Goal: Task Accomplishment & Management: Manage account settings

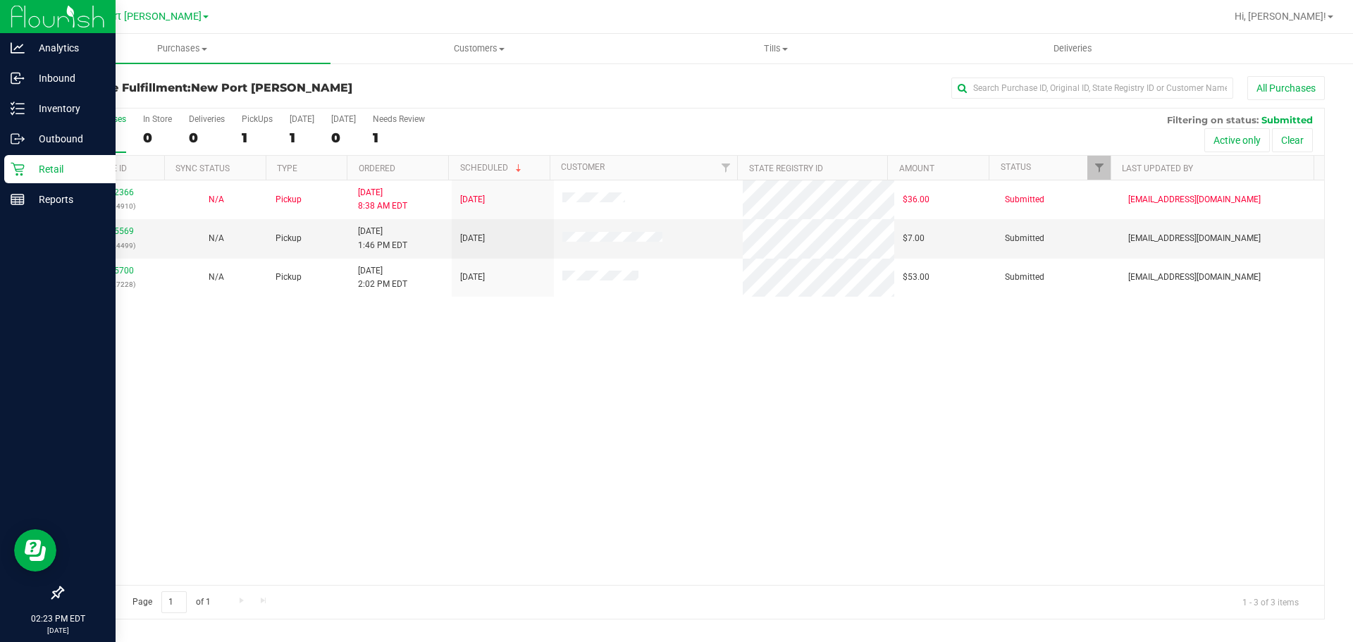
click at [57, 160] on div "Retail" at bounding box center [59, 169] width 111 height 28
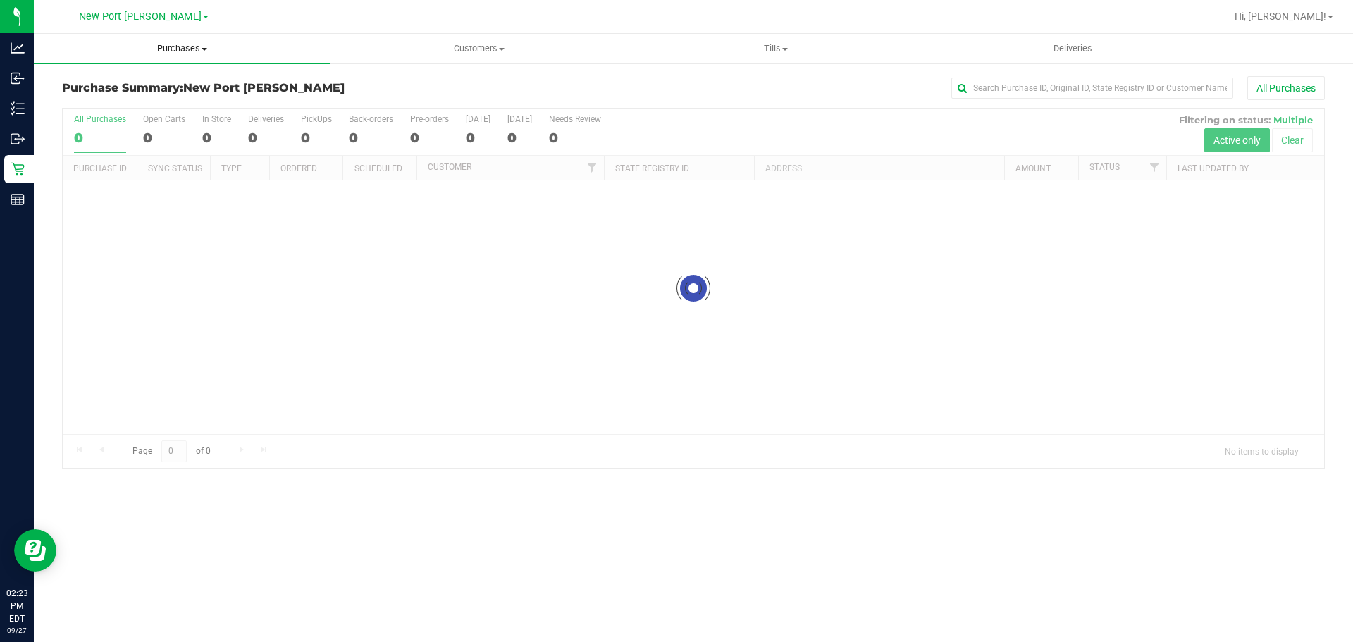
click at [176, 49] on span "Purchases" at bounding box center [182, 48] width 297 height 13
click at [163, 101] on li "Fulfillment" at bounding box center [182, 102] width 297 height 17
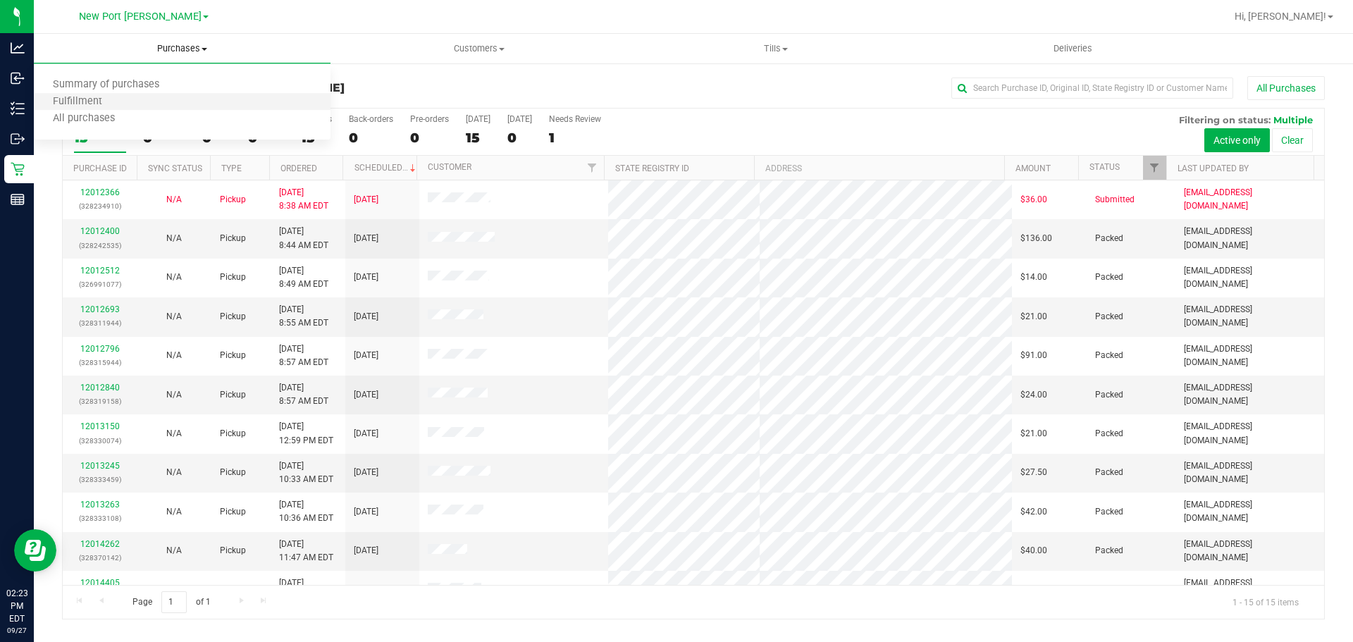
click at [142, 99] on li "Fulfillment" at bounding box center [182, 102] width 297 height 17
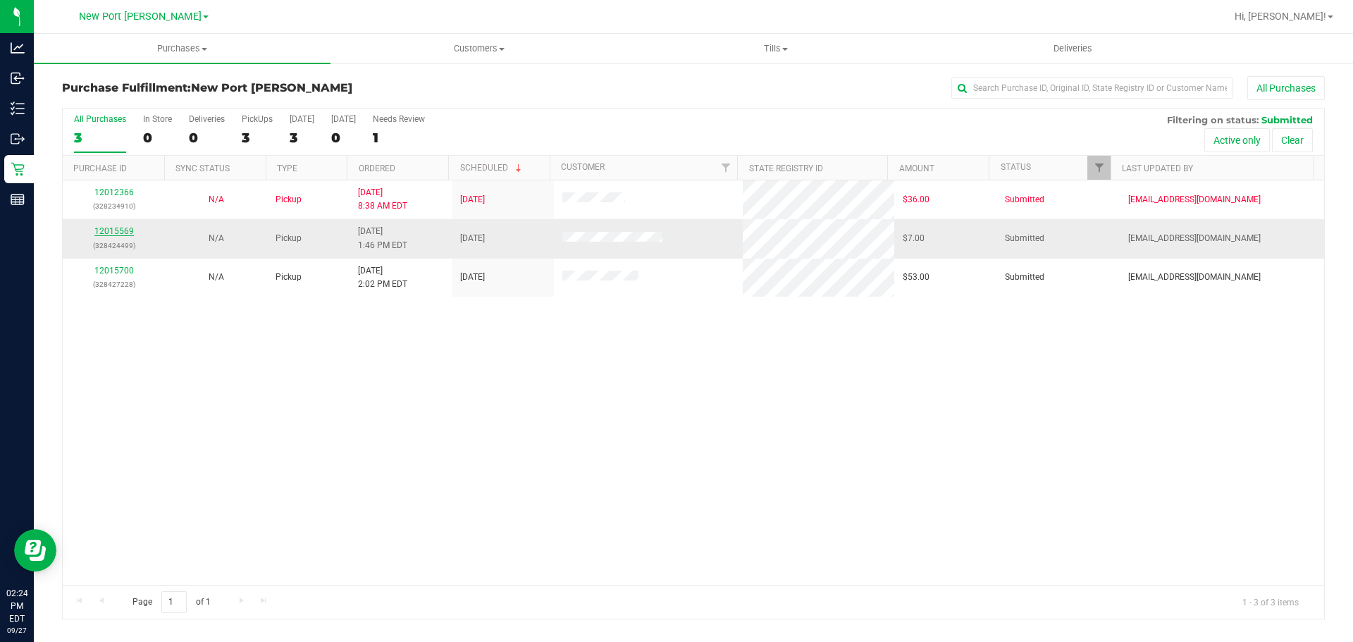
click at [113, 229] on link "12015569" at bounding box center [113, 231] width 39 height 10
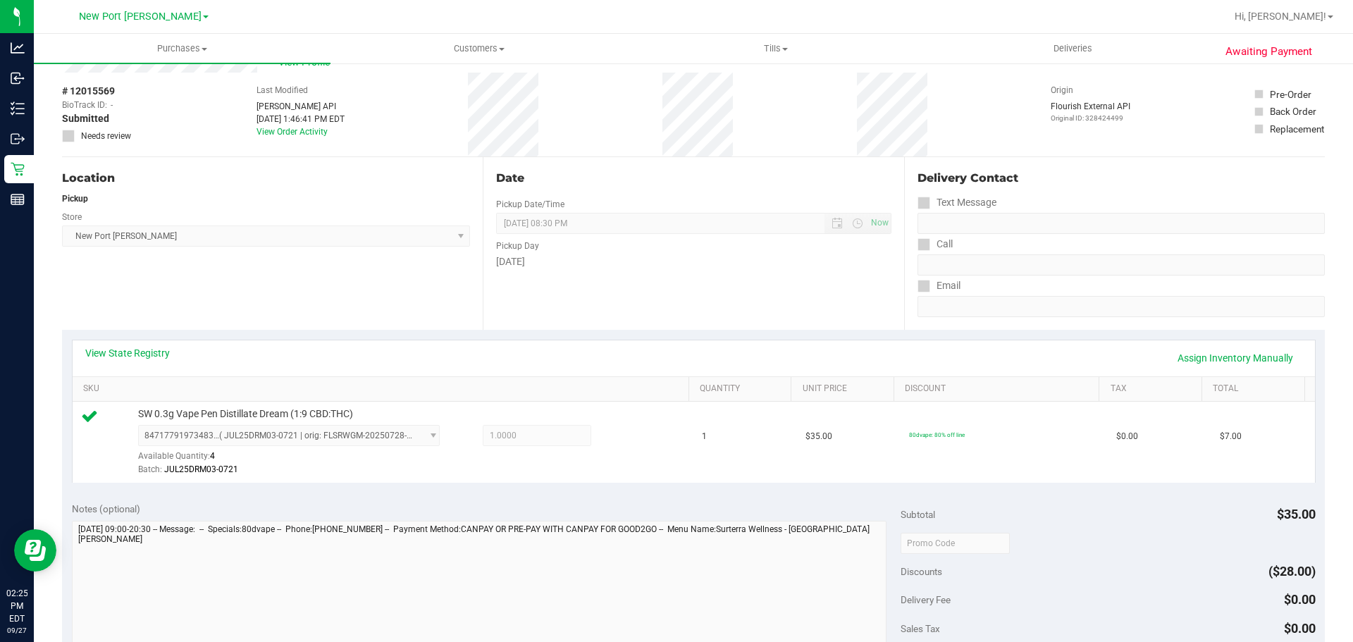
scroll to position [211, 0]
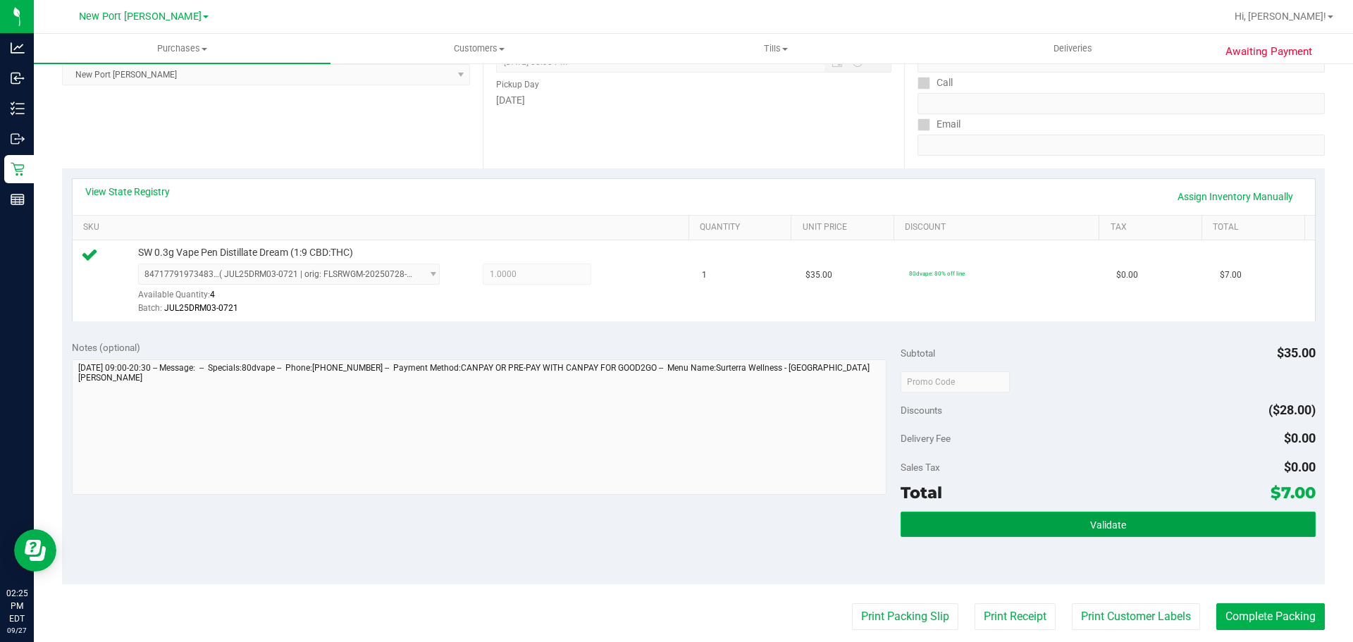
click at [1053, 516] on button "Validate" at bounding box center [1107, 523] width 414 height 25
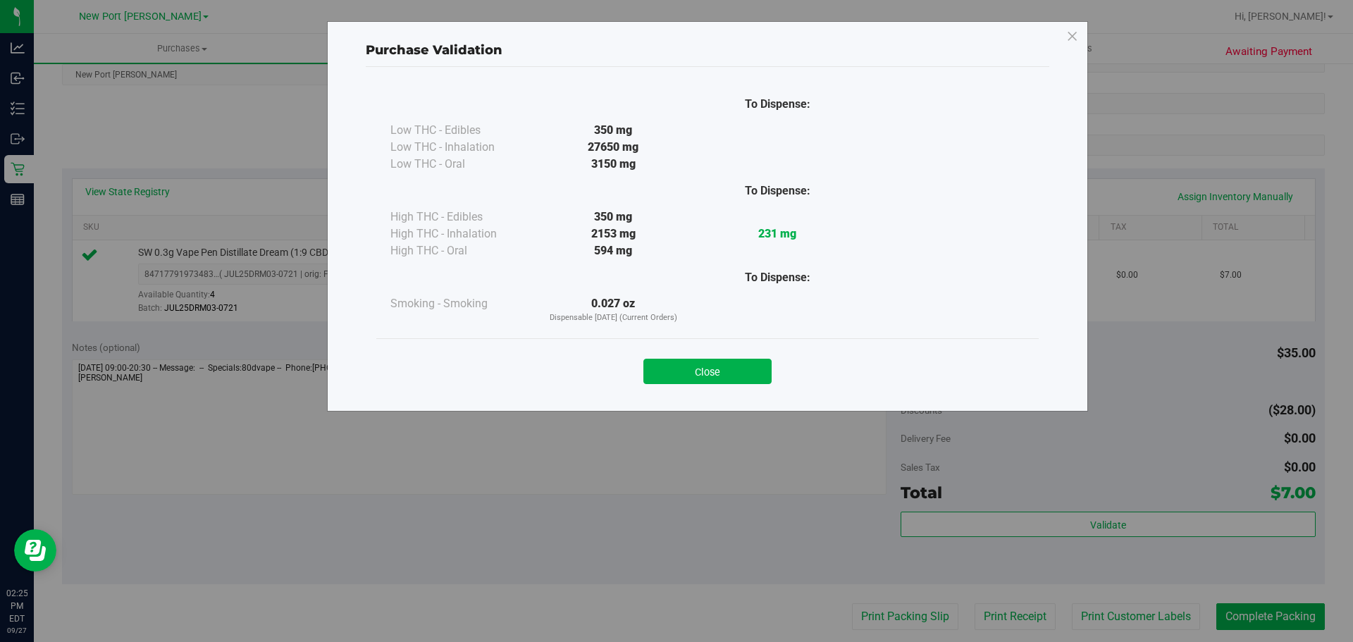
click at [737, 380] on button "Close" at bounding box center [707, 371] width 128 height 25
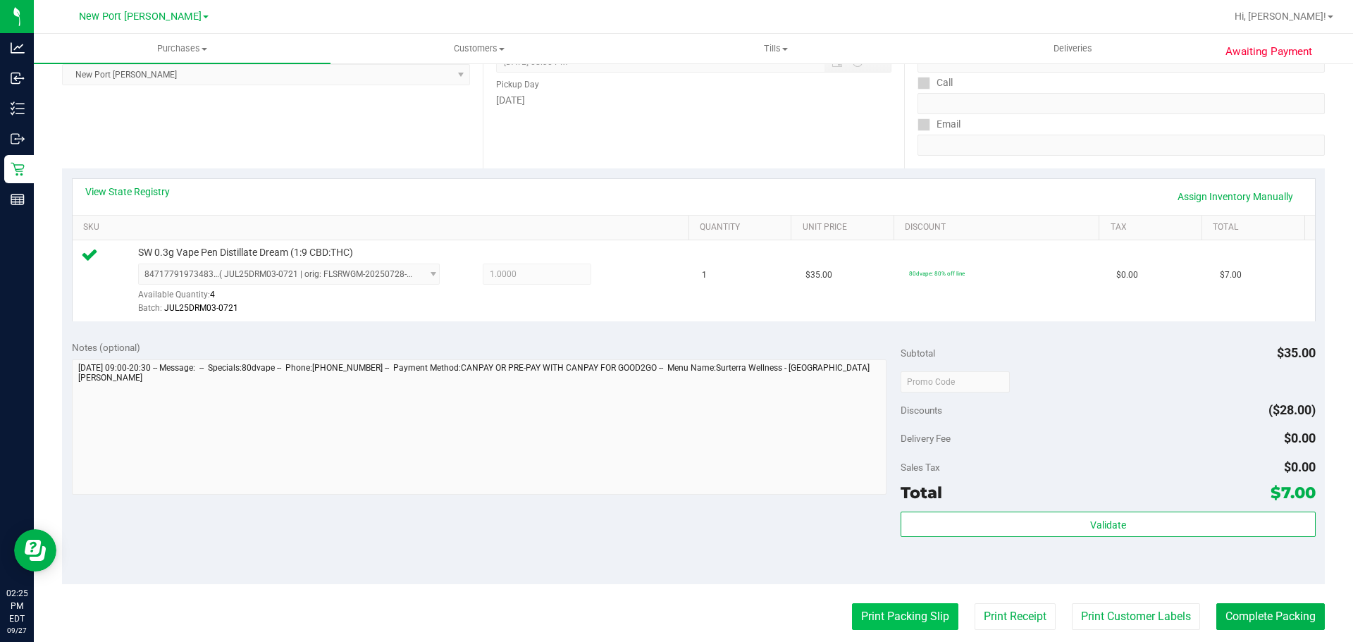
click at [902, 605] on button "Print Packing Slip" at bounding box center [905, 616] width 106 height 27
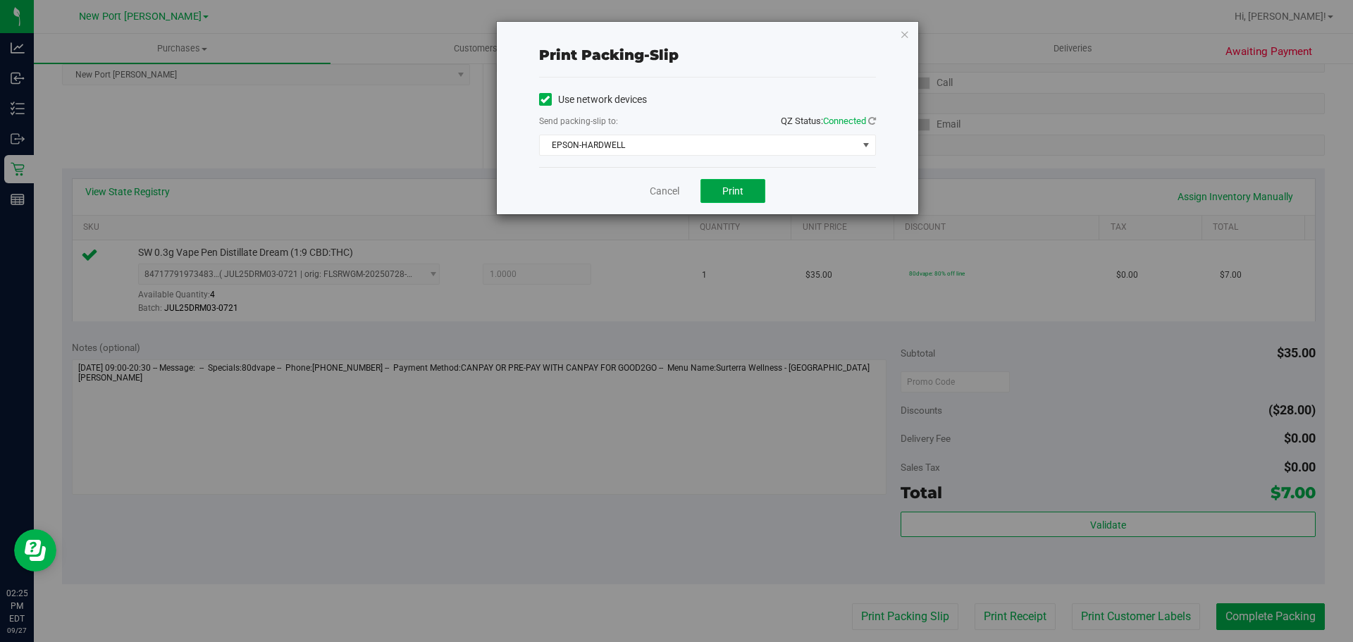
click at [746, 192] on button "Print" at bounding box center [732, 191] width 65 height 24
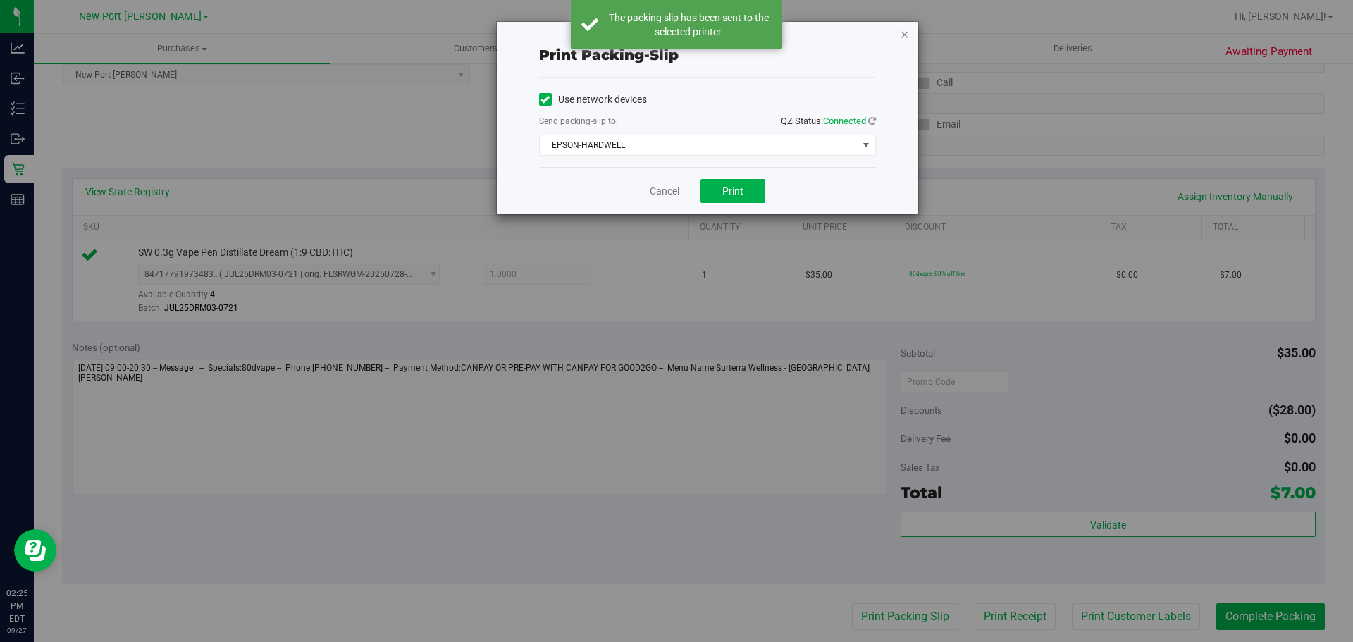
click at [905, 34] on icon "button" at bounding box center [905, 33] width 10 height 17
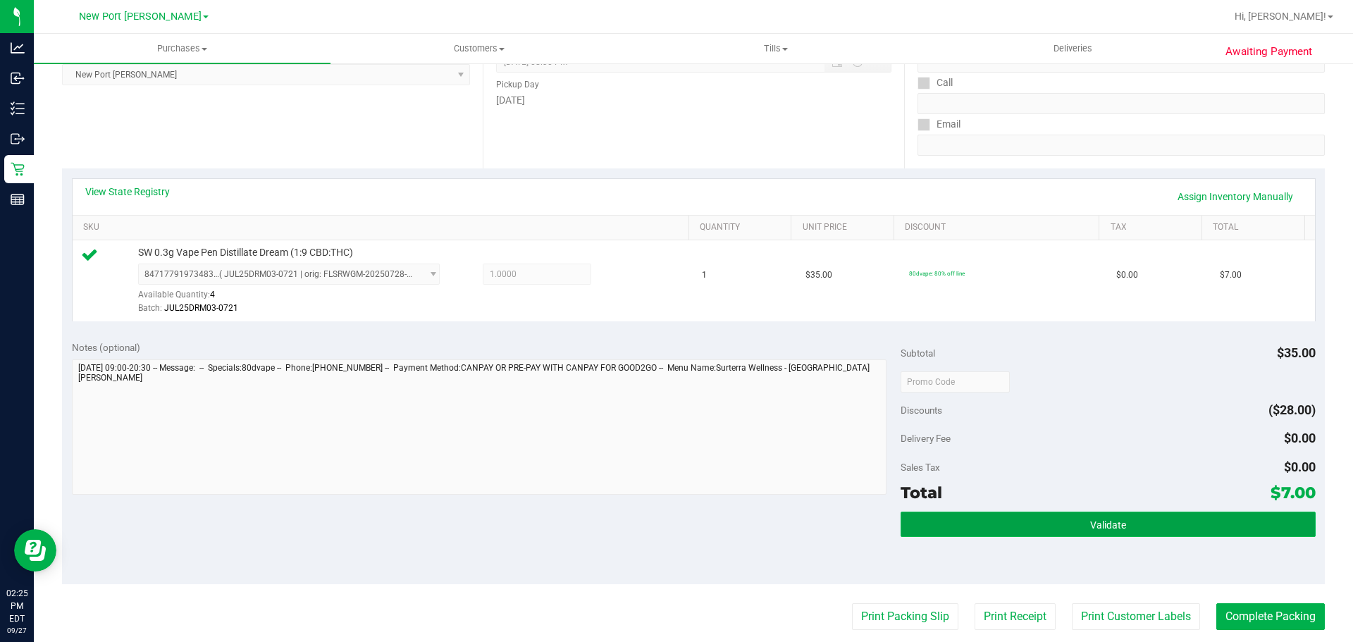
click at [1127, 519] on button "Validate" at bounding box center [1107, 523] width 414 height 25
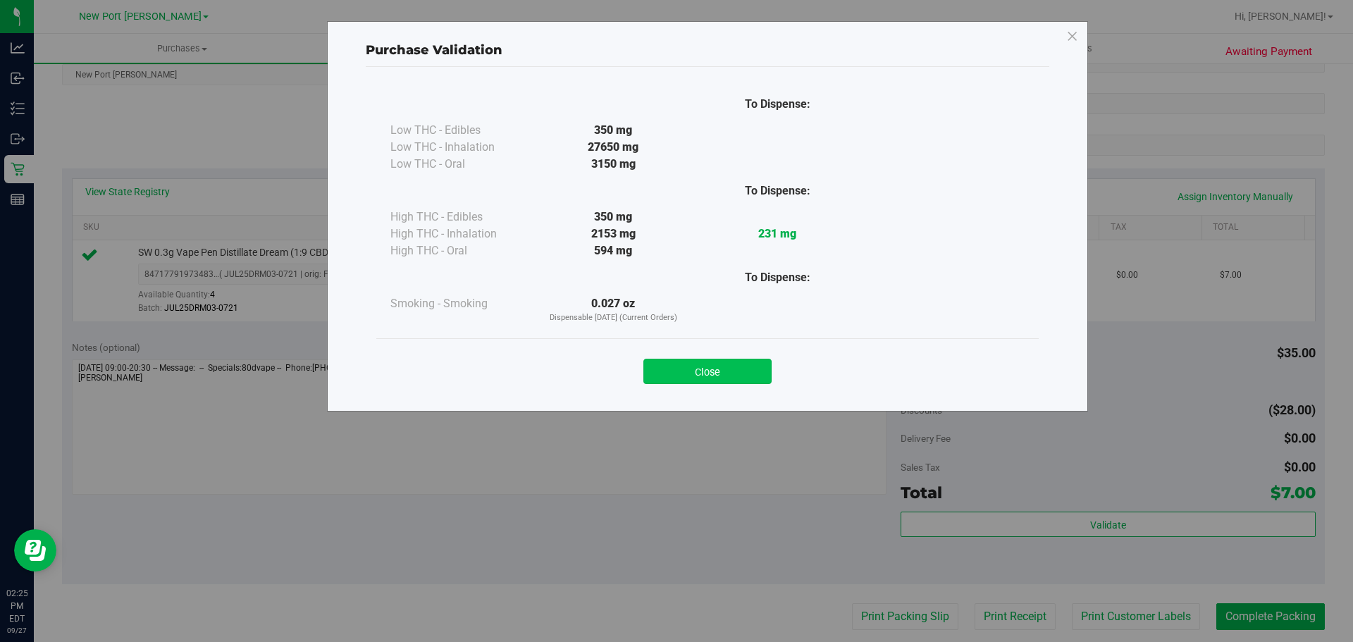
click at [745, 362] on button "Close" at bounding box center [707, 371] width 128 height 25
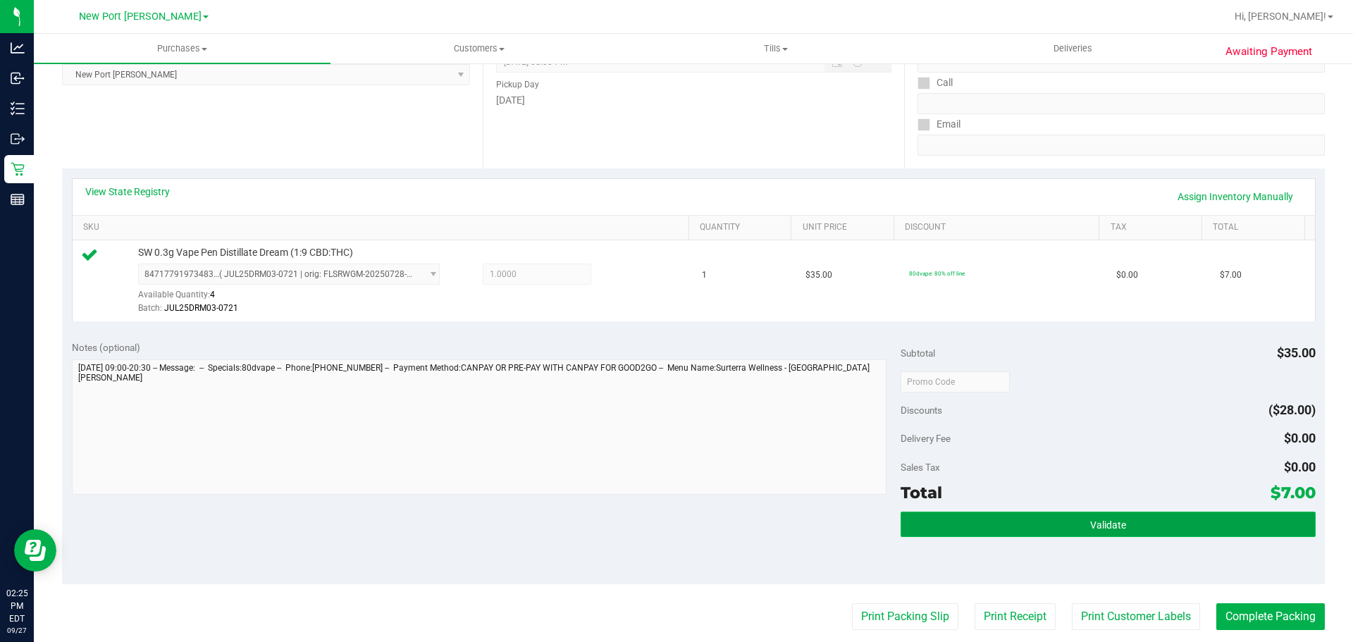
drag, startPoint x: 1136, startPoint y: 528, endPoint x: 1099, endPoint y: 526, distance: 37.4
click at [1136, 528] on button "Validate" at bounding box center [1107, 523] width 414 height 25
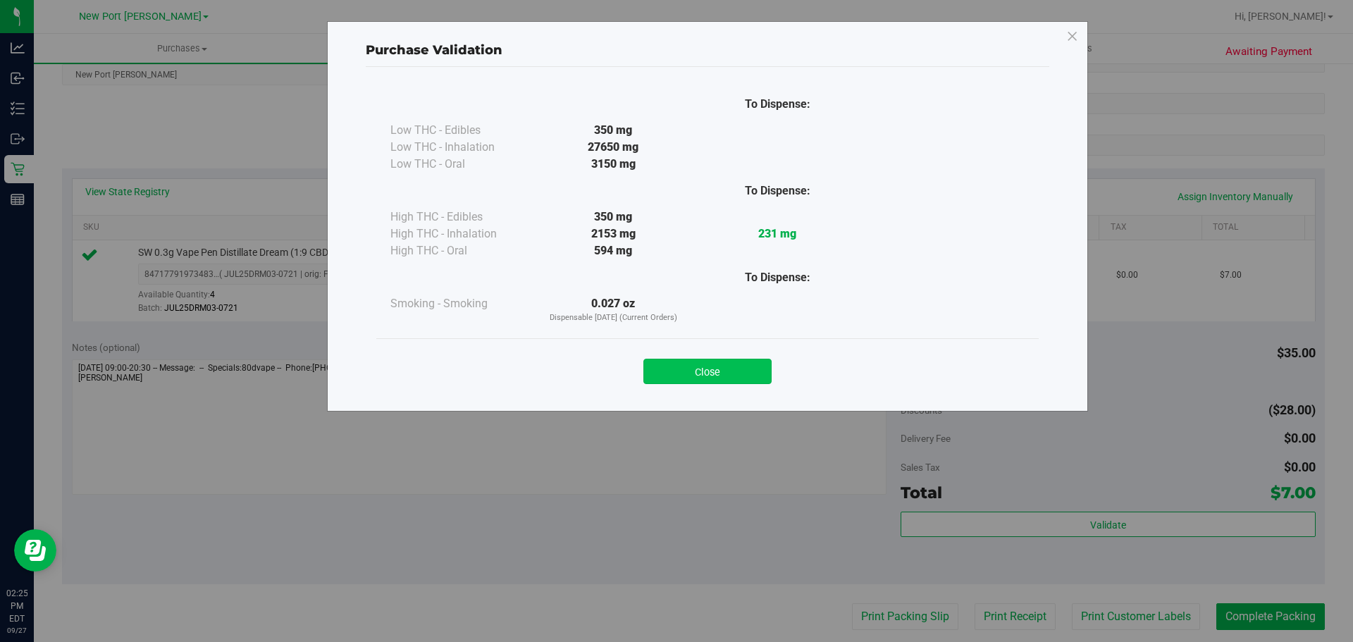
click at [738, 372] on button "Close" at bounding box center [707, 371] width 128 height 25
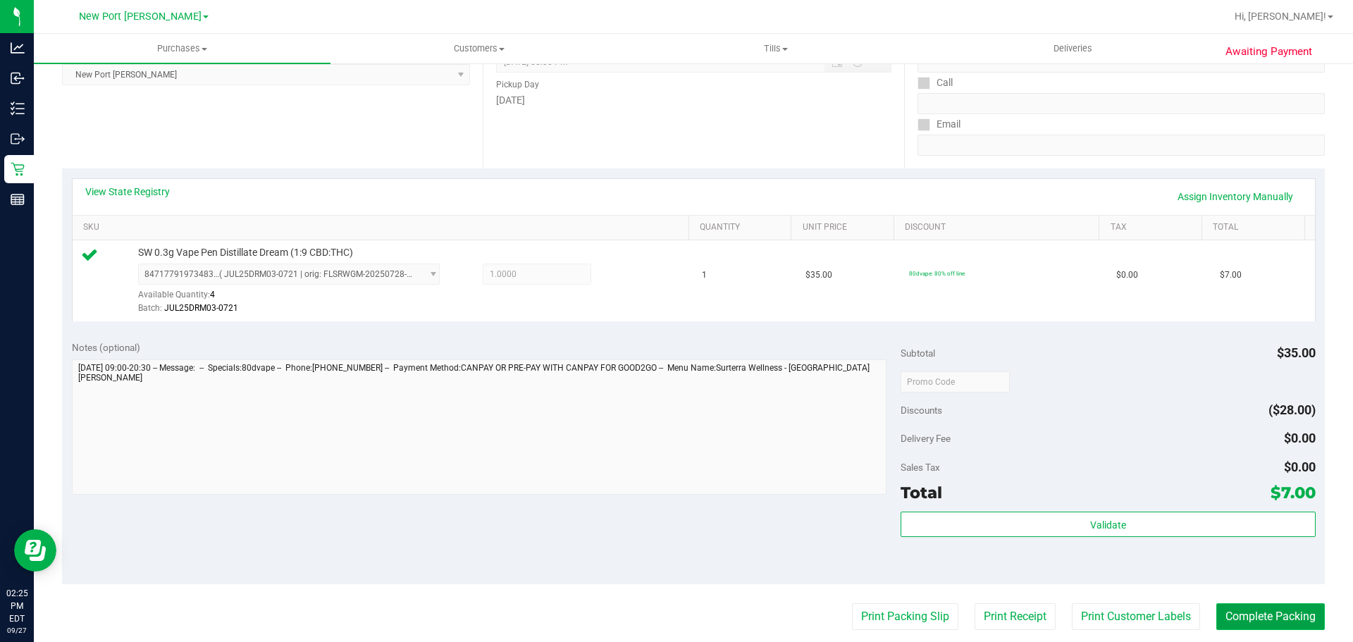
click at [1238, 614] on button "Complete Packing" at bounding box center [1270, 616] width 108 height 27
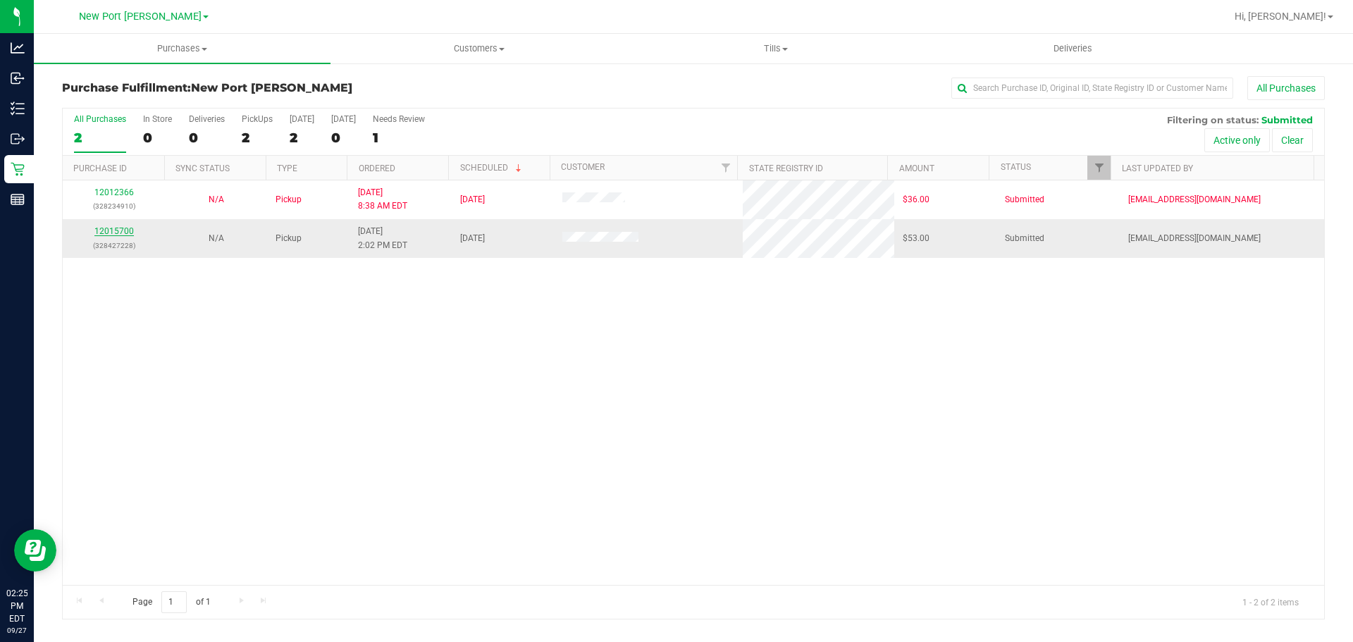
click at [121, 232] on link "12015700" at bounding box center [113, 231] width 39 height 10
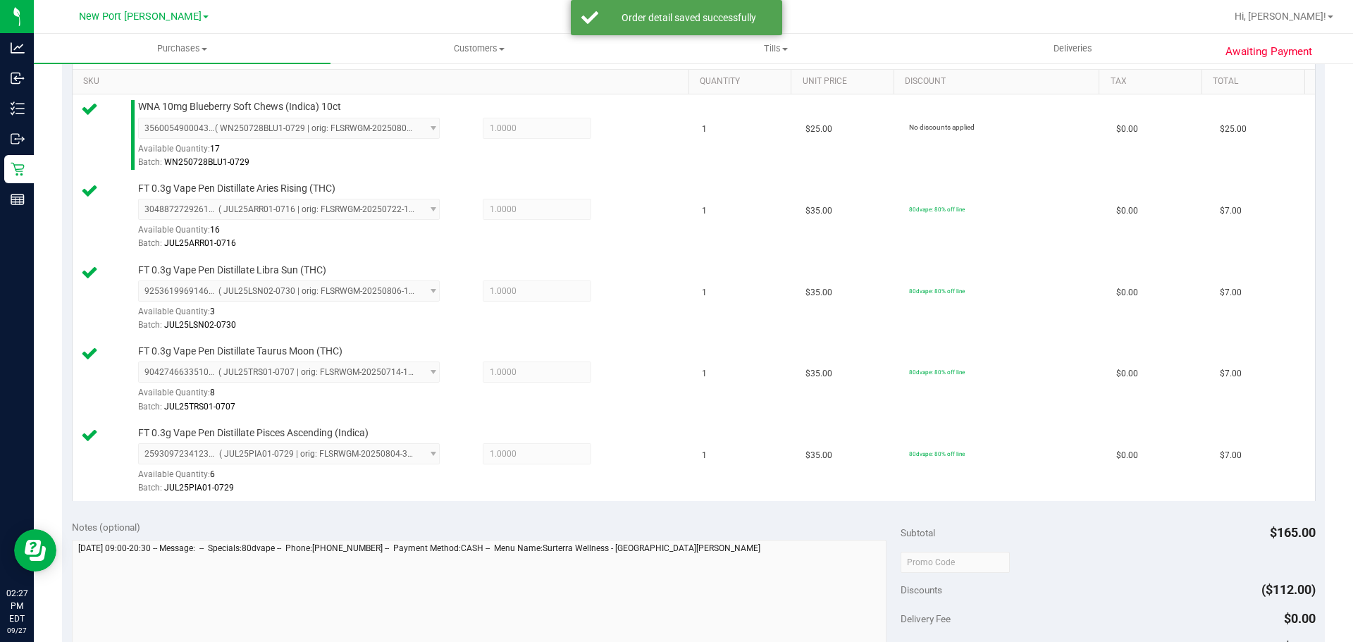
scroll to position [564, 0]
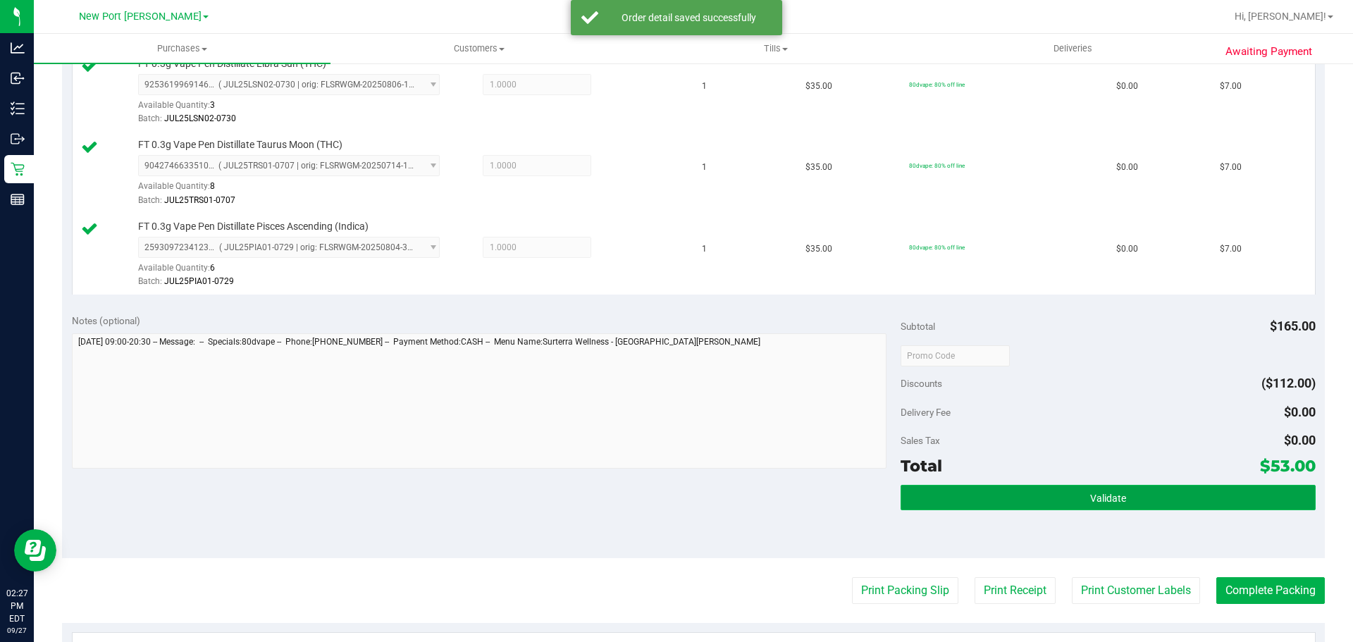
click at [920, 498] on button "Validate" at bounding box center [1107, 497] width 414 height 25
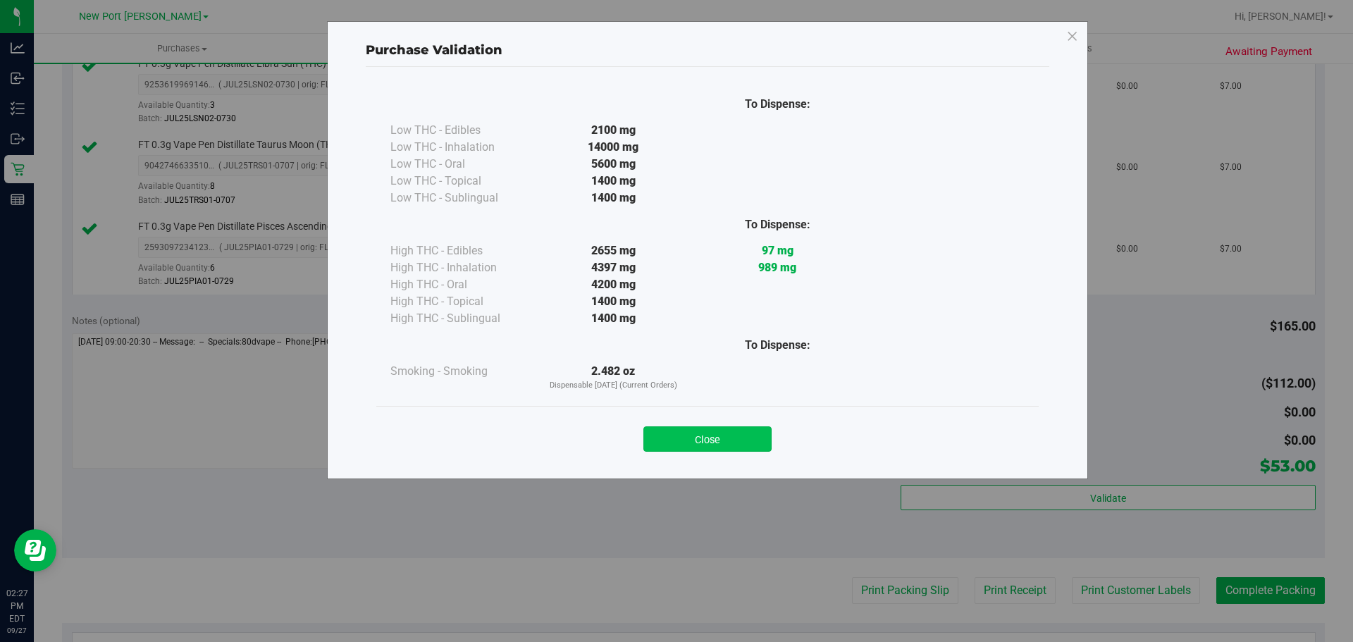
click at [671, 442] on button "Close" at bounding box center [707, 438] width 128 height 25
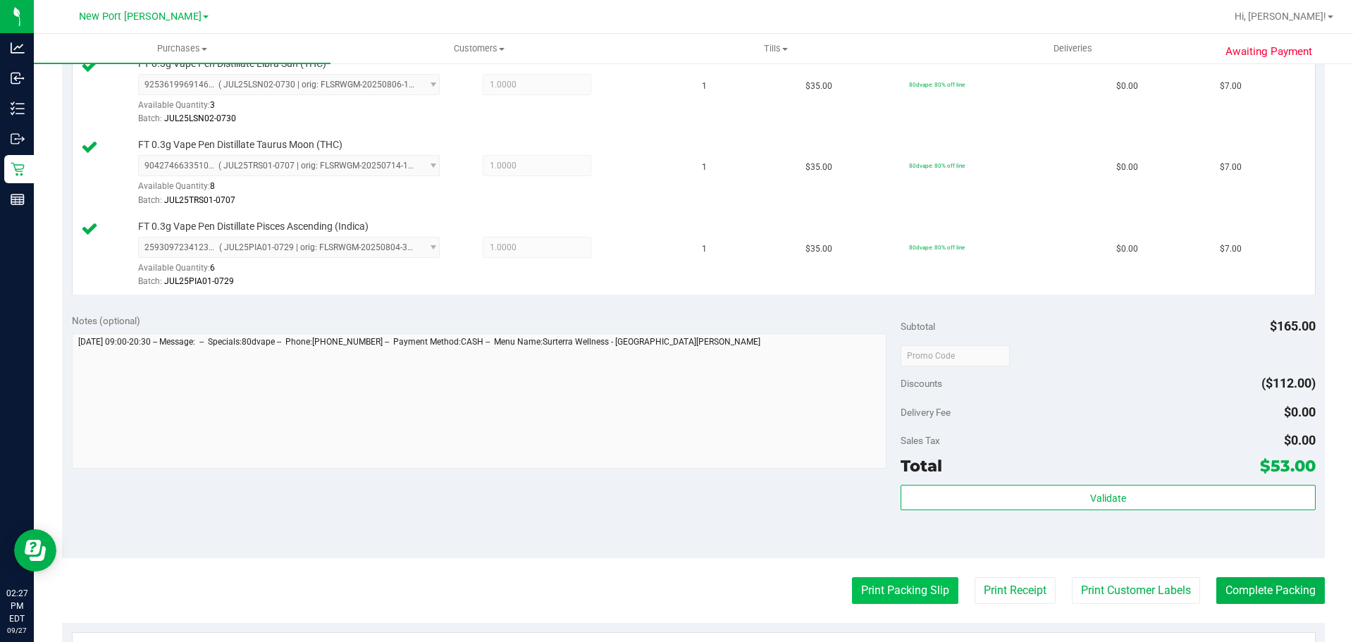
click at [852, 581] on button "Print Packing Slip" at bounding box center [905, 590] width 106 height 27
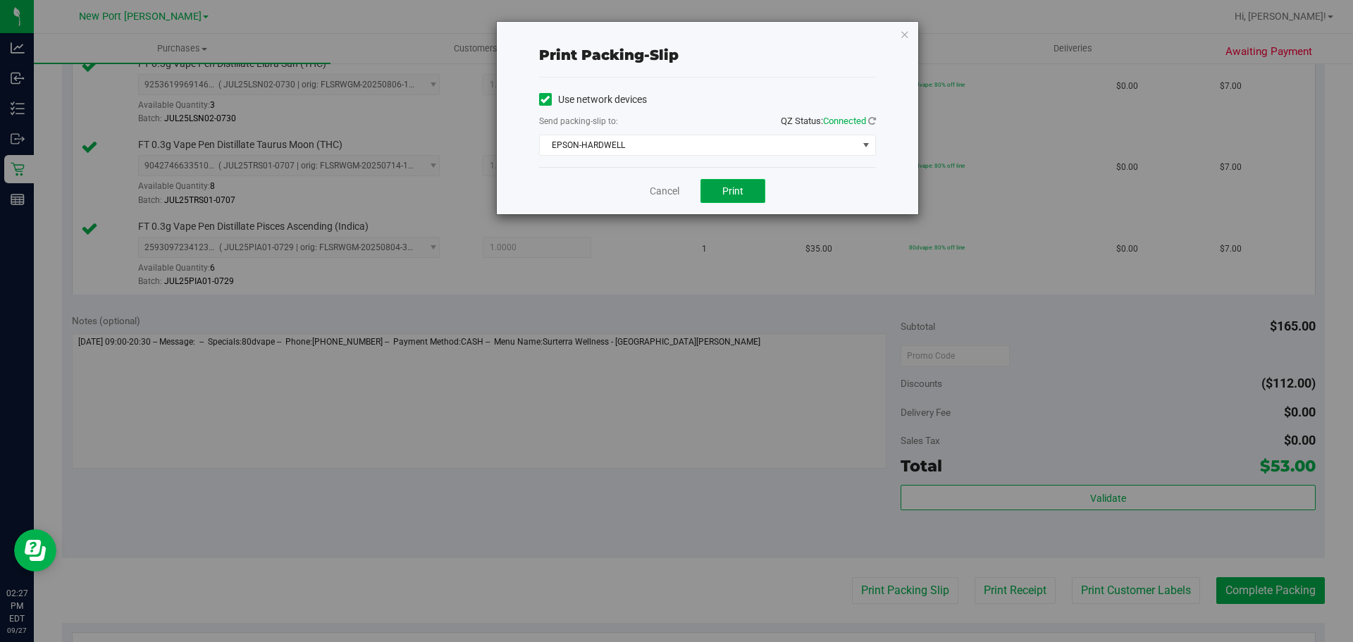
click at [743, 195] on button "Print" at bounding box center [732, 191] width 65 height 24
click at [908, 35] on icon "button" at bounding box center [905, 33] width 10 height 17
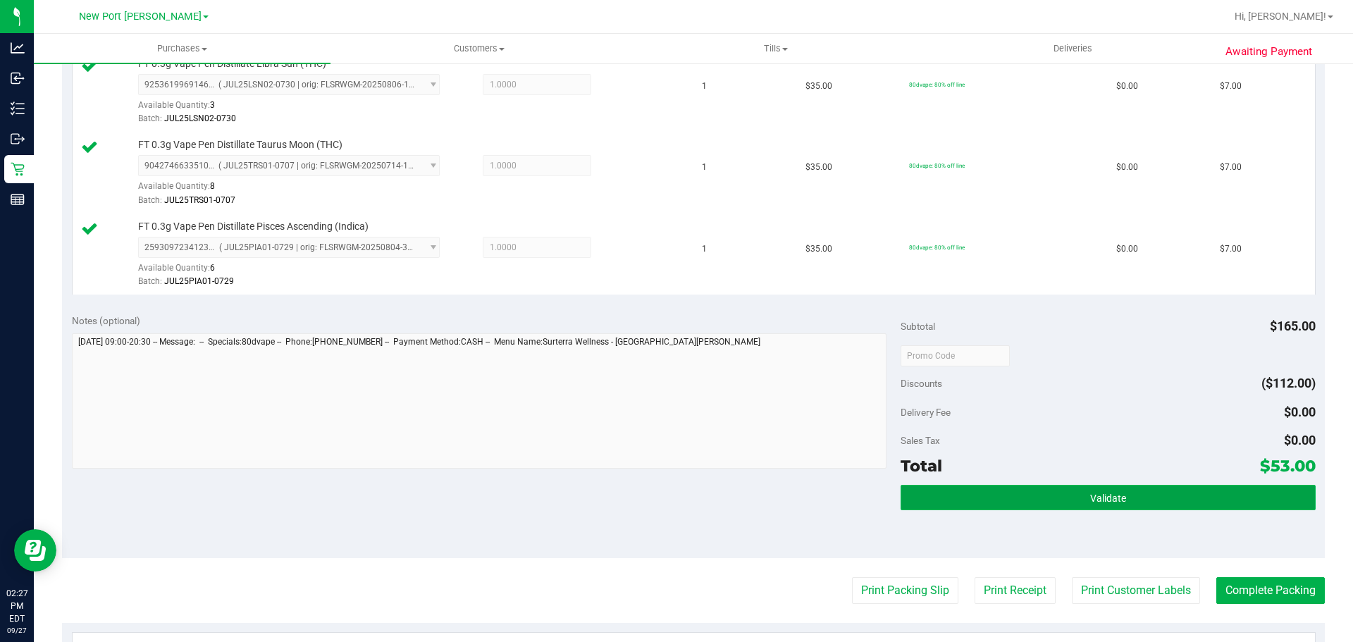
click at [940, 495] on button "Validate" at bounding box center [1107, 497] width 414 height 25
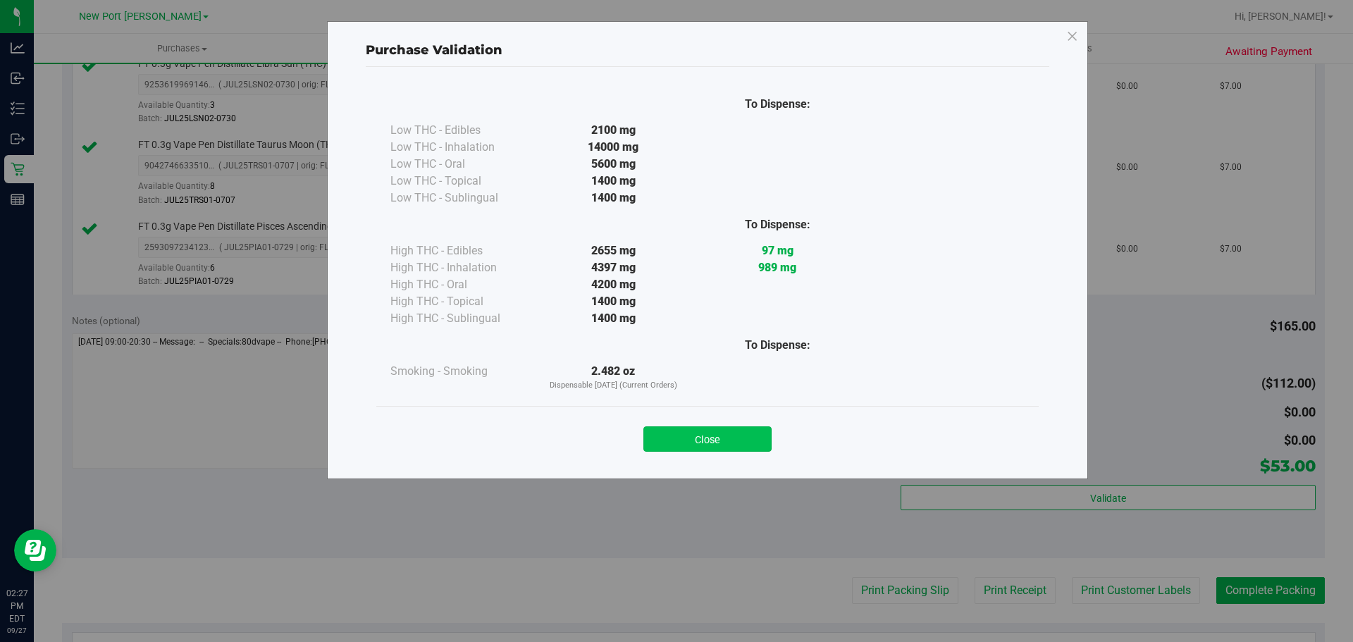
click at [759, 434] on button "Close" at bounding box center [707, 438] width 128 height 25
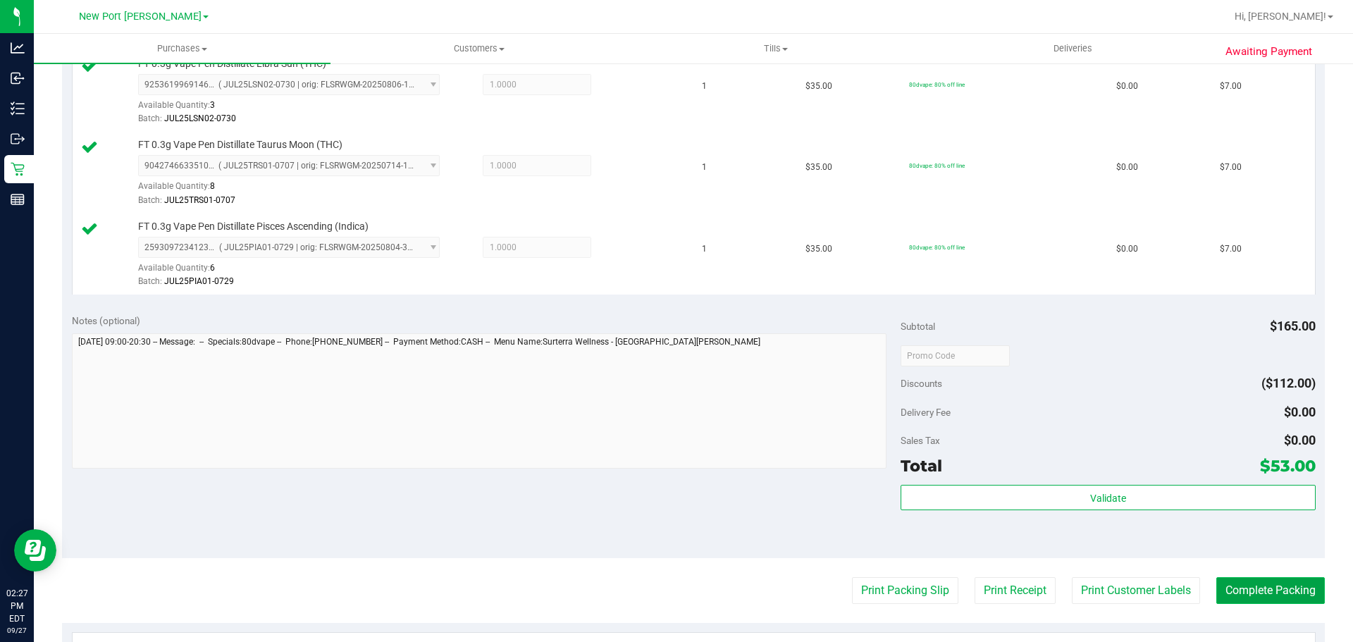
click at [1253, 588] on button "Complete Packing" at bounding box center [1270, 590] width 108 height 27
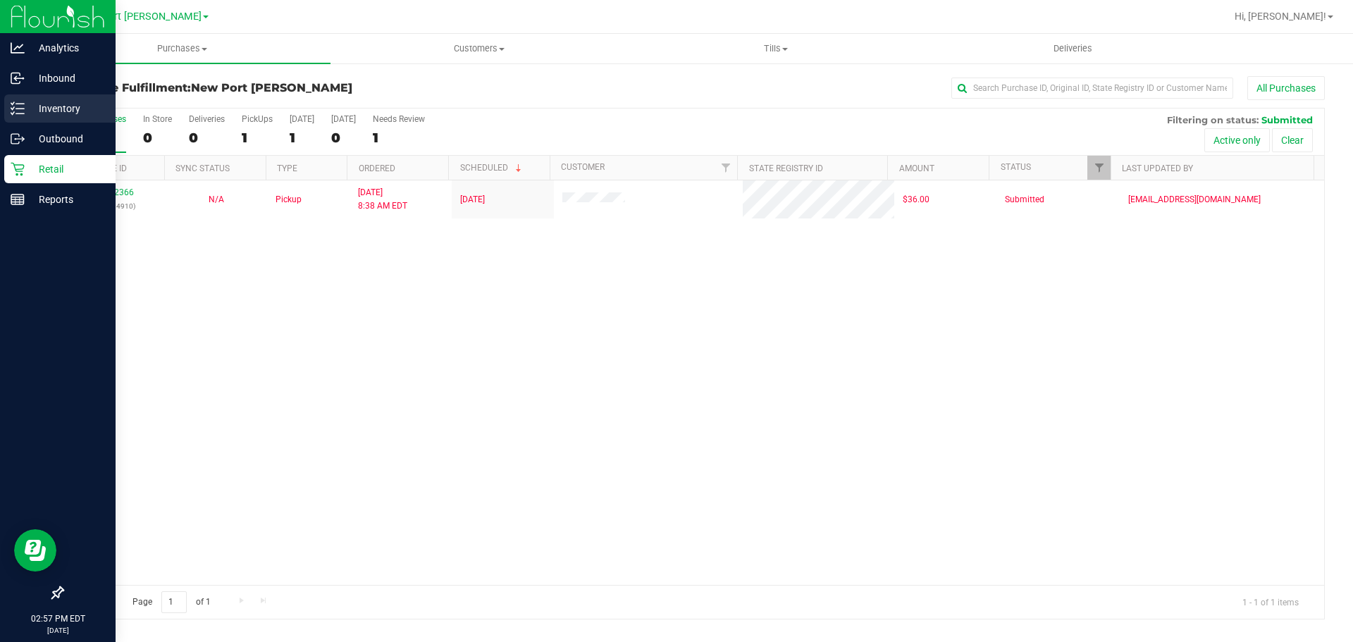
click at [58, 106] on p "Inventory" at bounding box center [67, 108] width 85 height 17
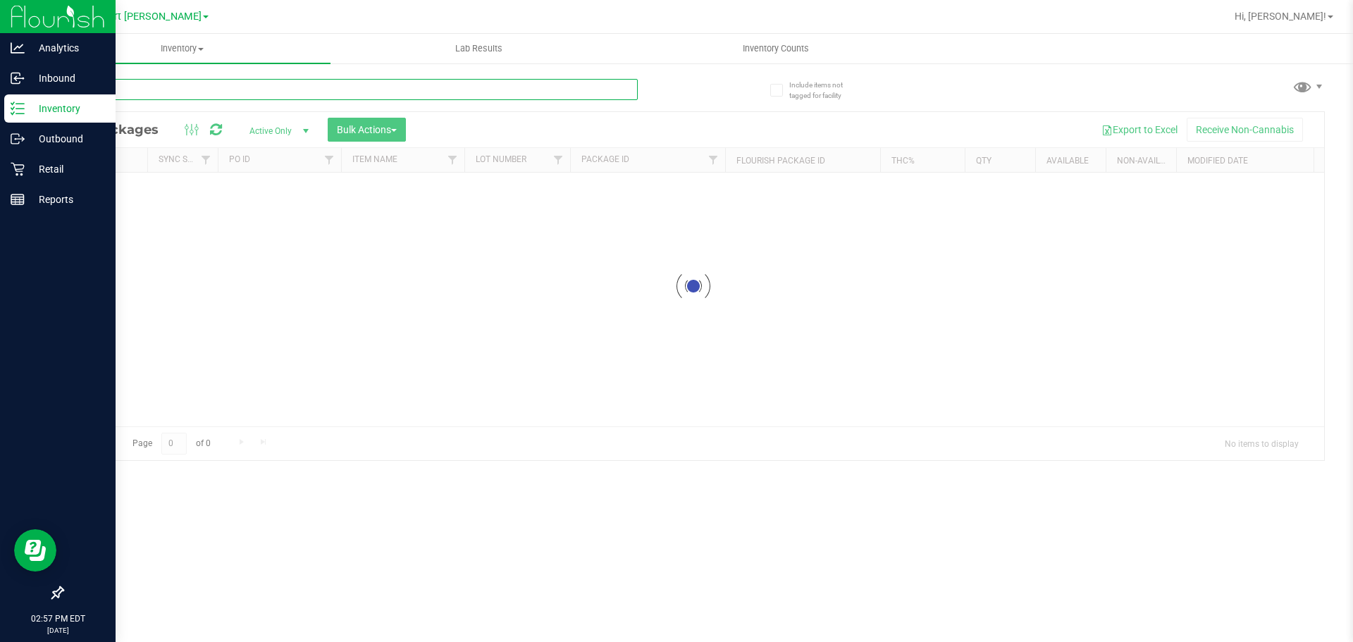
click at [216, 90] on input "text" at bounding box center [350, 89] width 576 height 21
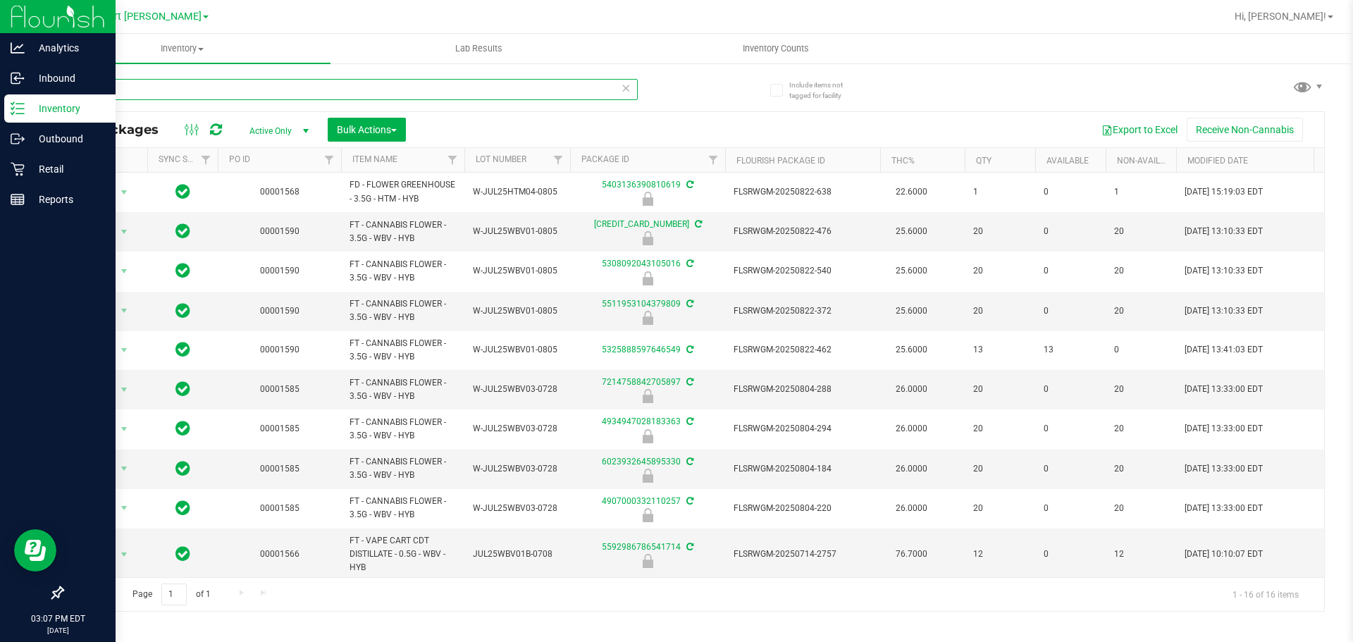
type input "hot"
click at [58, 168] on p "Retail" at bounding box center [67, 169] width 85 height 17
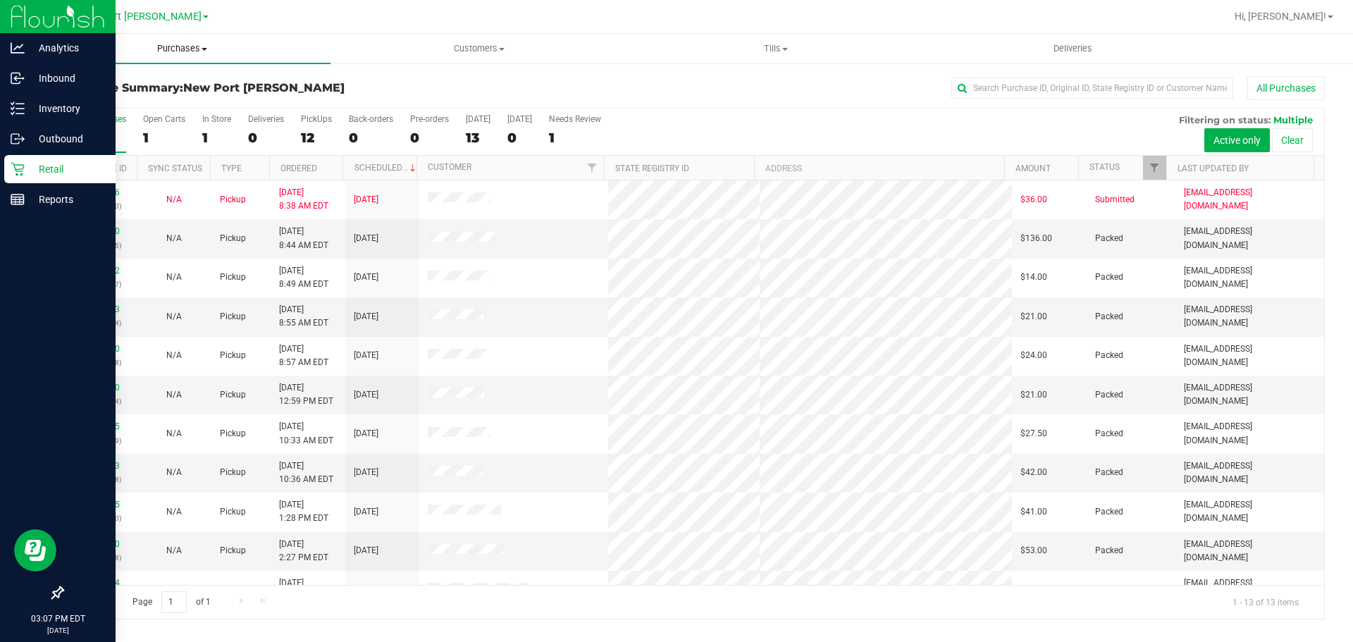
click at [206, 45] on span "Purchases" at bounding box center [182, 48] width 297 height 13
click at [137, 100] on li "Fulfillment" at bounding box center [182, 102] width 297 height 17
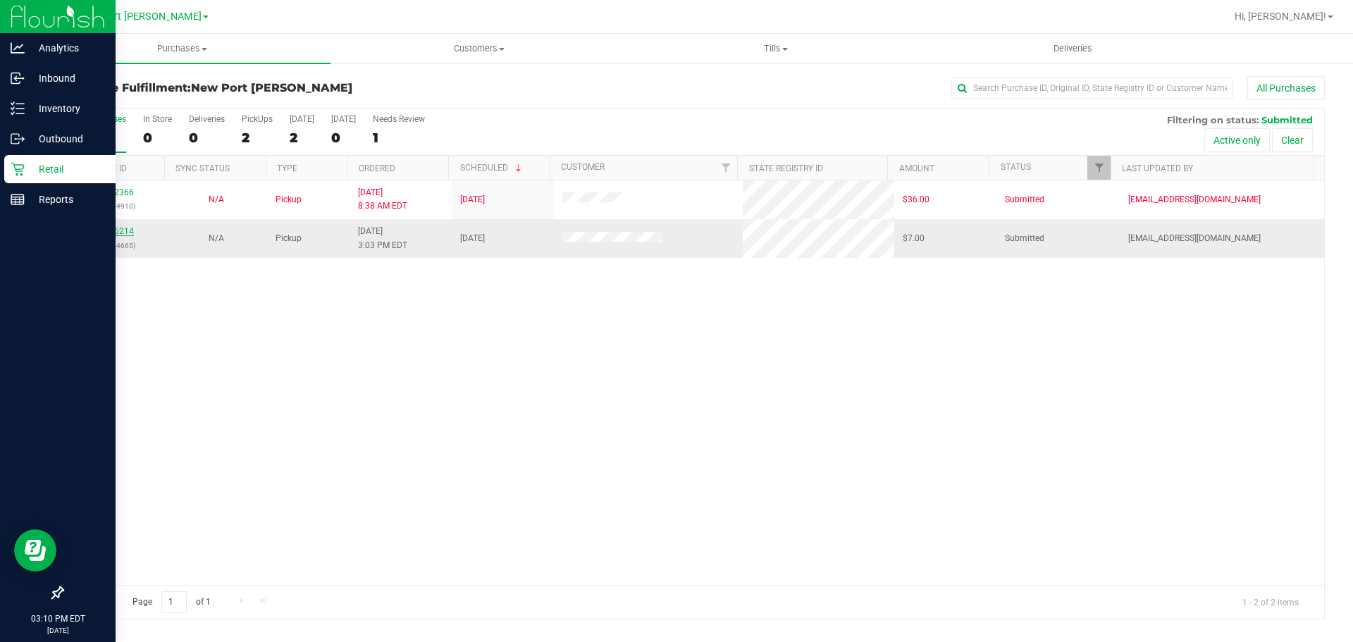
click at [124, 235] on link "12016214" at bounding box center [113, 231] width 39 height 10
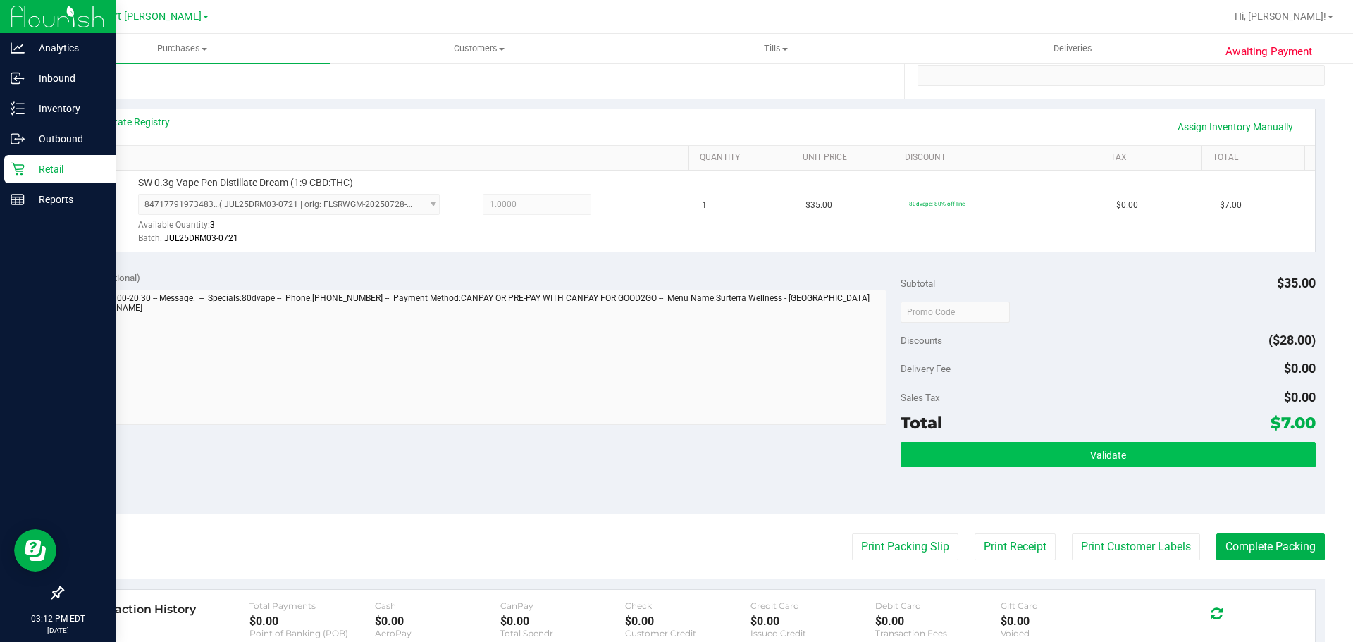
scroll to position [282, 0]
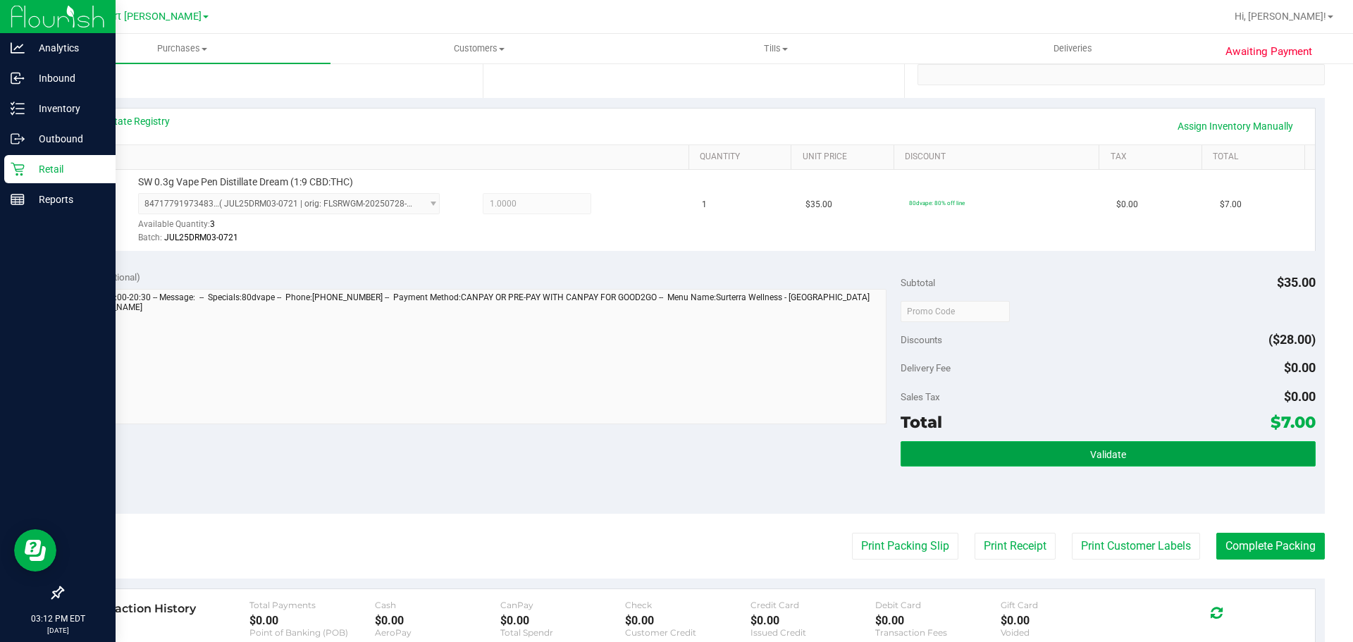
click at [1094, 460] on button "Validate" at bounding box center [1107, 453] width 414 height 25
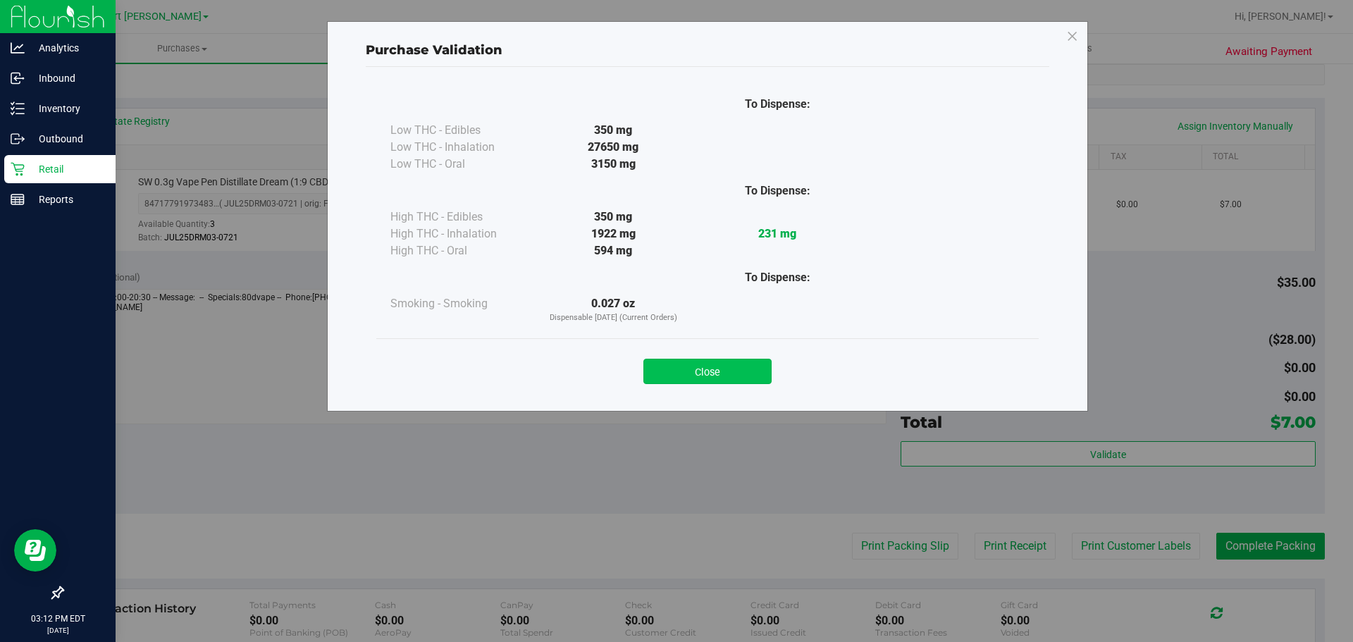
click at [727, 369] on button "Close" at bounding box center [707, 371] width 128 height 25
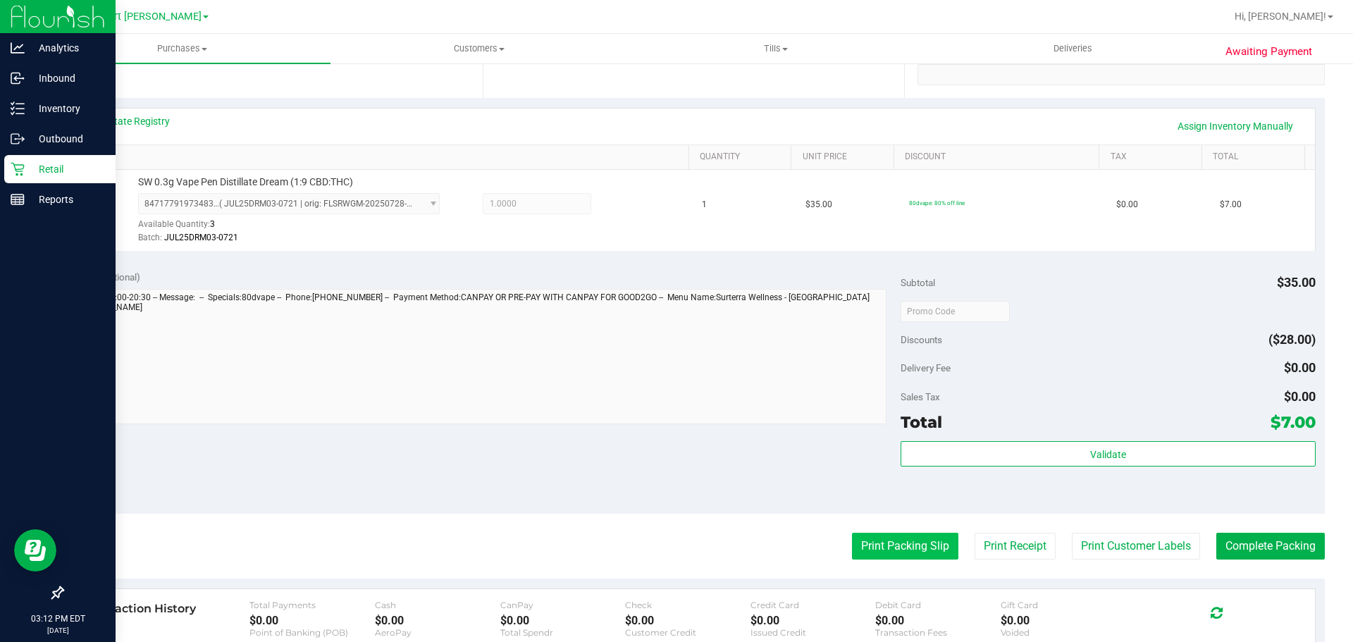
click at [922, 552] on button "Print Packing Slip" at bounding box center [905, 546] width 106 height 27
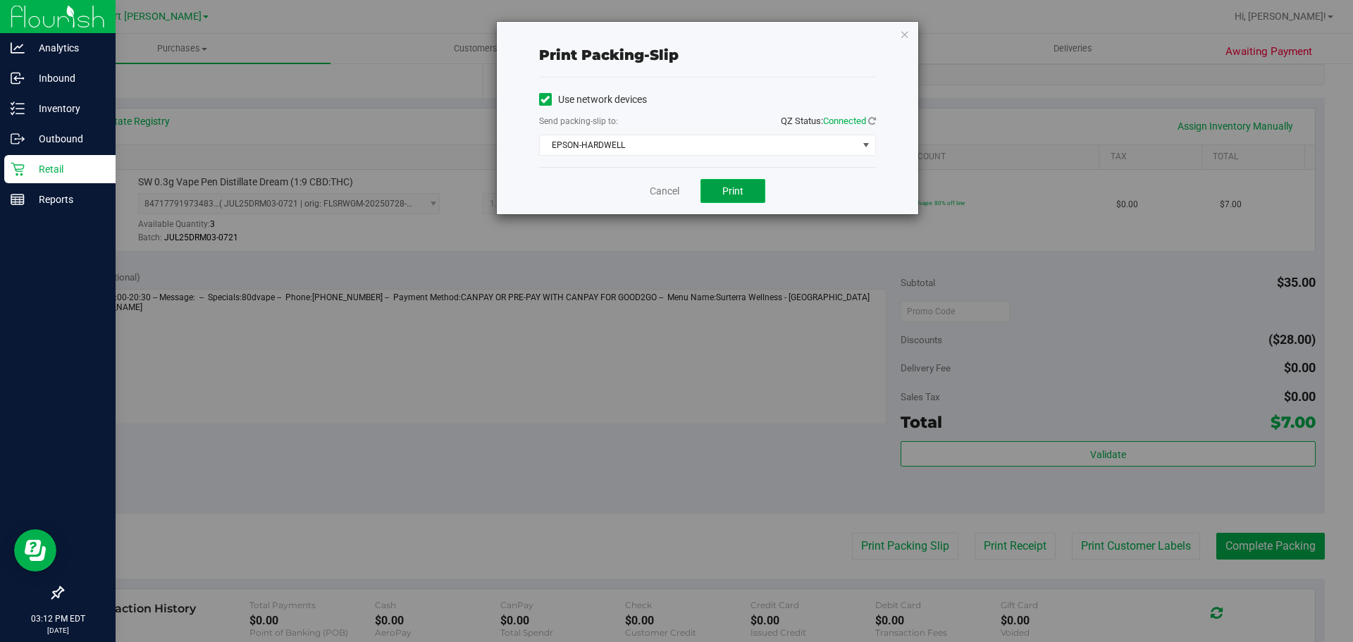
click at [746, 195] on button "Print" at bounding box center [732, 191] width 65 height 24
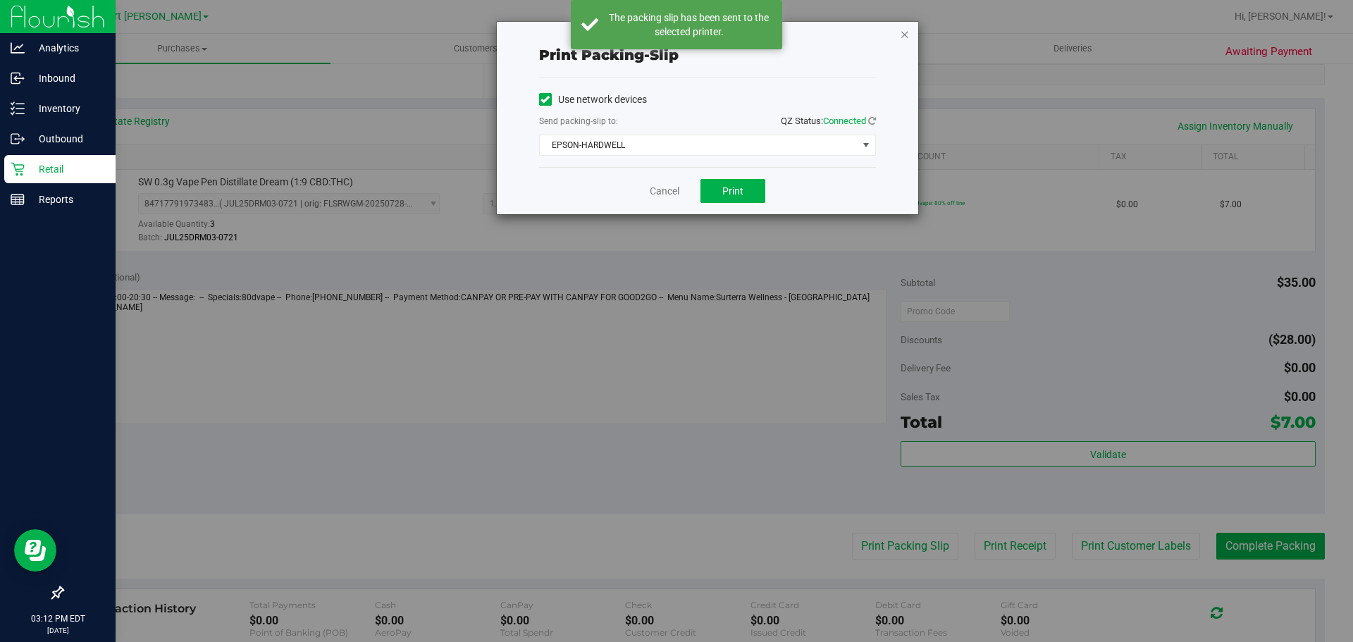
click at [905, 32] on icon "button" at bounding box center [905, 33] width 10 height 17
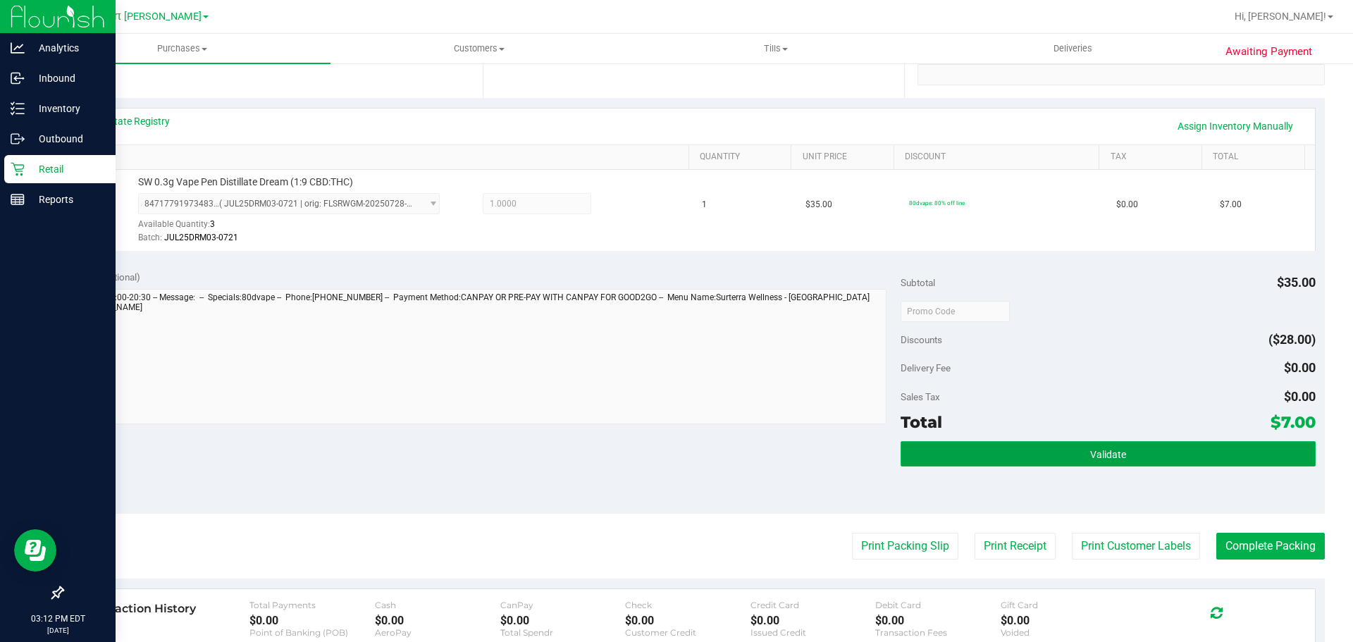
click at [1229, 460] on button "Validate" at bounding box center [1107, 453] width 414 height 25
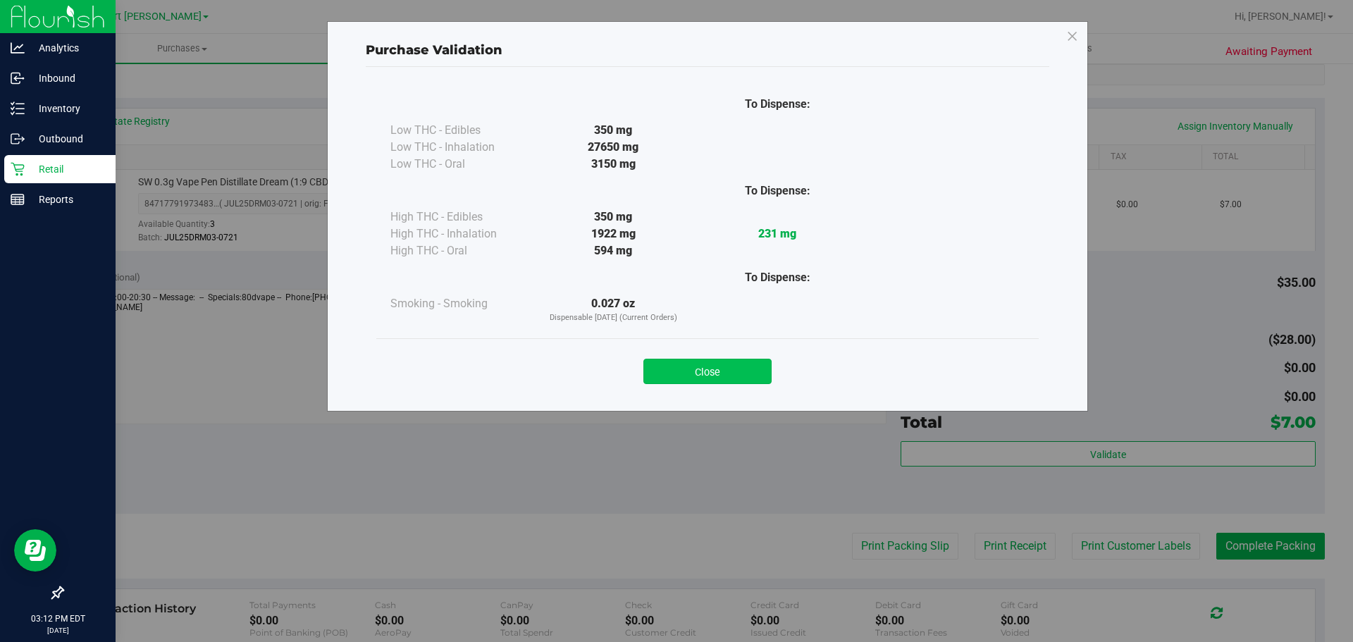
click at [728, 366] on button "Close" at bounding box center [707, 371] width 128 height 25
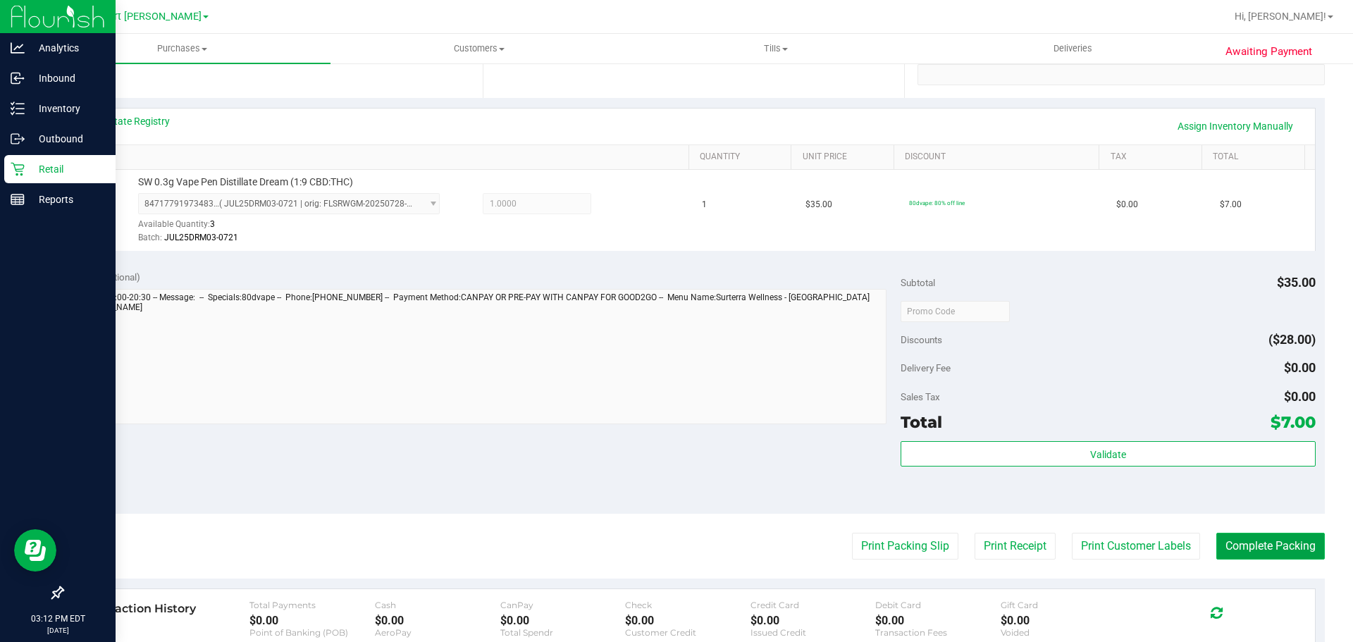
click at [1223, 545] on button "Complete Packing" at bounding box center [1270, 546] width 108 height 27
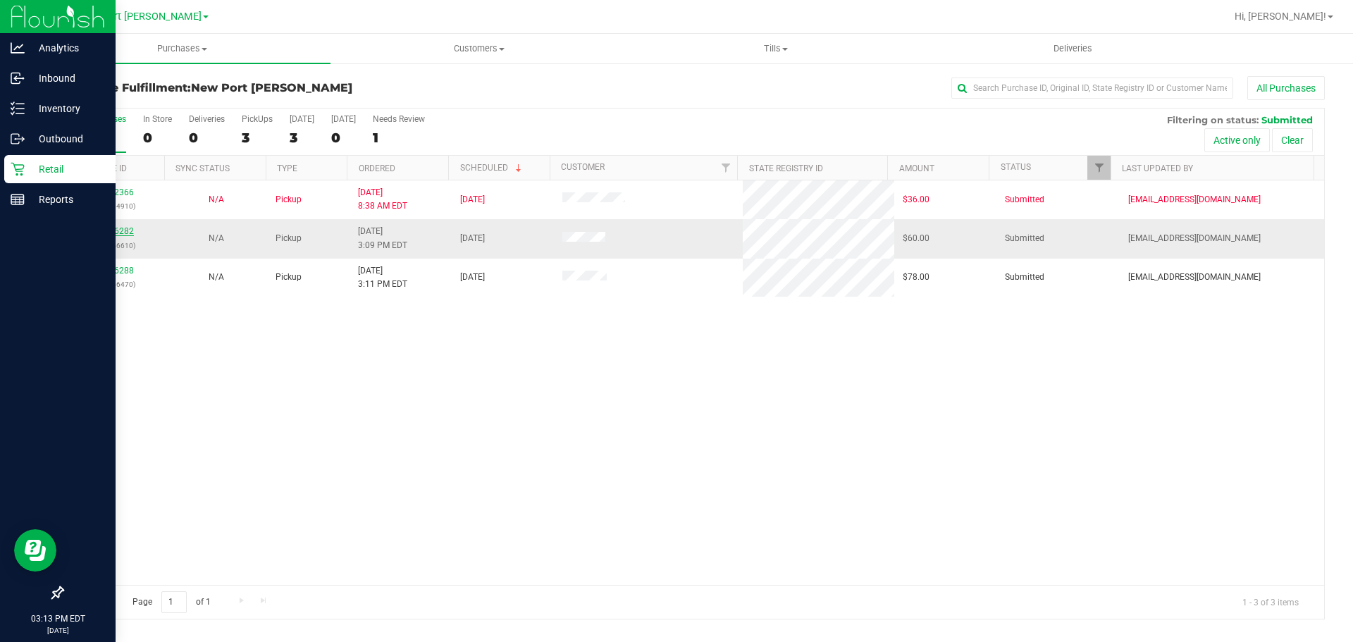
click at [124, 232] on link "12016282" at bounding box center [113, 231] width 39 height 10
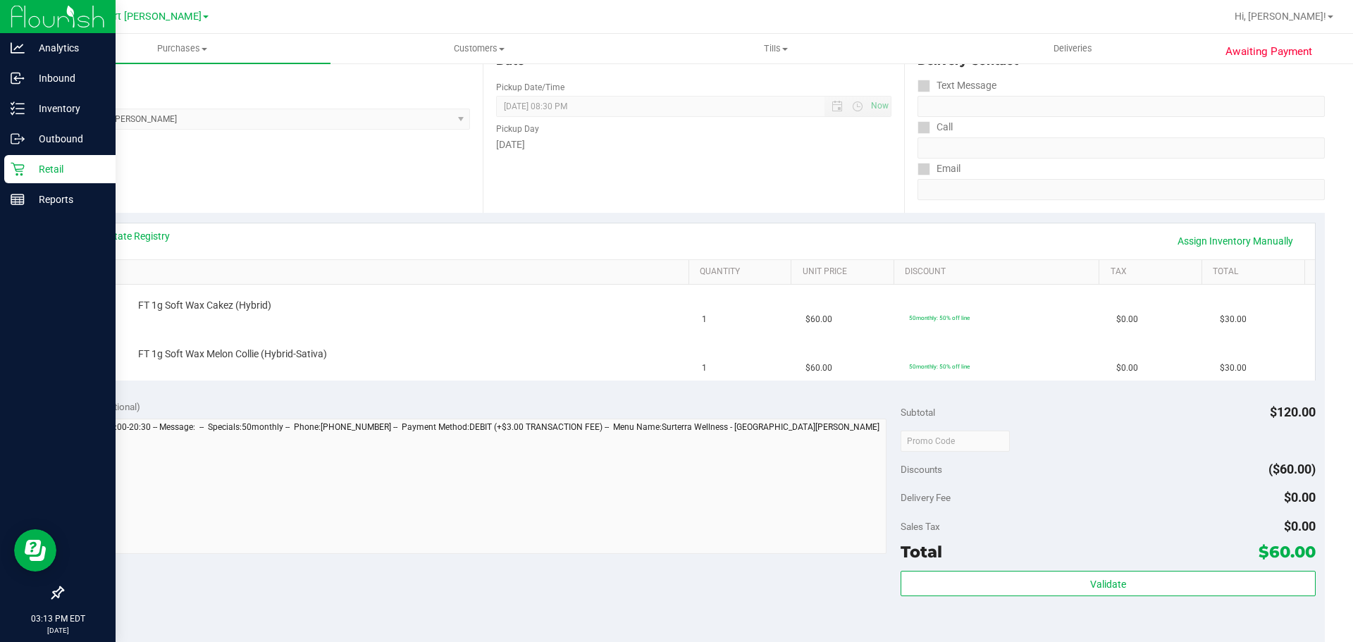
scroll to position [211, 0]
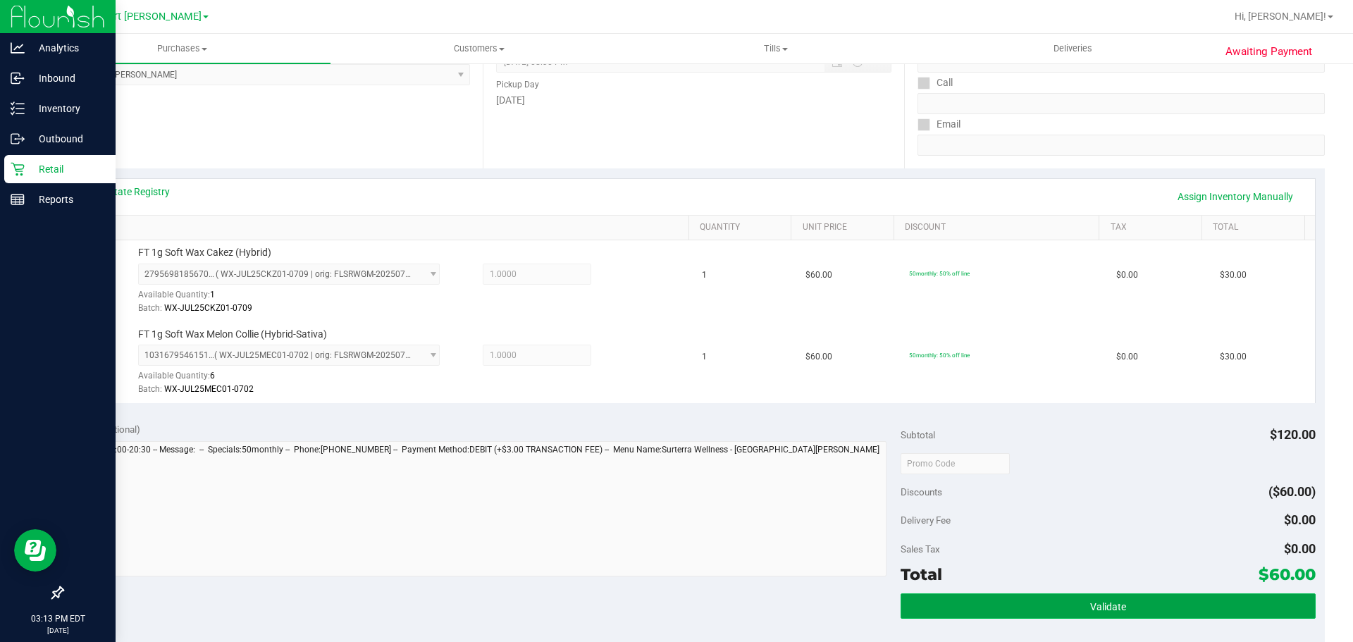
click at [1035, 606] on button "Validate" at bounding box center [1107, 605] width 414 height 25
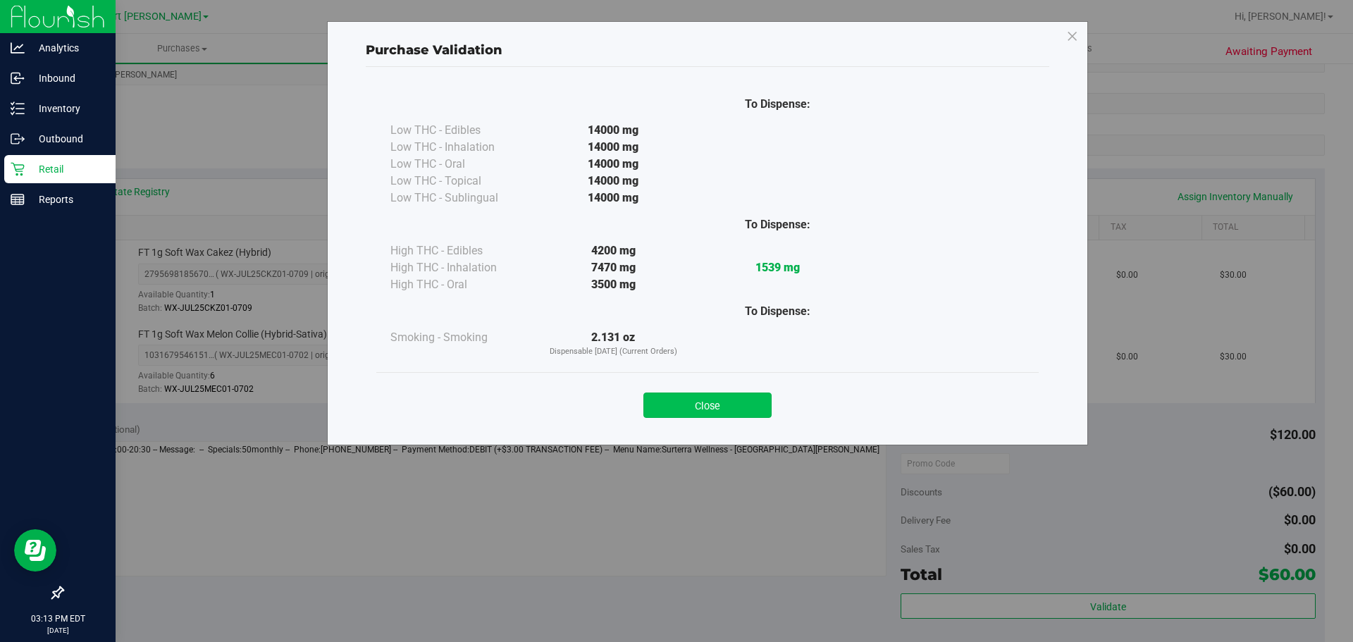
click at [735, 397] on button "Close" at bounding box center [707, 404] width 128 height 25
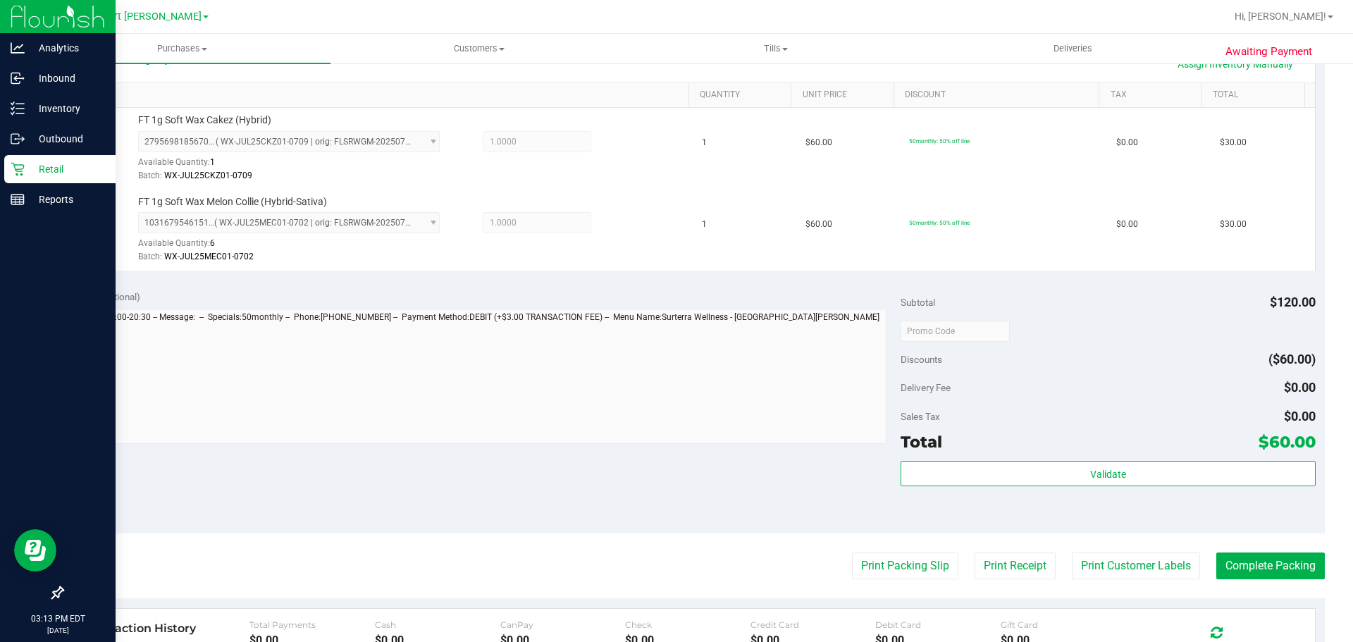
scroll to position [423, 0]
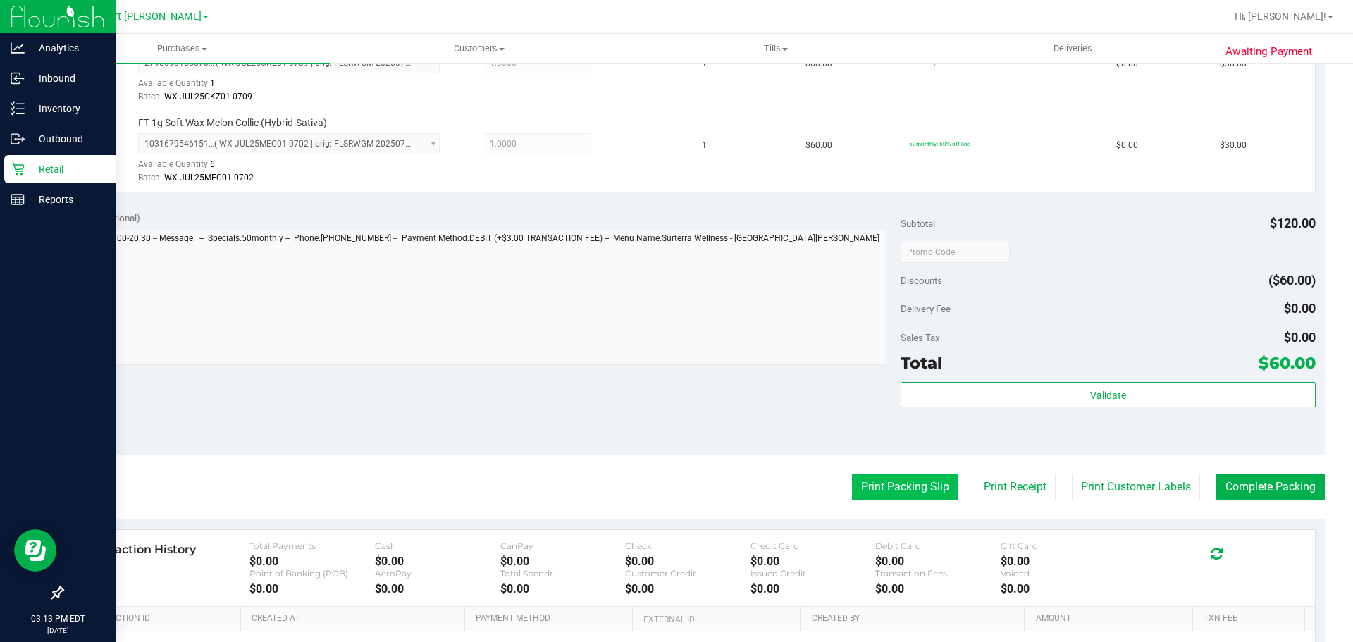
click at [932, 492] on button "Print Packing Slip" at bounding box center [905, 486] width 106 height 27
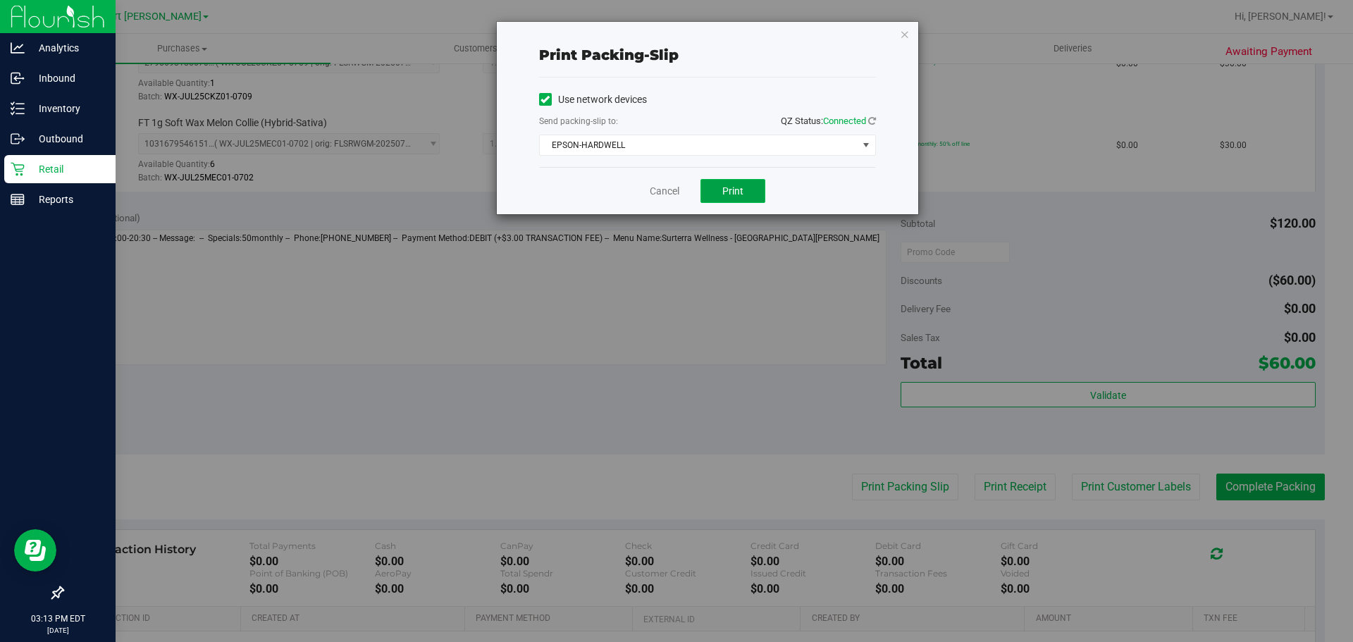
click at [744, 186] on button "Print" at bounding box center [732, 191] width 65 height 24
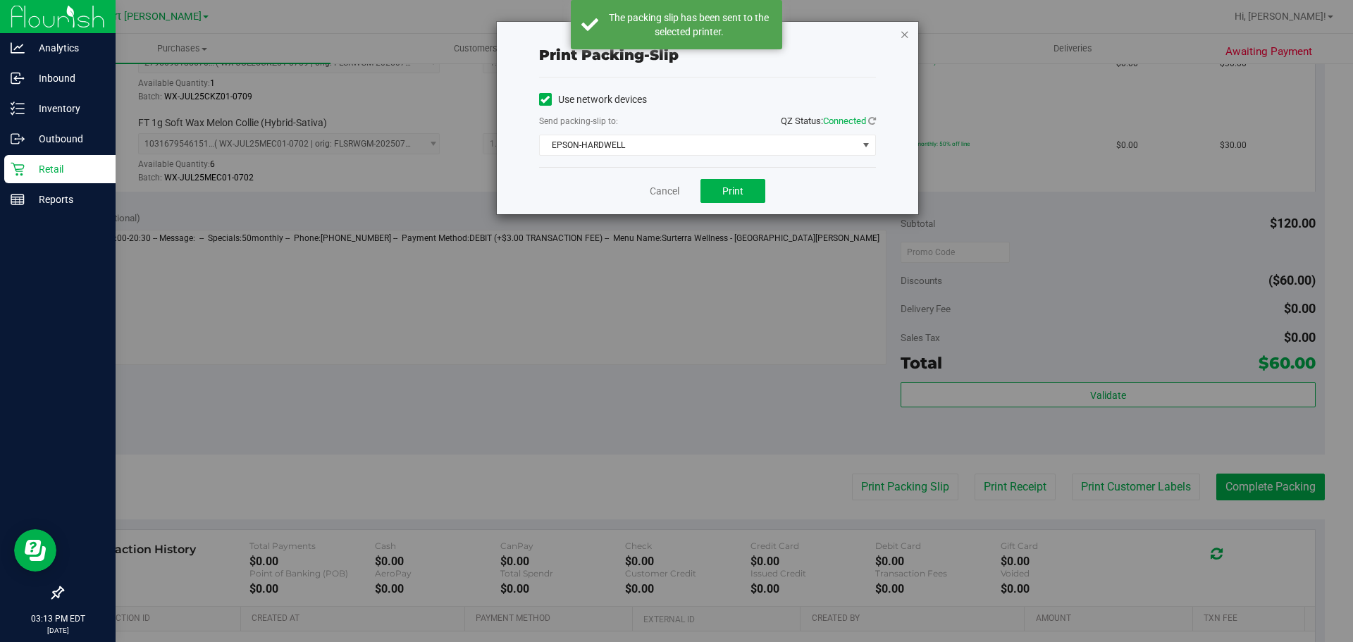
click at [902, 37] on icon "button" at bounding box center [905, 33] width 10 height 17
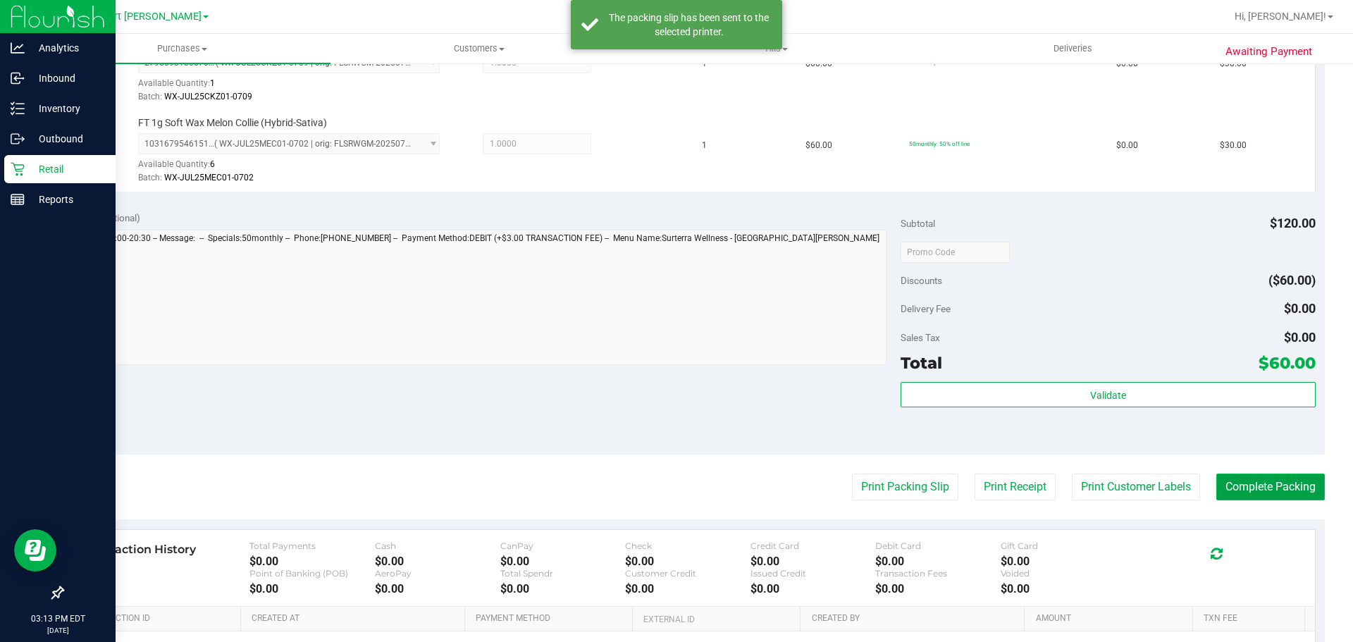
click at [1276, 483] on button "Complete Packing" at bounding box center [1270, 486] width 108 height 27
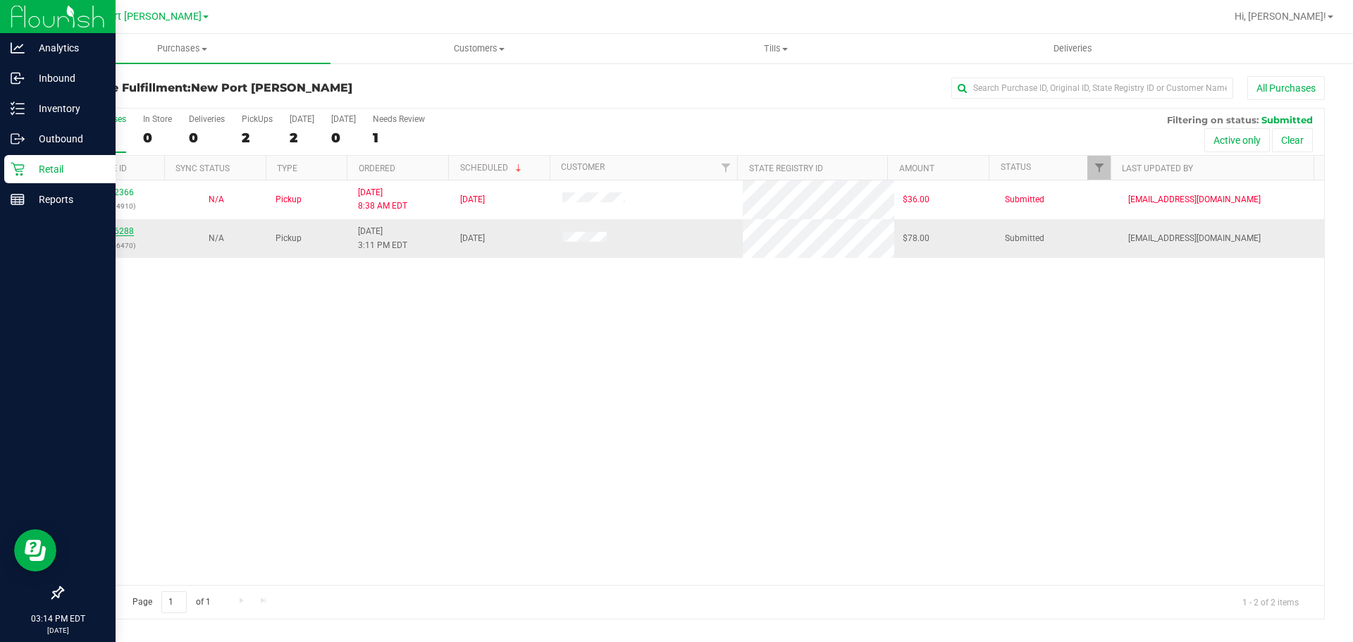
click at [128, 230] on link "12016288" at bounding box center [113, 231] width 39 height 10
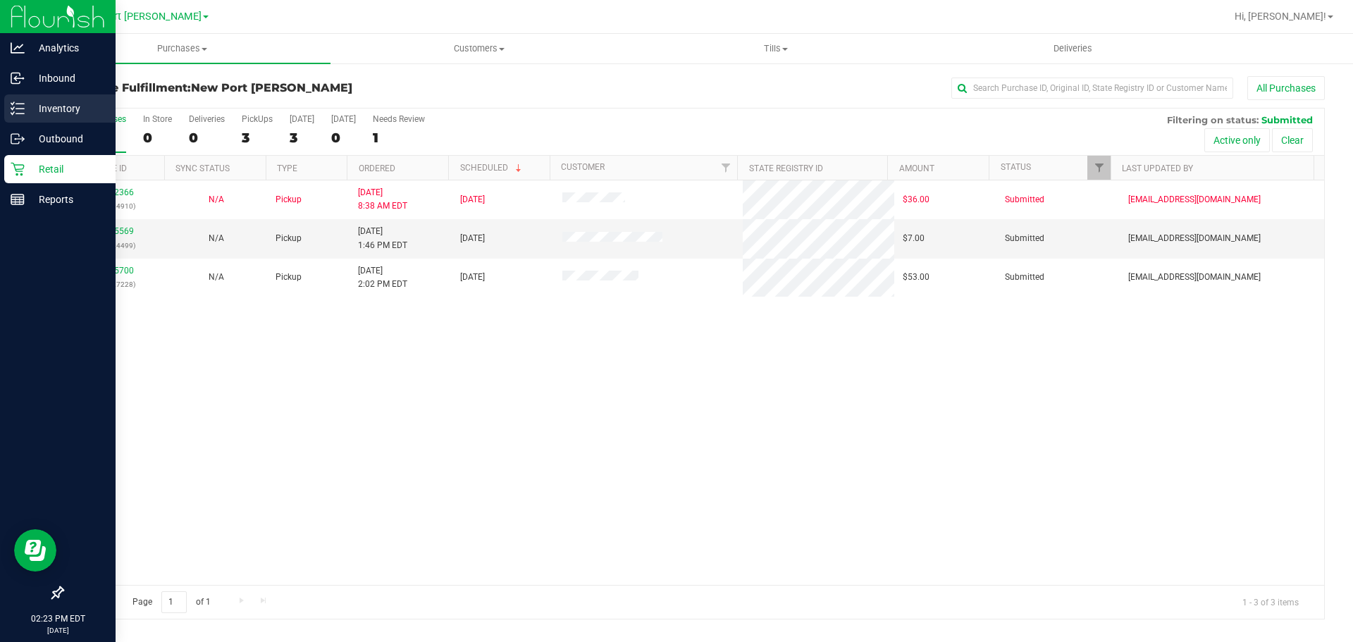
click at [35, 103] on p "Inventory" at bounding box center [67, 108] width 85 height 17
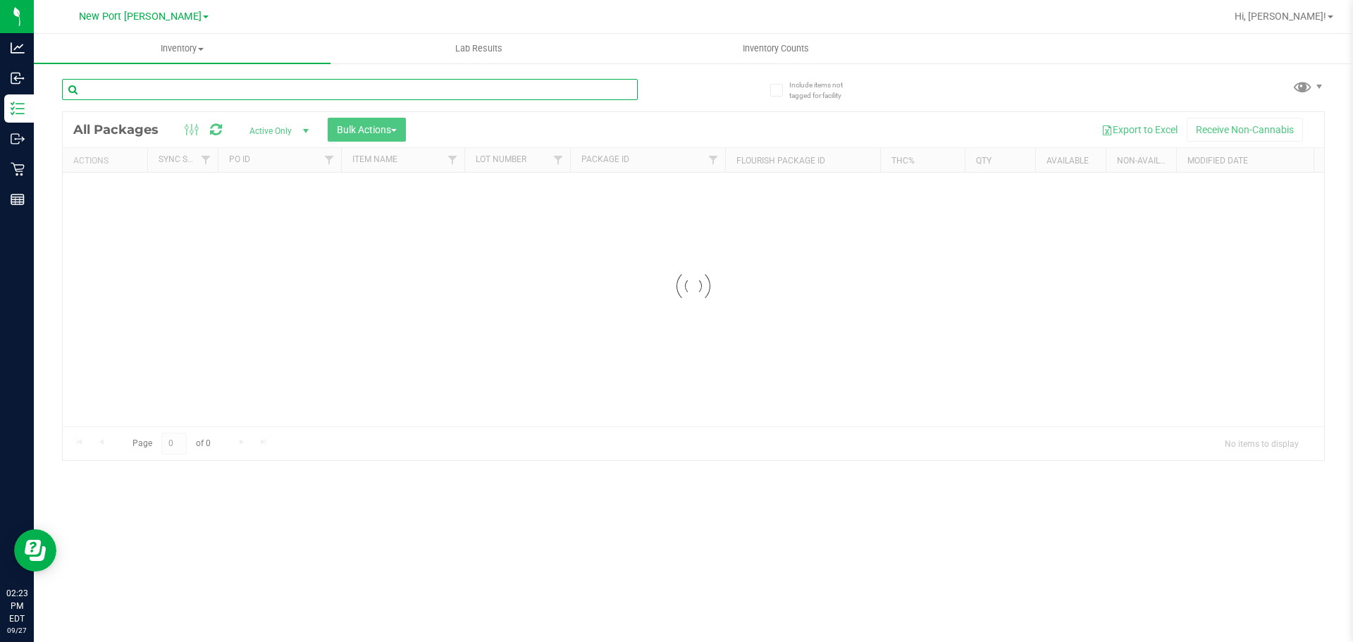
click at [137, 92] on input "text" at bounding box center [350, 89] width 576 height 21
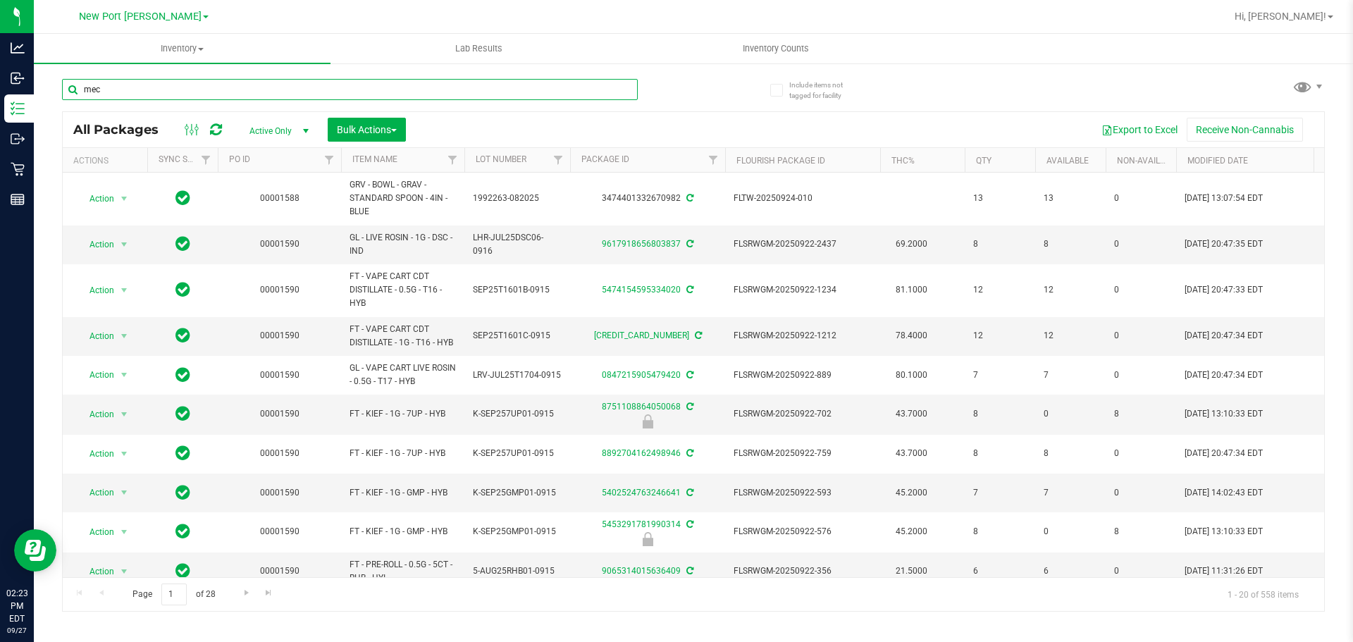
type input "mec"
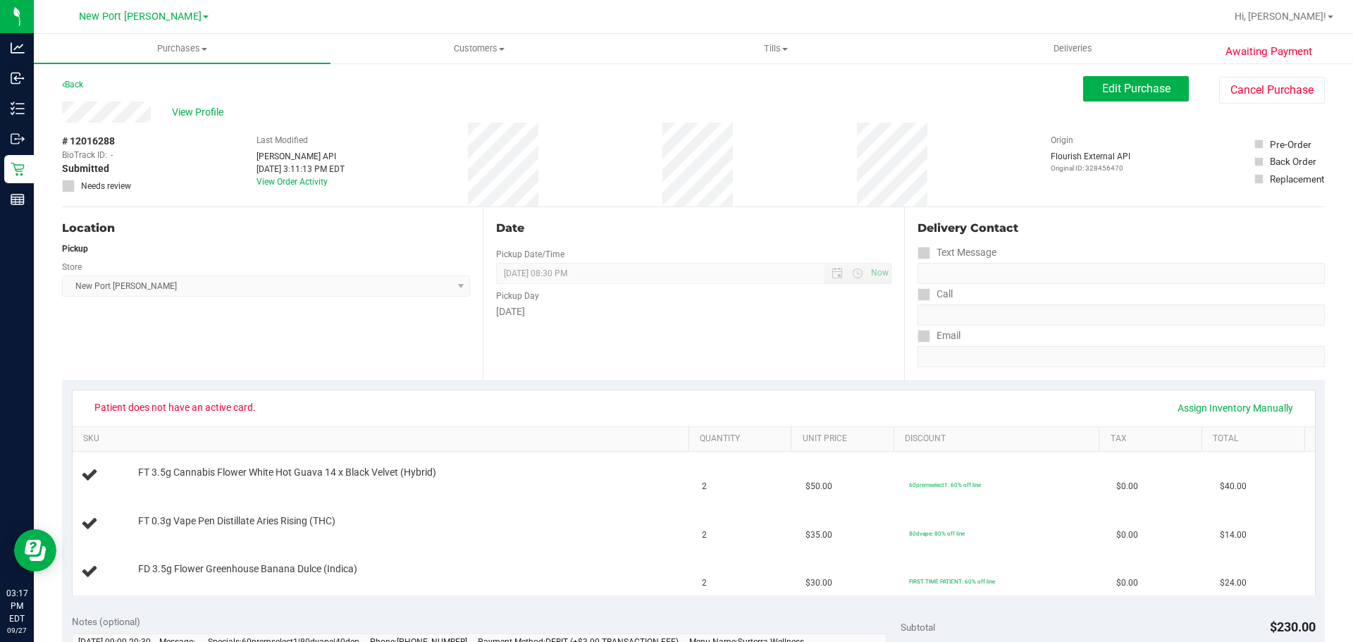
click at [201, 102] on div "View Profile" at bounding box center [572, 111] width 1021 height 21
click at [201, 106] on span "View Profile" at bounding box center [200, 112] width 56 height 15
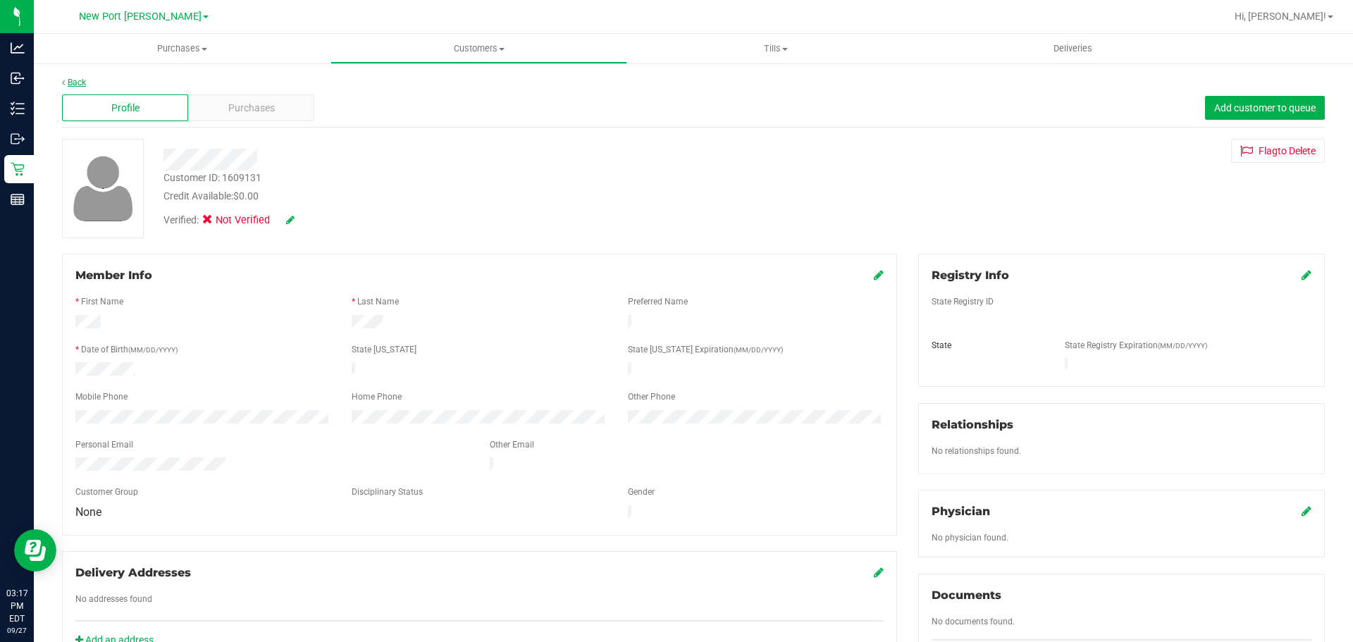
click at [66, 85] on link "Back" at bounding box center [74, 82] width 24 height 10
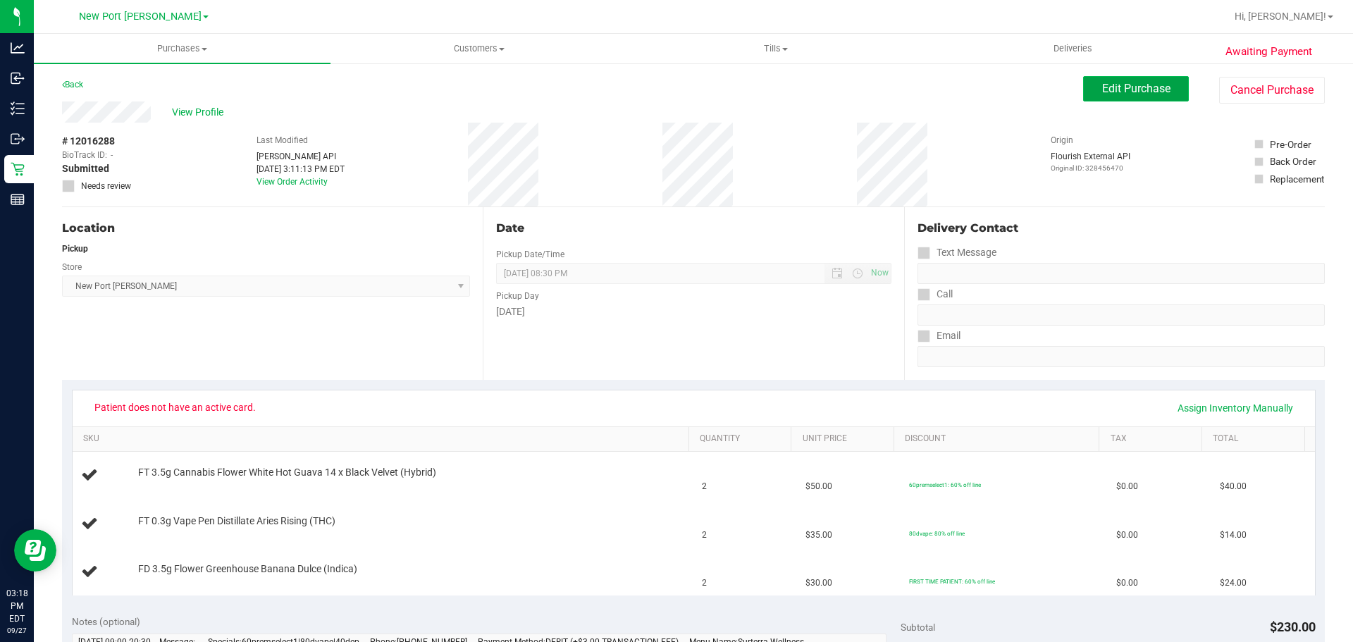
click at [1130, 90] on span "Edit Purchase" at bounding box center [1136, 88] width 68 height 13
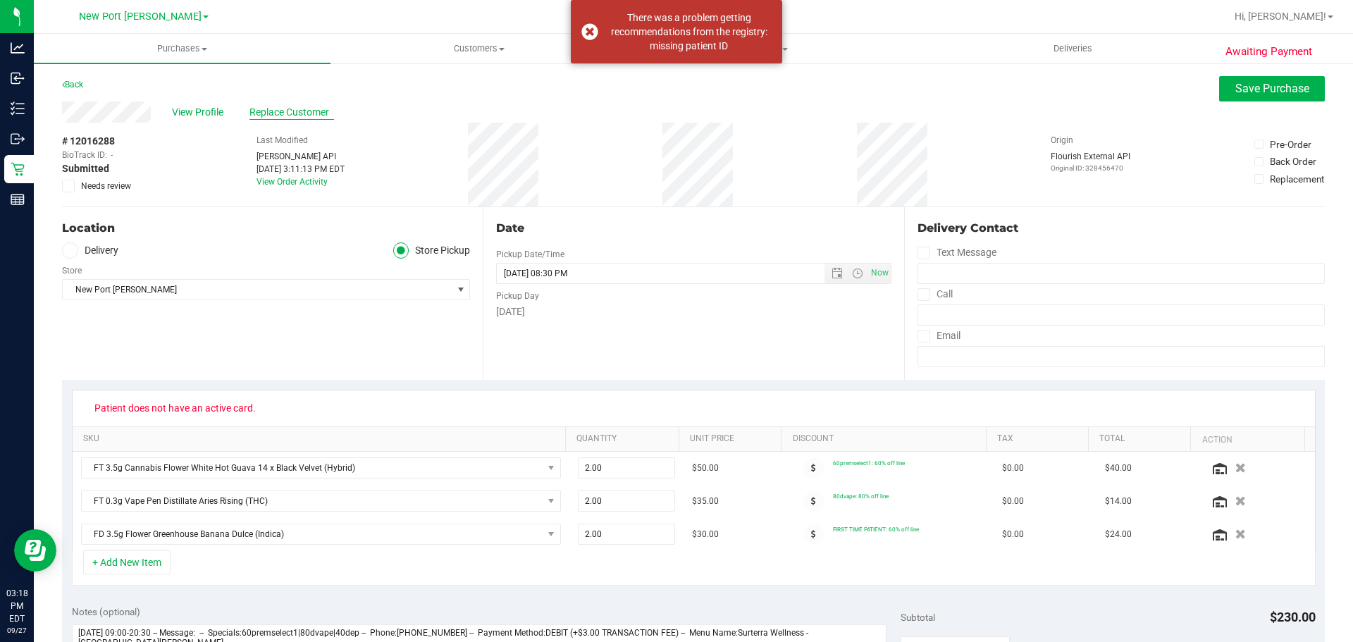
click at [273, 107] on span "Replace Customer" at bounding box center [291, 112] width 85 height 15
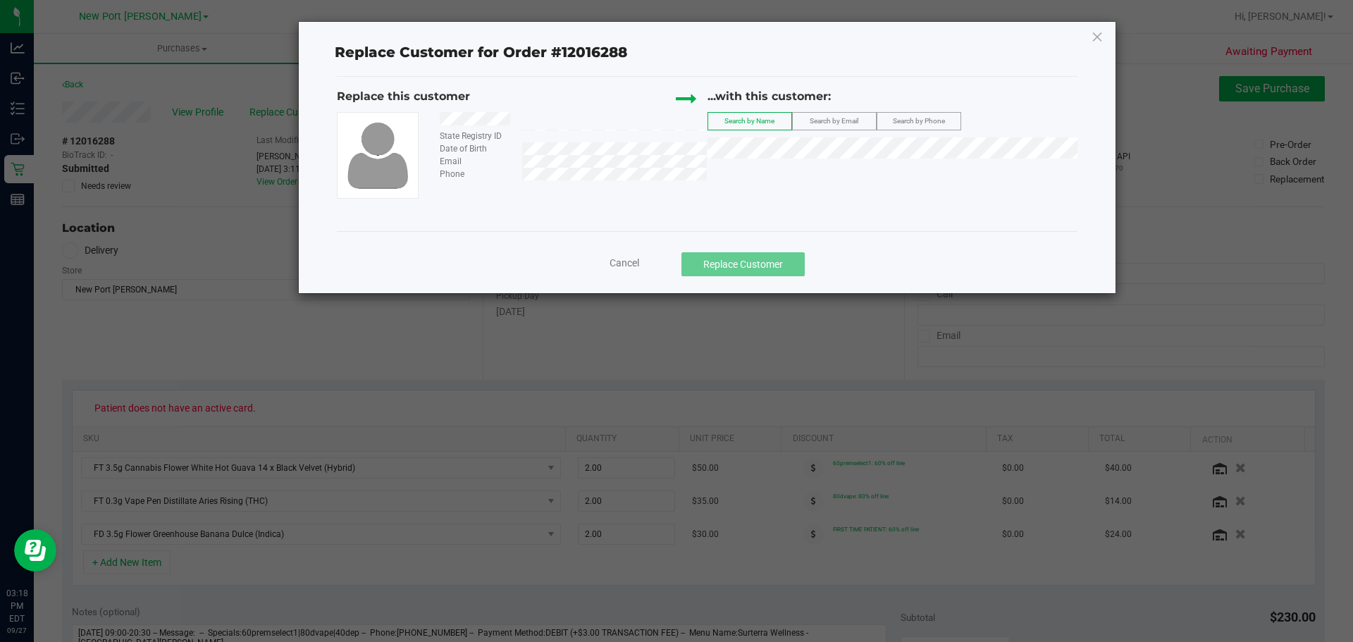
click at [857, 117] on span "Search by Email" at bounding box center [833, 121] width 49 height 8
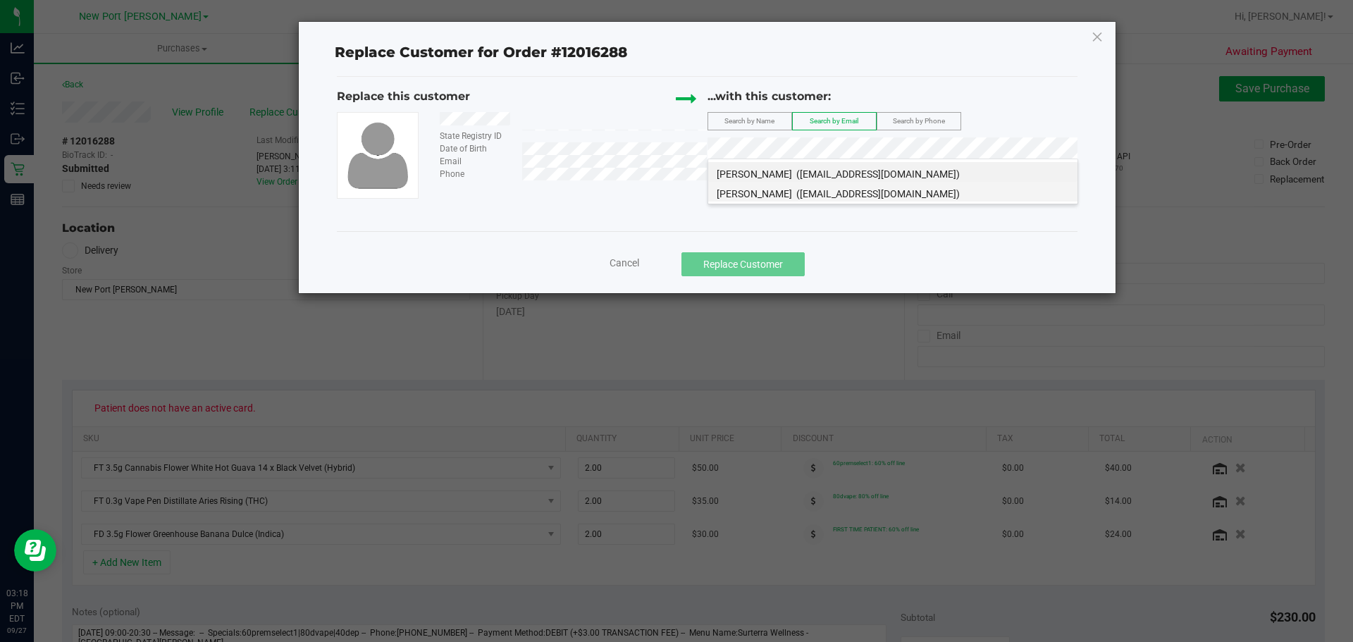
click at [831, 194] on span "([EMAIL_ADDRESS][DOMAIN_NAME])" at bounding box center [877, 193] width 163 height 11
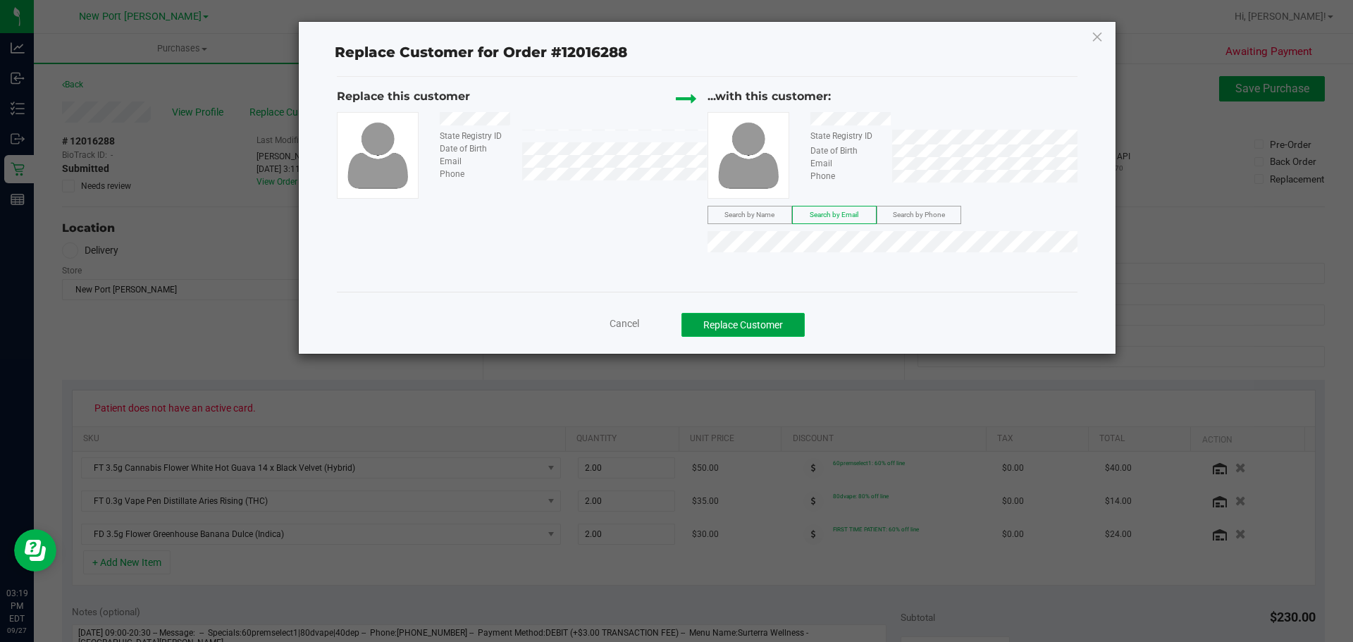
click at [754, 321] on button "Replace Customer" at bounding box center [742, 325] width 123 height 24
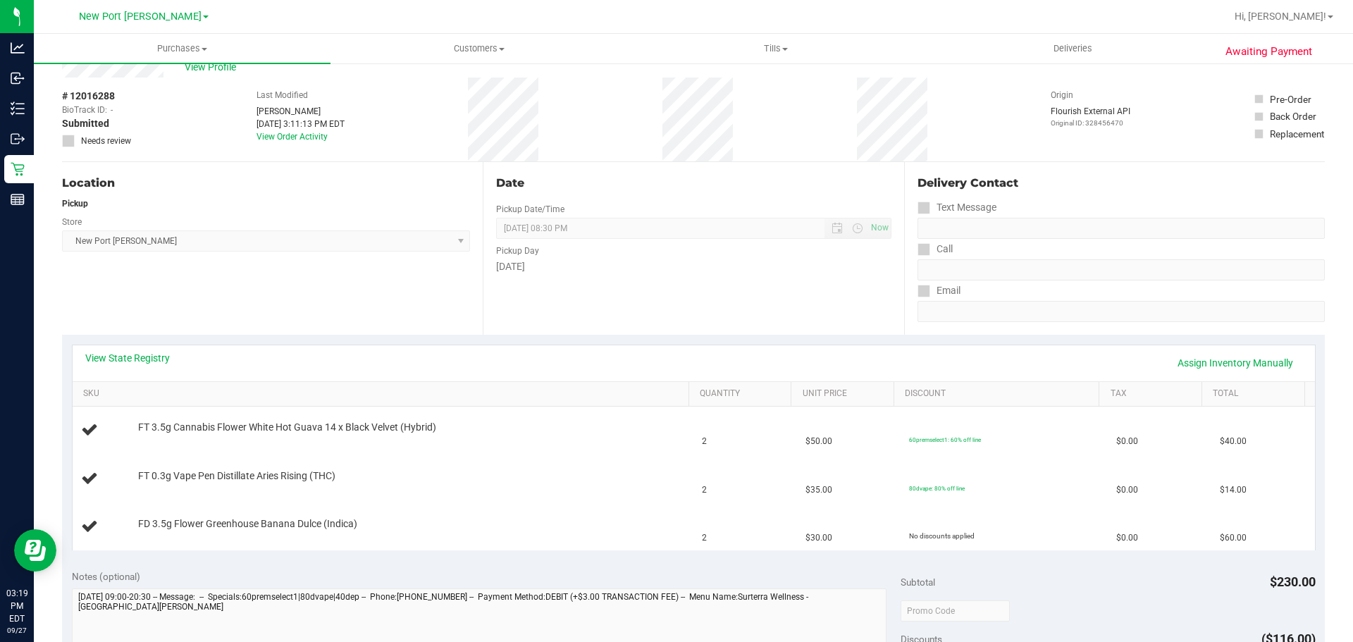
scroll to position [70, 0]
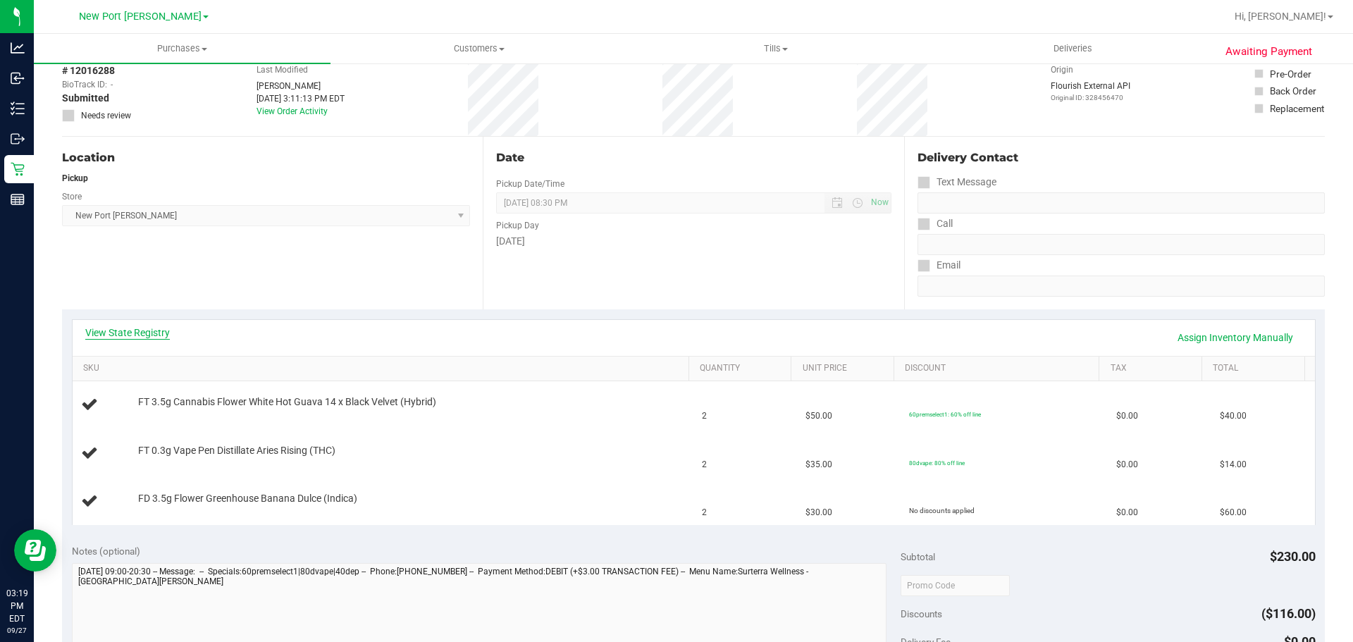
click at [139, 334] on link "View State Registry" at bounding box center [127, 332] width 85 height 14
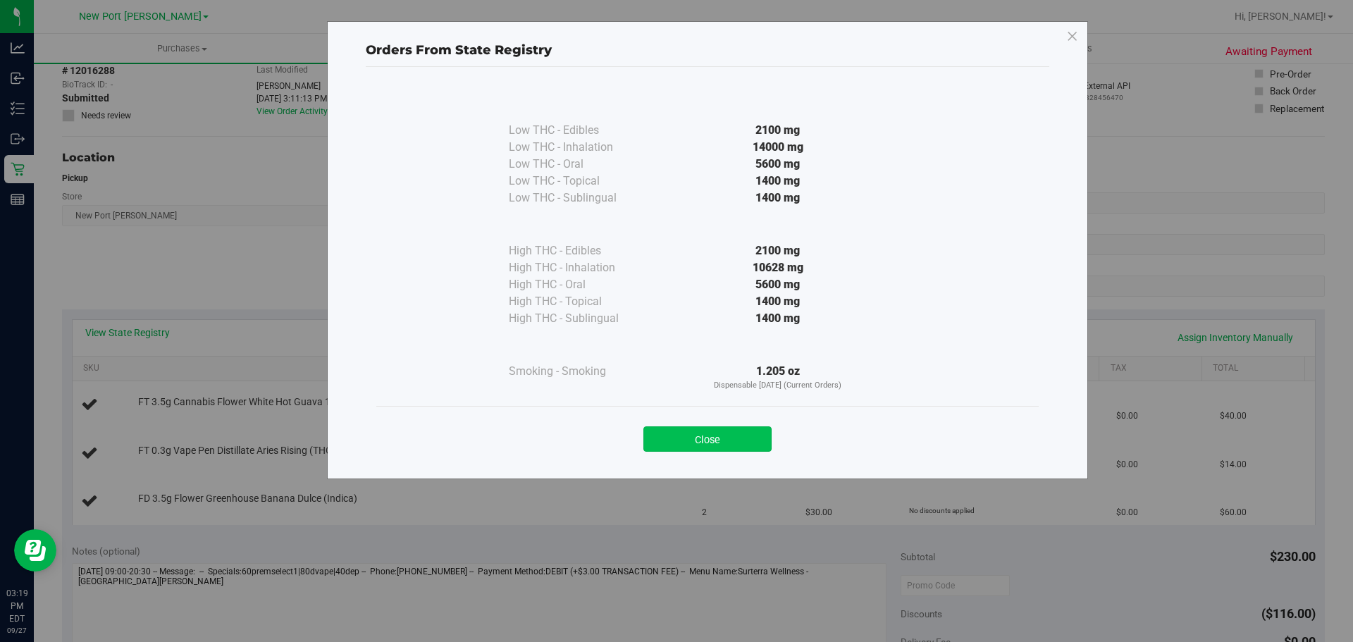
click at [720, 431] on button "Close" at bounding box center [707, 438] width 128 height 25
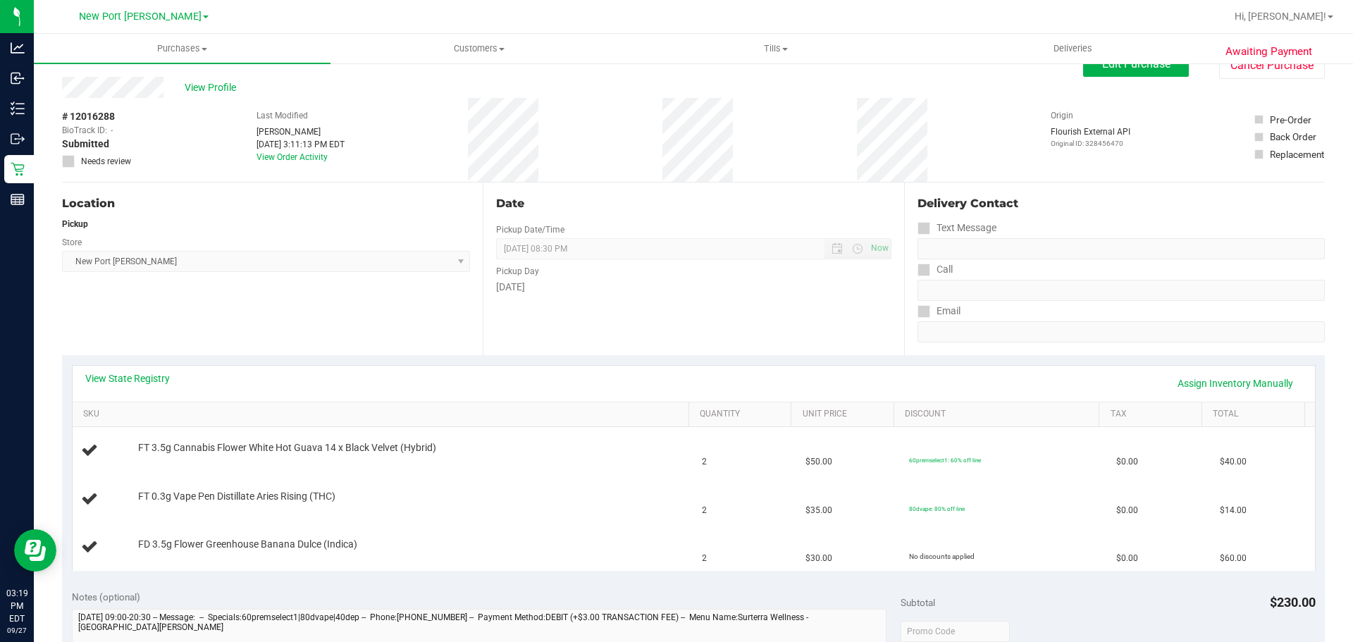
scroll to position [0, 0]
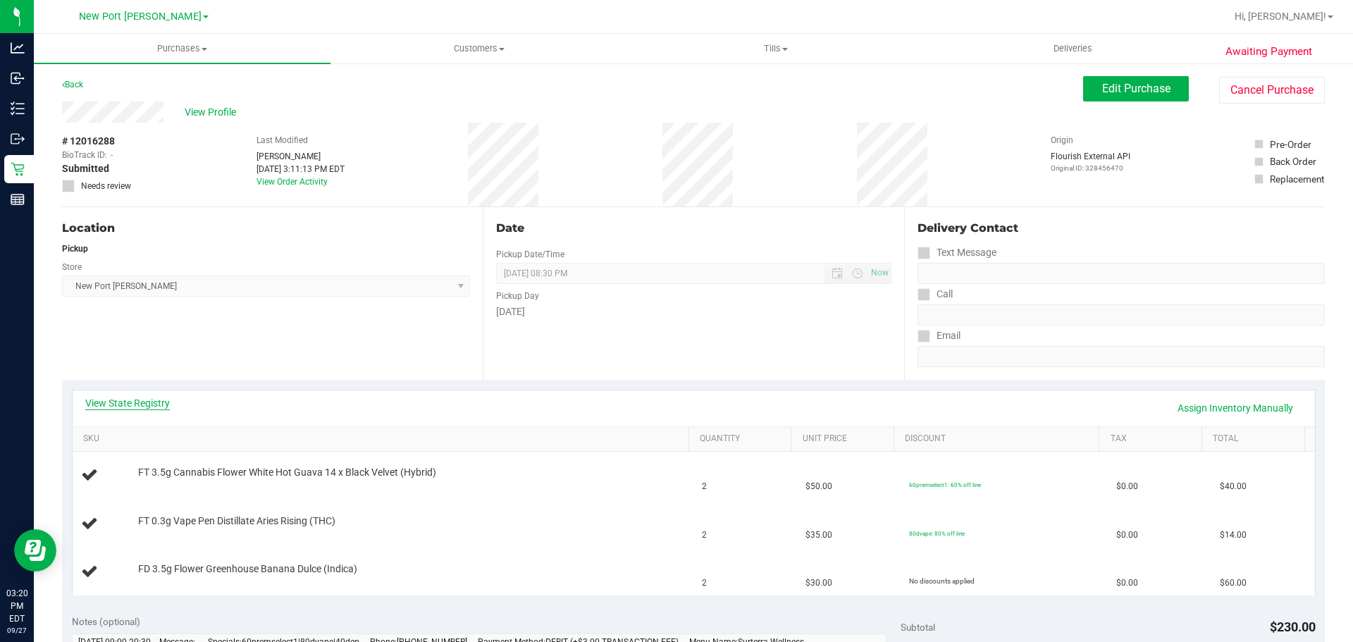
click at [111, 405] on link "View State Registry" at bounding box center [127, 403] width 85 height 14
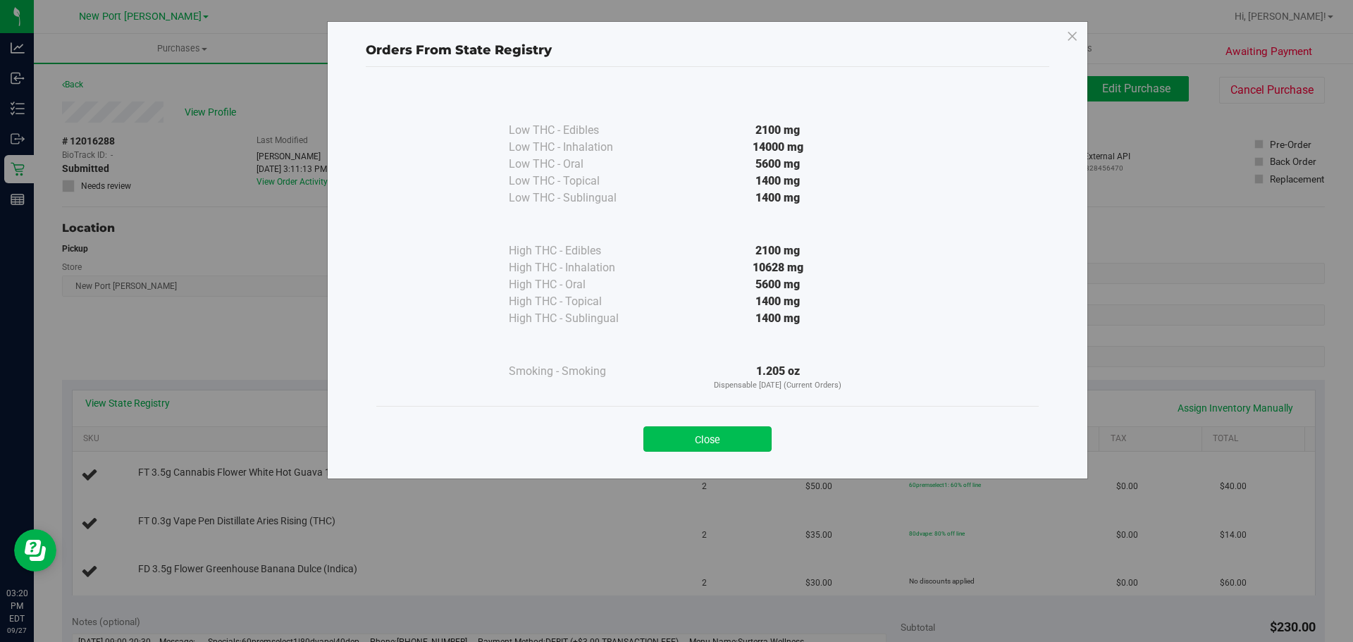
click at [700, 437] on button "Close" at bounding box center [707, 438] width 128 height 25
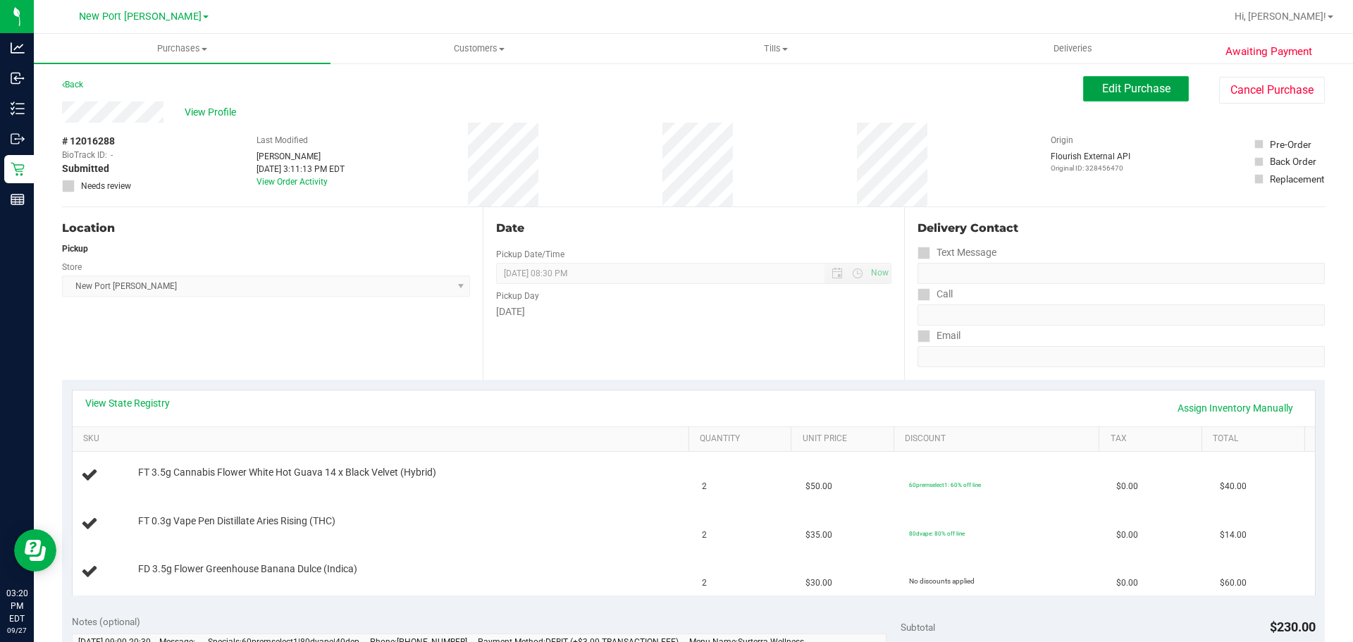
click at [1101, 81] on button "Edit Purchase" at bounding box center [1136, 88] width 106 height 25
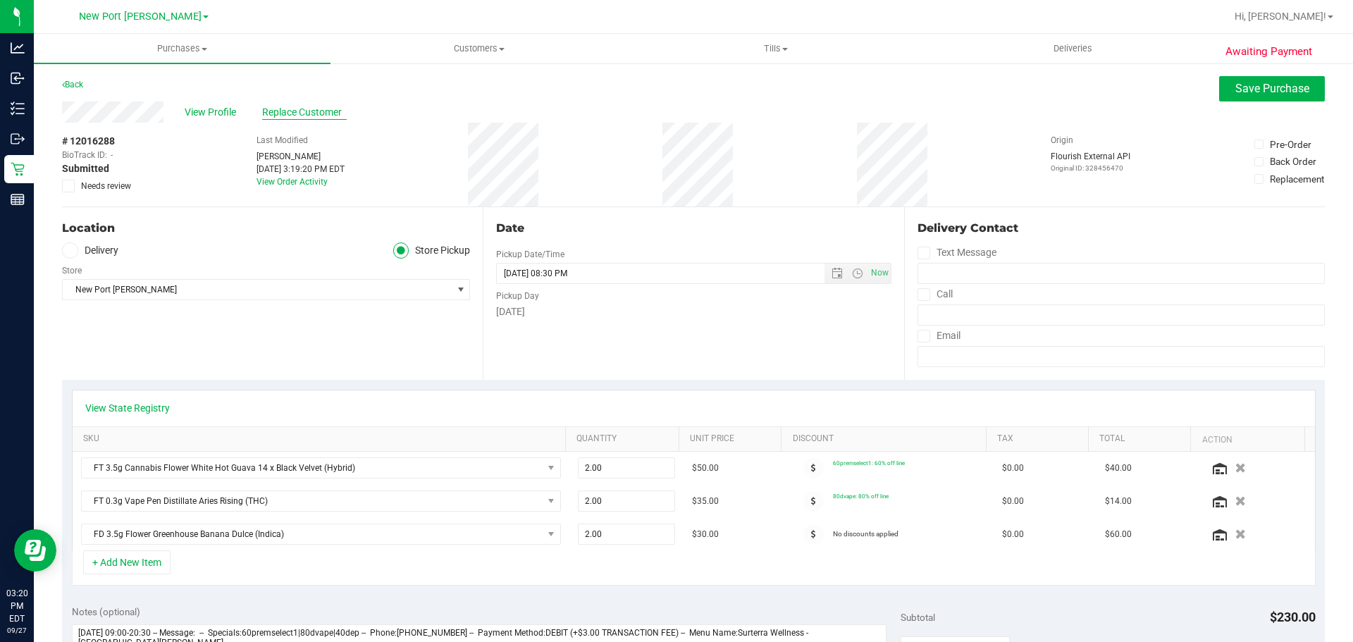
click at [317, 118] on span "Replace Customer" at bounding box center [304, 112] width 85 height 15
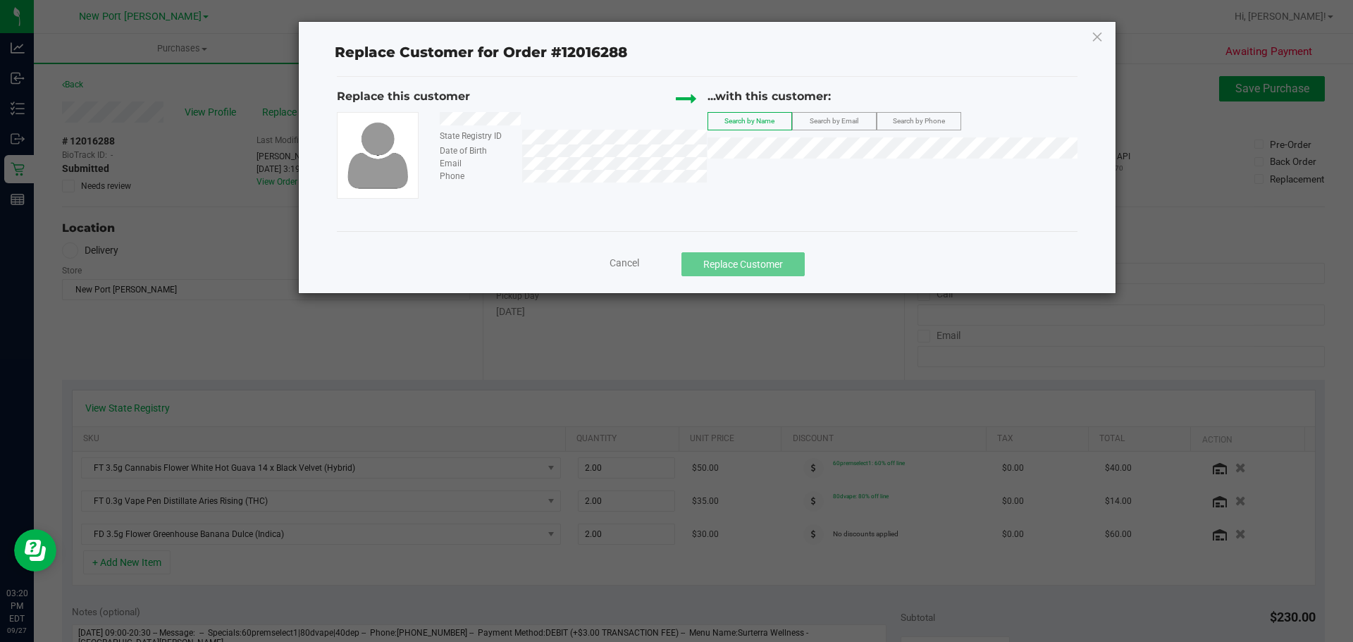
click at [518, 165] on div "Email" at bounding box center [568, 163] width 278 height 13
click at [857, 125] on span "Search by Email" at bounding box center [833, 121] width 49 height 8
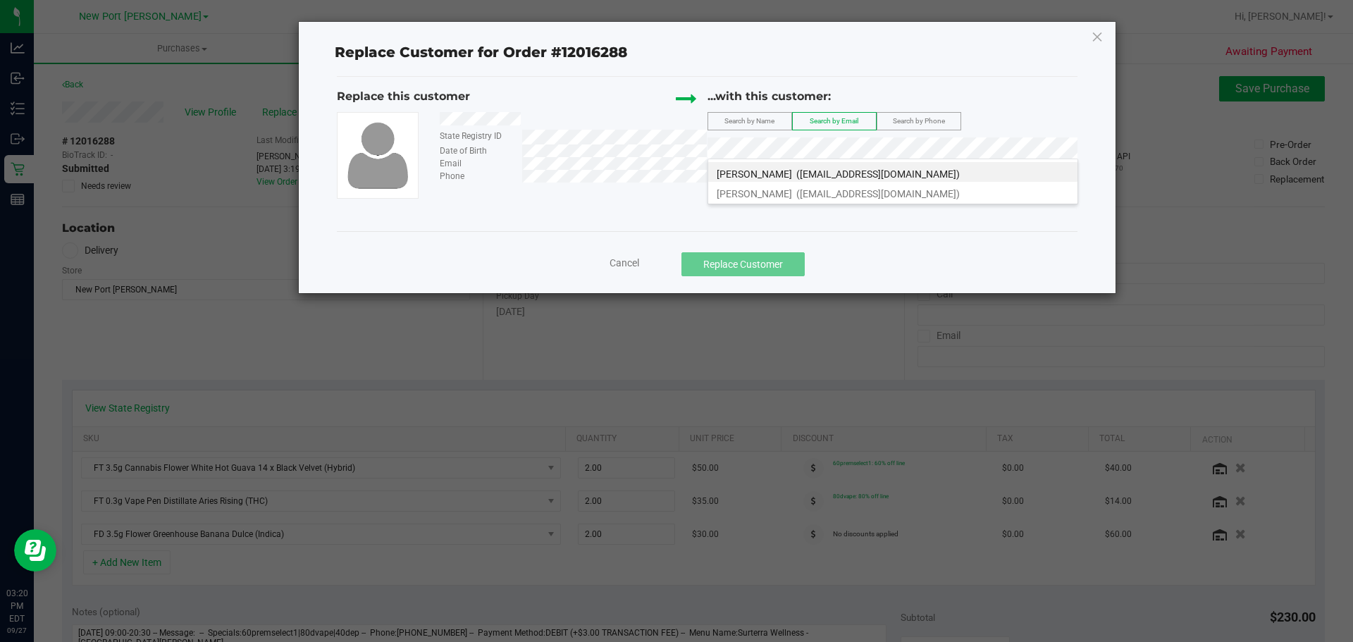
click at [624, 261] on span "Cancel" at bounding box center [624, 262] width 30 height 11
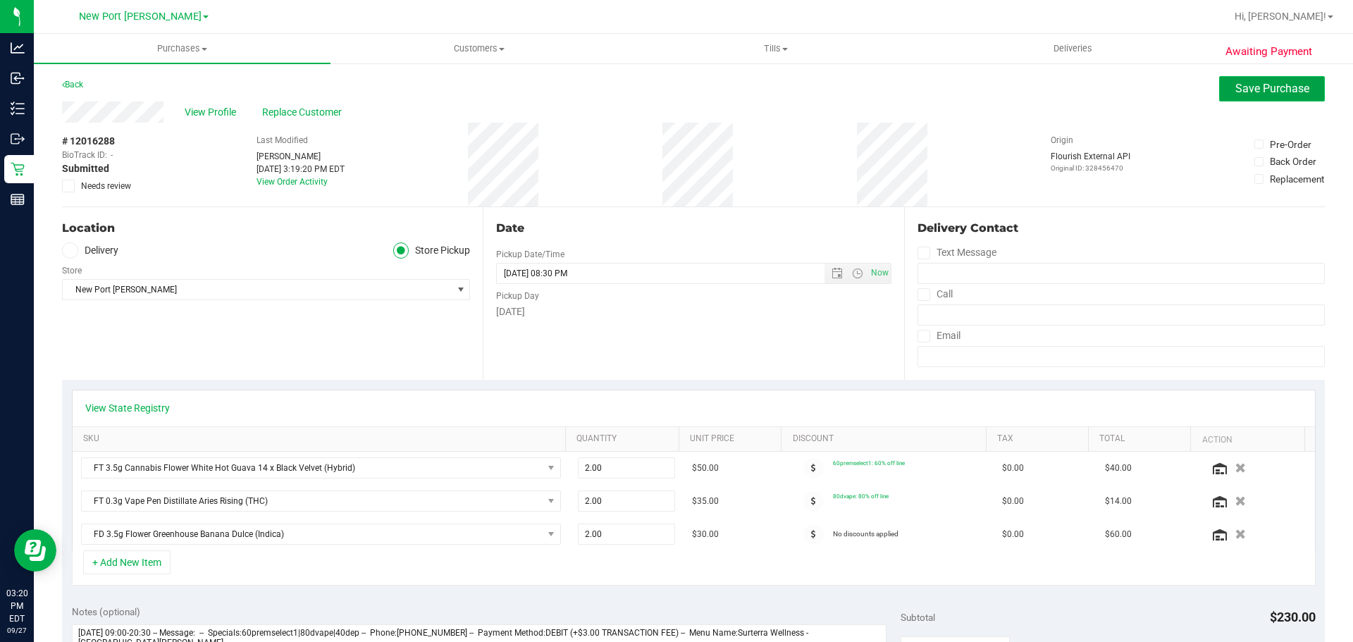
click at [1236, 90] on span "Save Purchase" at bounding box center [1272, 88] width 74 height 13
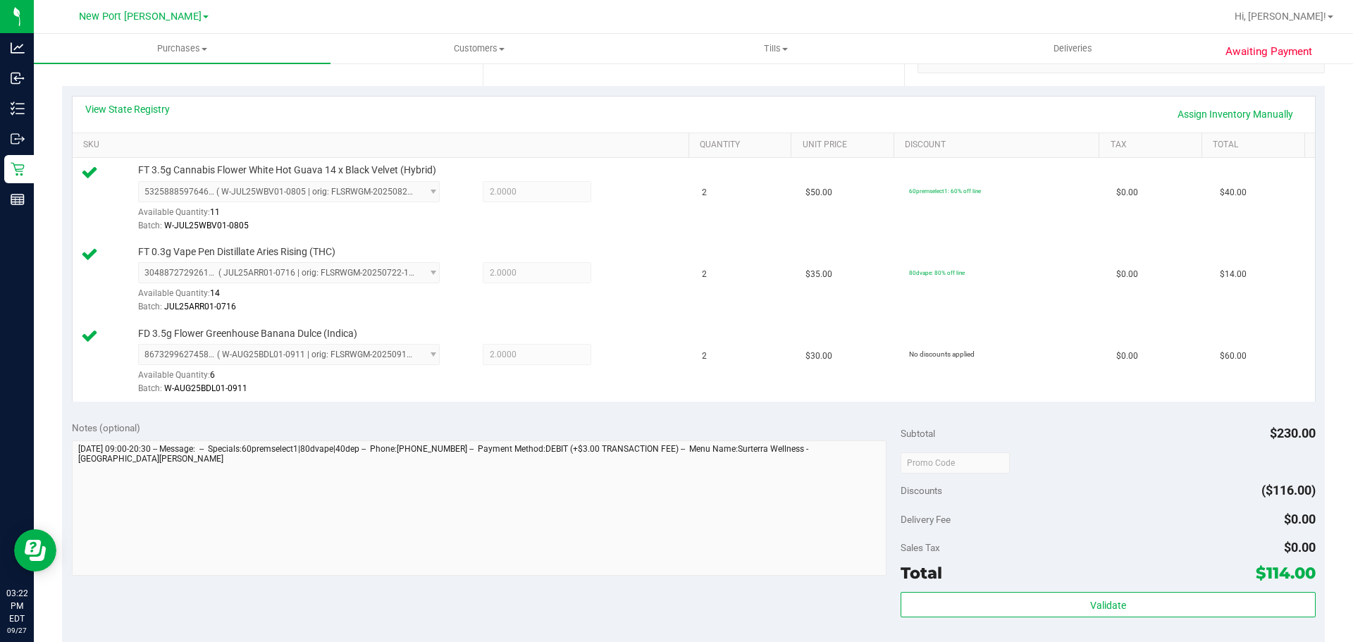
scroll to position [423, 0]
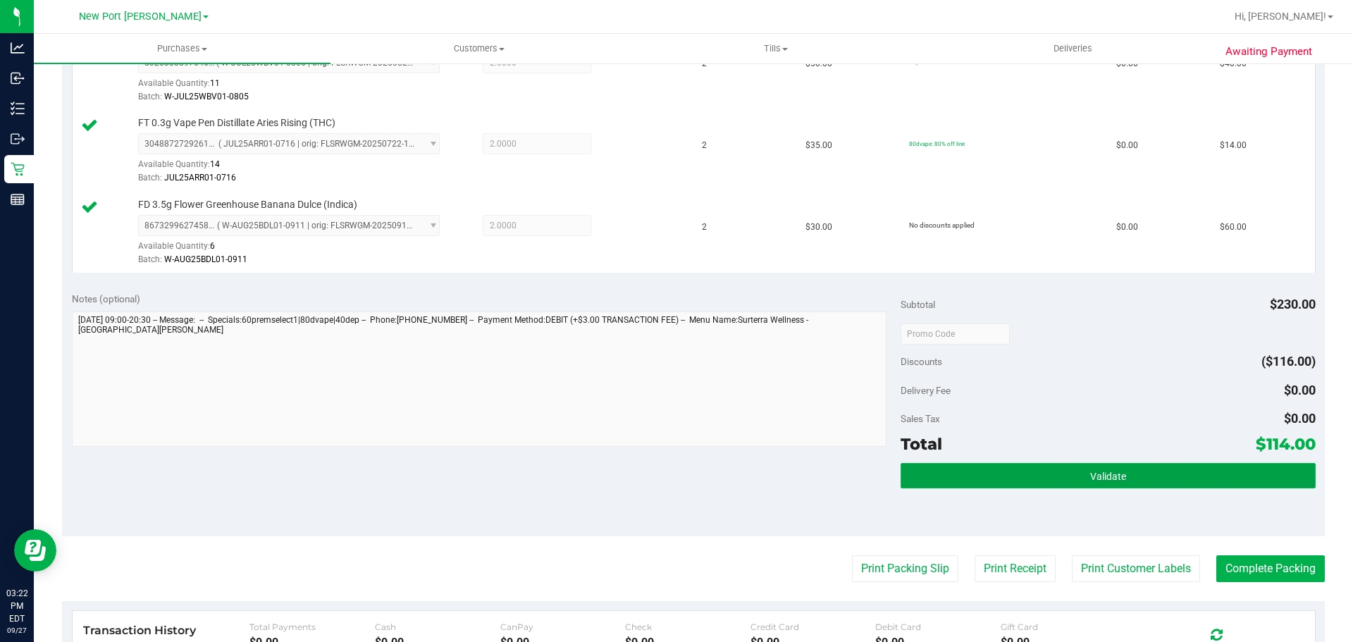
click at [1076, 476] on button "Validate" at bounding box center [1107, 475] width 414 height 25
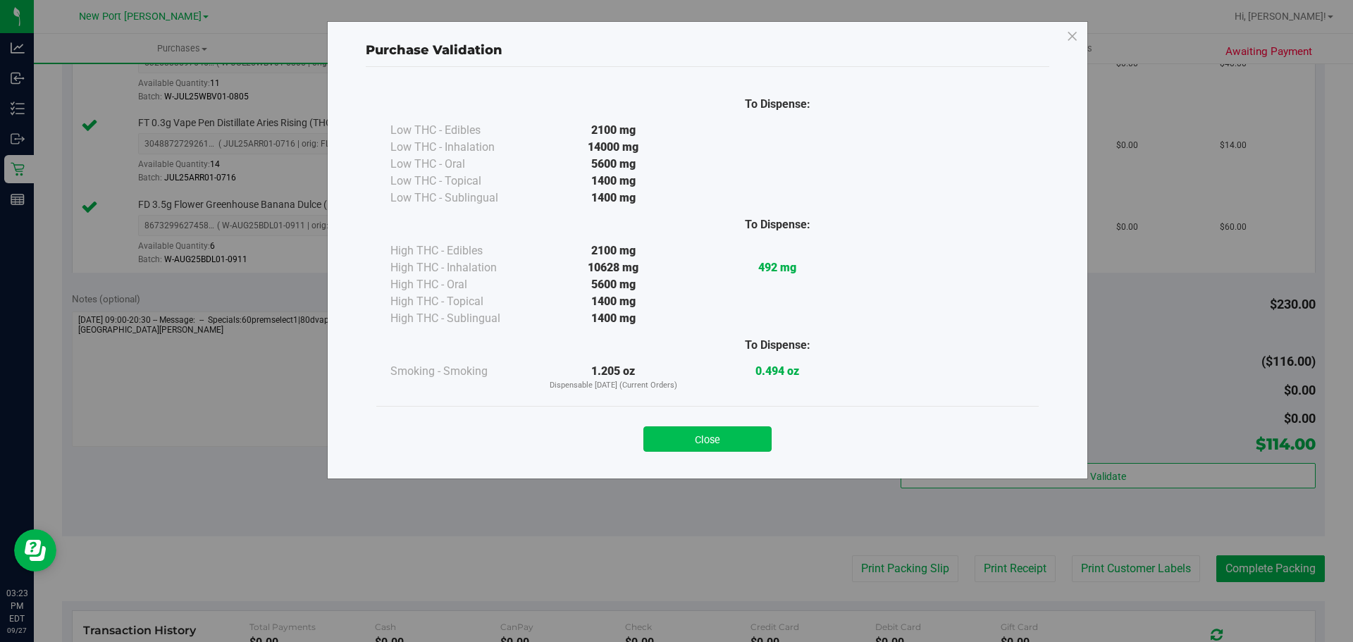
click at [719, 447] on button "Close" at bounding box center [707, 438] width 128 height 25
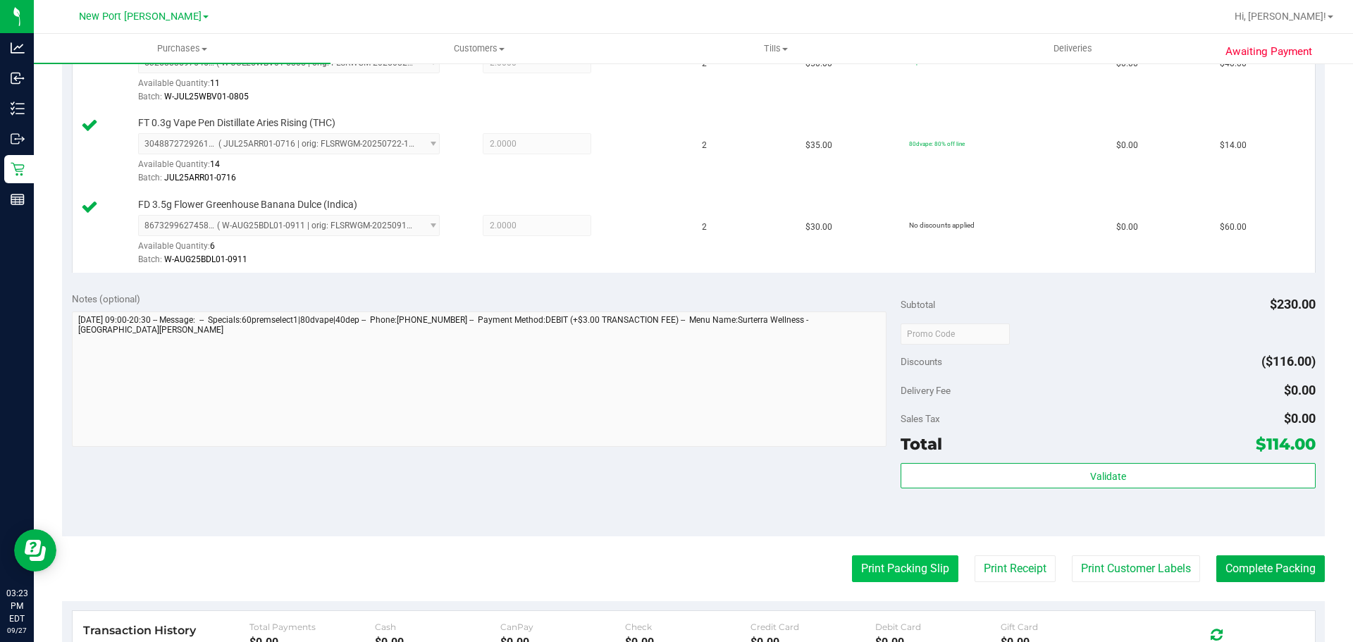
click at [919, 575] on button "Print Packing Slip" at bounding box center [905, 568] width 106 height 27
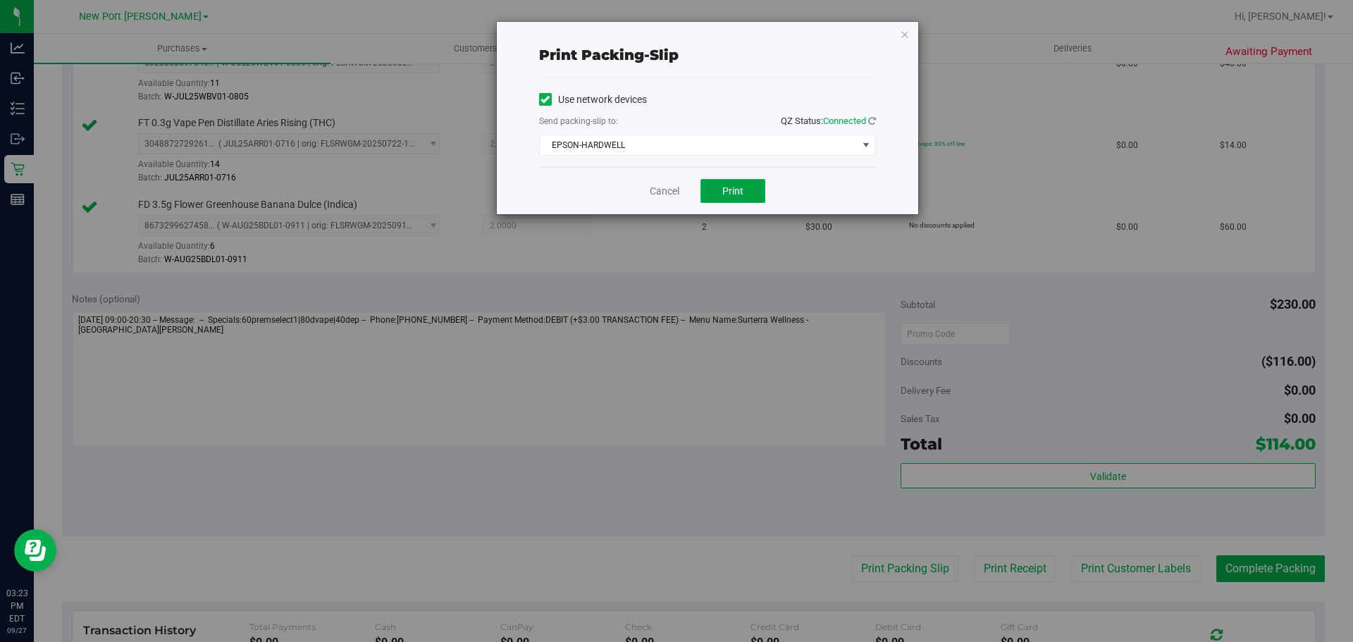
click at [752, 189] on button "Print" at bounding box center [732, 191] width 65 height 24
click at [907, 32] on icon "button" at bounding box center [905, 33] width 10 height 17
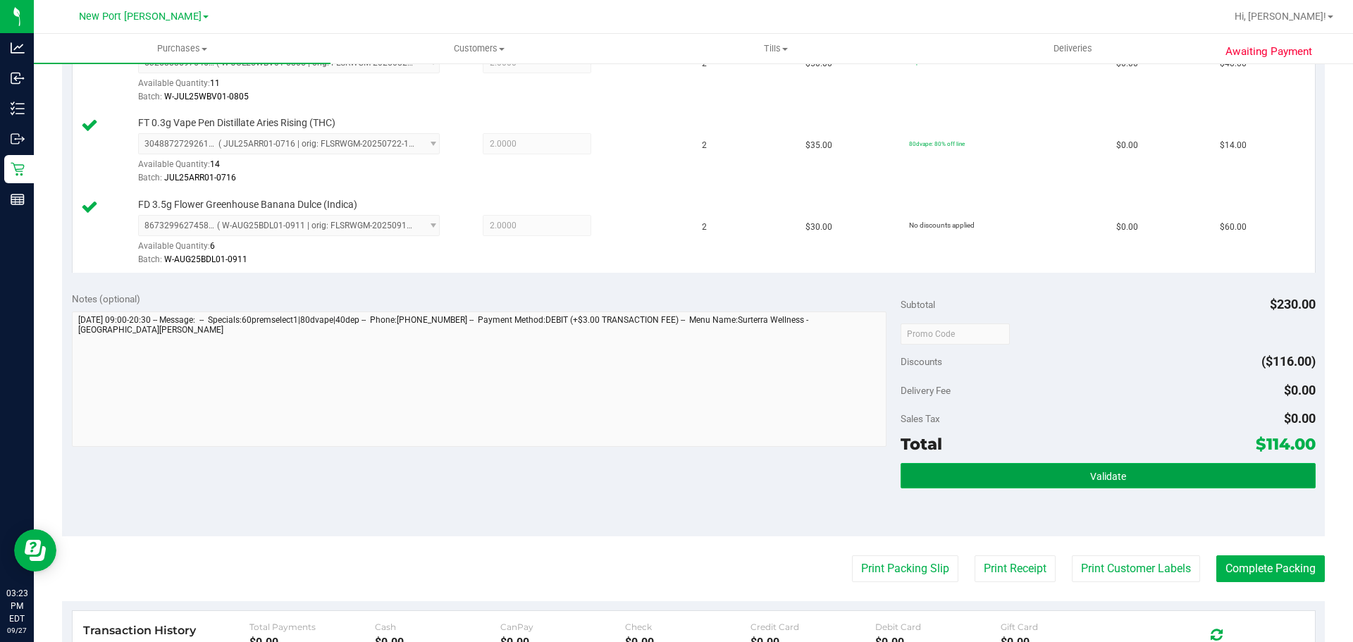
click at [1012, 481] on button "Validate" at bounding box center [1107, 475] width 414 height 25
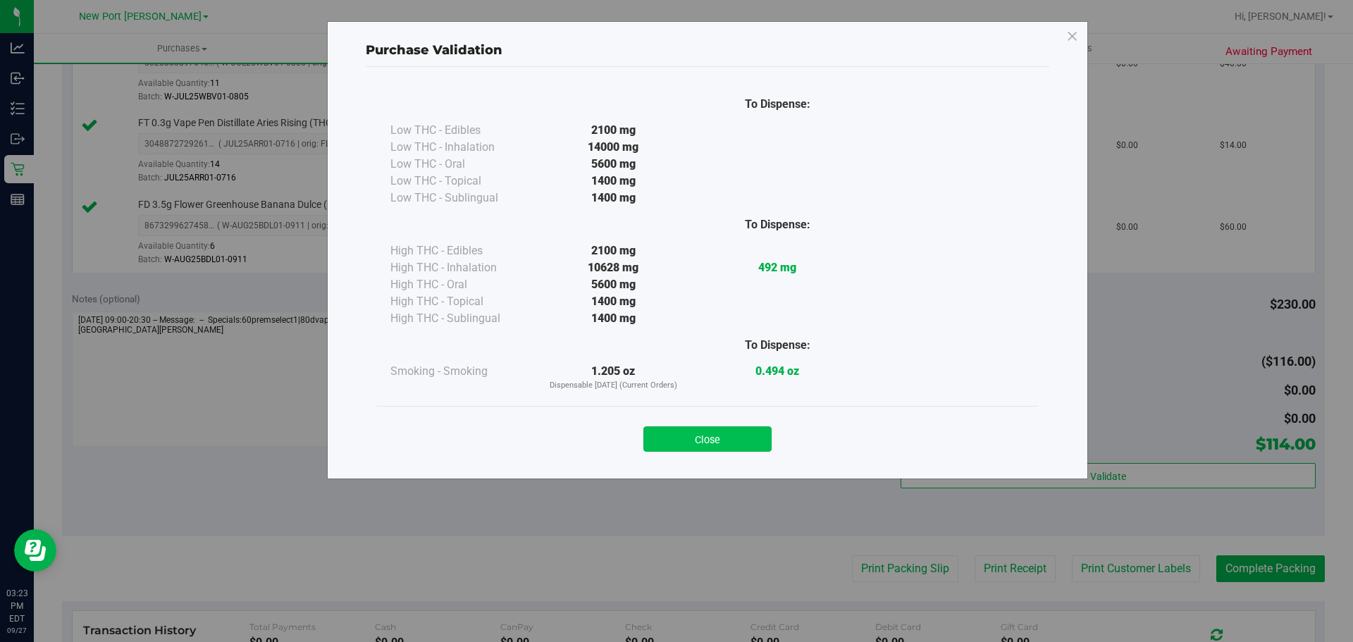
click at [666, 433] on button "Close" at bounding box center [707, 438] width 128 height 25
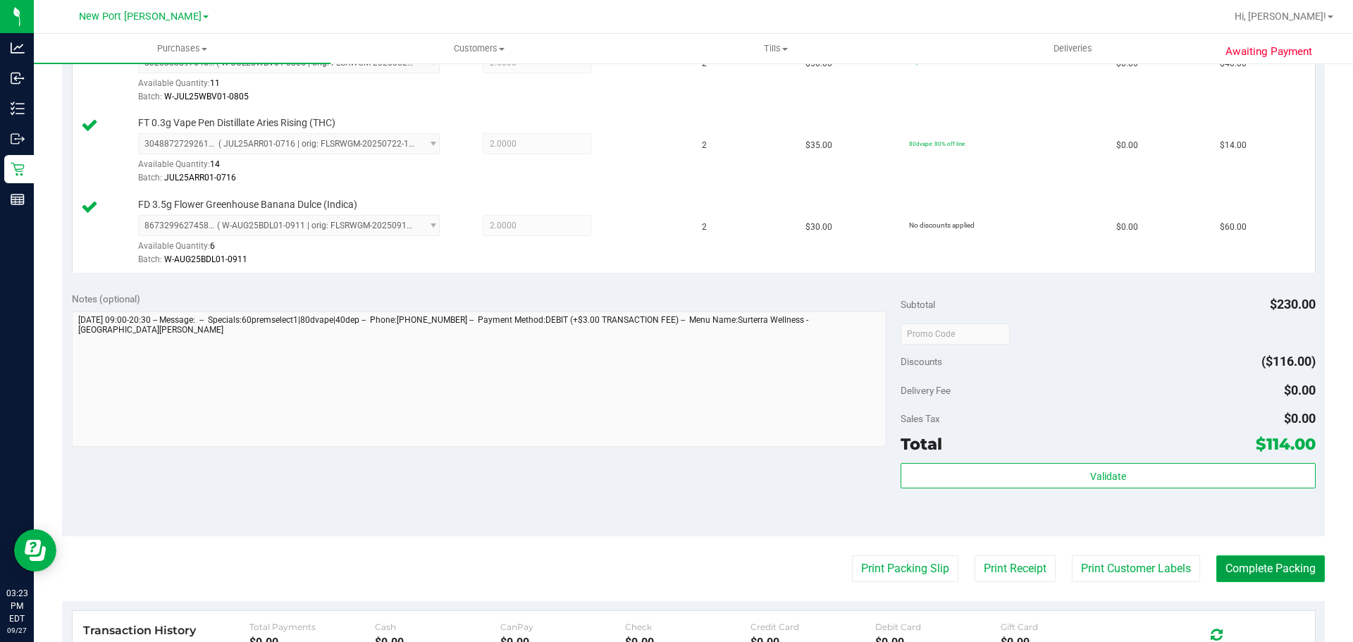
click at [1238, 569] on button "Complete Packing" at bounding box center [1270, 568] width 108 height 27
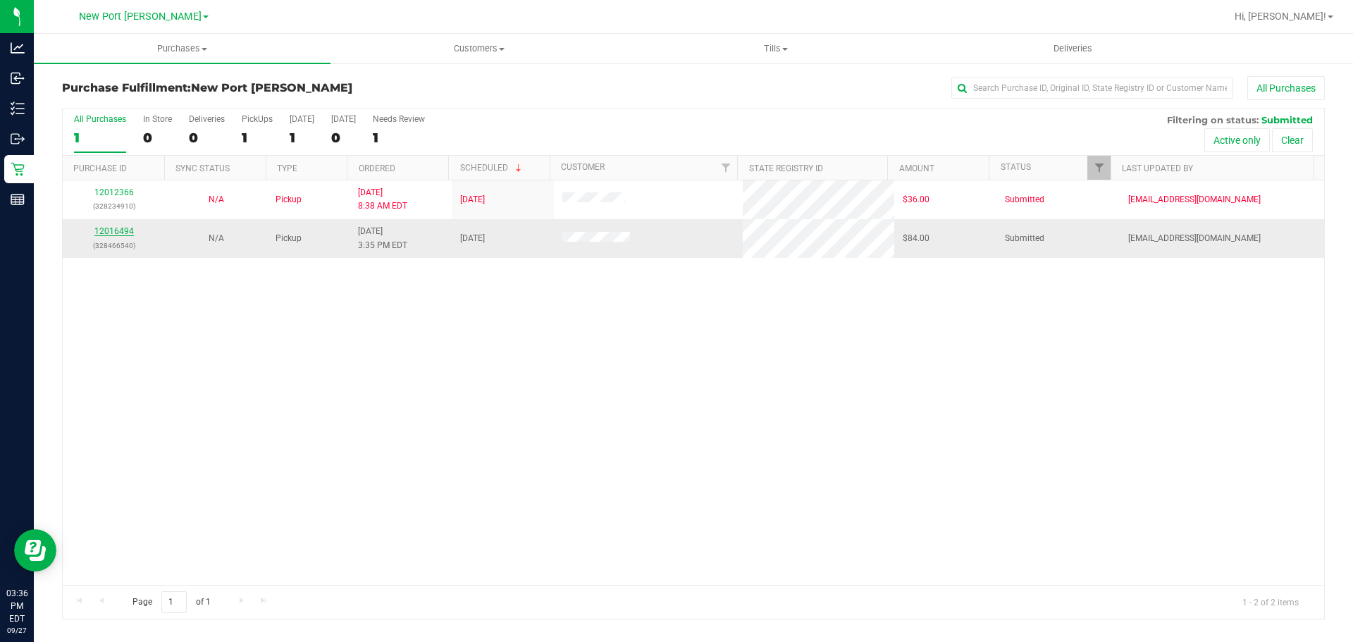
click at [113, 232] on link "12016494" at bounding box center [113, 231] width 39 height 10
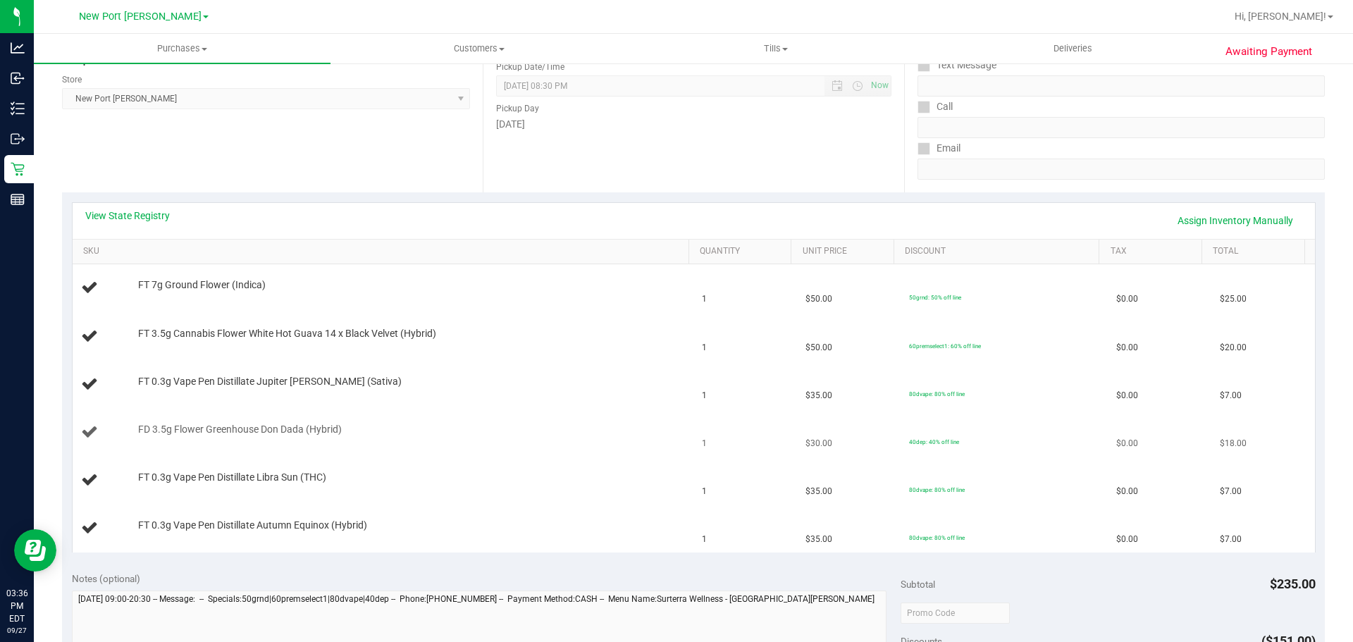
scroll to position [211, 0]
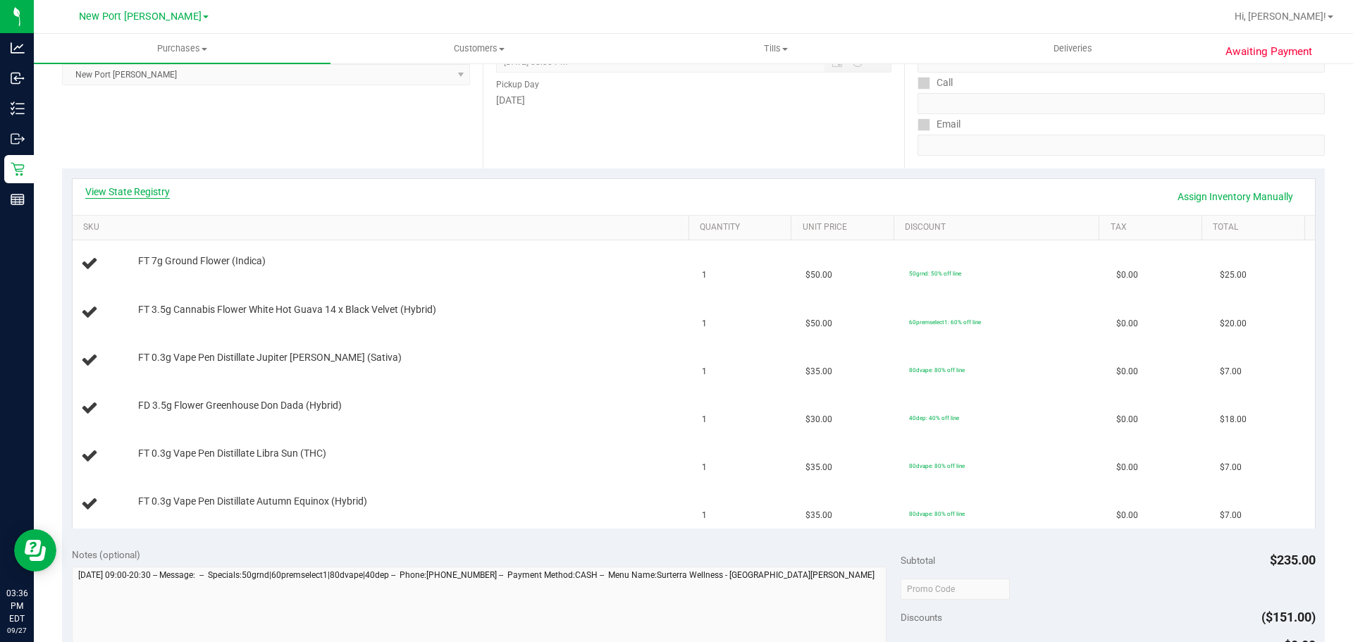
click at [123, 195] on link "View State Registry" at bounding box center [127, 192] width 85 height 14
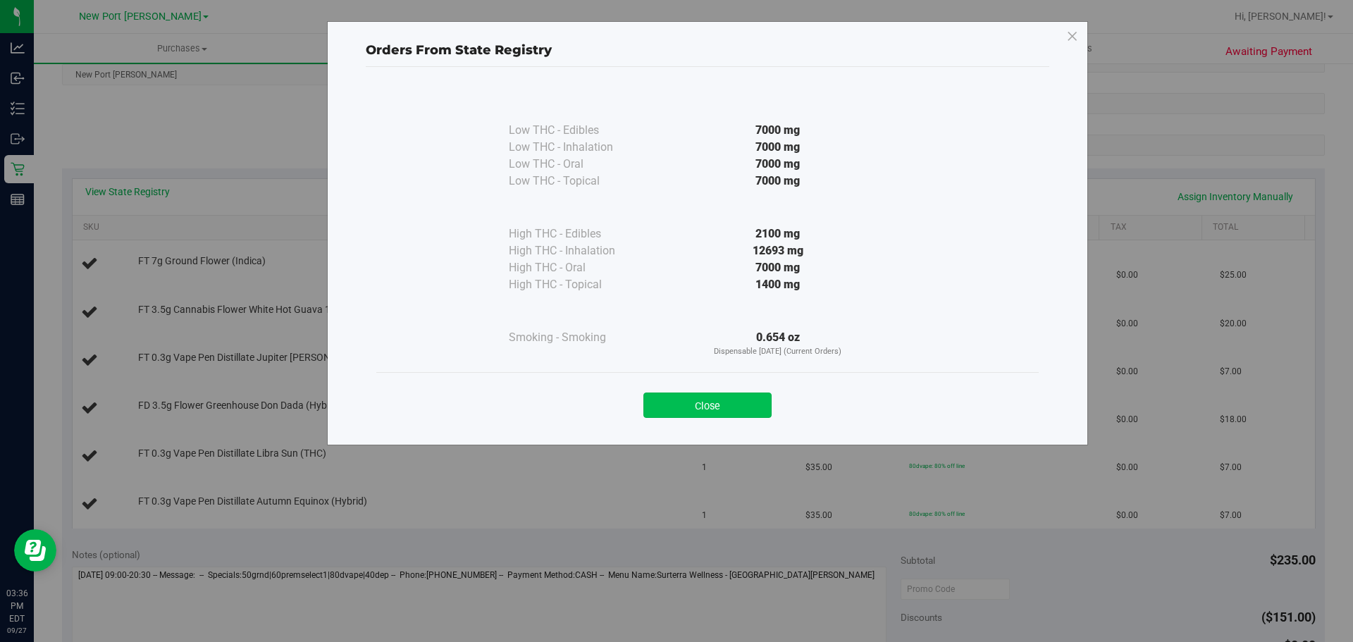
click at [707, 397] on button "Close" at bounding box center [707, 404] width 128 height 25
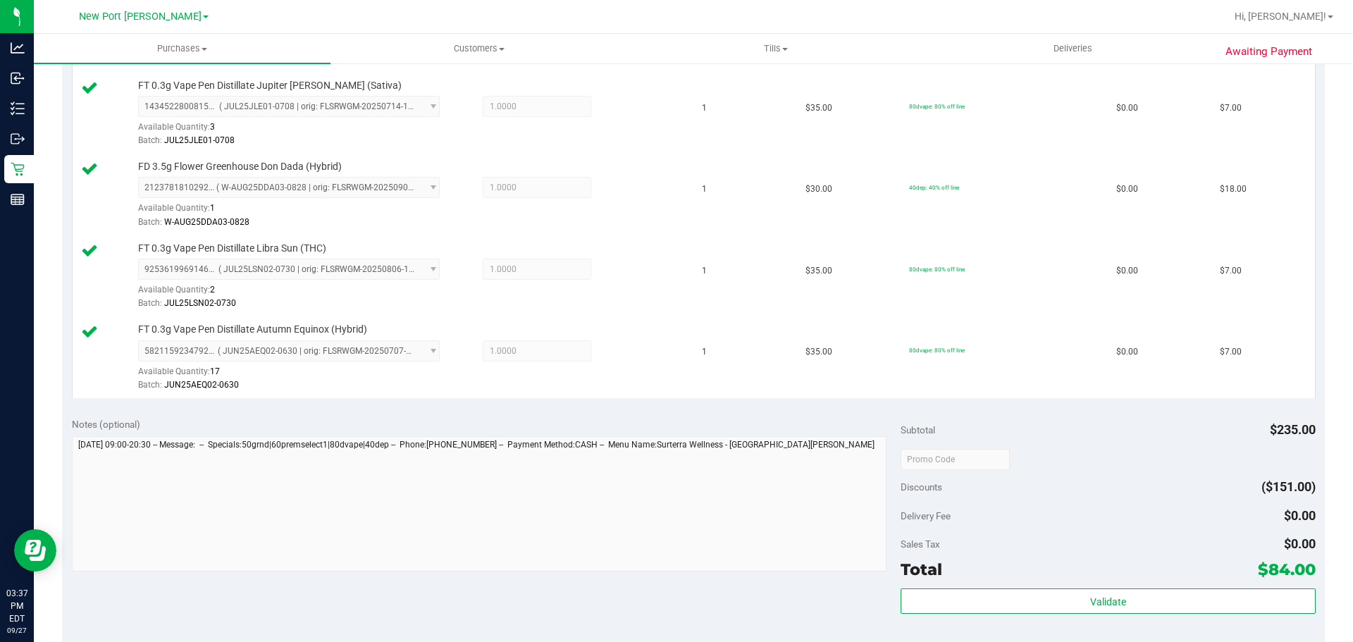
scroll to position [564, 0]
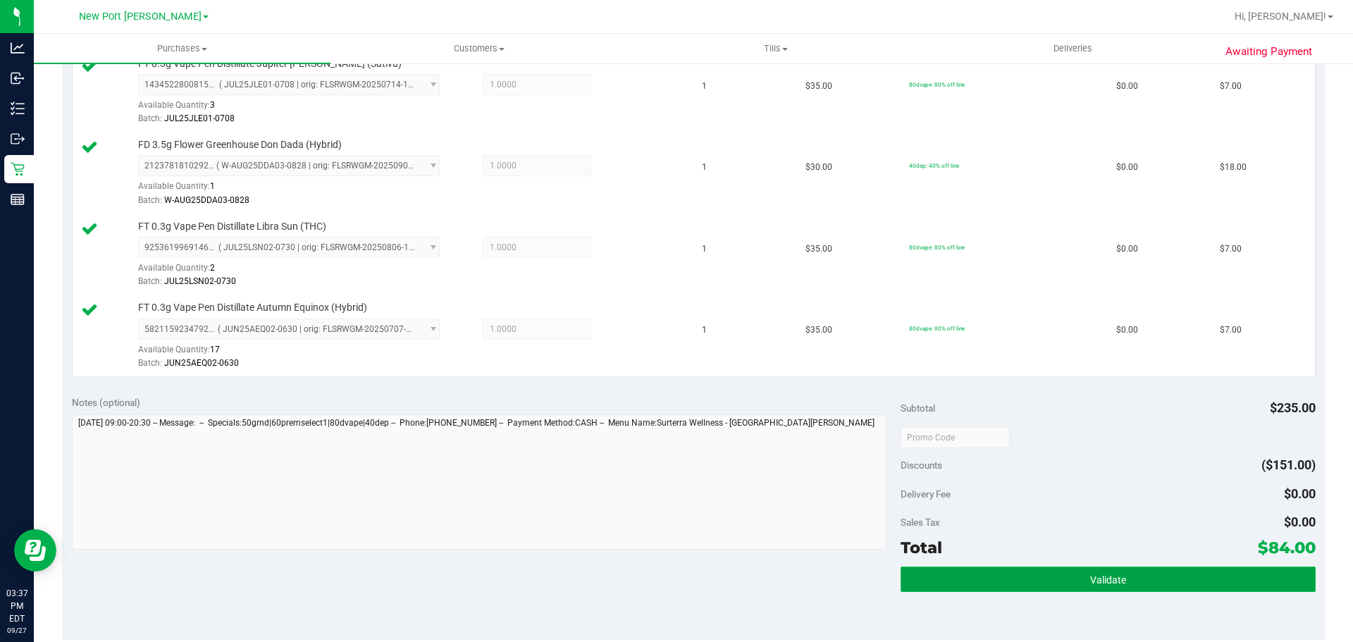
click at [1152, 578] on button "Validate" at bounding box center [1107, 578] width 414 height 25
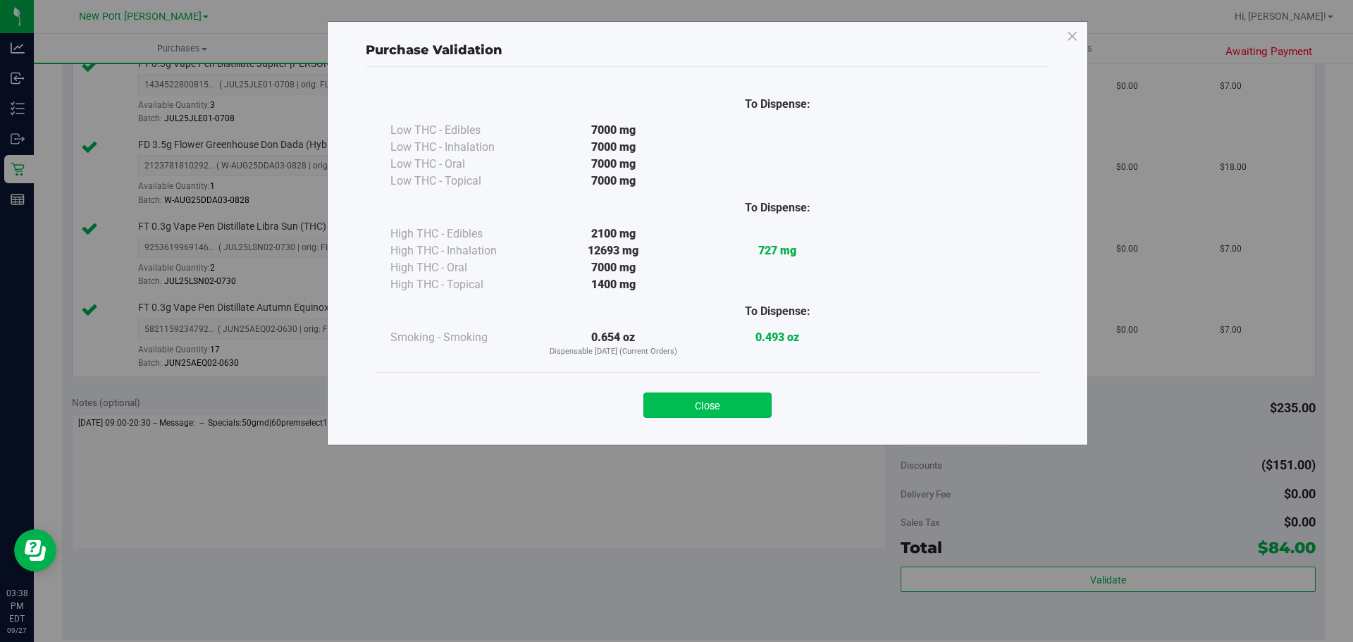
click at [704, 402] on button "Close" at bounding box center [707, 404] width 128 height 25
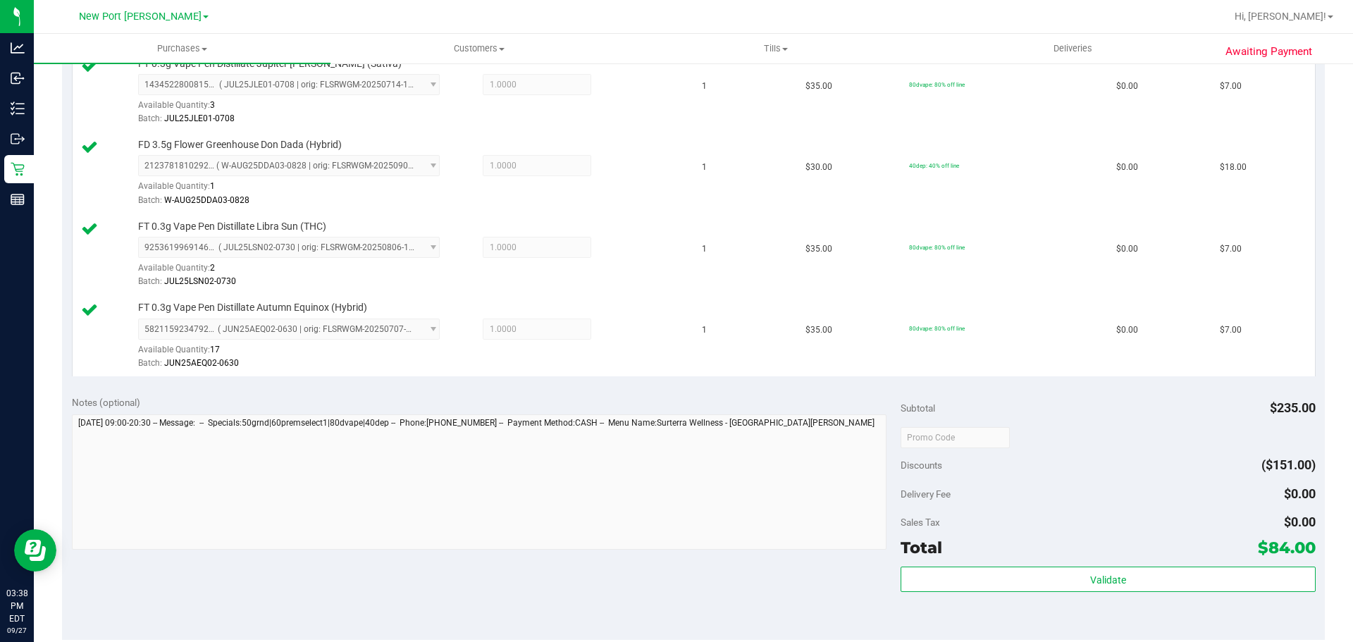
scroll to position [775, 0]
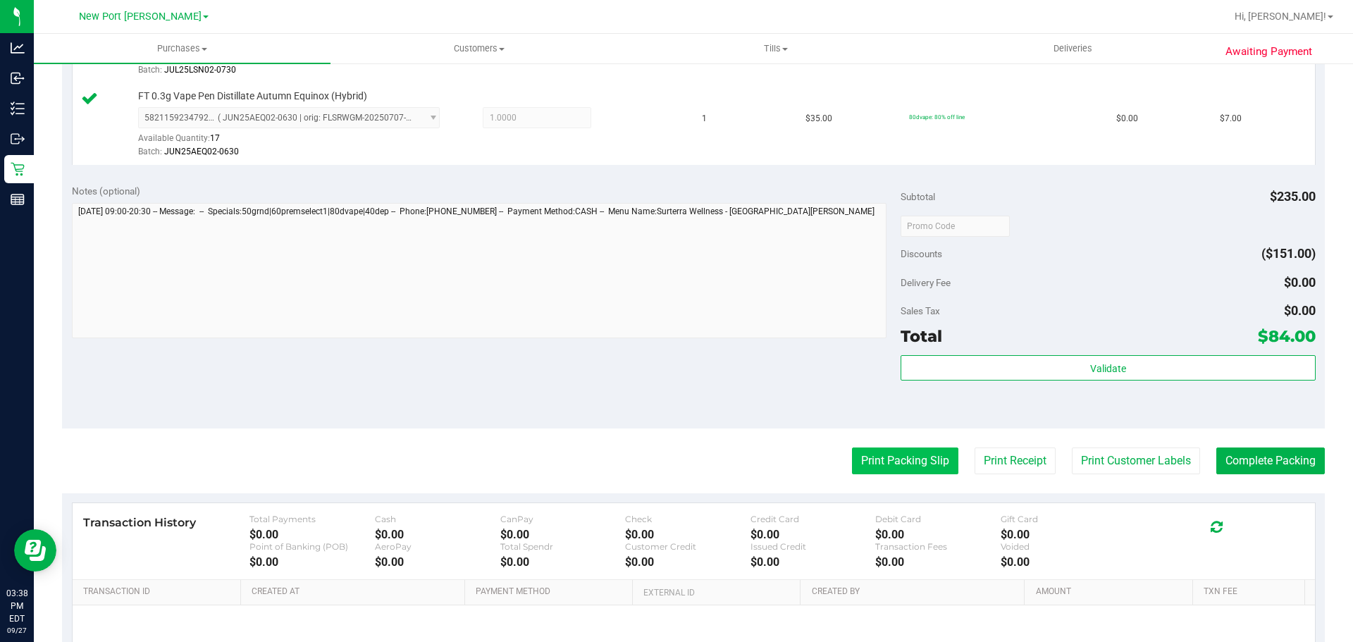
click at [914, 463] on button "Print Packing Slip" at bounding box center [905, 460] width 106 height 27
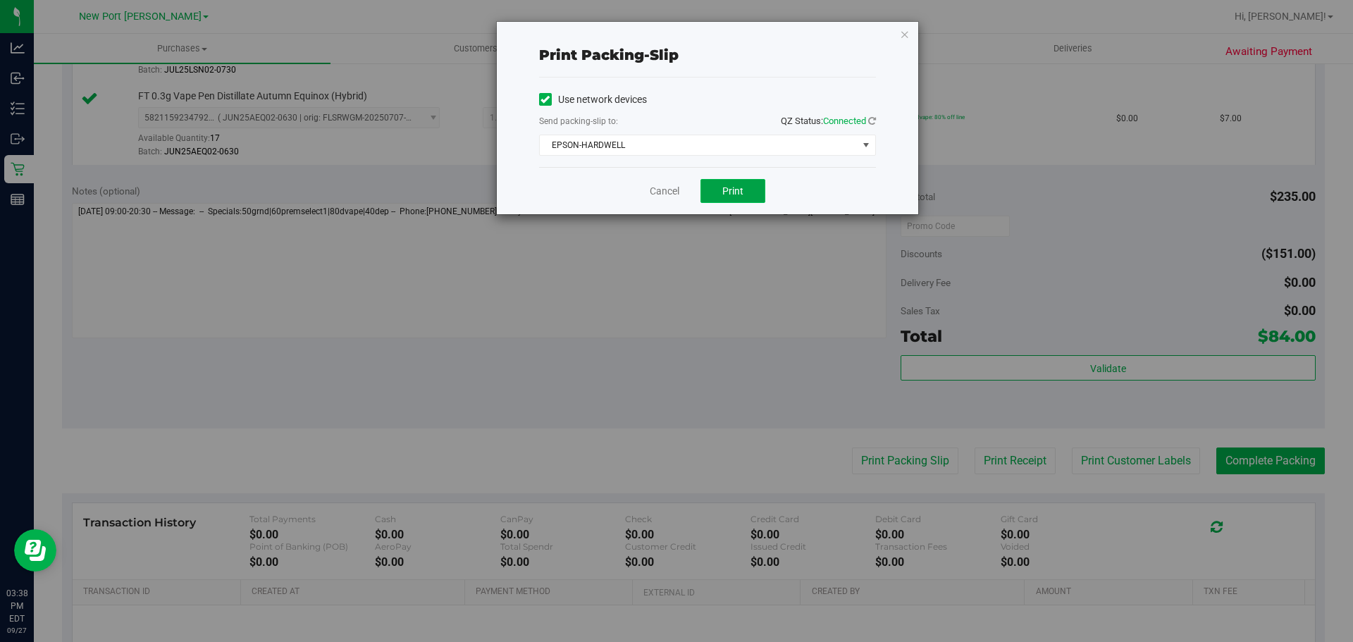
click at [721, 184] on button "Print" at bounding box center [732, 191] width 65 height 24
drag, startPoint x: 661, startPoint y: 189, endPoint x: 733, endPoint y: 213, distance: 76.4
click at [663, 189] on link "Cancel" at bounding box center [665, 191] width 30 height 15
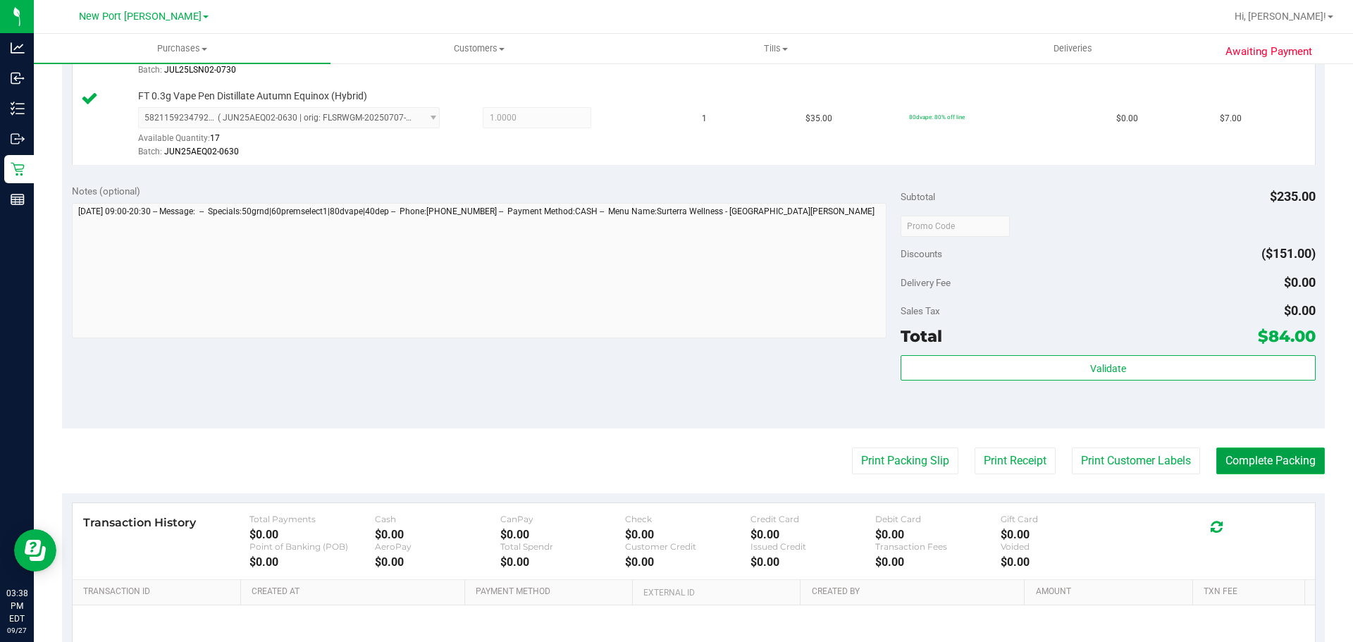
click at [1284, 458] on button "Complete Packing" at bounding box center [1270, 460] width 108 height 27
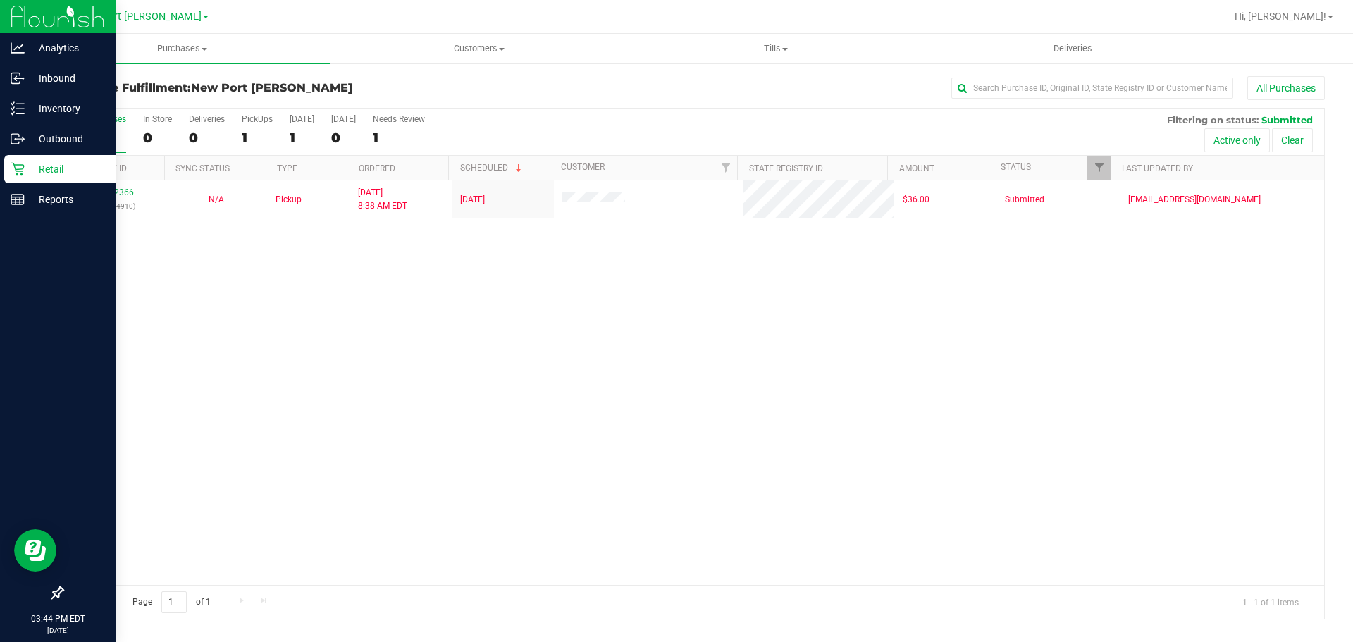
click at [73, 170] on p "Retail" at bounding box center [67, 169] width 85 height 17
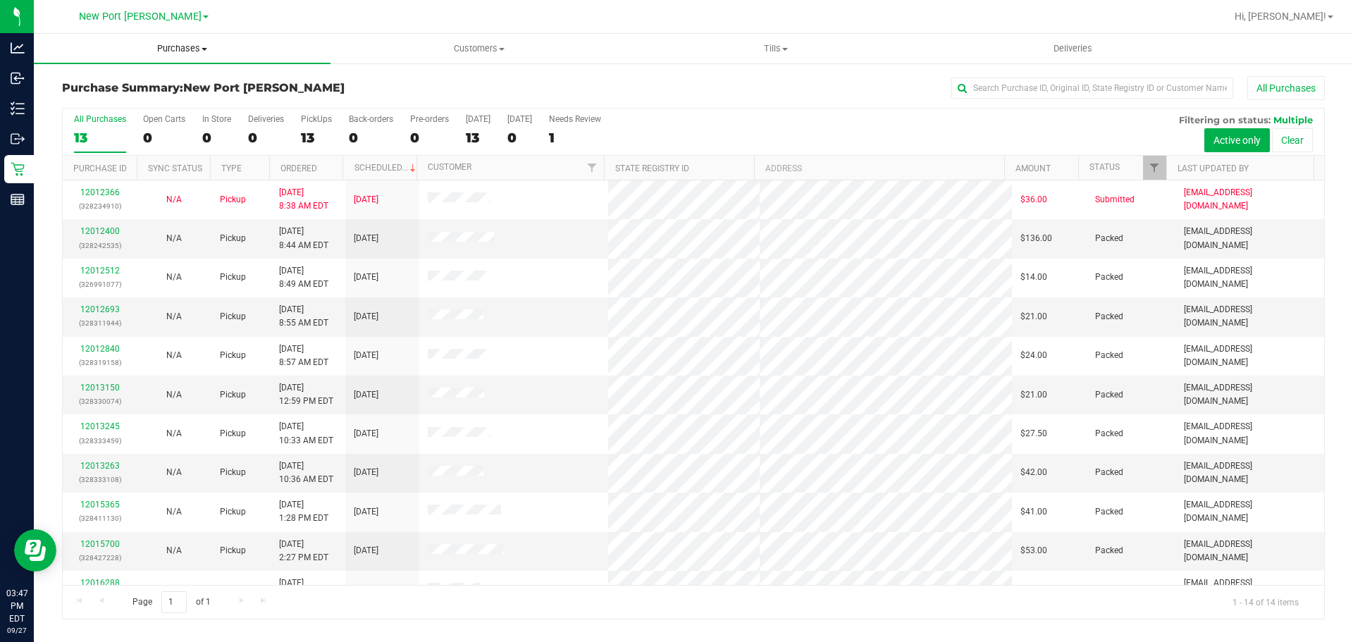
click at [205, 49] on span at bounding box center [204, 49] width 6 height 3
click at [174, 104] on li "Fulfillment" at bounding box center [182, 102] width 297 height 17
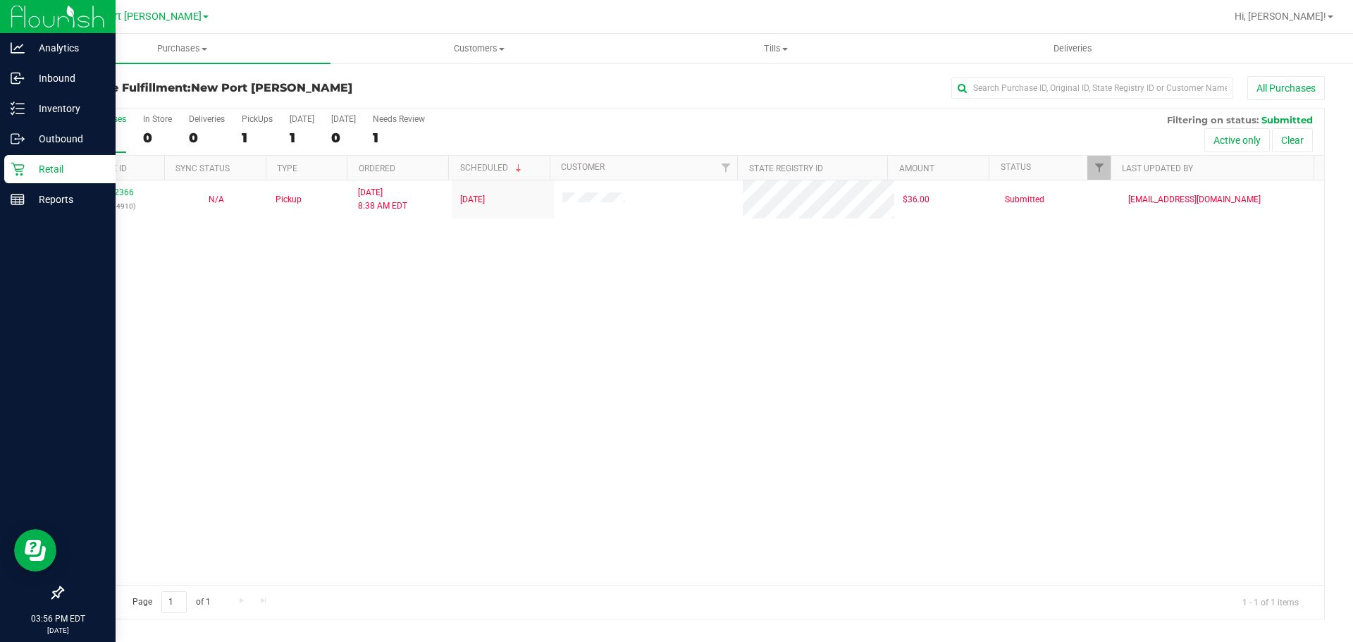
click at [46, 167] on p "Retail" at bounding box center [67, 169] width 85 height 17
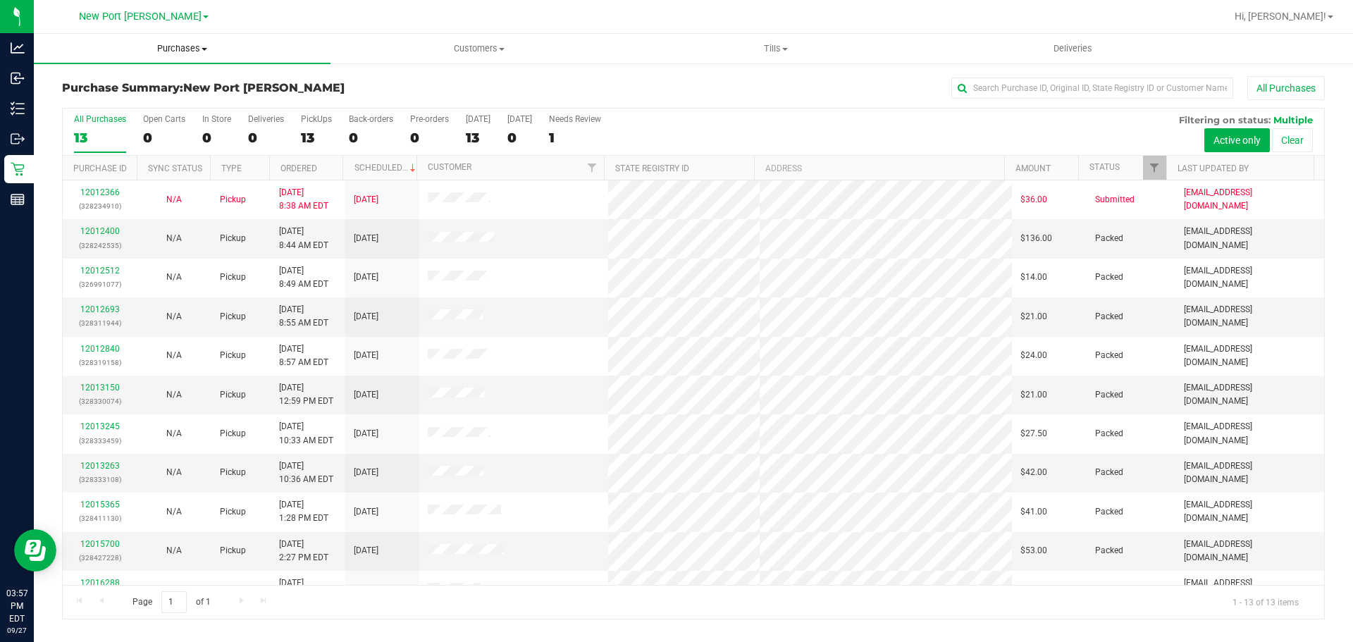
click at [205, 48] on span at bounding box center [204, 49] width 6 height 3
click at [137, 99] on li "Fulfillment" at bounding box center [182, 102] width 297 height 17
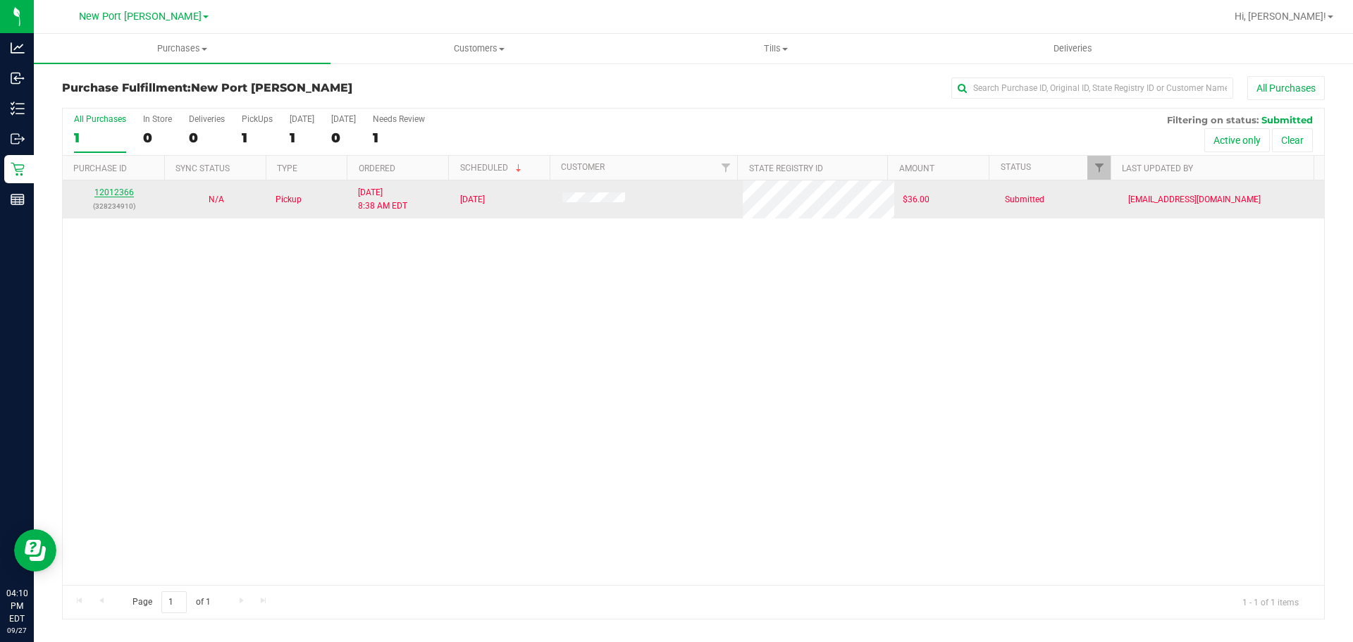
click at [115, 193] on link "12012366" at bounding box center [113, 192] width 39 height 10
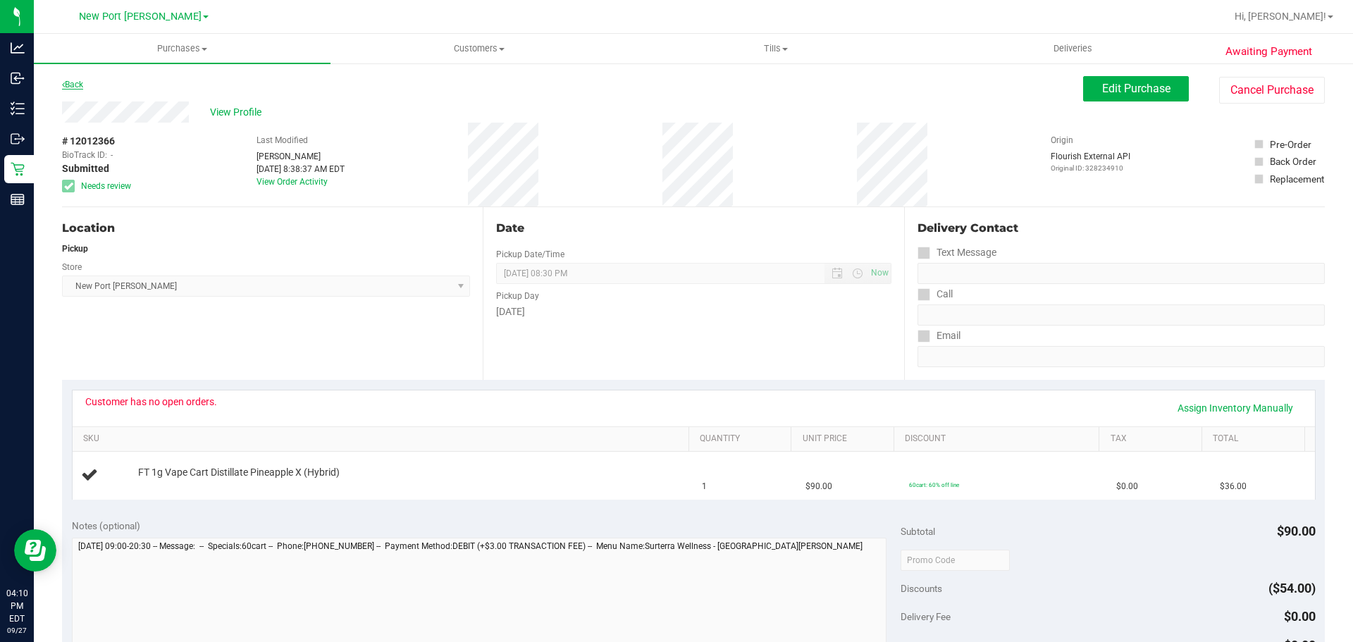
click at [75, 84] on link "Back" at bounding box center [72, 85] width 21 height 10
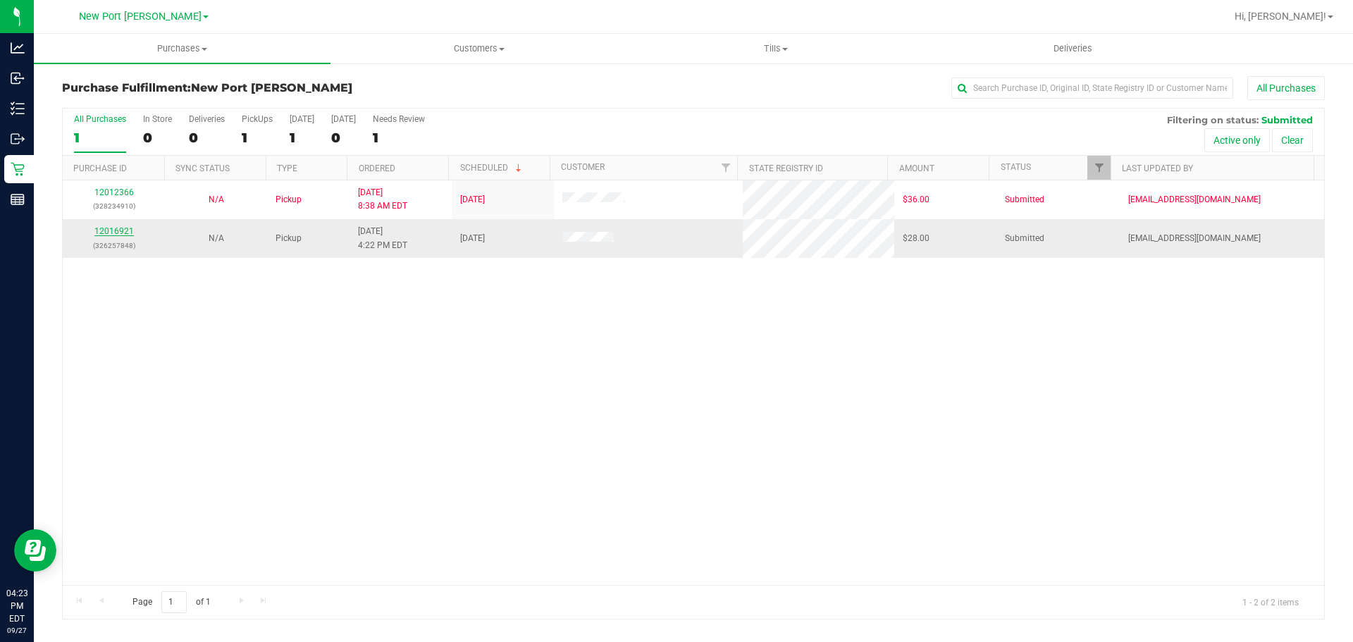
click at [106, 234] on link "12016921" at bounding box center [113, 231] width 39 height 10
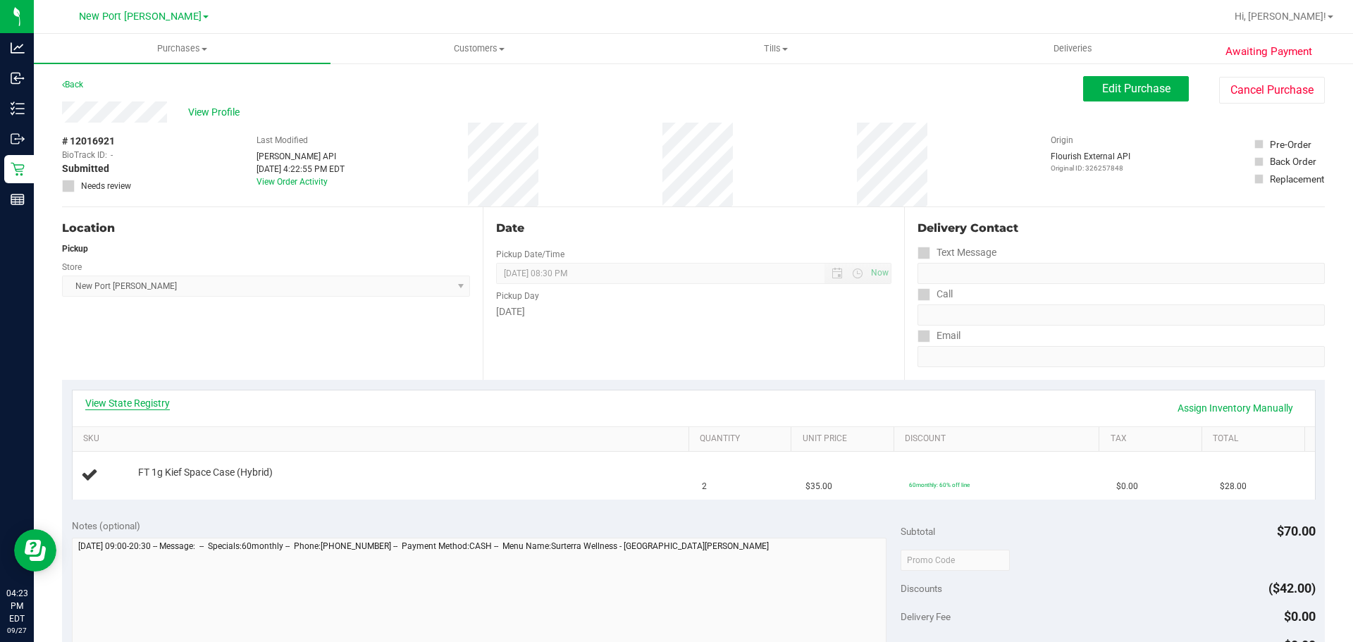
click at [102, 398] on link "View State Registry" at bounding box center [127, 403] width 85 height 14
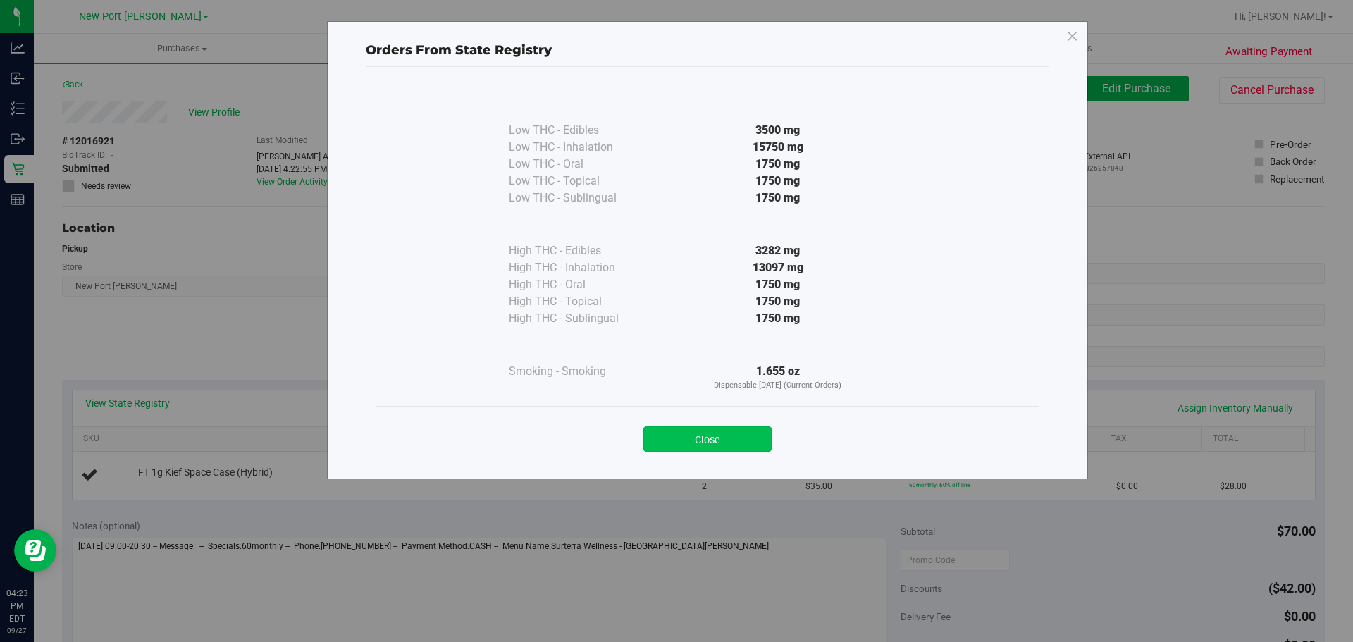
click at [731, 435] on button "Close" at bounding box center [707, 438] width 128 height 25
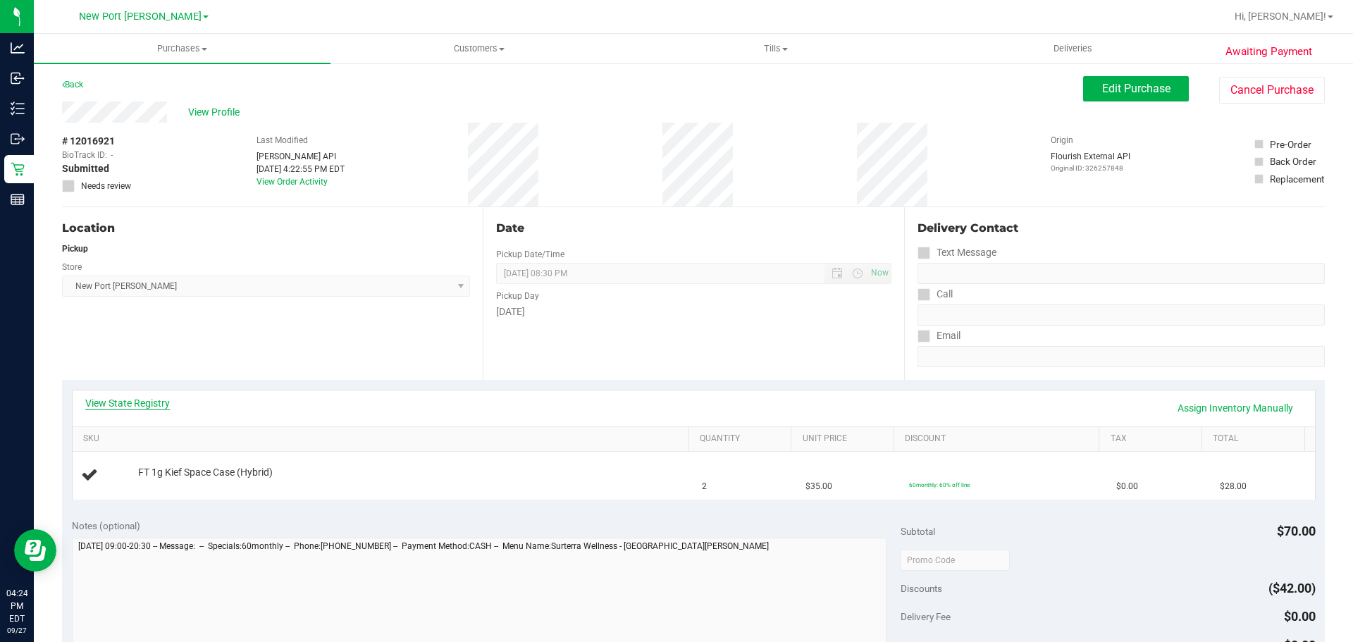
click at [130, 405] on link "View State Registry" at bounding box center [127, 403] width 85 height 14
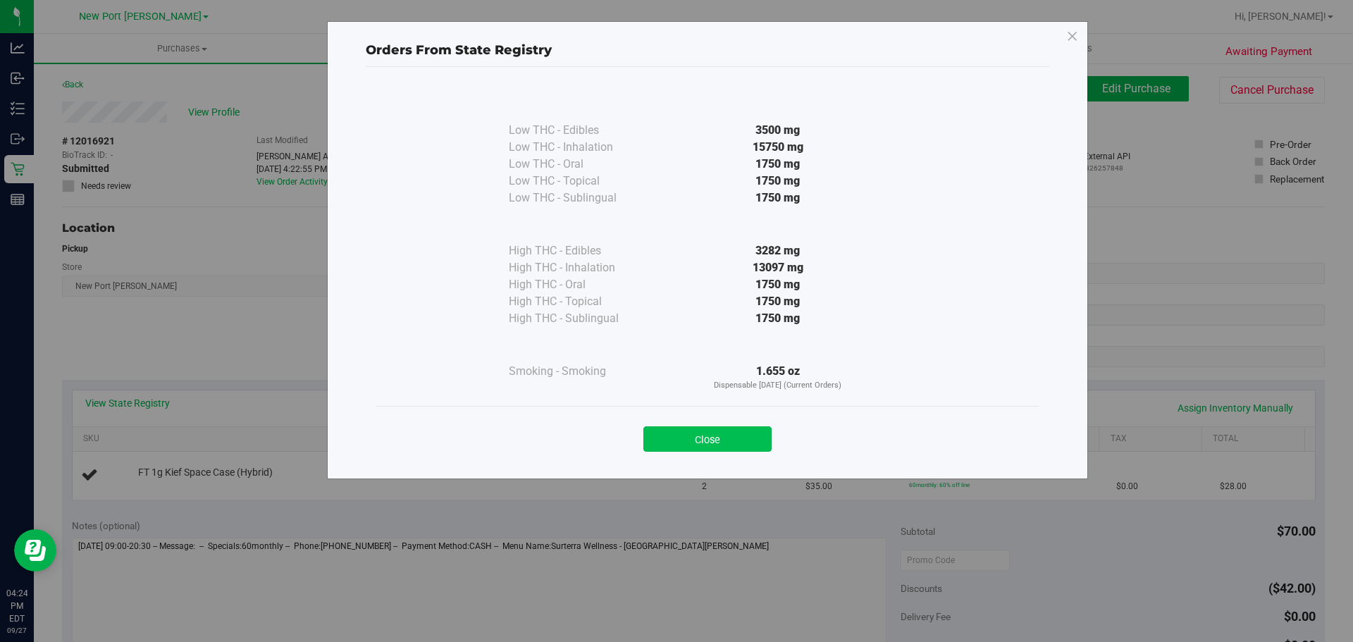
click at [729, 442] on button "Close" at bounding box center [707, 438] width 128 height 25
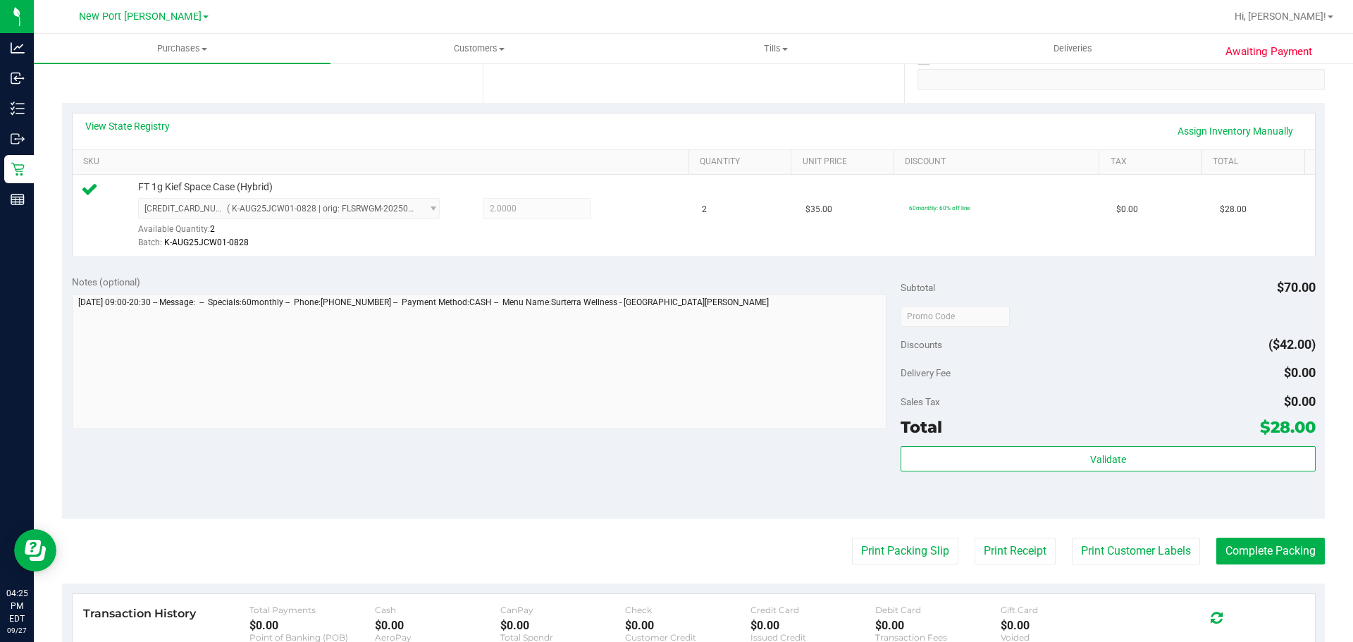
scroll to position [282, 0]
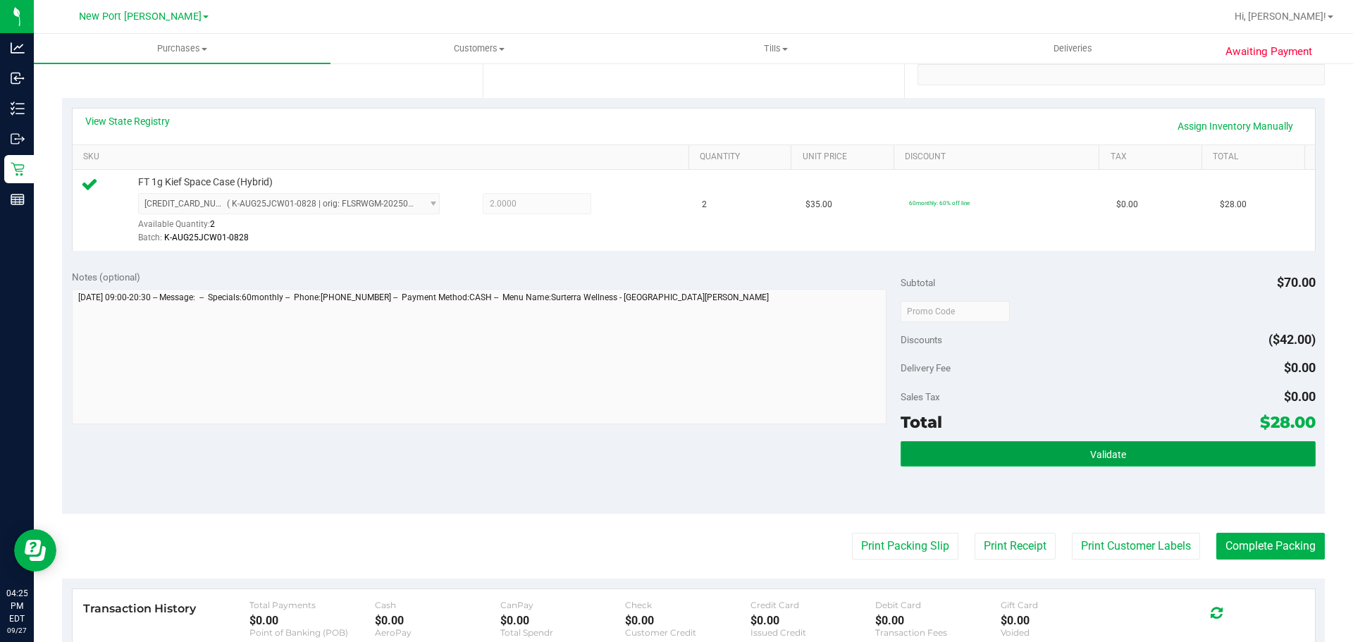
click at [1100, 454] on span "Validate" at bounding box center [1108, 454] width 36 height 11
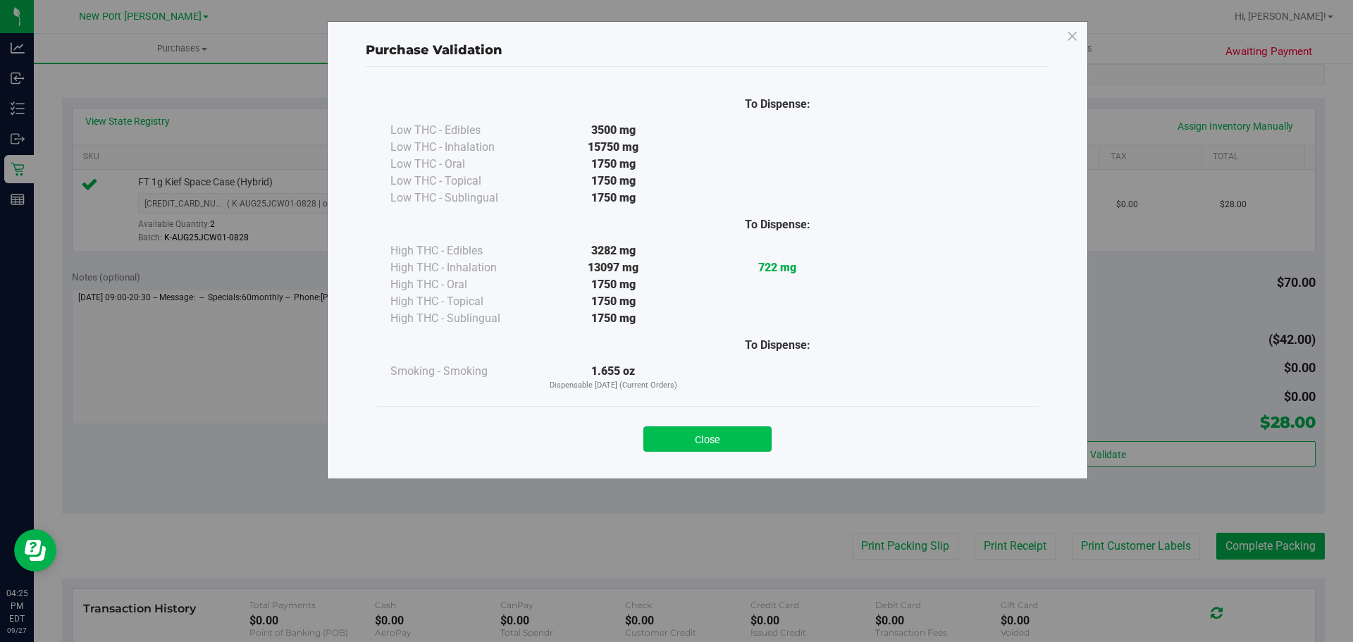
click at [685, 436] on button "Close" at bounding box center [707, 438] width 128 height 25
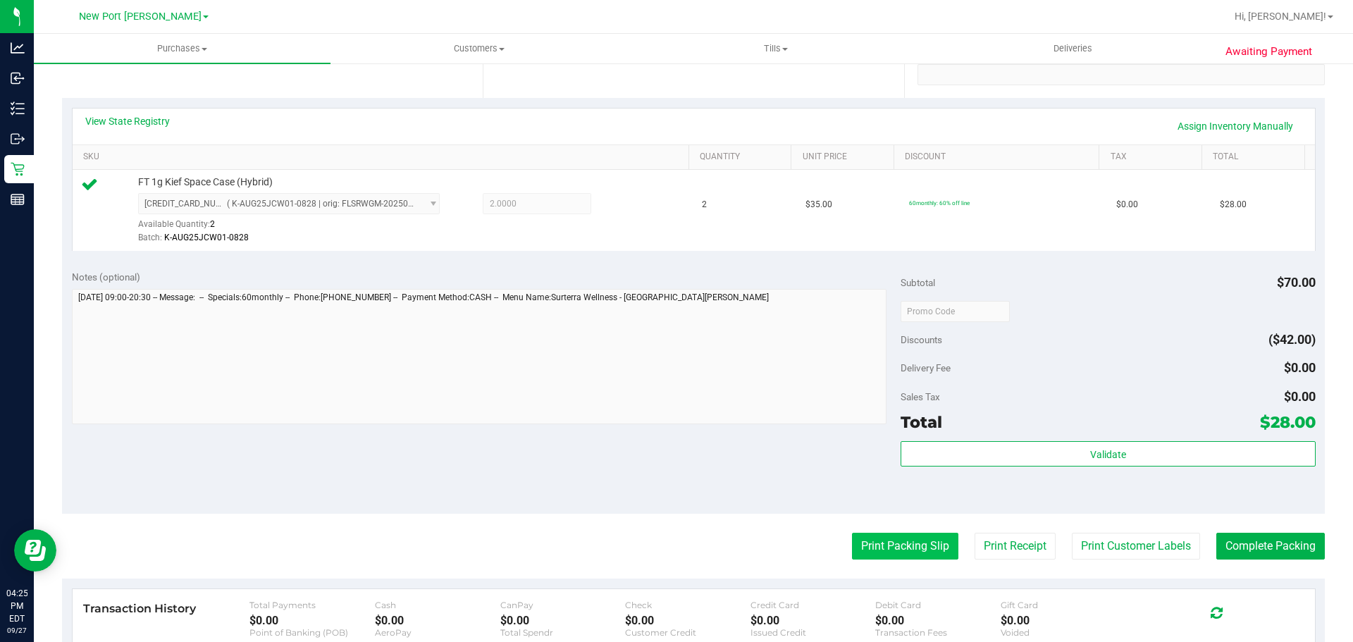
click at [871, 545] on button "Print Packing Slip" at bounding box center [905, 546] width 106 height 27
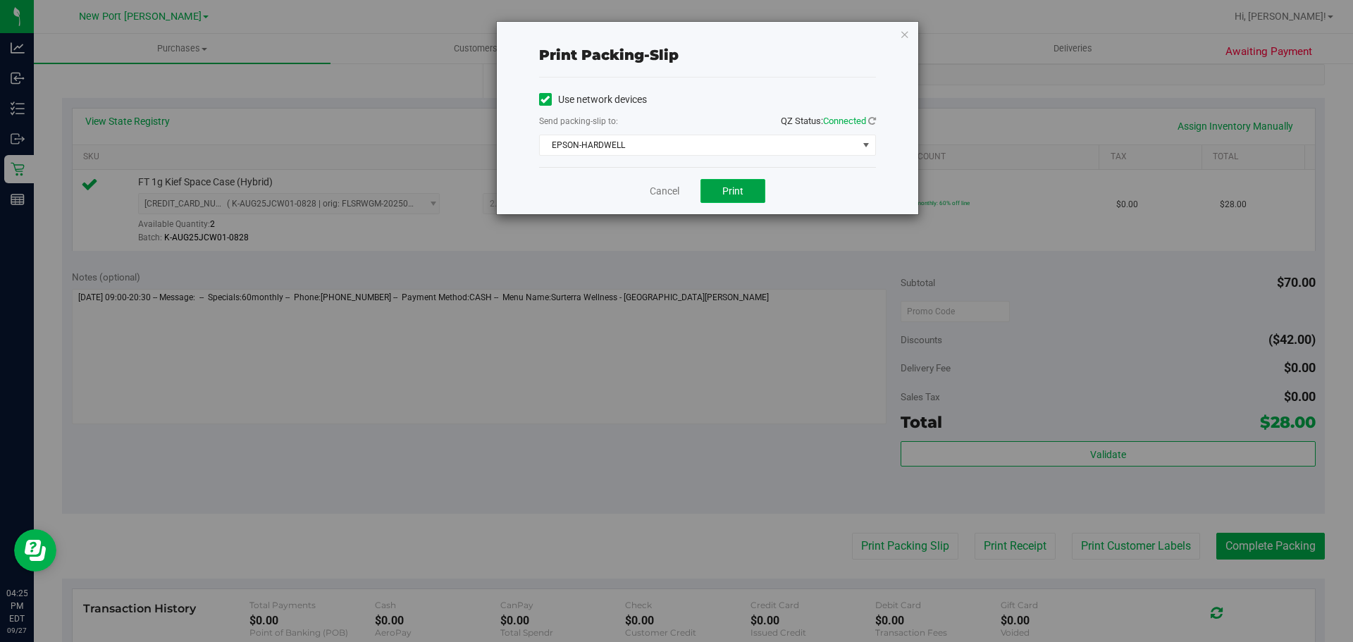
click at [741, 197] on button "Print" at bounding box center [732, 191] width 65 height 24
click at [661, 194] on link "Cancel" at bounding box center [665, 191] width 30 height 15
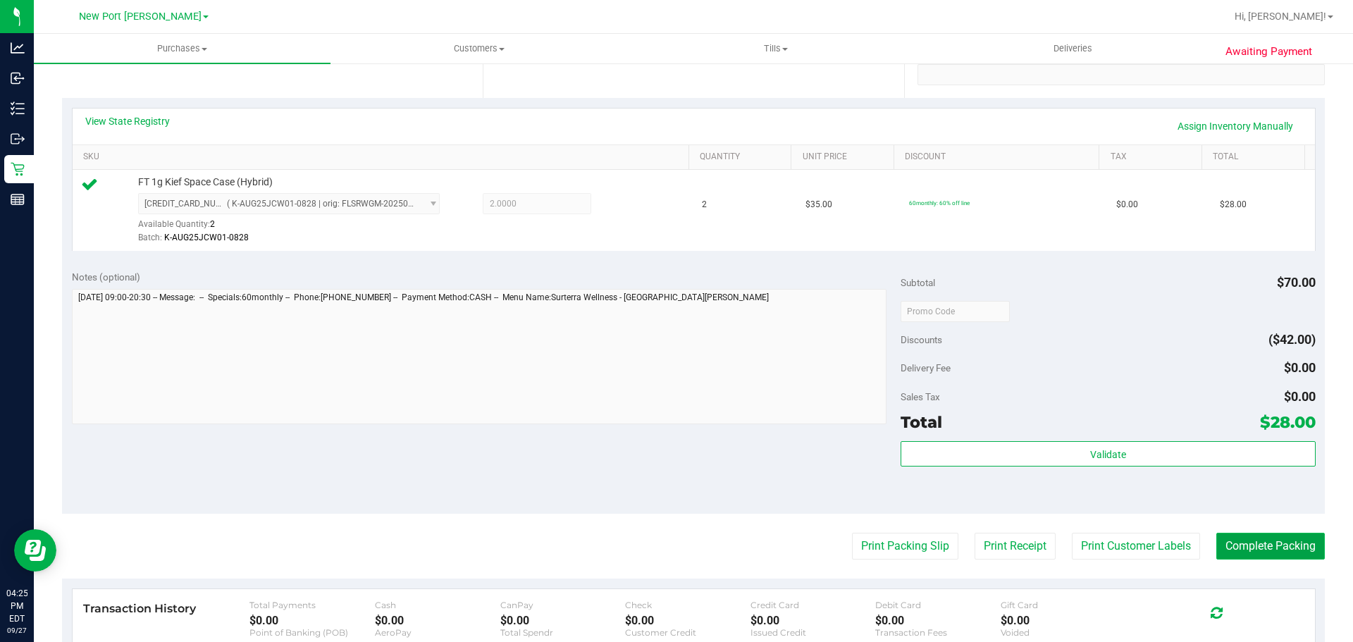
click at [1237, 542] on button "Complete Packing" at bounding box center [1270, 546] width 108 height 27
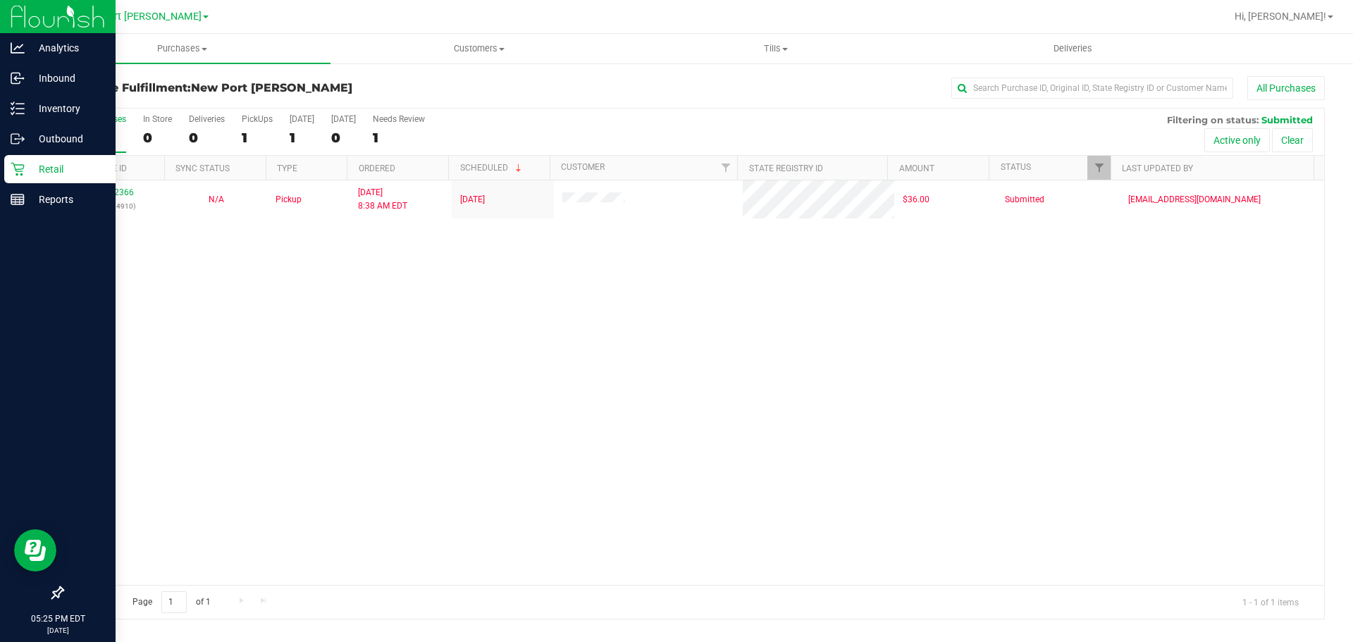
click at [51, 175] on p "Retail" at bounding box center [67, 169] width 85 height 17
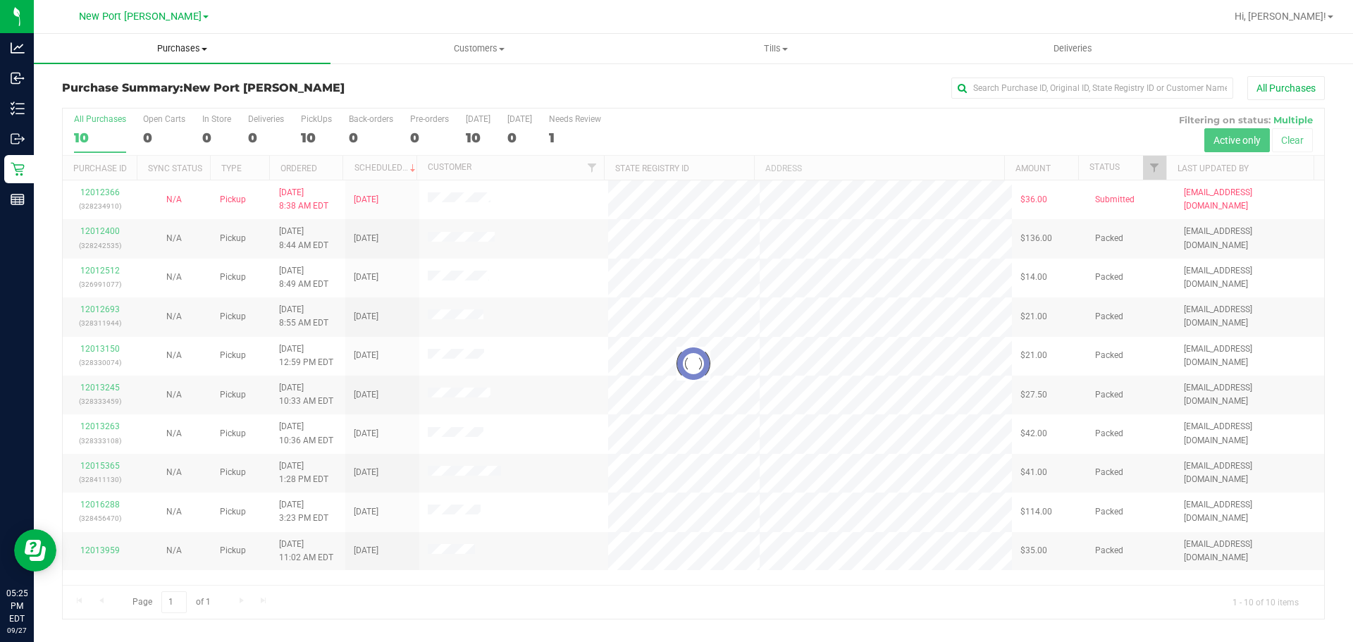
click at [204, 54] on span "Purchases" at bounding box center [182, 48] width 297 height 13
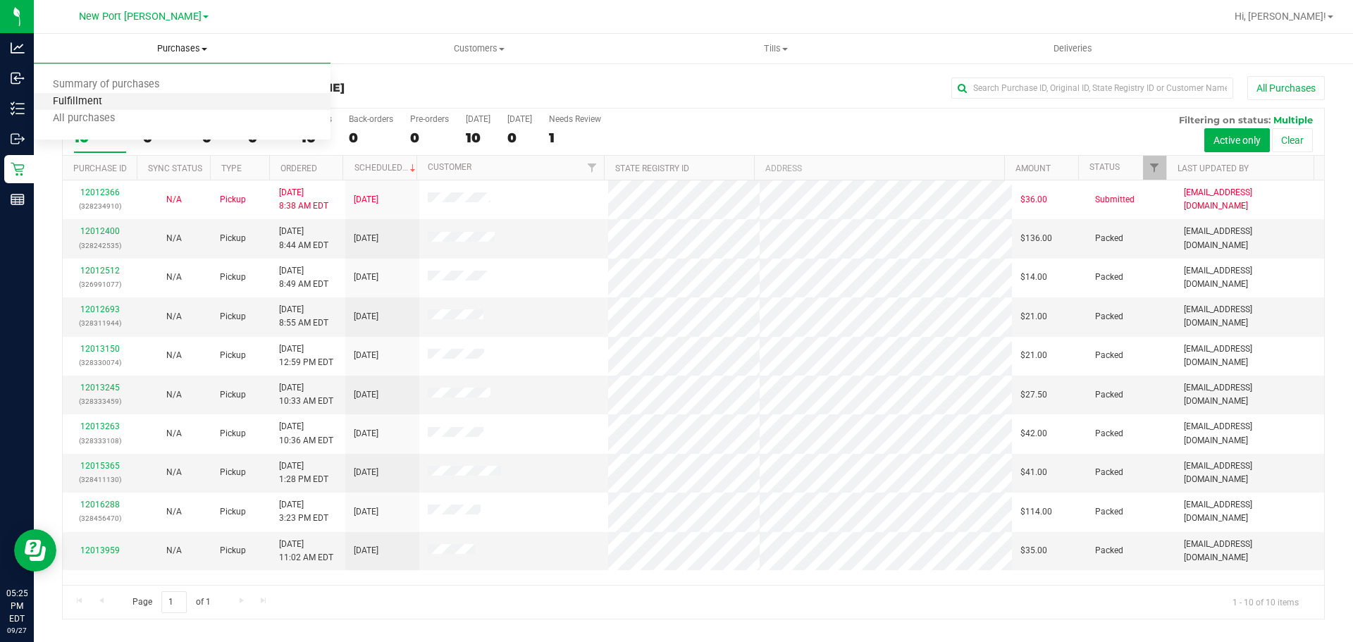
click at [67, 104] on span "Fulfillment" at bounding box center [77, 102] width 87 height 12
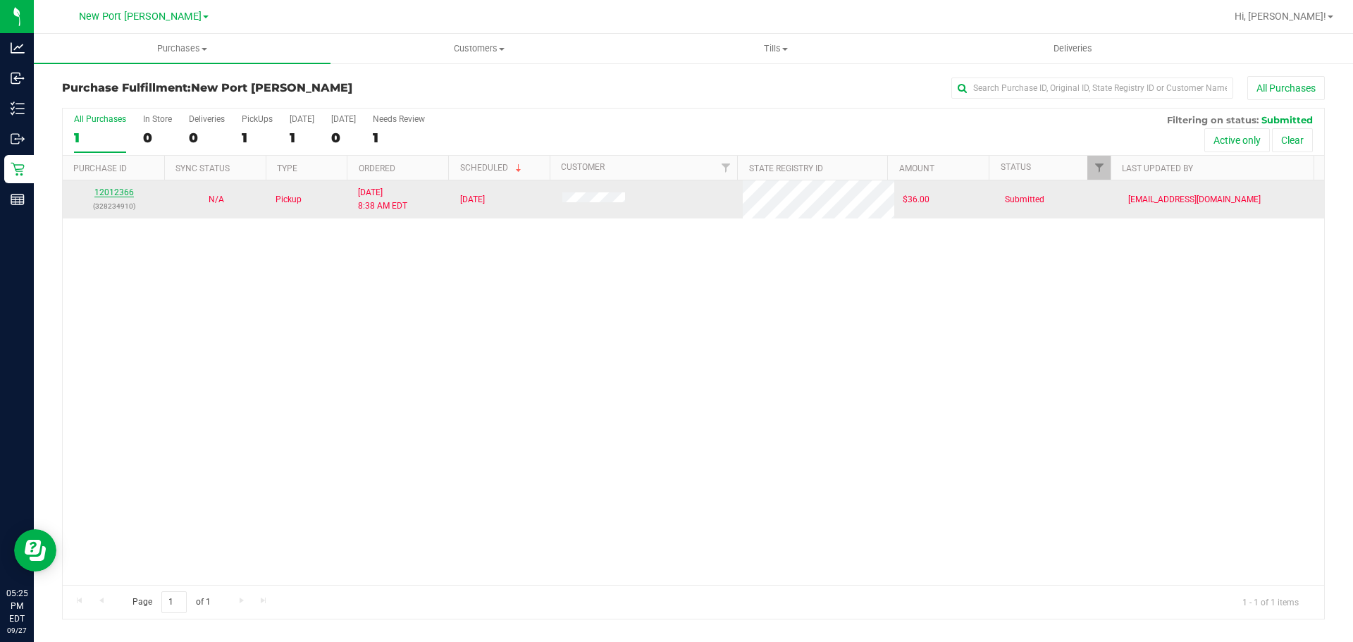
click at [113, 193] on link "12012366" at bounding box center [113, 192] width 39 height 10
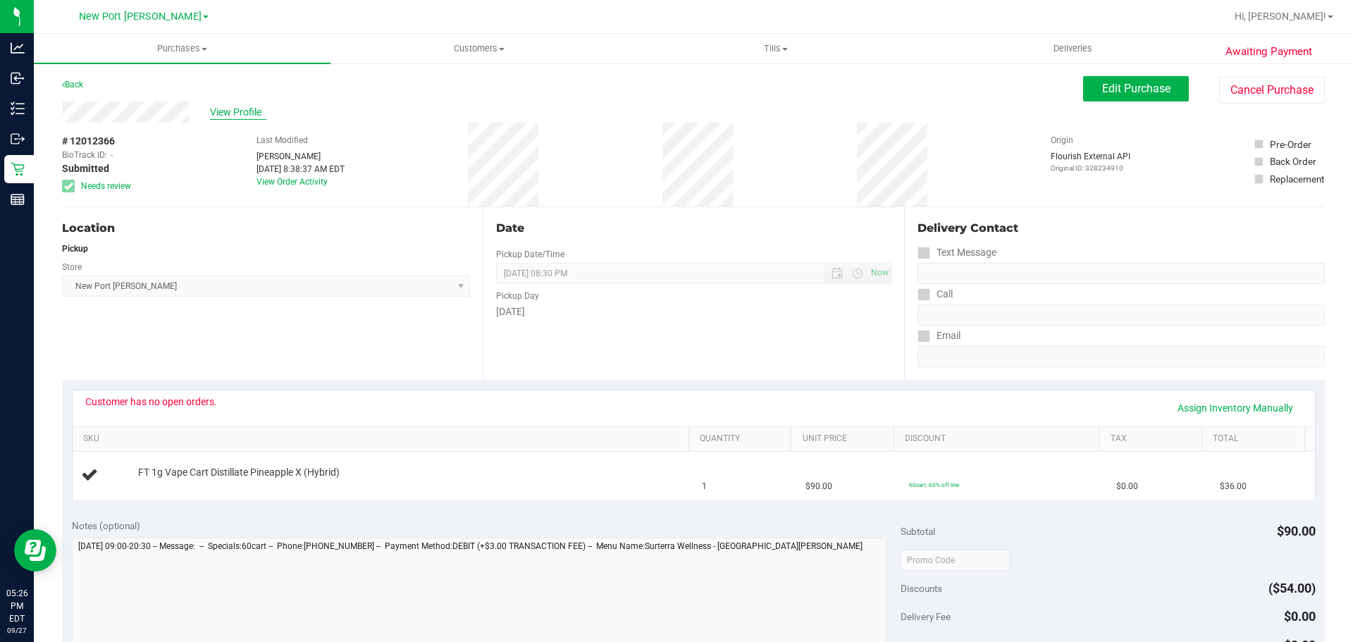
click at [221, 108] on span "View Profile" at bounding box center [238, 112] width 56 height 15
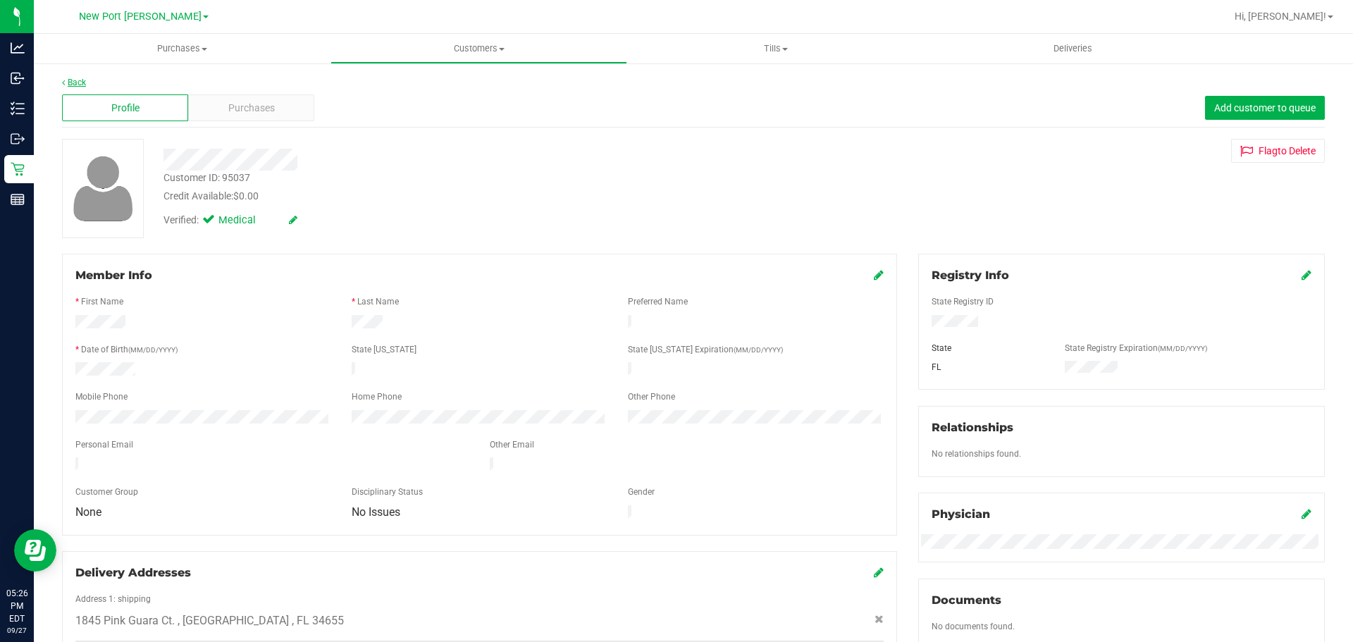
click at [76, 80] on link "Back" at bounding box center [74, 82] width 24 height 10
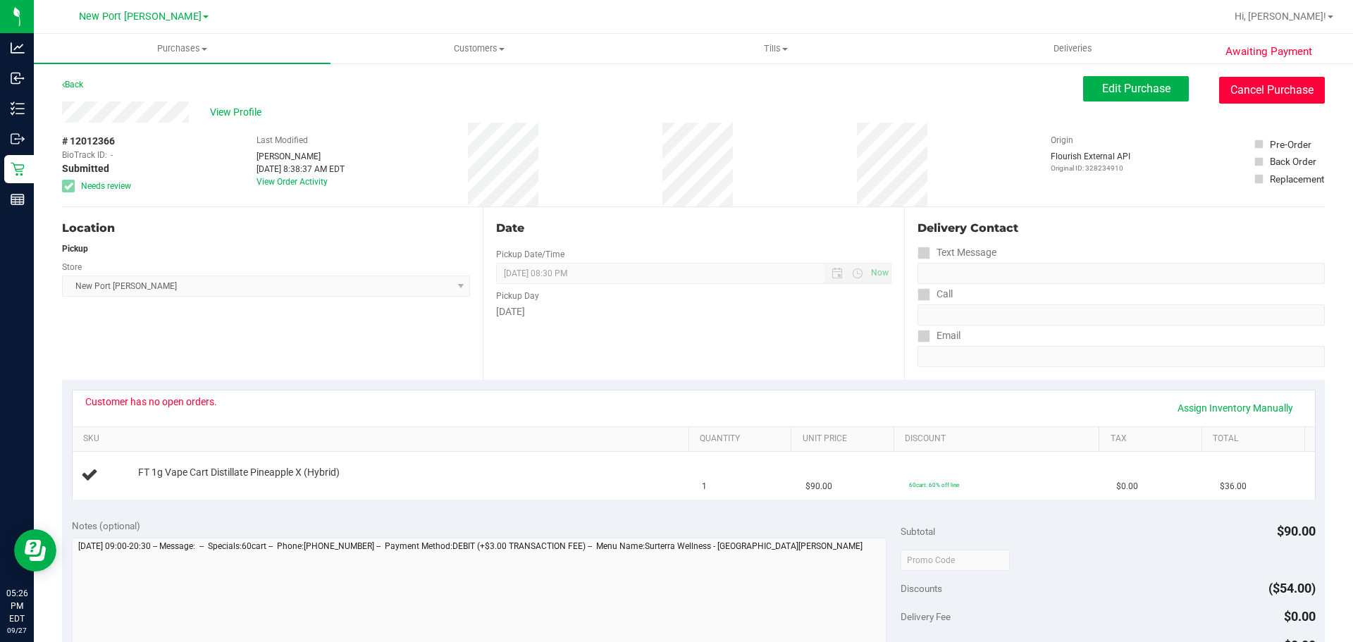
click at [1238, 87] on button "Cancel Purchase" at bounding box center [1272, 90] width 106 height 27
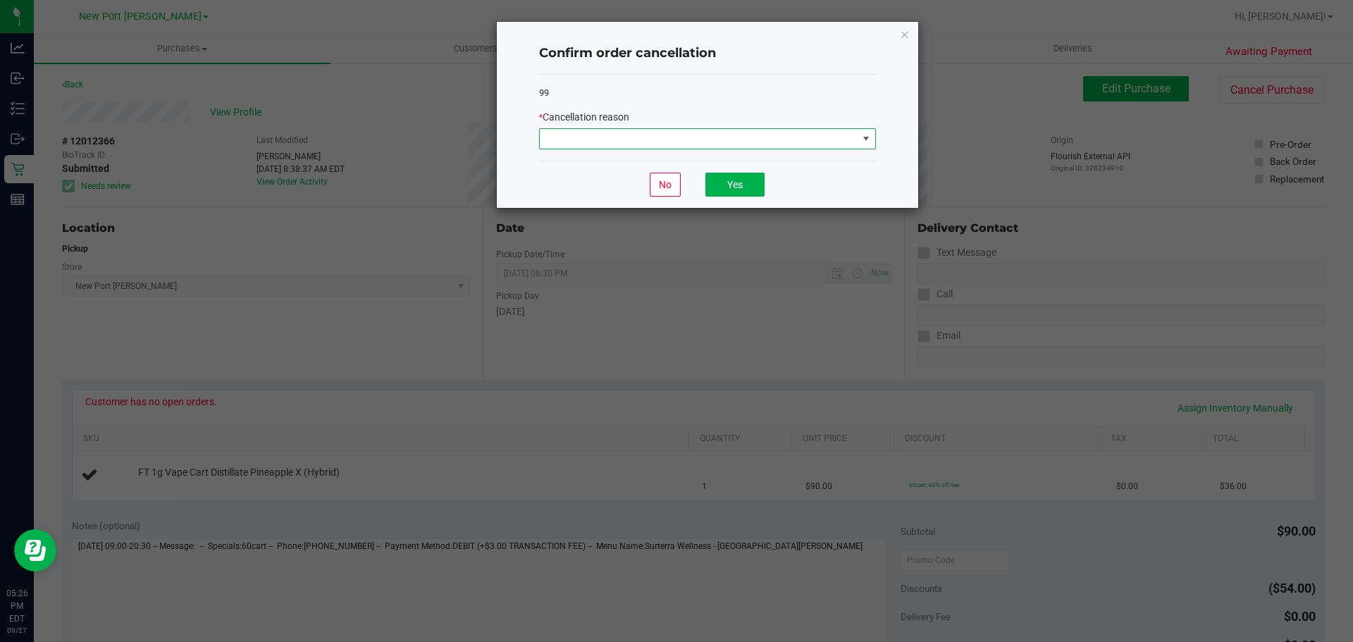
click at [864, 135] on span at bounding box center [865, 138] width 11 height 11
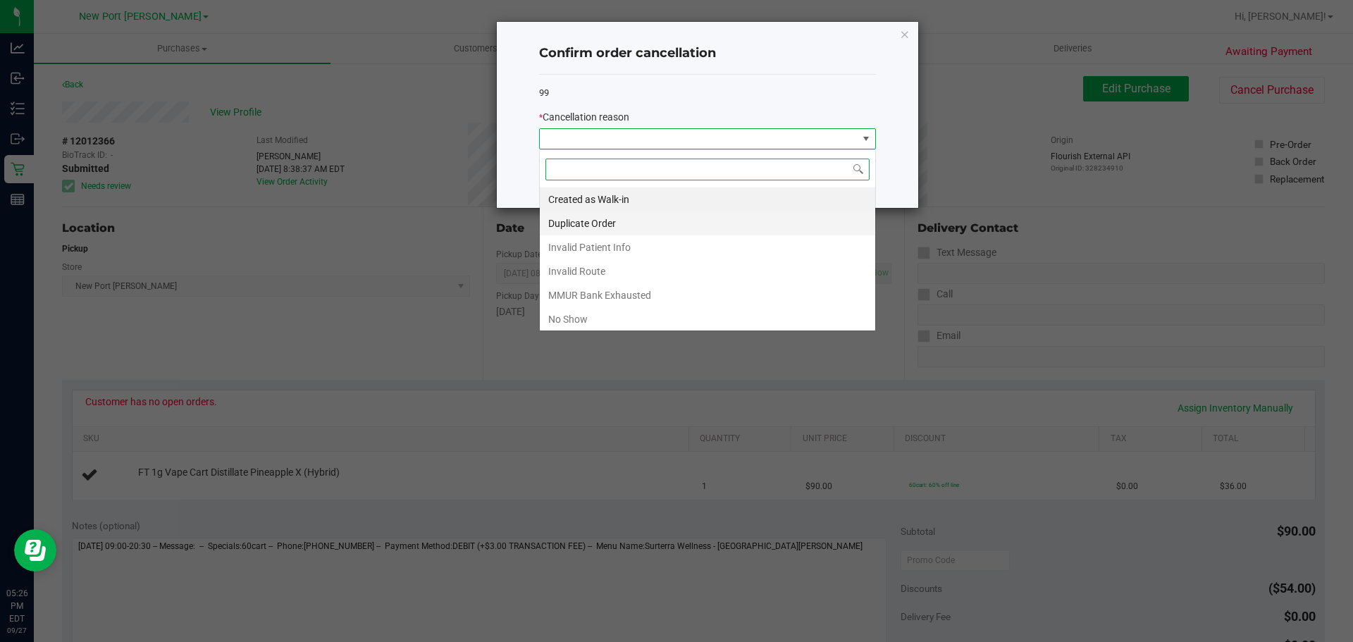
scroll to position [21, 337]
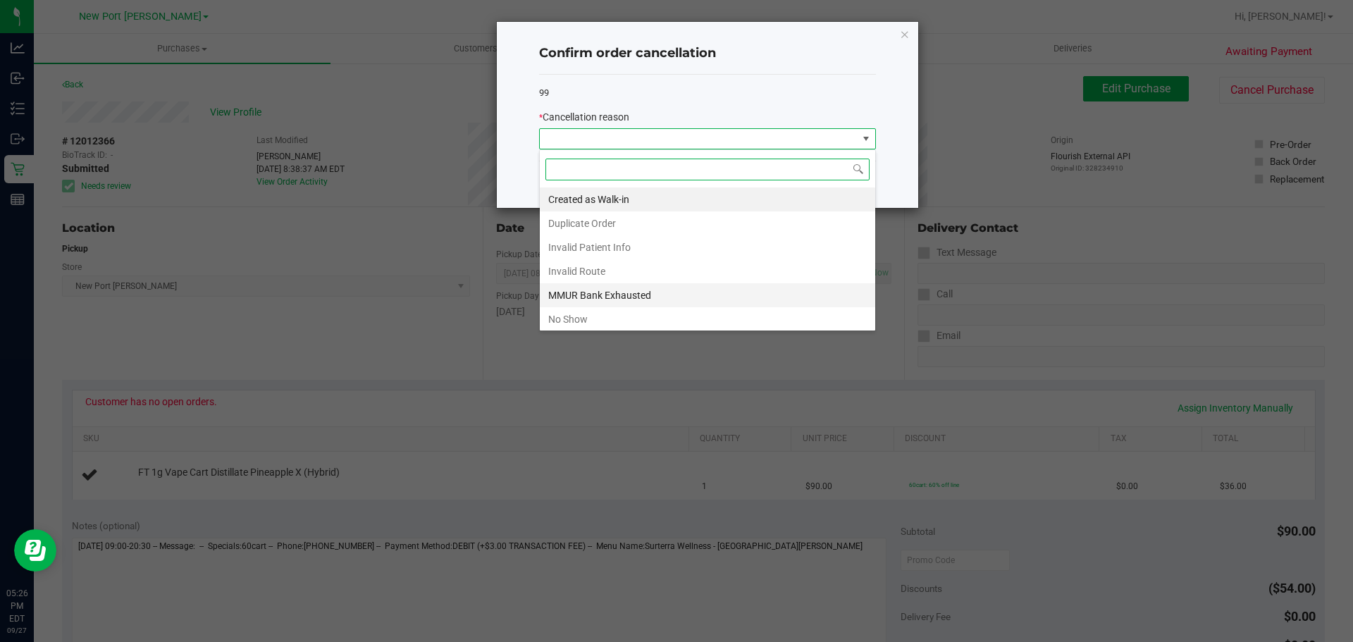
click at [638, 287] on li "MMUR Bank Exhausted" at bounding box center [707, 295] width 335 height 24
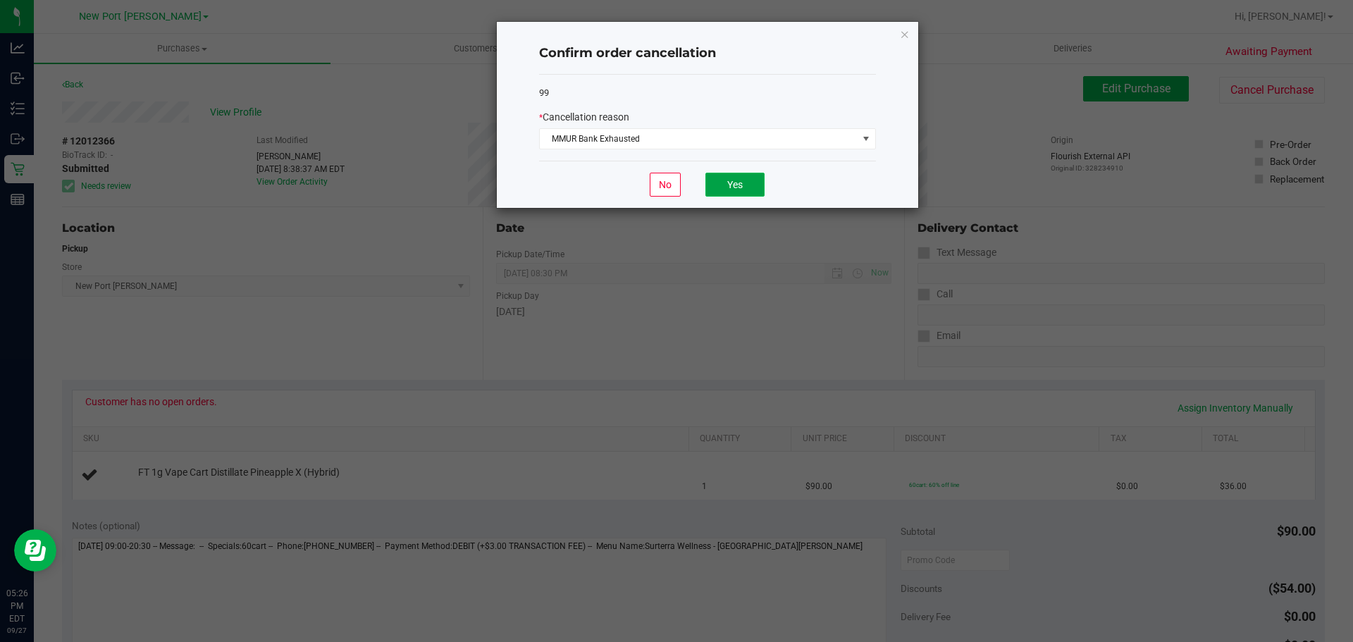
click at [729, 175] on button "Yes" at bounding box center [734, 185] width 59 height 24
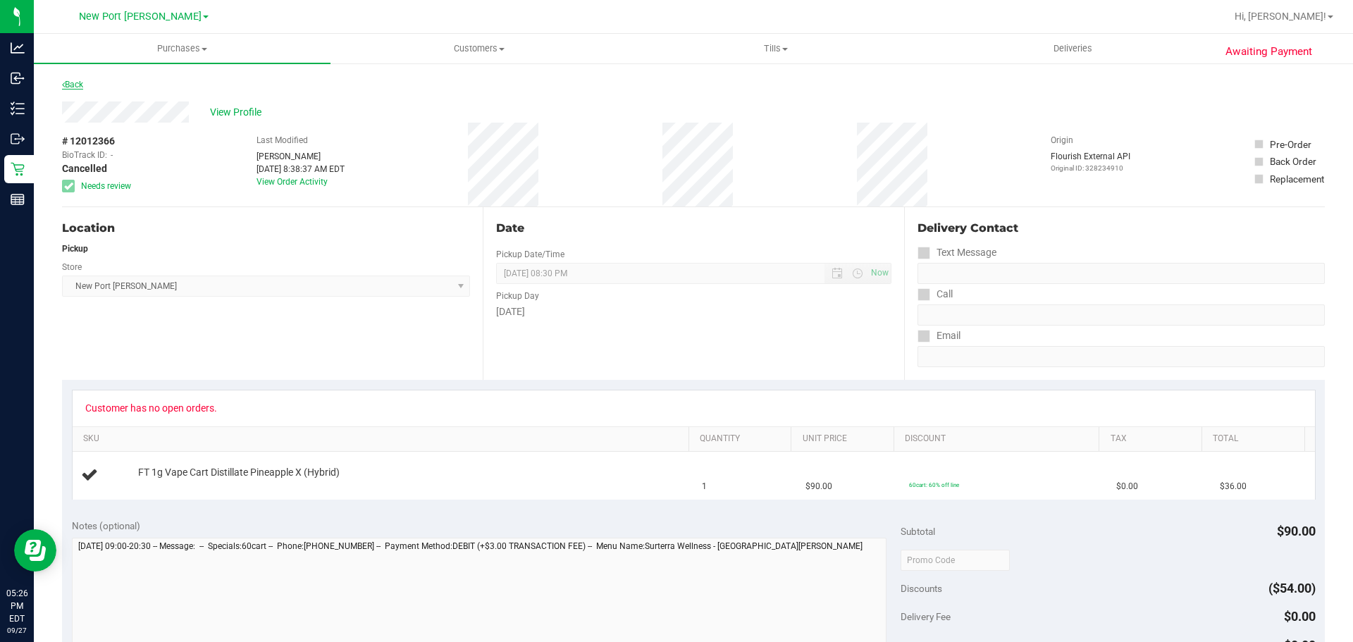
click at [75, 84] on link "Back" at bounding box center [72, 85] width 21 height 10
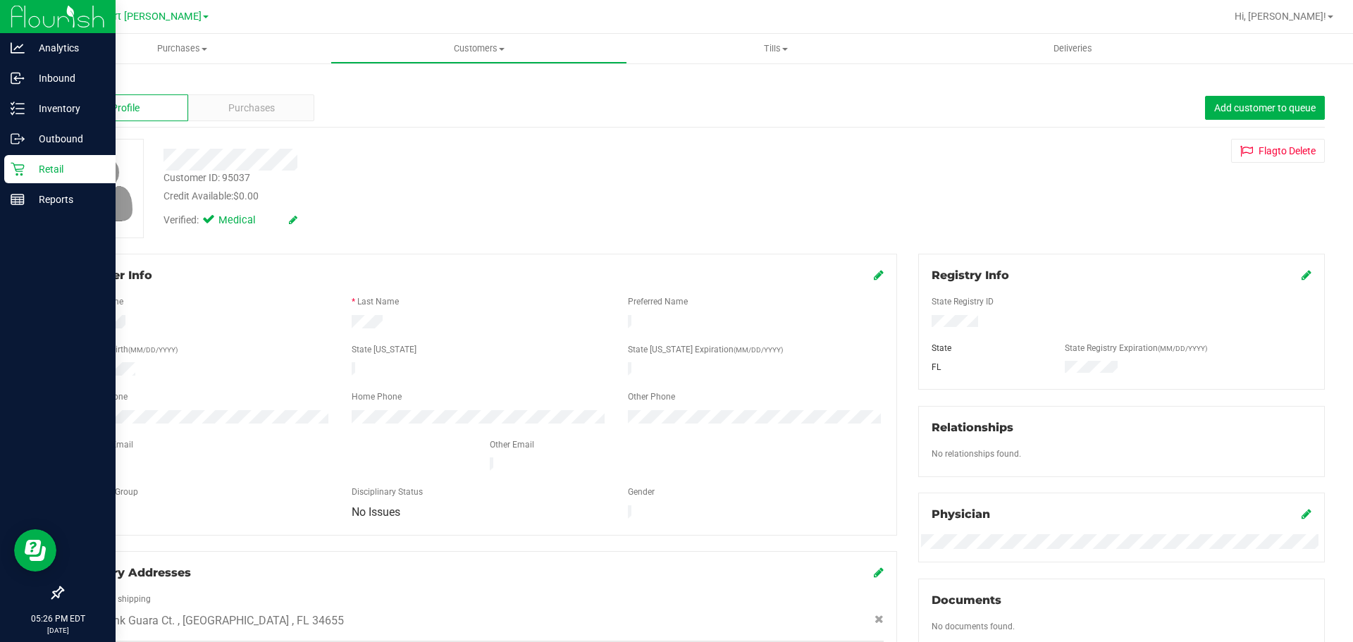
click at [53, 171] on p "Retail" at bounding box center [67, 169] width 85 height 17
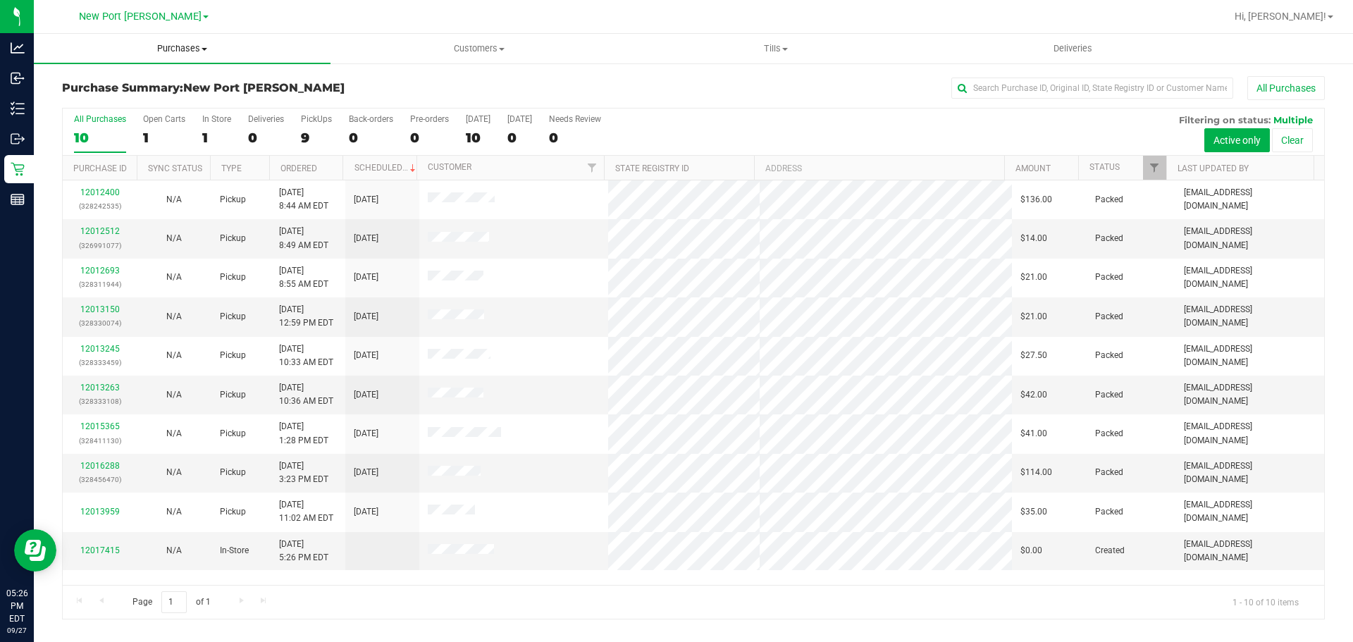
click at [204, 50] on span at bounding box center [204, 49] width 6 height 3
click at [136, 102] on li "Fulfillment" at bounding box center [182, 102] width 297 height 17
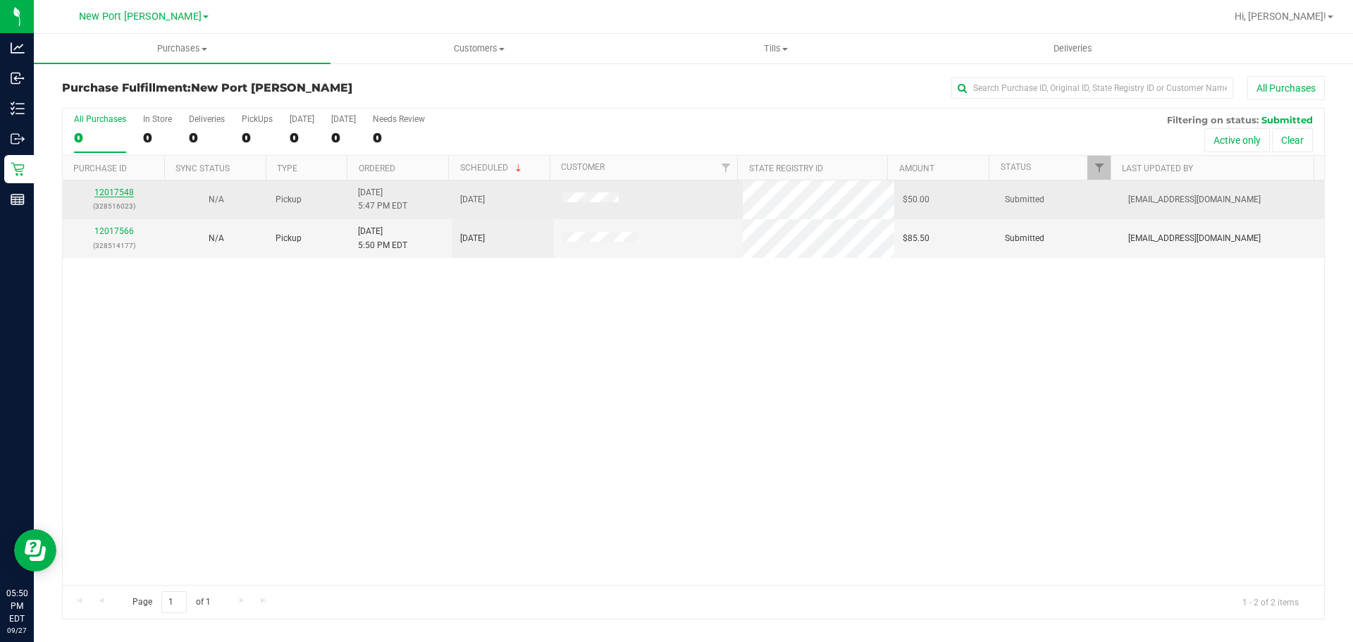
click at [116, 192] on link "12017548" at bounding box center [113, 192] width 39 height 10
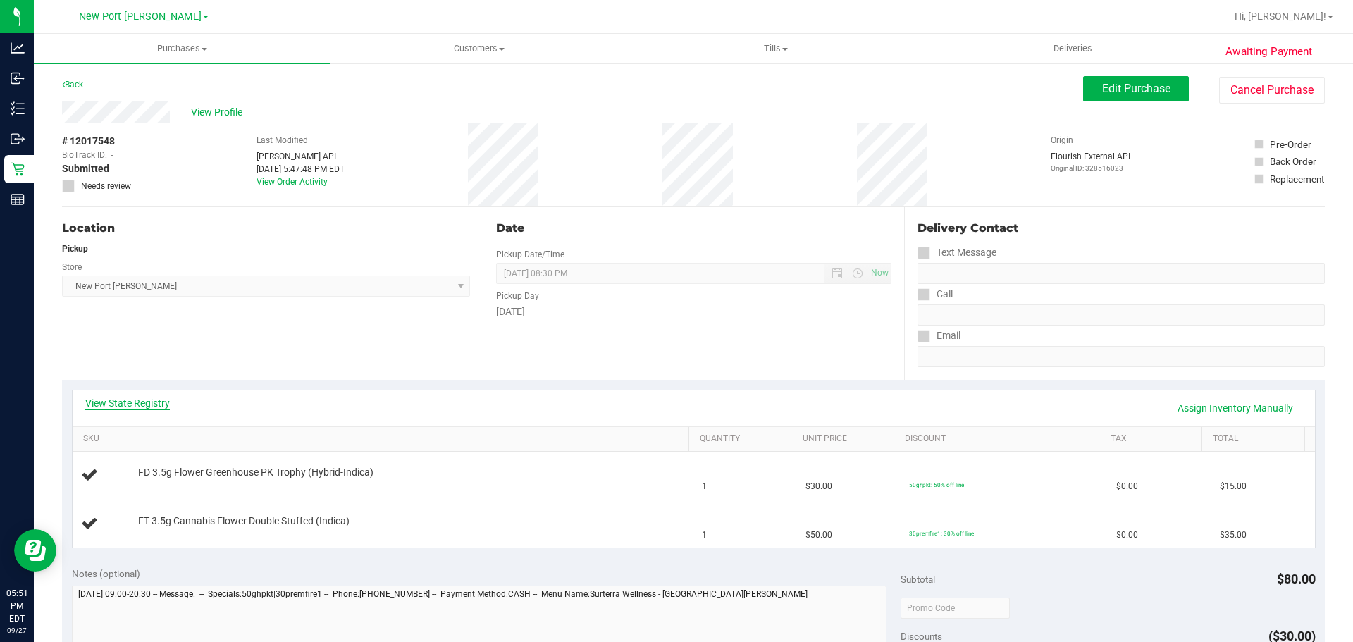
click at [122, 404] on link "View State Registry" at bounding box center [127, 403] width 85 height 14
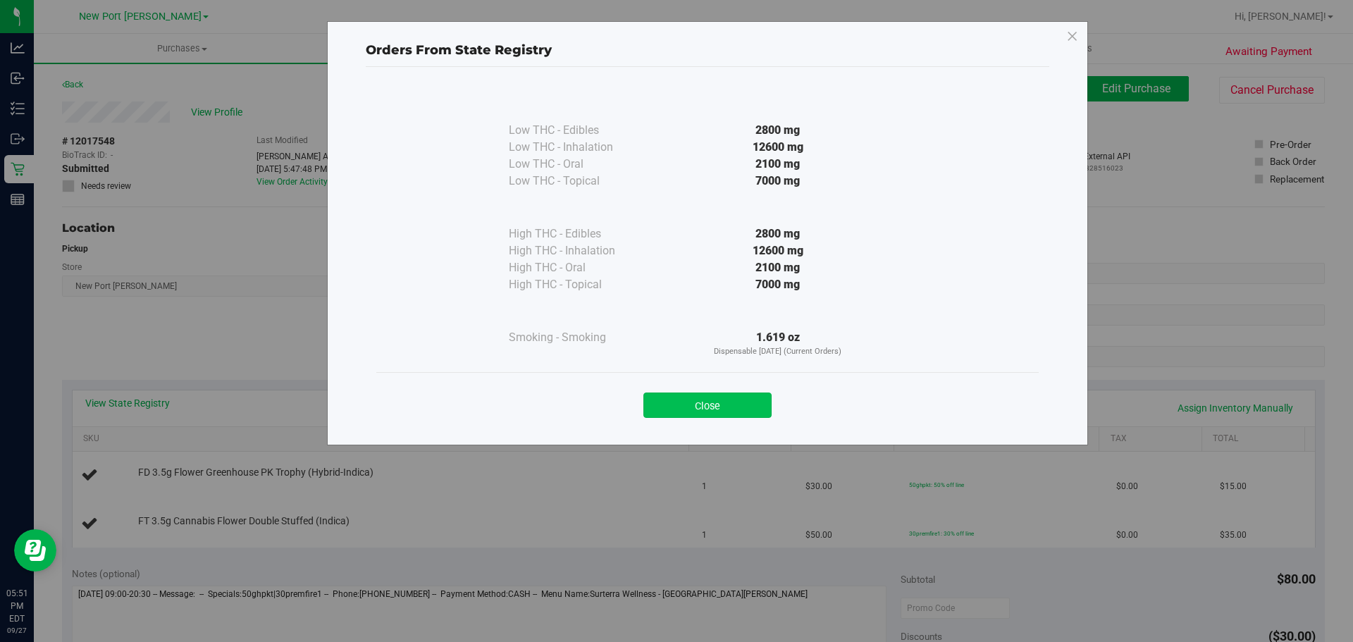
click at [678, 401] on button "Close" at bounding box center [707, 404] width 128 height 25
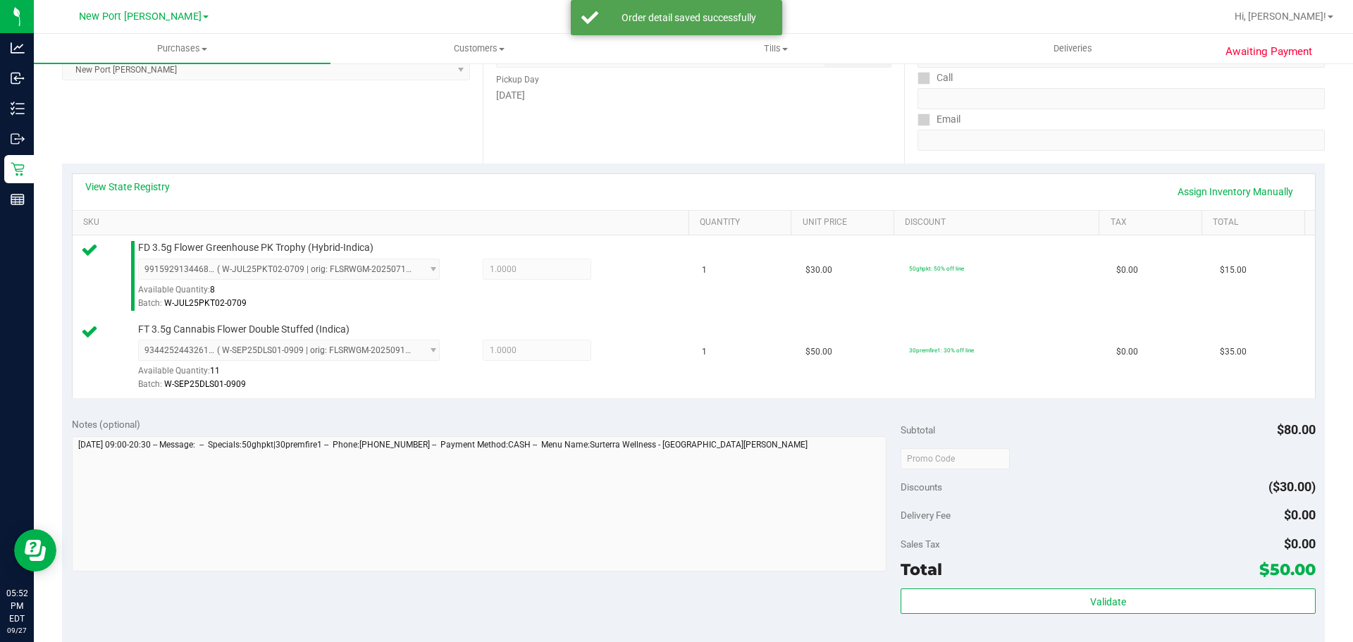
scroll to position [282, 0]
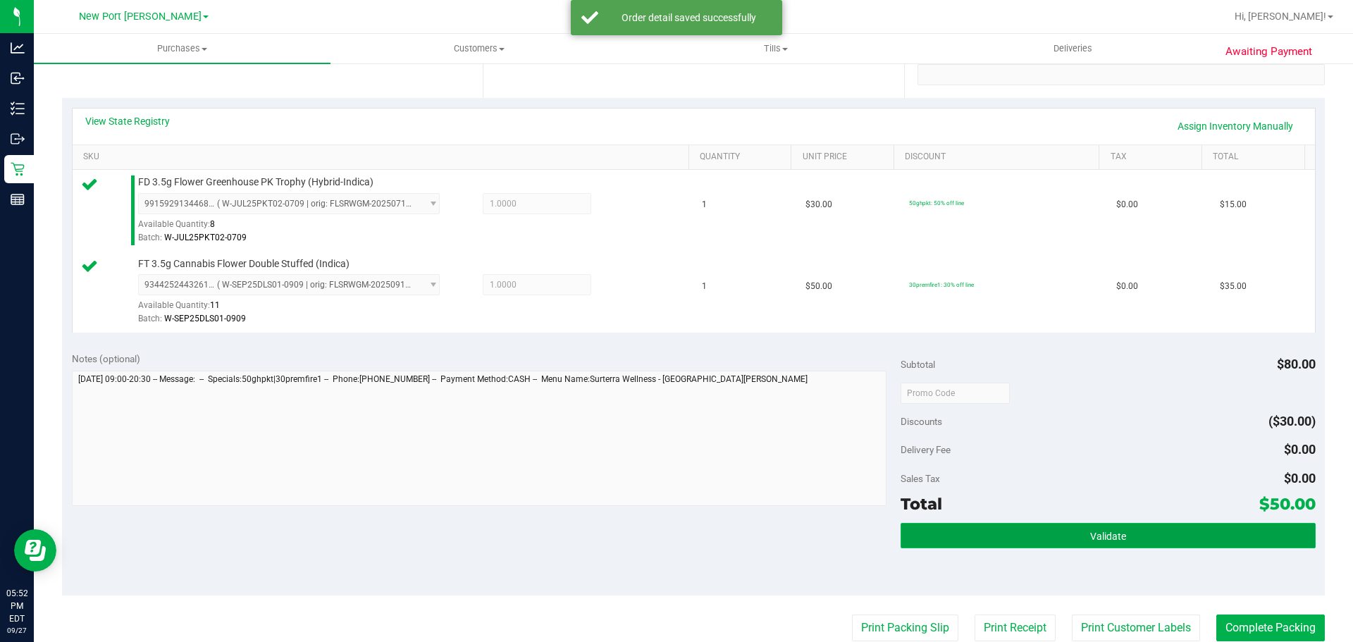
click at [1090, 540] on span "Validate" at bounding box center [1108, 535] width 36 height 11
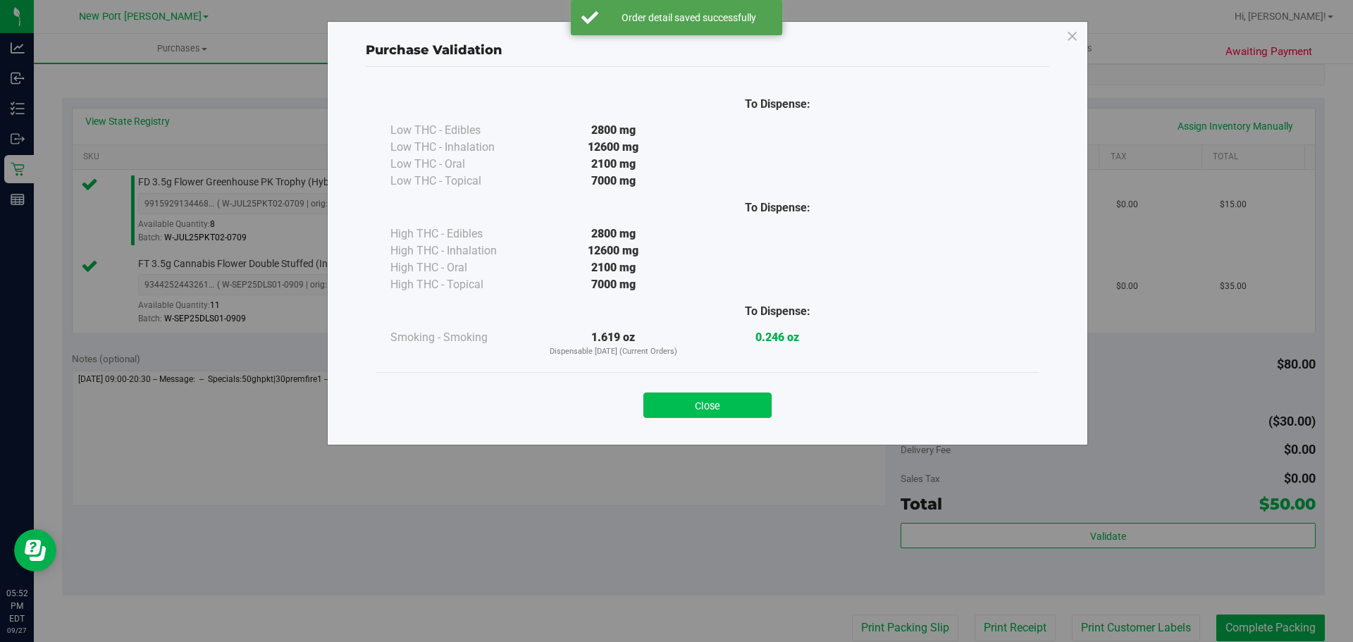
click at [711, 394] on button "Close" at bounding box center [707, 404] width 128 height 25
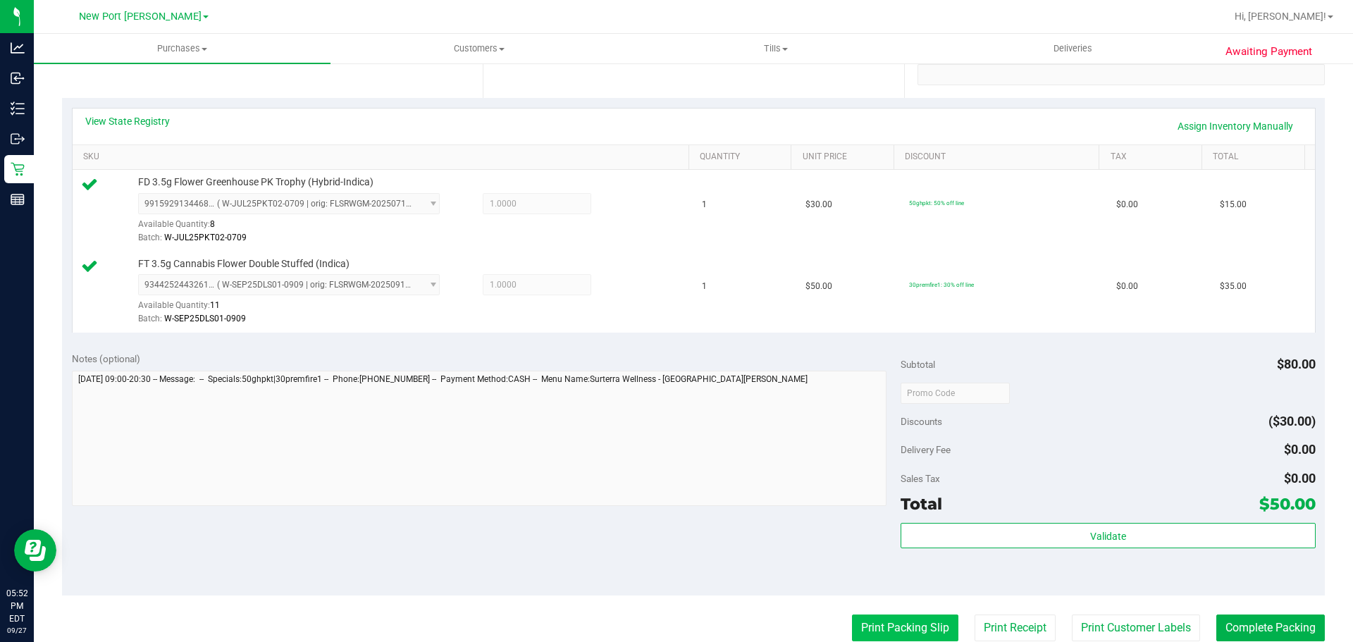
click at [883, 627] on button "Print Packing Slip" at bounding box center [905, 627] width 106 height 27
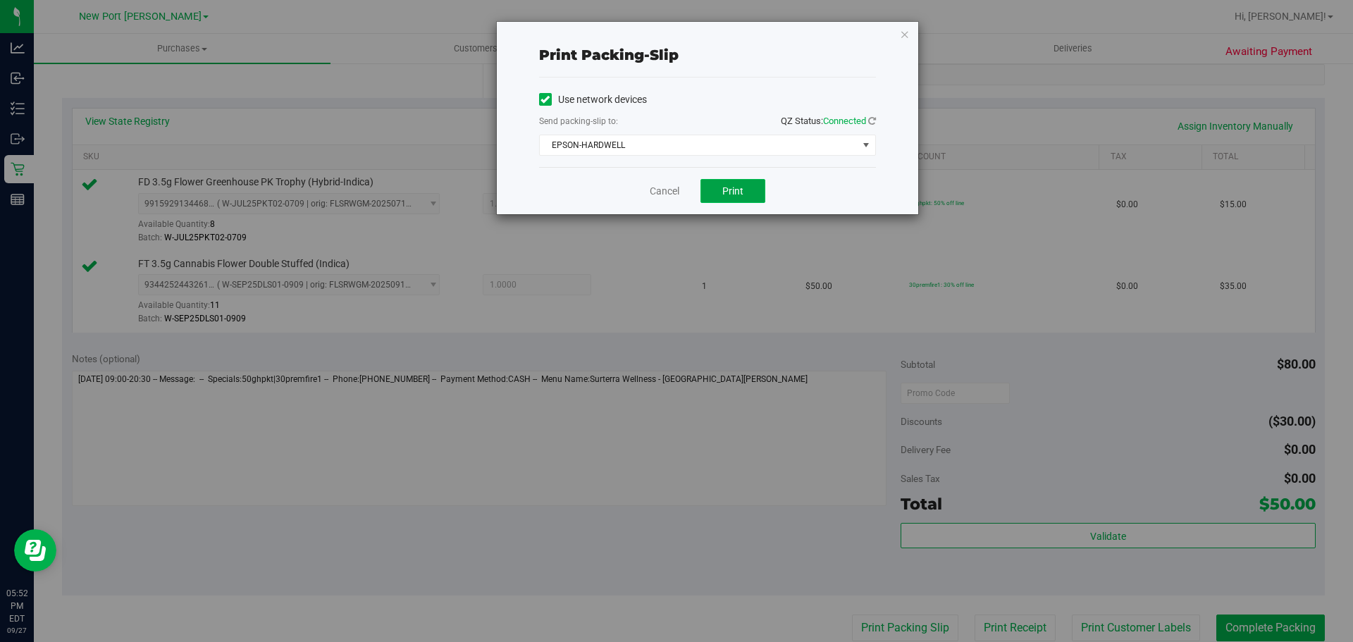
click at [744, 187] on button "Print" at bounding box center [732, 191] width 65 height 24
click at [659, 187] on link "Cancel" at bounding box center [665, 191] width 30 height 15
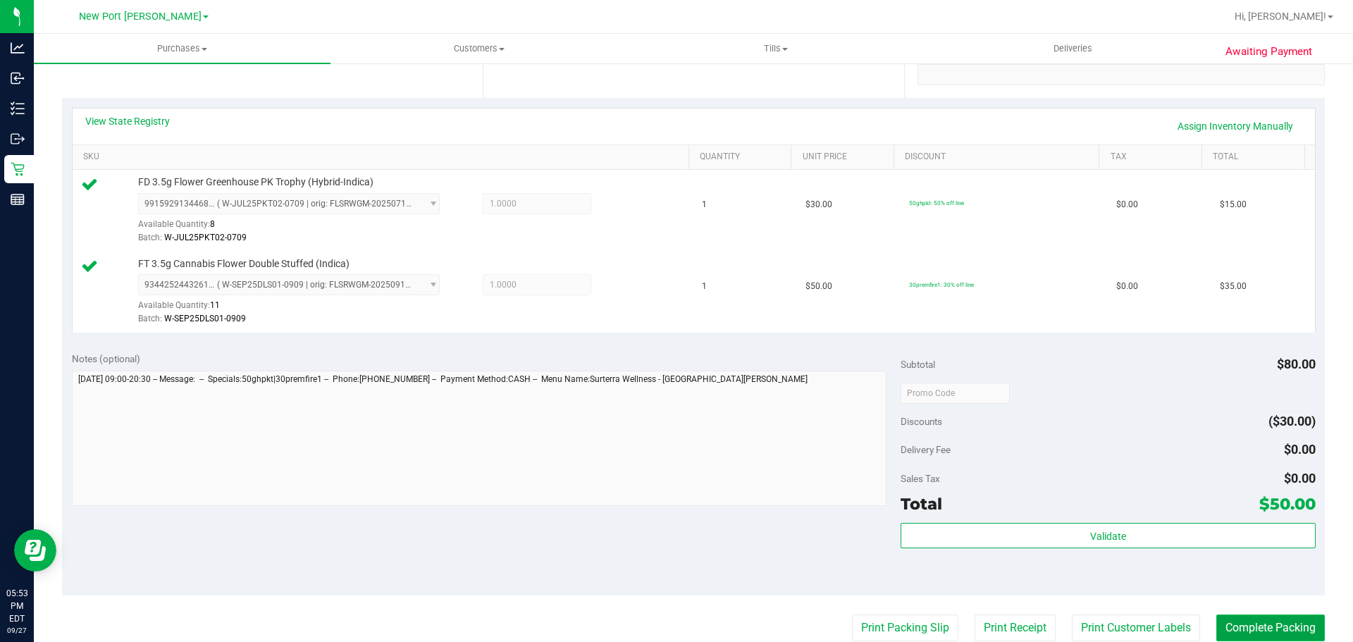
click at [1270, 628] on button "Complete Packing" at bounding box center [1270, 627] width 108 height 27
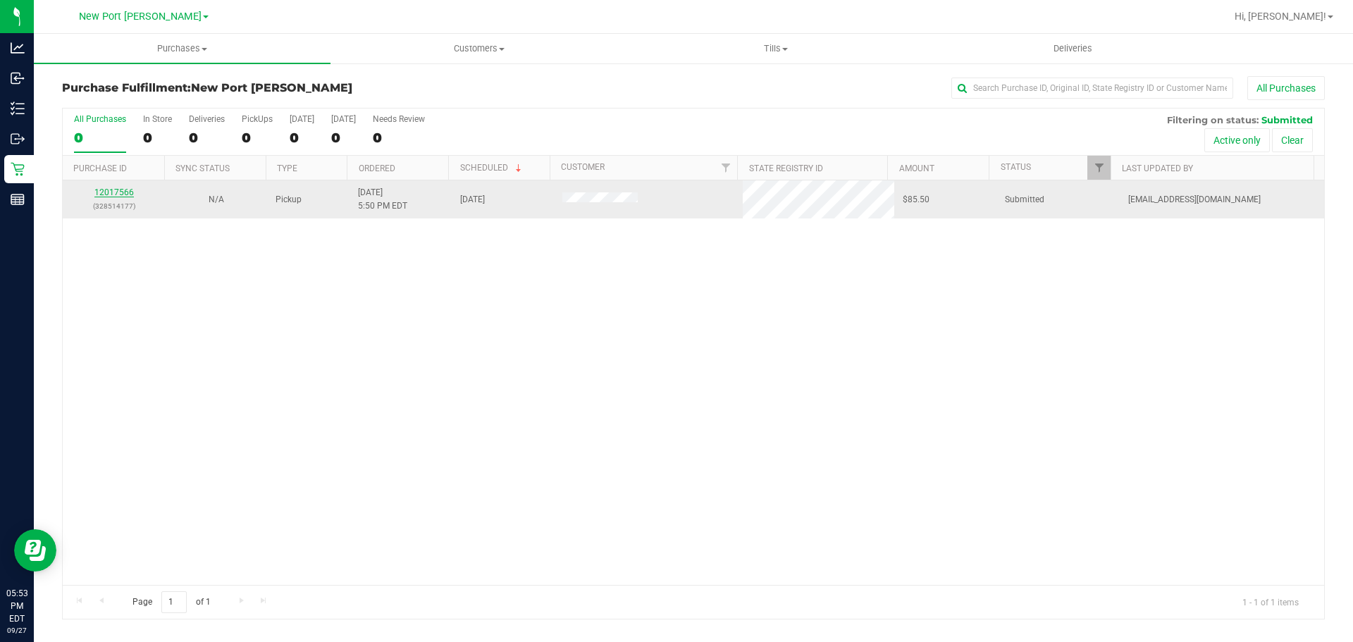
click at [102, 195] on link "12017566" at bounding box center [113, 192] width 39 height 10
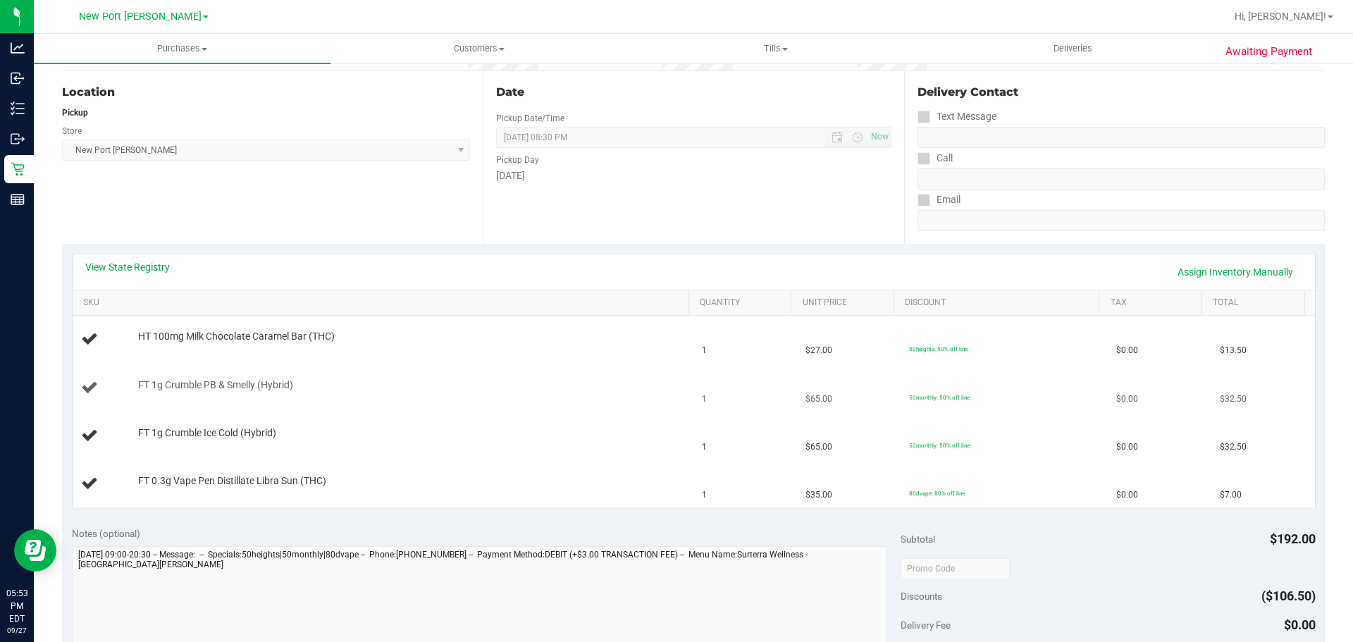
scroll to position [141, 0]
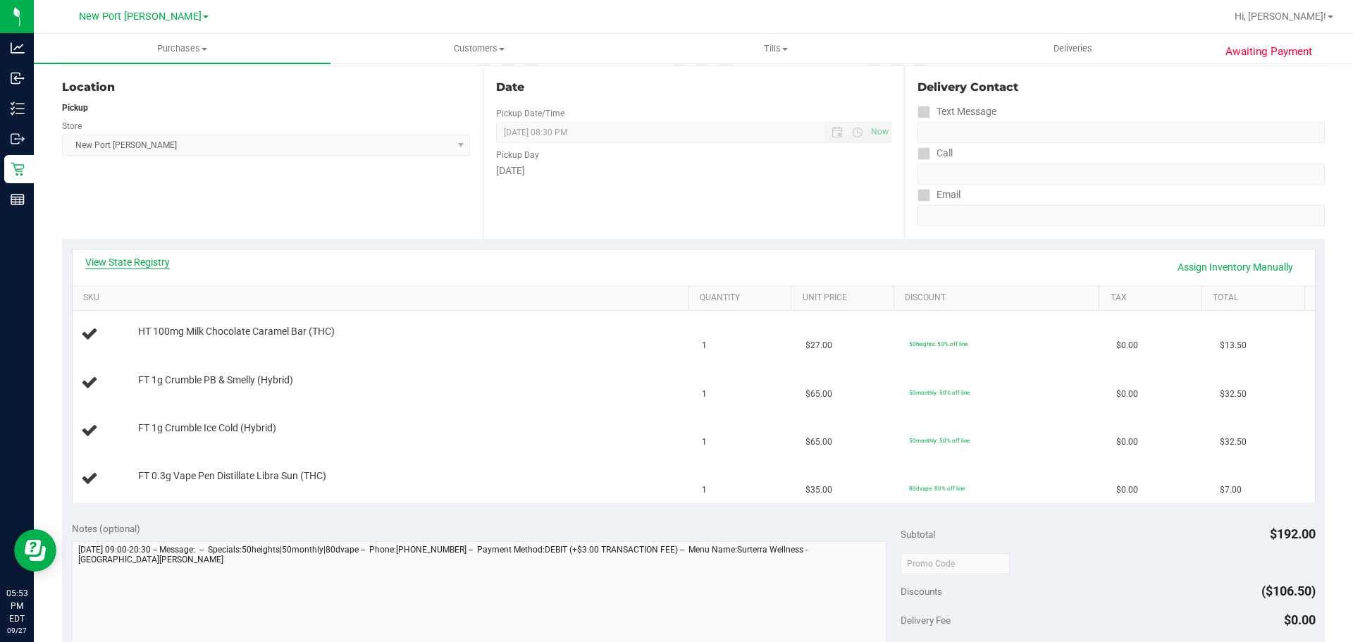
click at [113, 256] on link "View State Registry" at bounding box center [127, 262] width 85 height 14
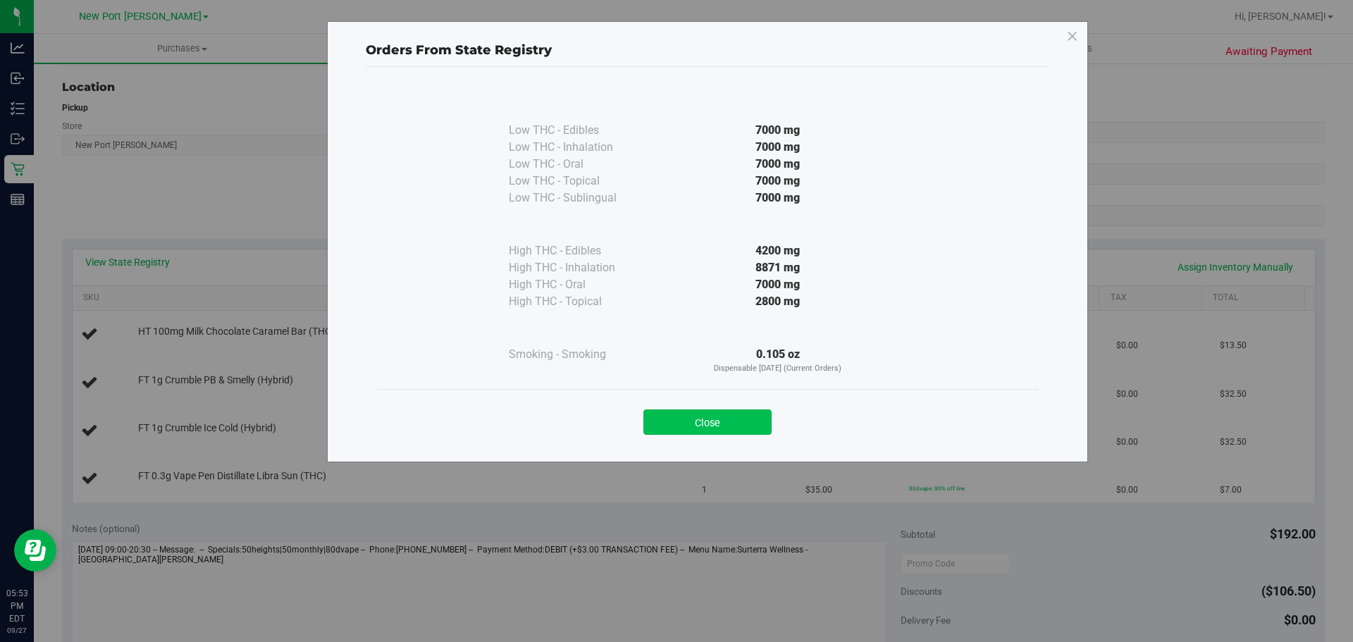
click at [729, 422] on button "Close" at bounding box center [707, 421] width 128 height 25
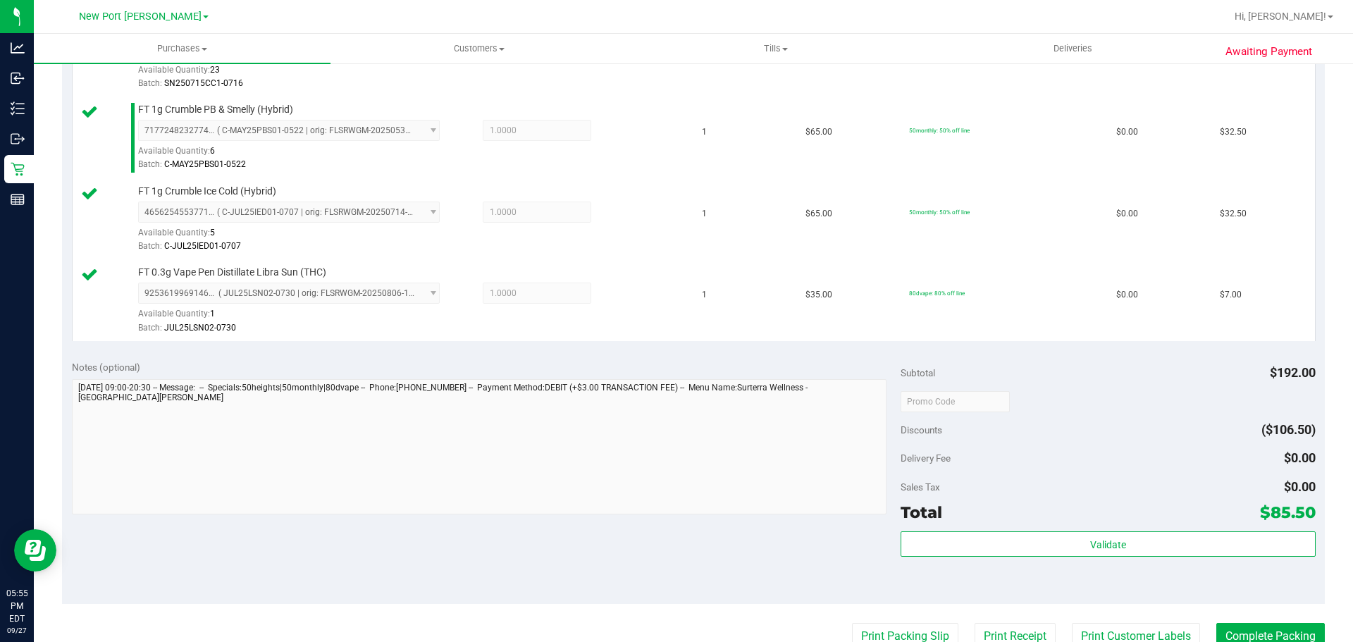
scroll to position [564, 0]
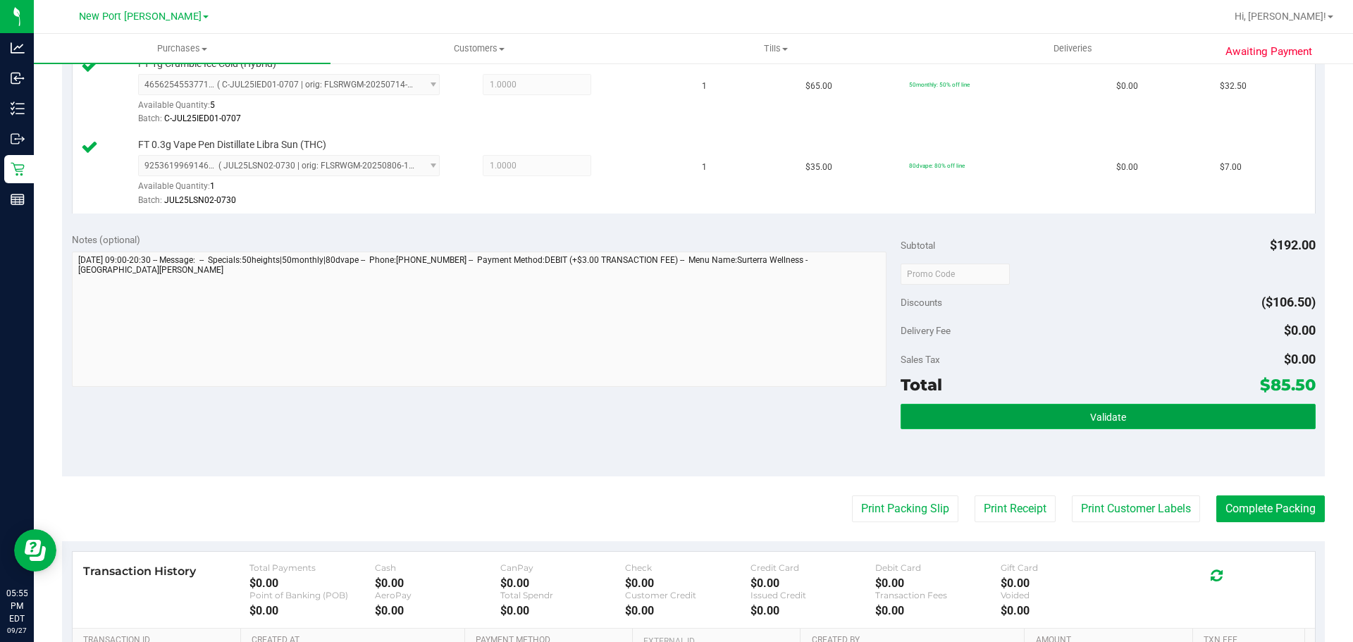
click at [1090, 416] on span "Validate" at bounding box center [1108, 416] width 36 height 11
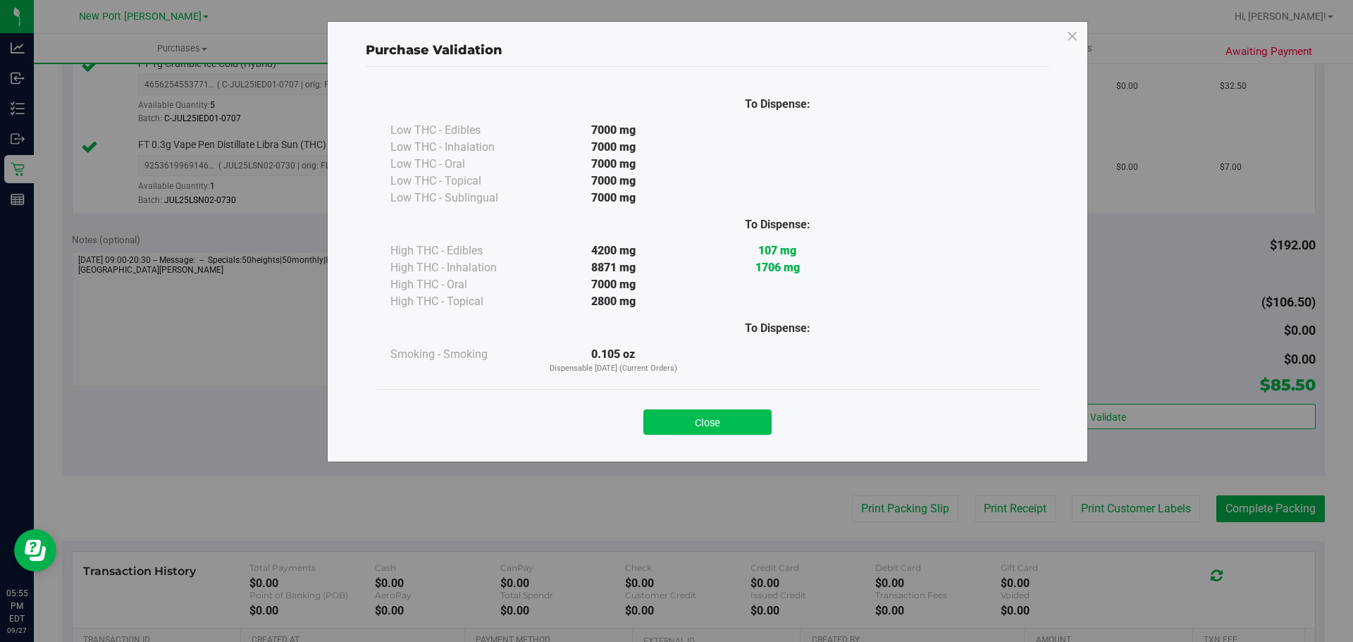
click at [697, 428] on button "Close" at bounding box center [707, 421] width 128 height 25
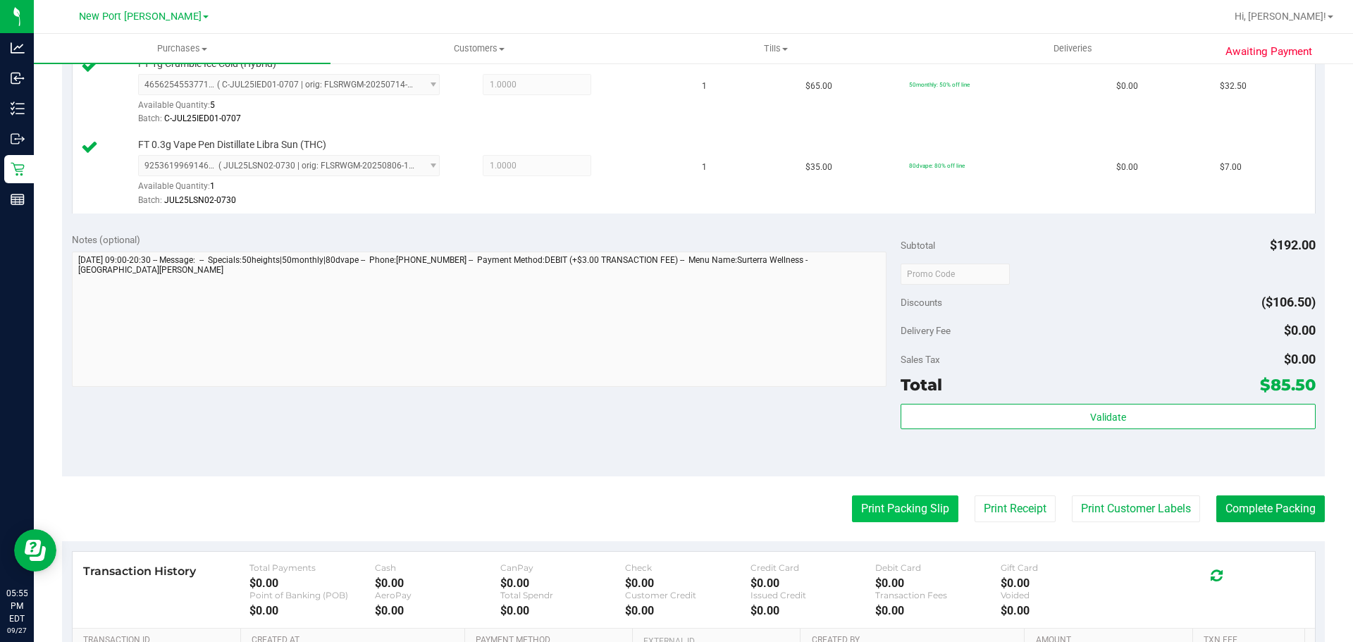
click at [878, 511] on button "Print Packing Slip" at bounding box center [905, 508] width 106 height 27
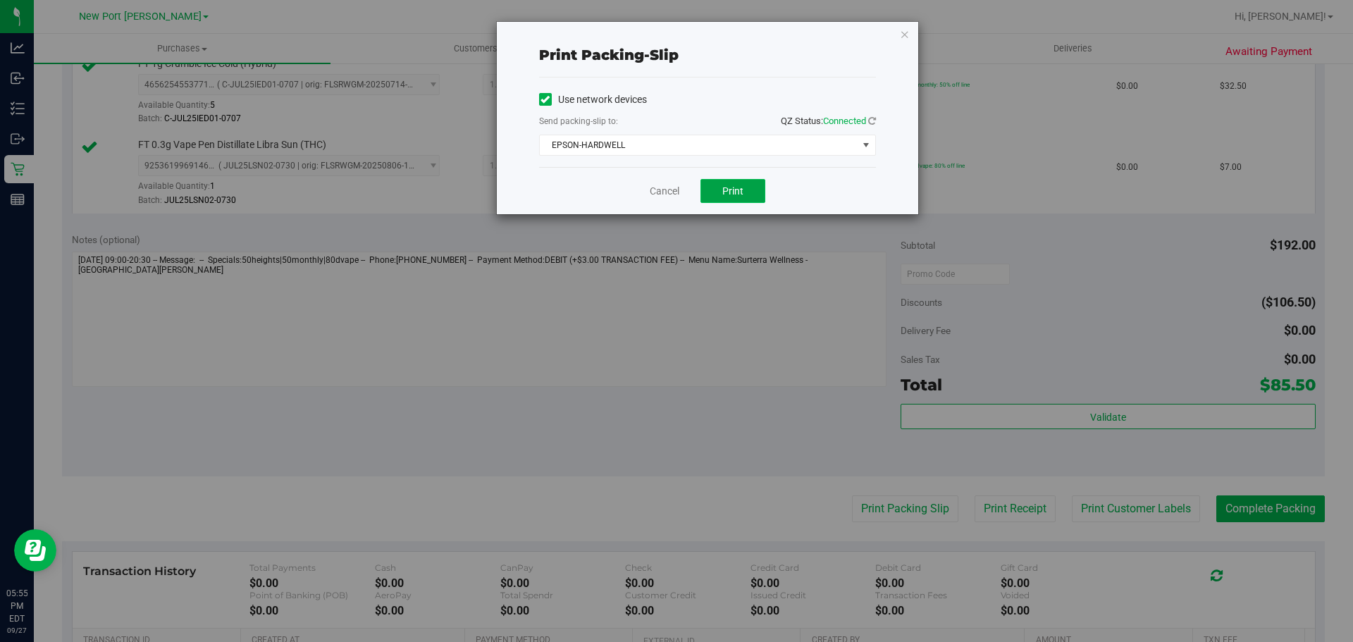
click at [745, 187] on button "Print" at bounding box center [732, 191] width 65 height 24
click at [664, 193] on link "Cancel" at bounding box center [665, 191] width 30 height 15
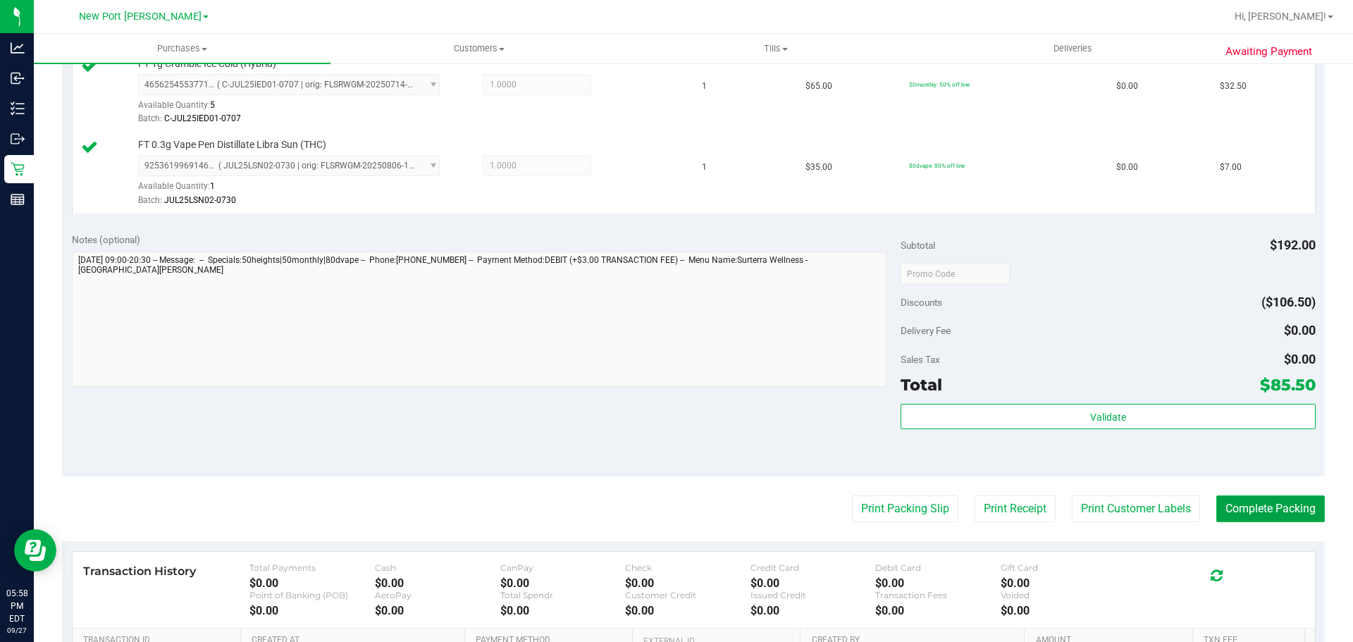
click at [1258, 506] on button "Complete Packing" at bounding box center [1270, 508] width 108 height 27
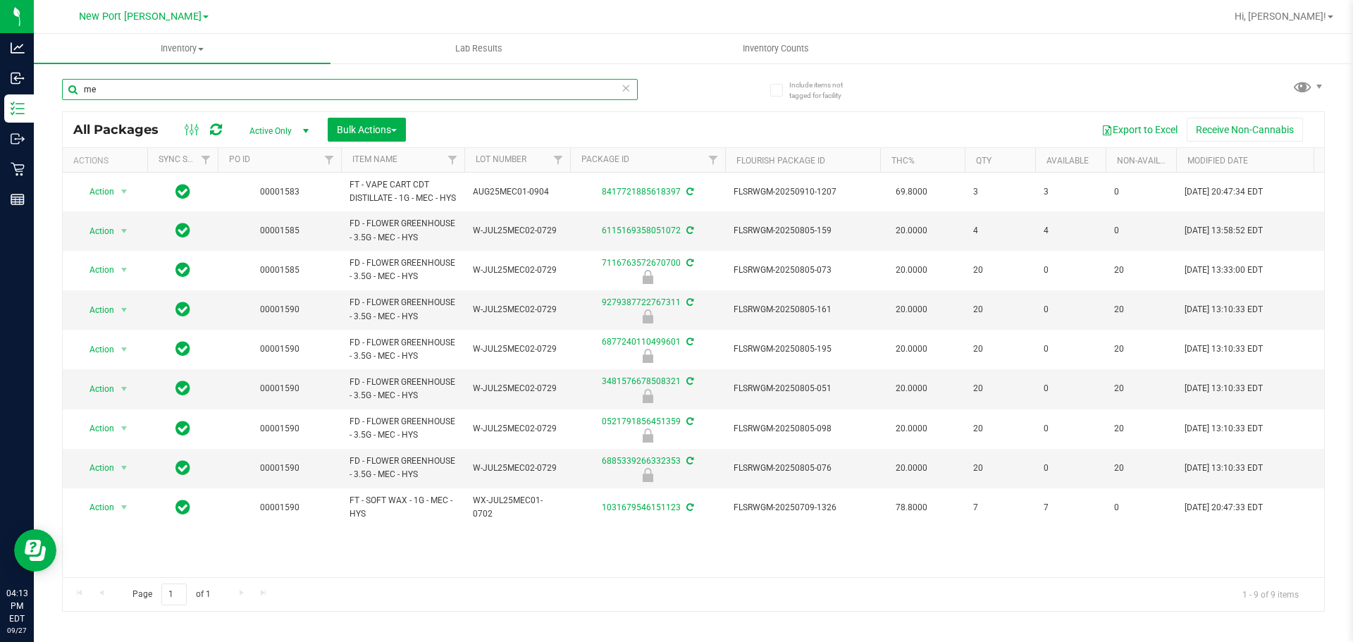
type input "m"
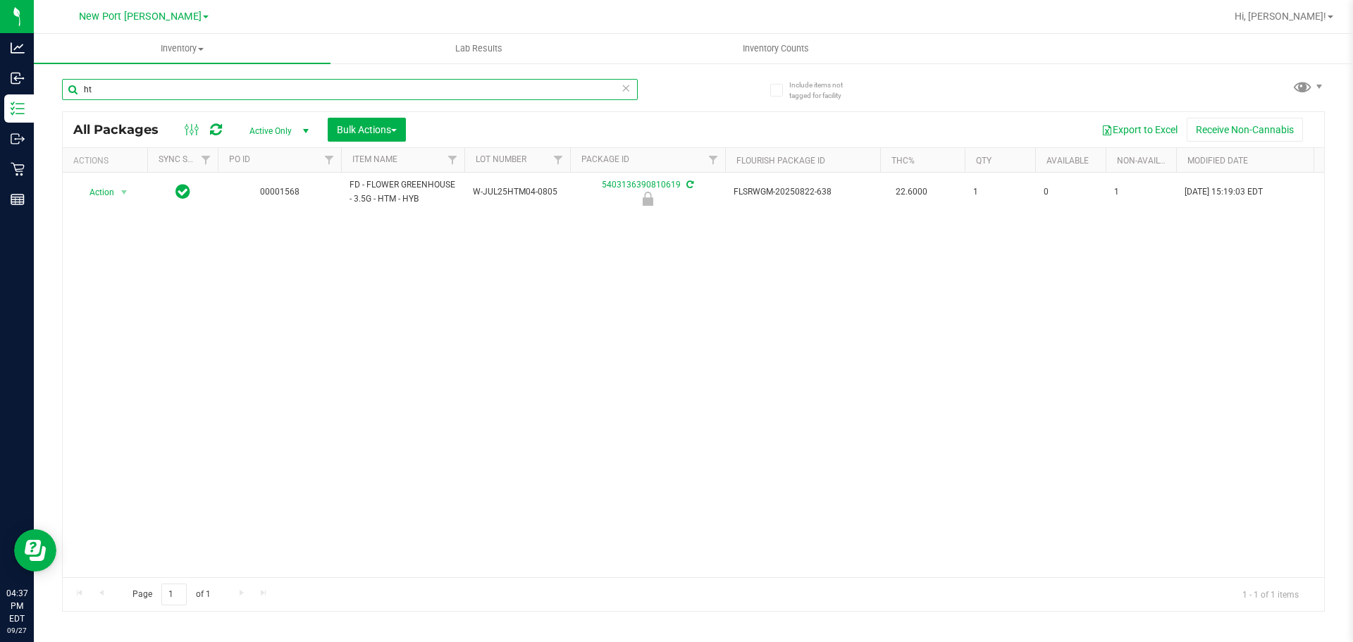
type input "h"
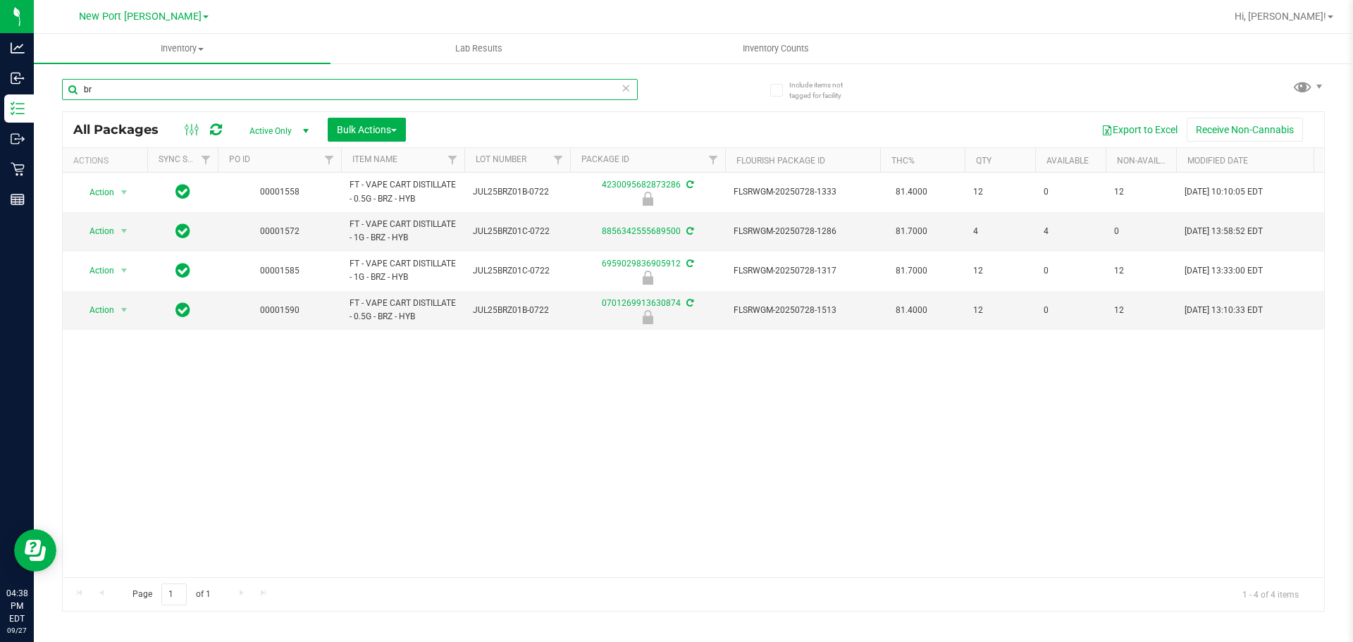
type input "b"
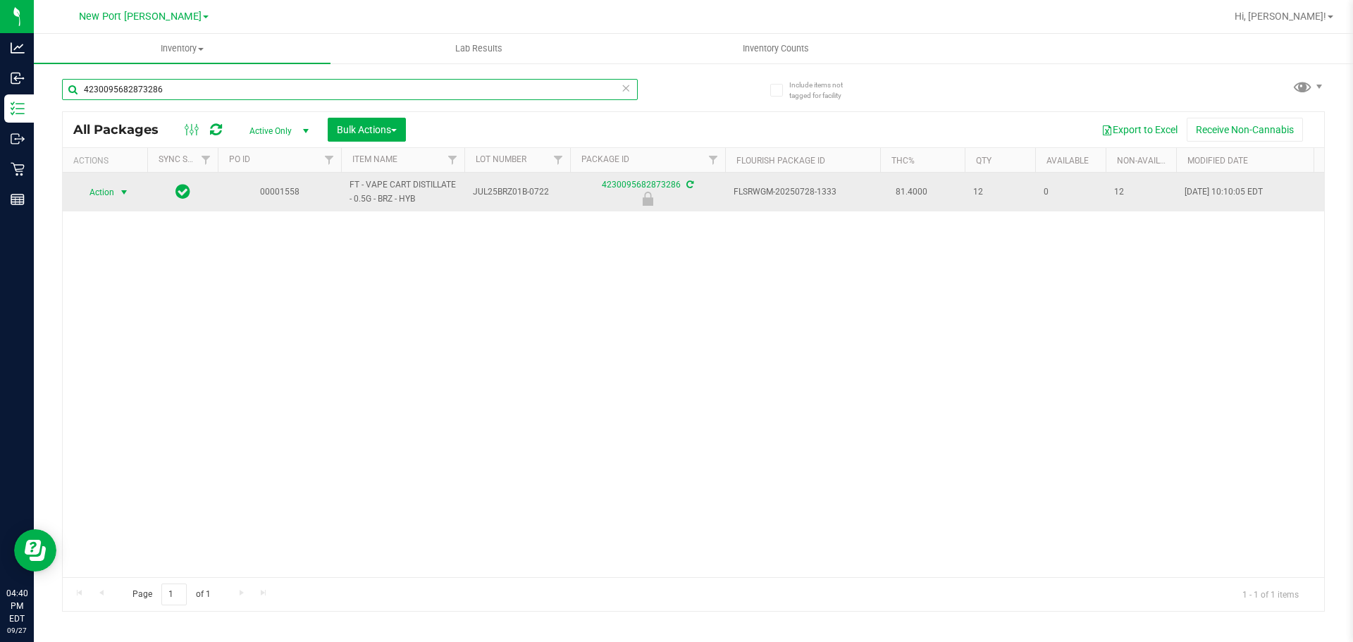
type input "4230095682873286"
click at [122, 197] on span "select" at bounding box center [123, 192] width 11 height 11
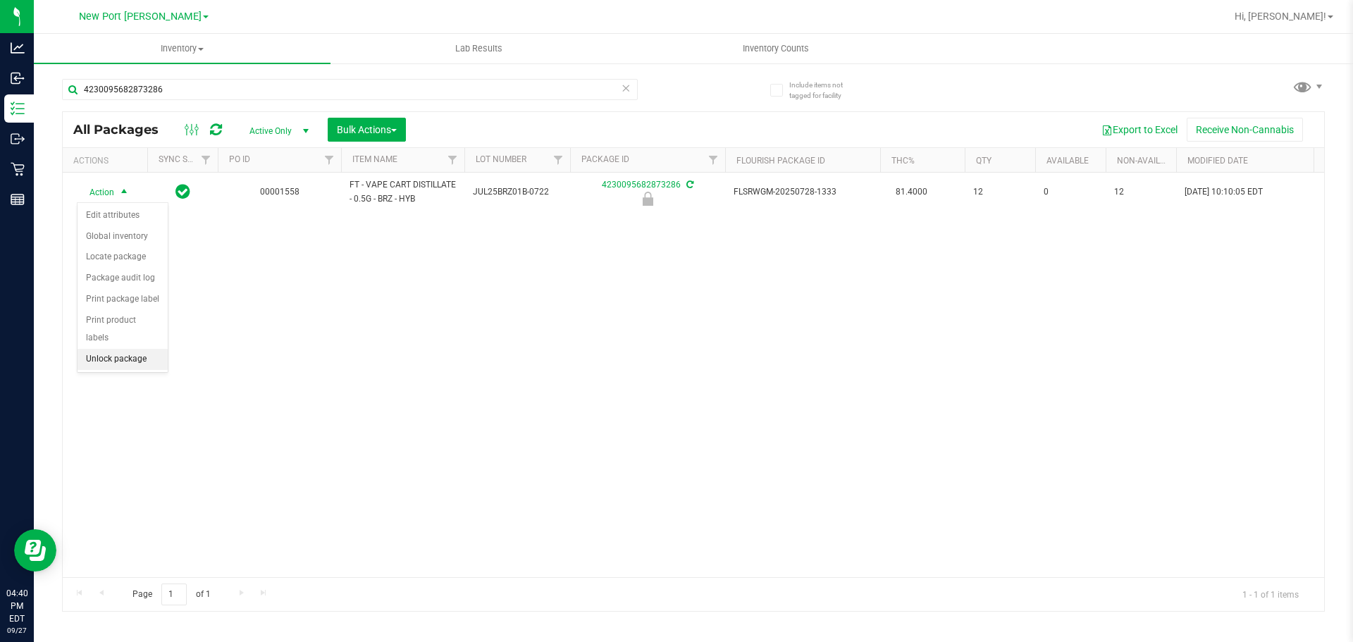
click at [120, 349] on li "Unlock package" at bounding box center [122, 359] width 90 height 21
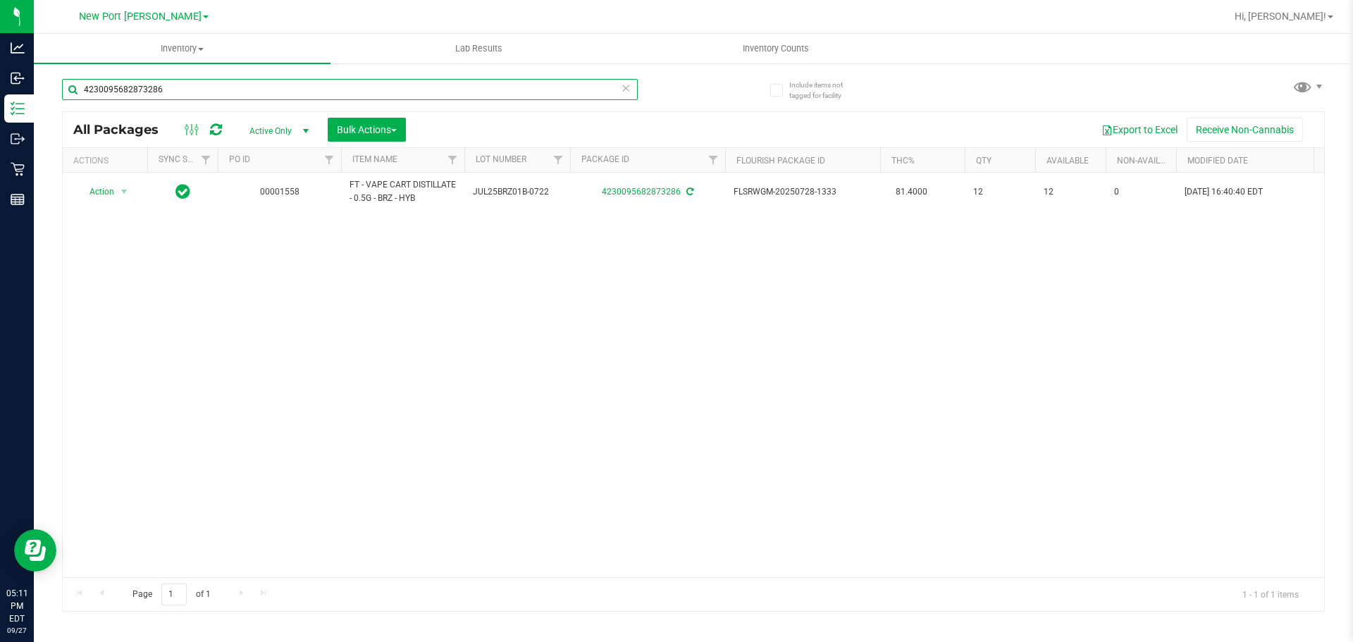
click at [186, 87] on input "4230095682873286" at bounding box center [350, 89] width 576 height 21
type input "4"
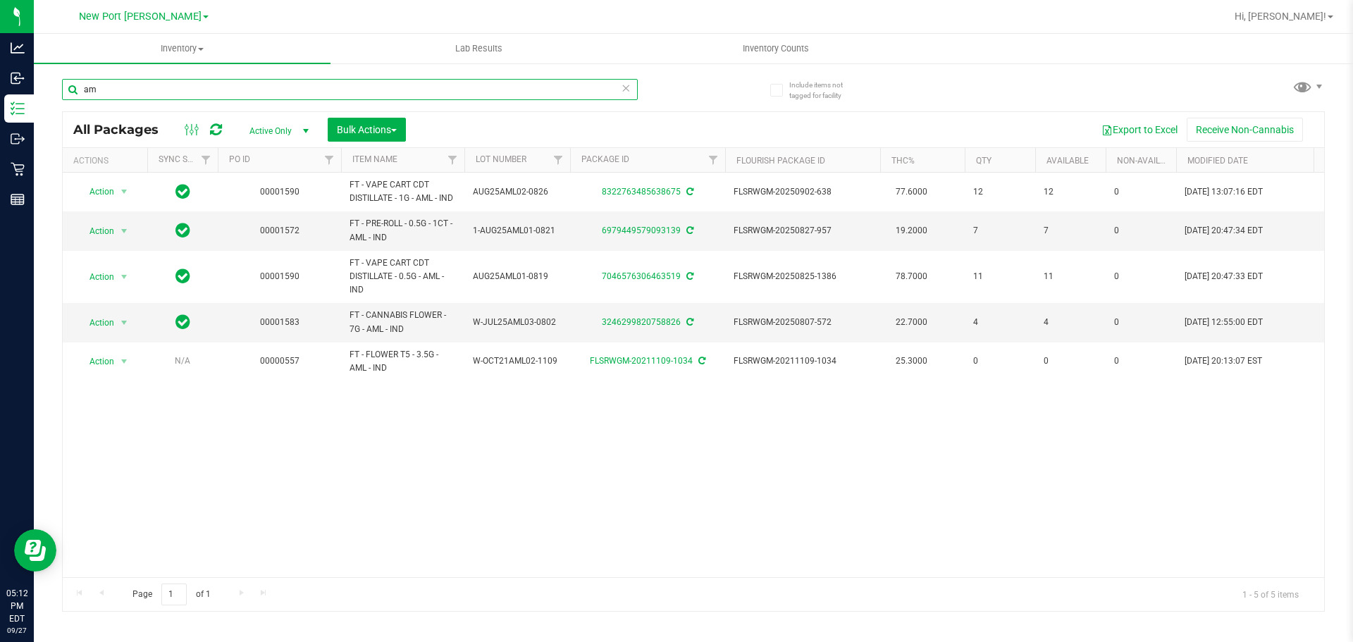
type input "a"
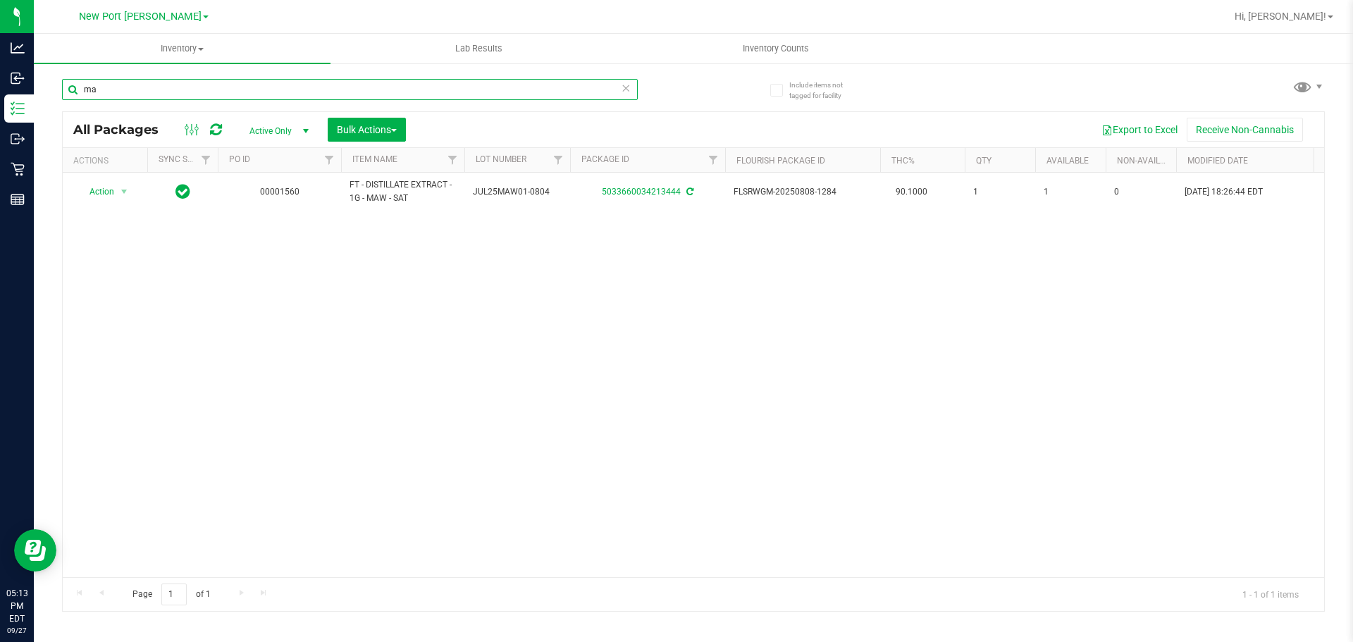
type input "m"
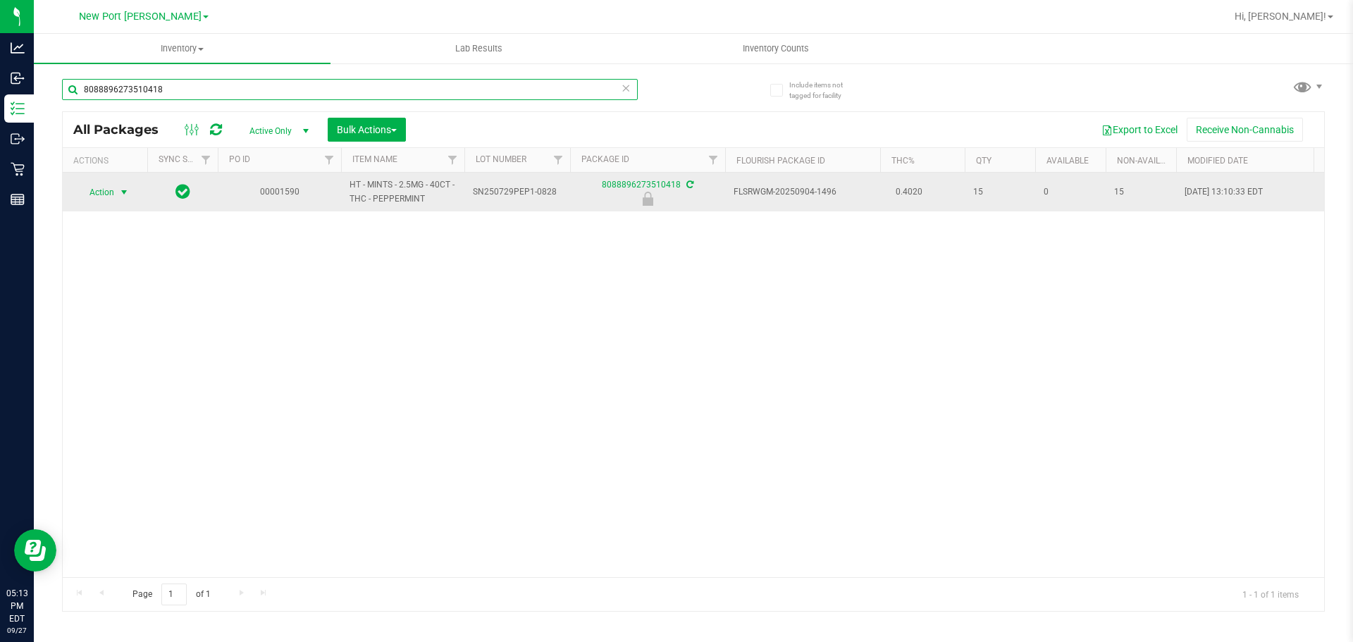
type input "8088896273510418"
click at [118, 190] on span "select" at bounding box center [125, 192] width 18 height 20
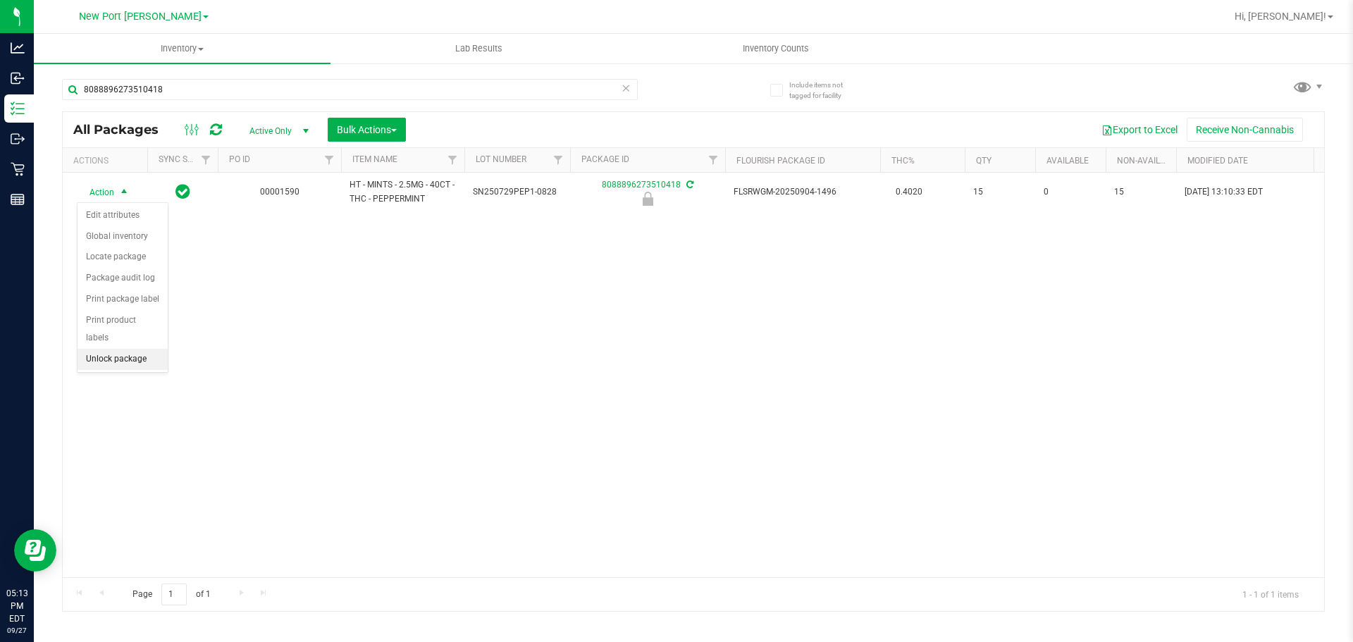
click at [127, 349] on li "Unlock package" at bounding box center [122, 359] width 90 height 21
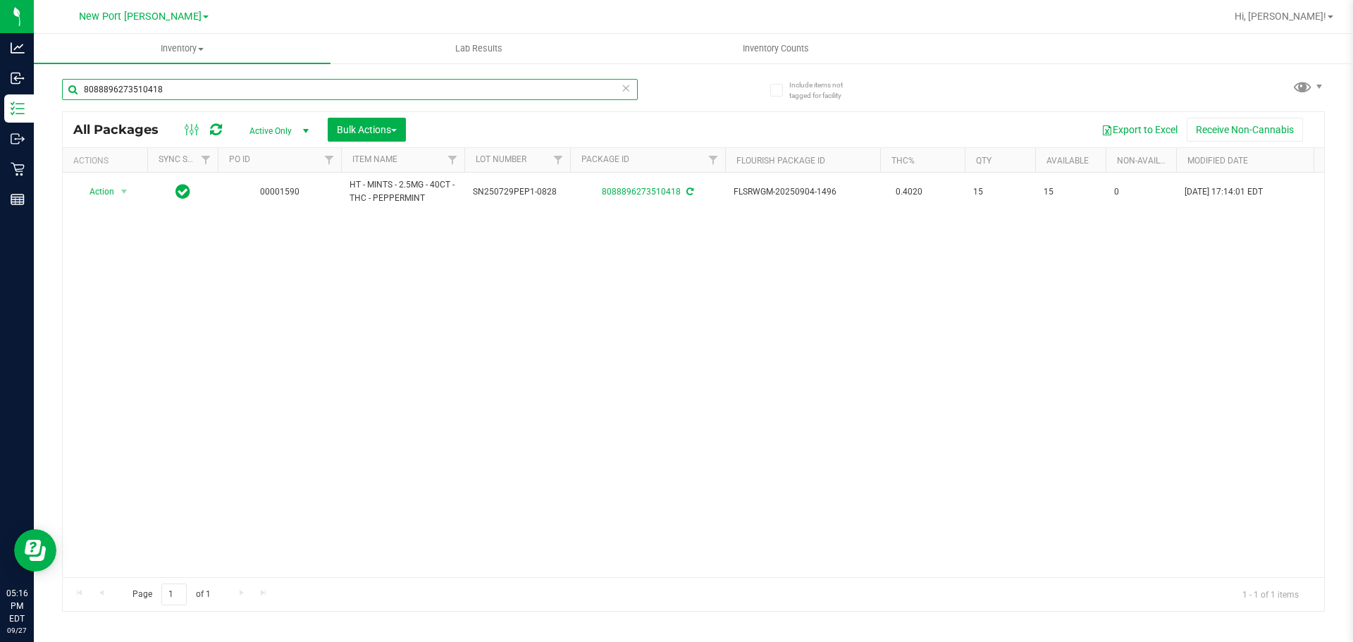
click at [213, 90] on input "8088896273510418" at bounding box center [350, 89] width 576 height 21
type input "8"
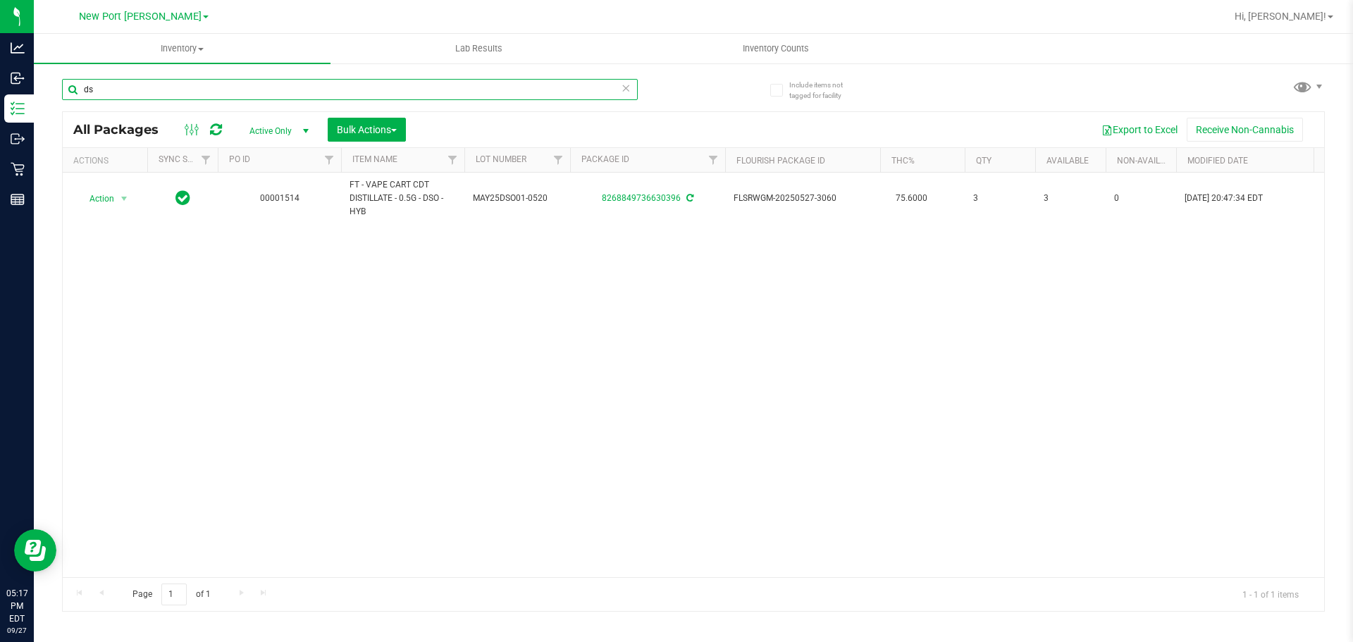
type input "d"
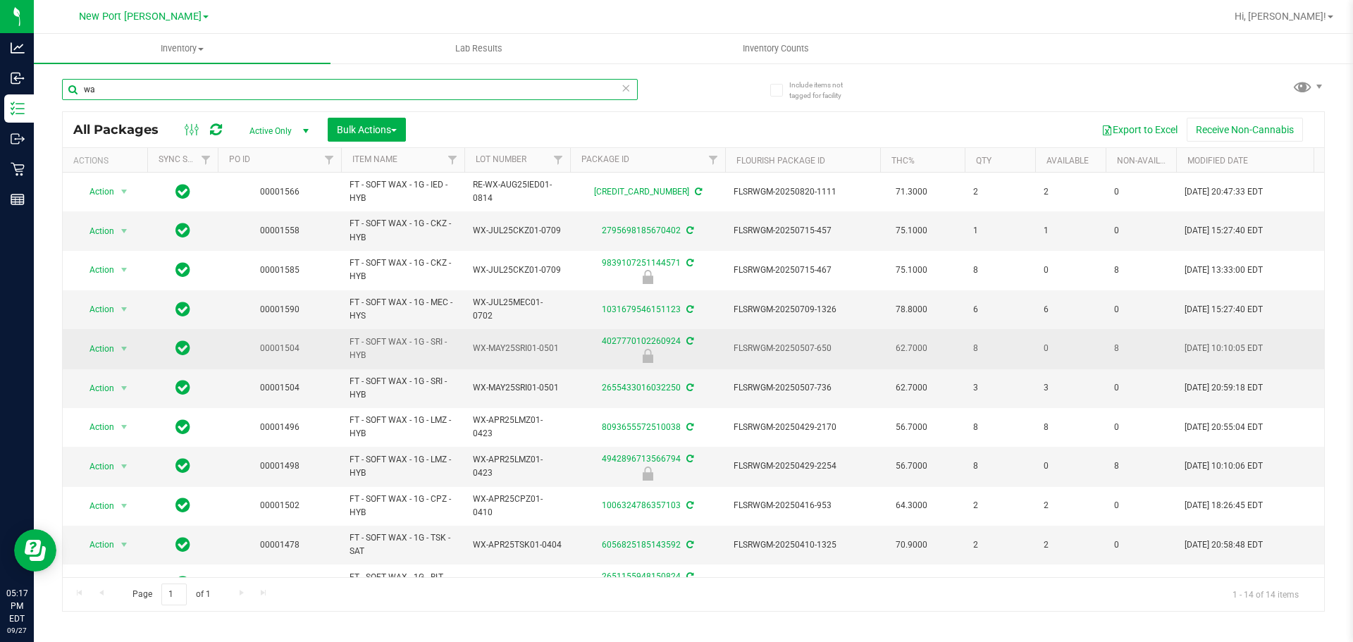
type input "w"
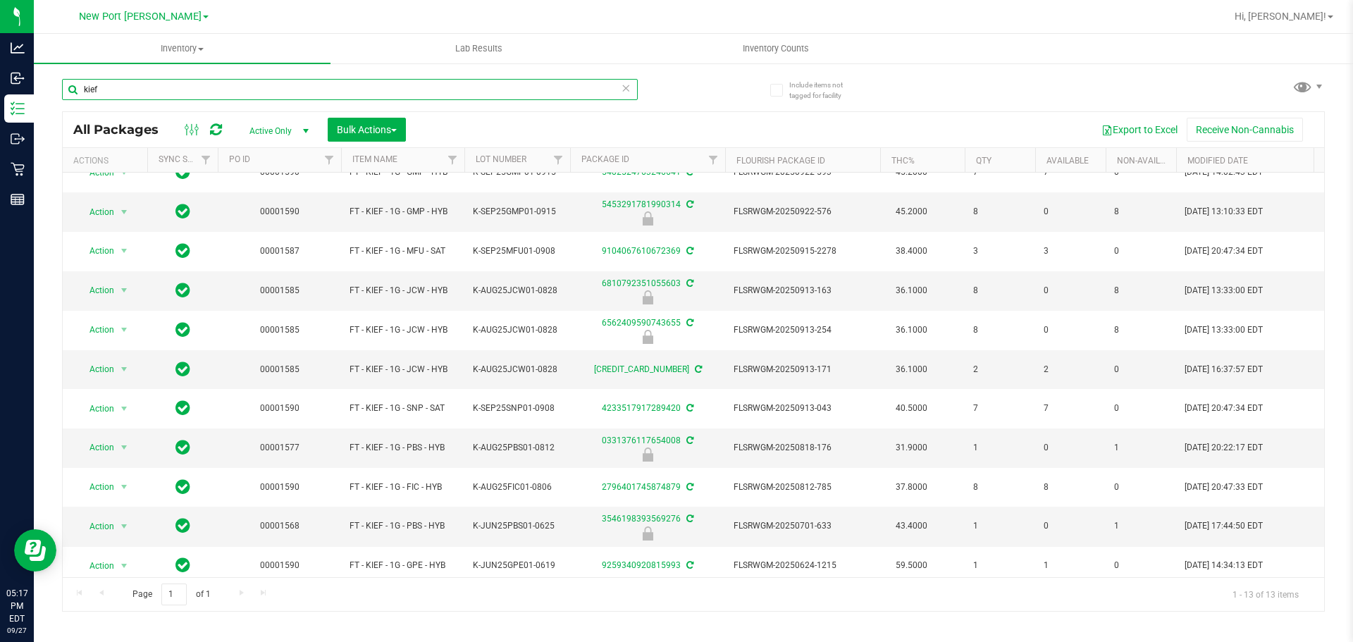
scroll to position [116, 0]
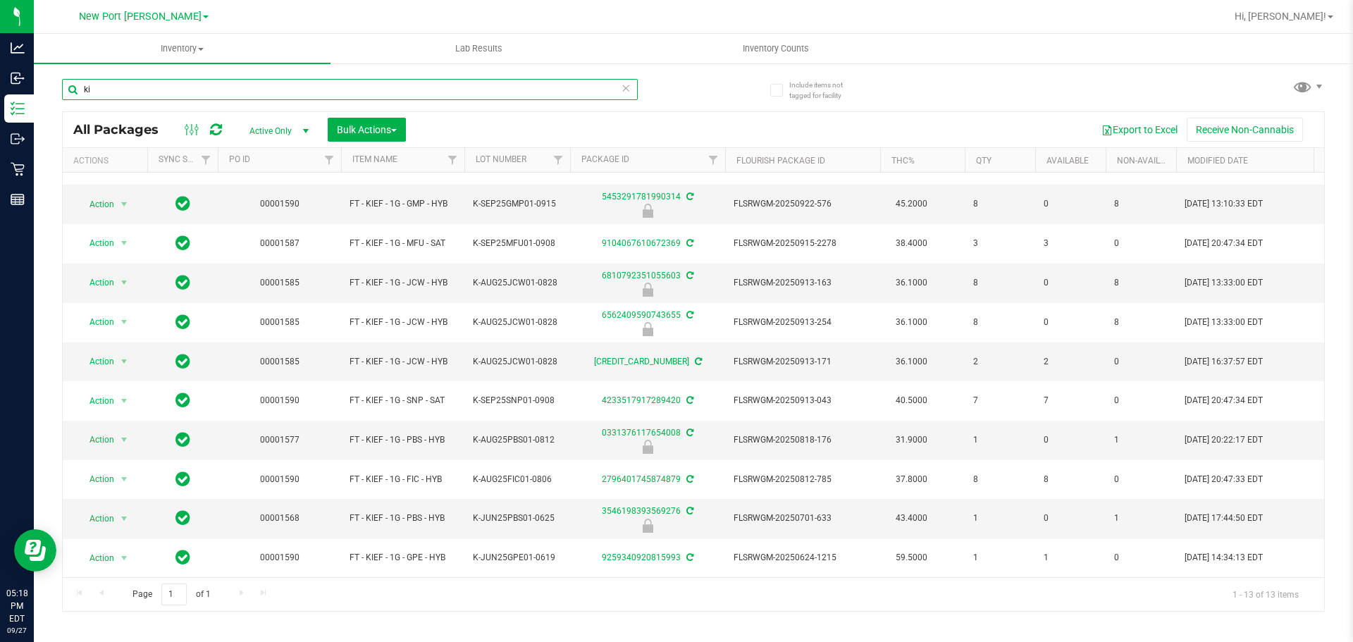
type input "k"
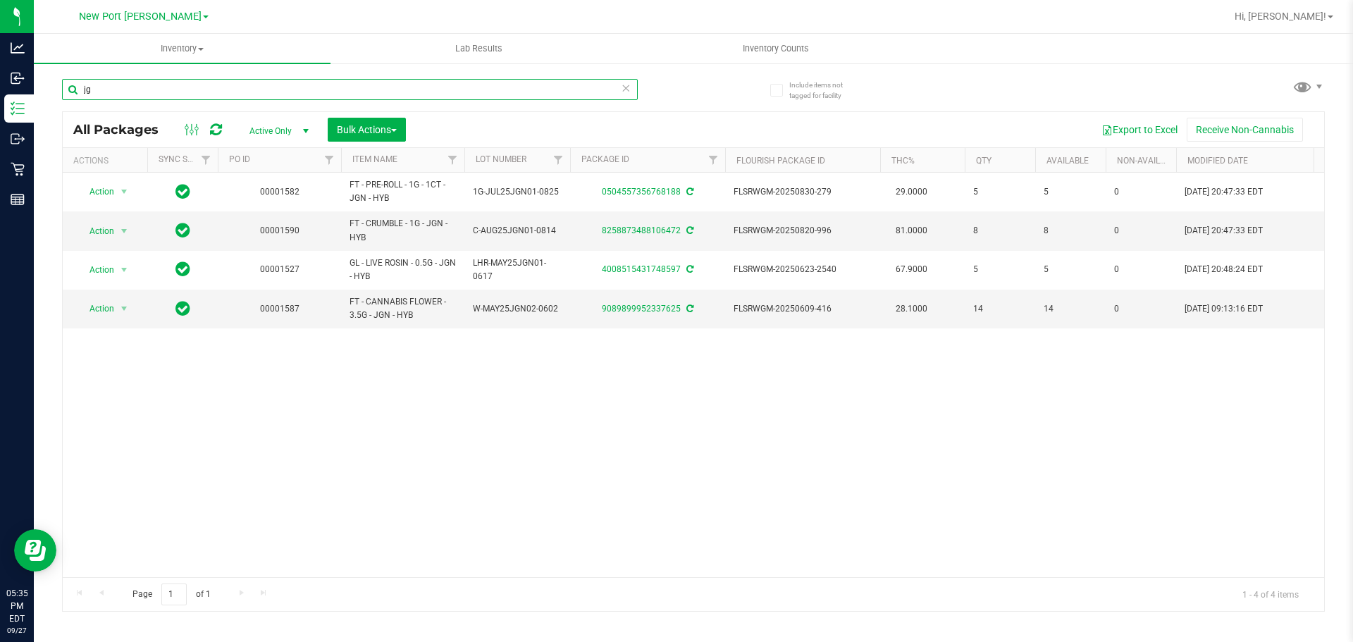
type input "j"
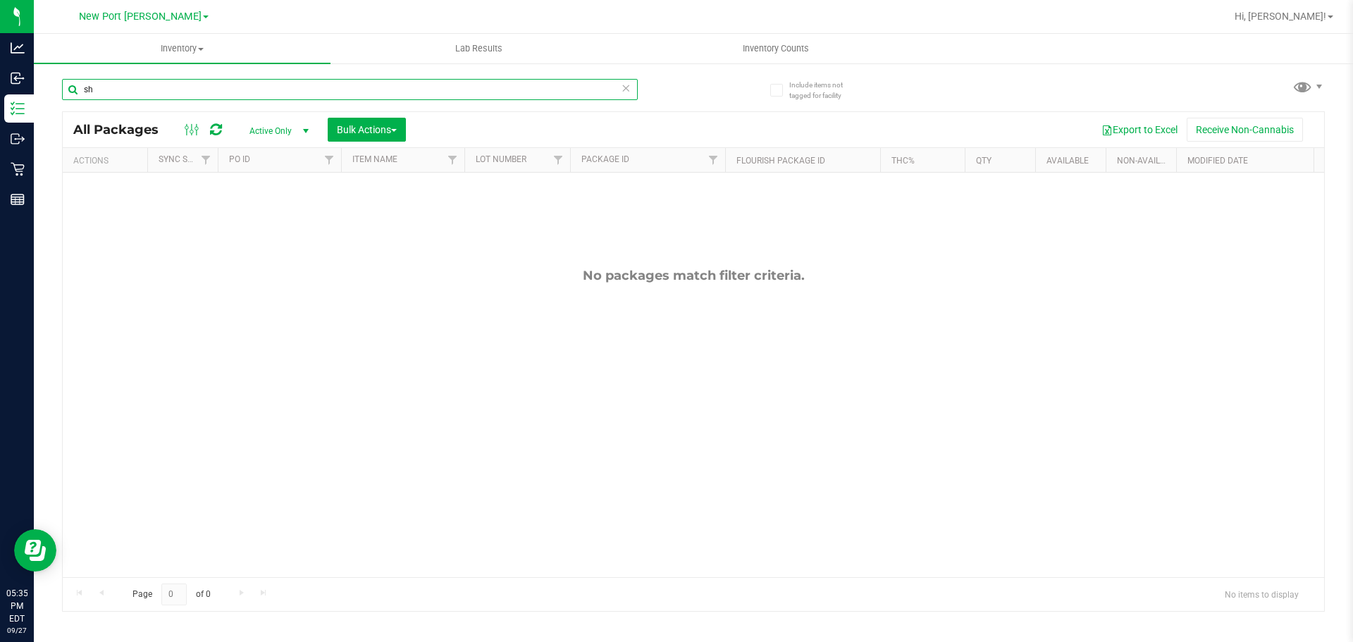
type input "s"
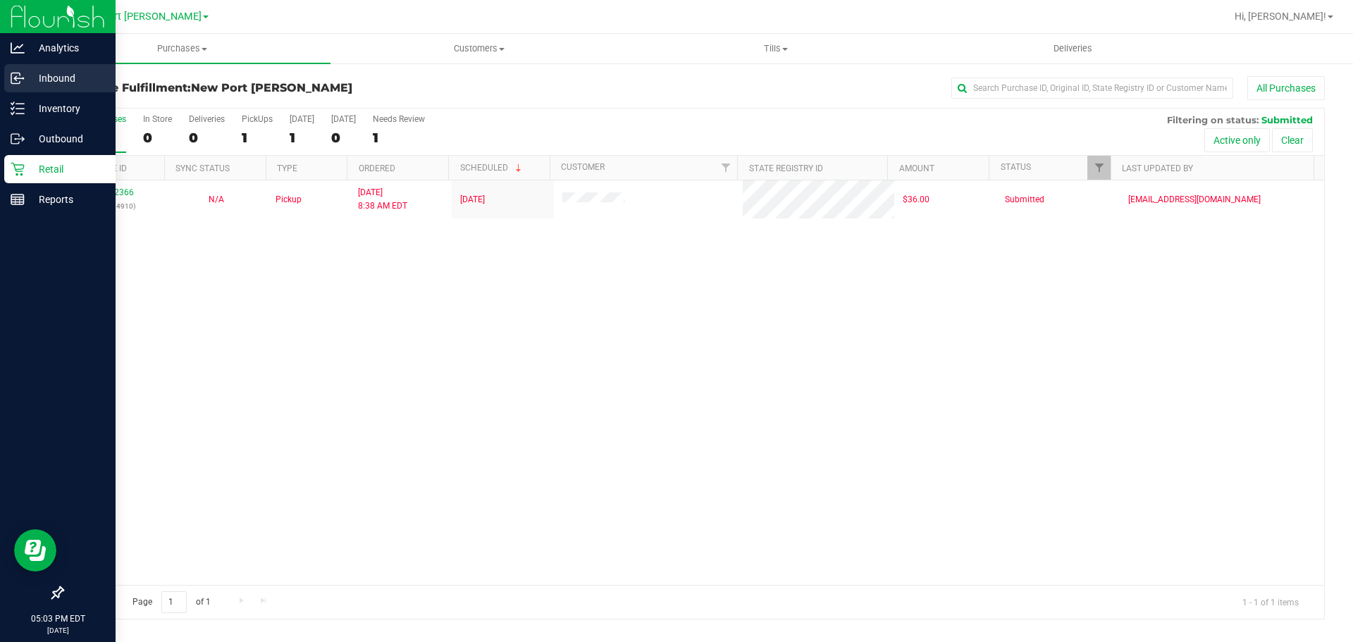
click at [49, 68] on div "Inbound" at bounding box center [59, 78] width 111 height 28
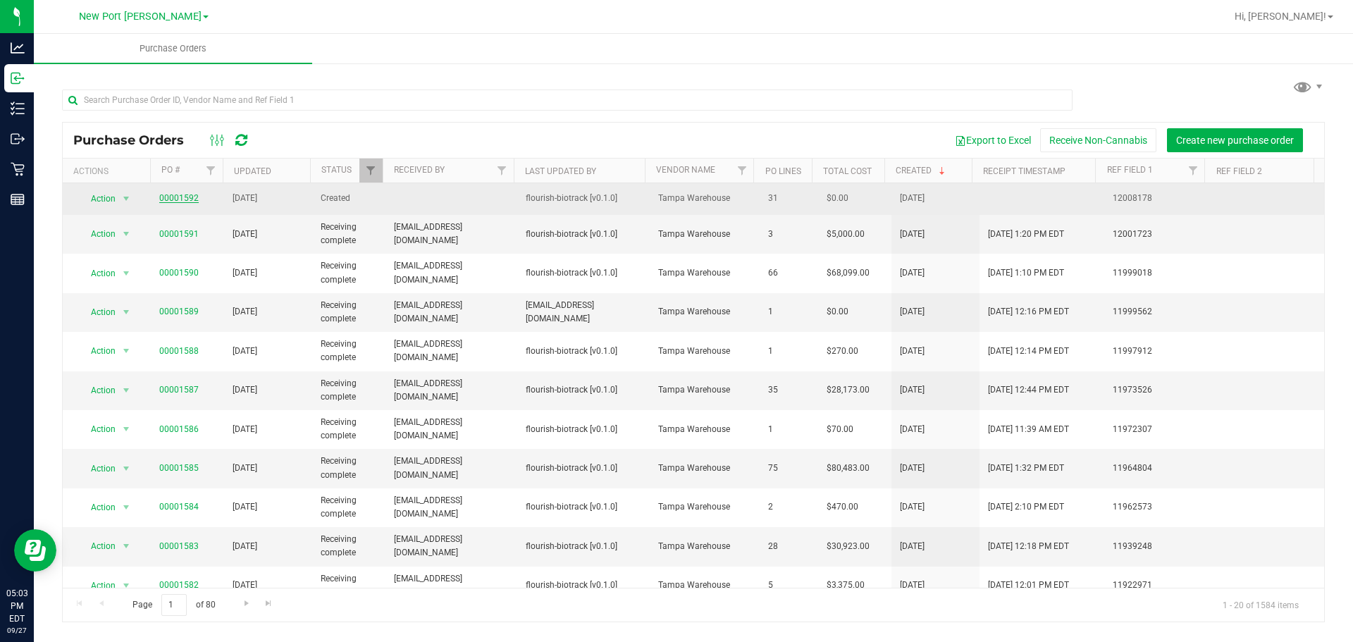
click at [171, 195] on link "00001592" at bounding box center [178, 198] width 39 height 10
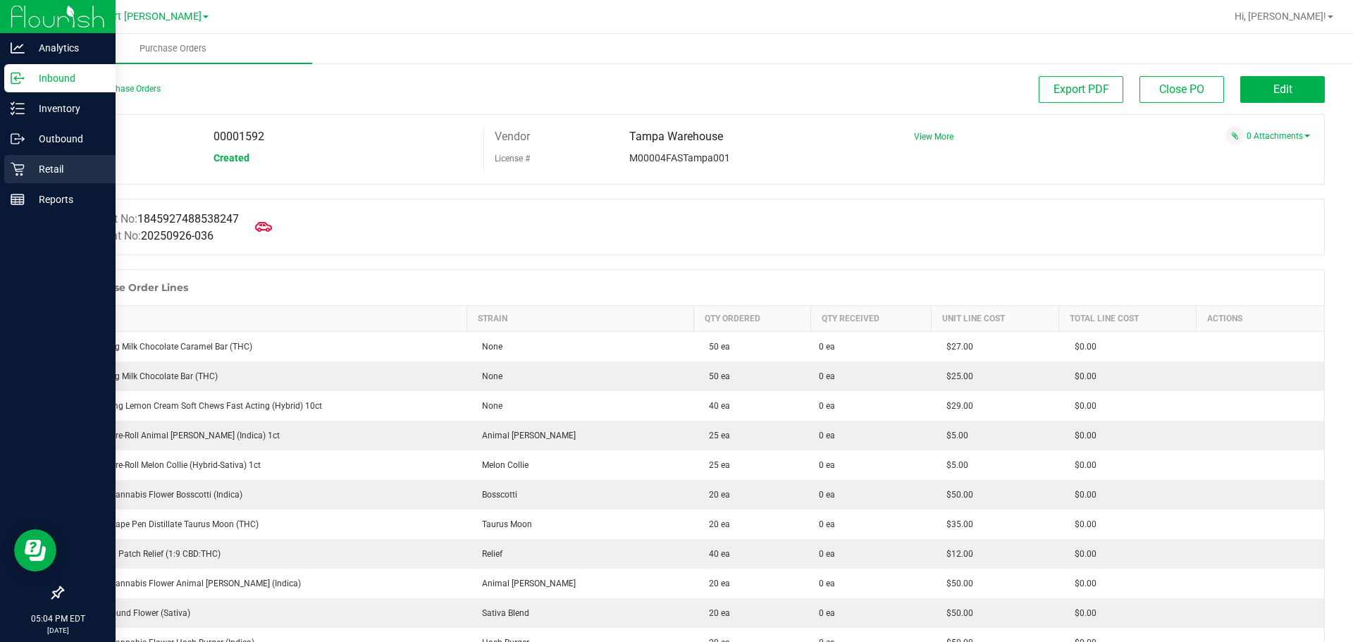
click at [49, 166] on p "Retail" at bounding box center [67, 169] width 85 height 17
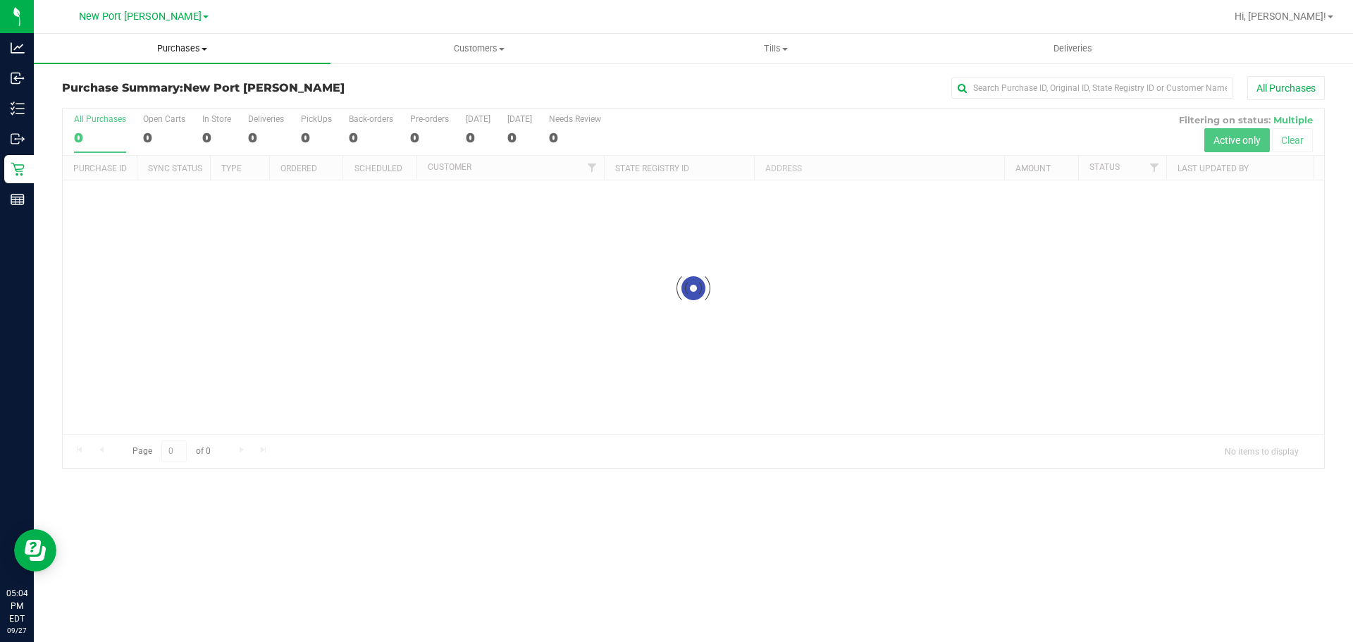
click at [204, 48] on span at bounding box center [204, 49] width 6 height 3
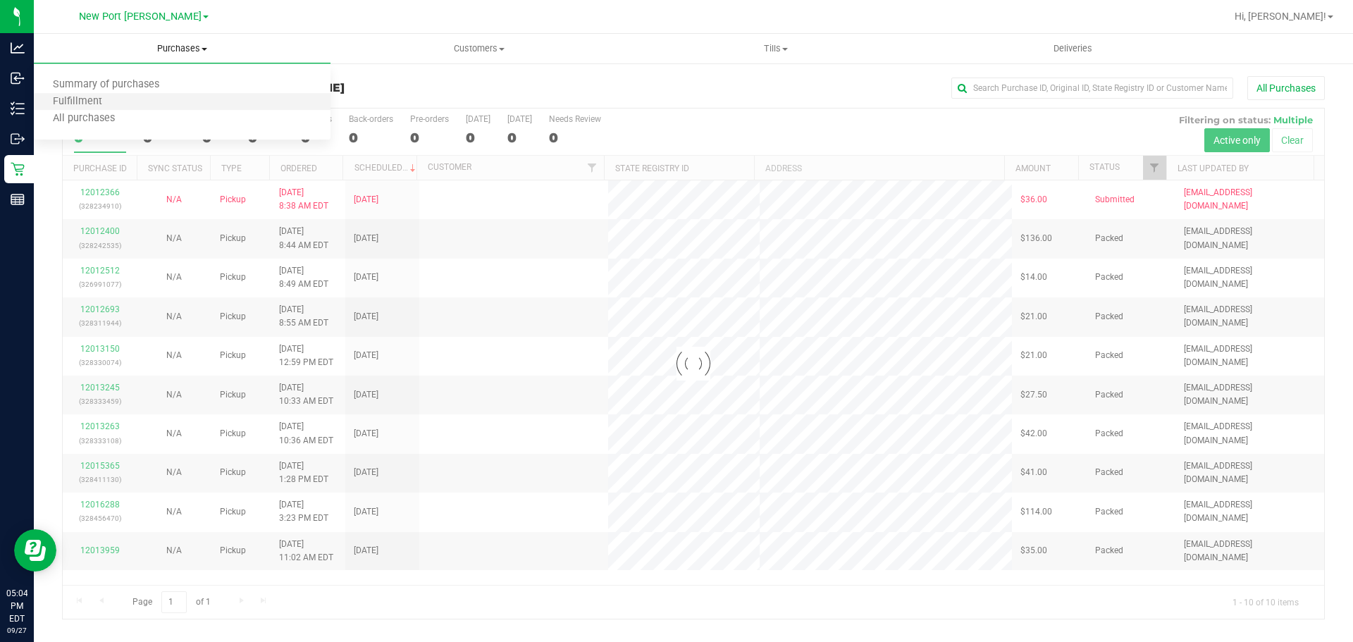
click at [134, 104] on li "Fulfillment" at bounding box center [182, 102] width 297 height 17
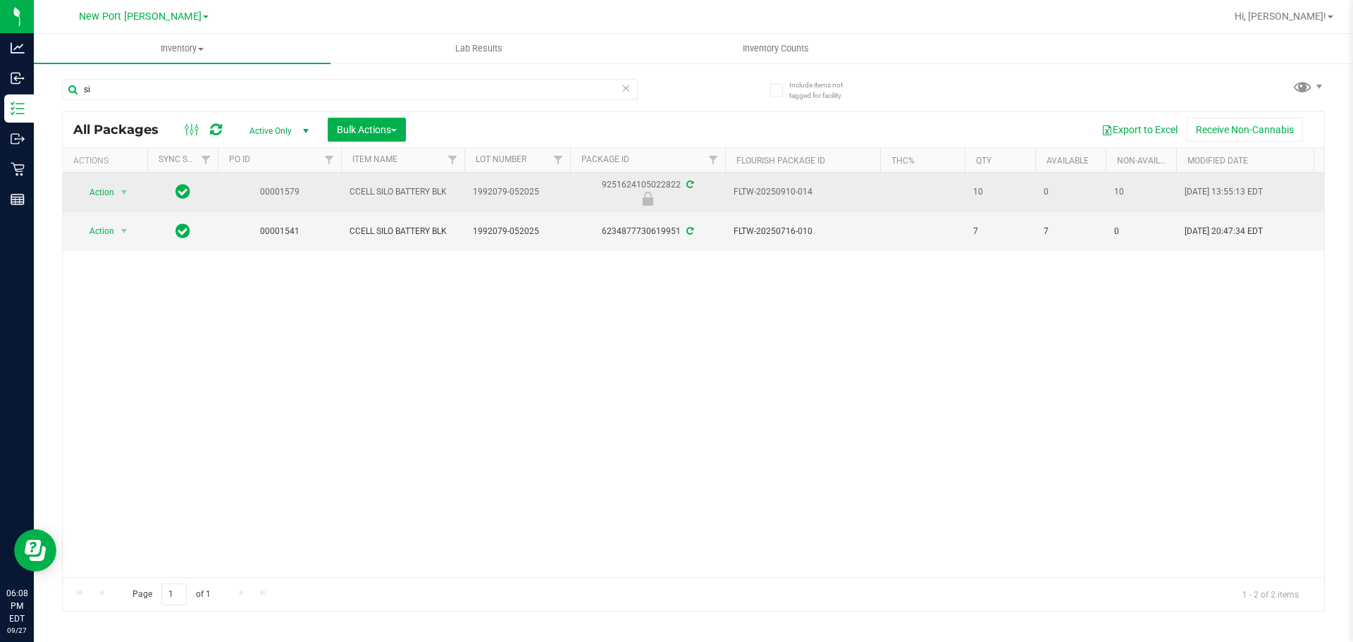
type input "s"
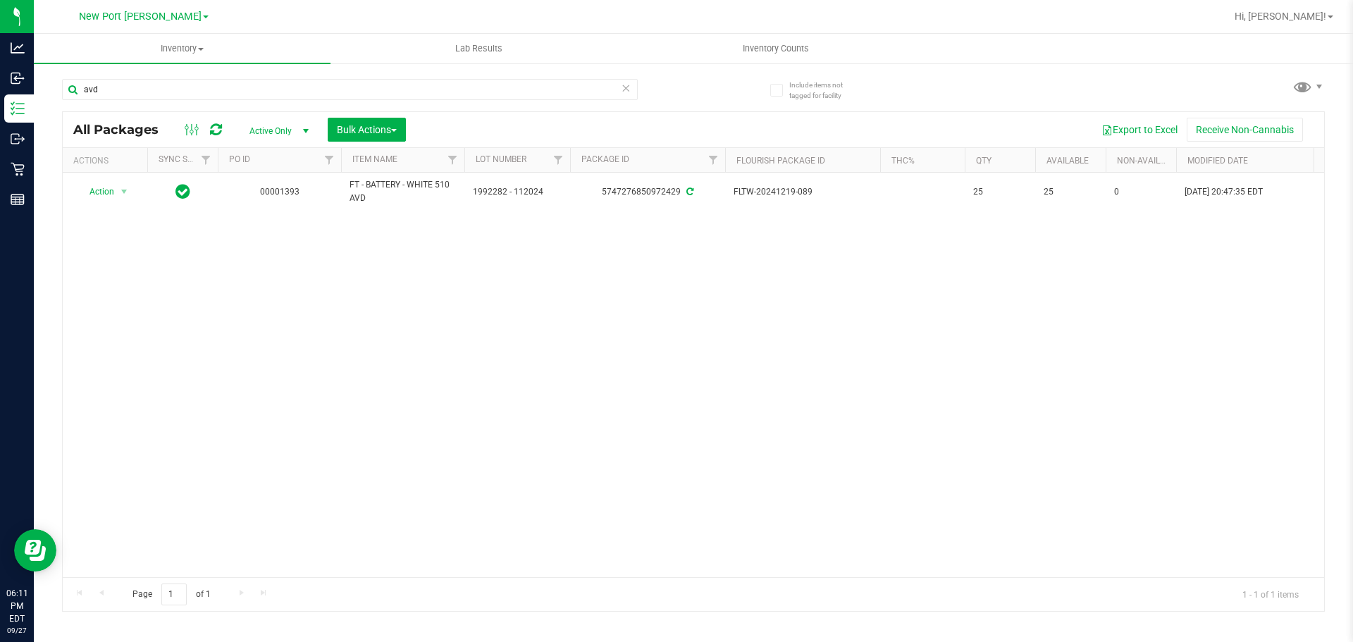
type input "avd"
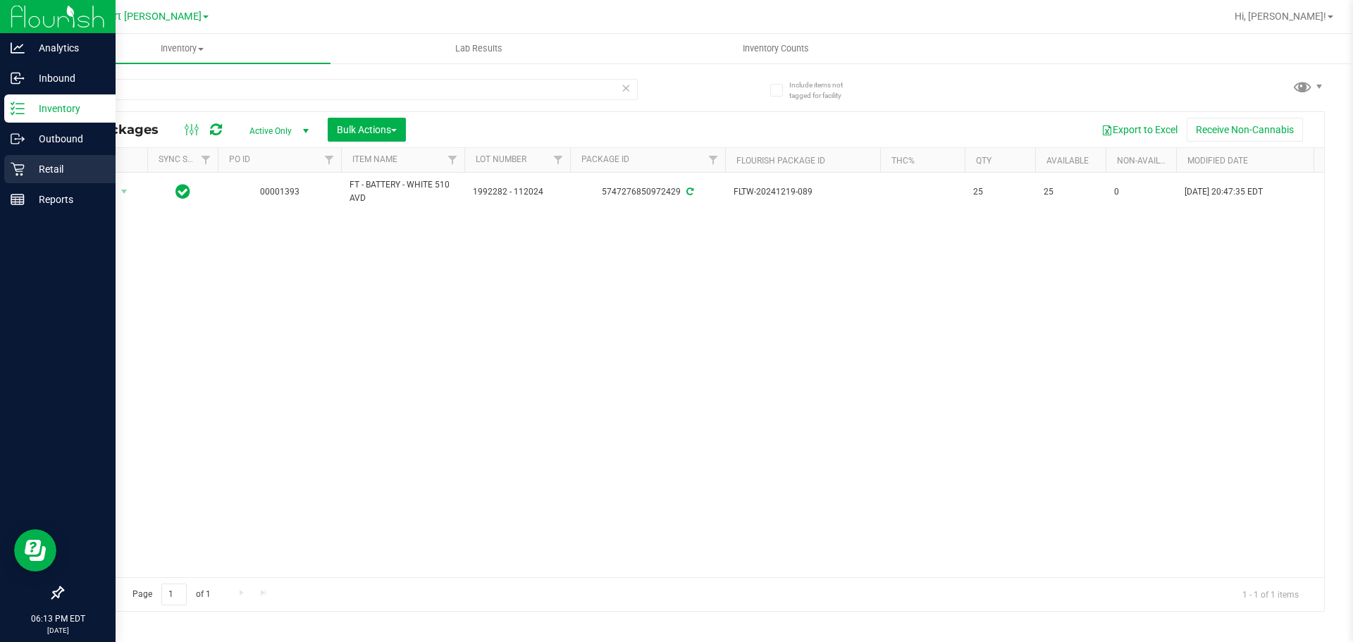
click at [42, 161] on p "Retail" at bounding box center [67, 169] width 85 height 17
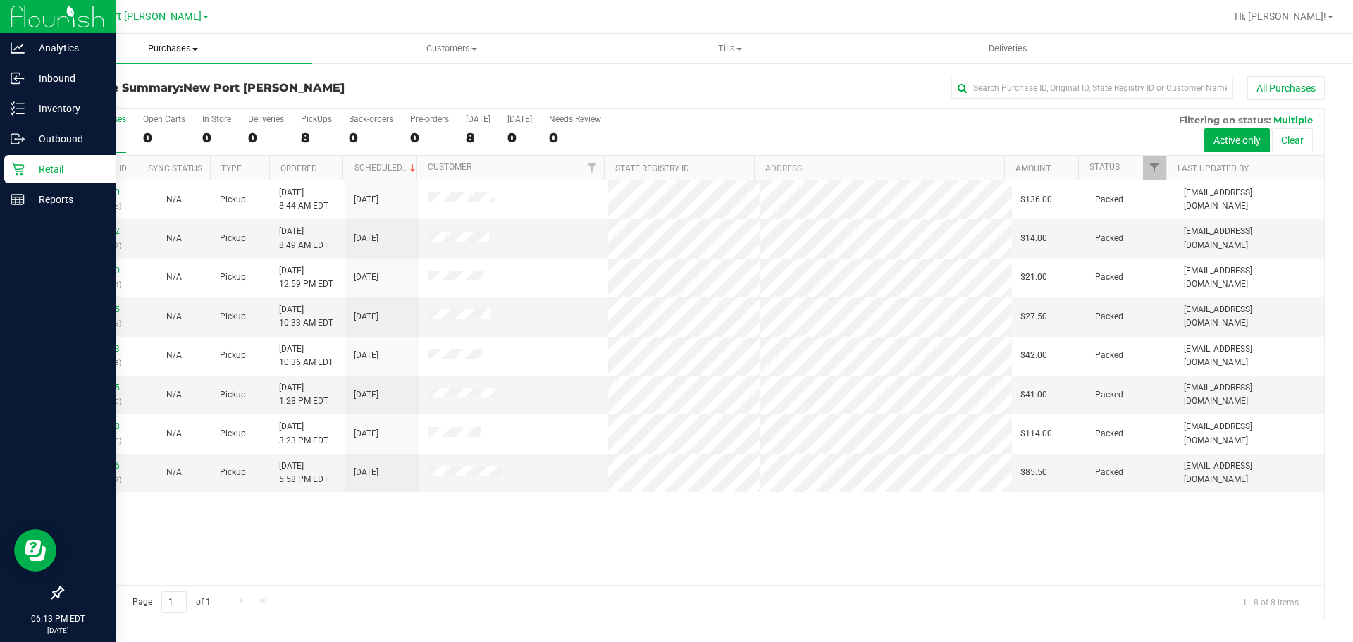
click at [169, 44] on span "Purchases" at bounding box center [173, 48] width 278 height 13
click at [177, 108] on li "Fulfillment" at bounding box center [173, 102] width 278 height 17
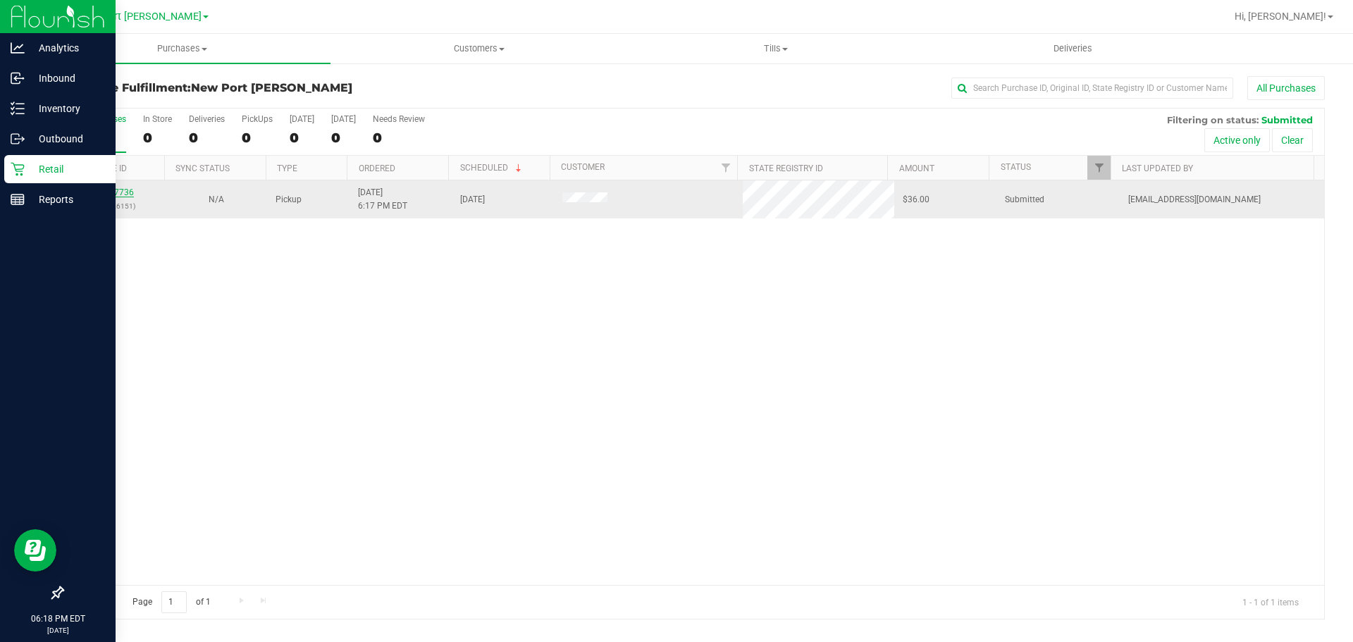
click at [111, 192] on link "12017736" at bounding box center [113, 192] width 39 height 10
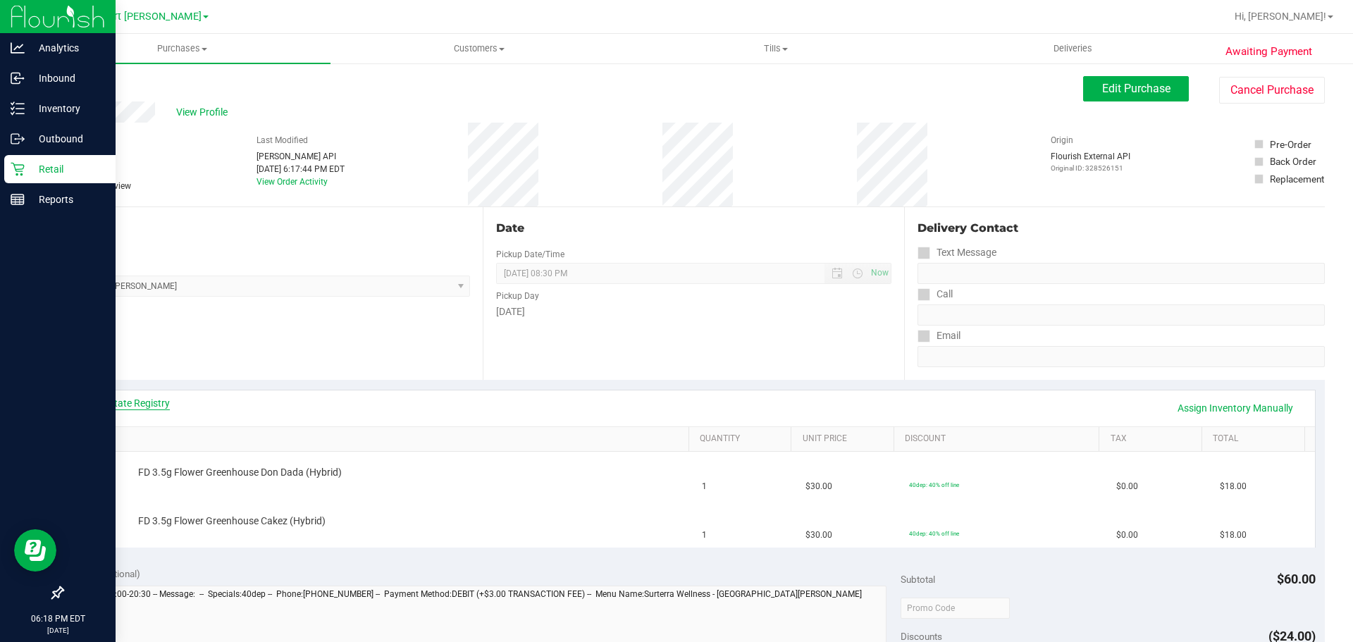
click at [138, 403] on link "View State Registry" at bounding box center [127, 403] width 85 height 14
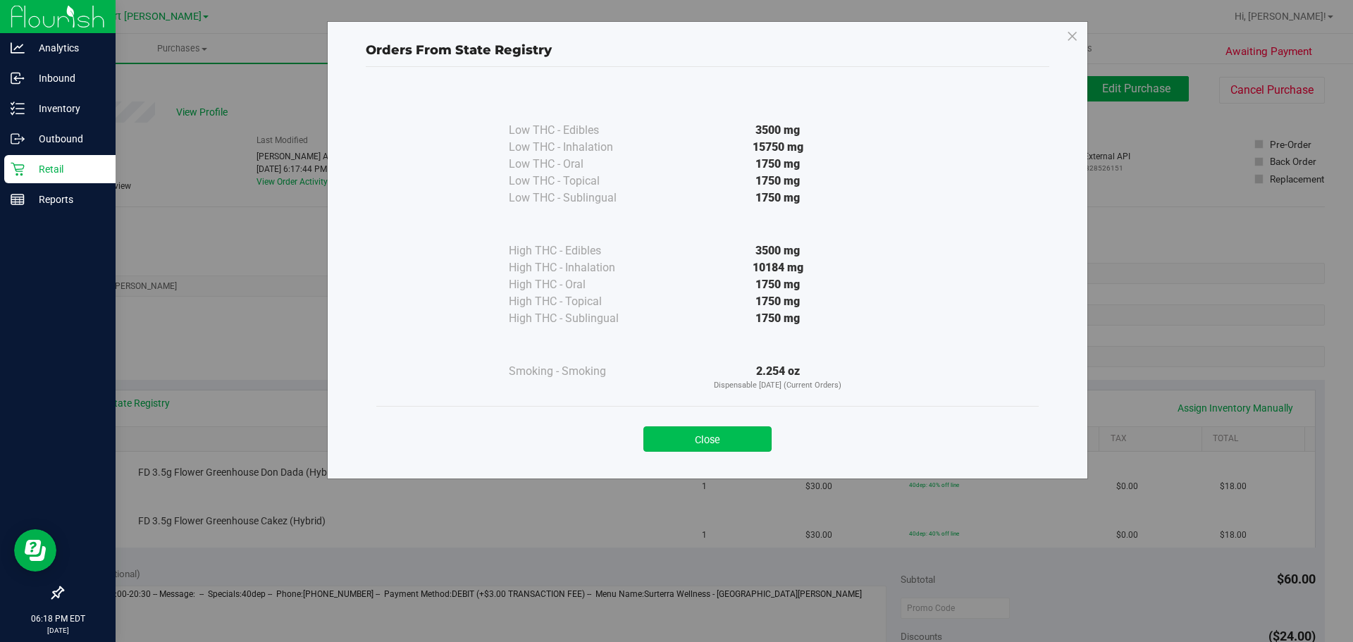
click at [704, 446] on button "Close" at bounding box center [707, 438] width 128 height 25
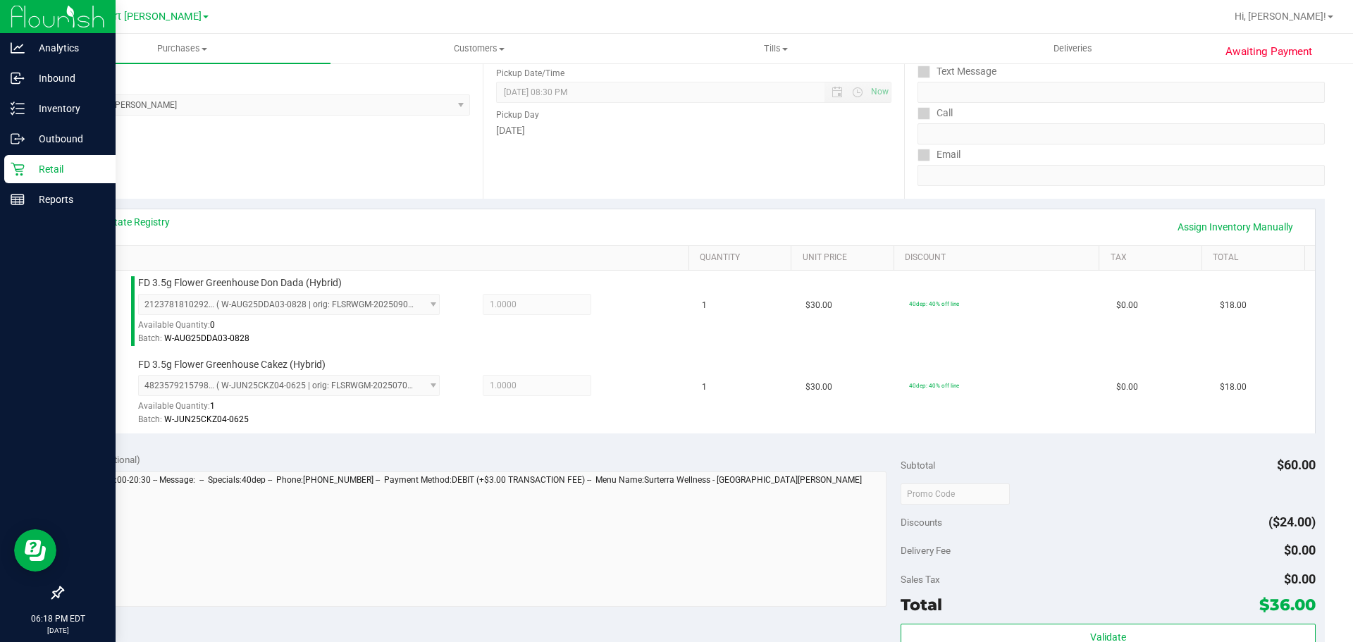
scroll to position [282, 0]
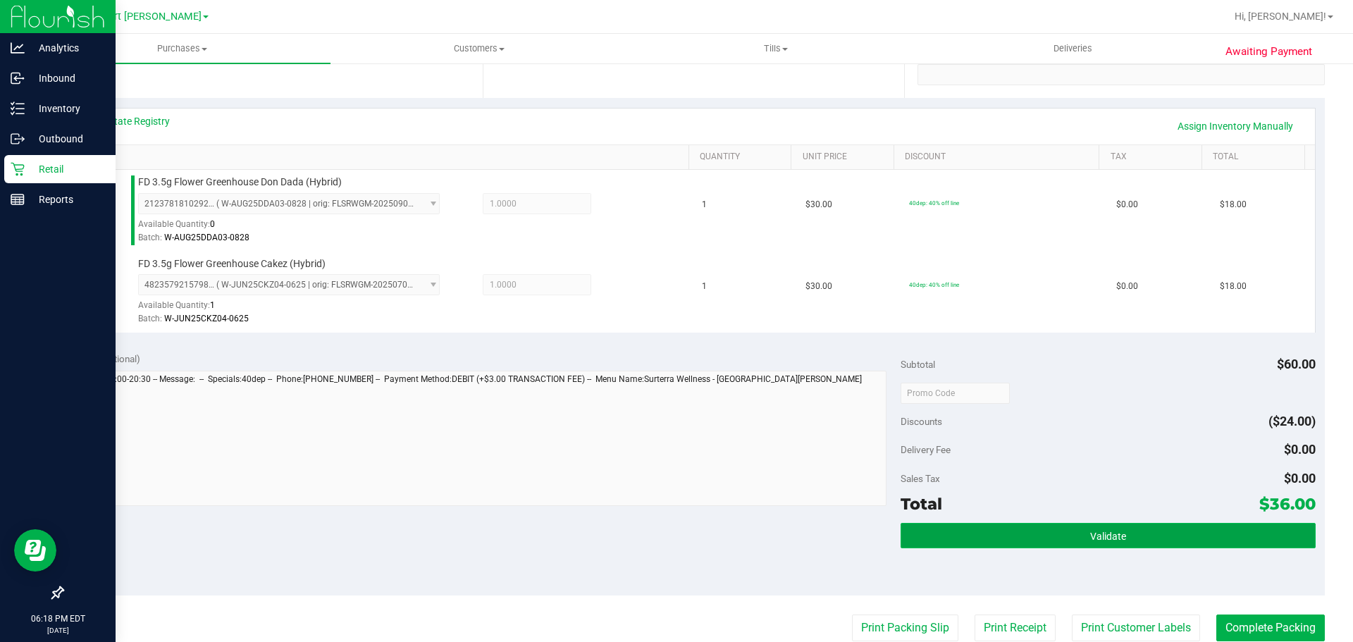
click at [1035, 535] on button "Validate" at bounding box center [1107, 535] width 414 height 25
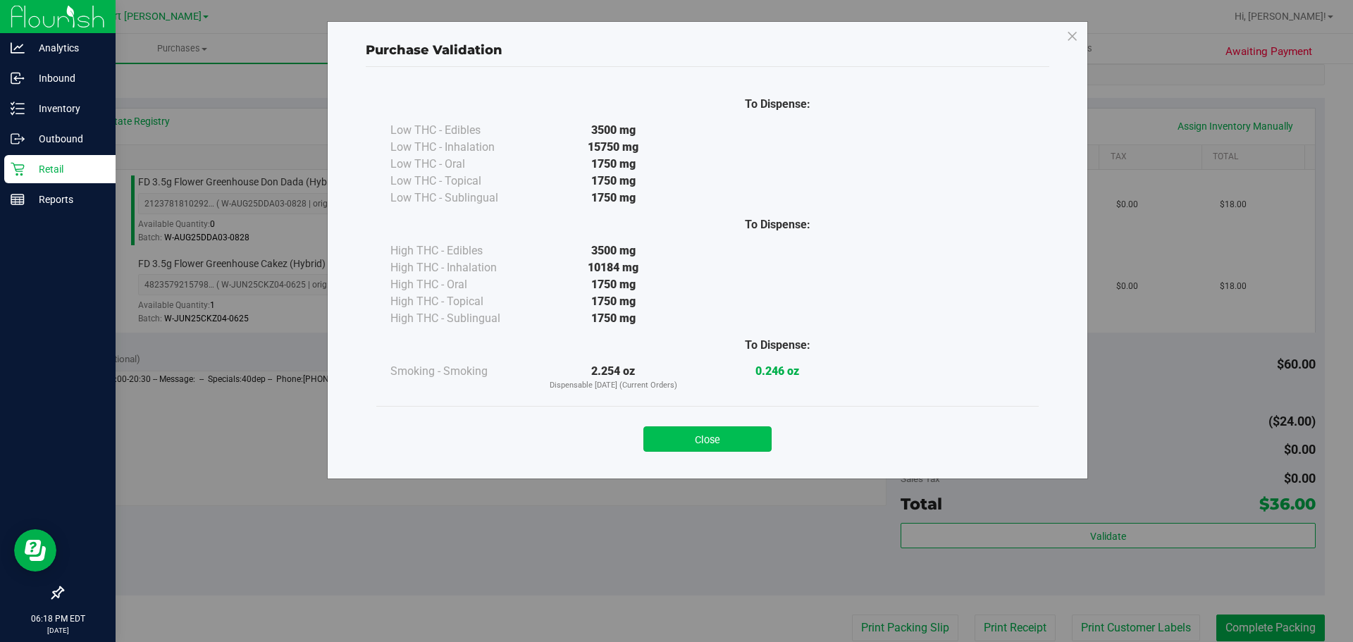
click at [729, 433] on button "Close" at bounding box center [707, 438] width 128 height 25
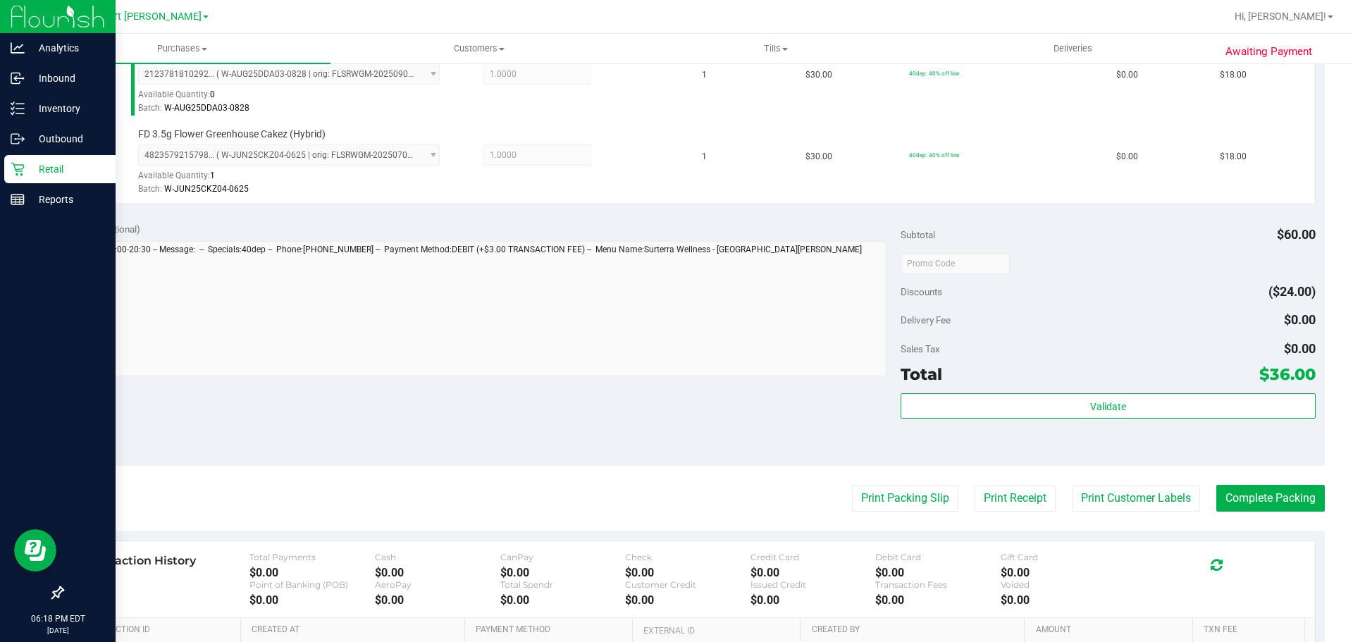
scroll to position [493, 0]
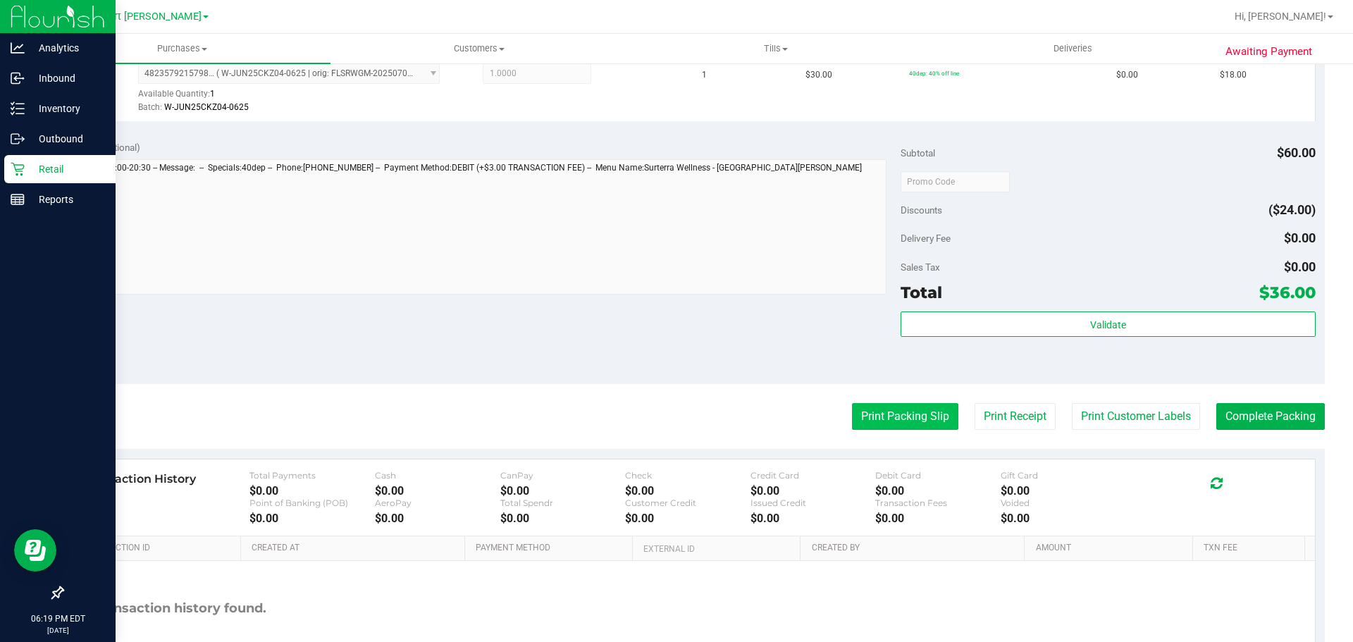
click at [883, 413] on button "Print Packing Slip" at bounding box center [905, 416] width 106 height 27
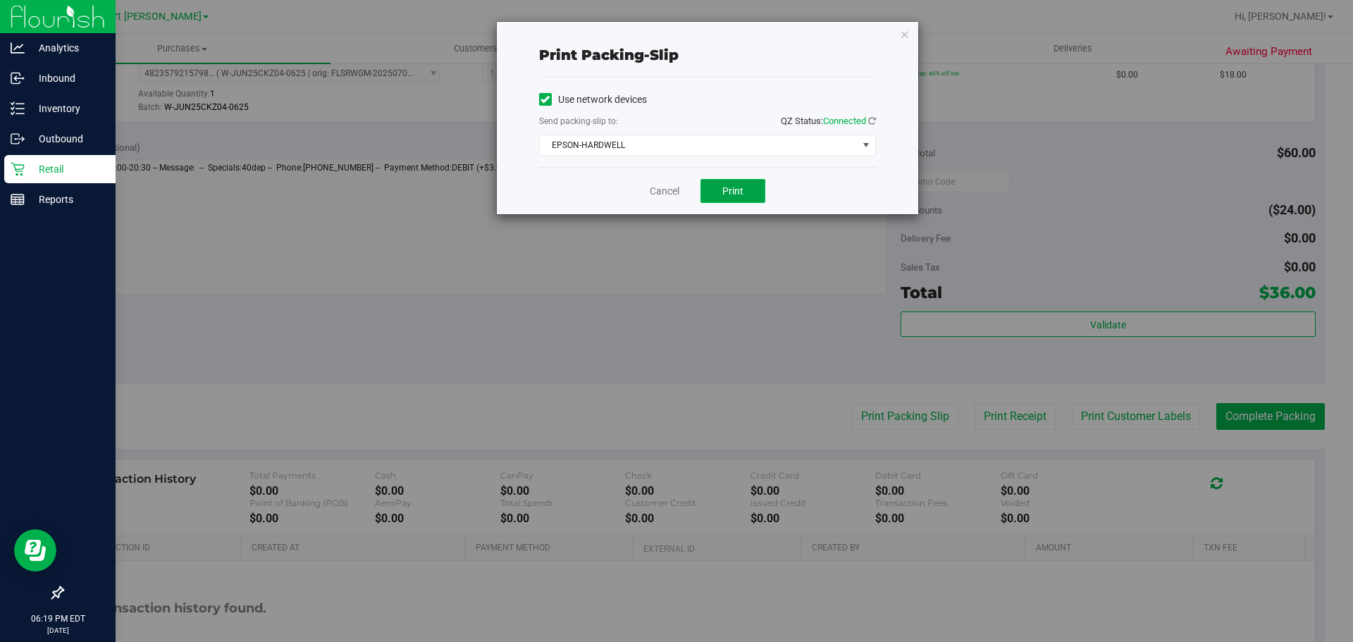
click at [731, 183] on button "Print" at bounding box center [732, 191] width 65 height 24
click at [663, 197] on link "Cancel" at bounding box center [665, 191] width 30 height 15
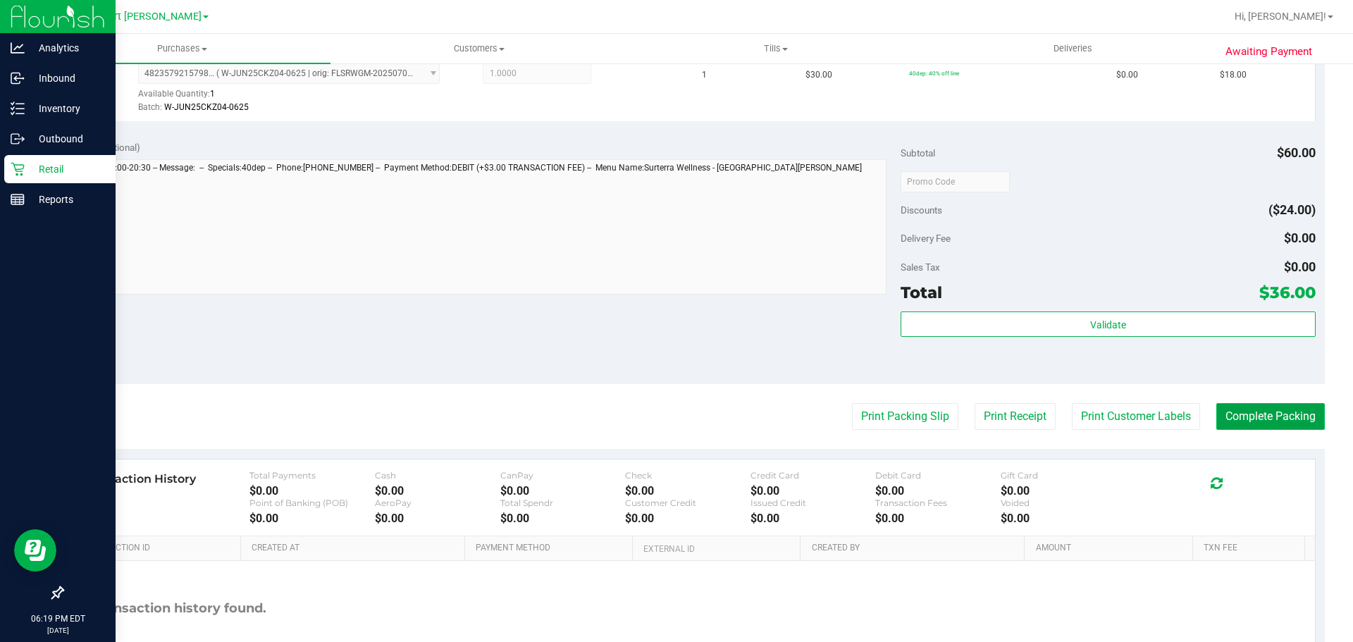
click at [1260, 417] on button "Complete Packing" at bounding box center [1270, 416] width 108 height 27
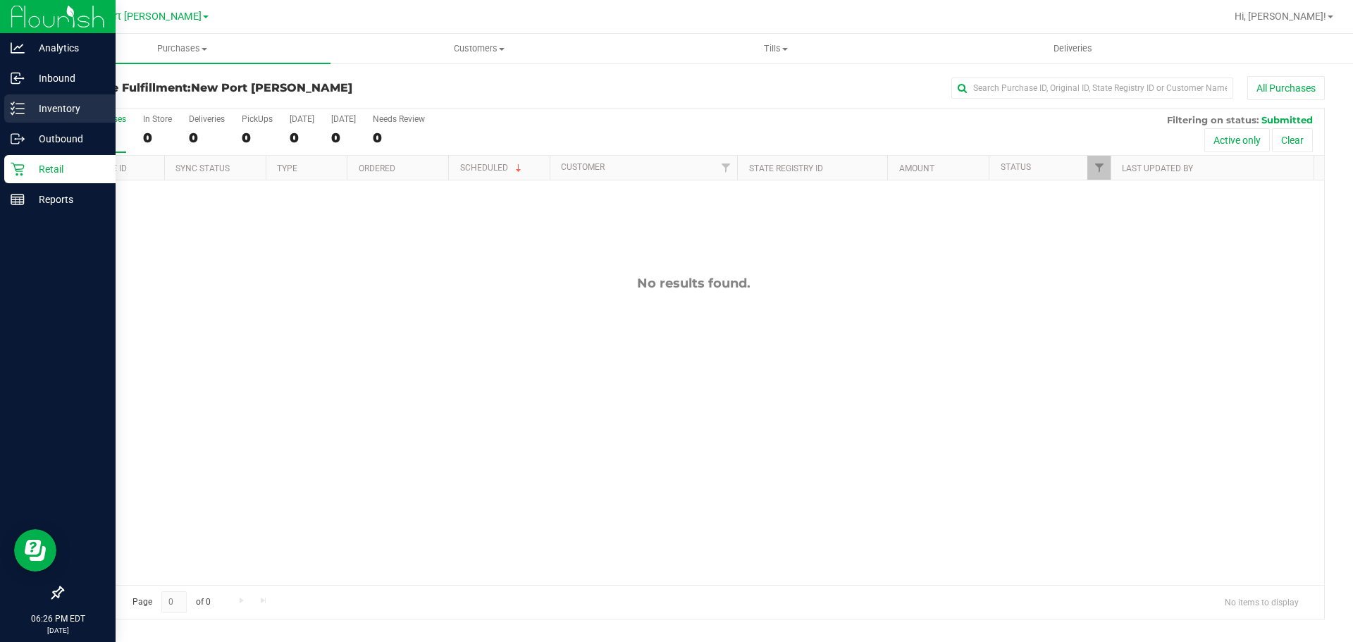
click at [59, 105] on p "Inventory" at bounding box center [67, 108] width 85 height 17
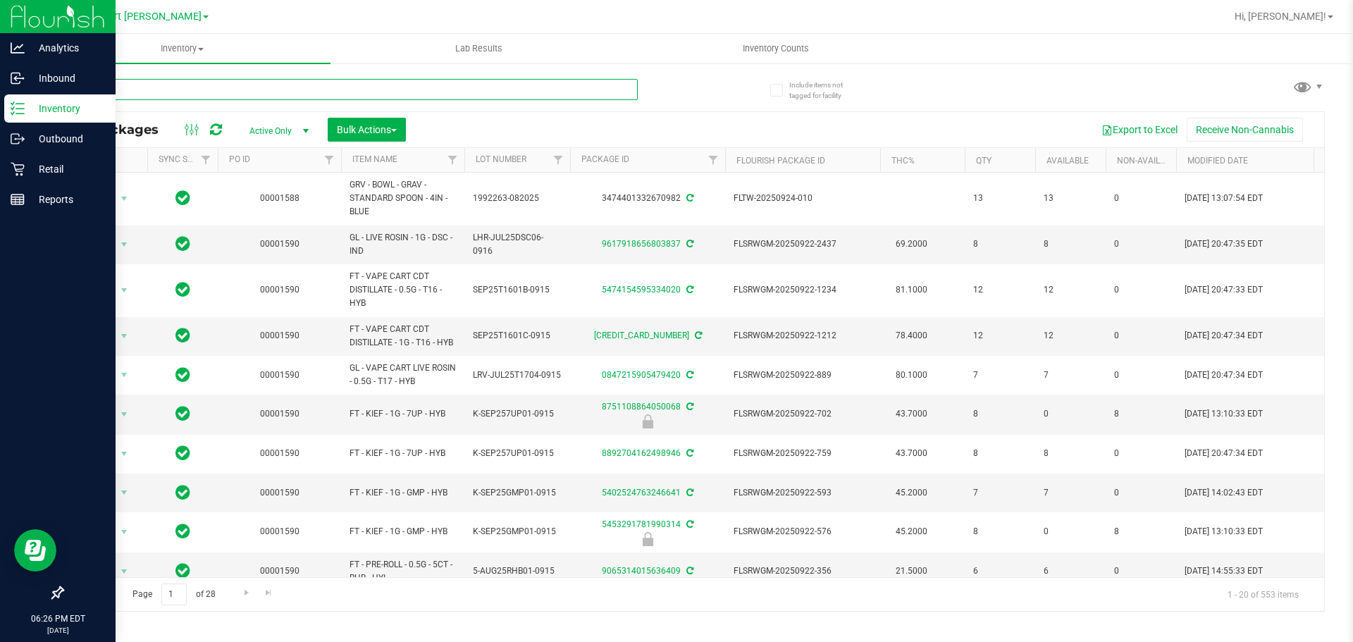
click at [156, 89] on input "text" at bounding box center [350, 89] width 576 height 21
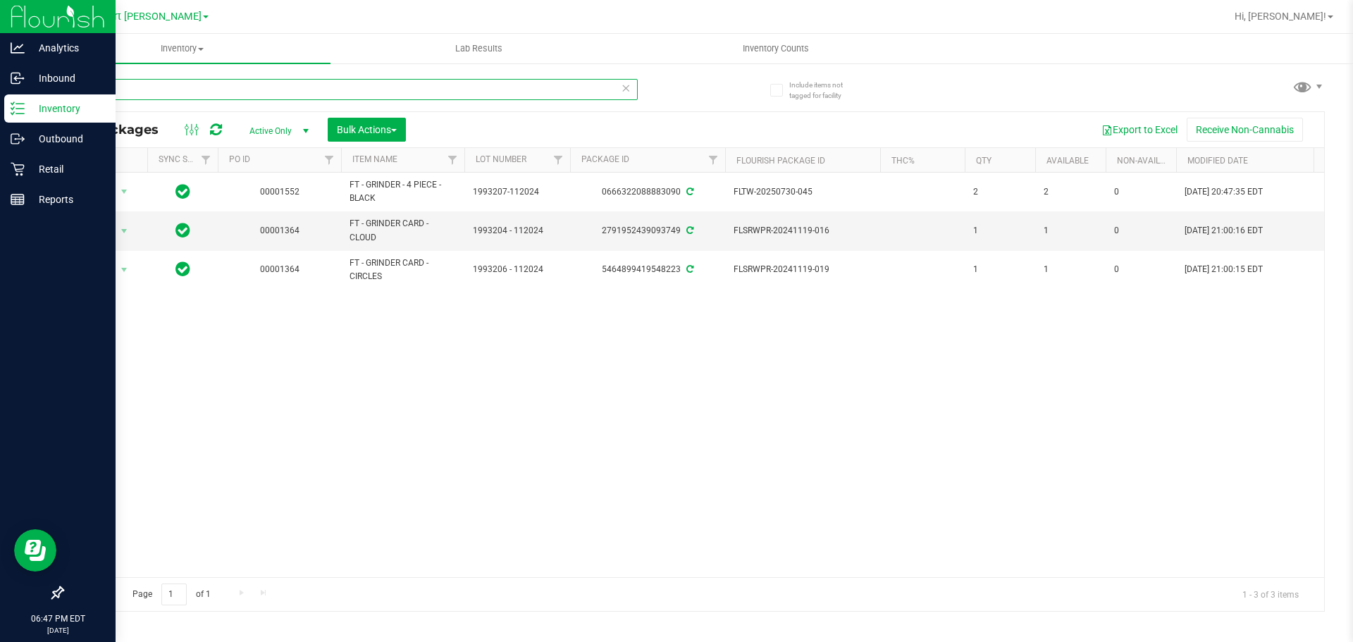
type input "g"
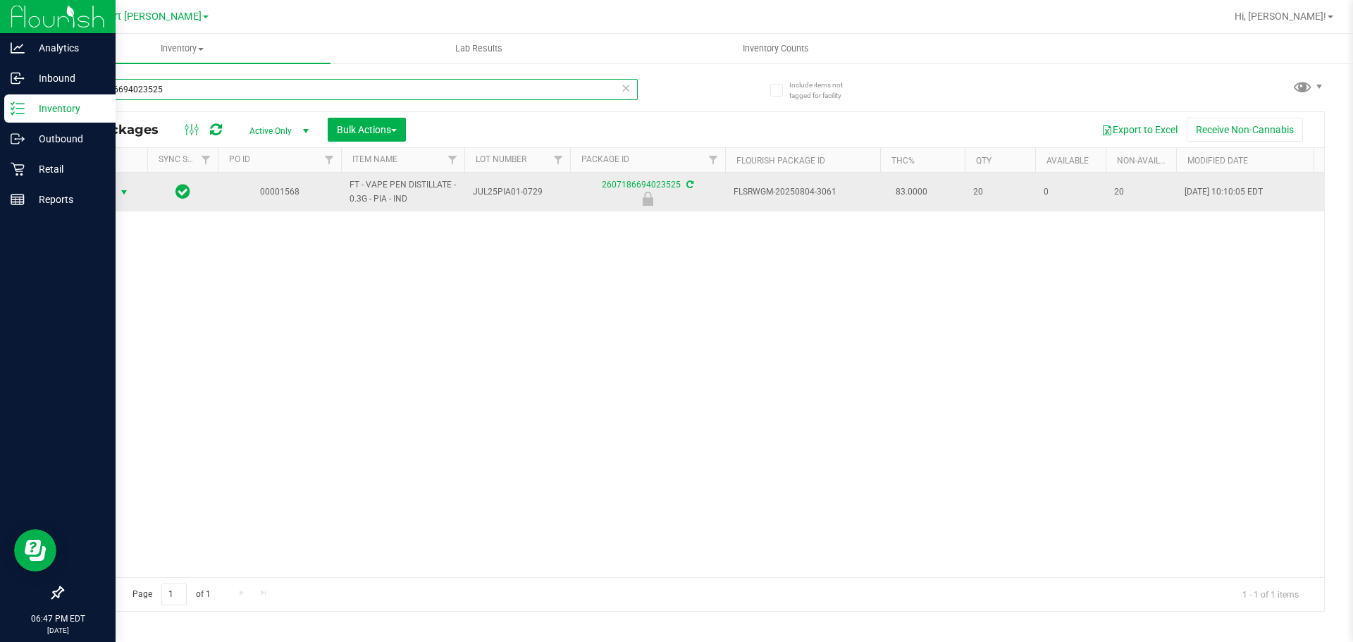
type input "2607186694023525"
click at [119, 191] on span "select" at bounding box center [123, 192] width 11 height 11
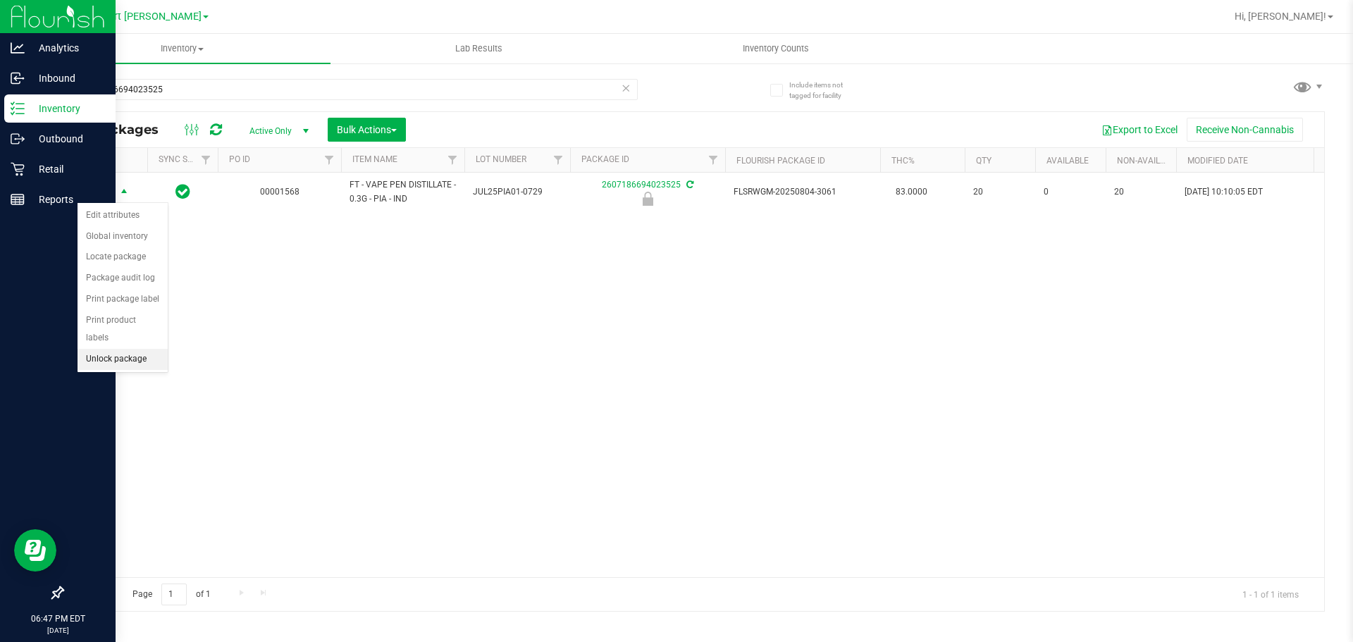
click at [120, 349] on li "Unlock package" at bounding box center [122, 359] width 90 height 21
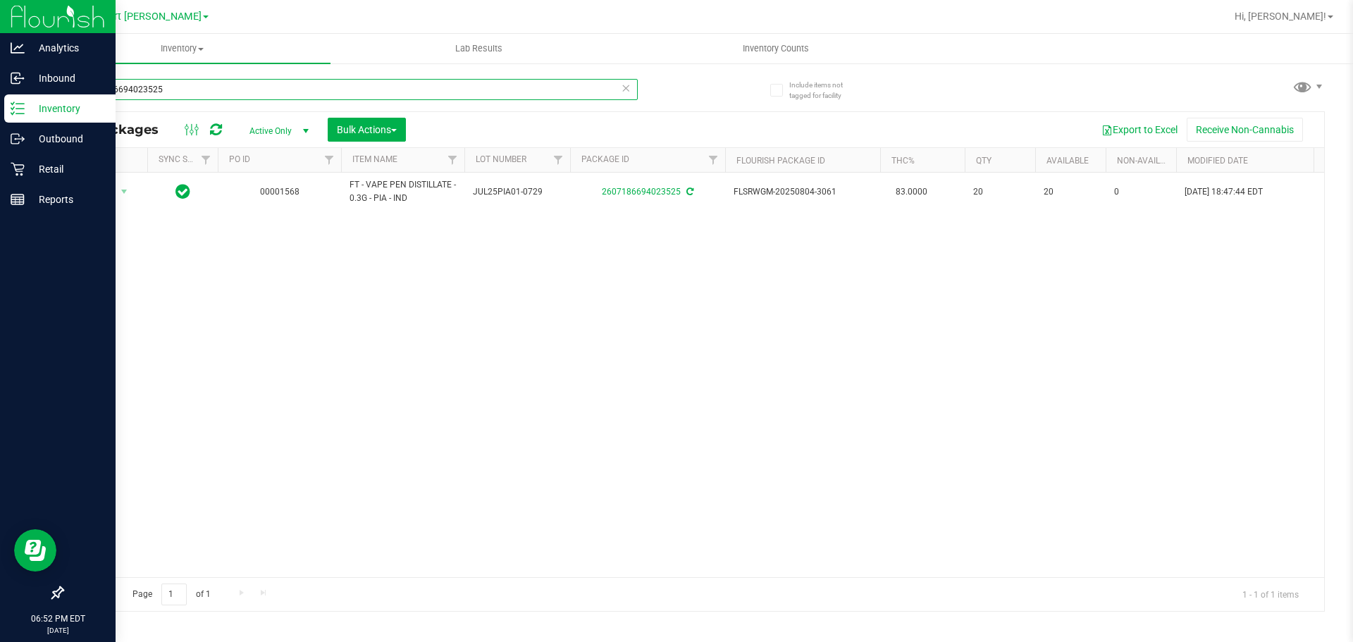
click at [183, 87] on input "2607186694023525" at bounding box center [350, 89] width 576 height 21
type input "2"
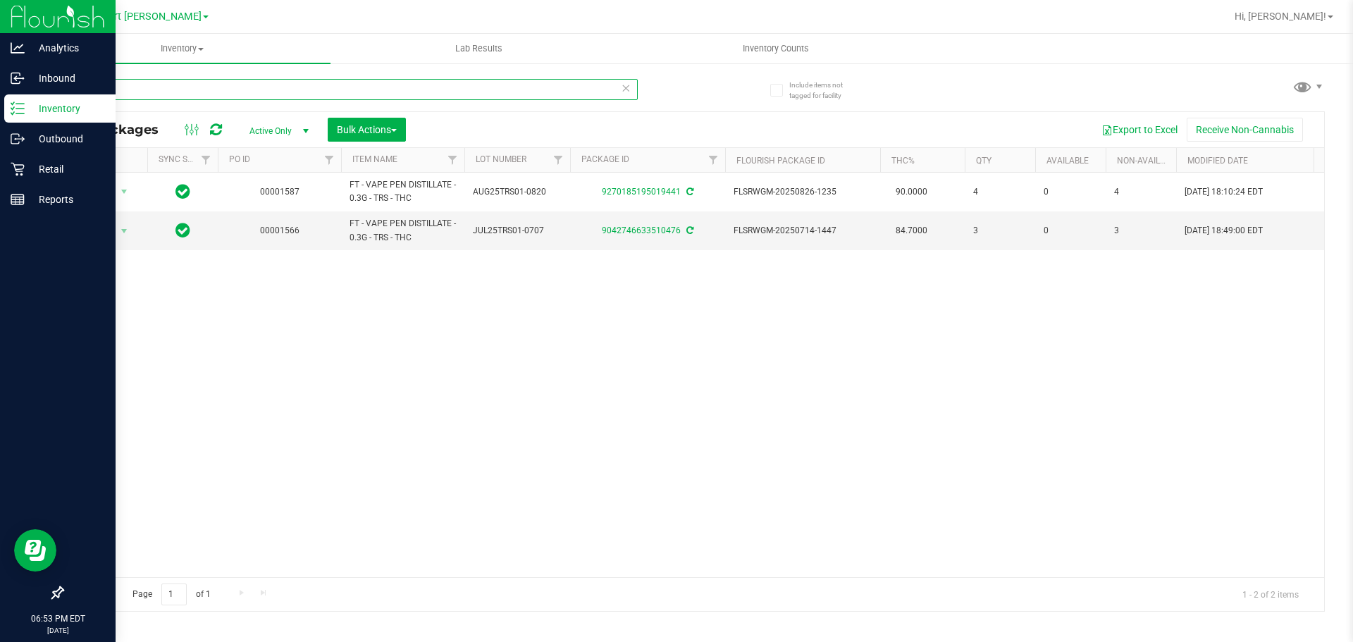
type input "t"
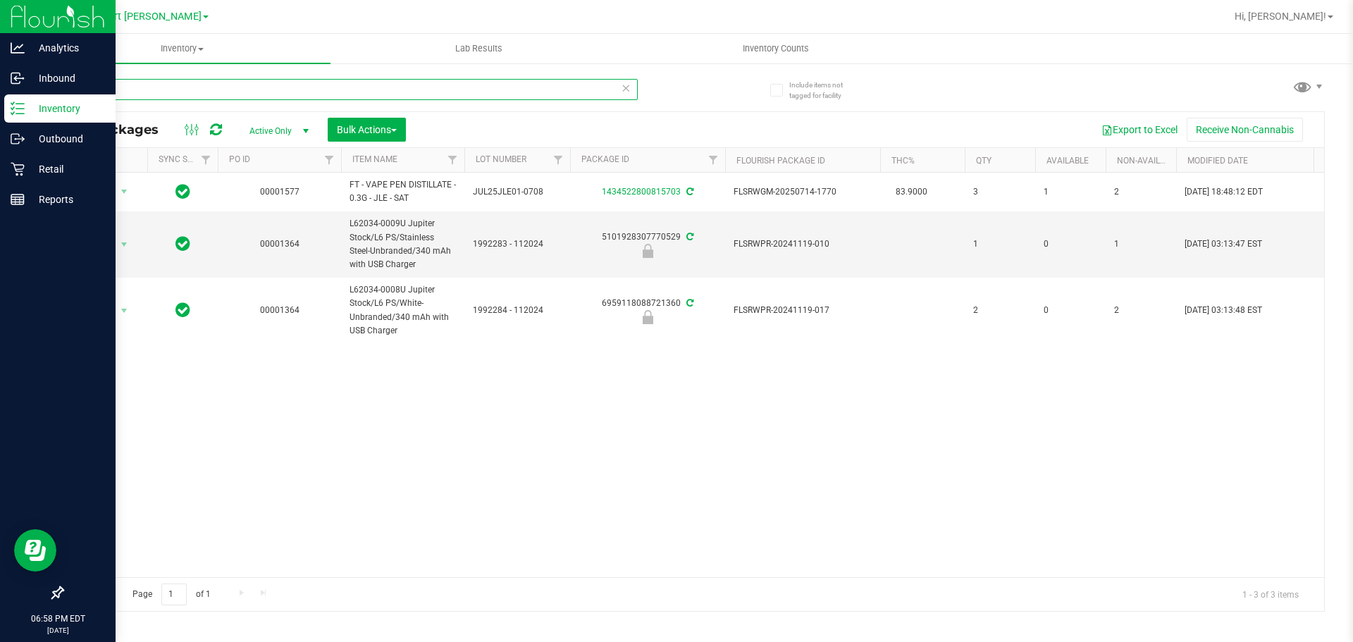
type input "j"
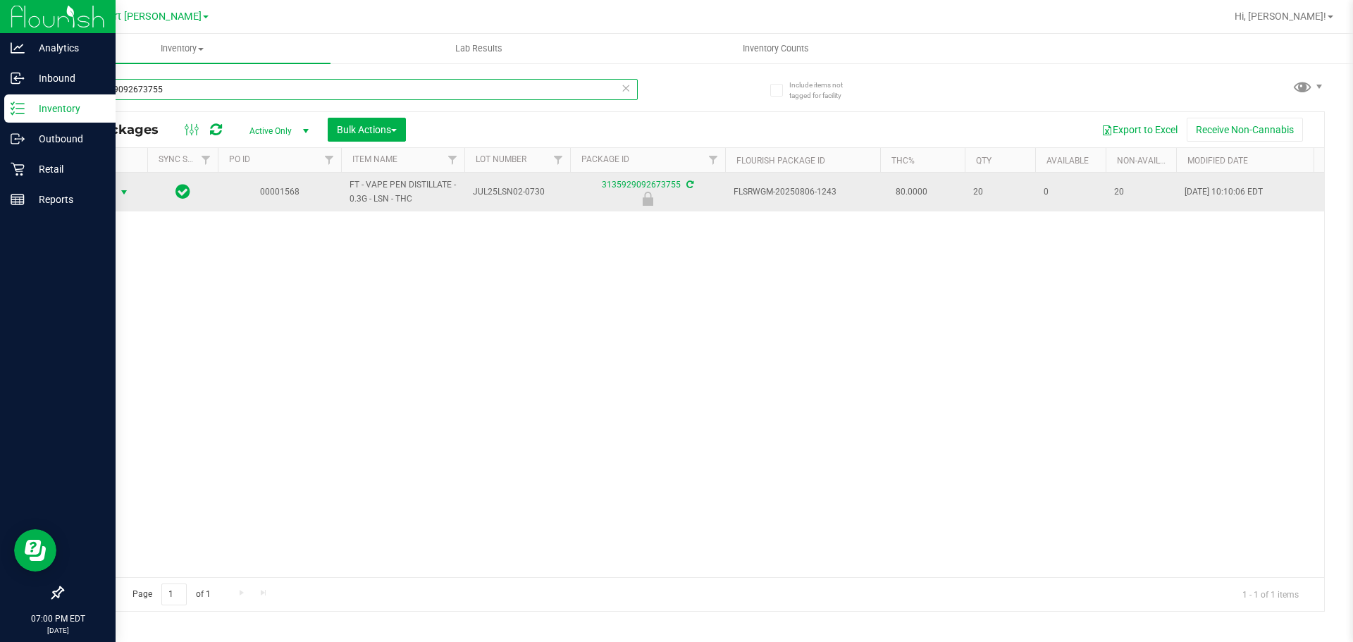
type input "3135929092673755"
click at [123, 194] on span "select" at bounding box center [123, 192] width 11 height 11
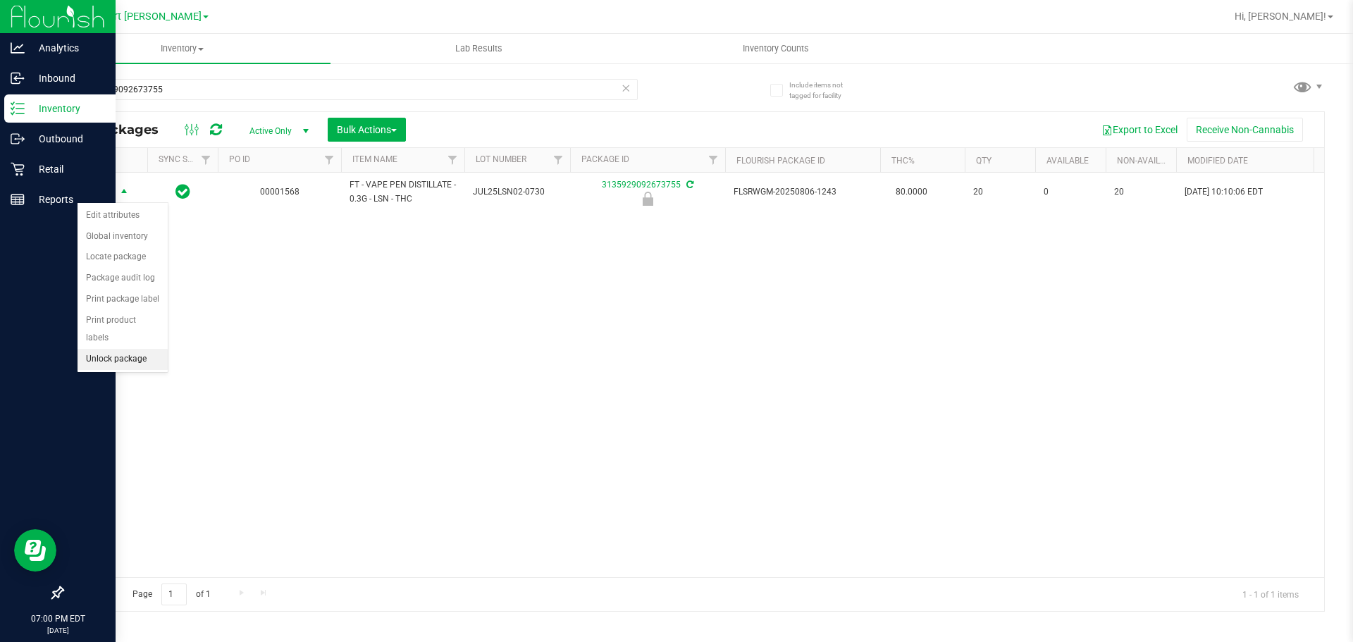
click at [124, 349] on li "Unlock package" at bounding box center [122, 359] width 90 height 21
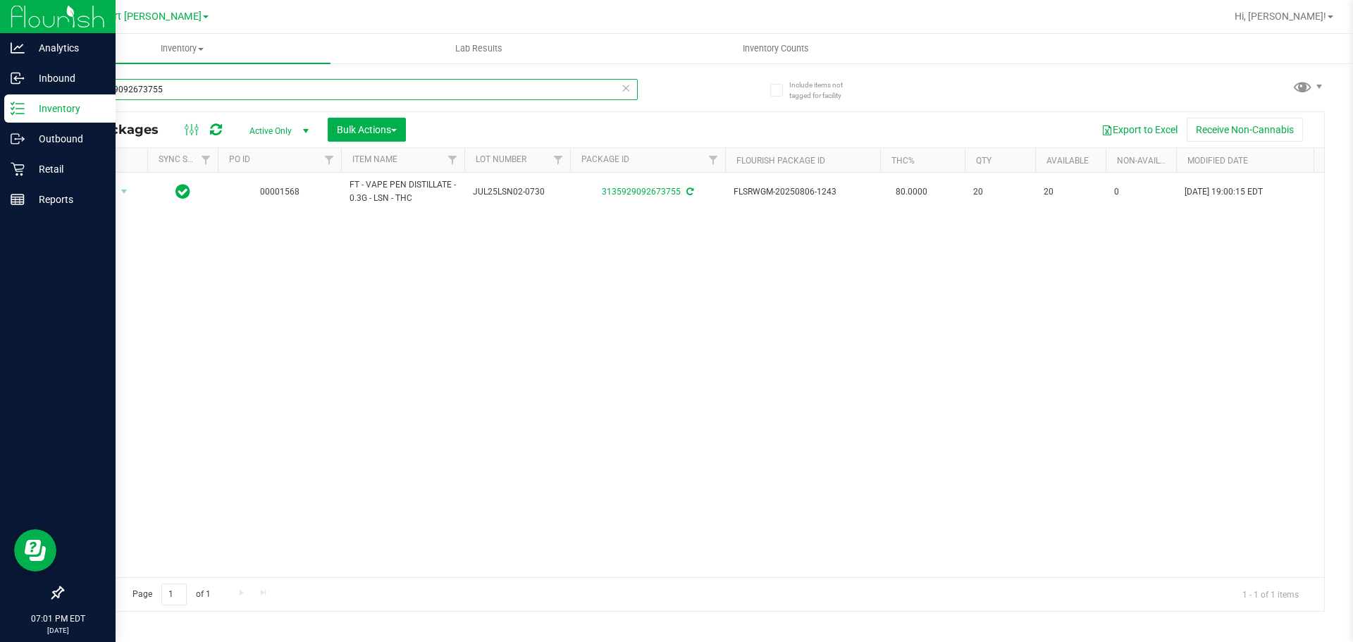
click at [207, 87] on input "3135929092673755" at bounding box center [350, 89] width 576 height 21
type input "3"
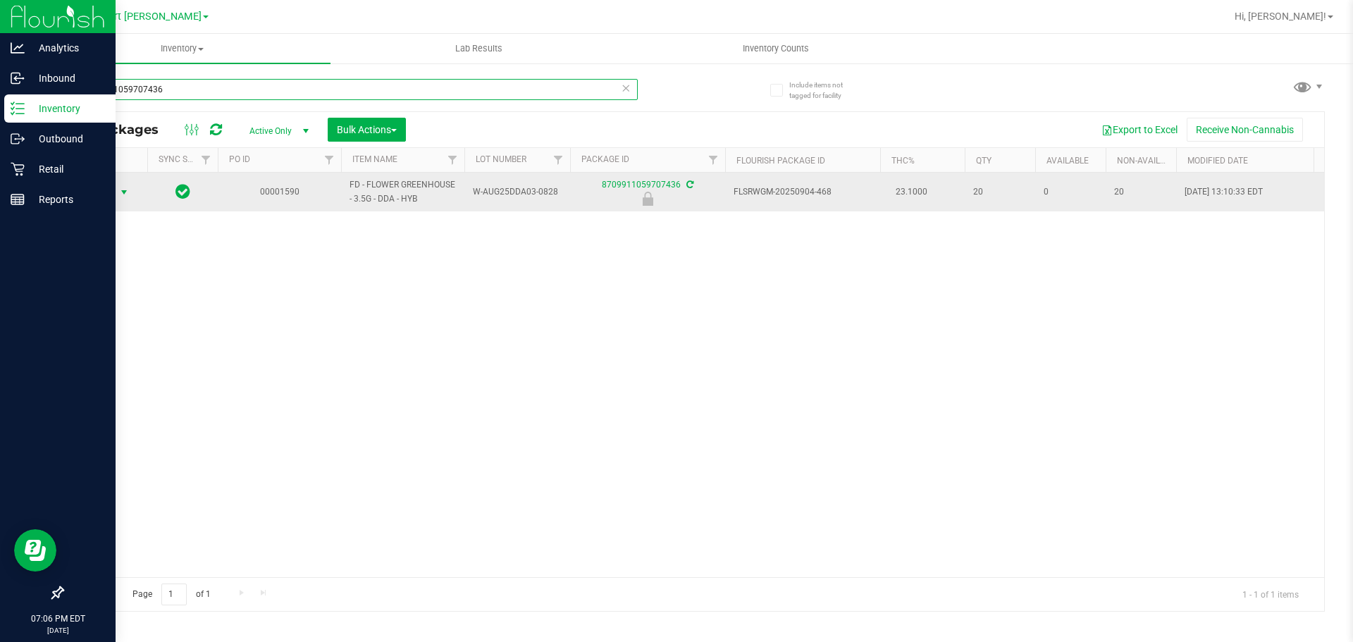
type input "8709911059707436"
click at [125, 192] on span "select" at bounding box center [123, 192] width 11 height 11
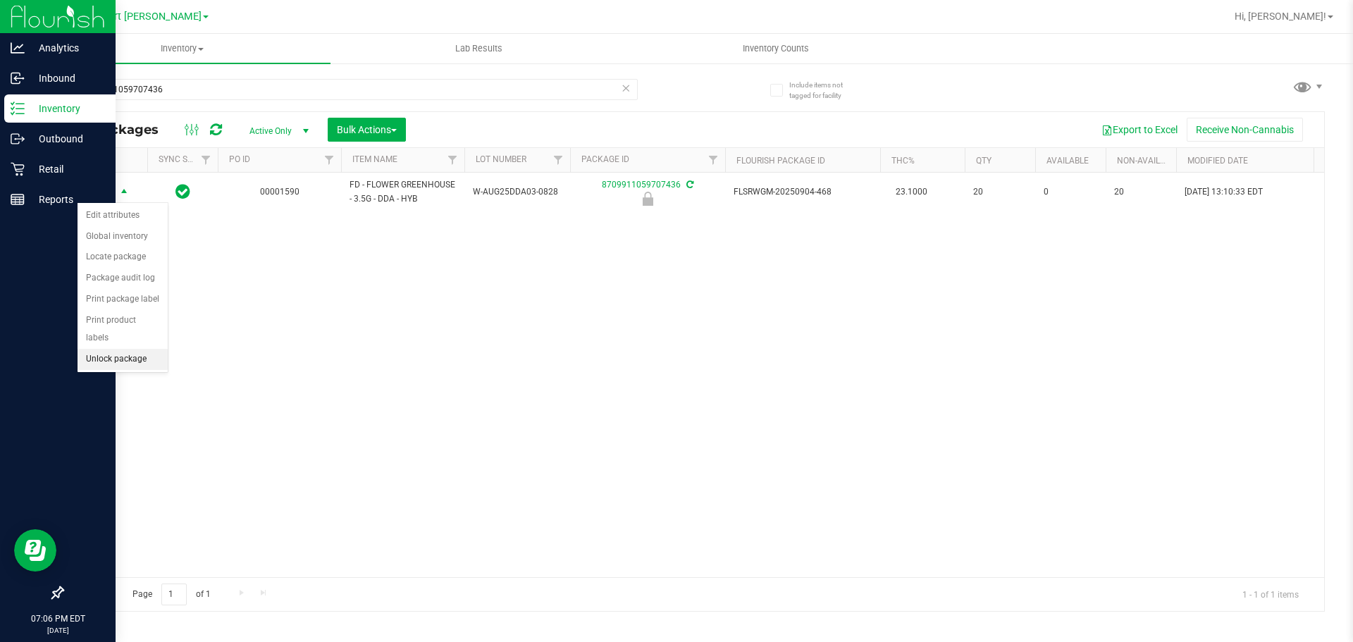
click at [139, 349] on li "Unlock package" at bounding box center [122, 359] width 90 height 21
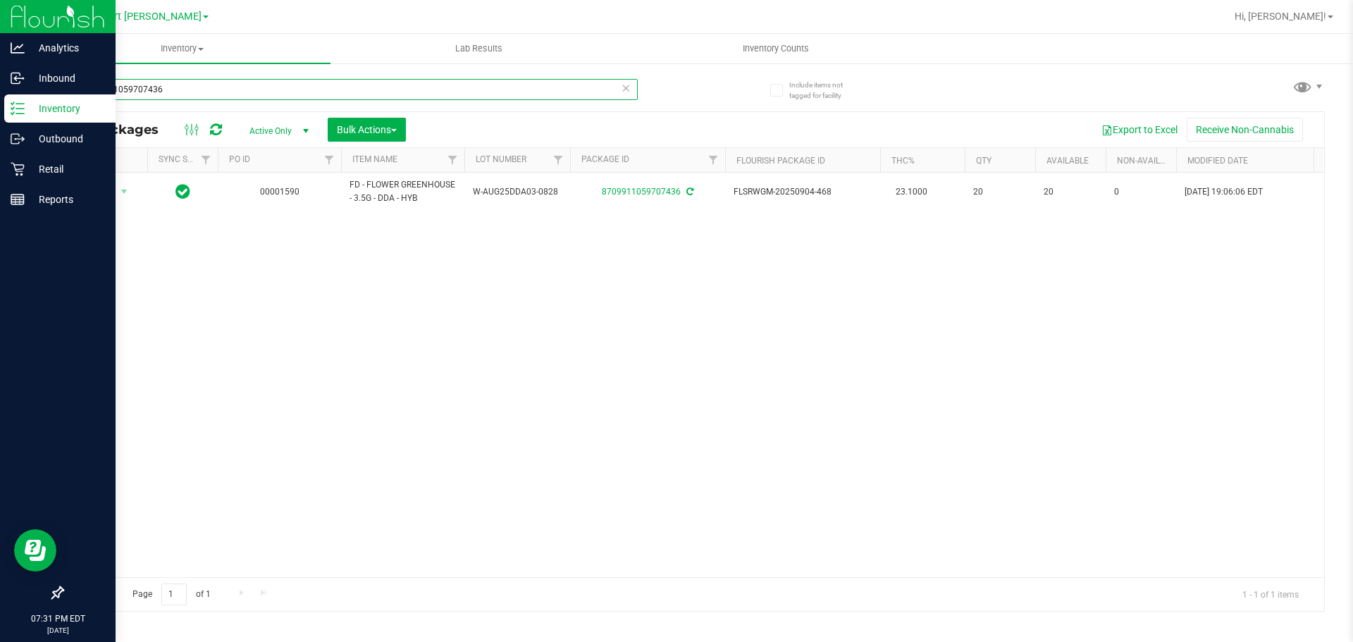
click at [200, 90] on input "8709911059707436" at bounding box center [350, 89] width 576 height 21
type input "8"
type input "c"
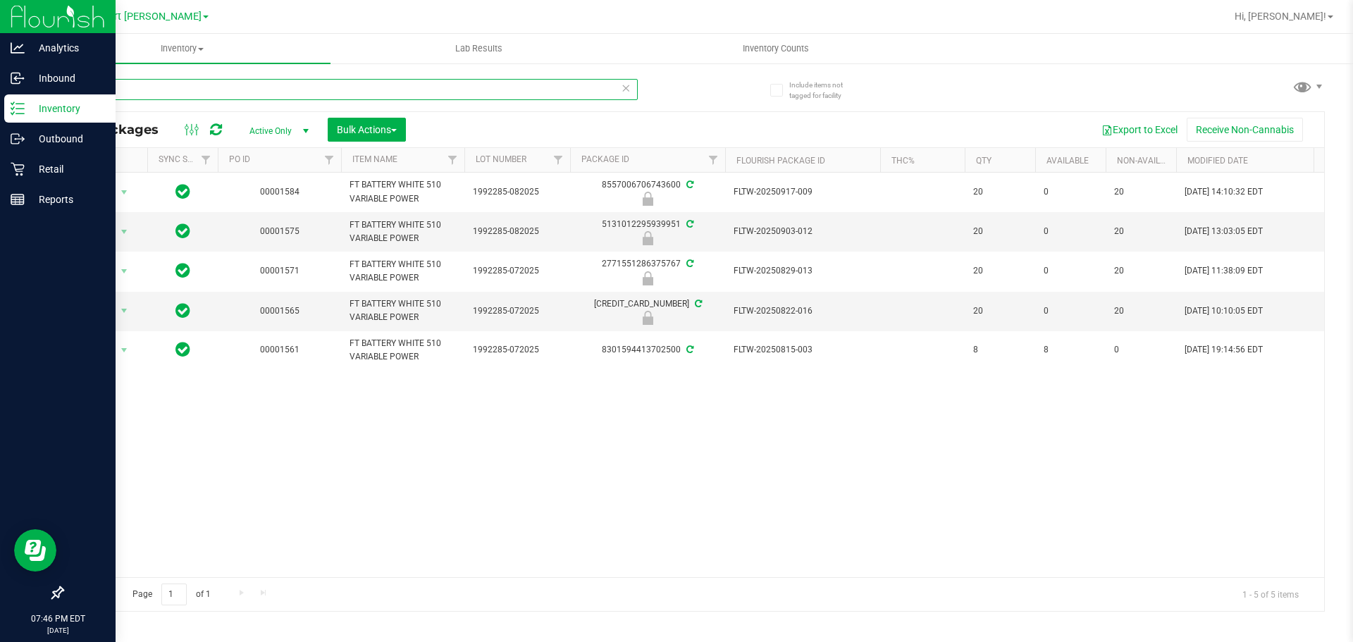
type input "v"
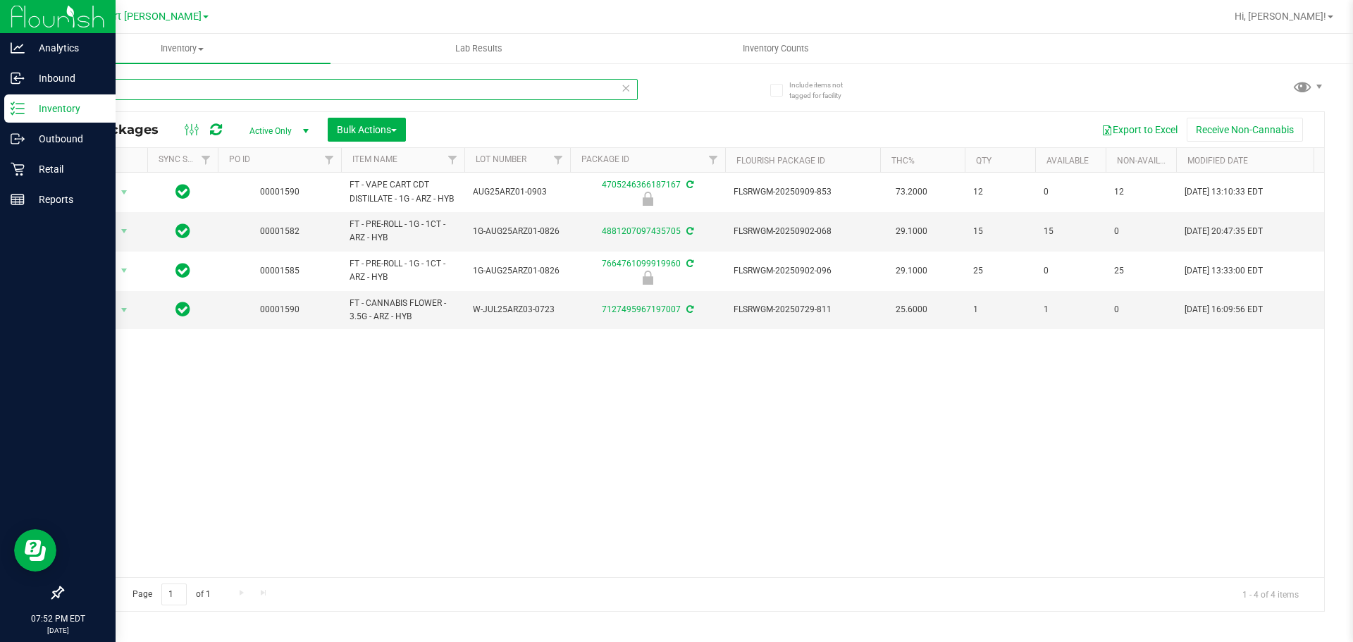
type input "arz"
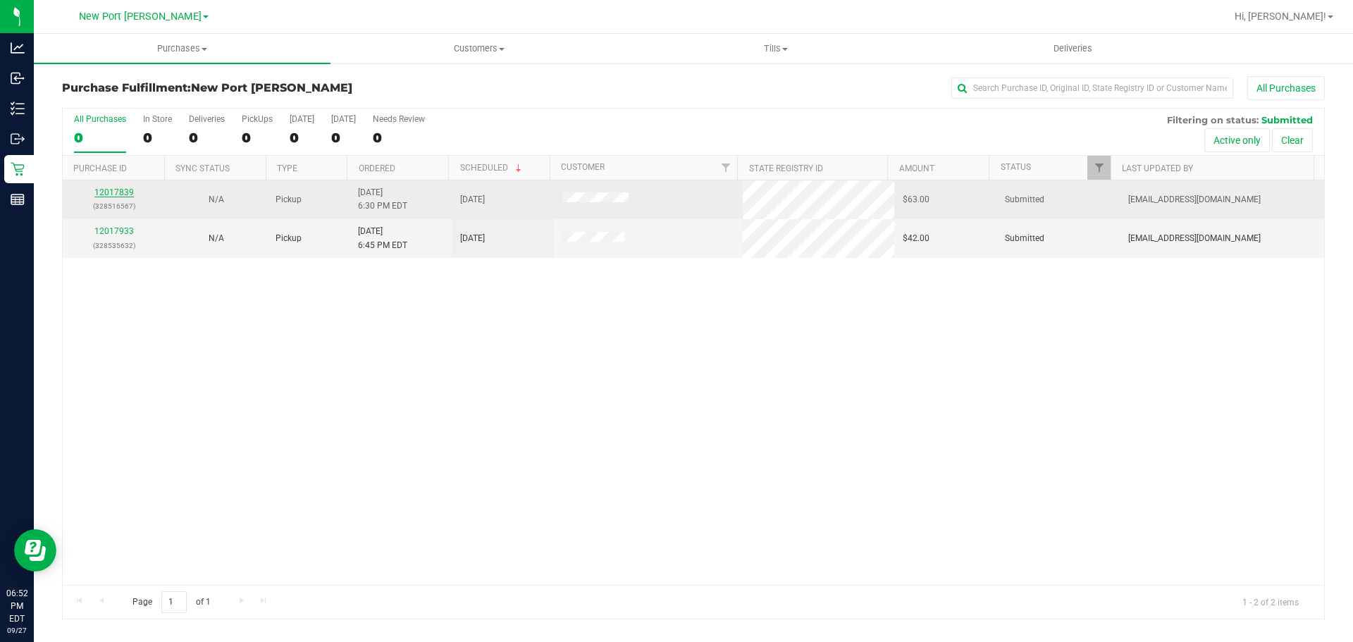
click at [114, 190] on link "12017839" at bounding box center [113, 192] width 39 height 10
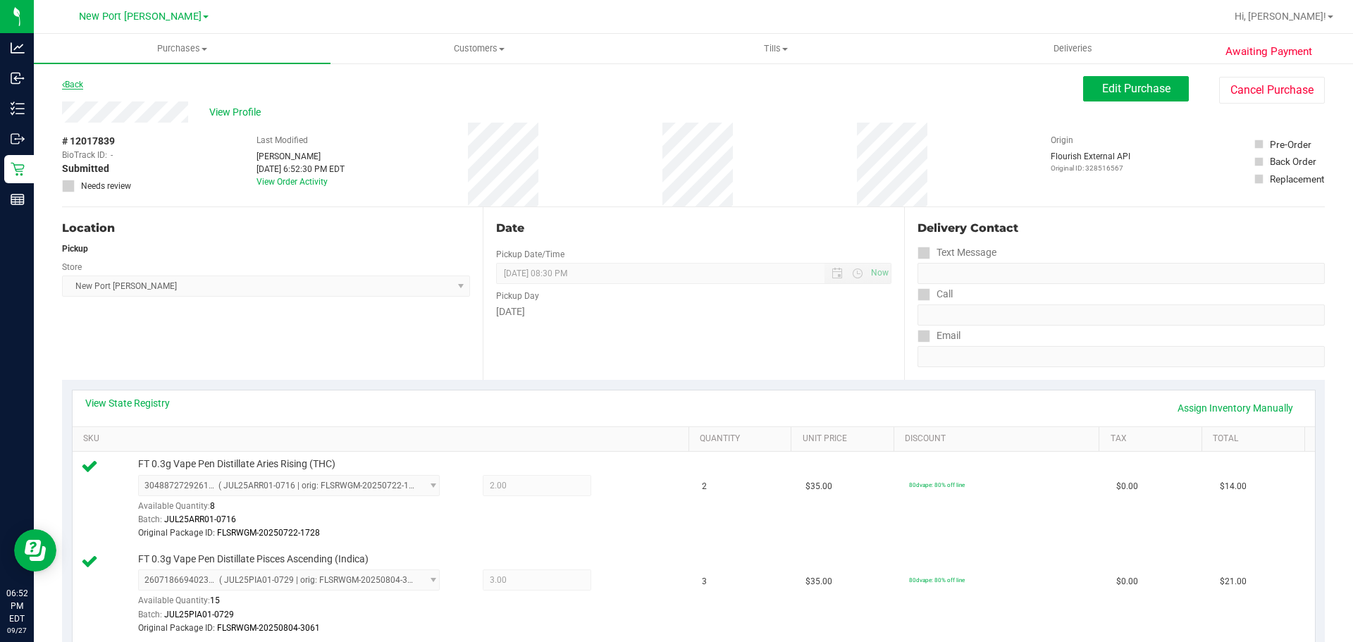
click at [73, 81] on link "Back" at bounding box center [72, 85] width 21 height 10
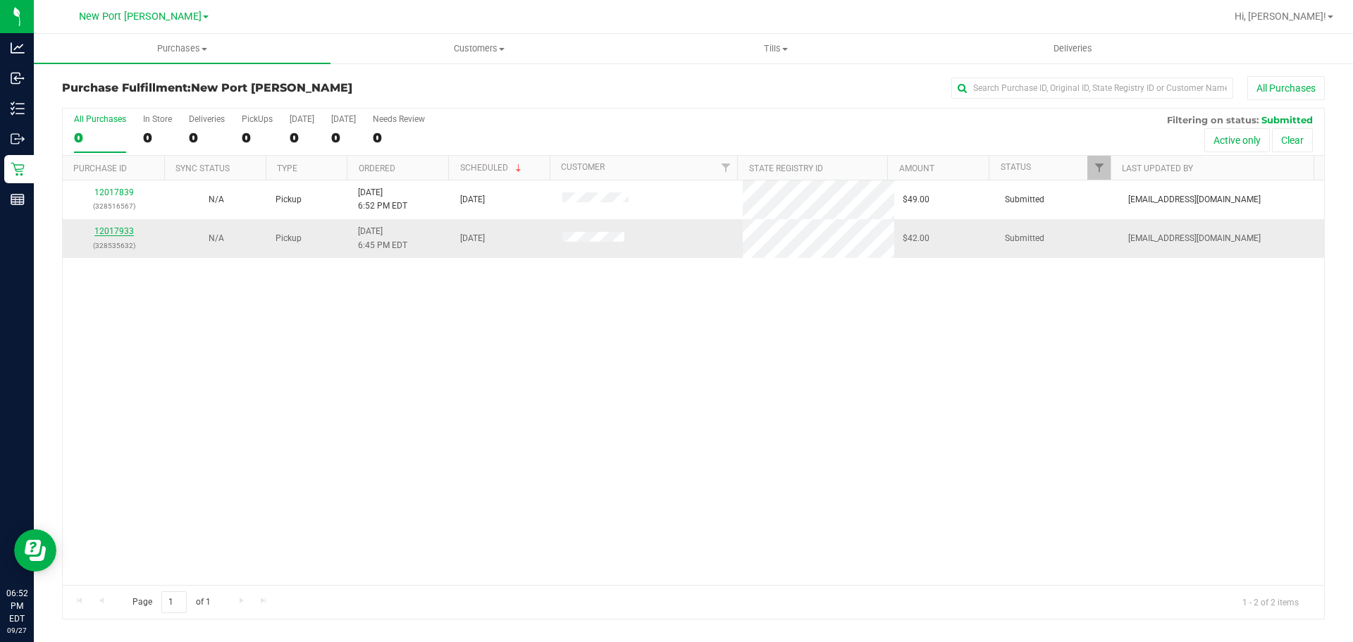
click at [125, 230] on link "12017933" at bounding box center [113, 231] width 39 height 10
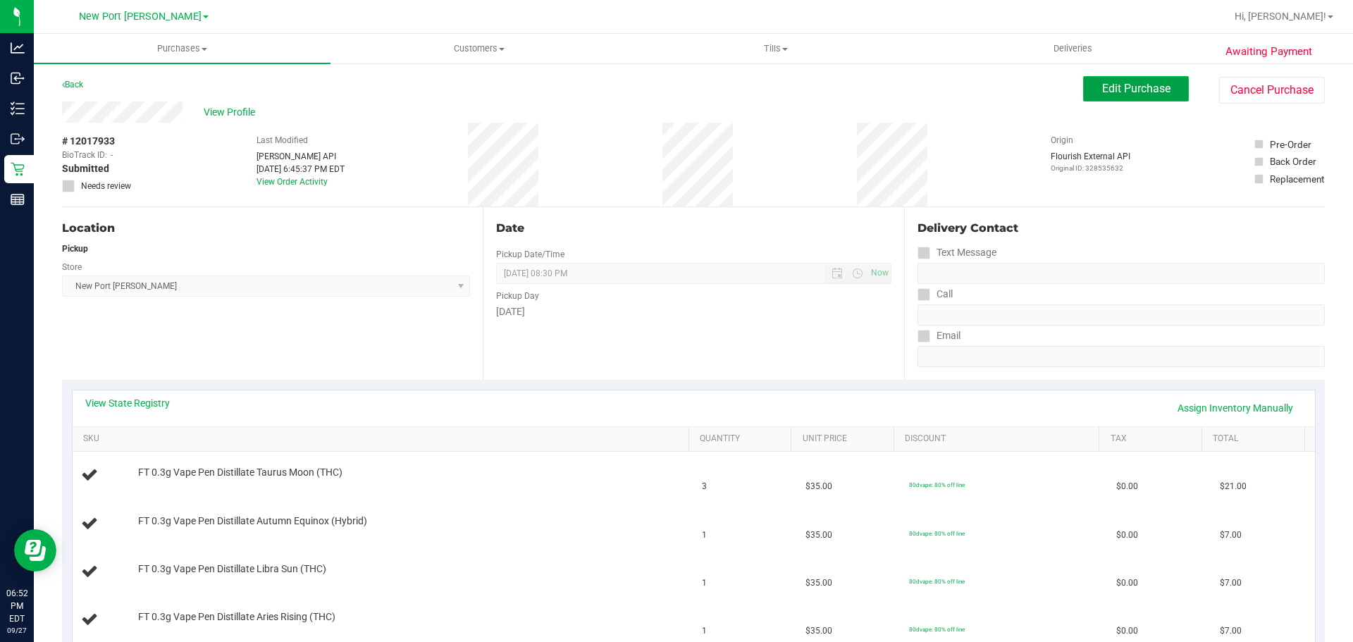
click at [1129, 92] on span "Edit Purchase" at bounding box center [1136, 88] width 68 height 13
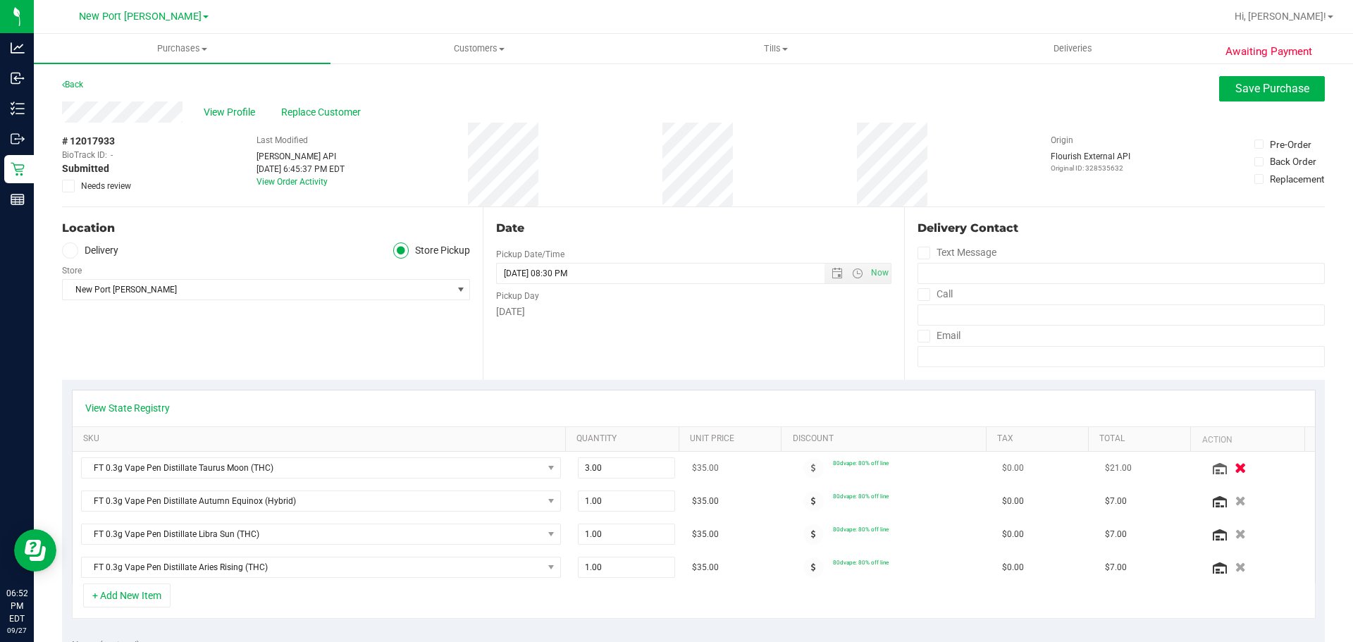
click at [1234, 464] on icon "button" at bounding box center [1240, 468] width 12 height 11
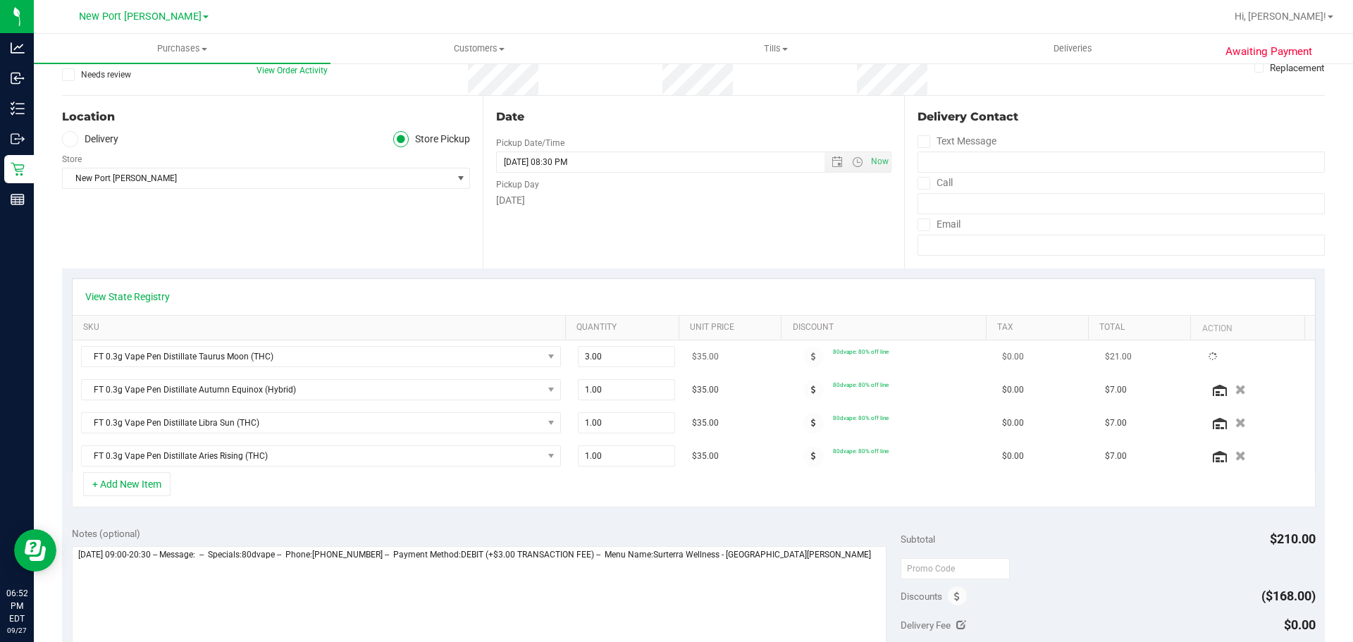
scroll to position [282, 0]
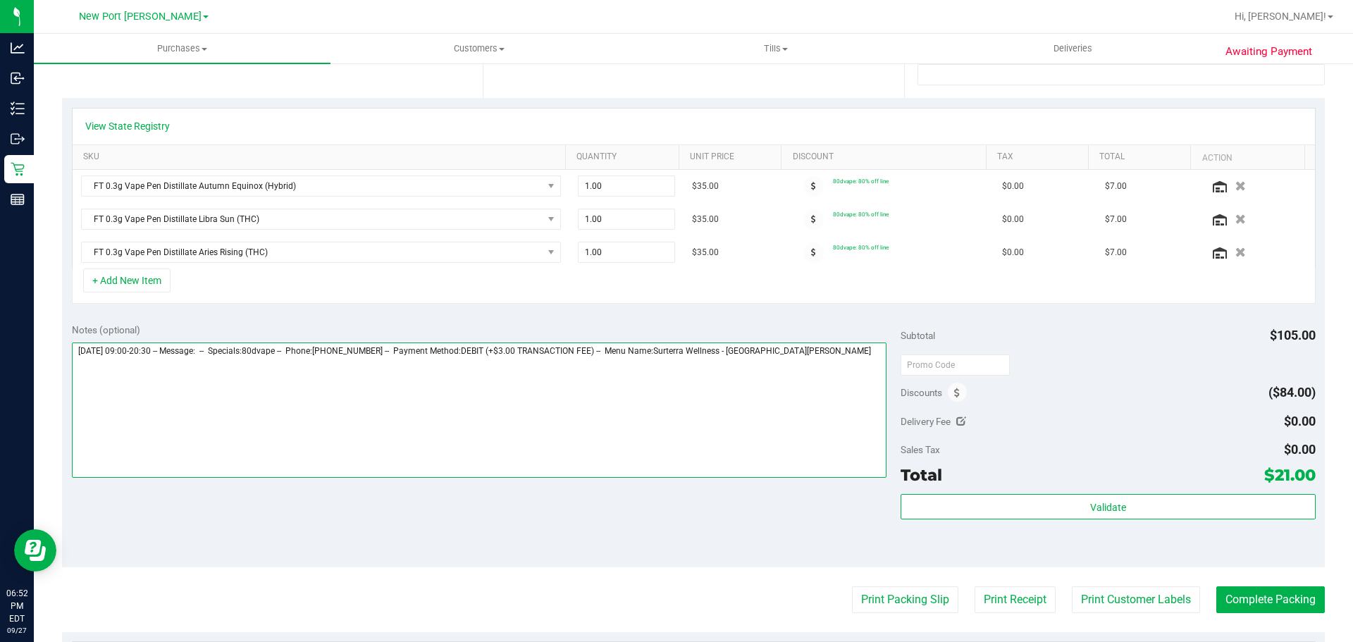
click at [852, 366] on textarea at bounding box center [479, 409] width 815 height 135
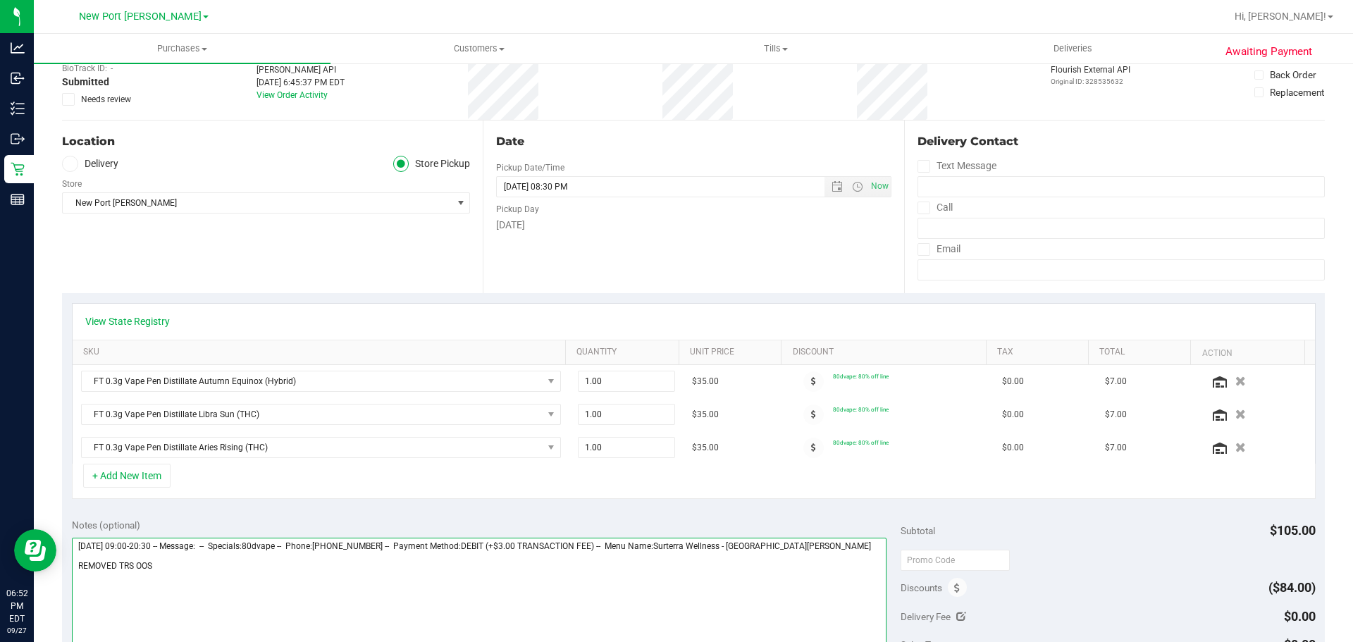
scroll to position [0, 0]
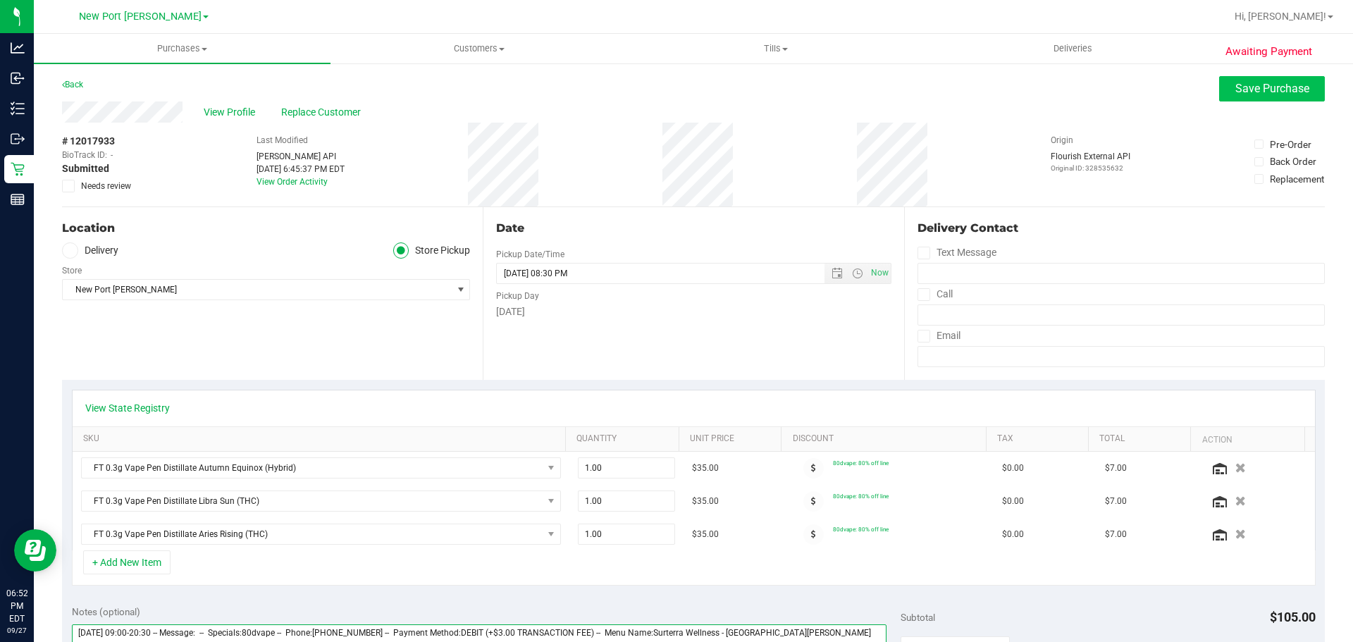
type textarea "[DATE] 09:00-20:30 -- Message: -- Specials:80dvape -- Phone:[PHONE_NUMBER] -- P…"
click at [1249, 87] on span "Save Purchase" at bounding box center [1272, 88] width 74 height 13
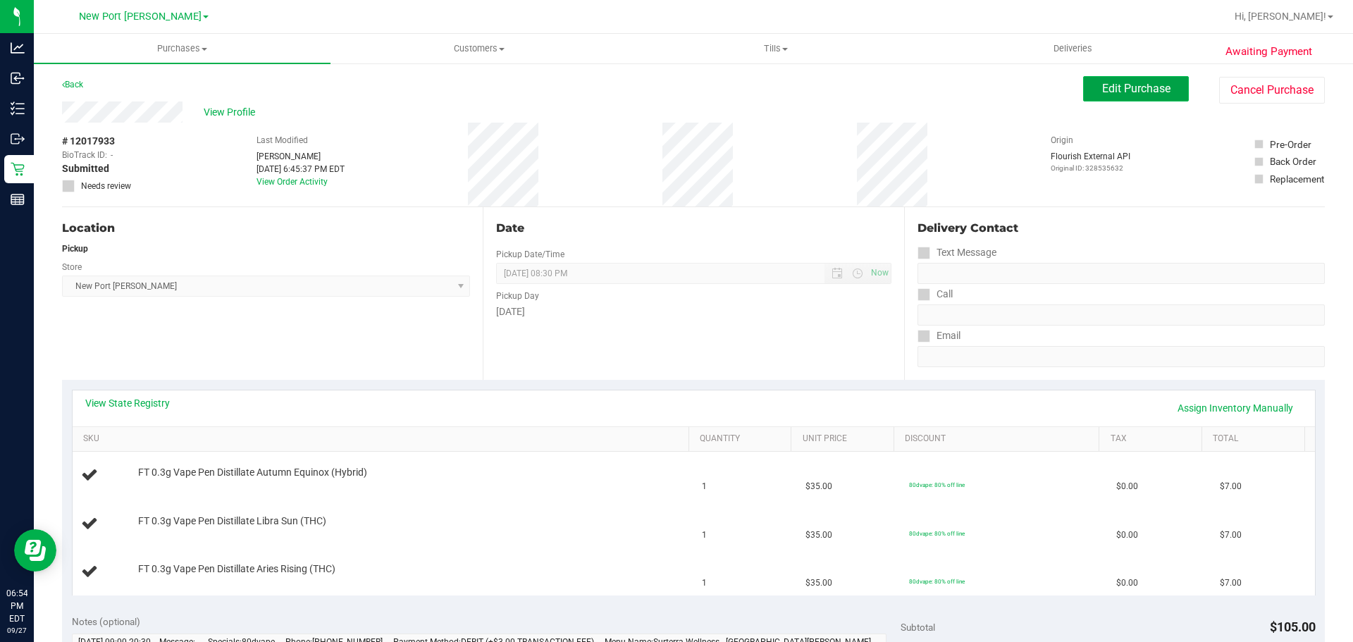
click at [1129, 87] on span "Edit Purchase" at bounding box center [1136, 88] width 68 height 13
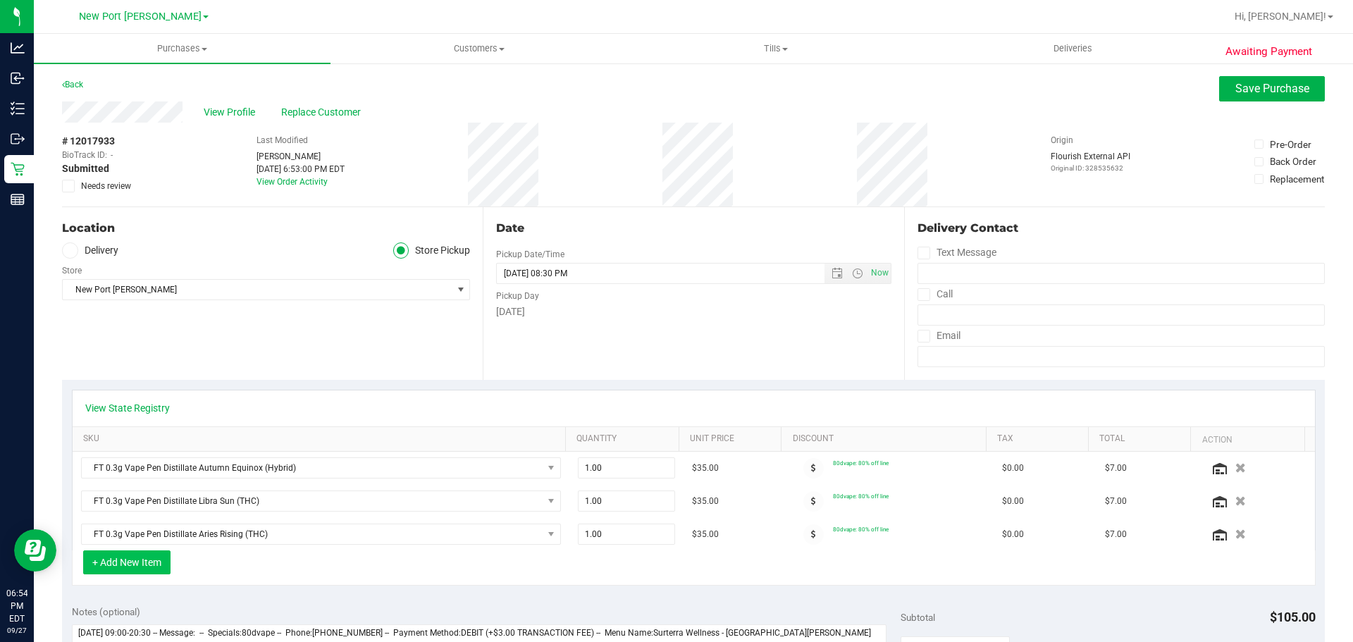
click at [124, 556] on button "+ Add New Item" at bounding box center [126, 562] width 87 height 24
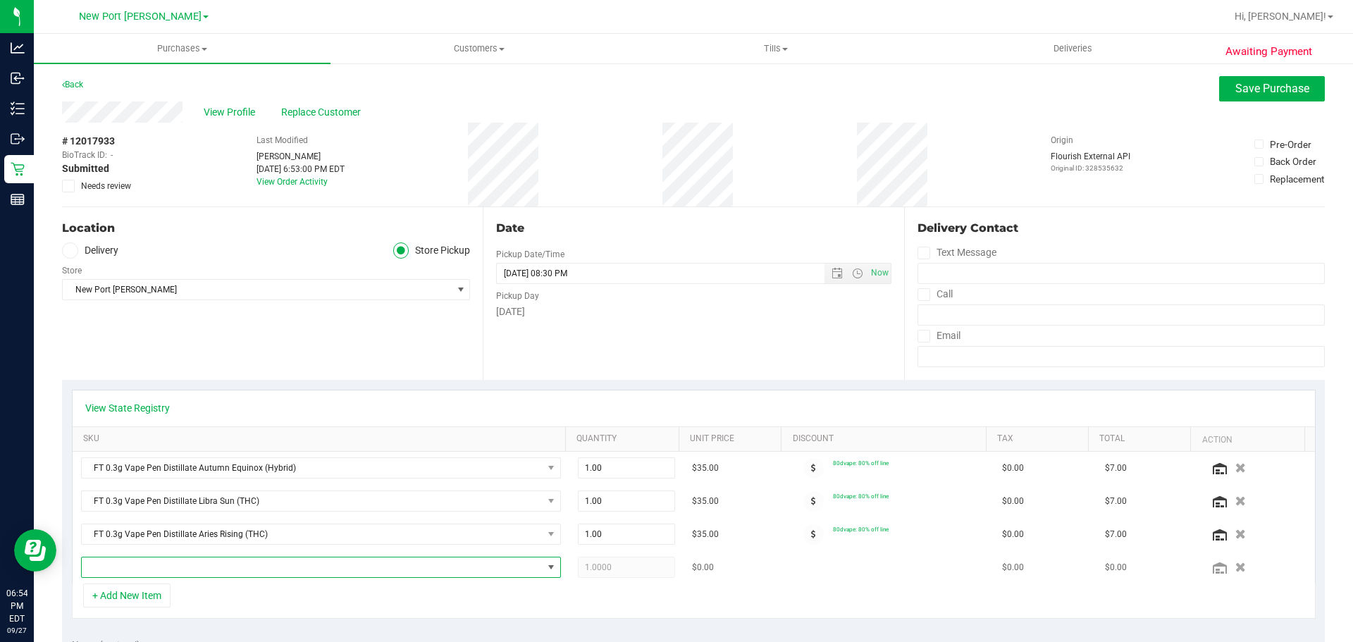
click at [176, 563] on span "NO DATA FOUND" at bounding box center [312, 567] width 461 height 20
type input "pia"
click at [297, 626] on li "FT 0.3g Vape Pen Distillate Pisces Ascending (Indica) (15)" at bounding box center [317, 626] width 470 height 20
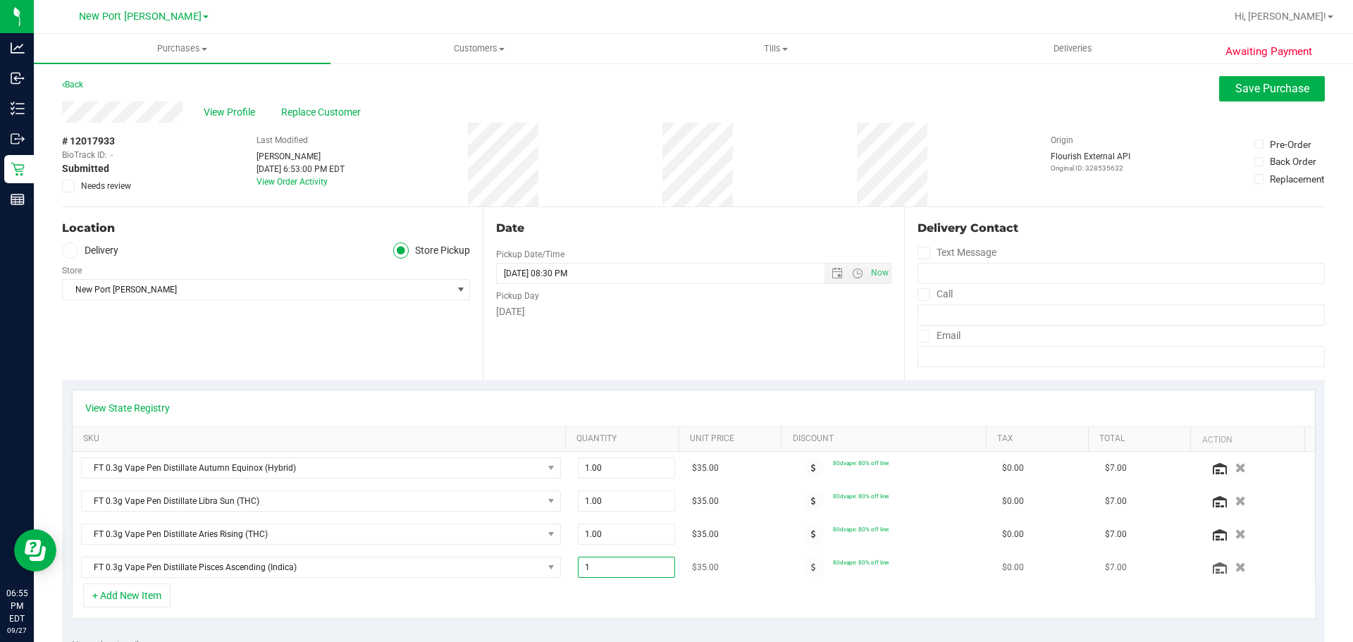
click at [612, 567] on span "1.00 1" at bounding box center [627, 567] width 98 height 21
type input "3"
type input "3.00"
click at [691, 588] on div "+ Add New Item" at bounding box center [693, 600] width 1243 height 35
drag, startPoint x: 70, startPoint y: 183, endPoint x: 123, endPoint y: 197, distance: 54.5
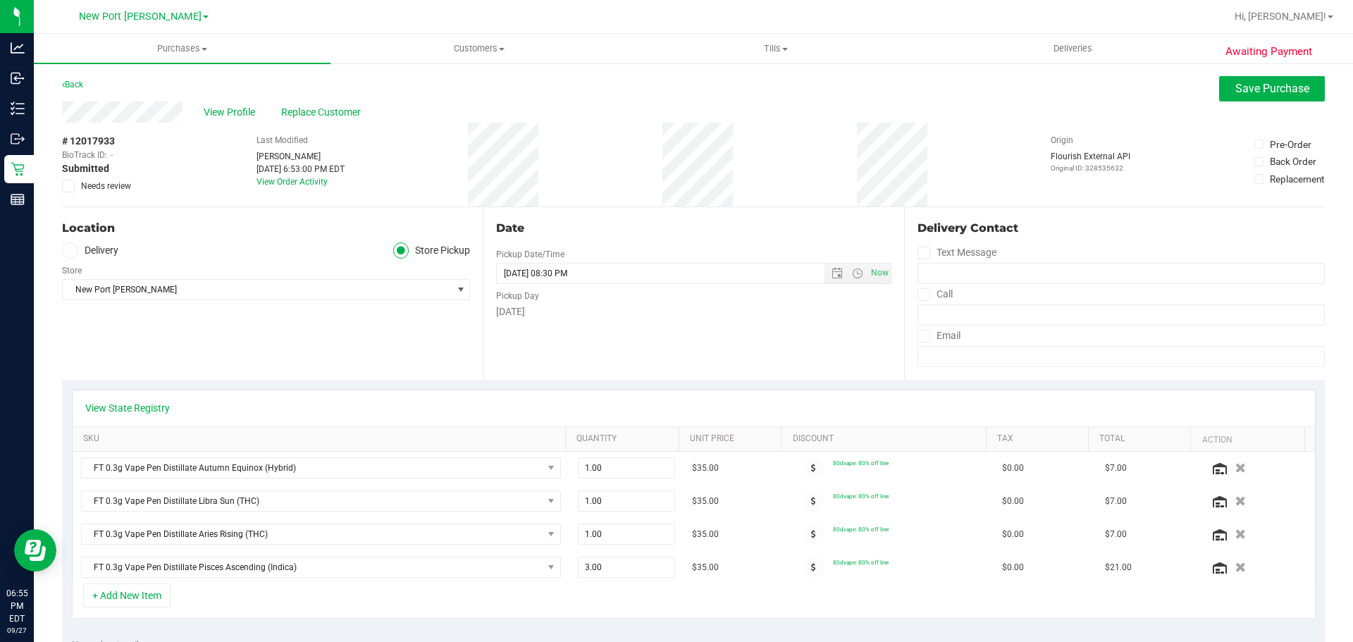
click at [70, 186] on icon at bounding box center [68, 186] width 9 height 0
click at [0, 0] on input "Needs review" at bounding box center [0, 0] width 0 height 0
click at [1256, 87] on span "Save Purchase" at bounding box center [1272, 88] width 74 height 13
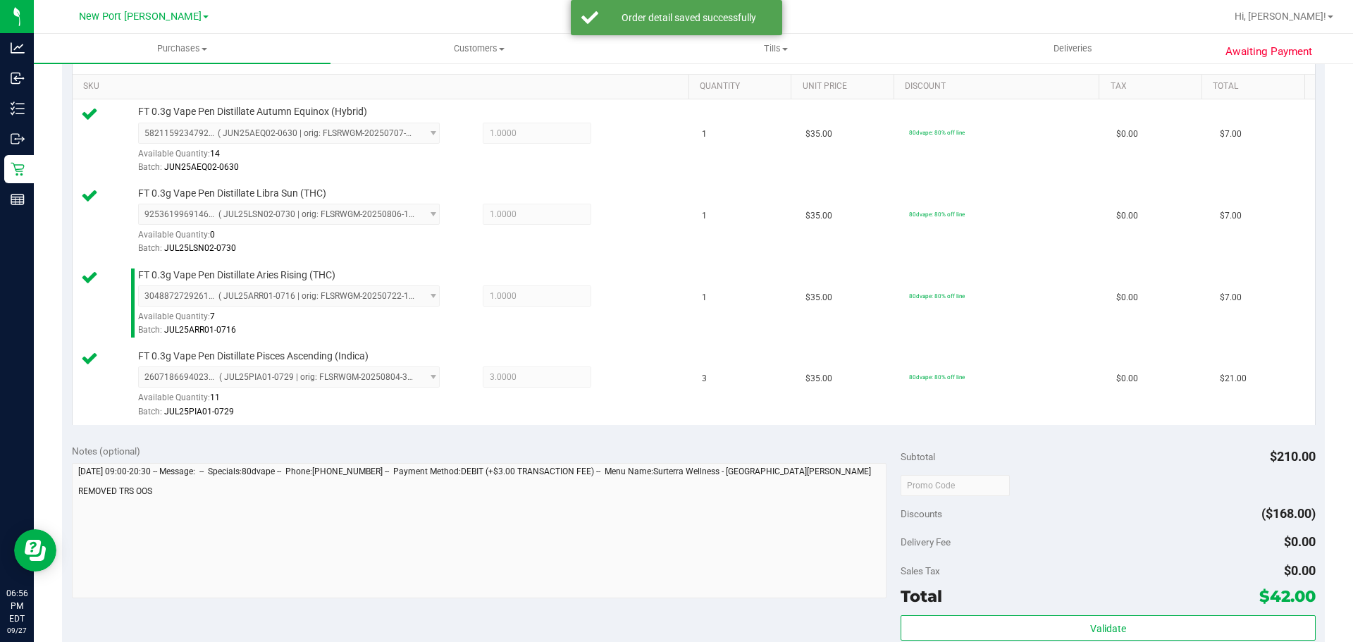
scroll to position [493, 0]
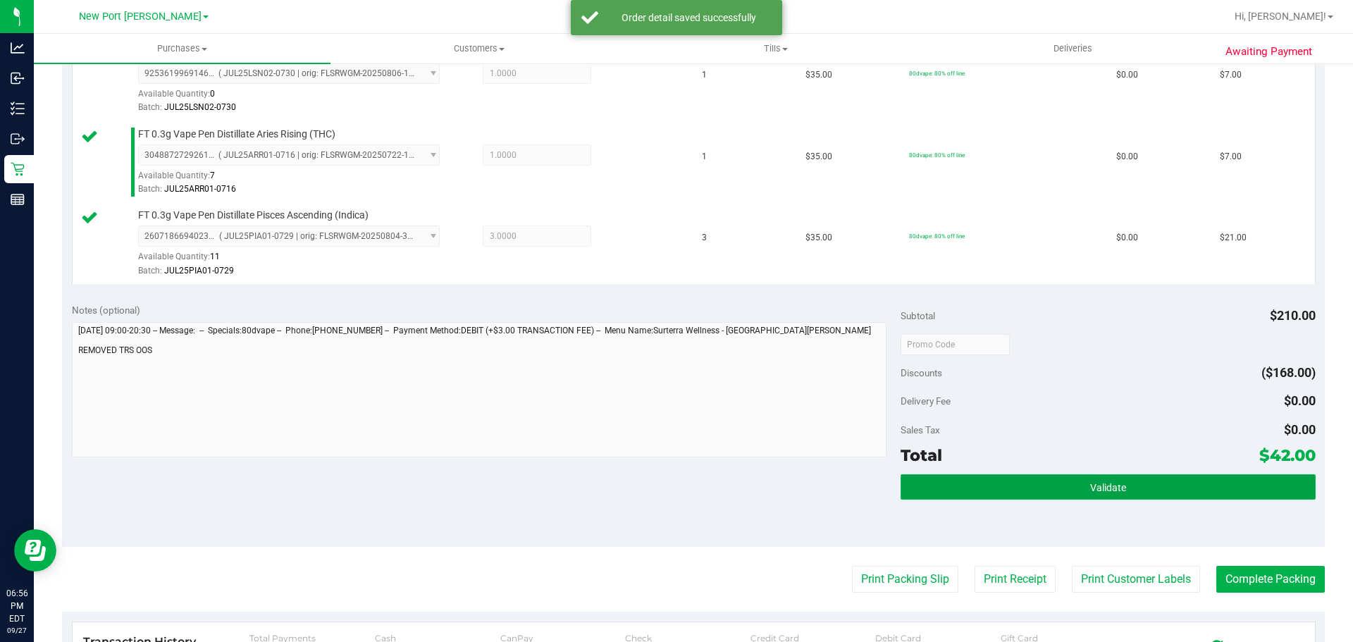
click at [1098, 478] on button "Validate" at bounding box center [1107, 486] width 414 height 25
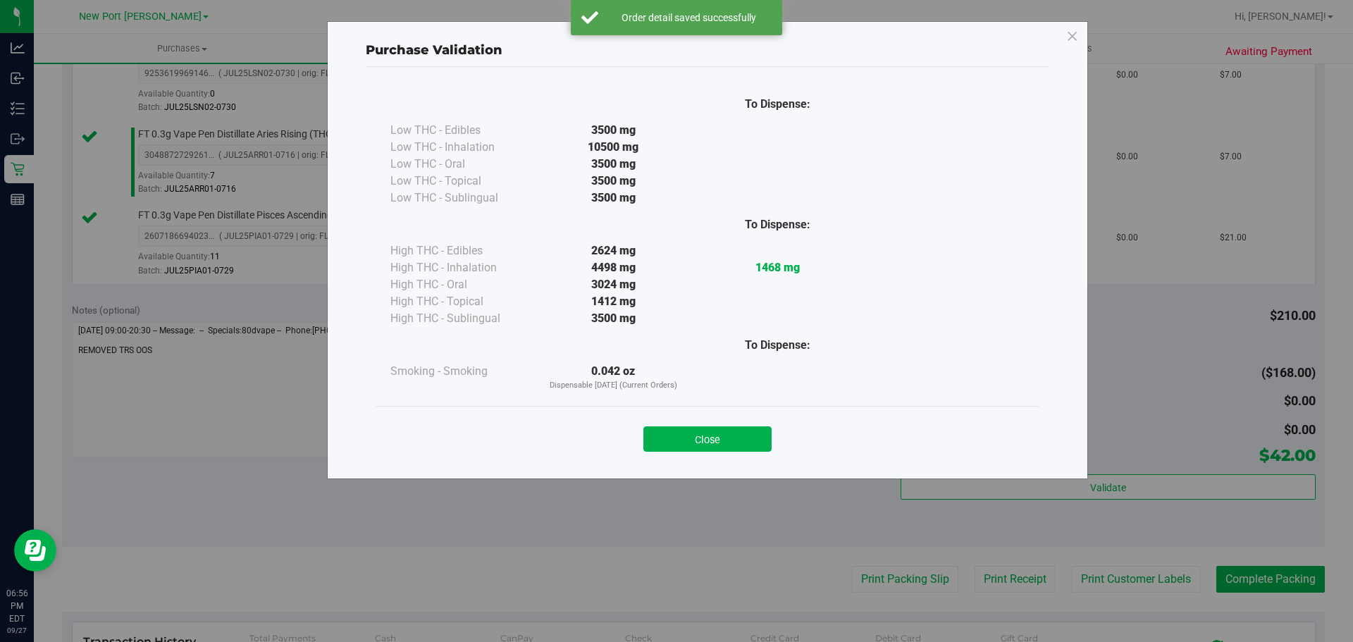
drag, startPoint x: 731, startPoint y: 429, endPoint x: 815, endPoint y: 490, distance: 103.4
click at [736, 429] on button "Close" at bounding box center [707, 438] width 128 height 25
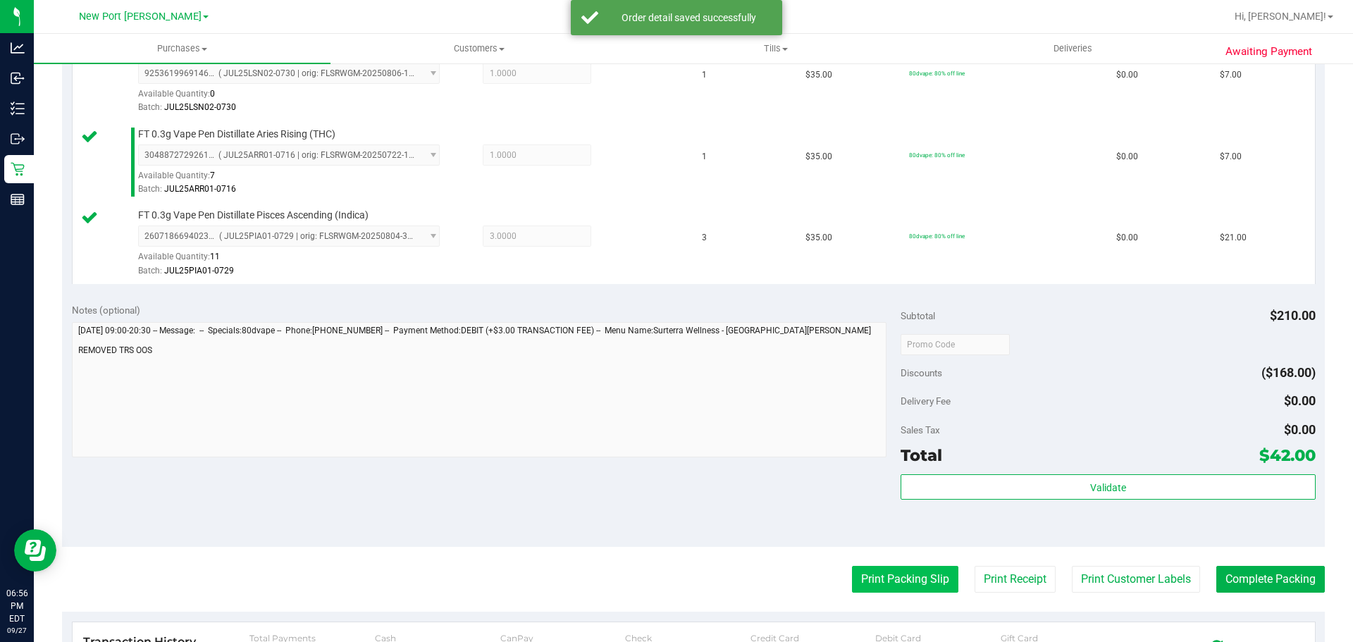
click at [893, 575] on button "Print Packing Slip" at bounding box center [905, 579] width 106 height 27
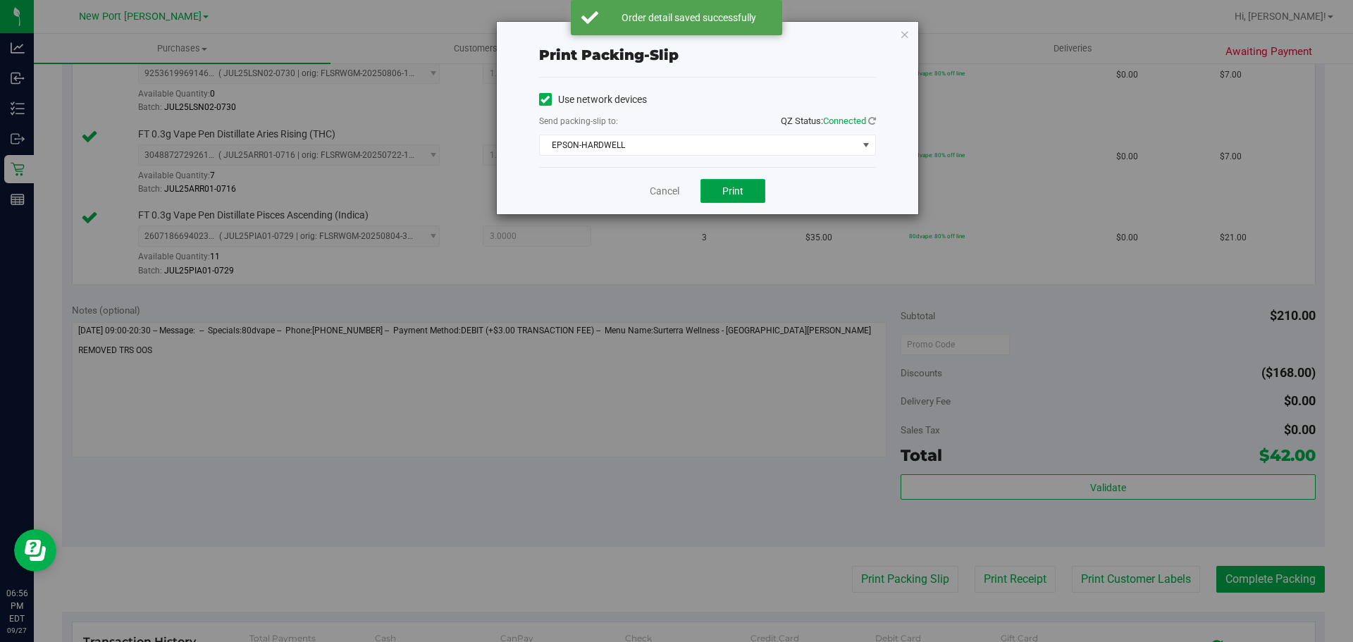
click at [723, 194] on span "Print" at bounding box center [732, 190] width 21 height 11
click at [668, 195] on link "Cancel" at bounding box center [665, 191] width 30 height 15
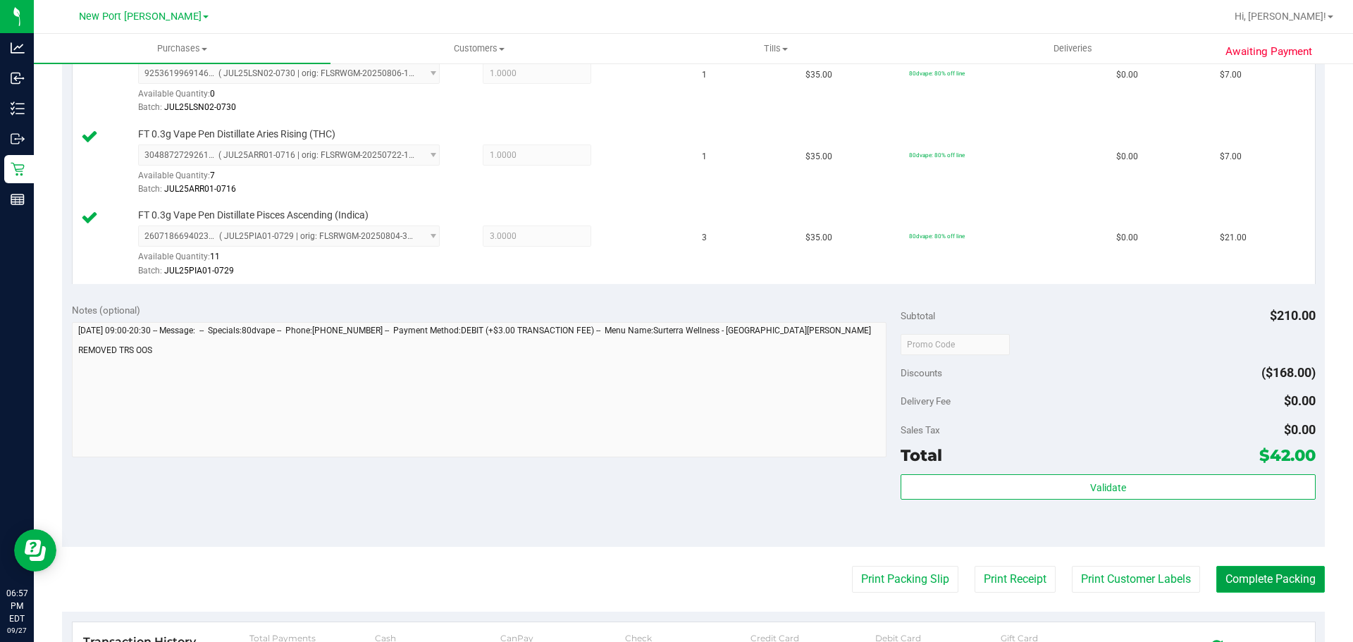
click at [1273, 583] on button "Complete Packing" at bounding box center [1270, 579] width 108 height 27
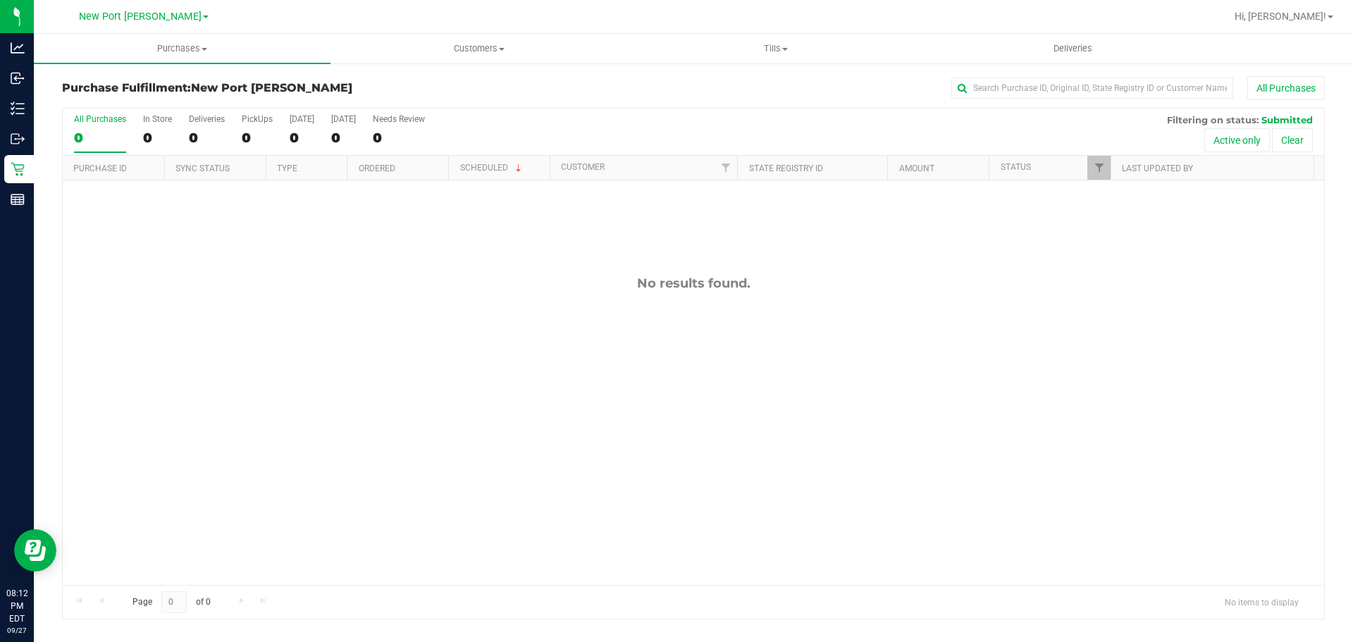
click at [857, 449] on div "No results found." at bounding box center [693, 429] width 1261 height 499
click at [1014, 544] on div "No results found." at bounding box center [693, 429] width 1261 height 499
click at [204, 51] on span "Purchases" at bounding box center [182, 48] width 297 height 13
click at [121, 83] on span "Summary of purchases" at bounding box center [106, 85] width 144 height 12
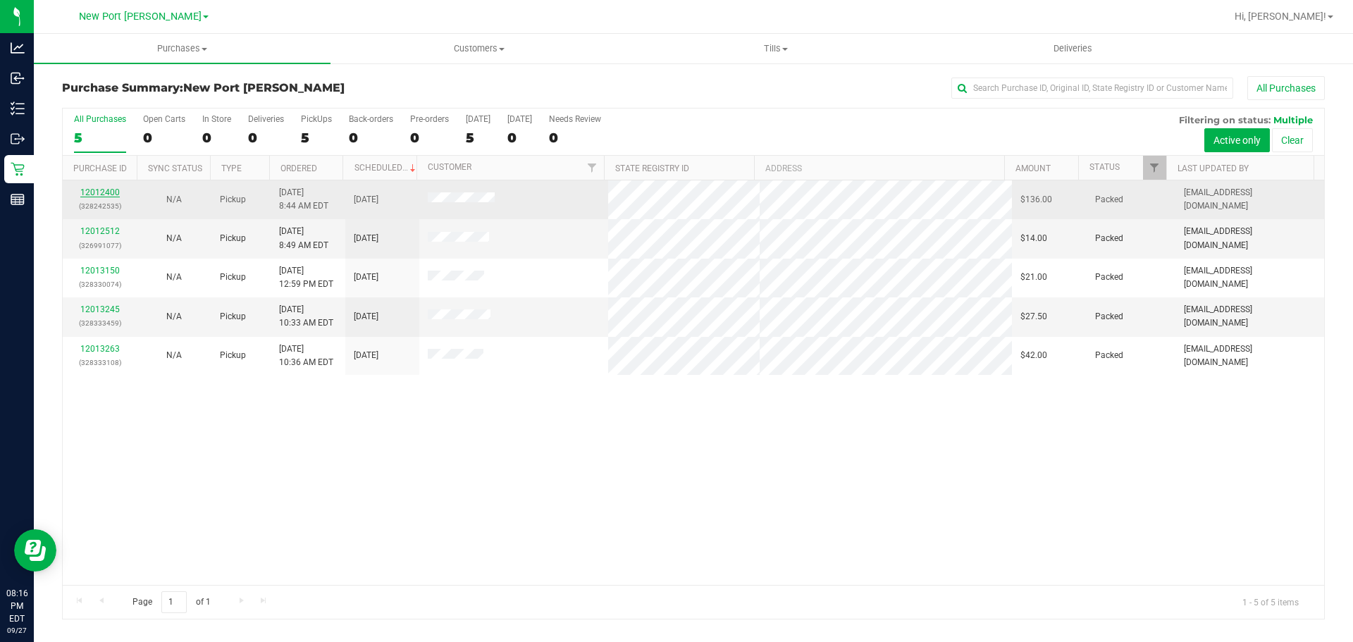
click at [99, 189] on link "12012400" at bounding box center [99, 192] width 39 height 10
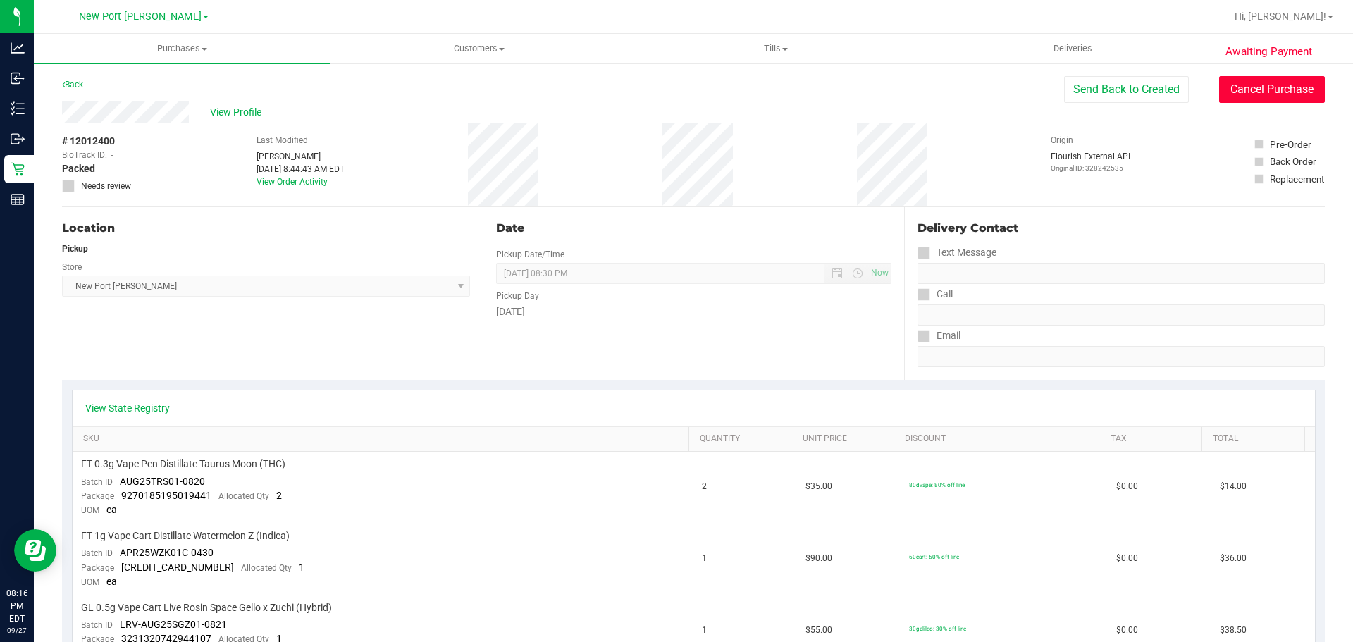
click at [1248, 89] on button "Cancel Purchase" at bounding box center [1272, 89] width 106 height 27
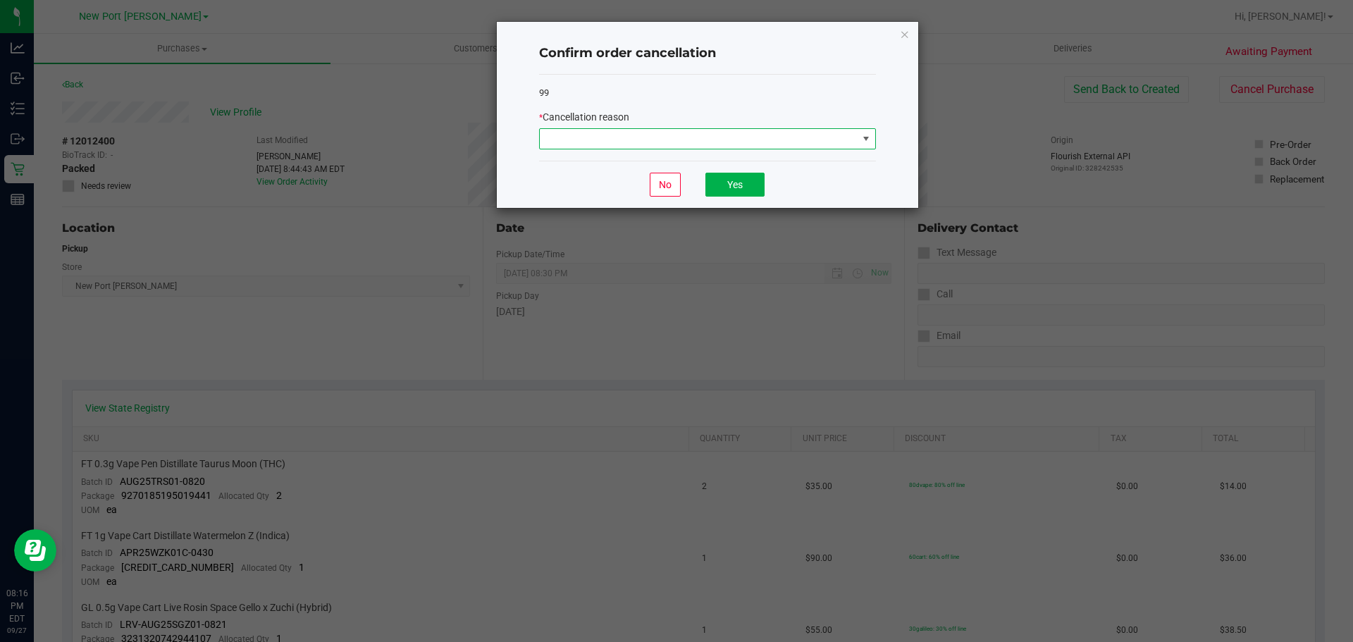
click at [860, 130] on span at bounding box center [866, 139] width 18 height 20
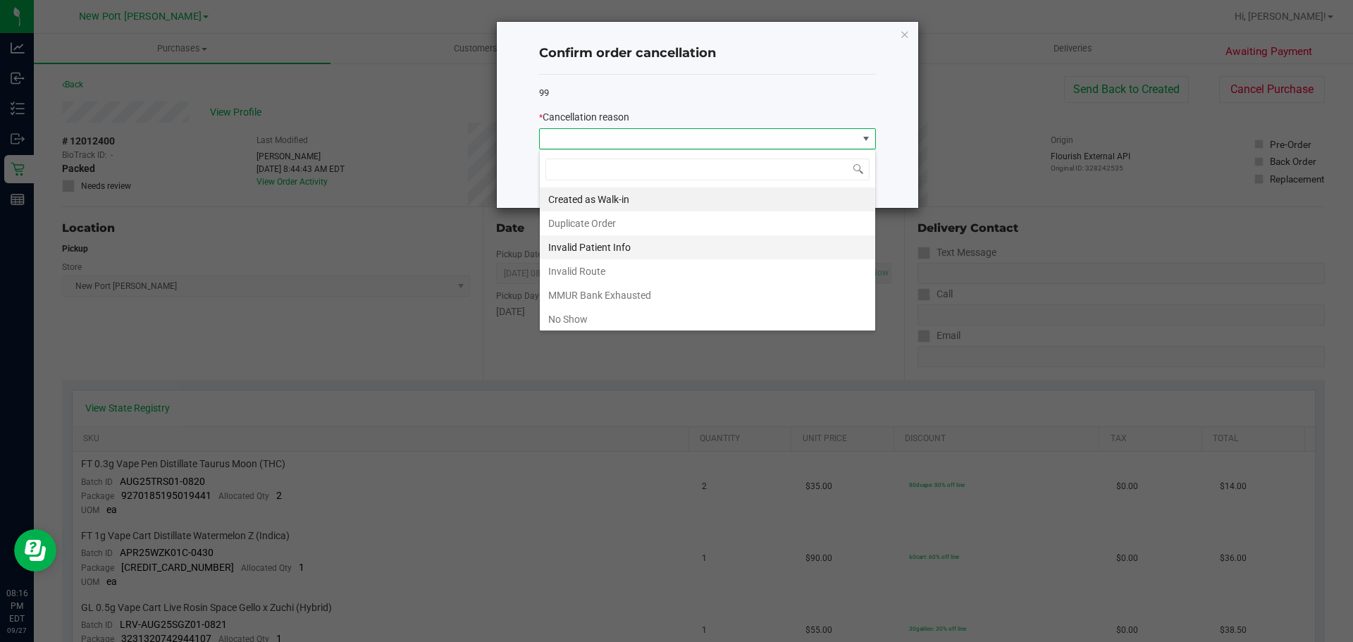
scroll to position [21, 337]
click at [577, 321] on li "No Show" at bounding box center [707, 319] width 335 height 24
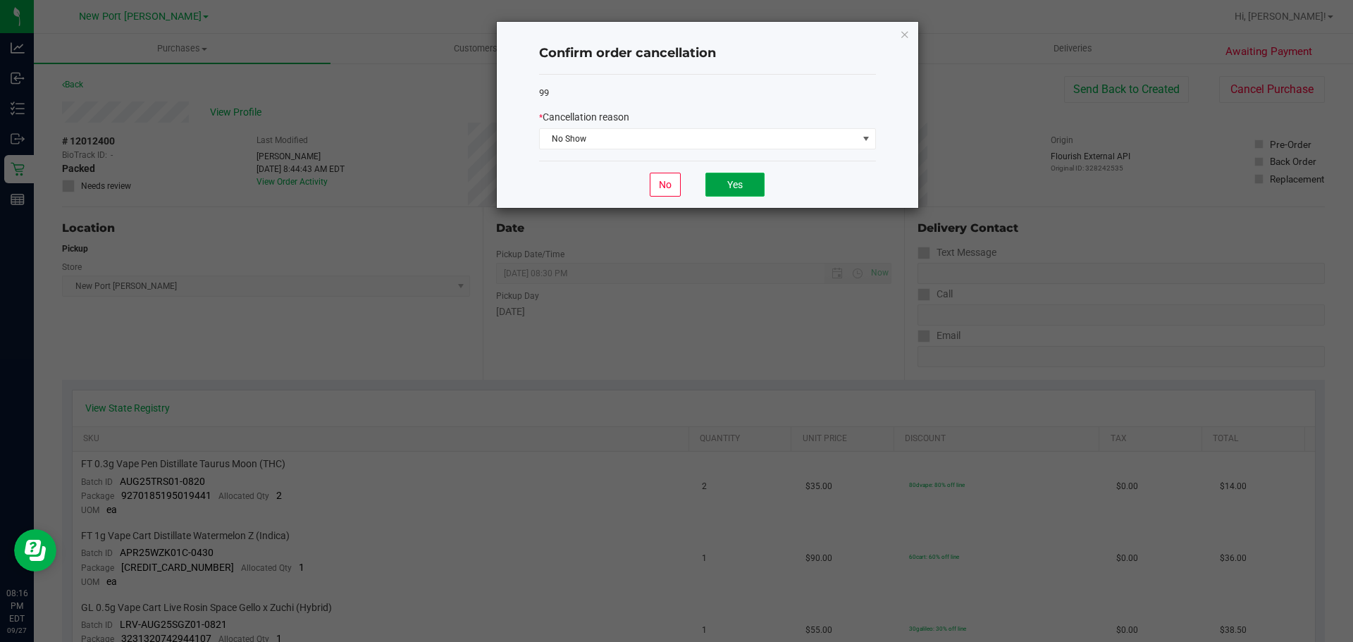
click at [731, 187] on button "Yes" at bounding box center [734, 185] width 59 height 24
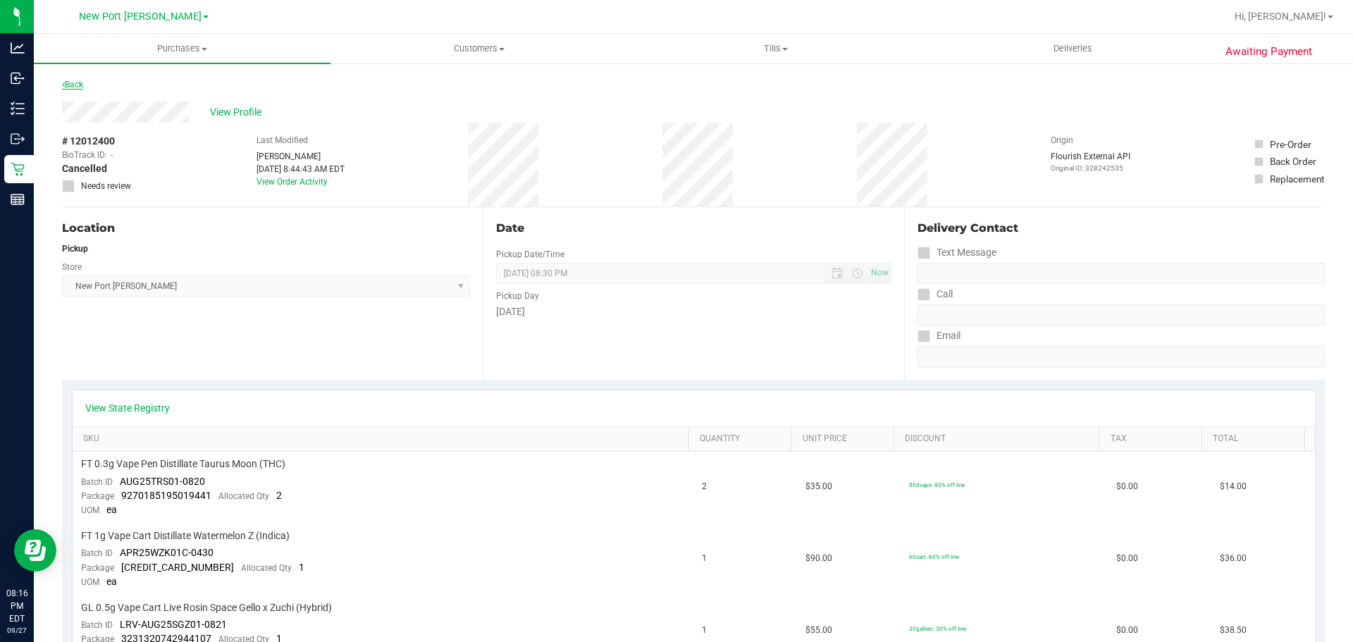
click at [73, 84] on link "Back" at bounding box center [72, 85] width 21 height 10
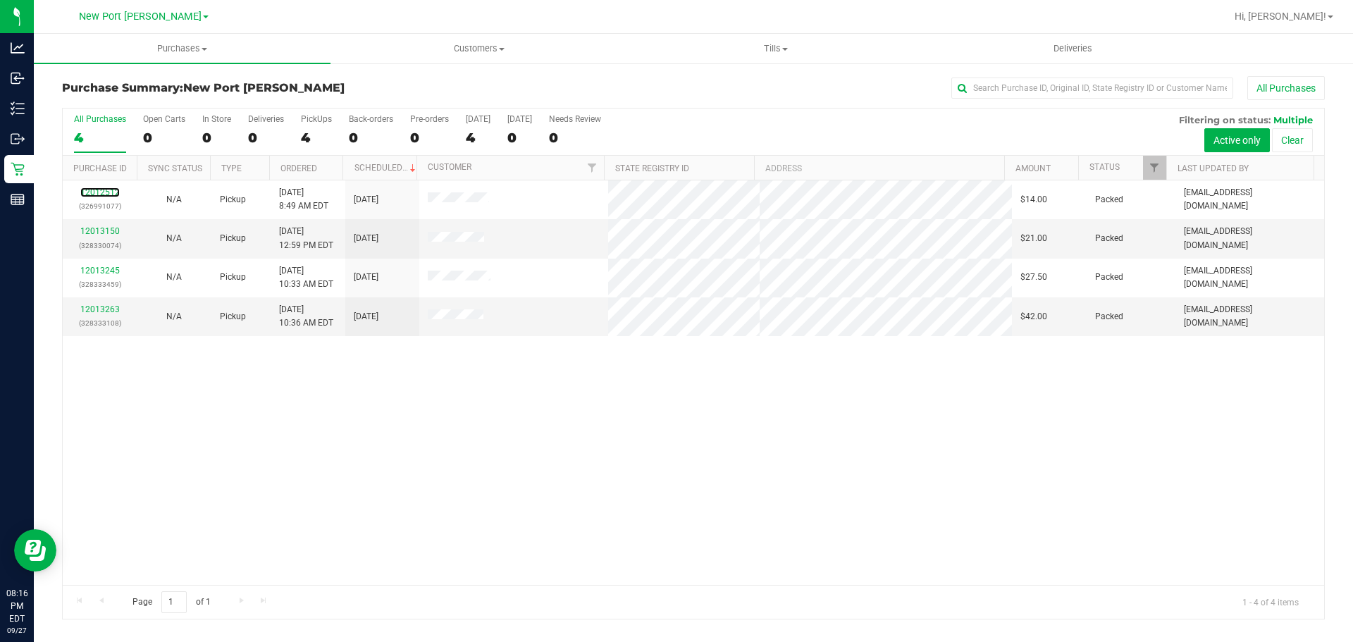
click at [103, 193] on link "12012512" at bounding box center [99, 192] width 39 height 10
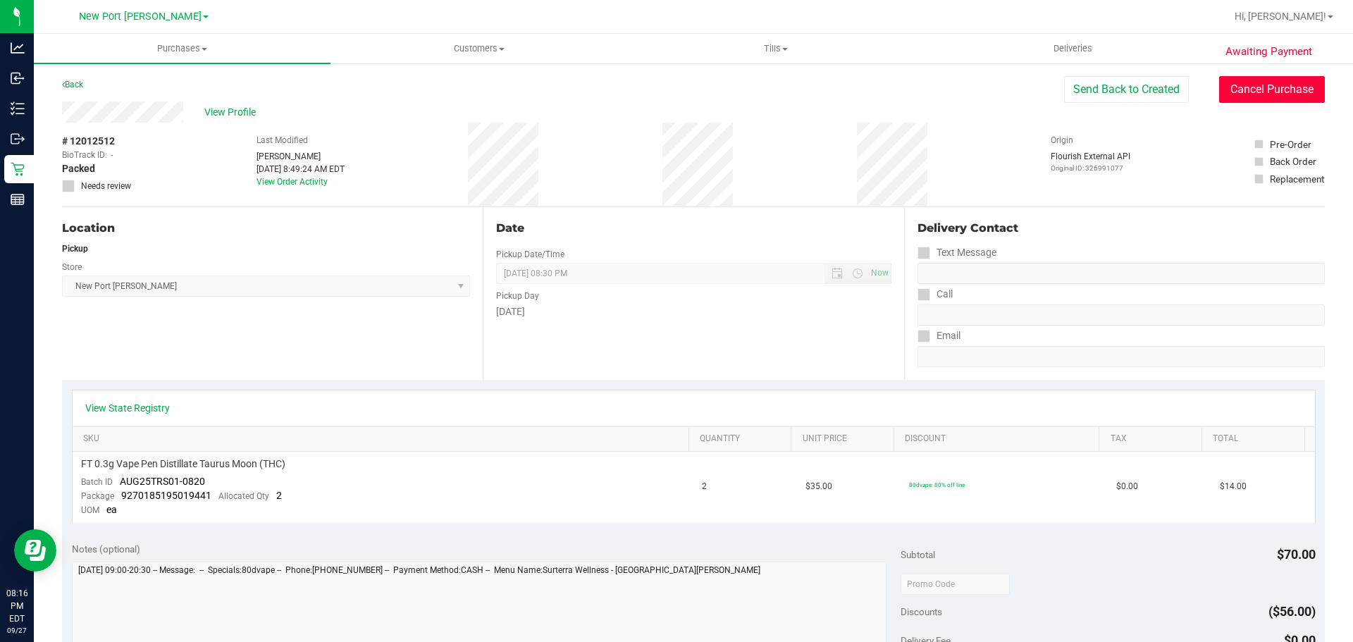
click at [1262, 89] on button "Cancel Purchase" at bounding box center [1272, 89] width 106 height 27
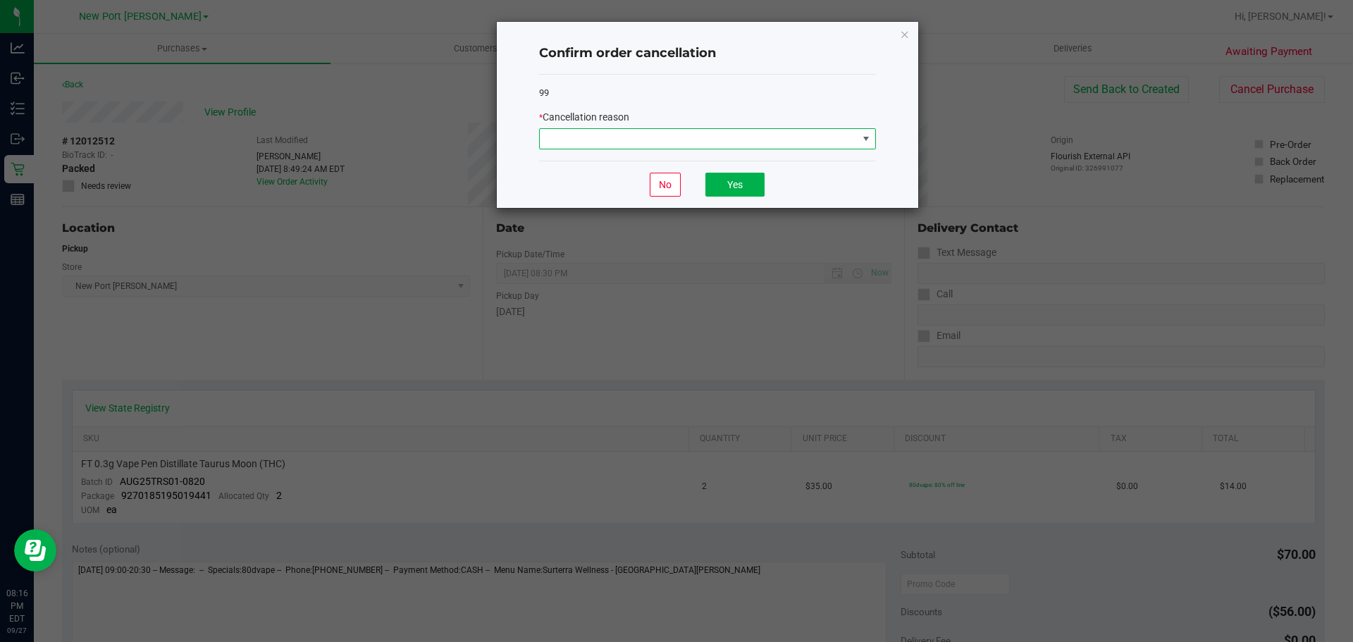
click at [862, 144] on span at bounding box center [865, 138] width 11 height 11
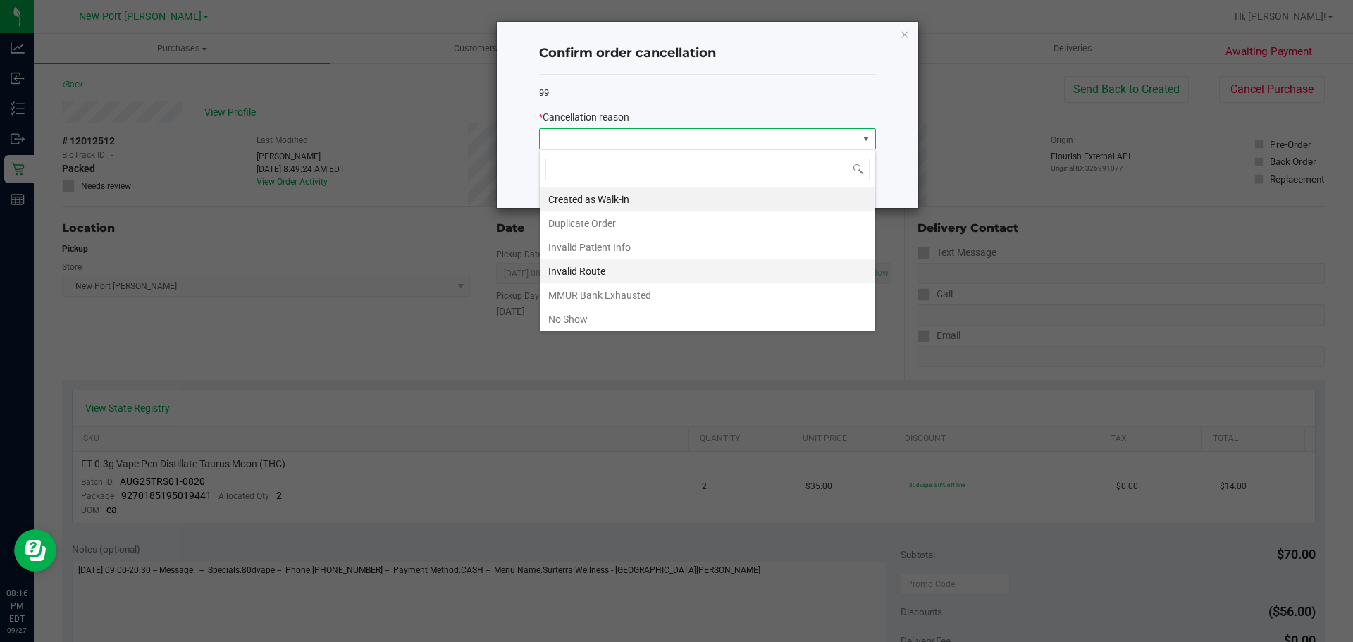
scroll to position [21, 337]
click at [567, 321] on li "No Show" at bounding box center [707, 319] width 335 height 24
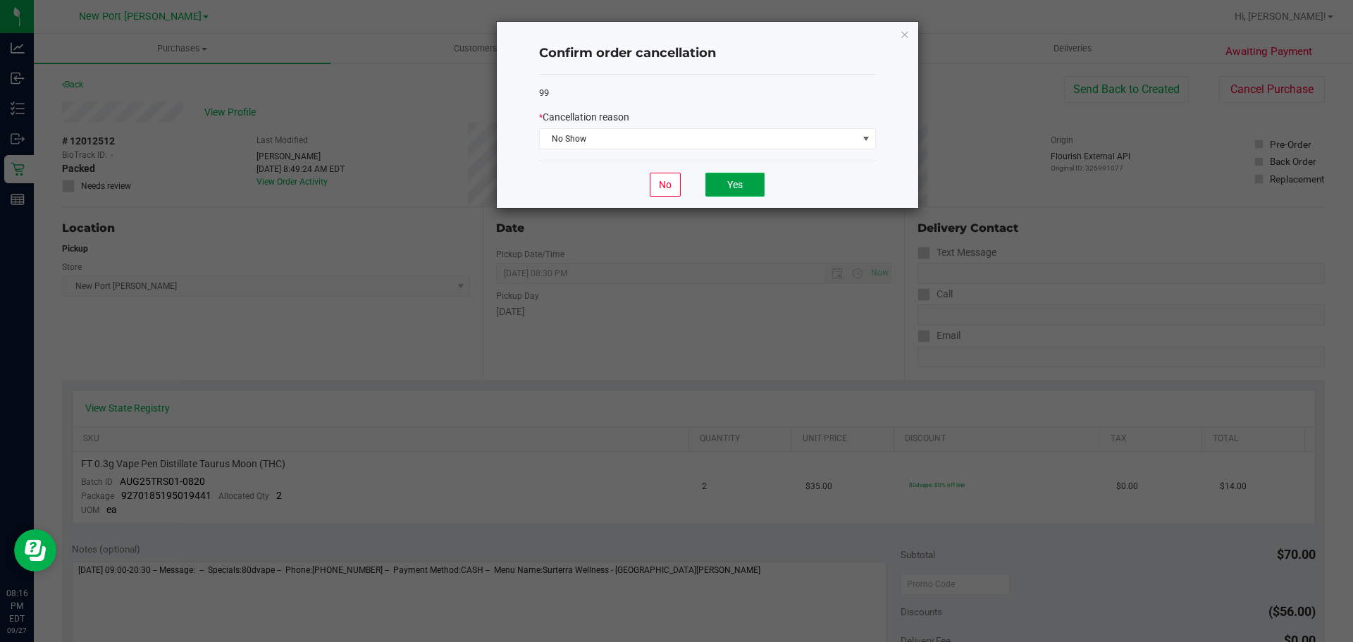
click at [739, 184] on button "Yes" at bounding box center [734, 185] width 59 height 24
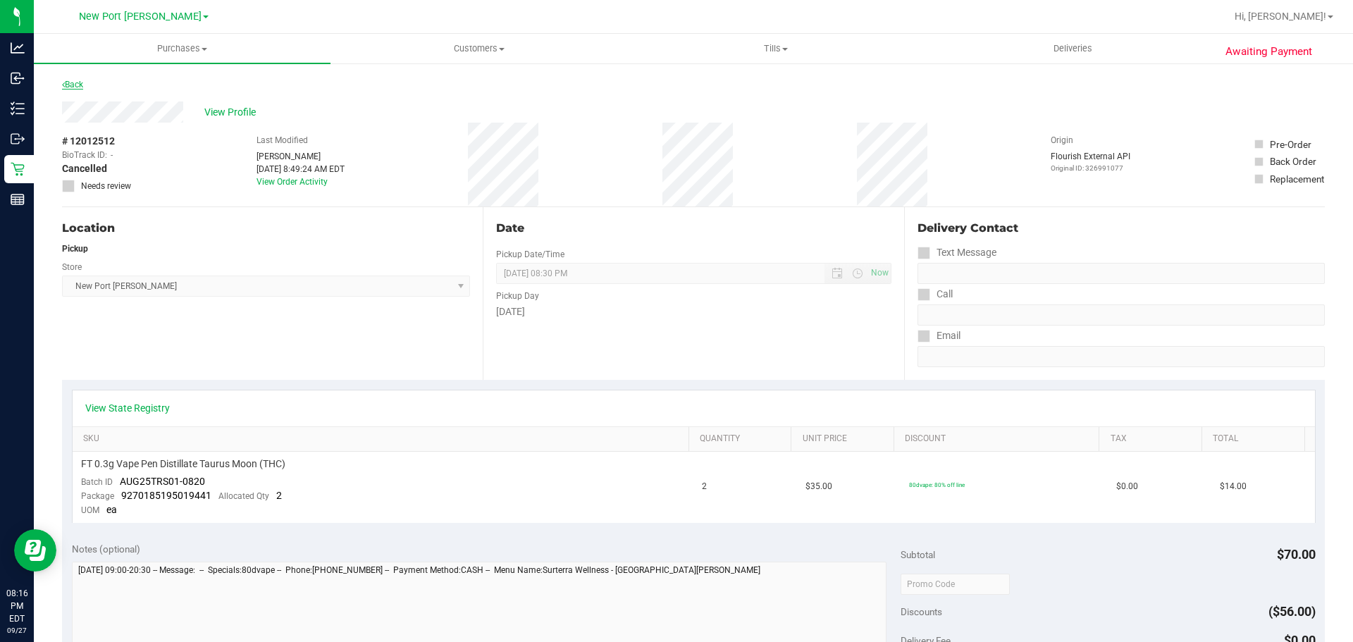
click at [75, 82] on link "Back" at bounding box center [72, 85] width 21 height 10
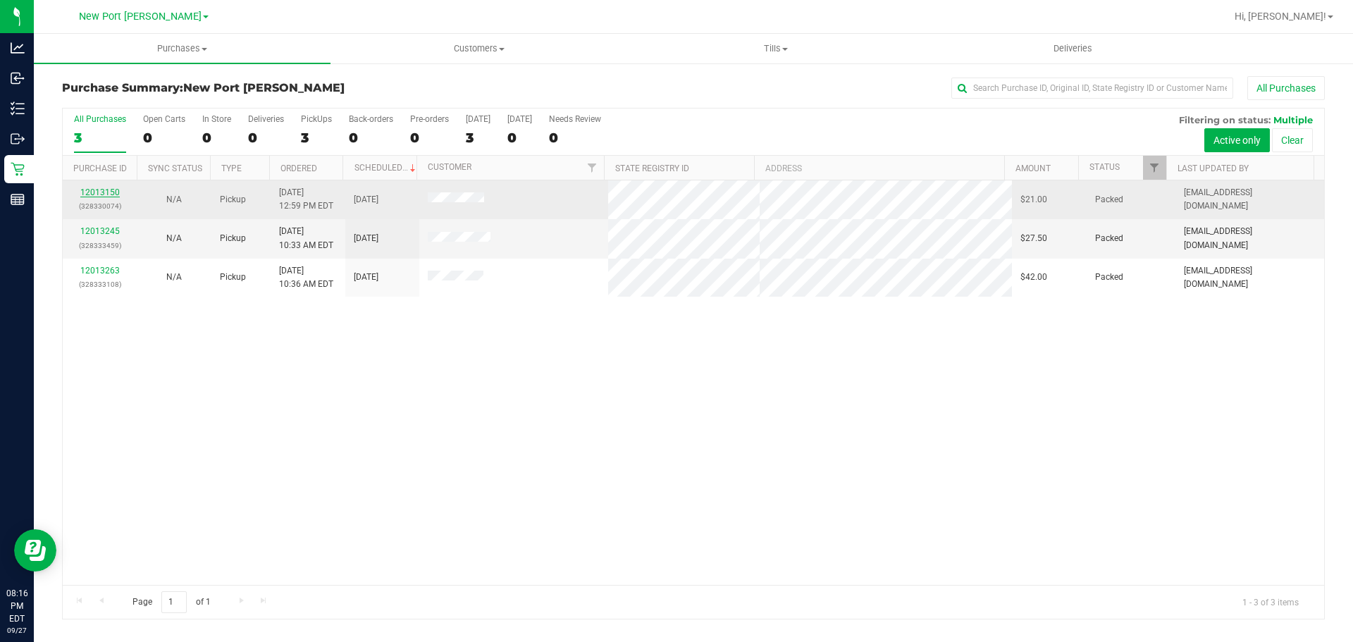
click at [99, 194] on link "12013150" at bounding box center [99, 192] width 39 height 10
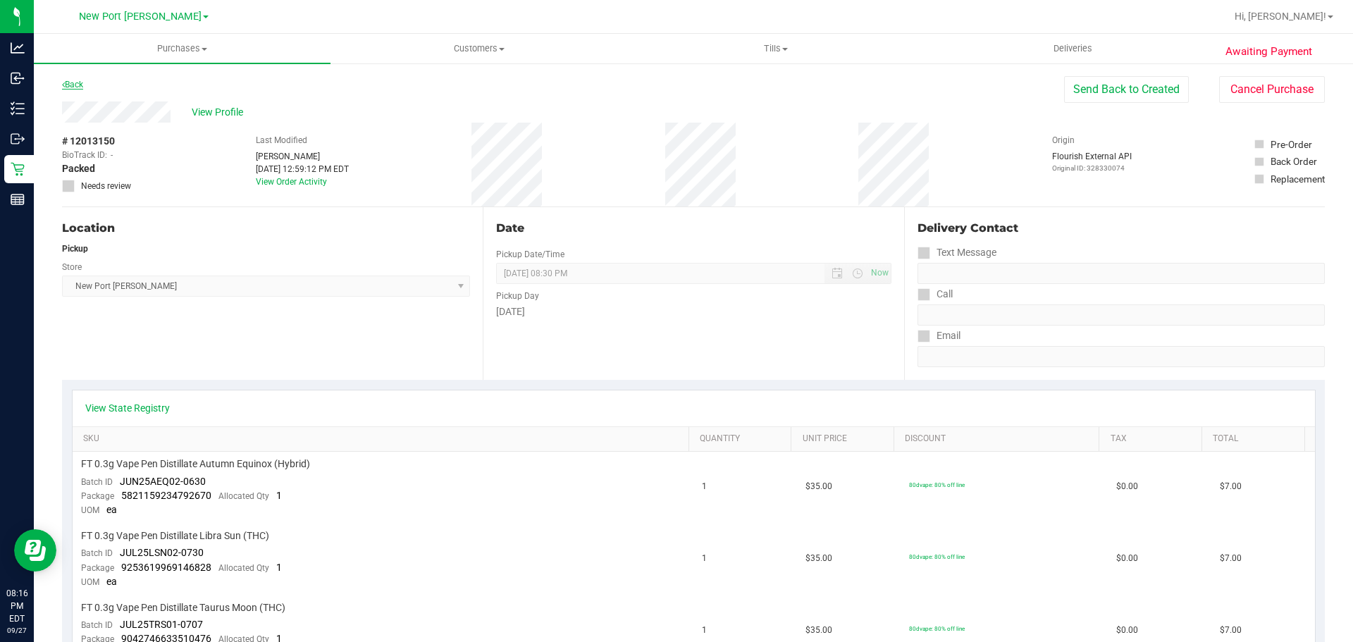
click at [74, 83] on link "Back" at bounding box center [72, 85] width 21 height 10
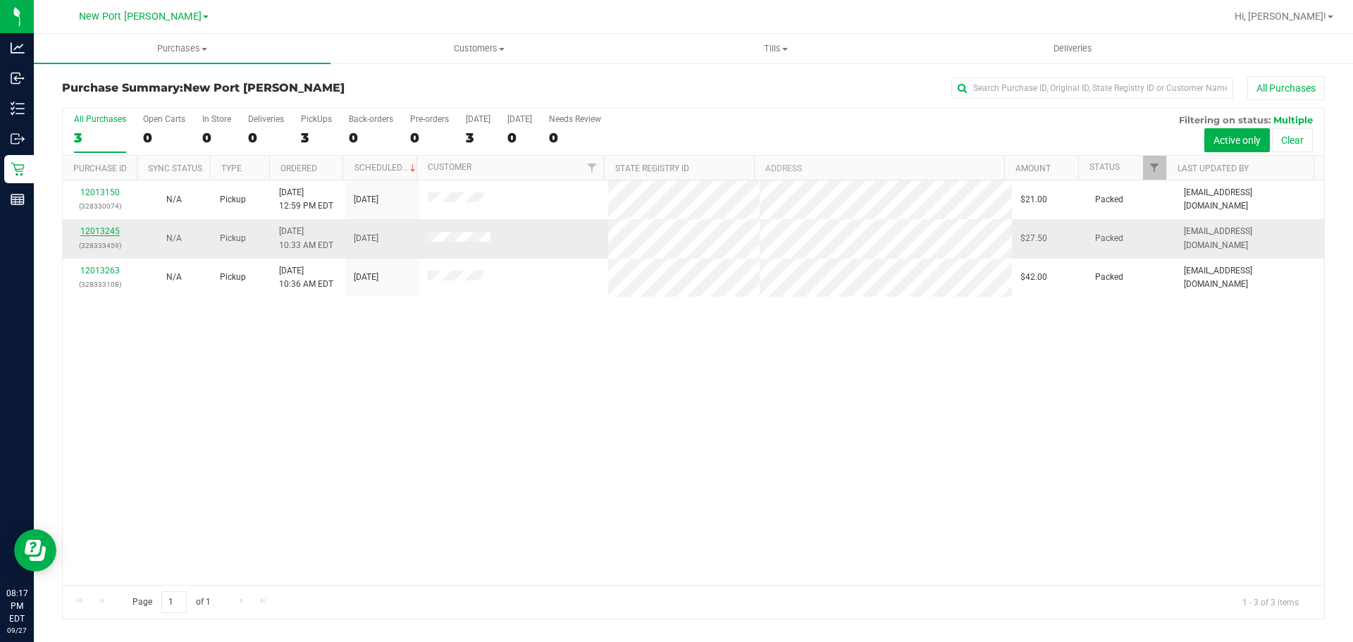
click at [89, 232] on link "12013245" at bounding box center [99, 231] width 39 height 10
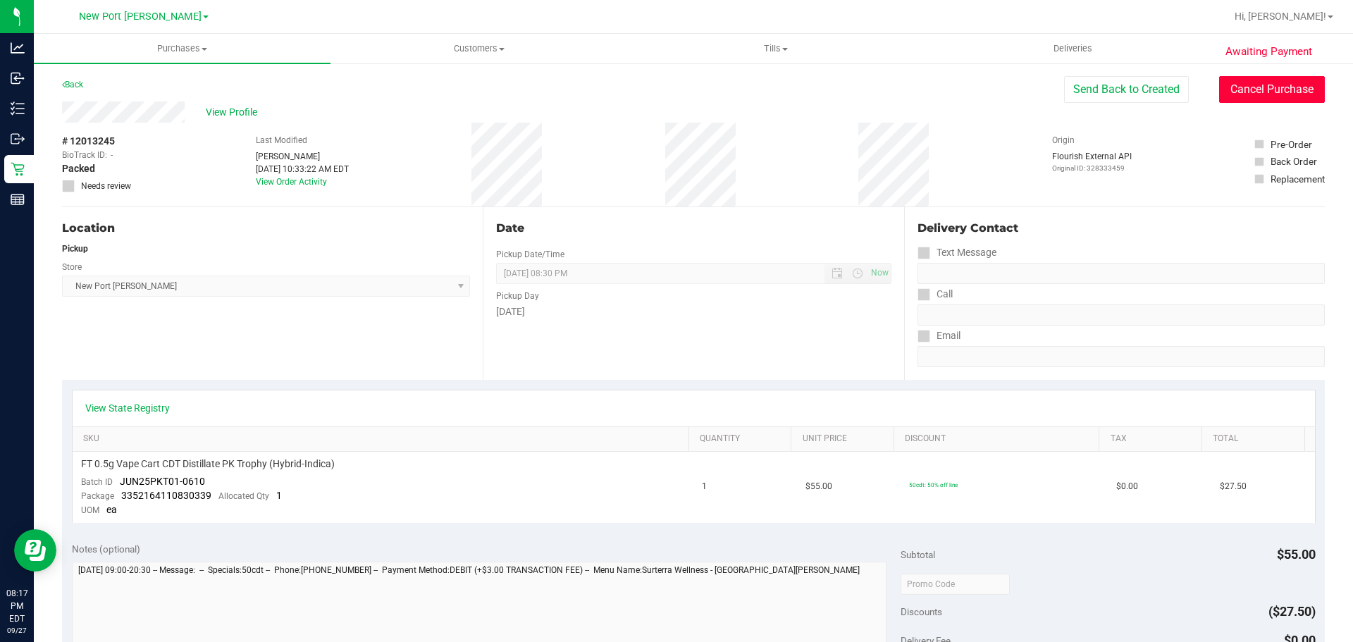
click at [1239, 91] on button "Cancel Purchase" at bounding box center [1272, 89] width 106 height 27
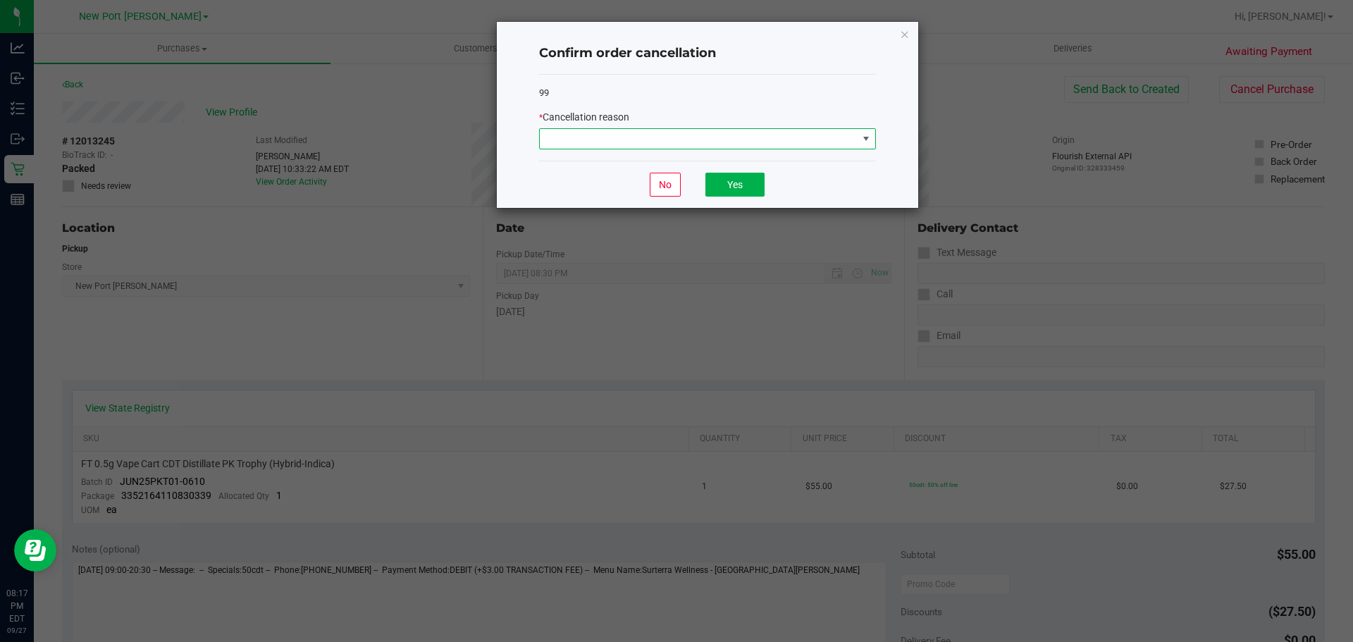
click at [867, 135] on span at bounding box center [865, 138] width 11 height 11
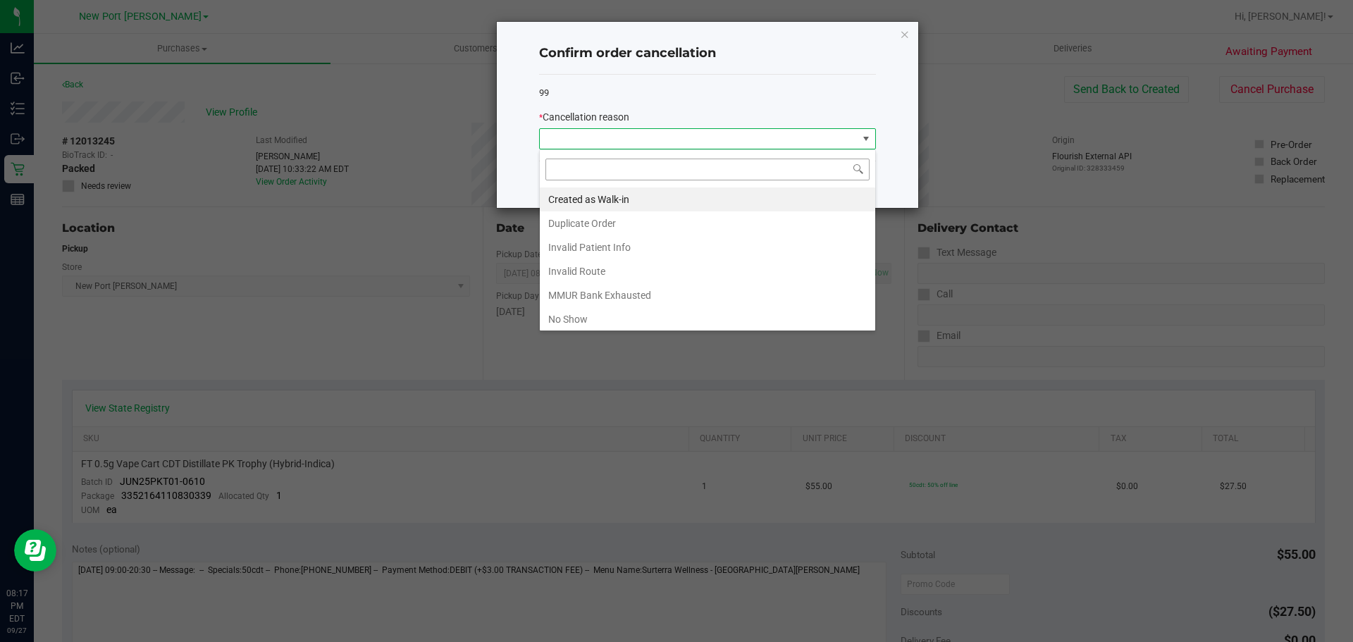
scroll to position [21, 337]
click at [583, 316] on li "No Show" at bounding box center [707, 319] width 335 height 24
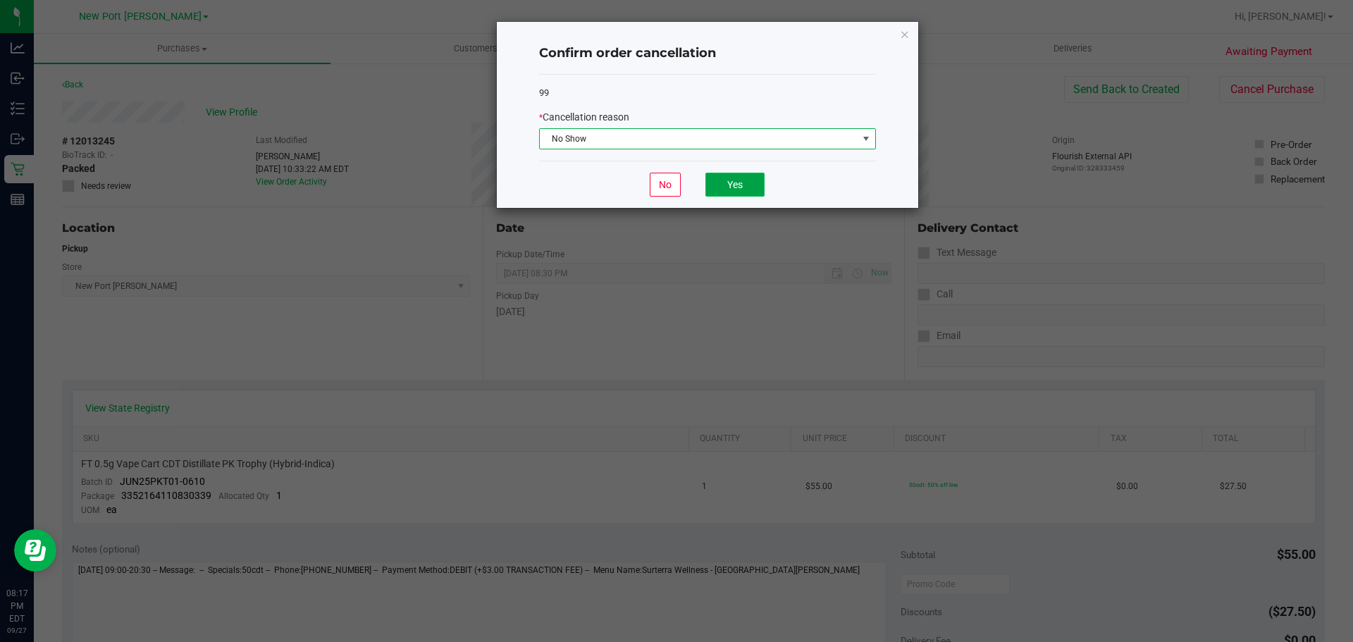
click at [738, 178] on button "Yes" at bounding box center [734, 185] width 59 height 24
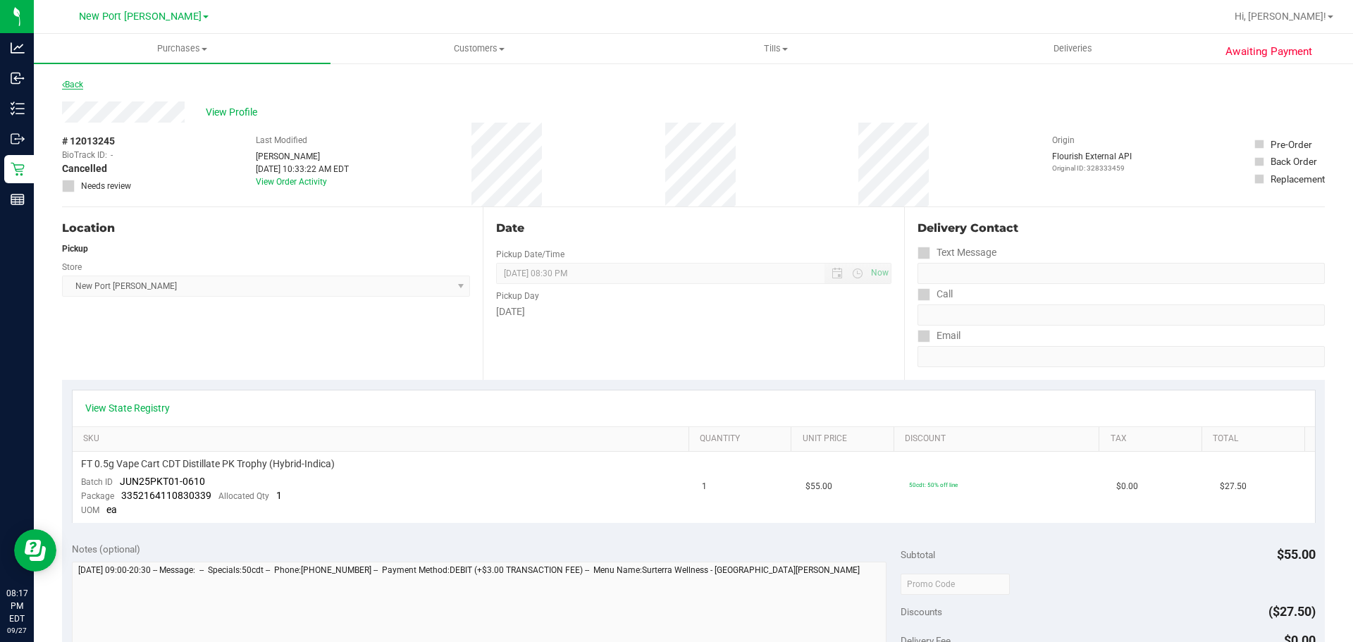
click at [77, 82] on link "Back" at bounding box center [72, 85] width 21 height 10
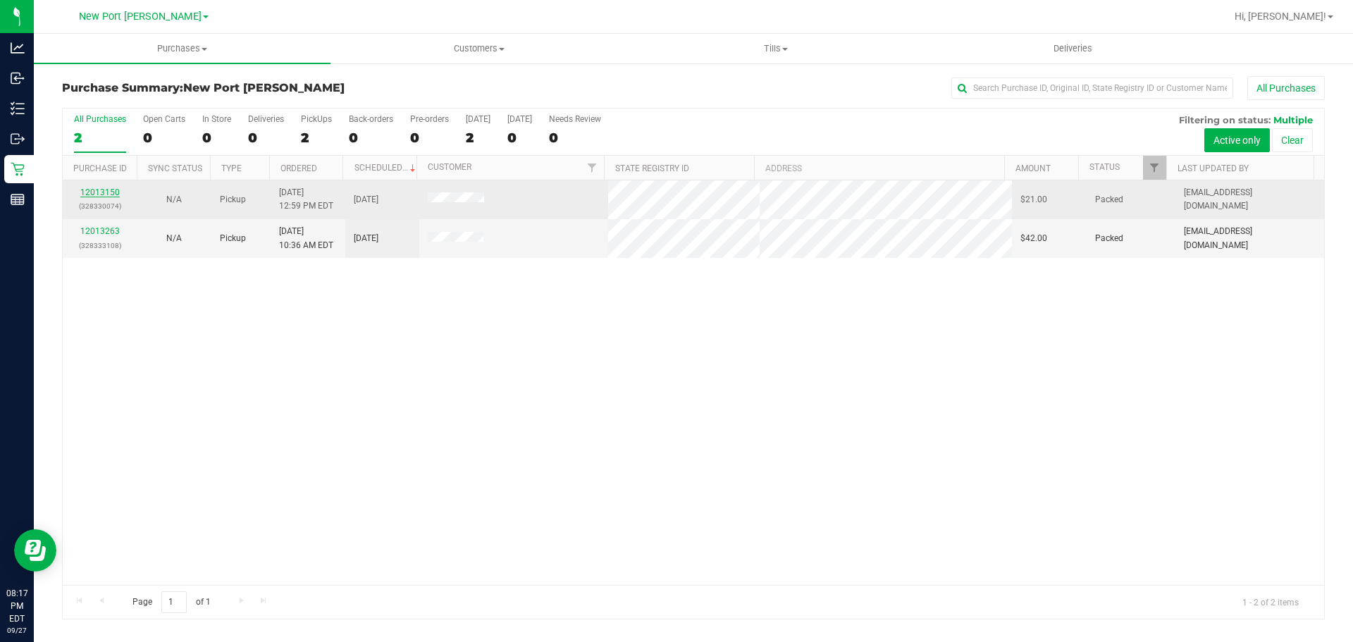
click at [98, 187] on link "12013150" at bounding box center [99, 192] width 39 height 10
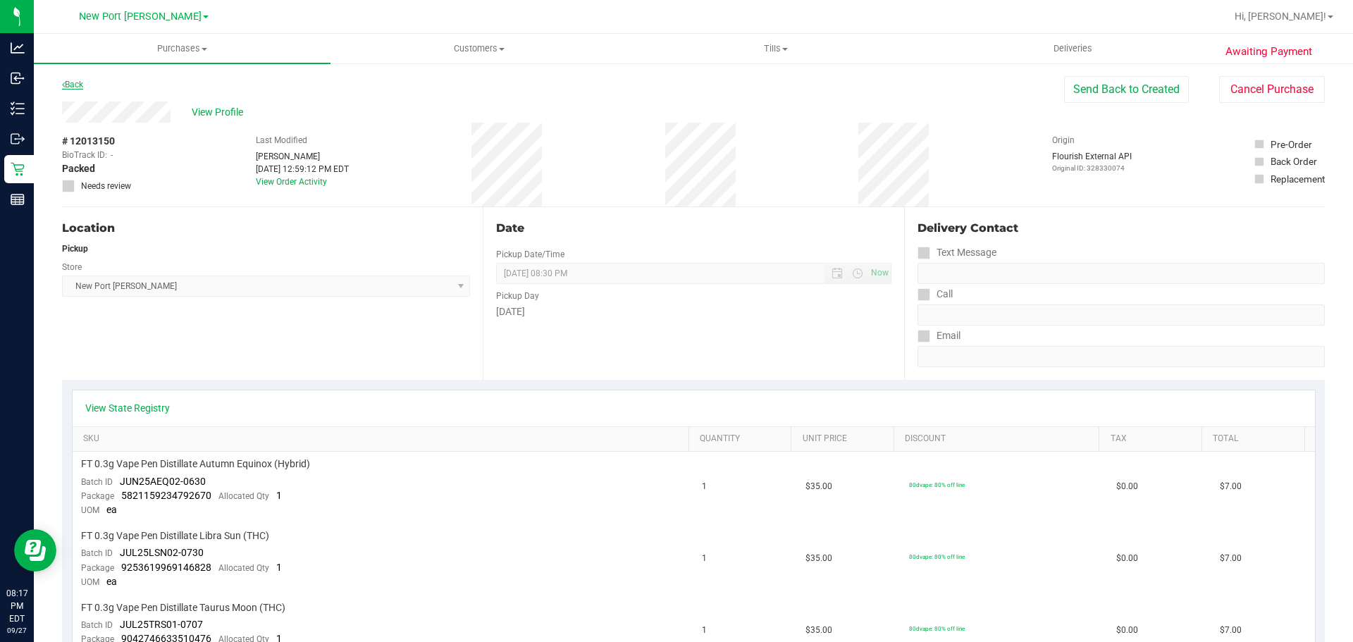
click at [78, 82] on link "Back" at bounding box center [72, 85] width 21 height 10
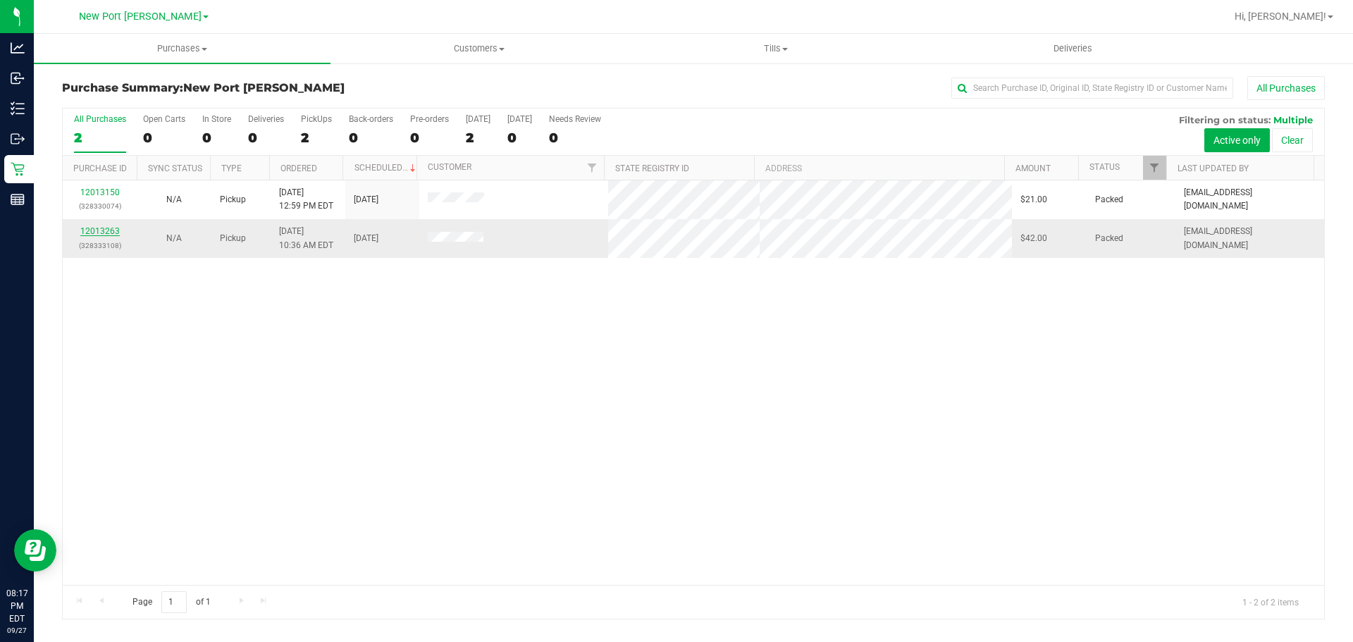
click at [89, 228] on link "12013263" at bounding box center [99, 231] width 39 height 10
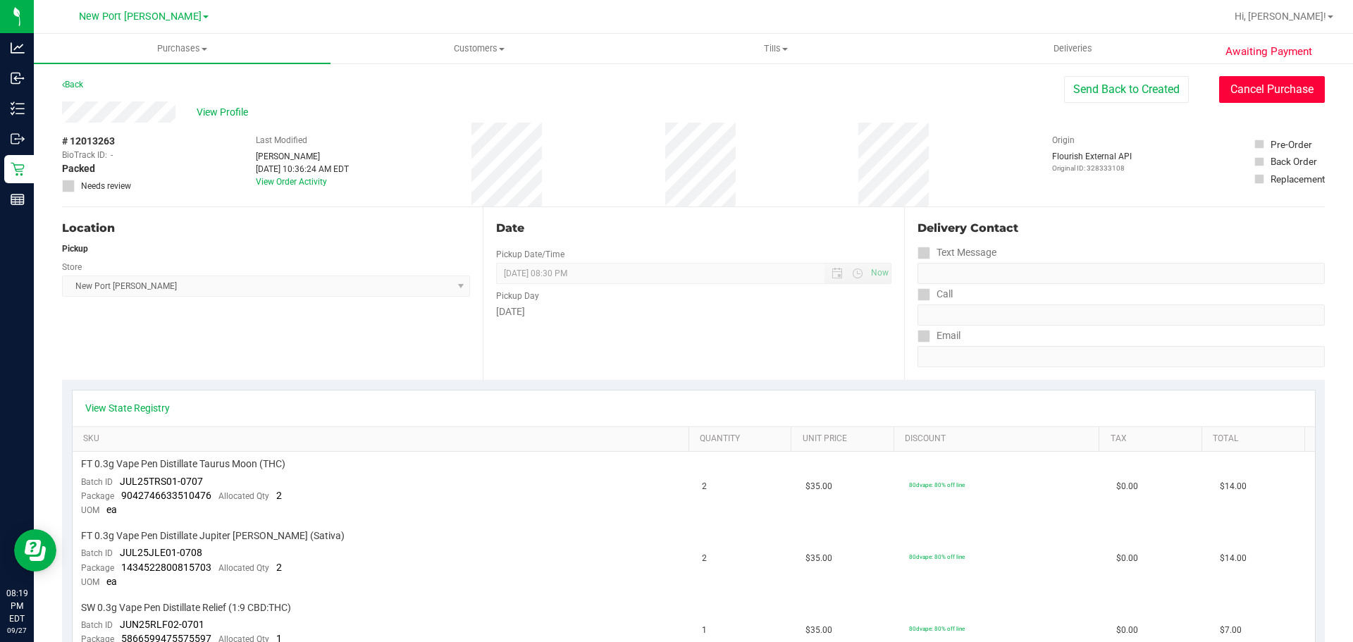
click at [1233, 87] on button "Cancel Purchase" at bounding box center [1272, 89] width 106 height 27
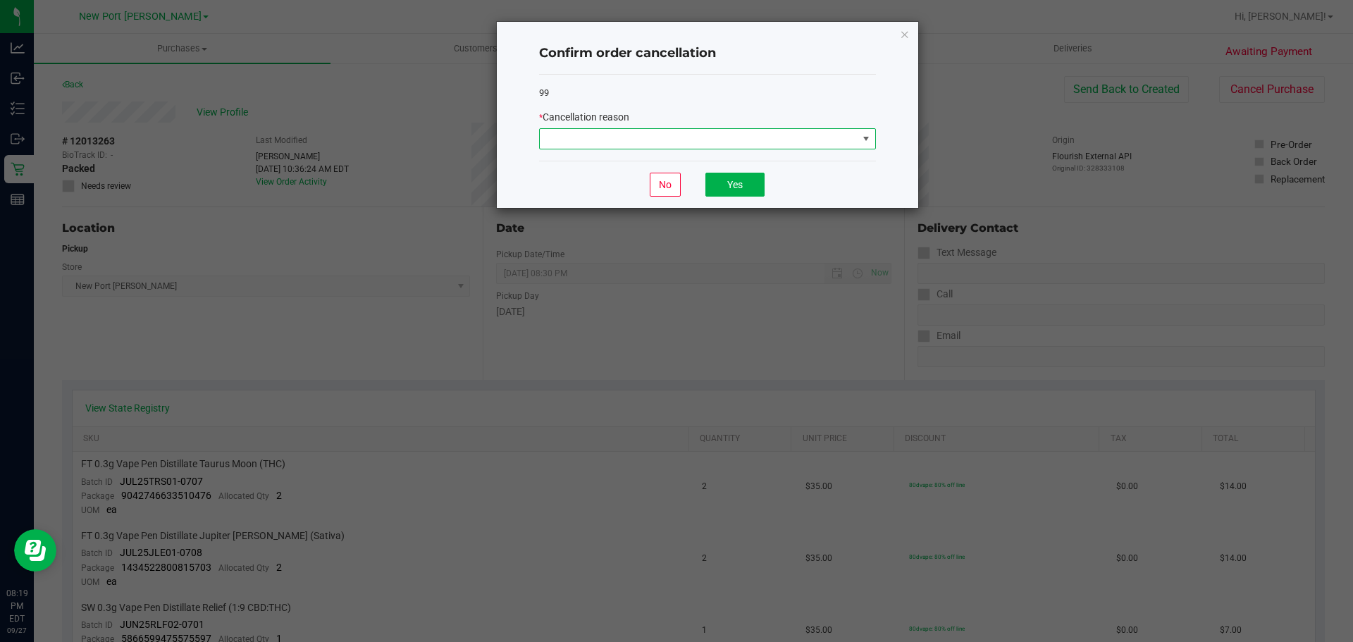
click at [864, 137] on span at bounding box center [865, 138] width 11 height 11
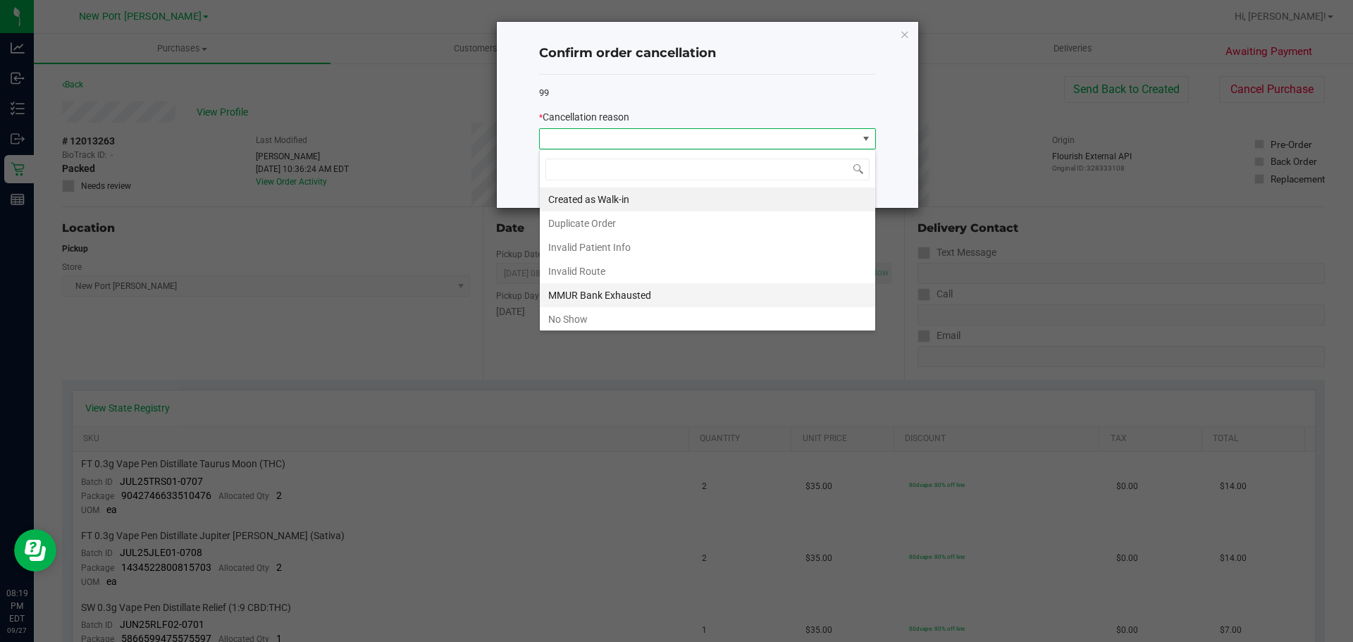
scroll to position [21, 337]
click at [602, 316] on li "No Show" at bounding box center [707, 319] width 335 height 24
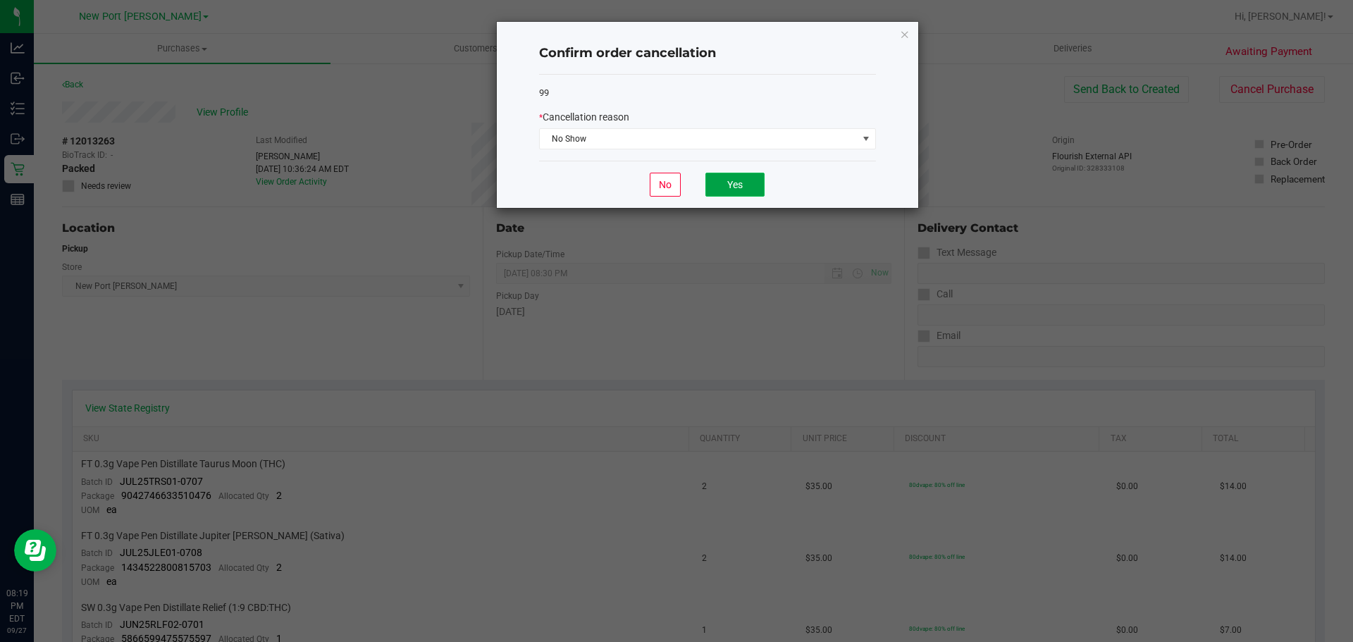
click at [740, 182] on button "Yes" at bounding box center [734, 185] width 59 height 24
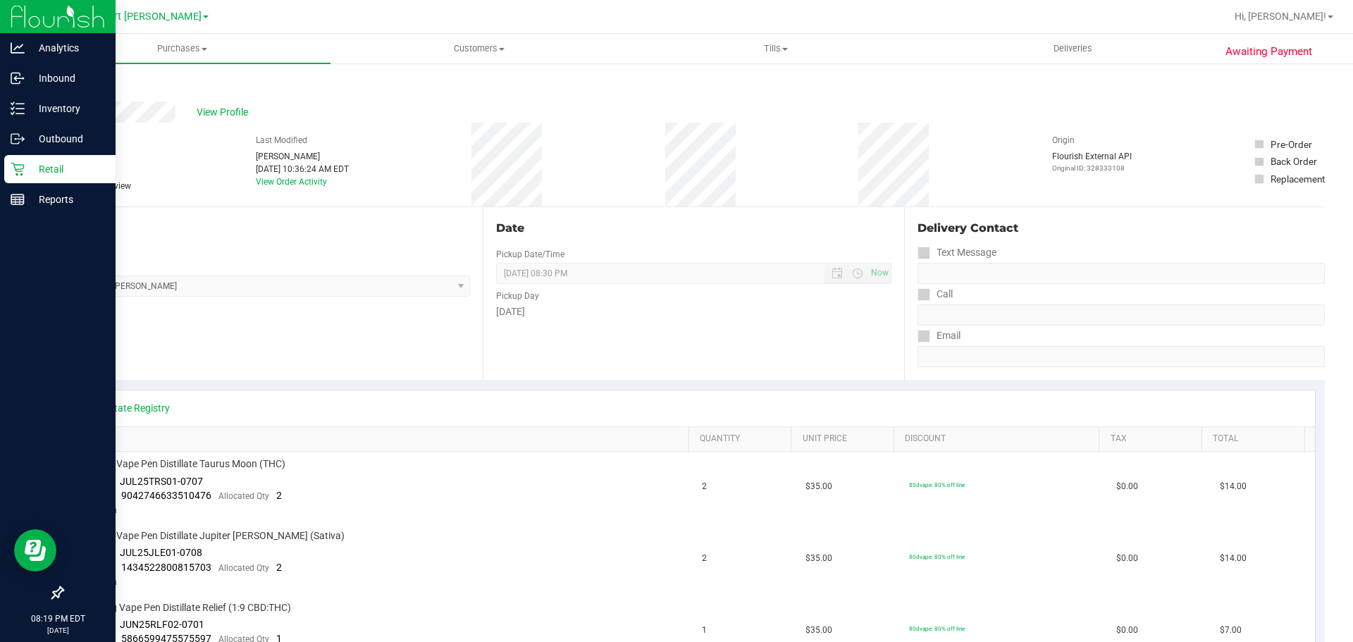
click at [51, 174] on p "Retail" at bounding box center [67, 169] width 85 height 17
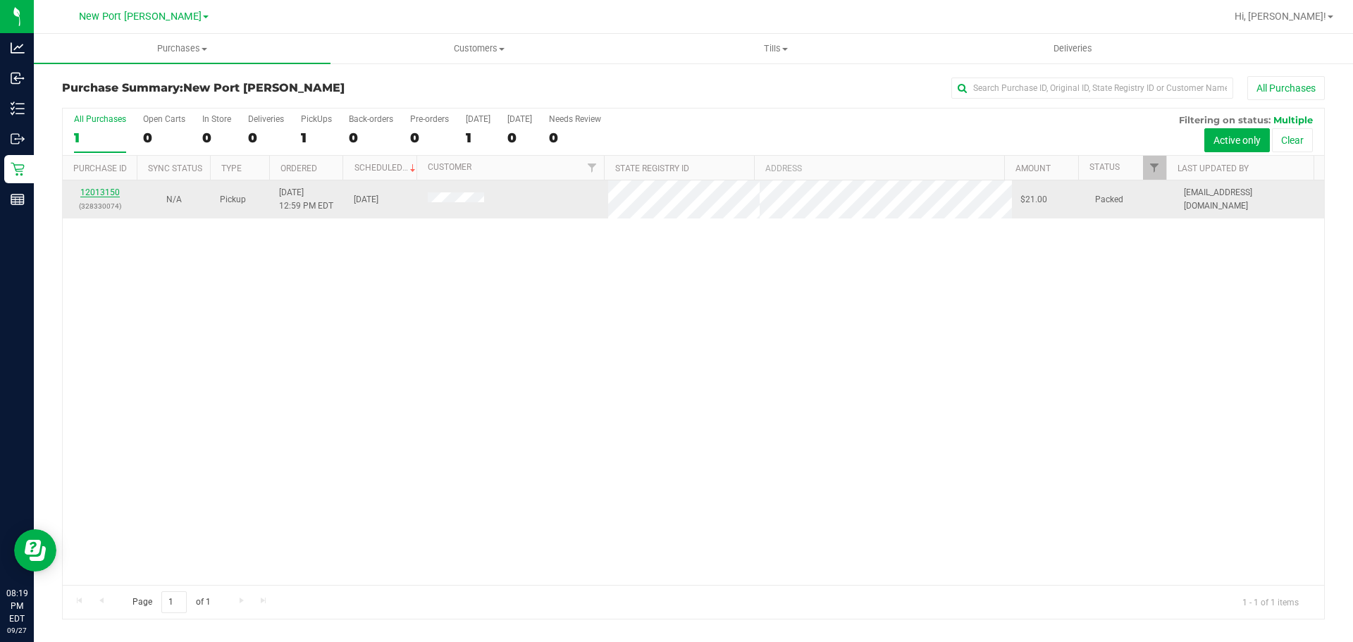
click at [95, 189] on link "12013150" at bounding box center [99, 192] width 39 height 10
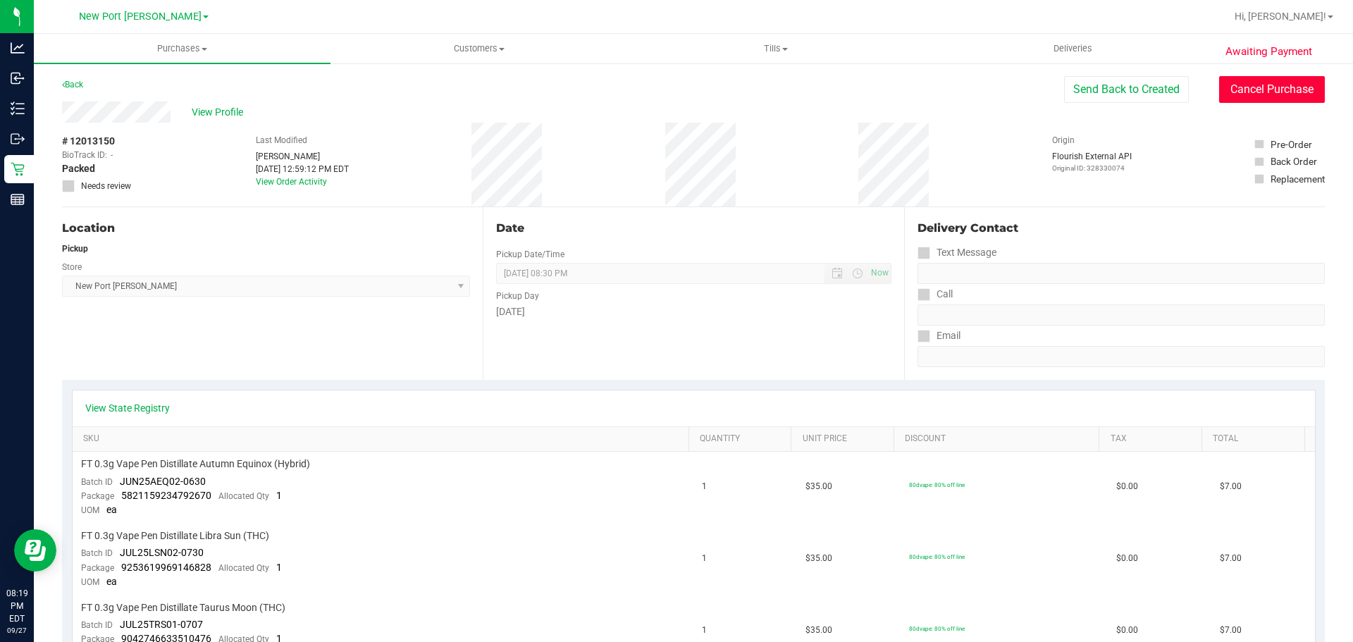
click at [1269, 89] on button "Cancel Purchase" at bounding box center [1272, 89] width 106 height 27
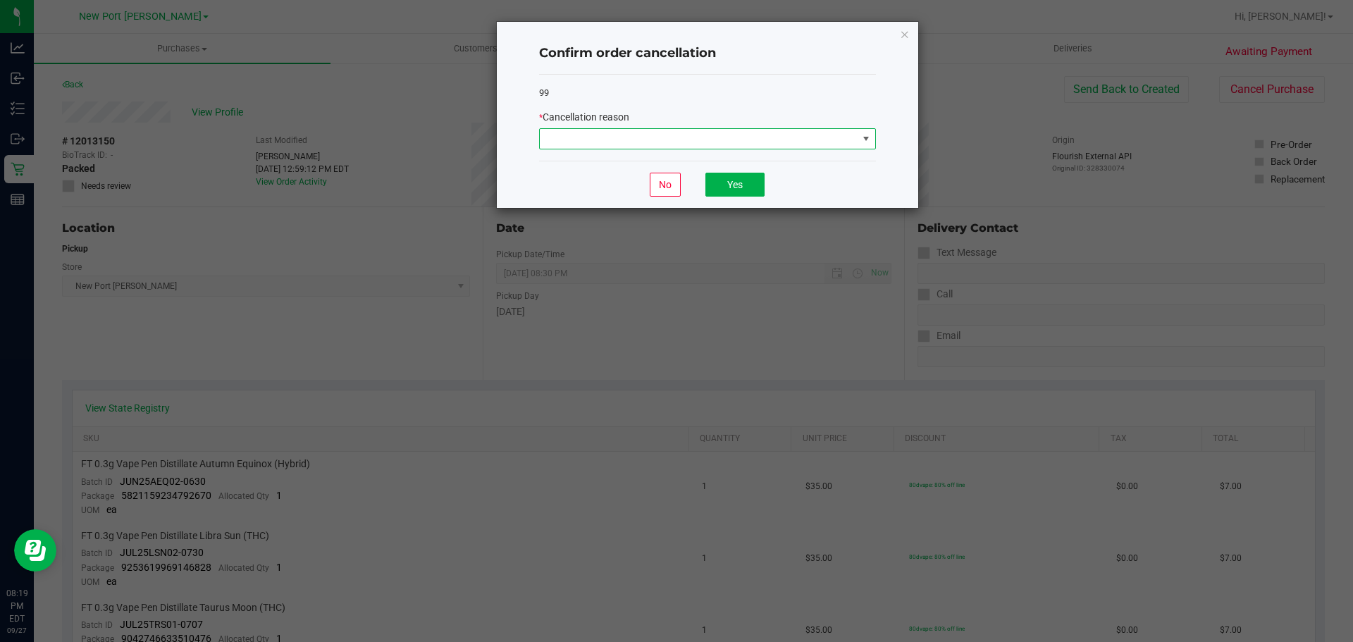
click at [864, 137] on span at bounding box center [865, 138] width 11 height 11
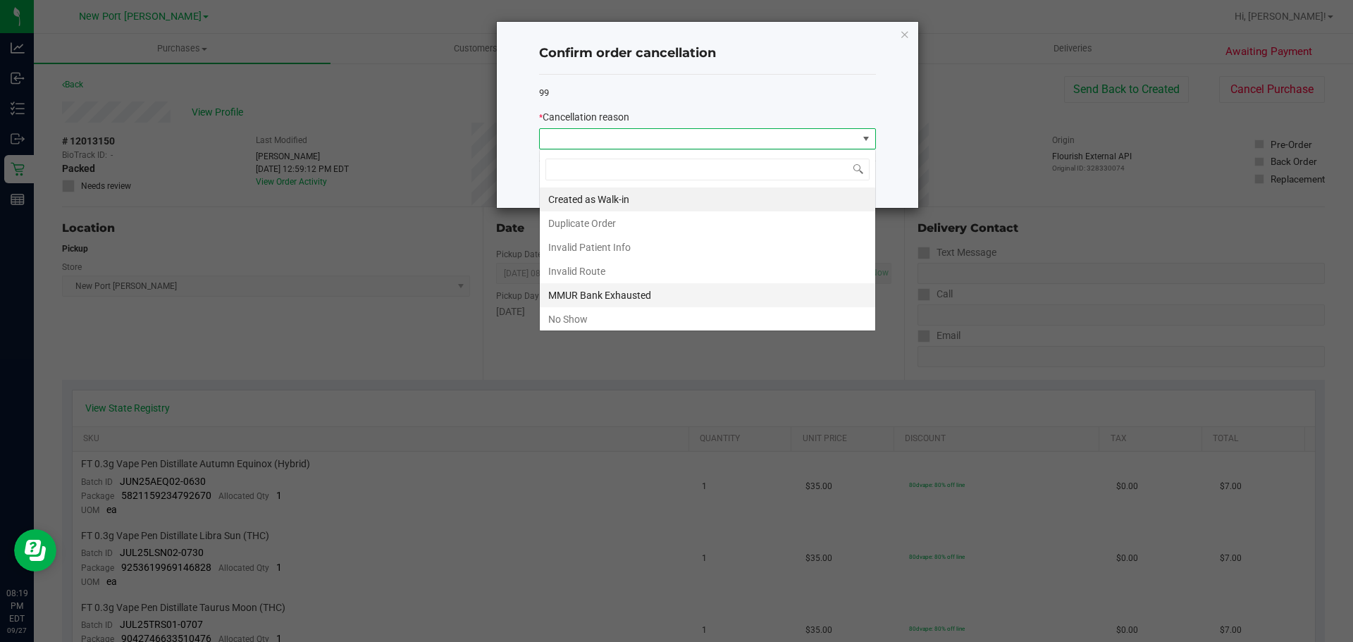
scroll to position [21, 337]
click at [604, 315] on li "No Show" at bounding box center [707, 319] width 335 height 24
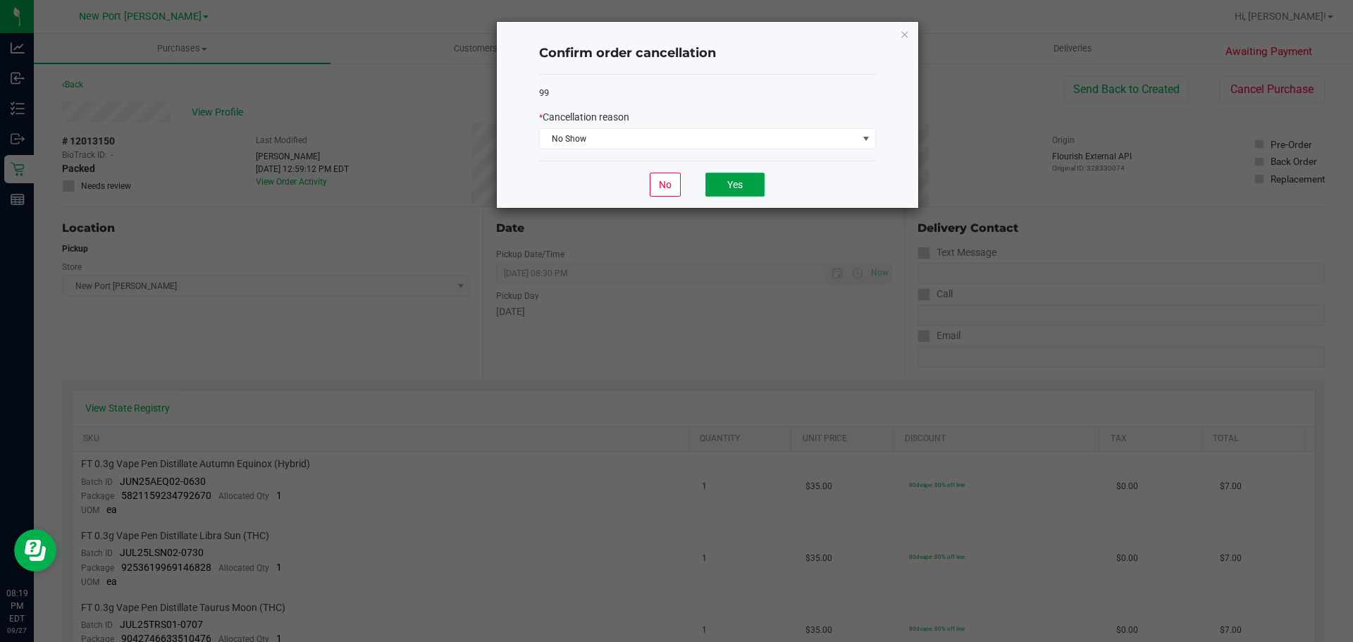
click at [735, 189] on button "Yes" at bounding box center [734, 185] width 59 height 24
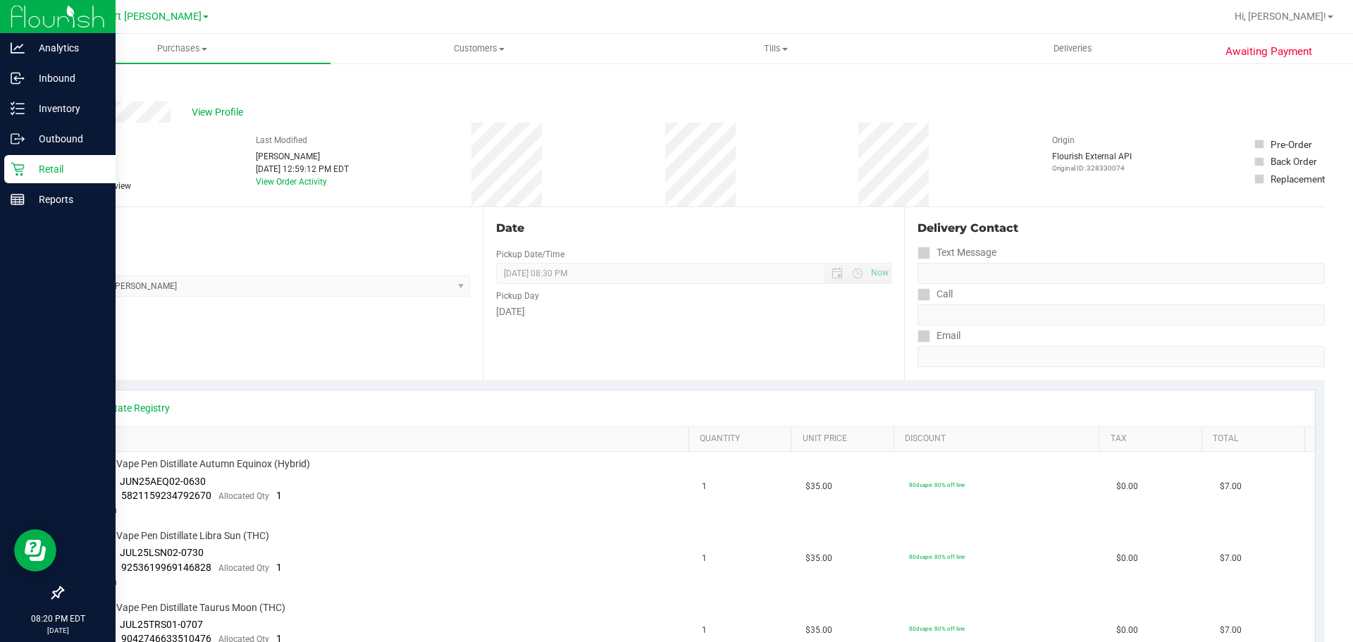
click at [38, 164] on p "Retail" at bounding box center [67, 169] width 85 height 17
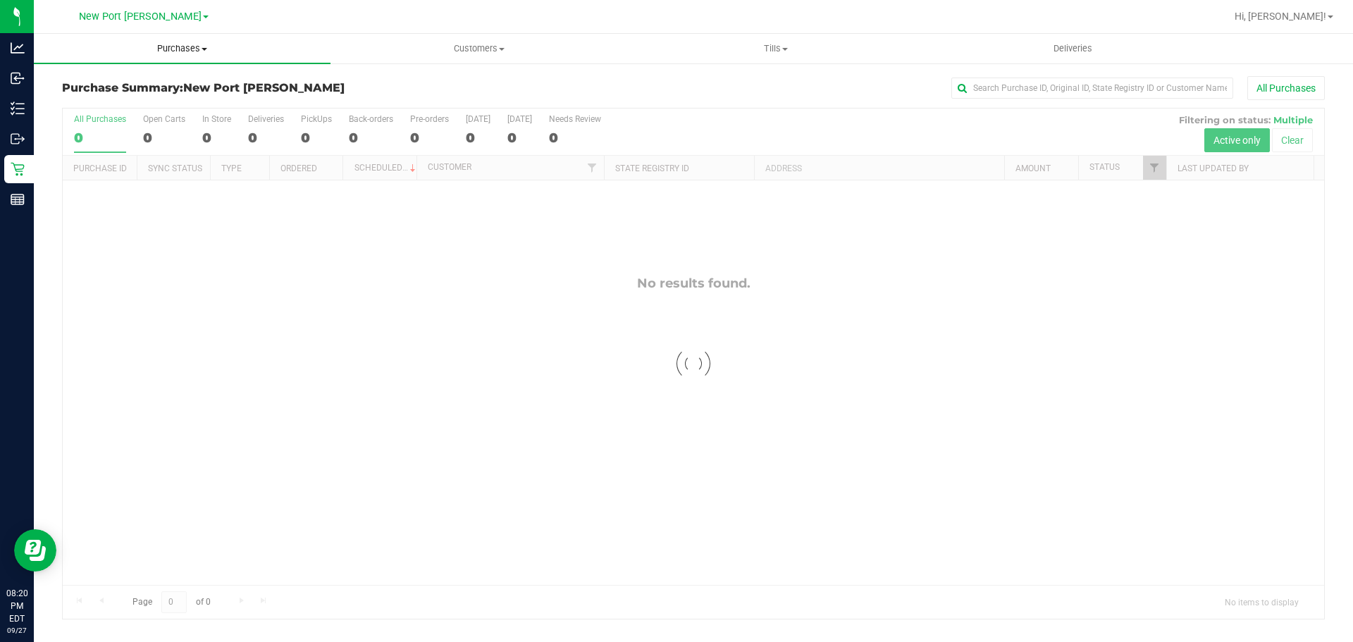
click at [206, 46] on span "Purchases" at bounding box center [182, 48] width 297 height 13
click at [127, 85] on span "Summary of purchases" at bounding box center [106, 85] width 144 height 12
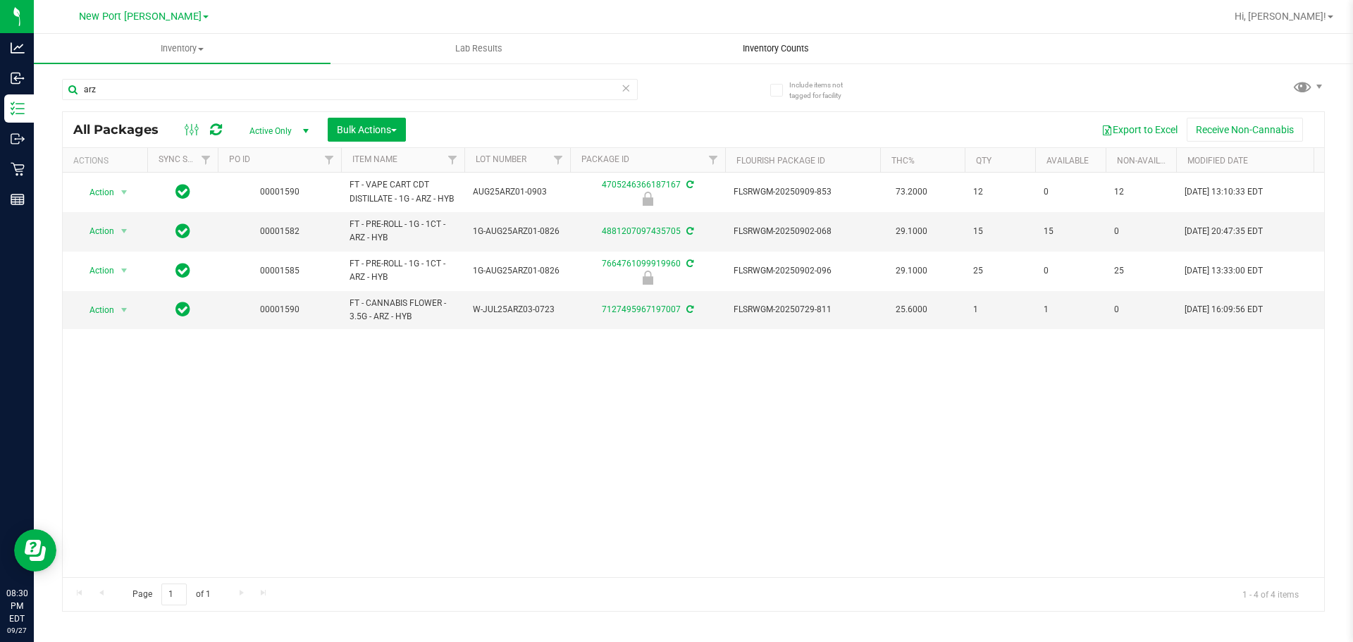
click at [774, 48] on span "Inventory Counts" at bounding box center [775, 48] width 104 height 13
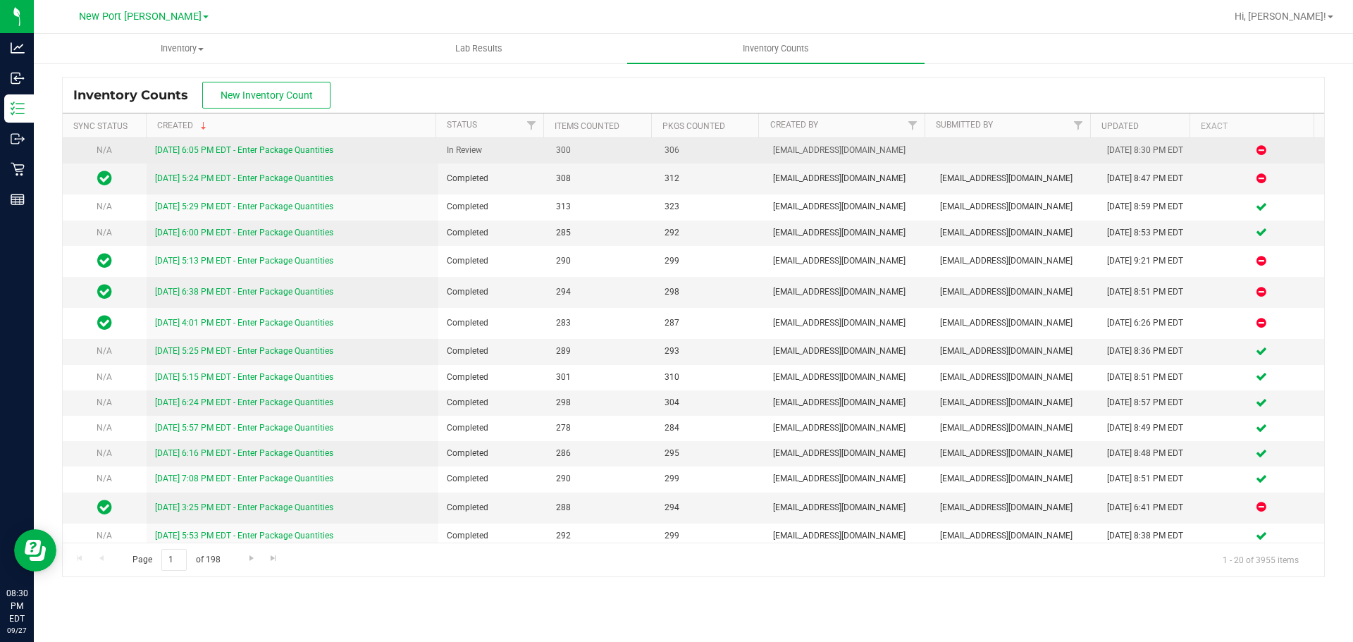
click at [279, 146] on link "[DATE] 6:05 PM EDT - Enter Package Quantities" at bounding box center [244, 150] width 178 height 10
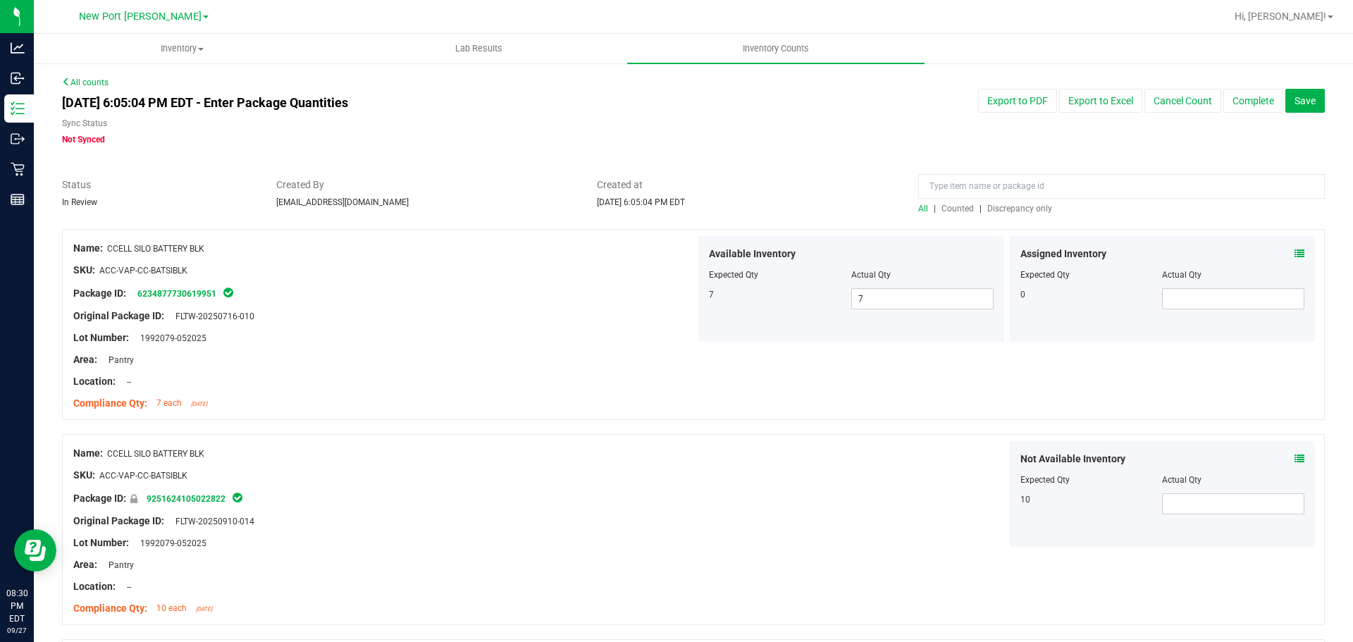
click at [1026, 209] on span "Discrepancy only" at bounding box center [1019, 209] width 65 height 10
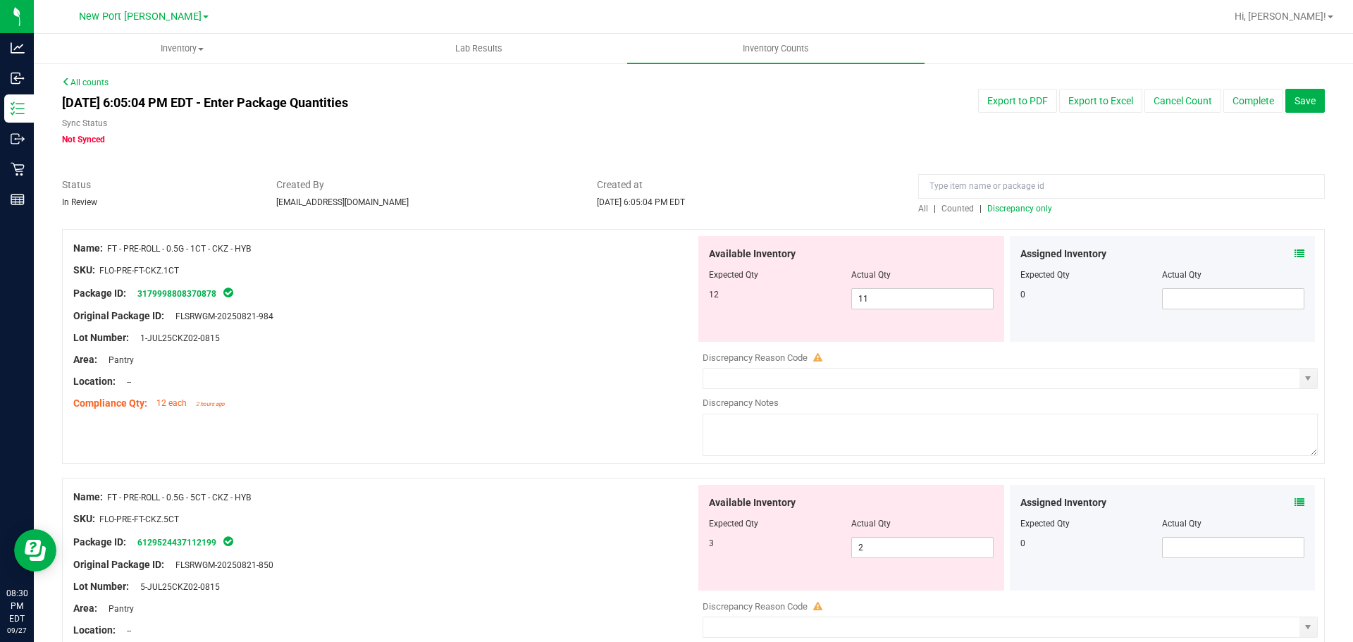
click at [1294, 255] on icon at bounding box center [1299, 254] width 10 height 10
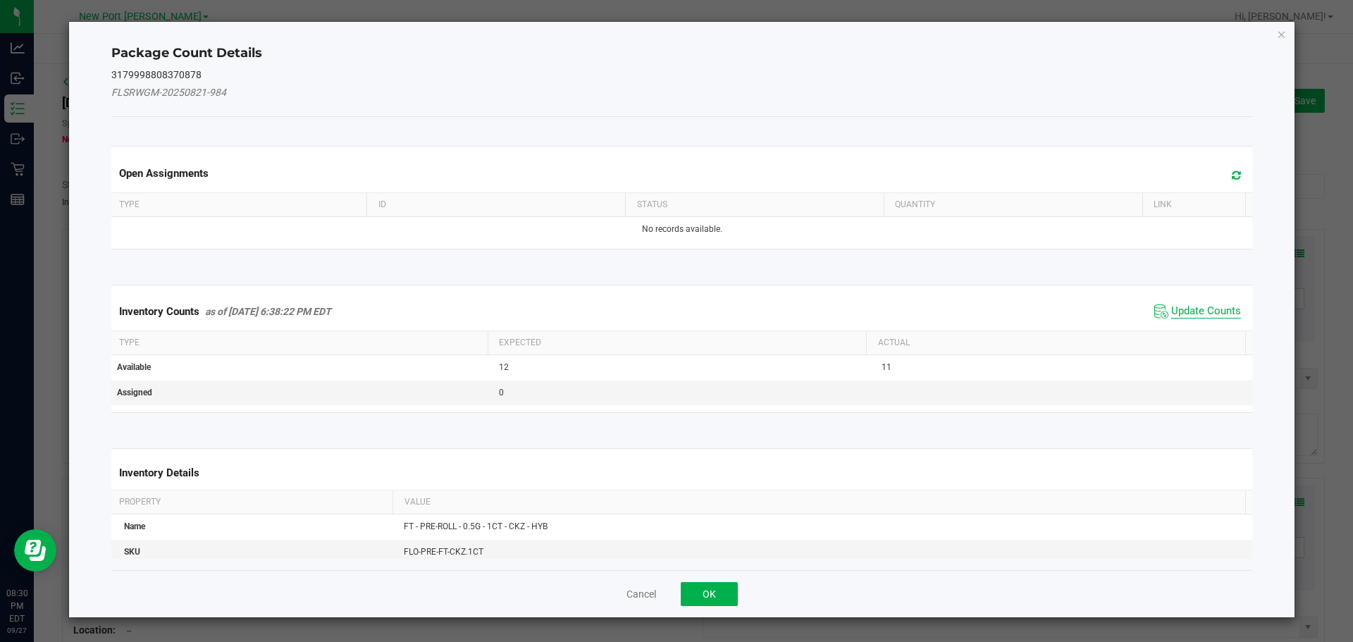
click at [1185, 311] on span "Update Counts" at bounding box center [1206, 311] width 70 height 14
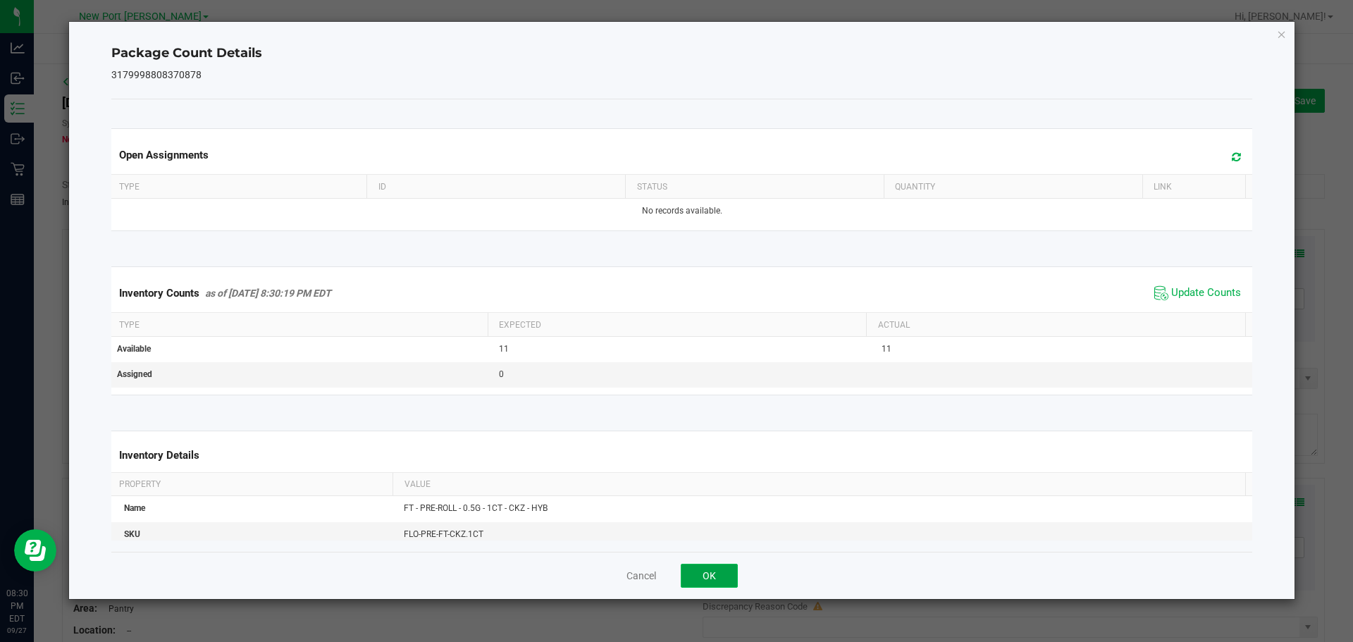
click at [715, 577] on button "OK" at bounding box center [708, 576] width 57 height 24
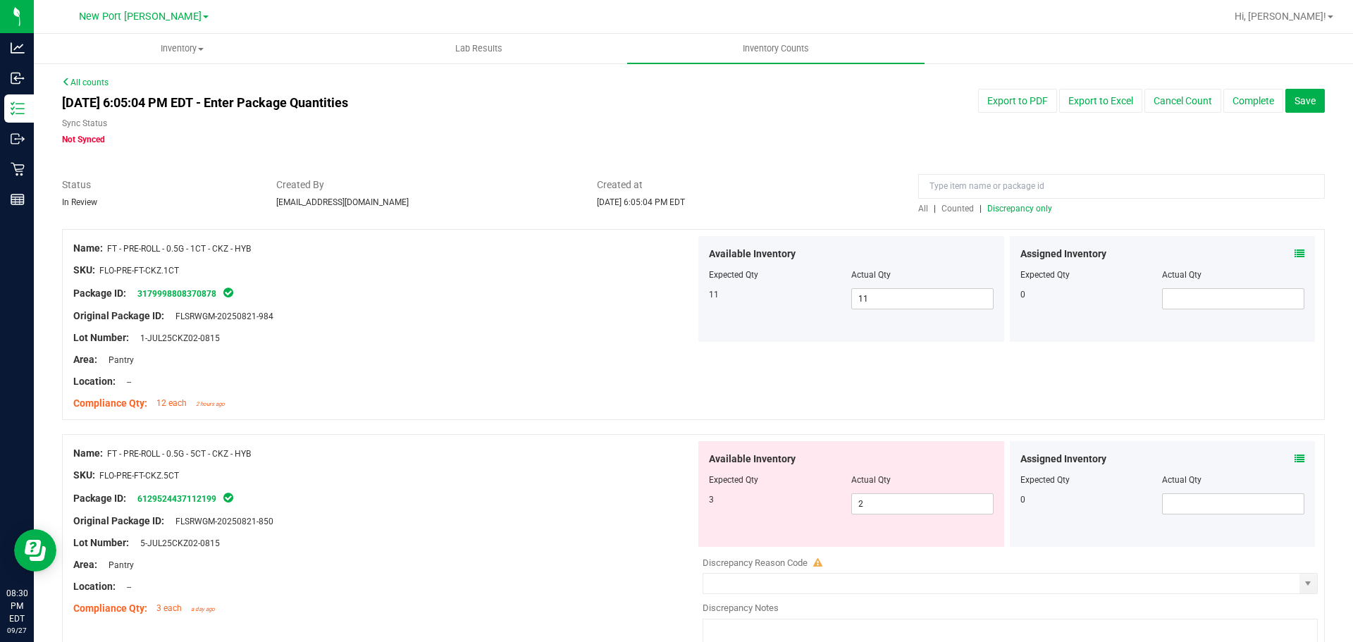
click at [1294, 456] on icon at bounding box center [1299, 459] width 10 height 10
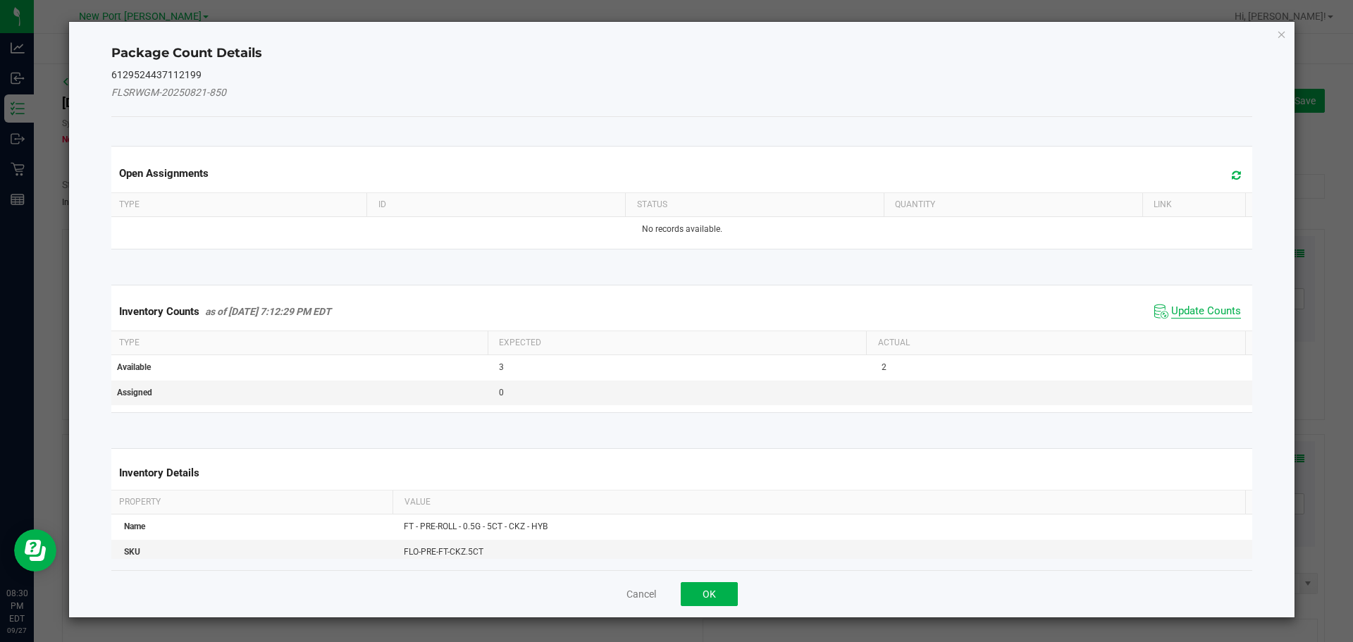
click at [1191, 309] on span "Update Counts" at bounding box center [1206, 311] width 70 height 14
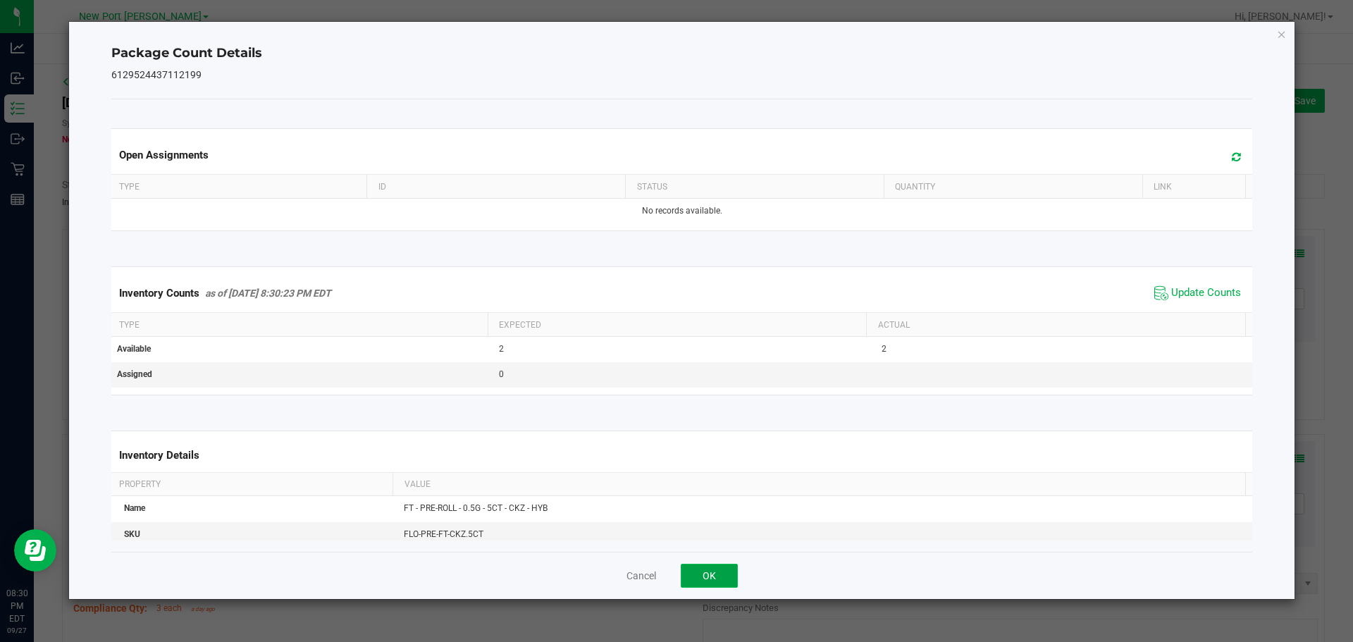
click at [712, 571] on button "OK" at bounding box center [708, 576] width 57 height 24
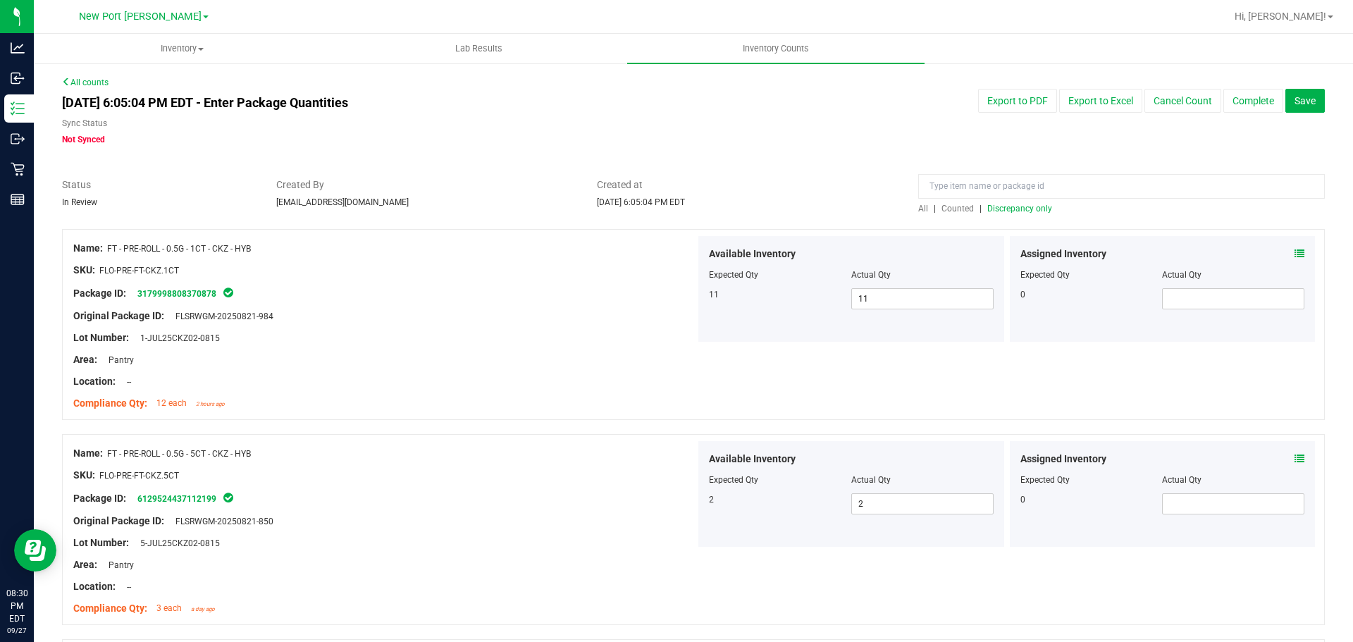
scroll to position [211, 0]
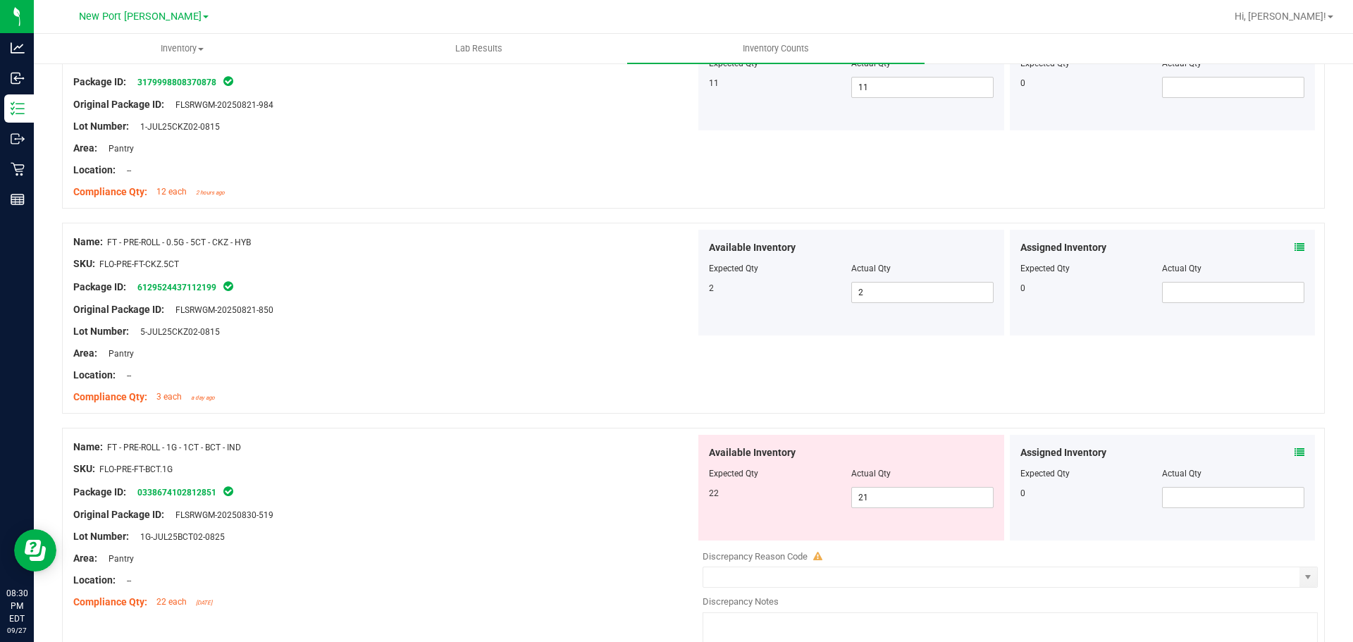
click at [1294, 451] on icon at bounding box center [1299, 452] width 10 height 10
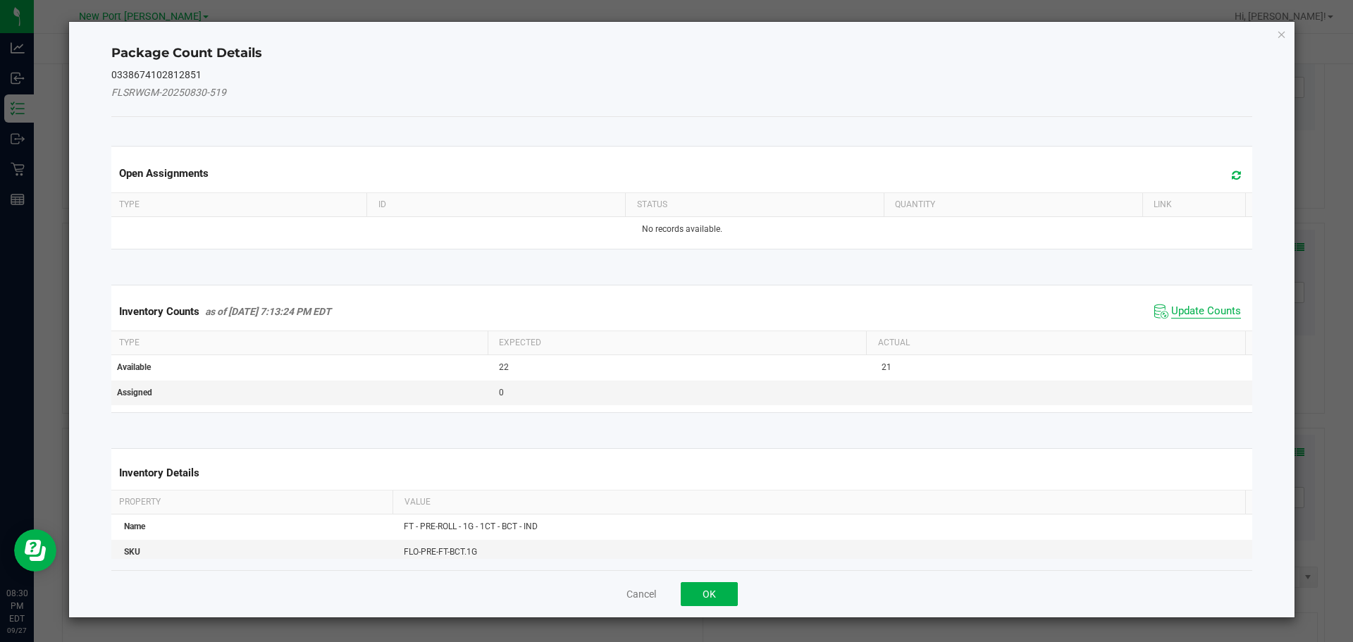
click at [1174, 311] on span "Update Counts" at bounding box center [1206, 311] width 70 height 14
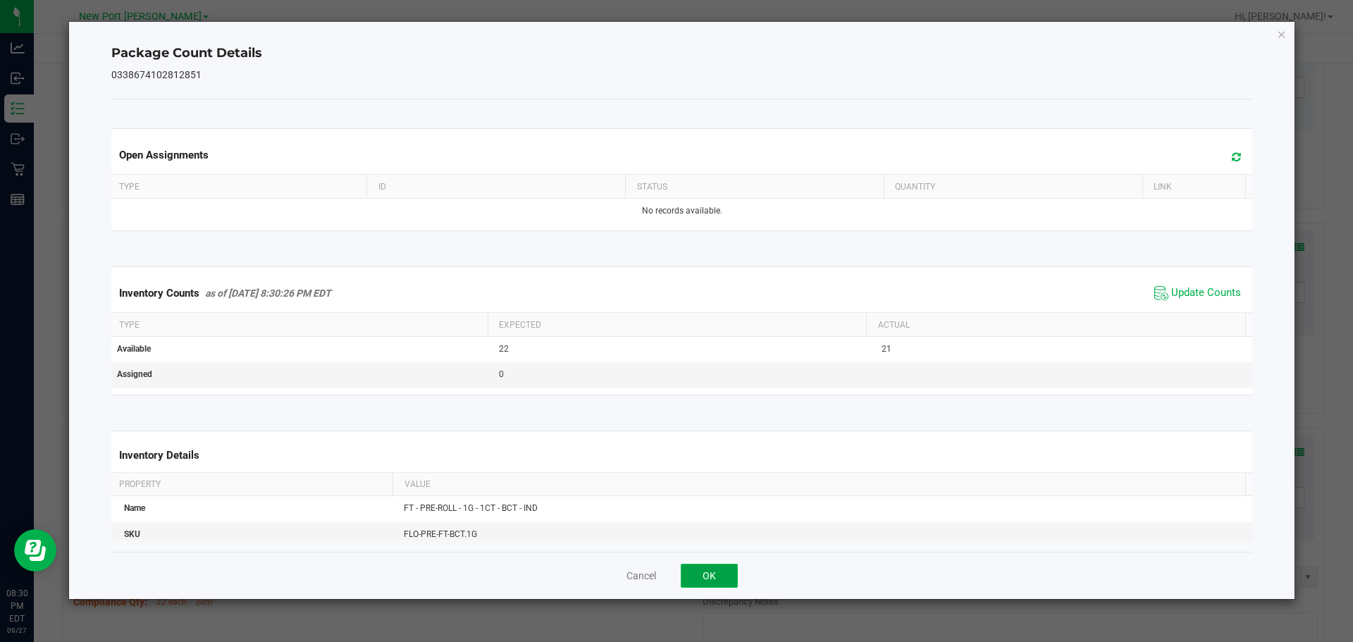
click at [718, 574] on button "OK" at bounding box center [708, 576] width 57 height 24
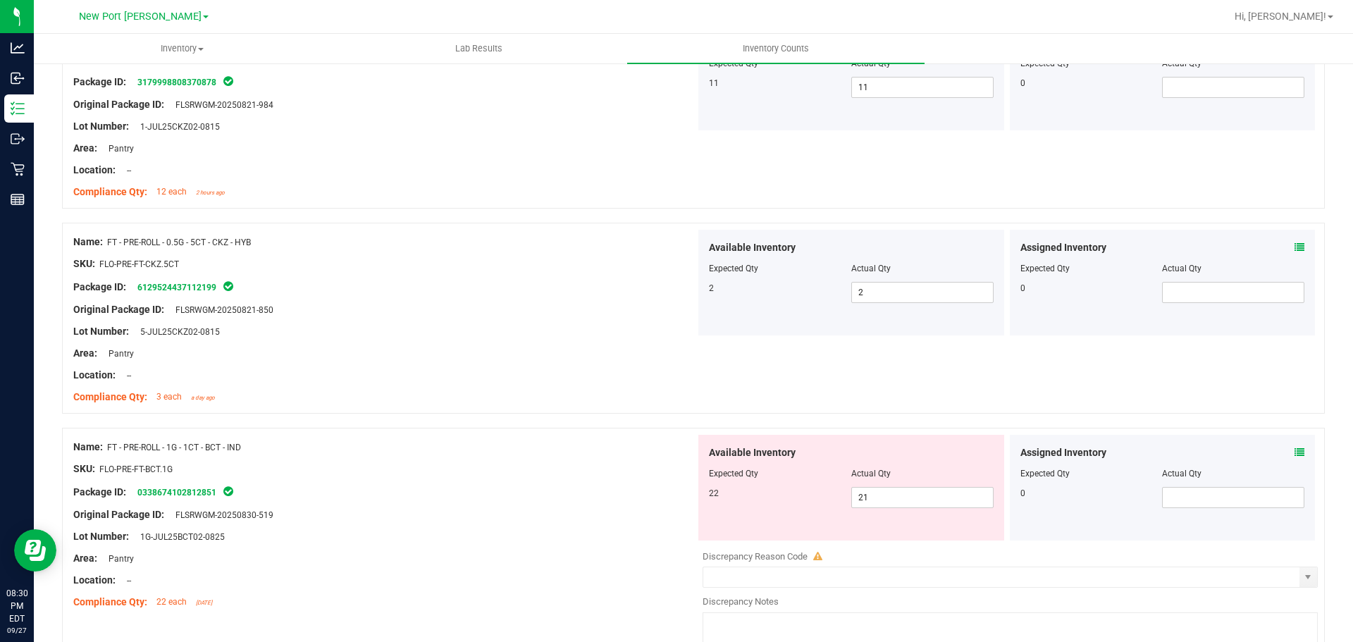
scroll to position [564, 0]
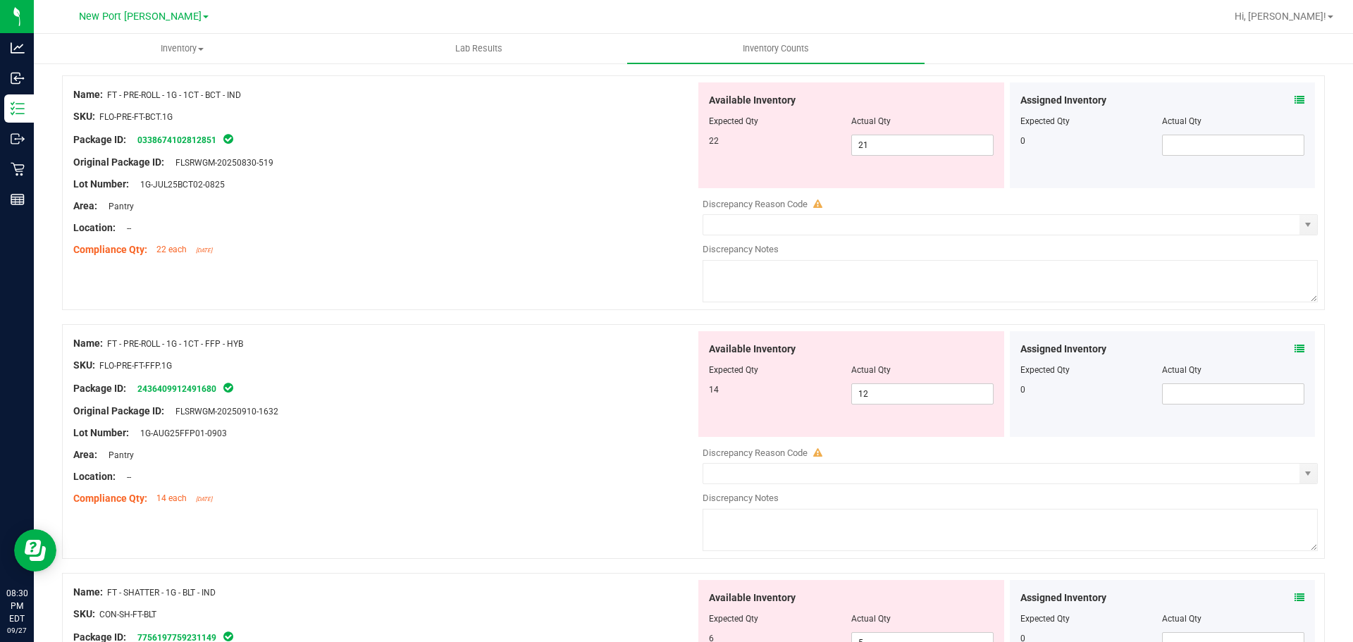
click at [1294, 347] on icon at bounding box center [1299, 349] width 10 height 10
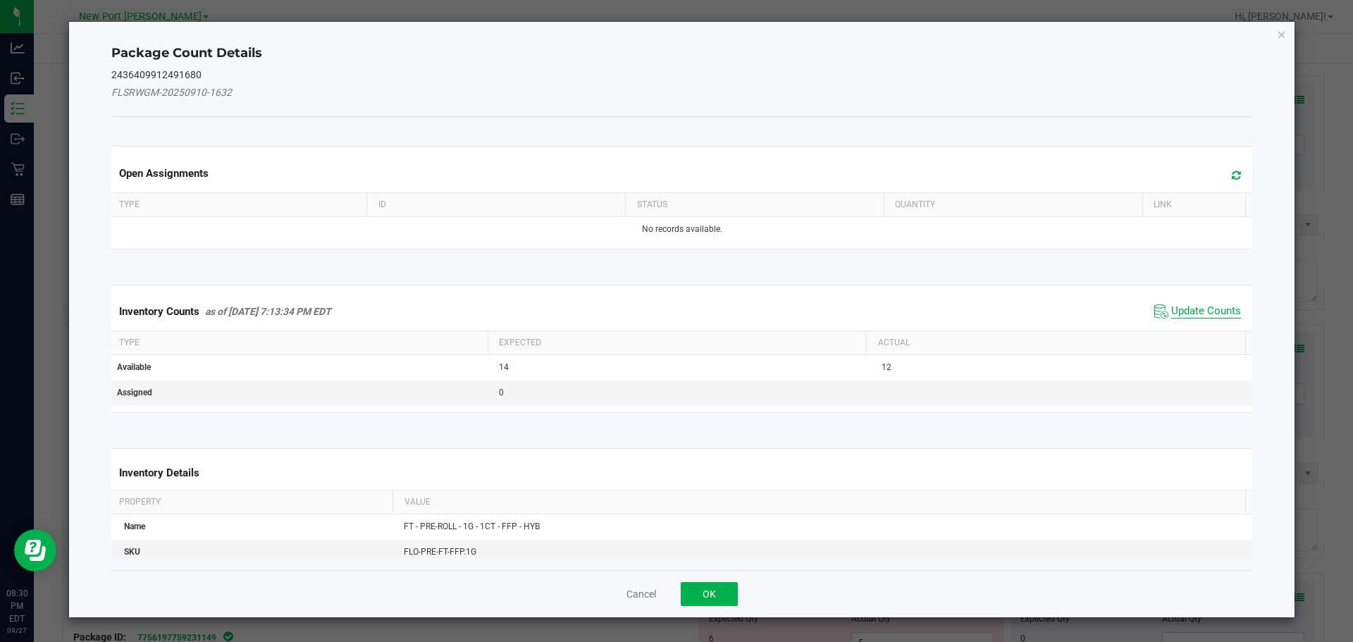
click at [1188, 315] on span "Update Counts" at bounding box center [1206, 311] width 70 height 14
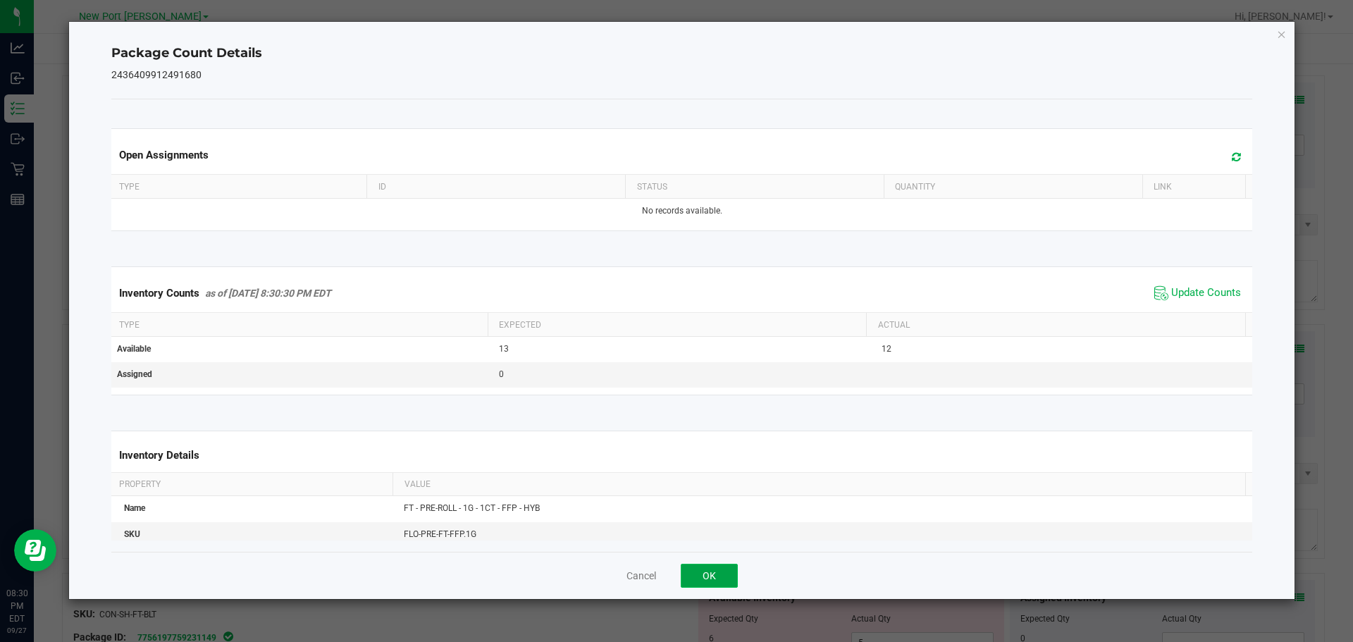
click at [725, 574] on button "OK" at bounding box center [708, 576] width 57 height 24
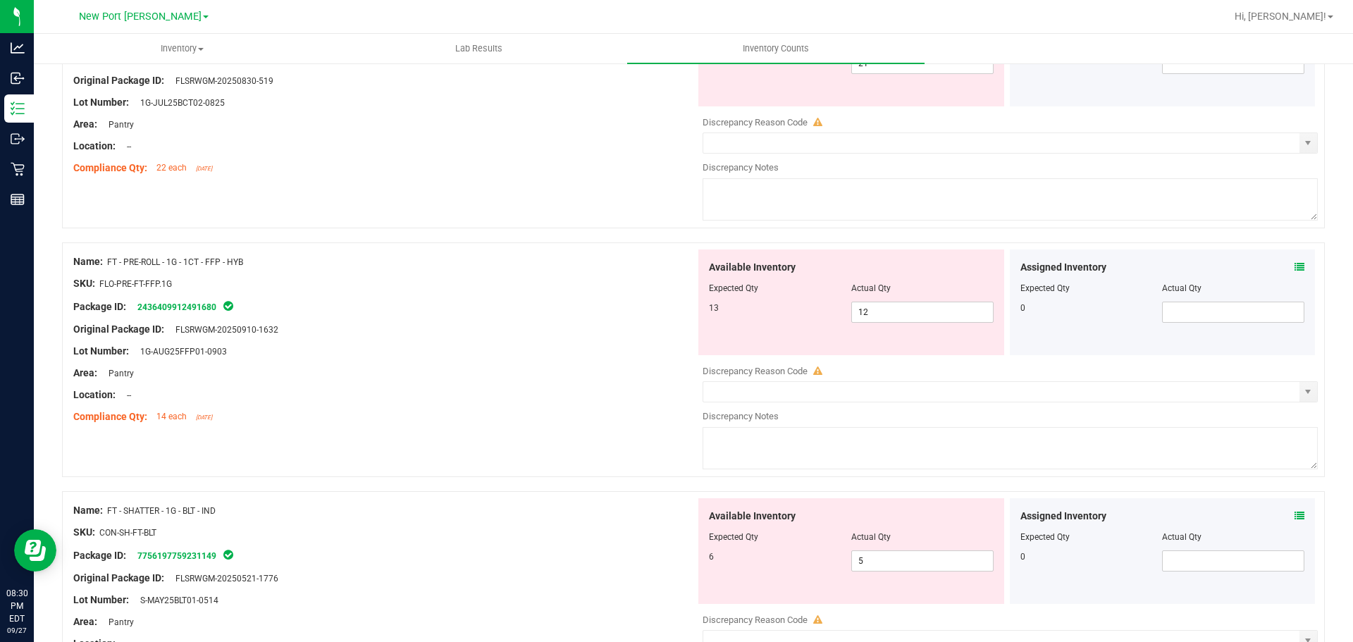
scroll to position [775, 0]
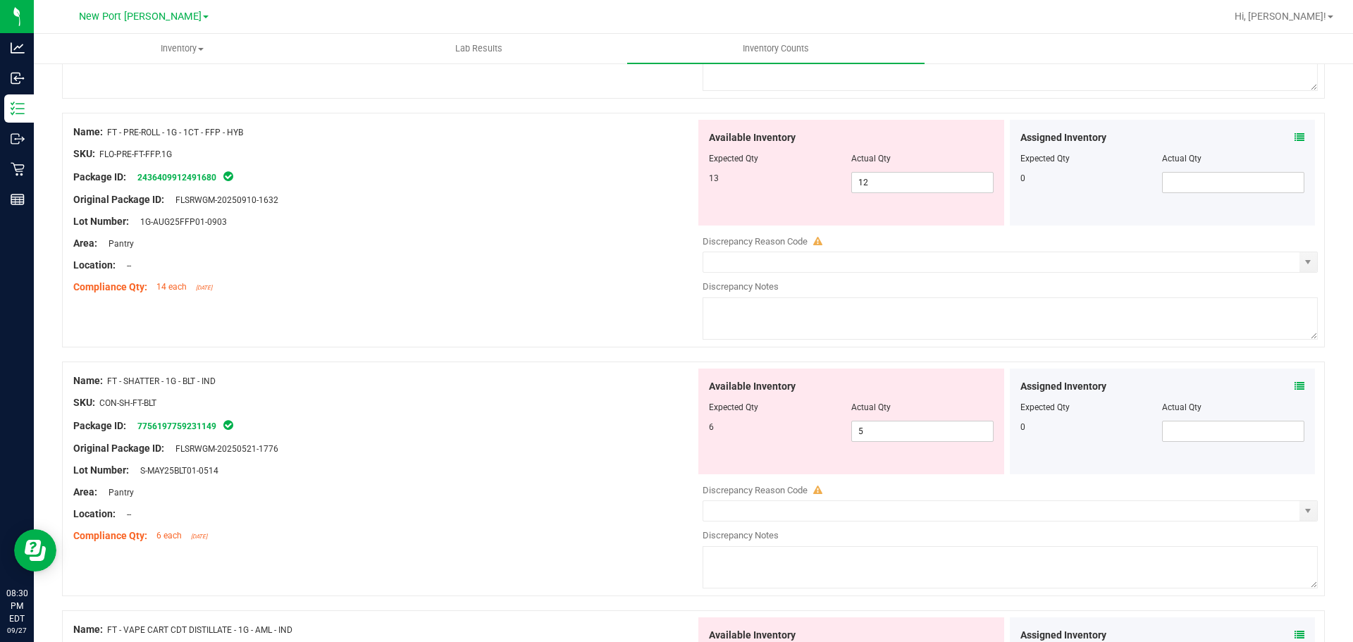
click at [1294, 385] on icon at bounding box center [1299, 386] width 10 height 10
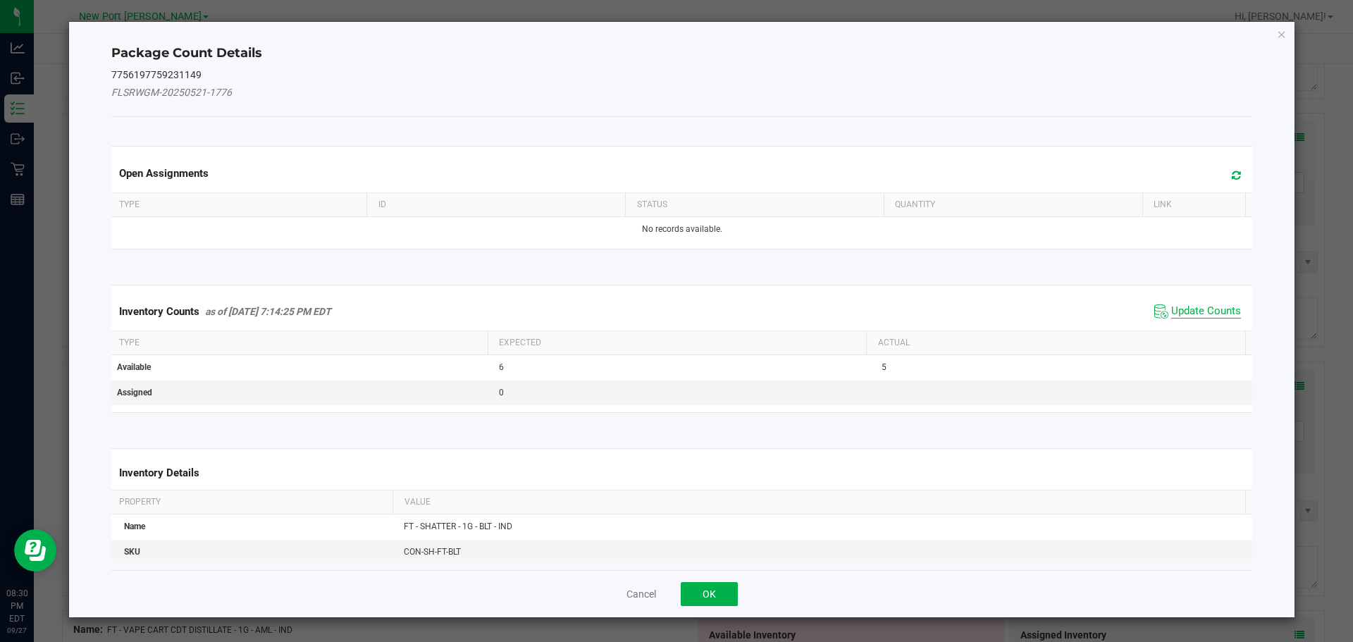
click at [1200, 306] on span "Update Counts" at bounding box center [1206, 311] width 70 height 14
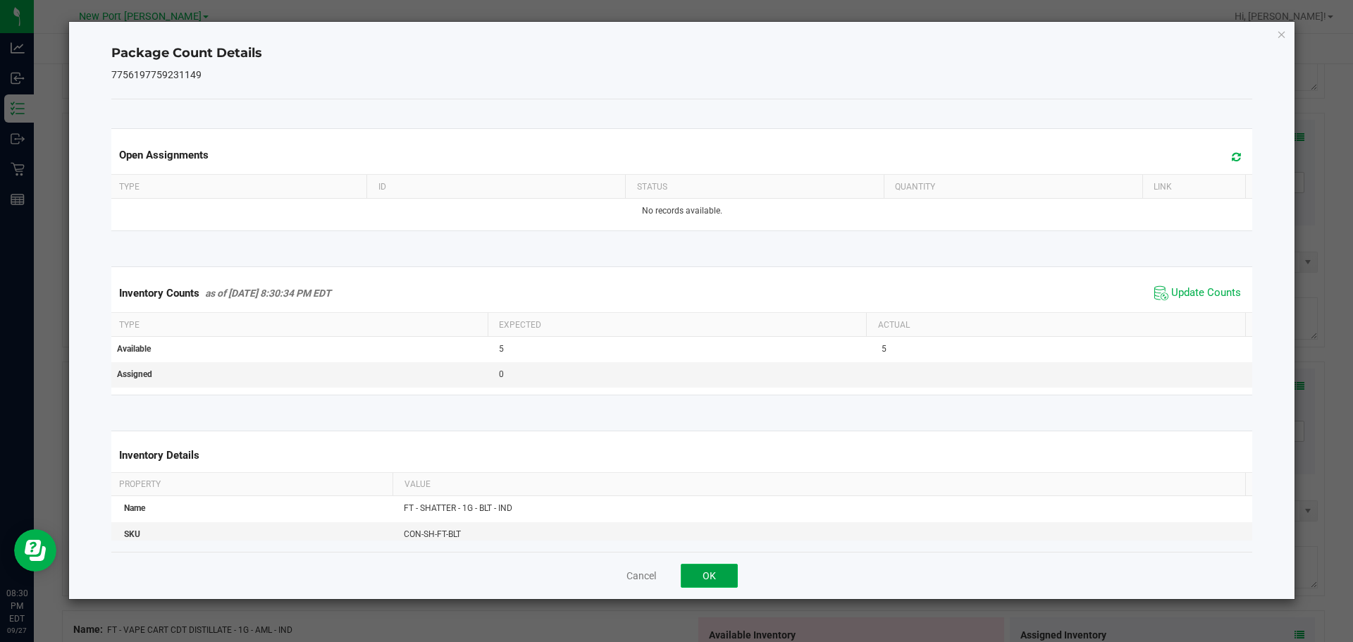
click at [720, 577] on button "OK" at bounding box center [708, 576] width 57 height 24
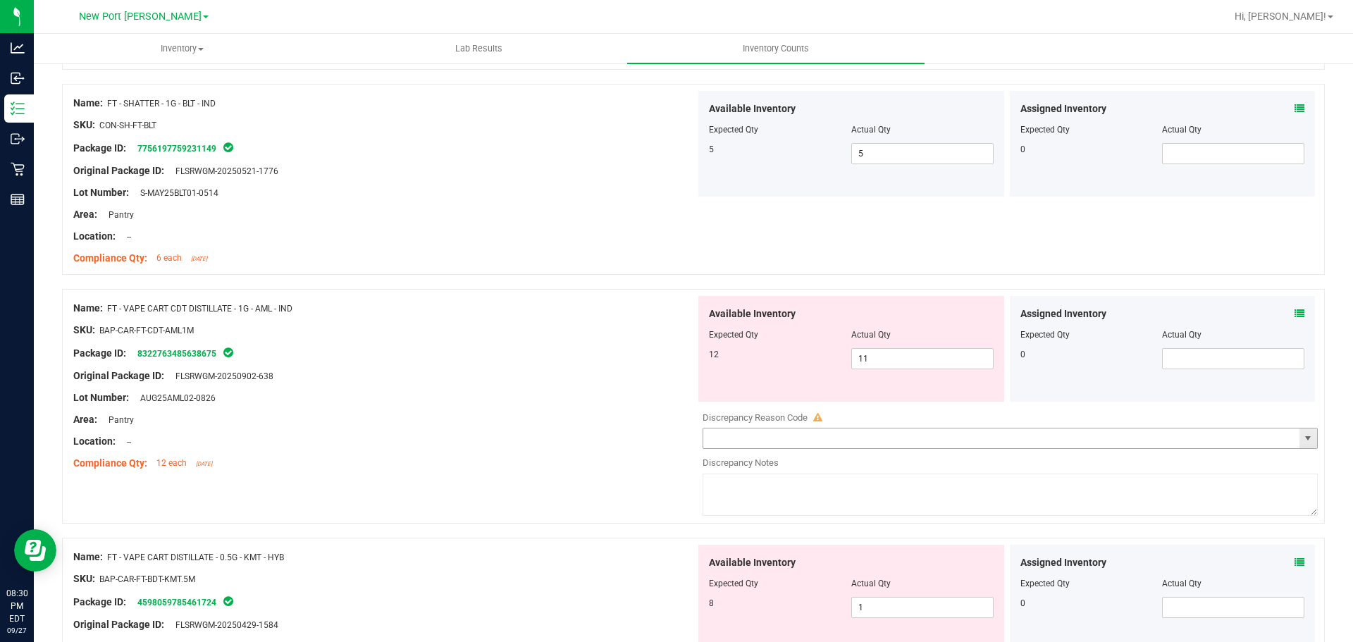
scroll to position [1057, 0]
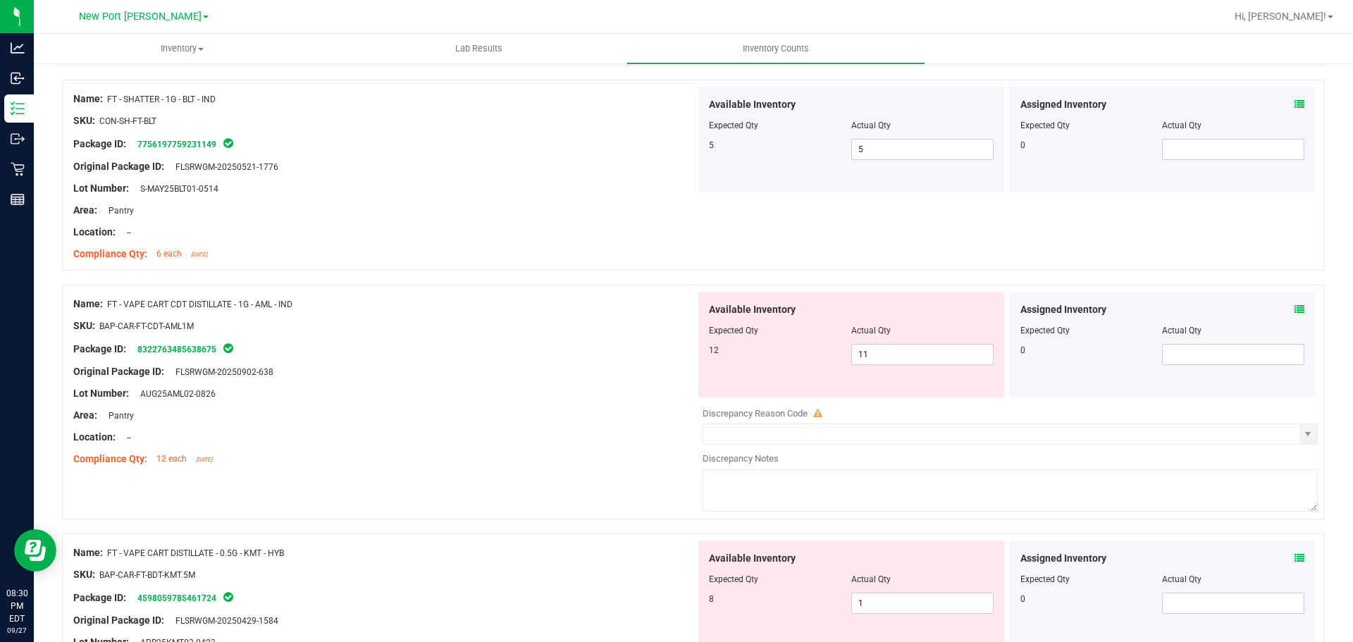
click at [1294, 307] on icon at bounding box center [1299, 309] width 10 height 10
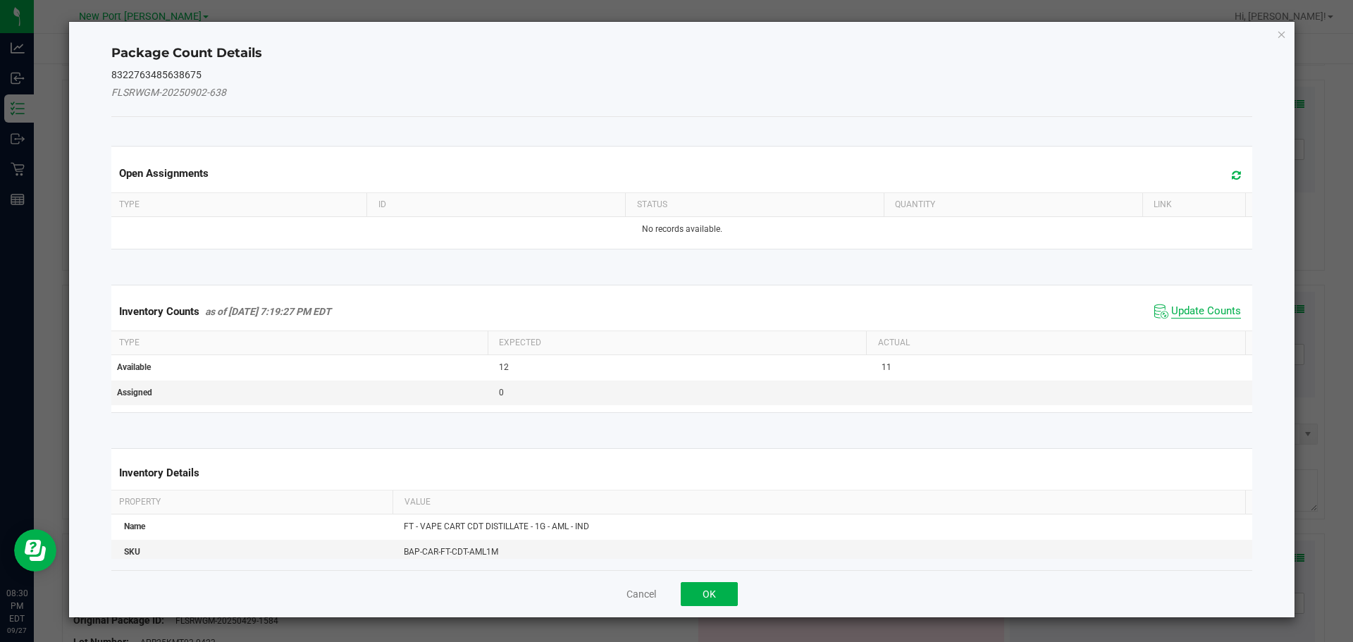
click at [1182, 310] on span "Update Counts" at bounding box center [1206, 311] width 70 height 14
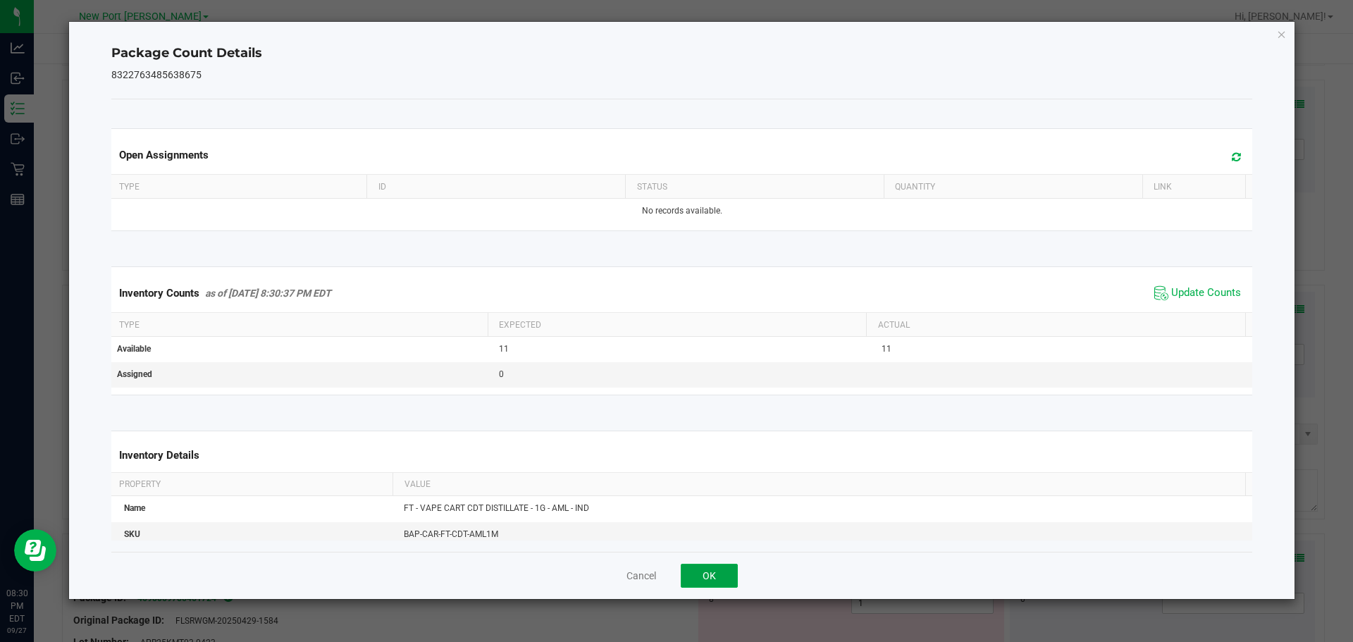
click at [716, 573] on button "OK" at bounding box center [708, 576] width 57 height 24
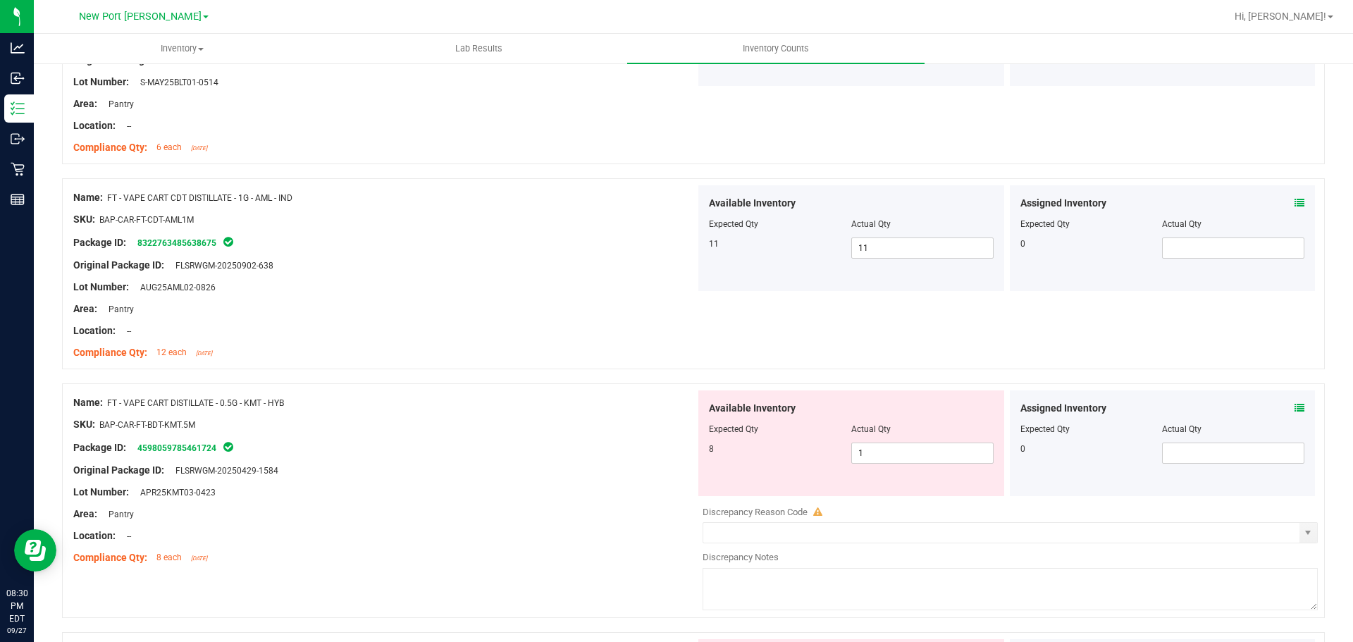
scroll to position [1268, 0]
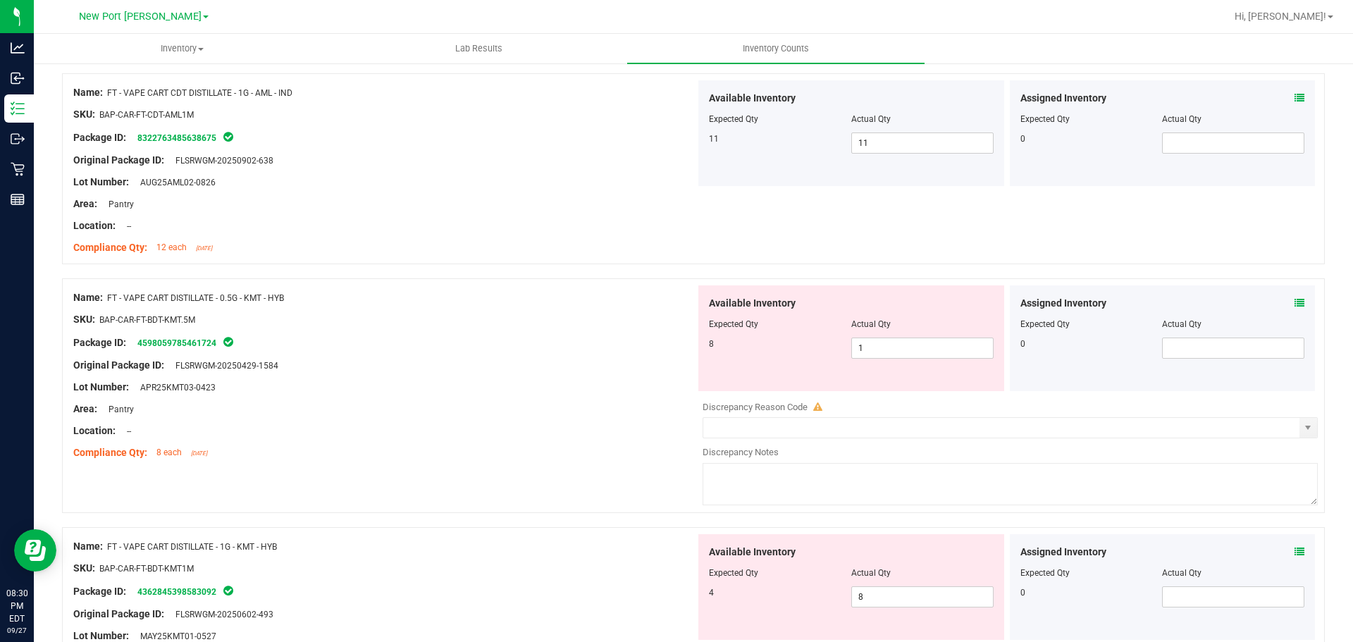
click at [1294, 299] on icon at bounding box center [1299, 303] width 10 height 10
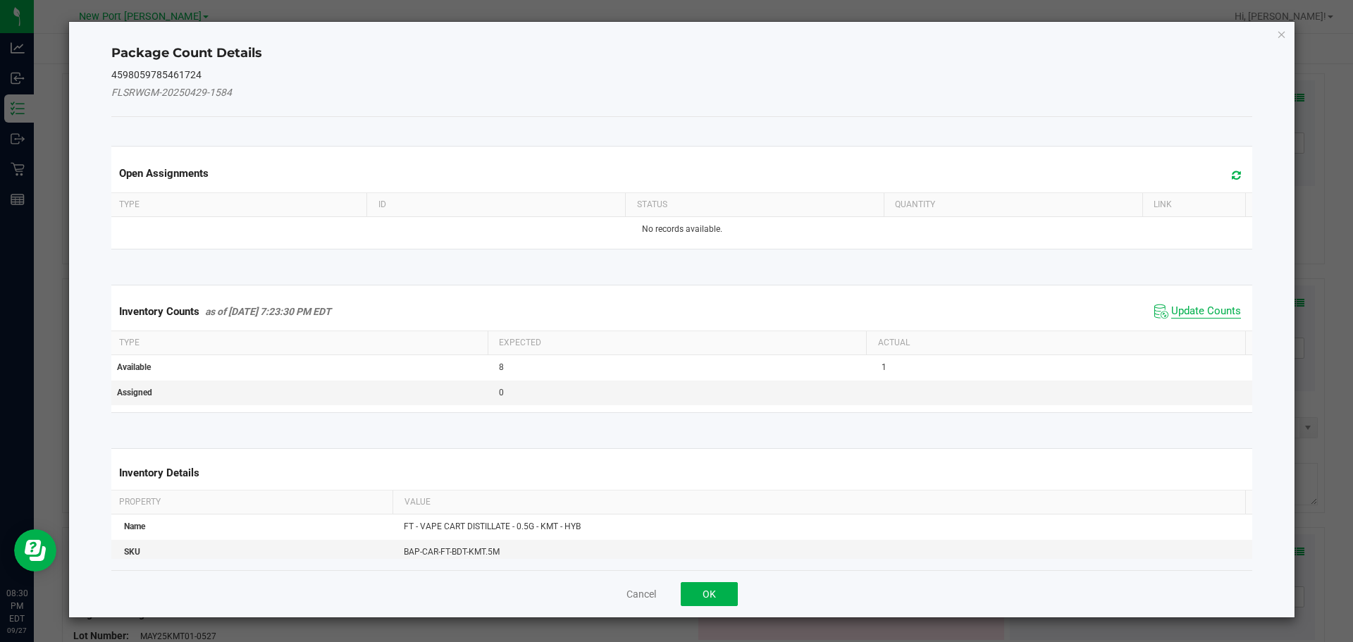
click at [1187, 308] on span "Update Counts" at bounding box center [1206, 311] width 70 height 14
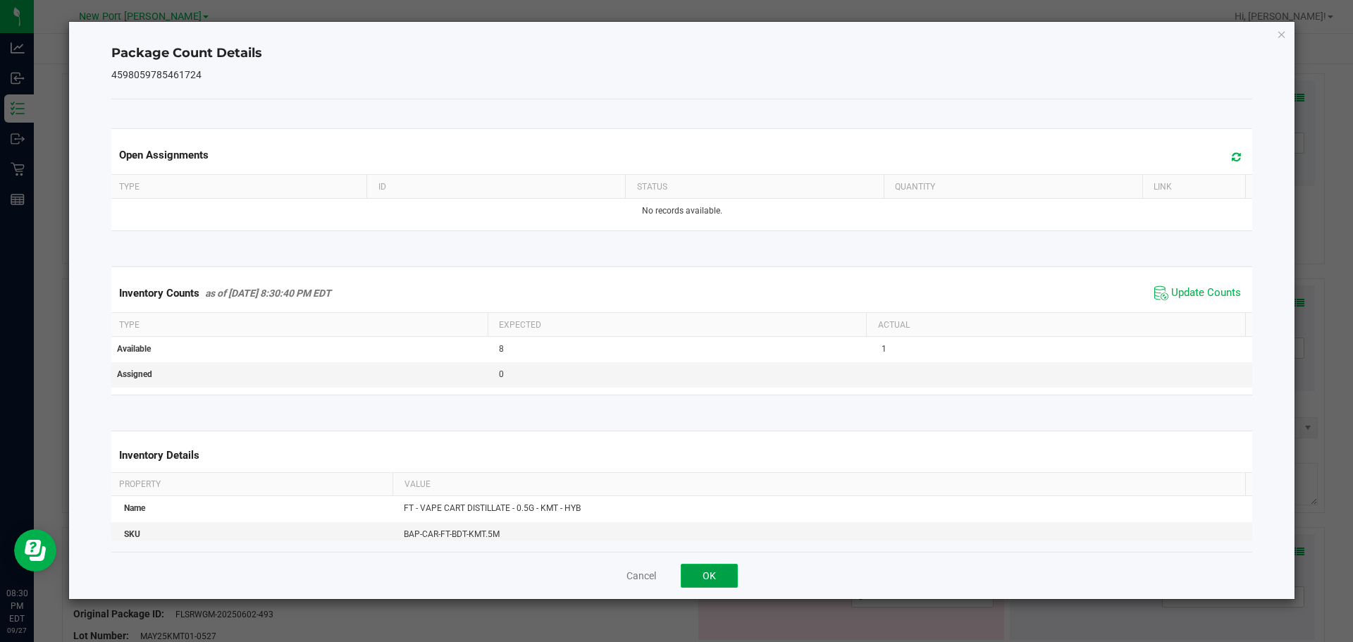
click at [702, 573] on button "OK" at bounding box center [708, 576] width 57 height 24
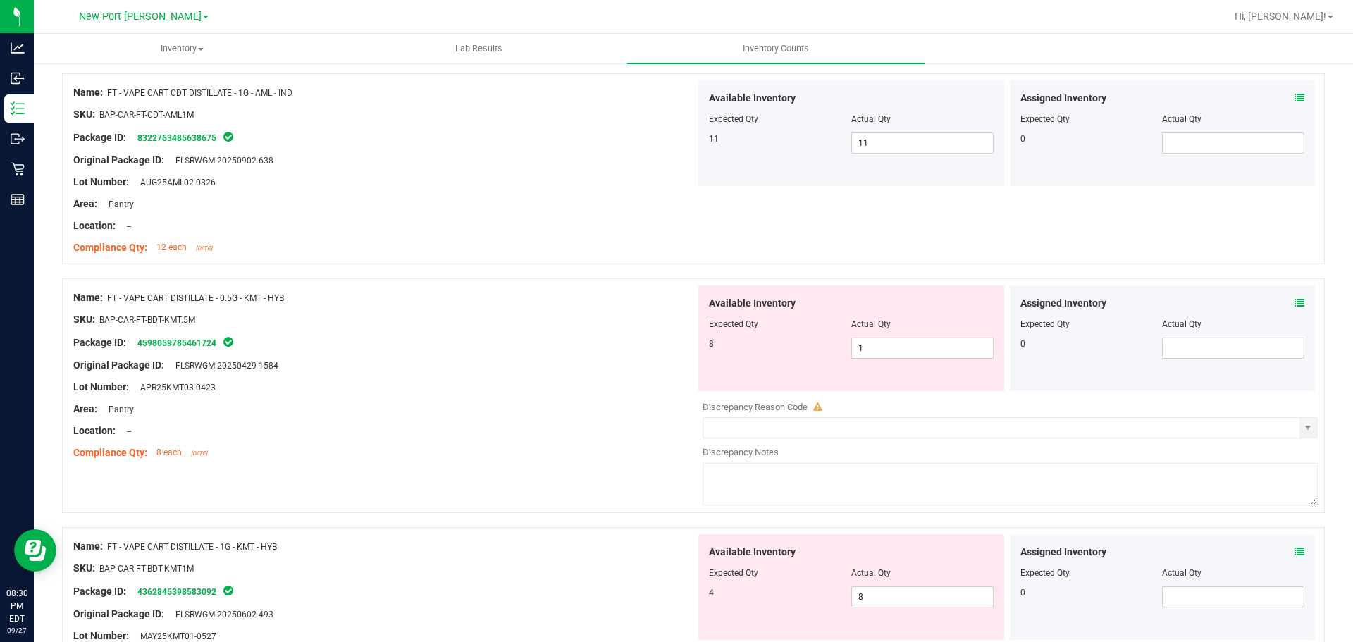
click at [1294, 553] on icon at bounding box center [1299, 552] width 10 height 10
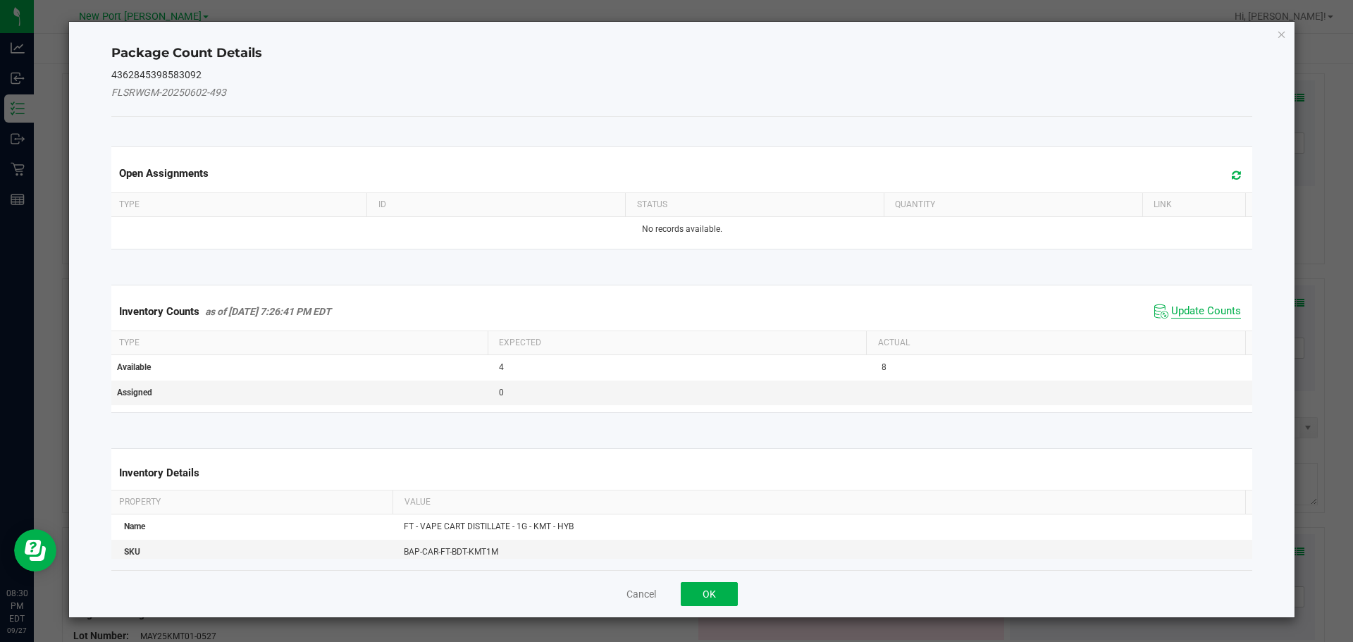
click at [1175, 306] on span "Update Counts" at bounding box center [1206, 311] width 70 height 14
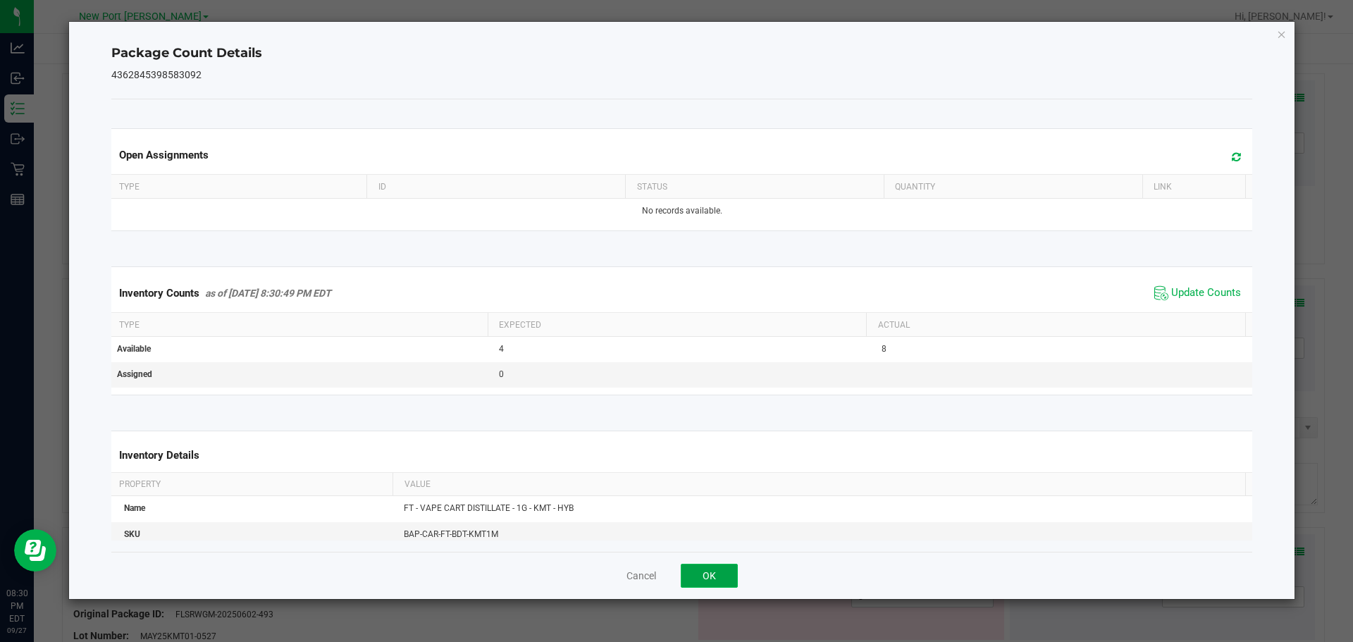
click at [711, 571] on button "OK" at bounding box center [708, 576] width 57 height 24
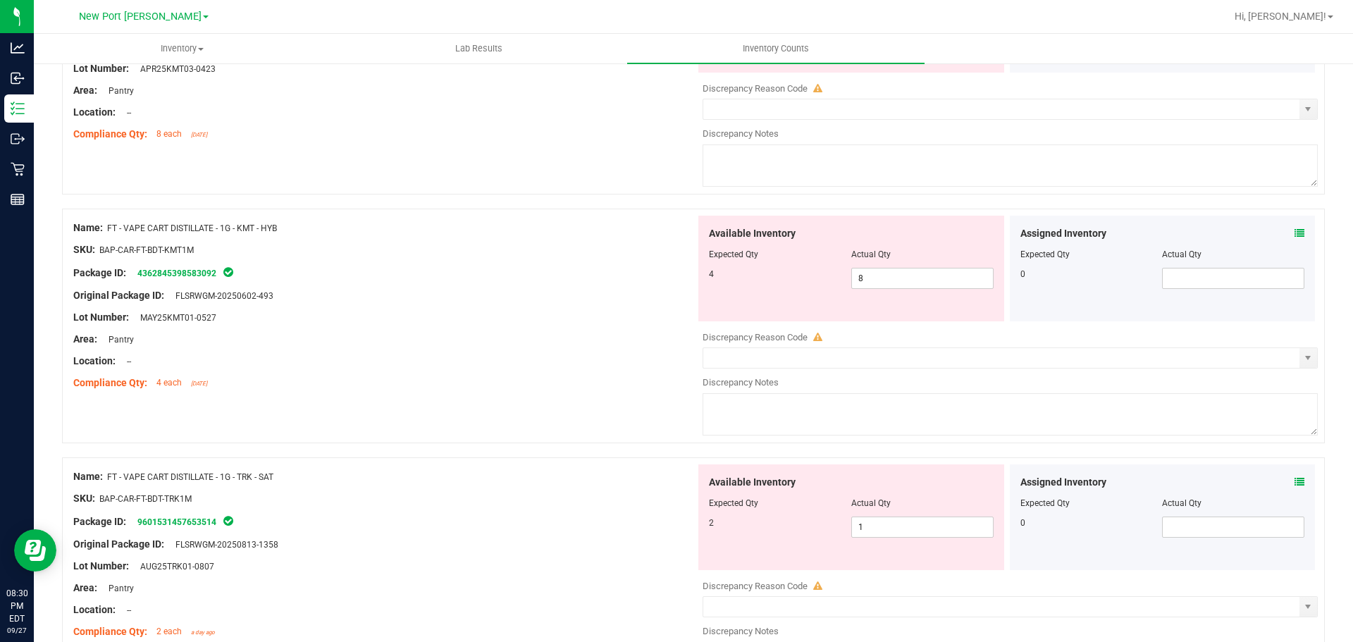
scroll to position [1691, 0]
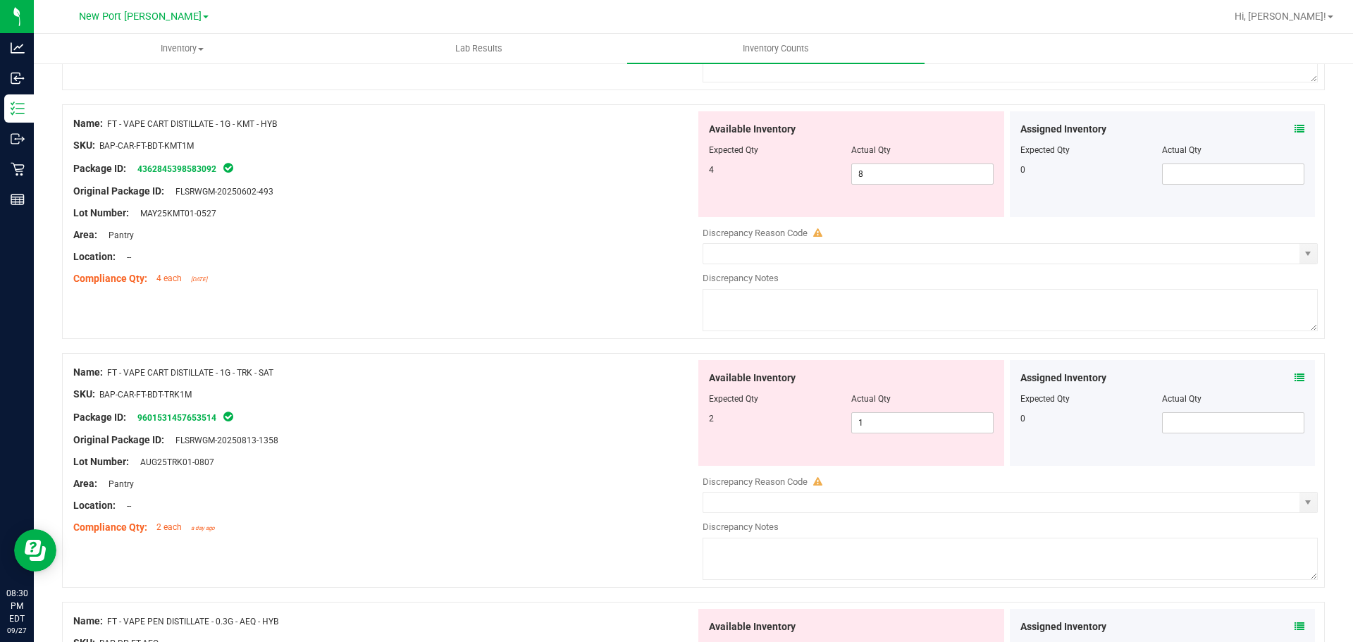
click at [1294, 375] on icon at bounding box center [1299, 378] width 10 height 10
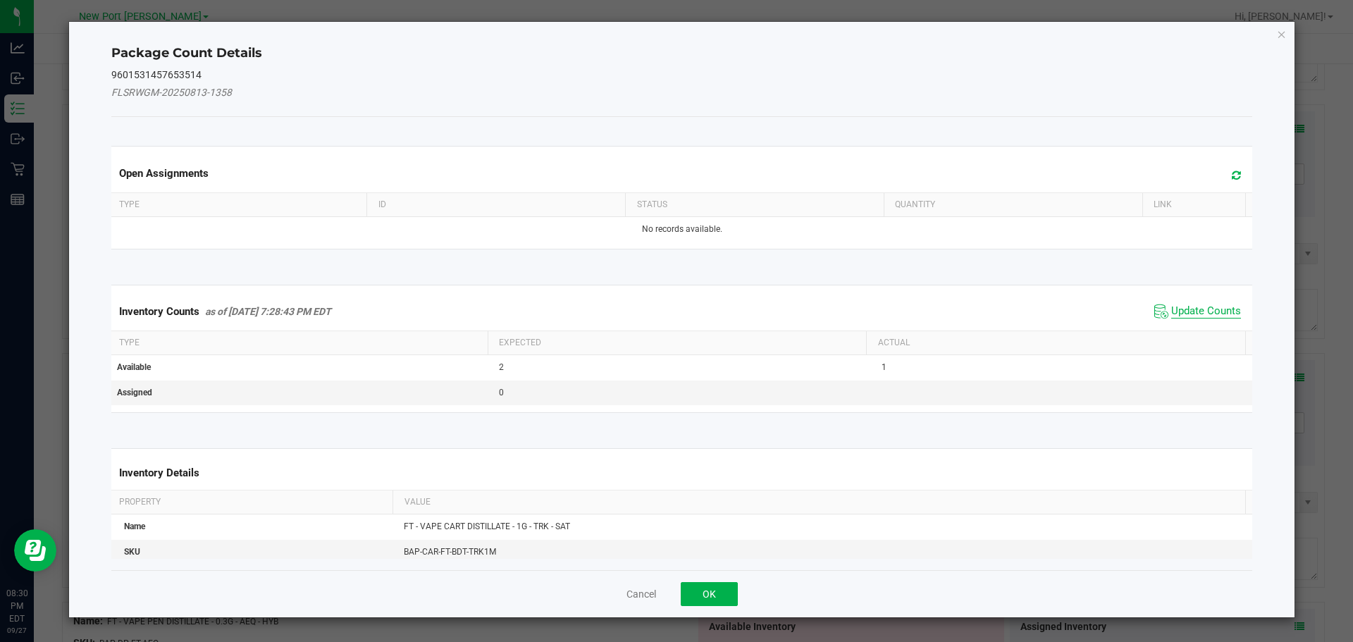
click at [1192, 308] on span "Update Counts" at bounding box center [1206, 311] width 70 height 14
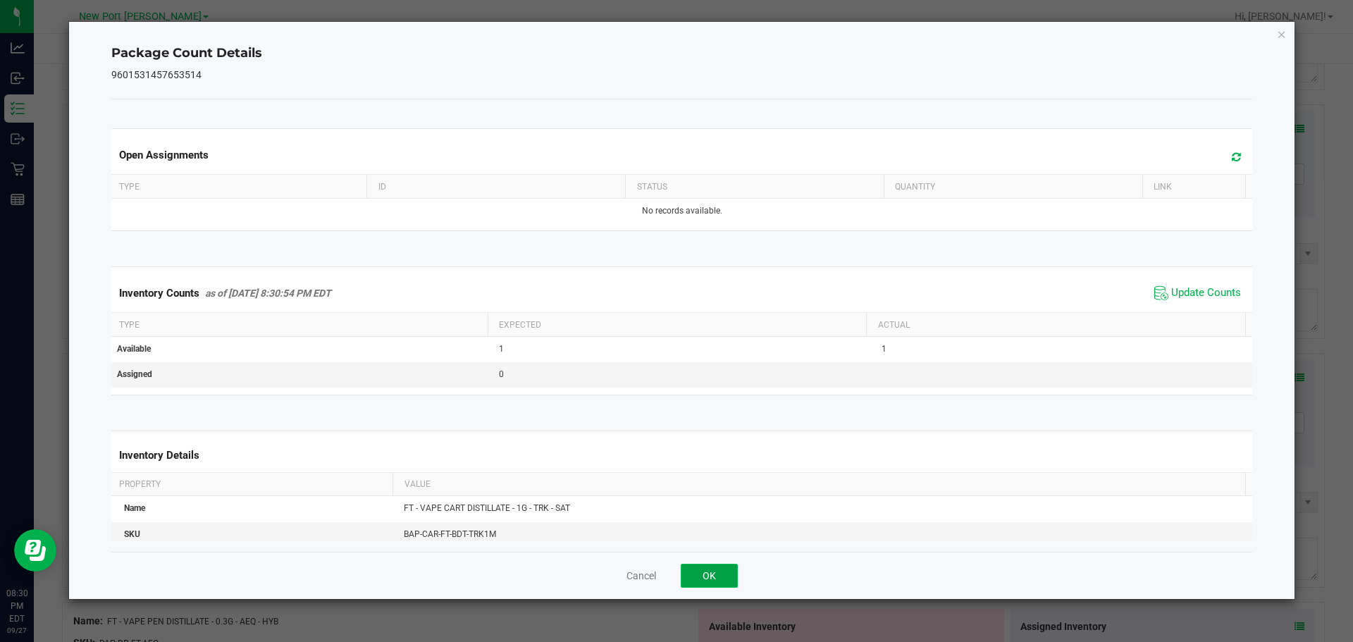
click at [691, 582] on button "OK" at bounding box center [708, 576] width 57 height 24
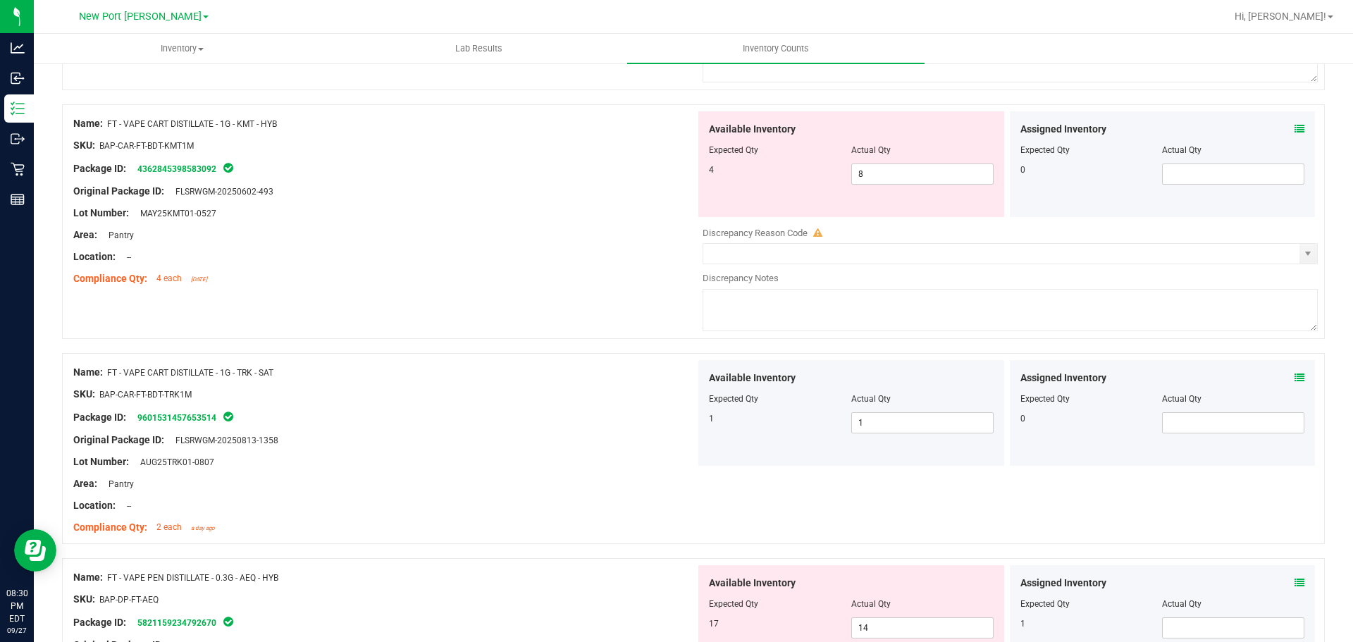
scroll to position [1902, 0]
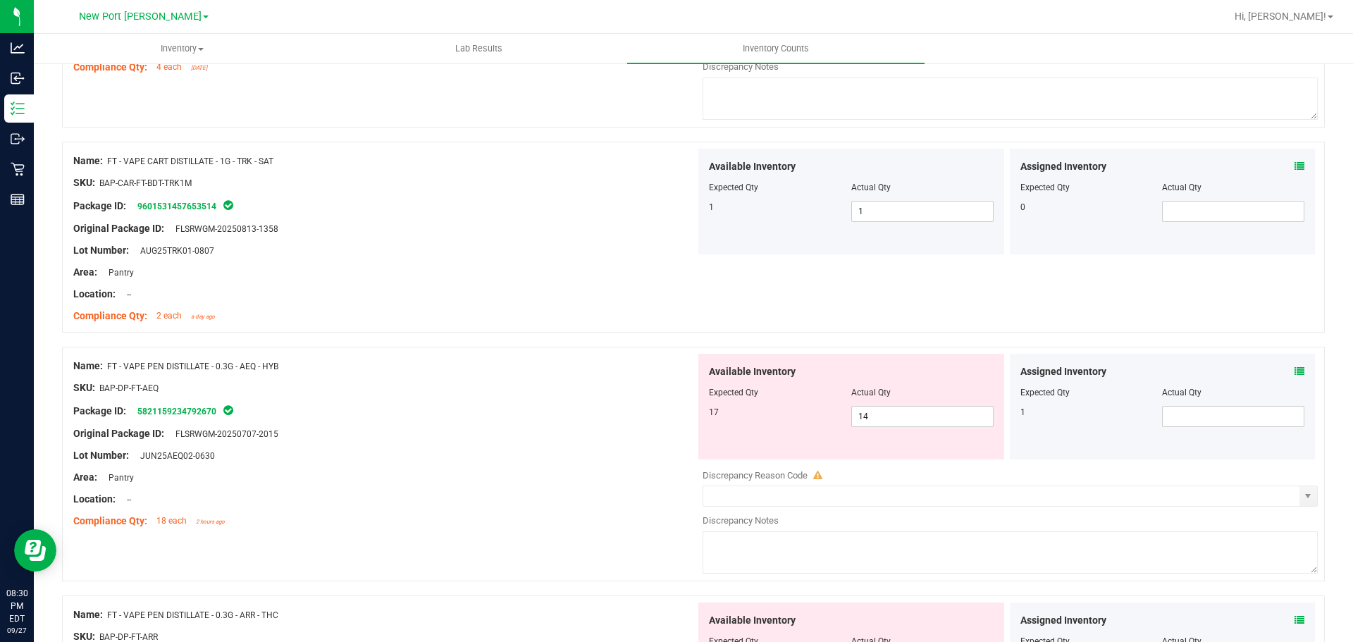
click at [1294, 371] on icon at bounding box center [1299, 371] width 10 height 10
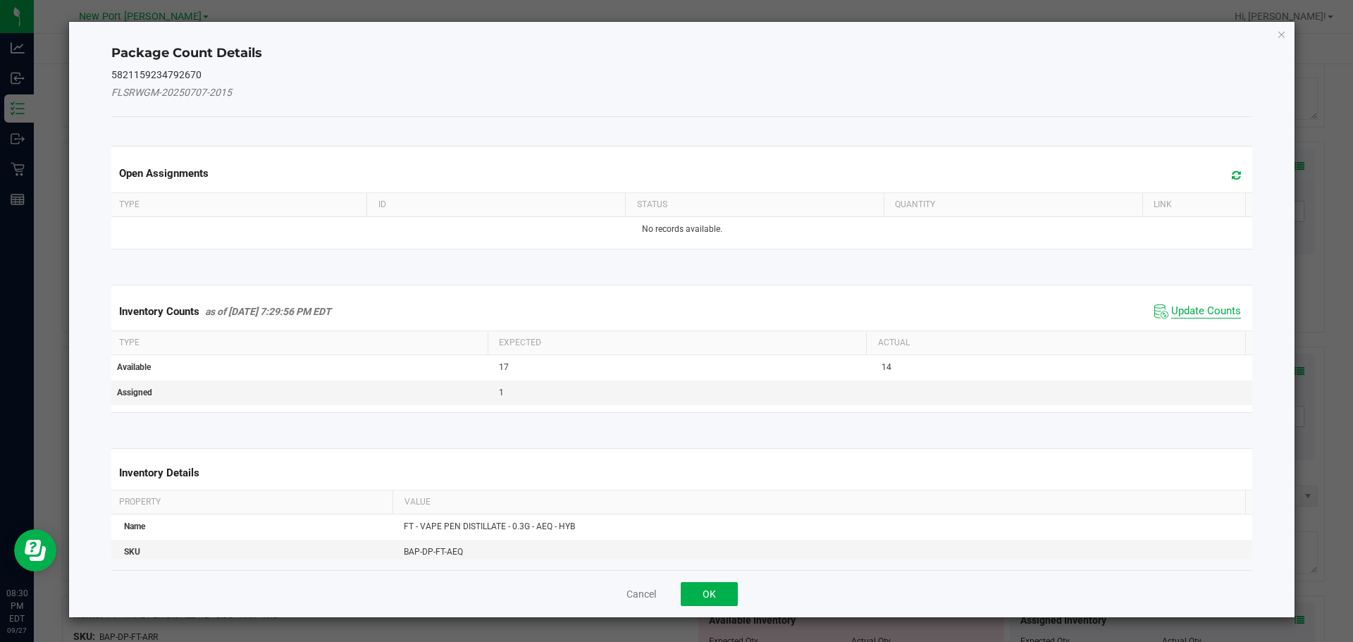
click at [1186, 313] on span "Update Counts" at bounding box center [1206, 311] width 70 height 14
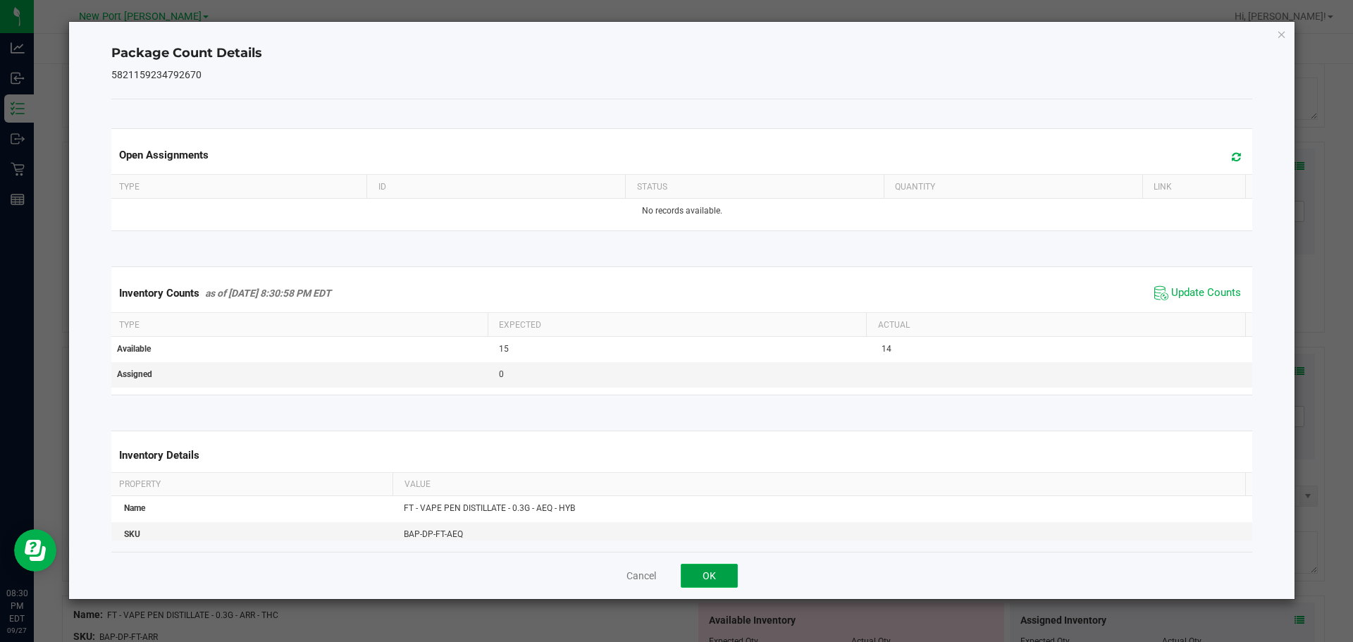
click at [704, 576] on button "OK" at bounding box center [708, 576] width 57 height 24
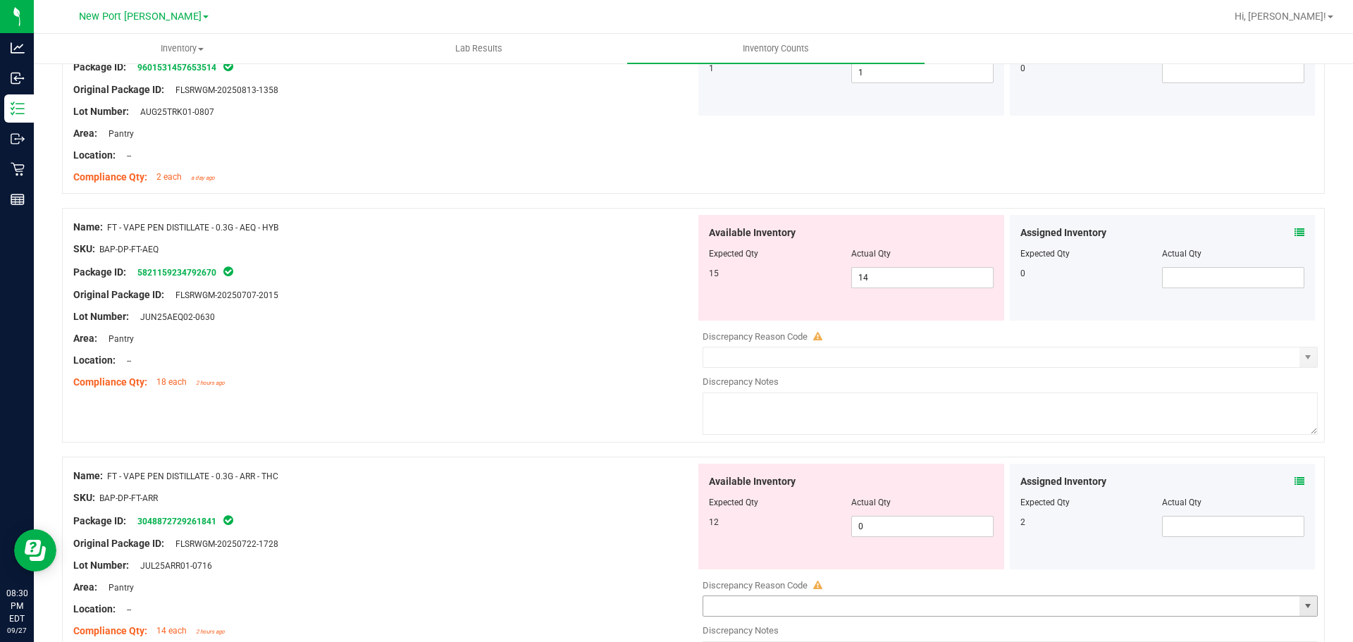
scroll to position [2184, 0]
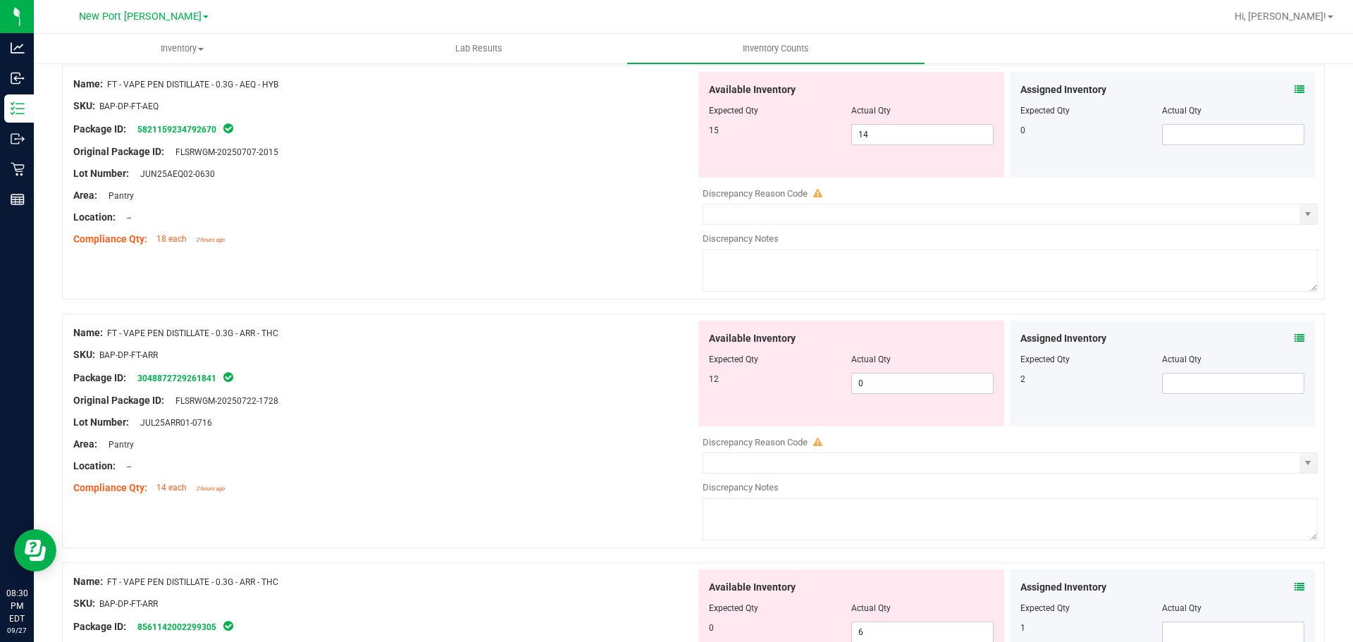
click at [1294, 337] on icon at bounding box center [1299, 338] width 10 height 10
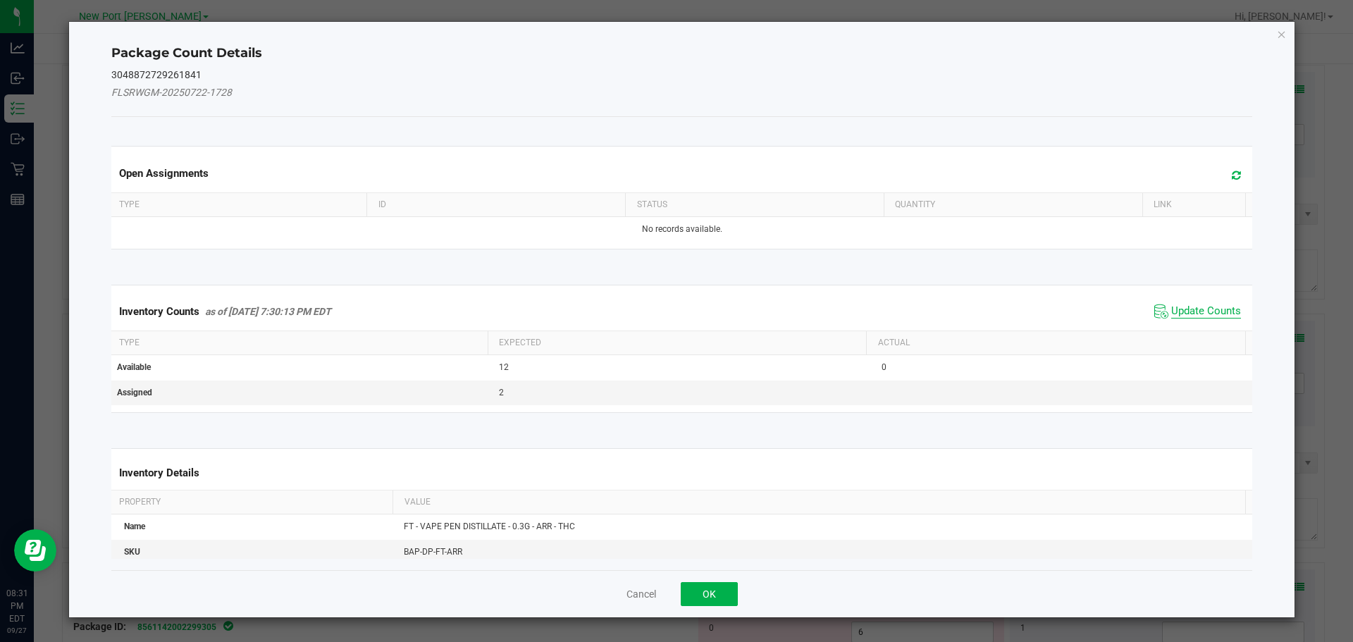
click at [1182, 310] on span "Update Counts" at bounding box center [1206, 311] width 70 height 14
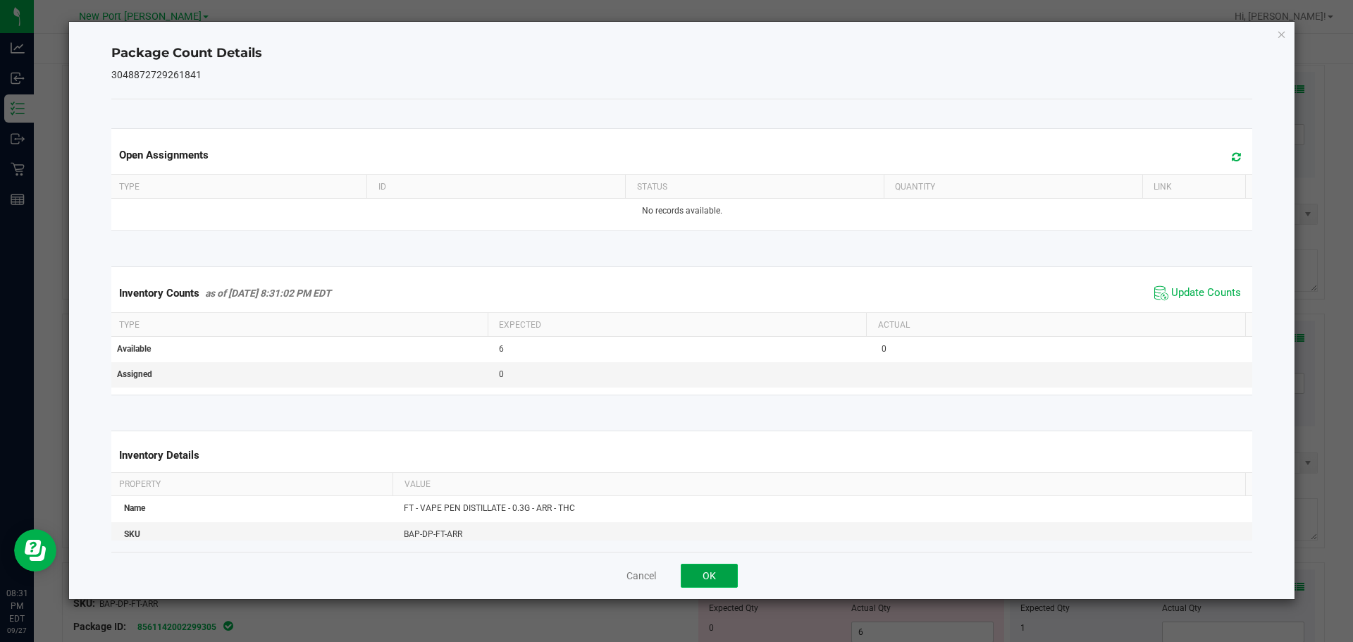
click at [711, 578] on button "OK" at bounding box center [708, 576] width 57 height 24
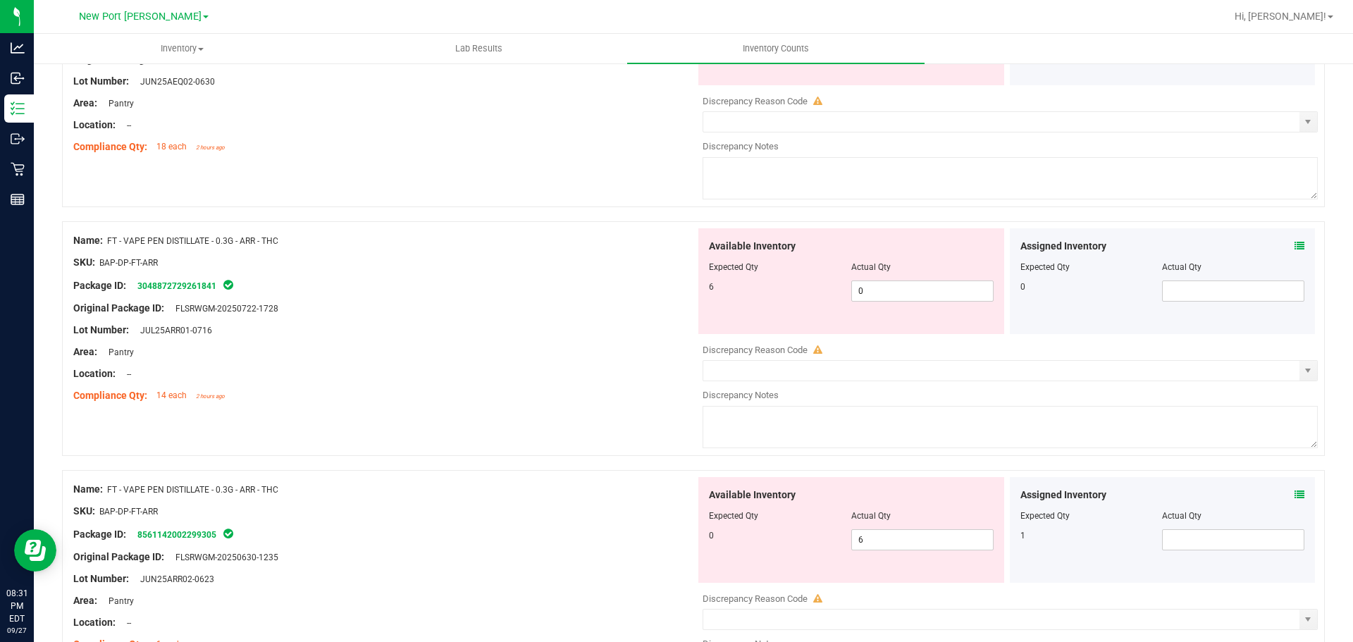
scroll to position [2395, 0]
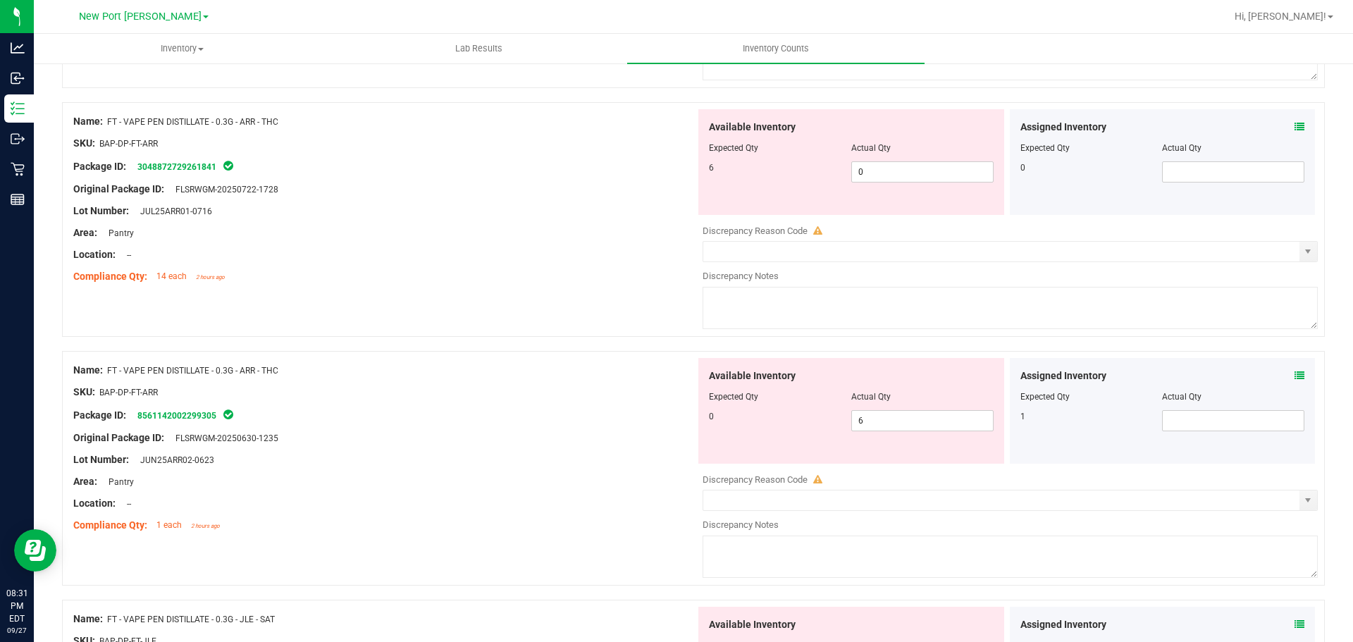
click at [1294, 373] on icon at bounding box center [1299, 376] width 10 height 10
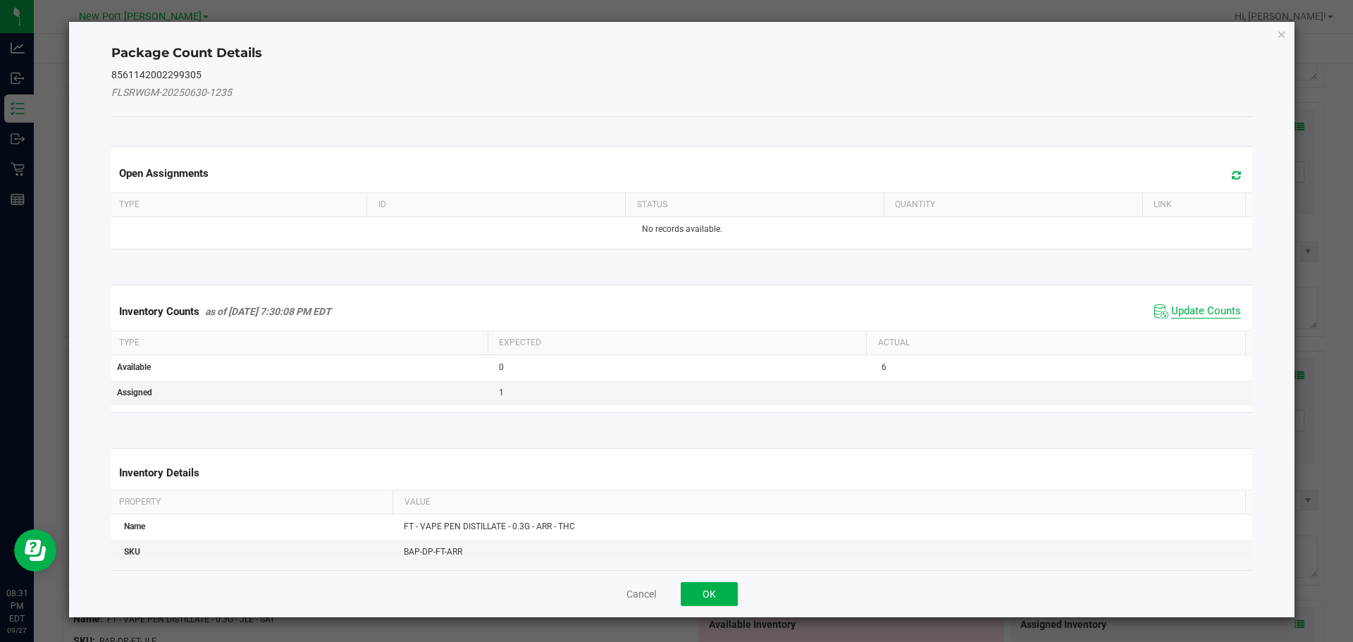
click at [1193, 312] on span "Update Counts" at bounding box center [1206, 311] width 70 height 14
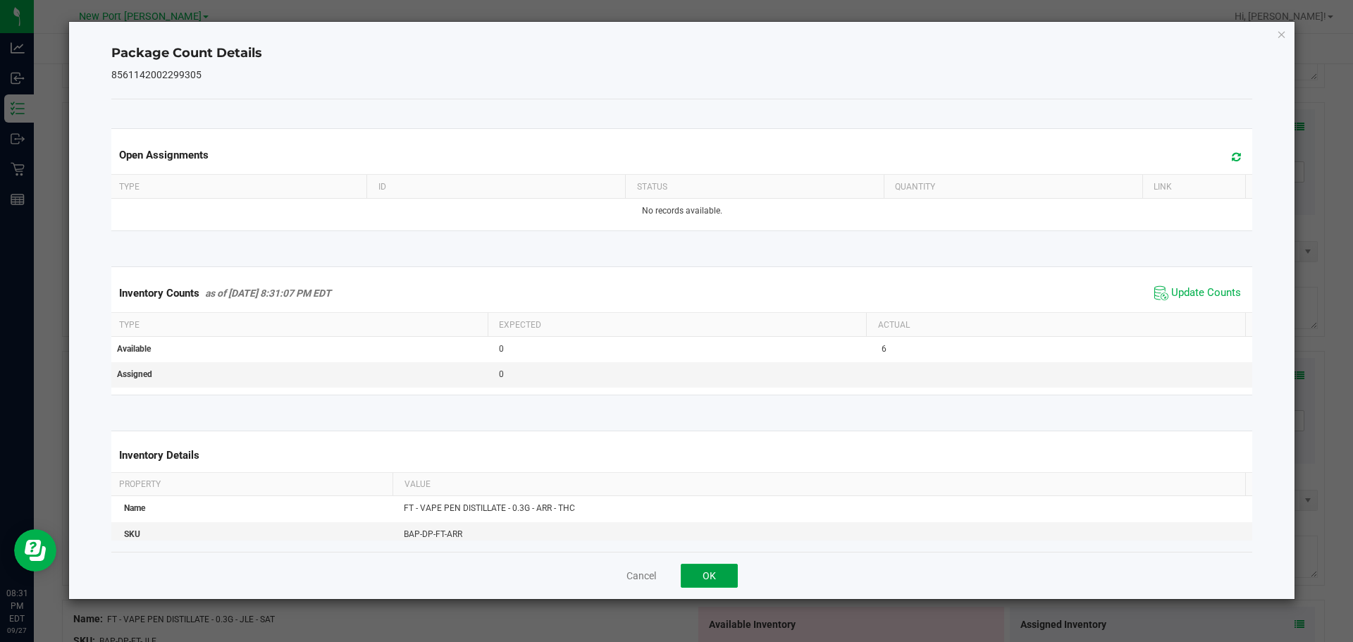
click at [709, 569] on button "OK" at bounding box center [708, 576] width 57 height 24
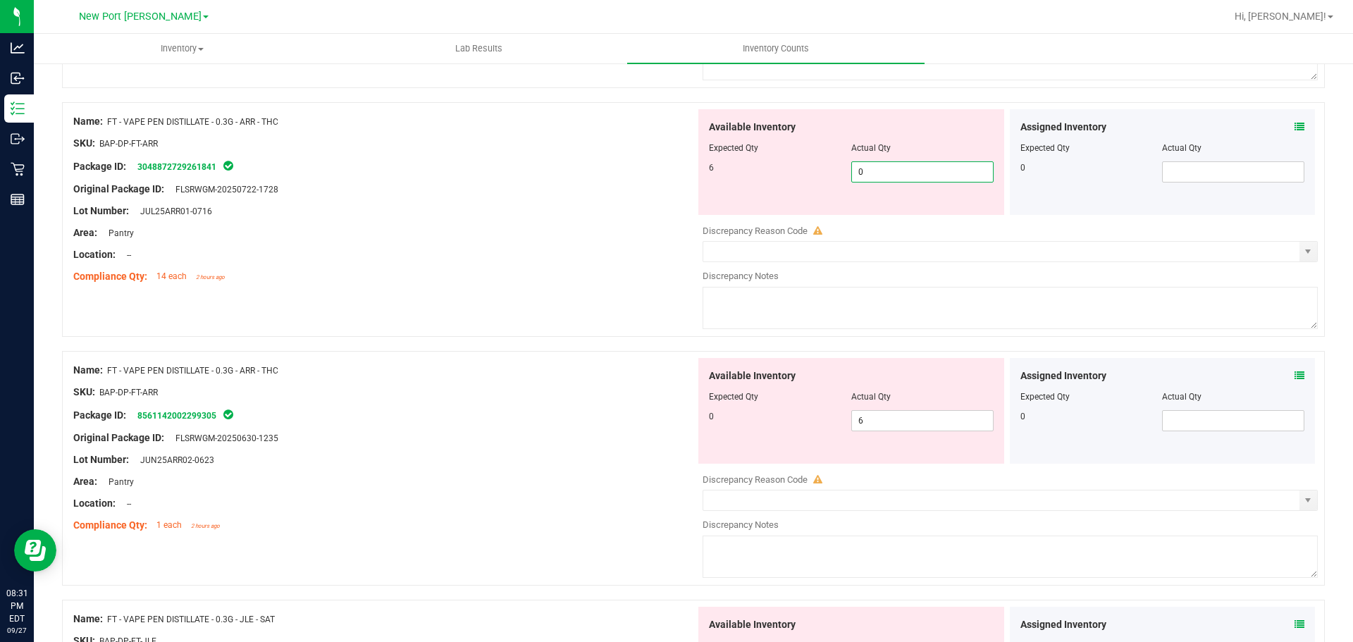
click at [893, 173] on span "0 0" at bounding box center [922, 171] width 142 height 21
type input "6"
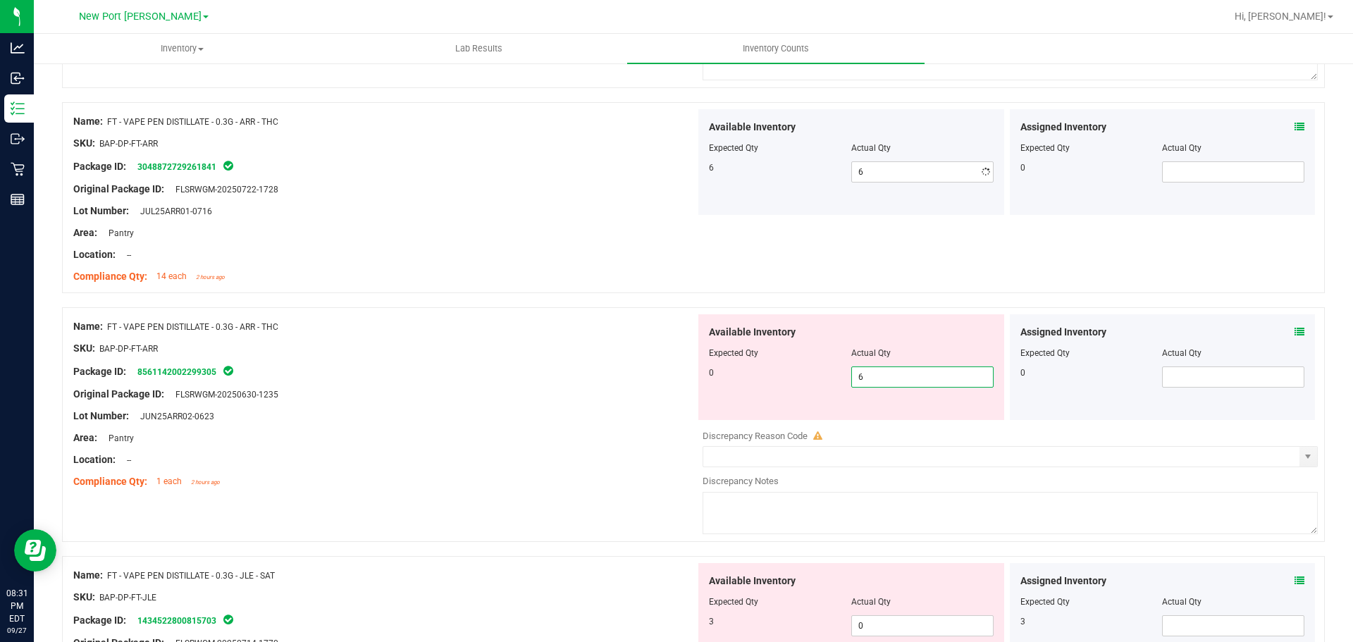
click at [877, 418] on div "Available Inventory Expected Qty Actual Qty 0 6 6" at bounding box center [851, 367] width 306 height 106
type input "0"
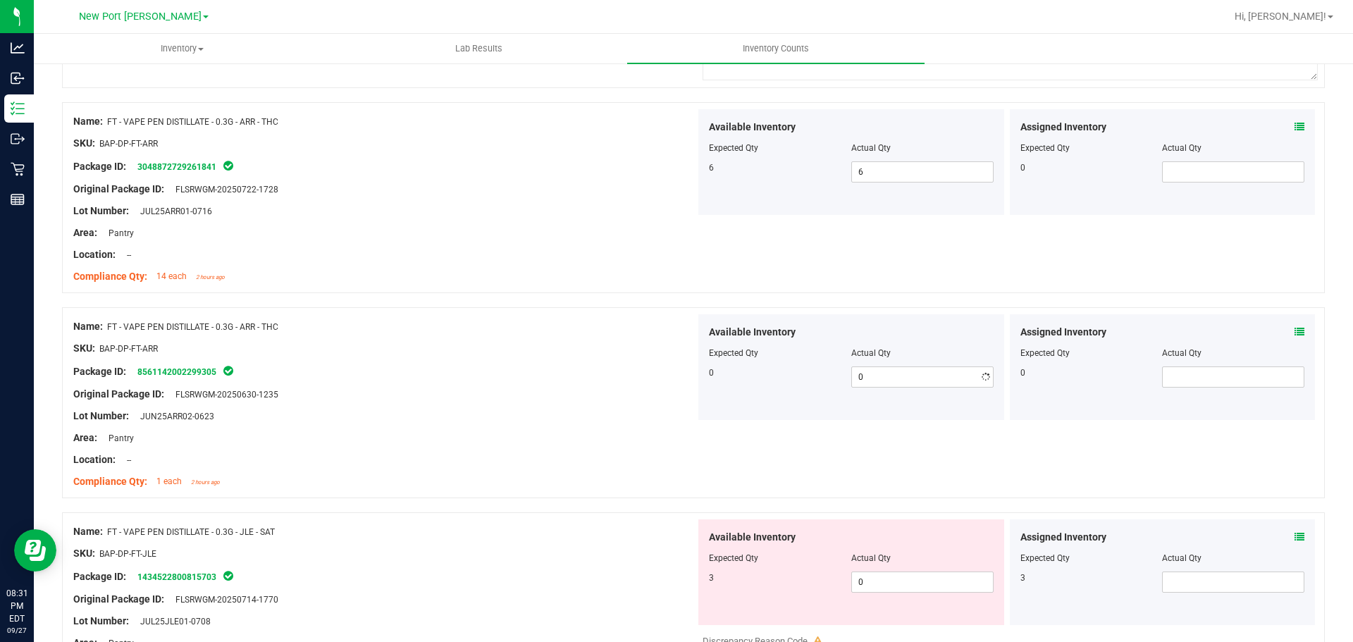
click at [554, 363] on div "Package ID: 8561142002299305" at bounding box center [384, 371] width 622 height 17
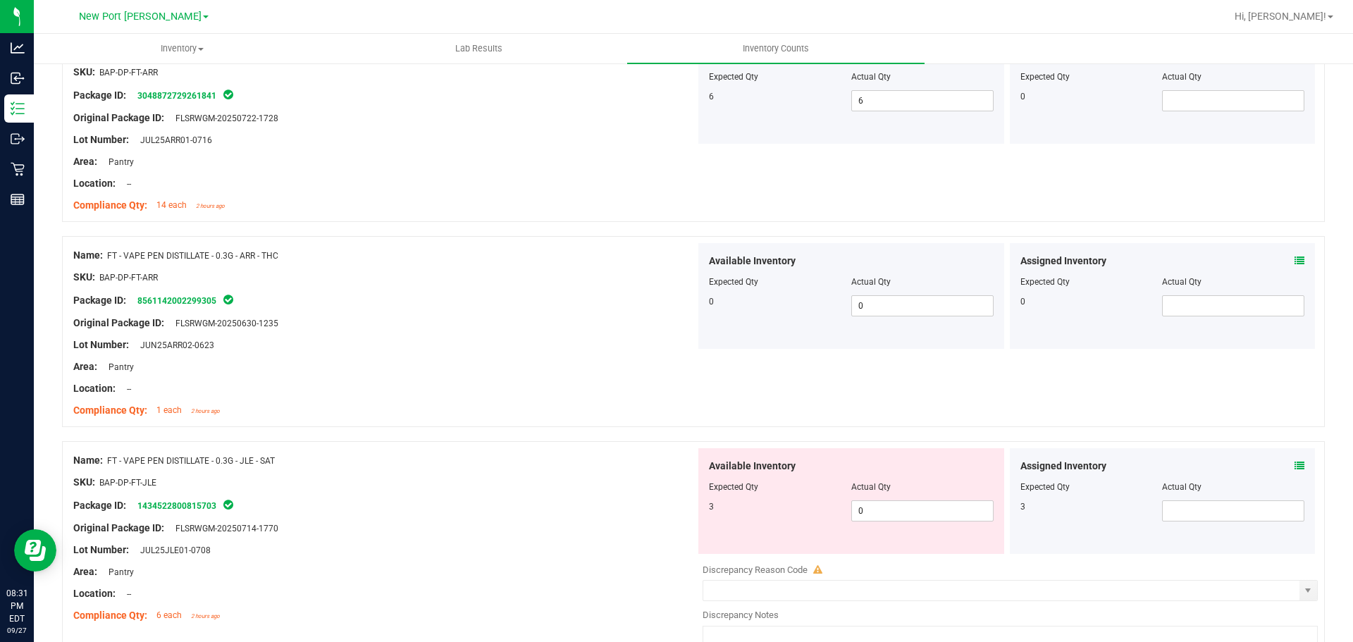
scroll to position [2606, 0]
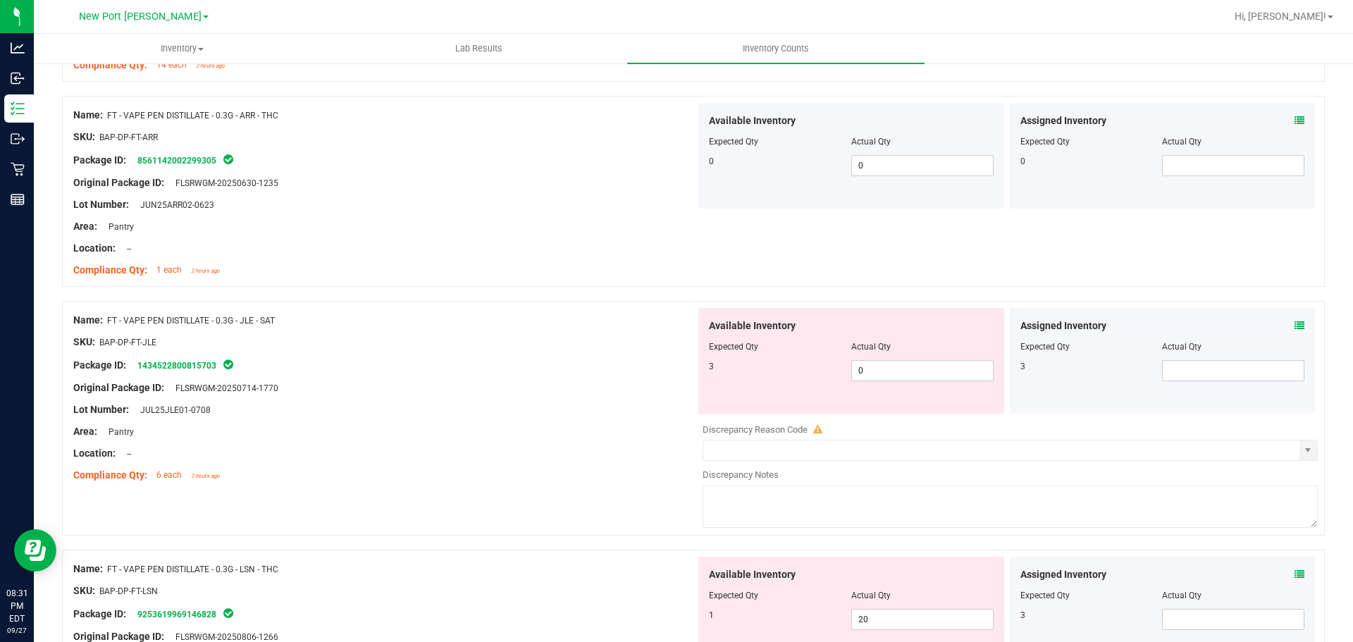
click at [1294, 318] on span at bounding box center [1299, 325] width 10 height 15
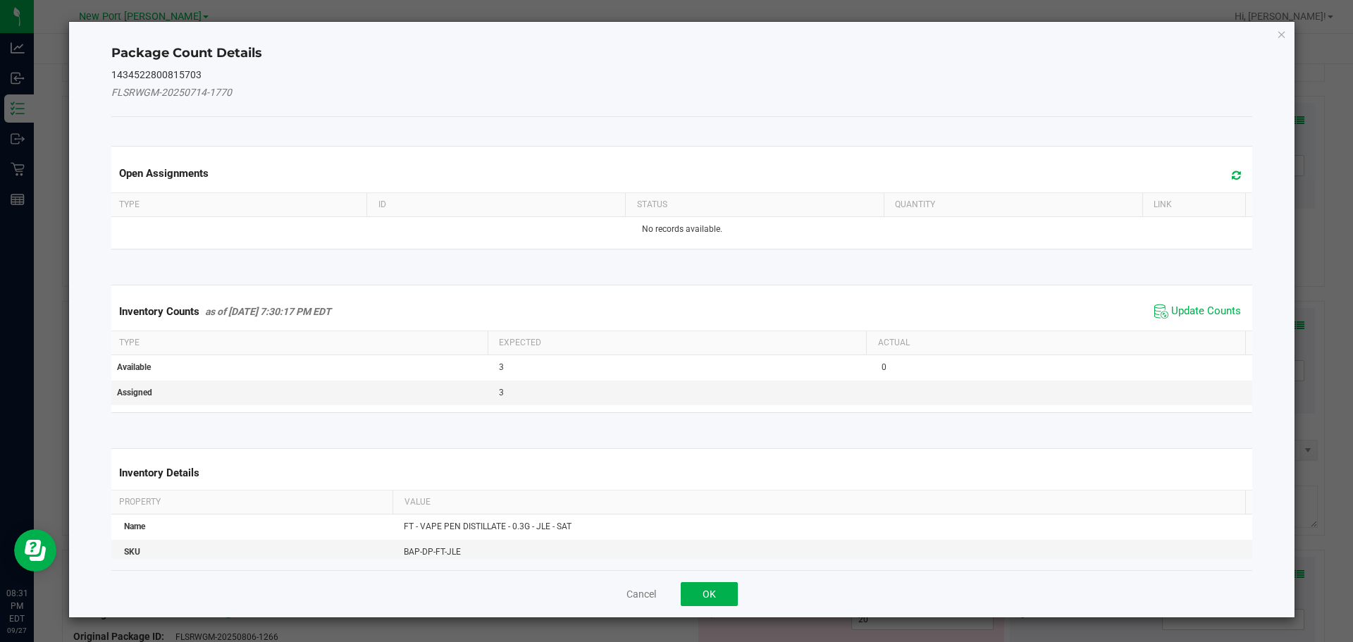
click at [1212, 303] on span "Update Counts" at bounding box center [1197, 311] width 94 height 21
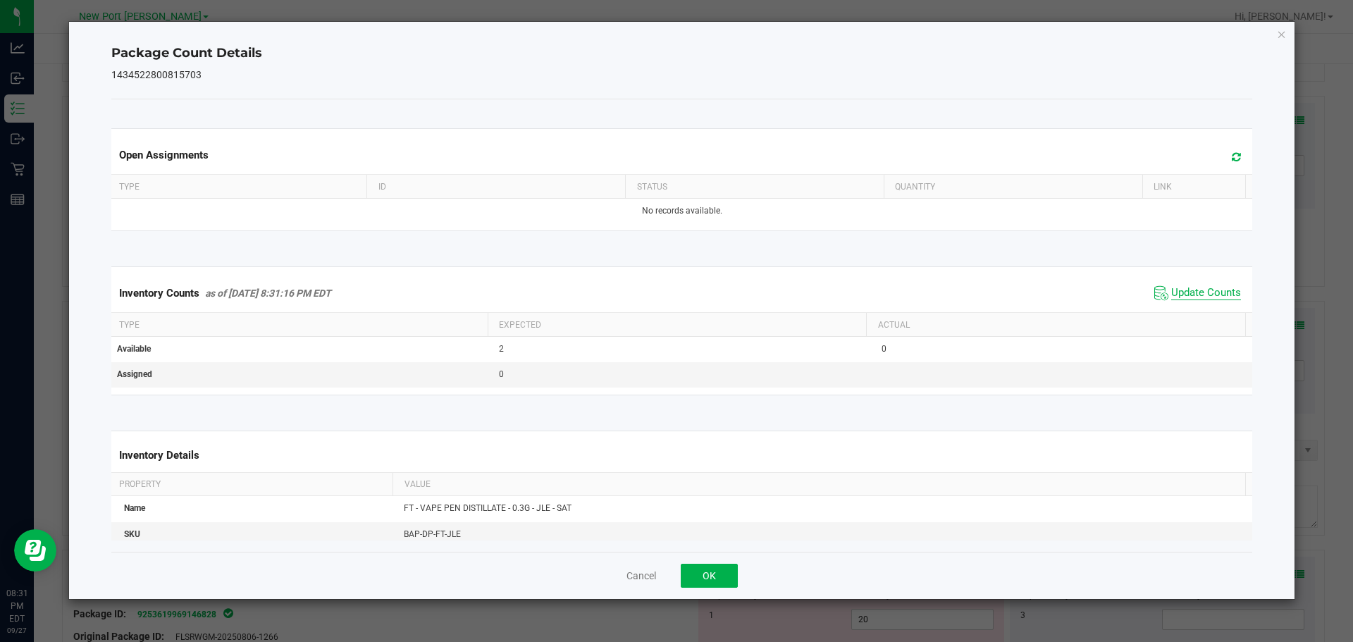
click at [1202, 290] on span "Update Counts" at bounding box center [1206, 293] width 70 height 14
click at [697, 573] on button "OK" at bounding box center [708, 576] width 57 height 24
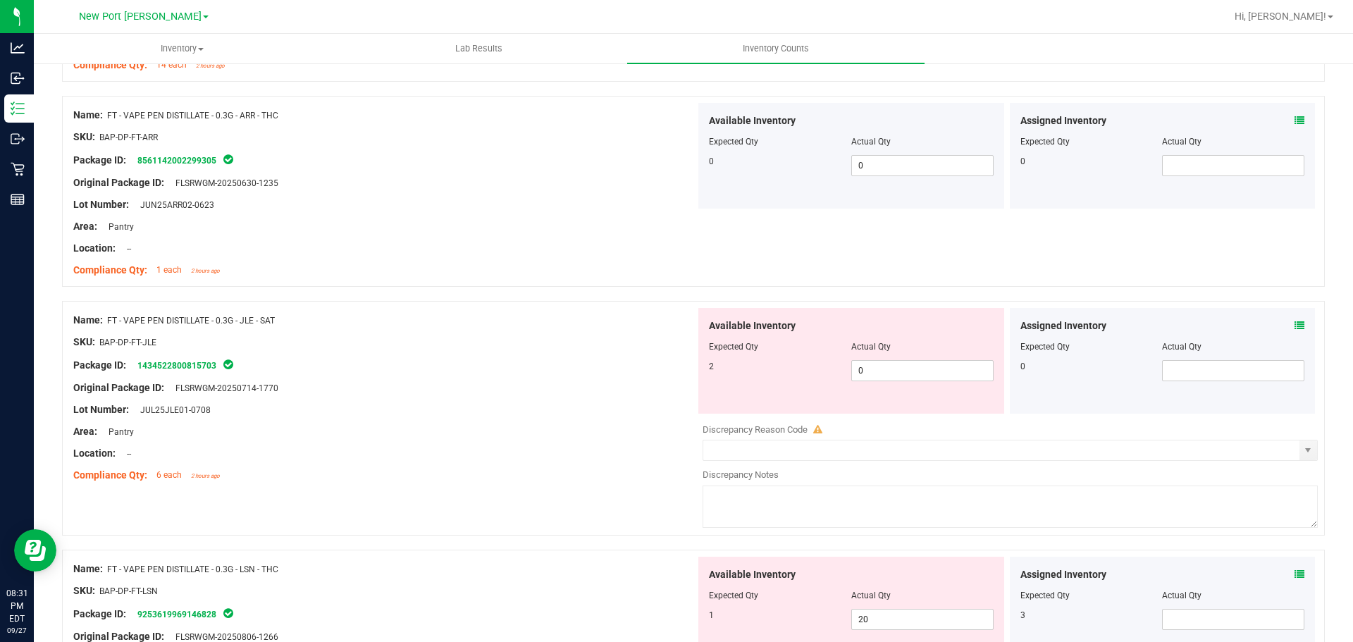
scroll to position [2747, 0]
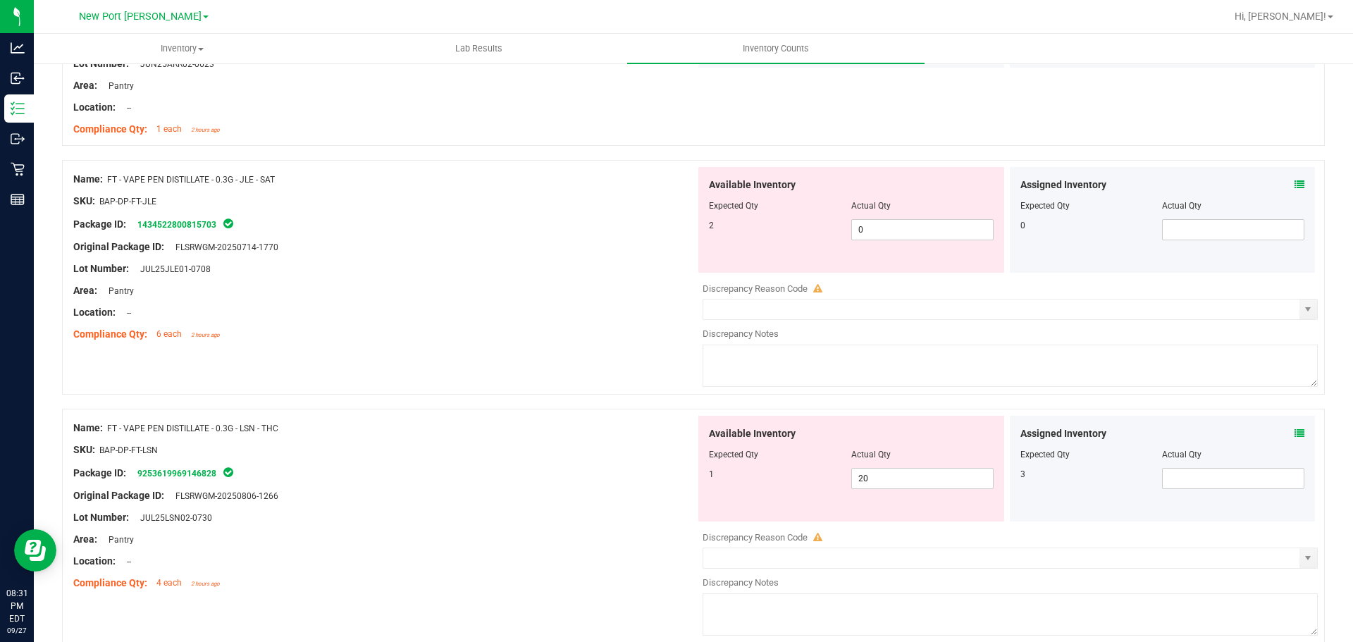
click at [1294, 432] on icon at bounding box center [1299, 433] width 10 height 10
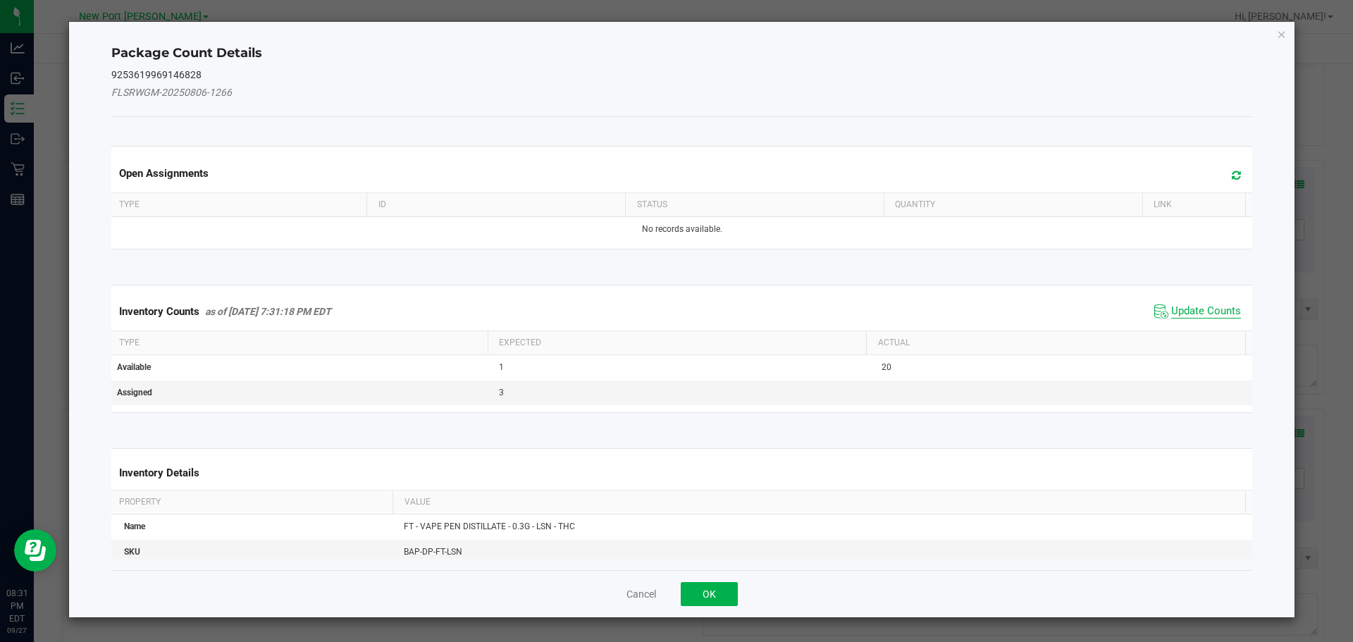
click at [1183, 309] on span "Update Counts" at bounding box center [1206, 311] width 70 height 14
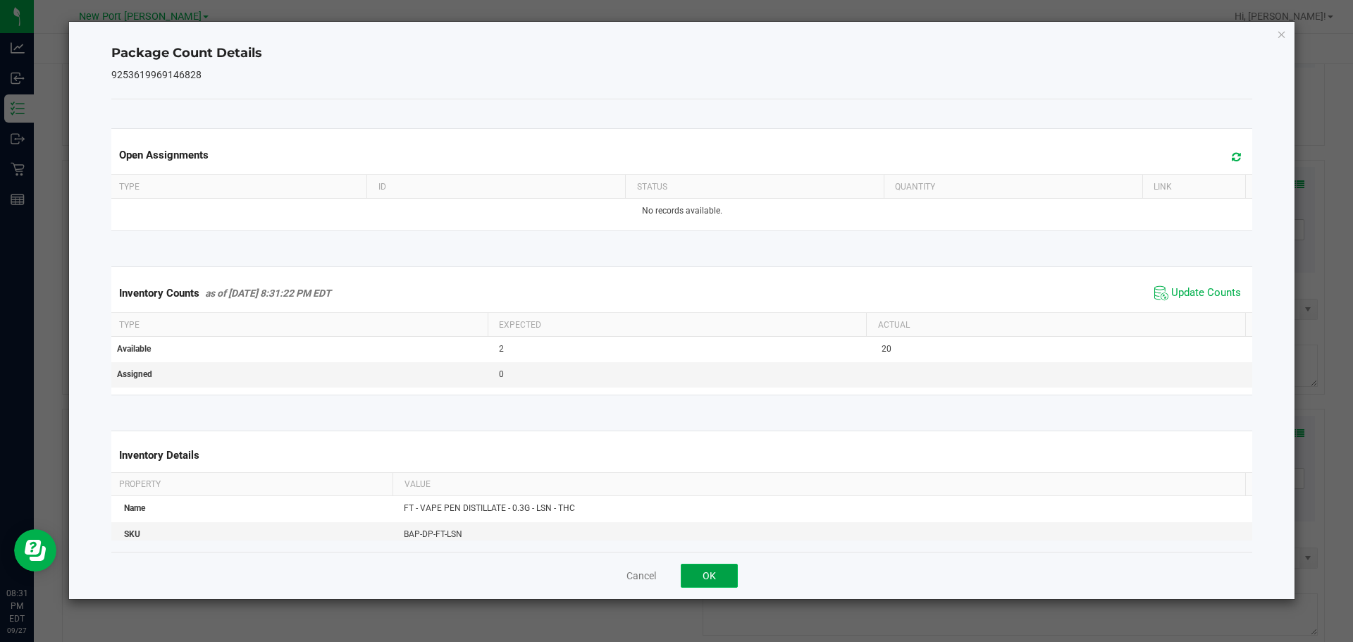
click at [714, 570] on button "OK" at bounding box center [708, 576] width 57 height 24
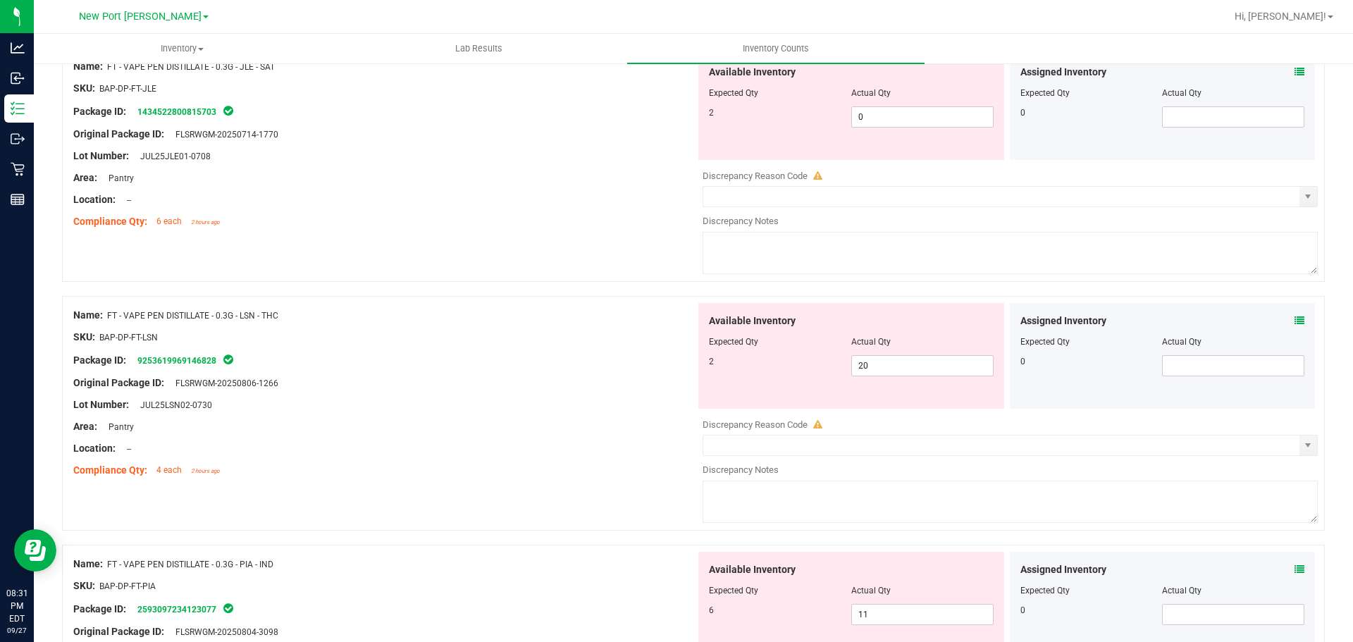
scroll to position [3029, 0]
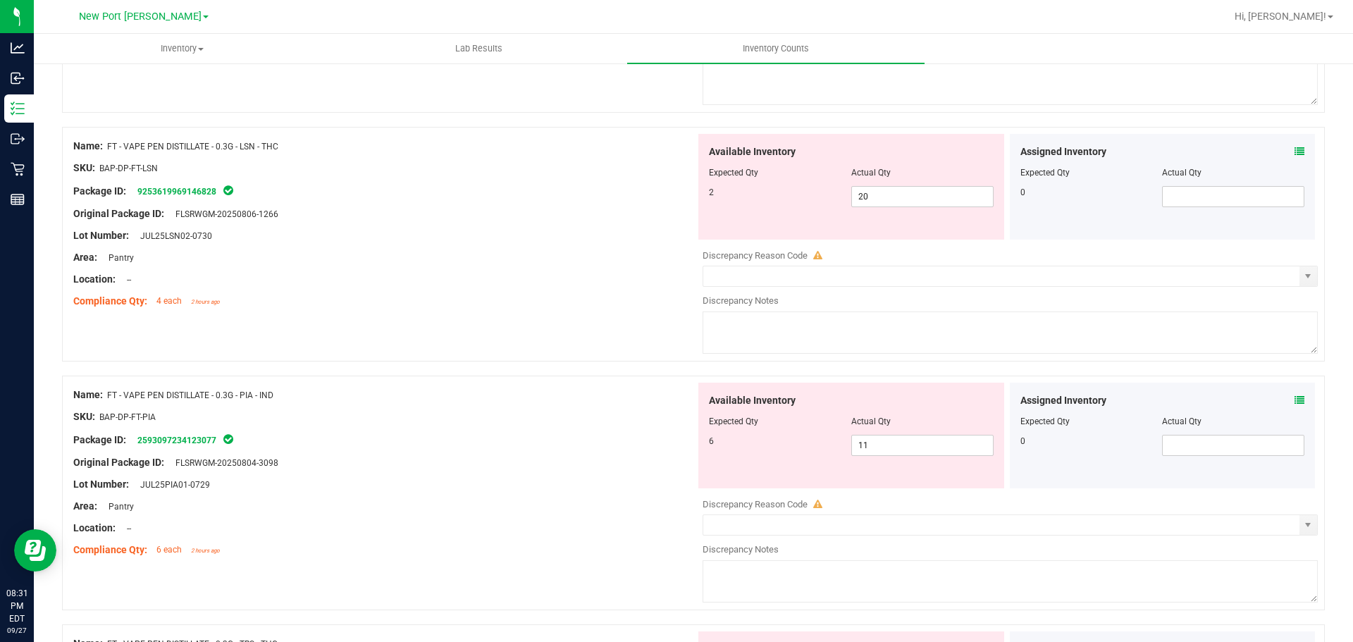
click at [1294, 396] on icon at bounding box center [1299, 400] width 10 height 10
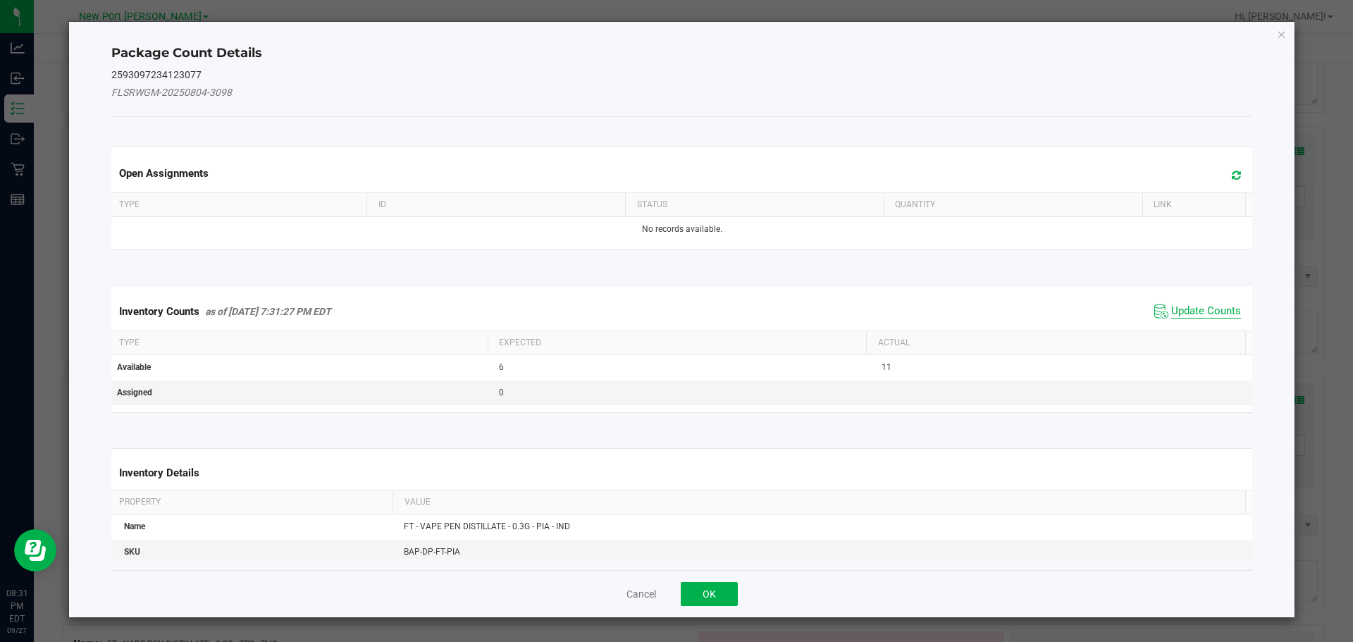
click at [1176, 316] on span "Update Counts" at bounding box center [1206, 311] width 70 height 14
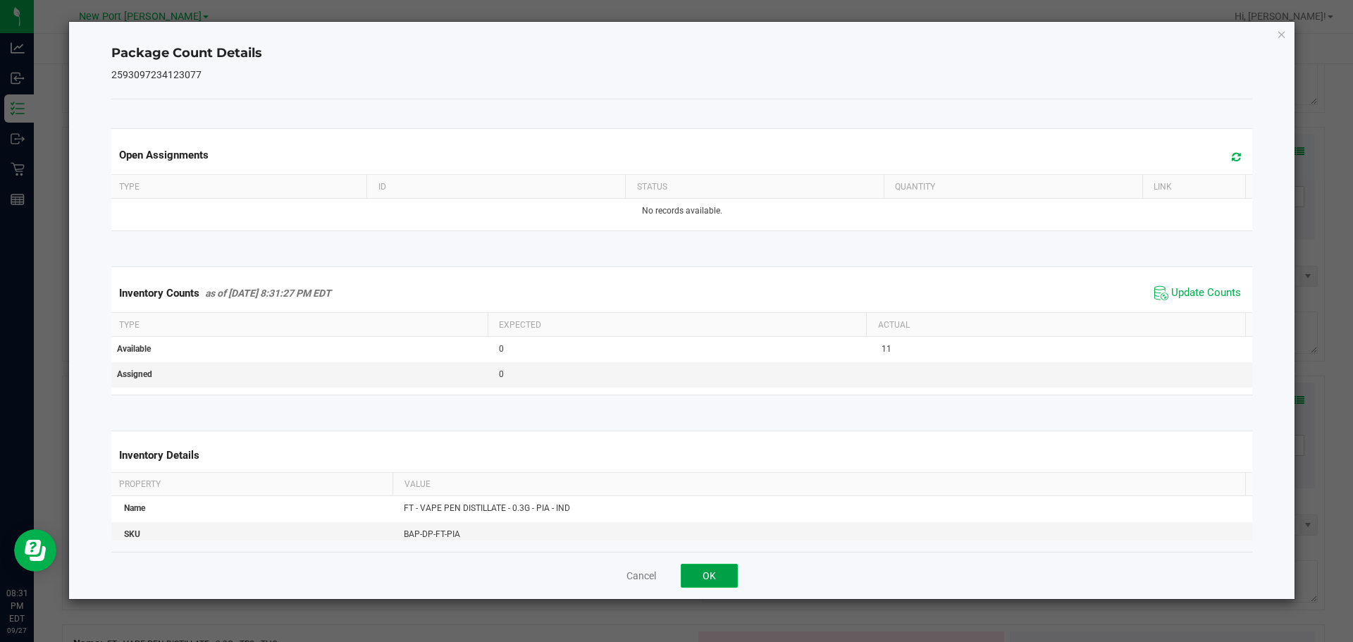
click at [726, 569] on button "OK" at bounding box center [708, 576] width 57 height 24
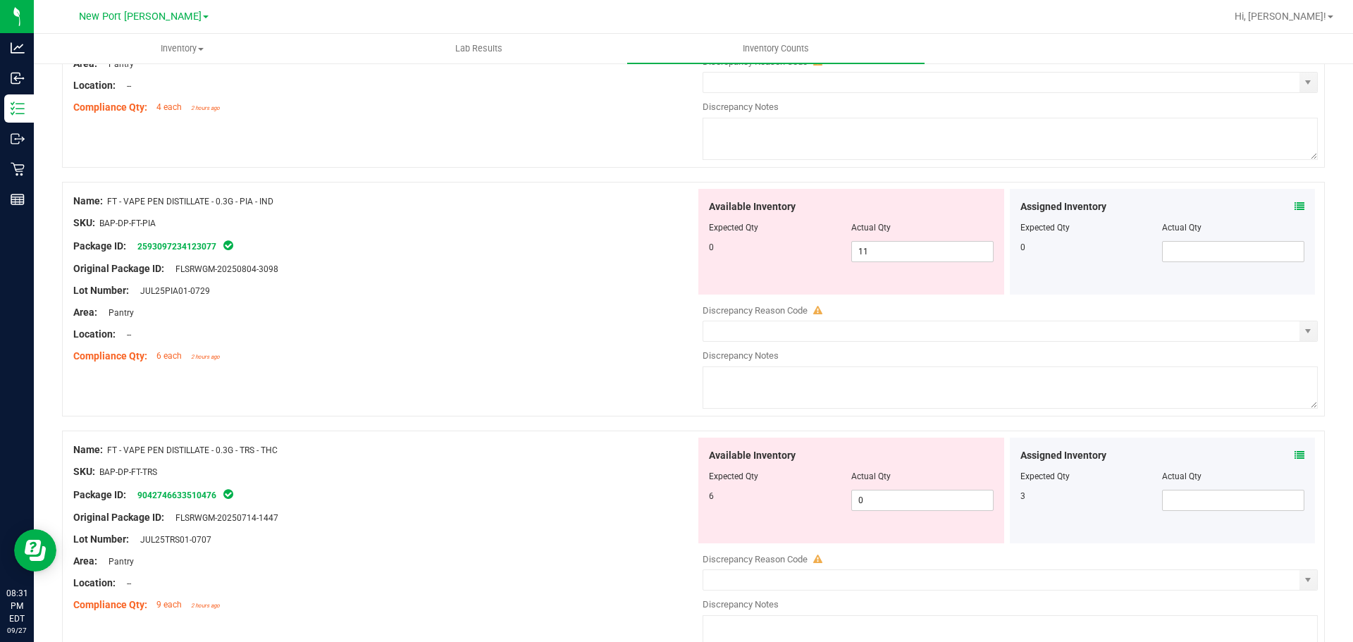
scroll to position [3381, 0]
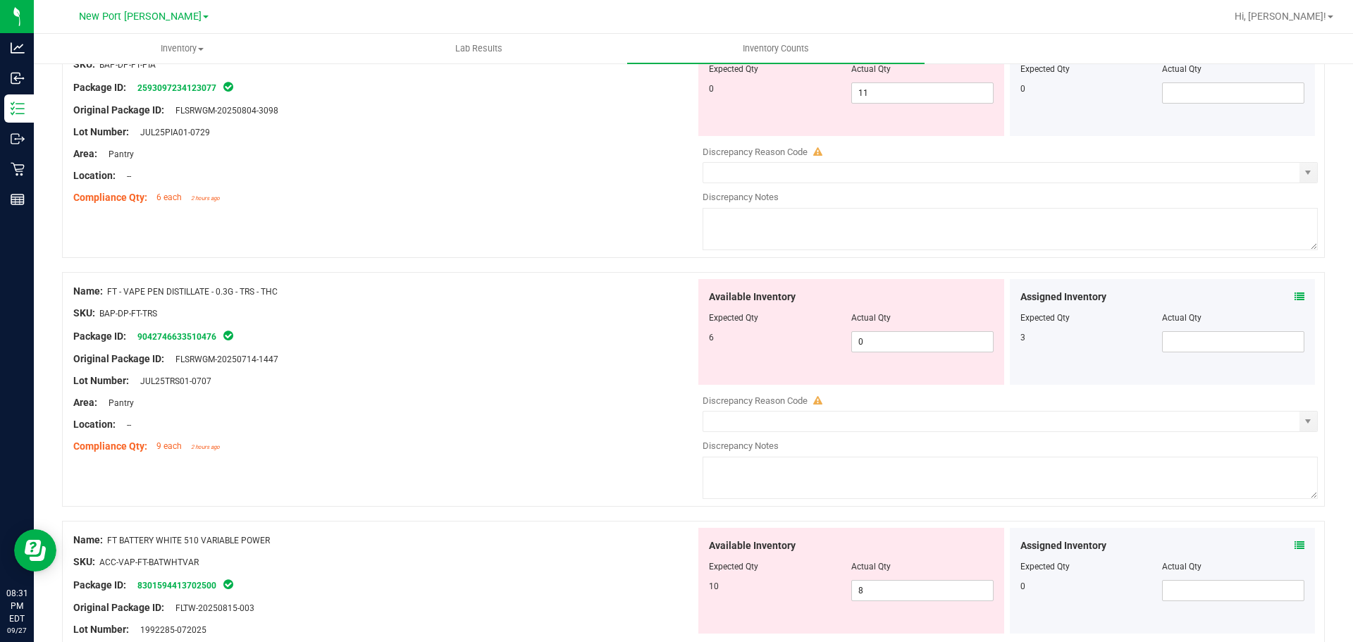
click at [1294, 292] on icon at bounding box center [1299, 297] width 10 height 10
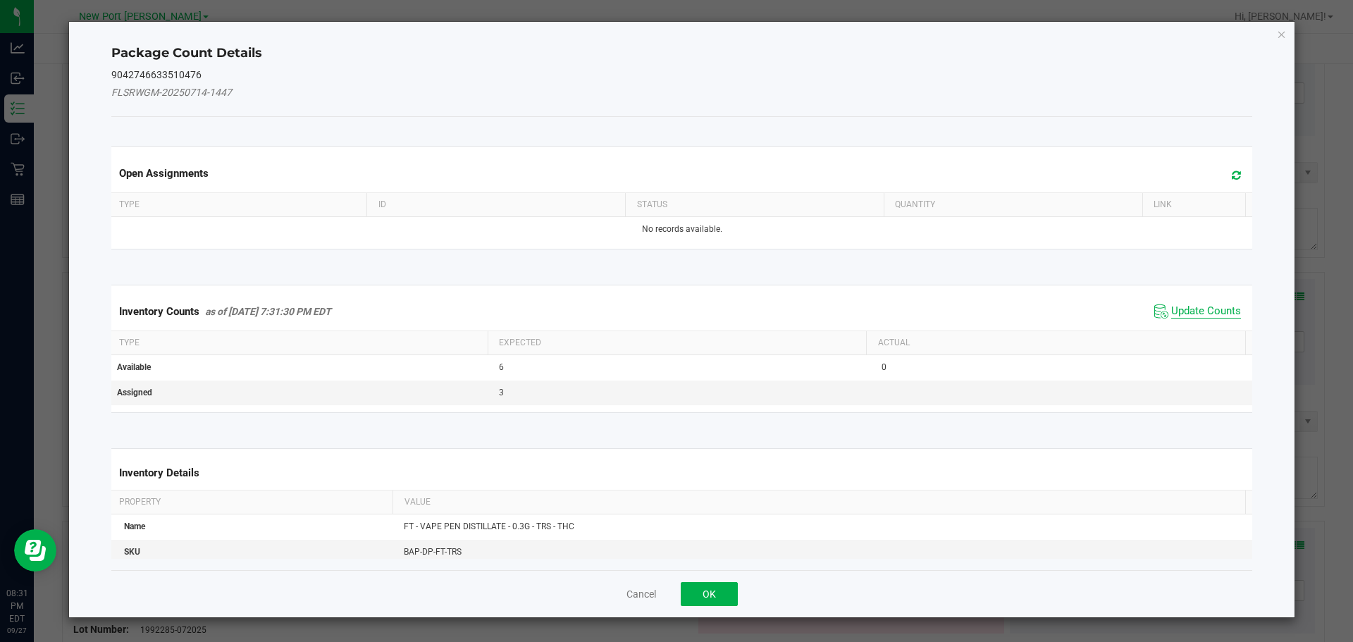
click at [1193, 305] on span "Update Counts" at bounding box center [1206, 311] width 70 height 14
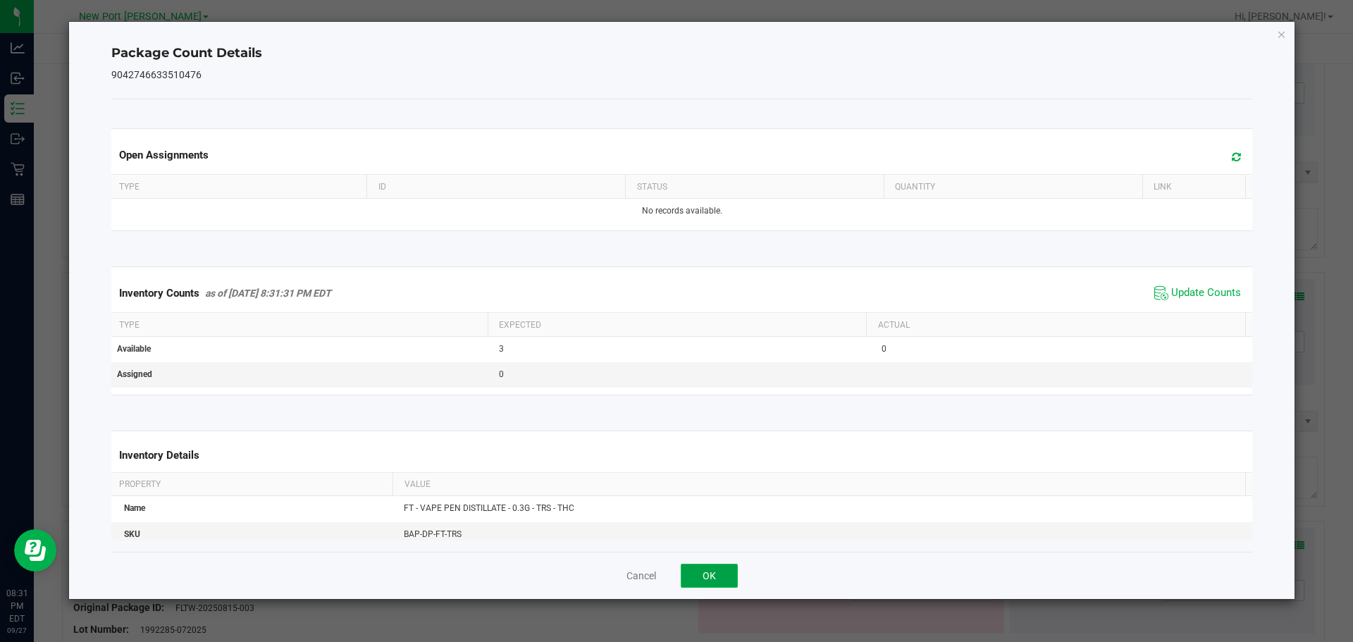
click at [700, 572] on button "OK" at bounding box center [708, 576] width 57 height 24
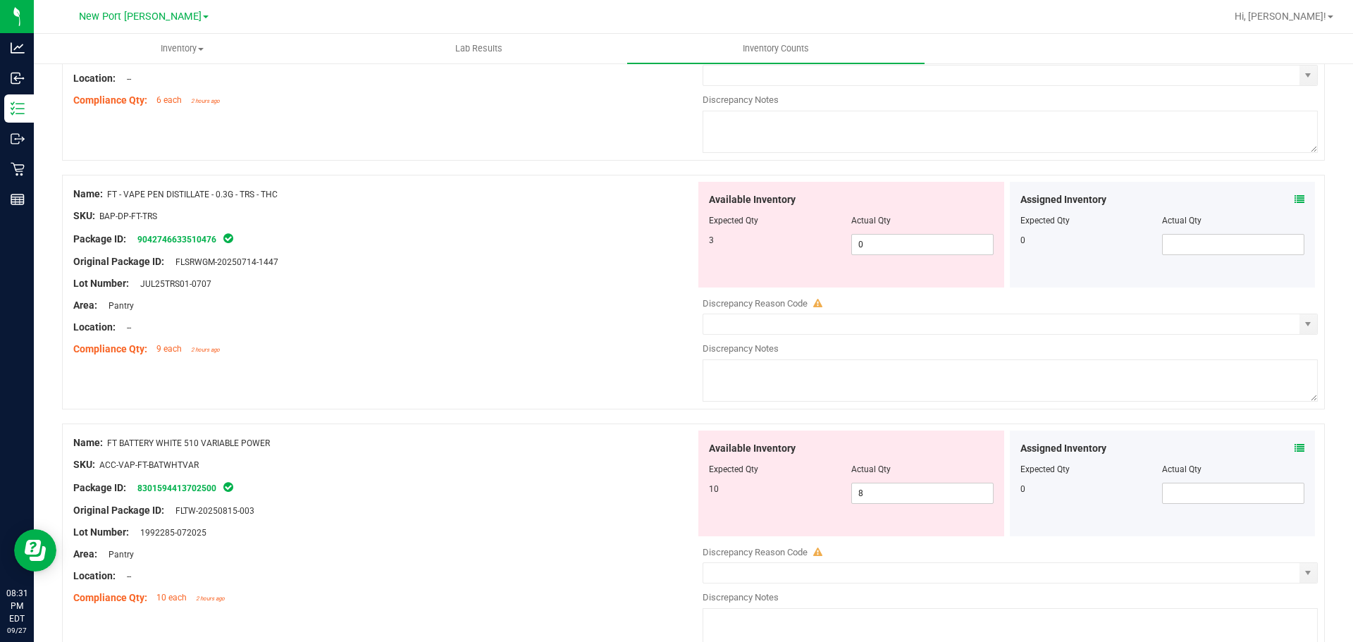
scroll to position [3663, 0]
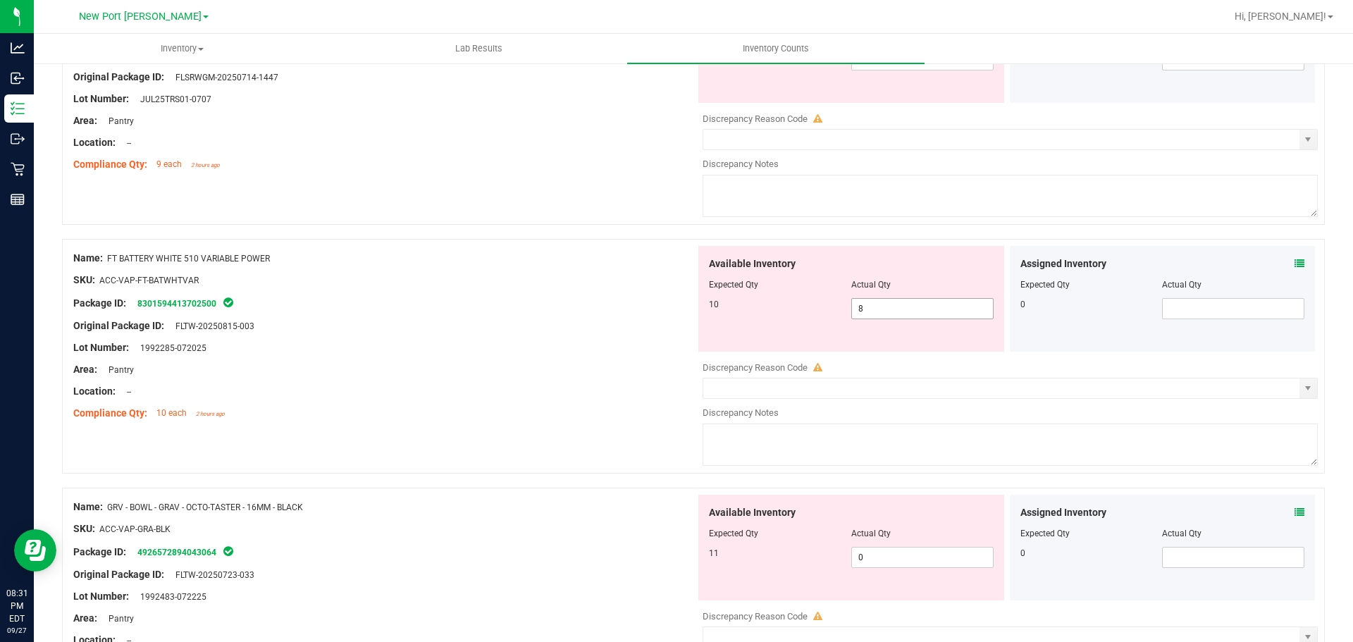
click at [908, 314] on span "8 8" at bounding box center [922, 308] width 142 height 21
type input "10"
click at [530, 342] on div "Lot Number: 1992285-072025" at bounding box center [384, 347] width 622 height 15
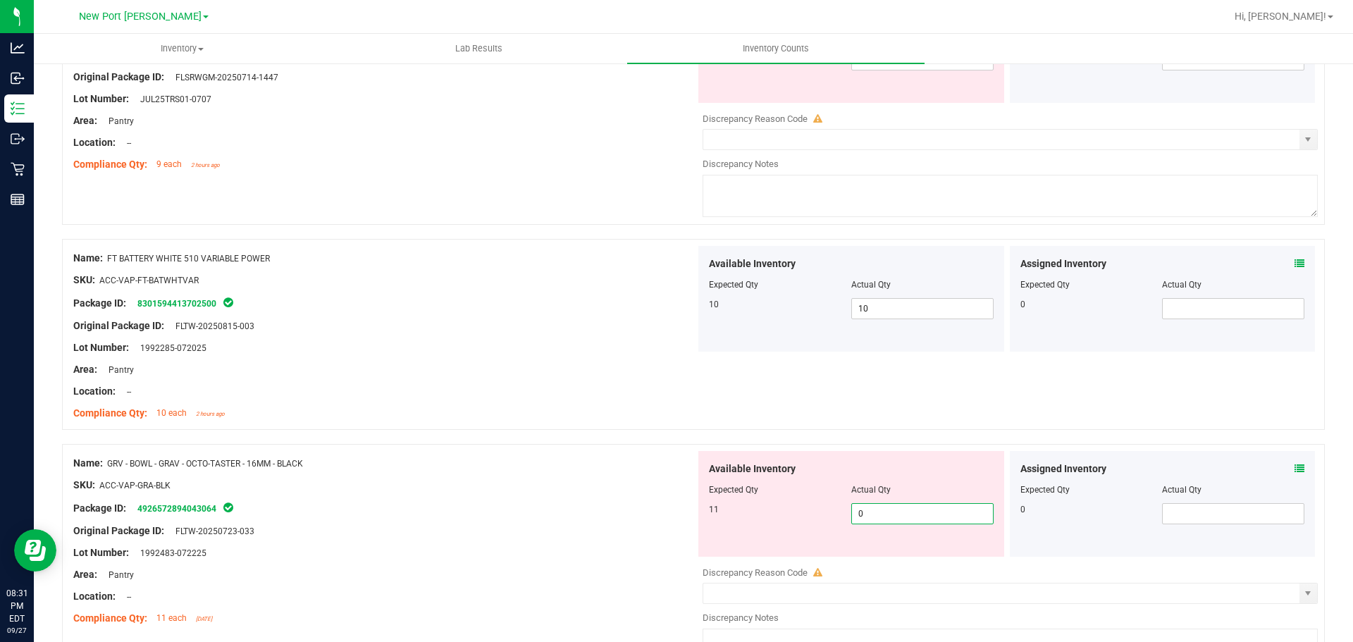
click at [914, 514] on span "0 0" at bounding box center [922, 513] width 142 height 21
type input "11"
click at [436, 478] on div "SKU: ACC-VAP-GRA-BLK" at bounding box center [384, 485] width 622 height 15
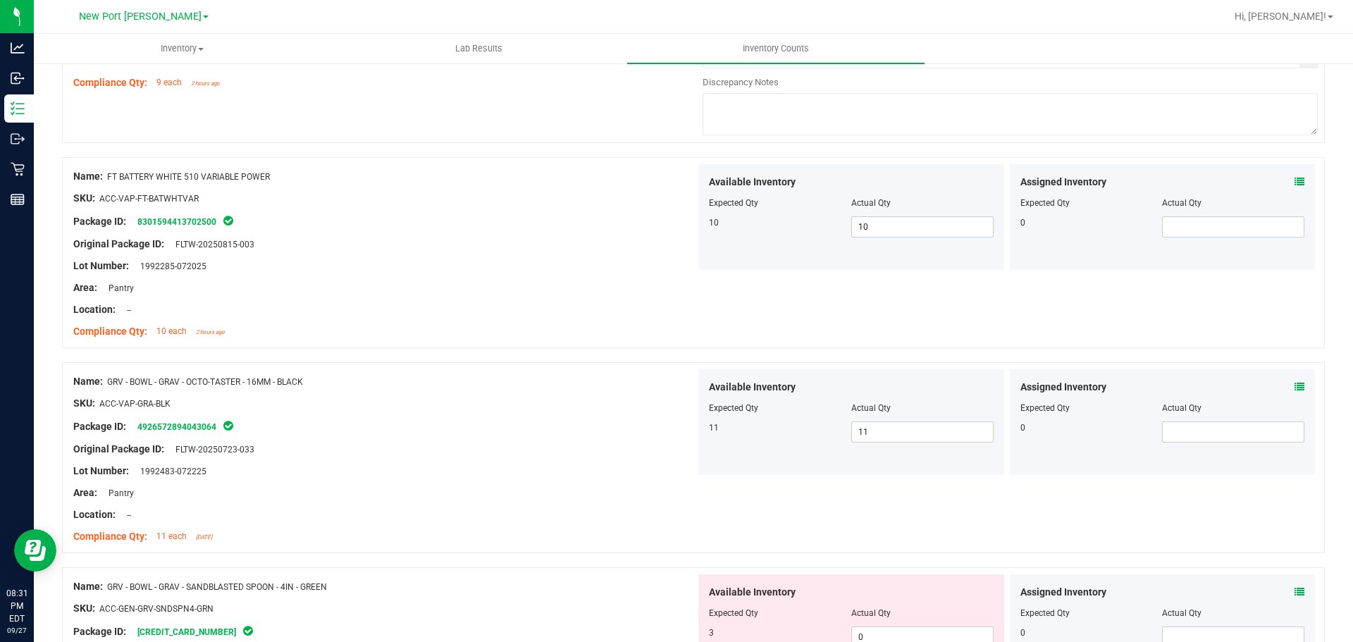
scroll to position [3945, 0]
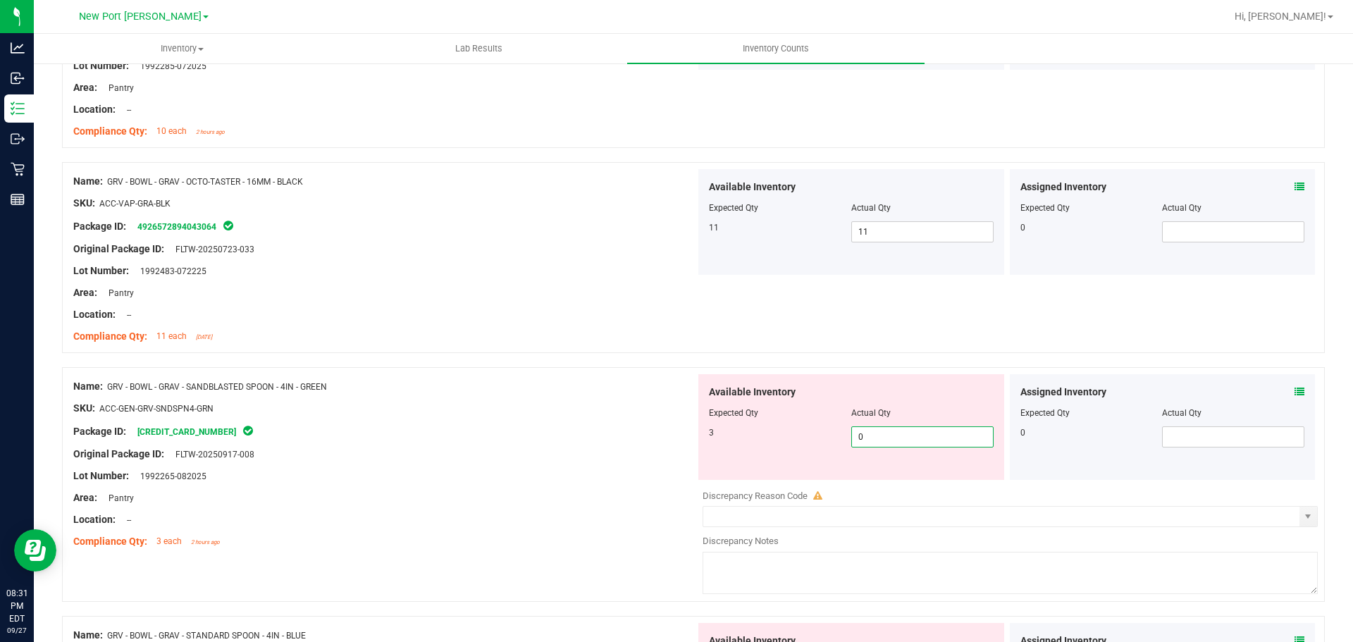
click at [877, 439] on span "0 0" at bounding box center [922, 436] width 142 height 21
type input "3"
click at [597, 387] on div "Name: GRV - BOWL - GRAV - SANDBLASTED SPOON - 4IN - GREEN" at bounding box center [384, 386] width 622 height 15
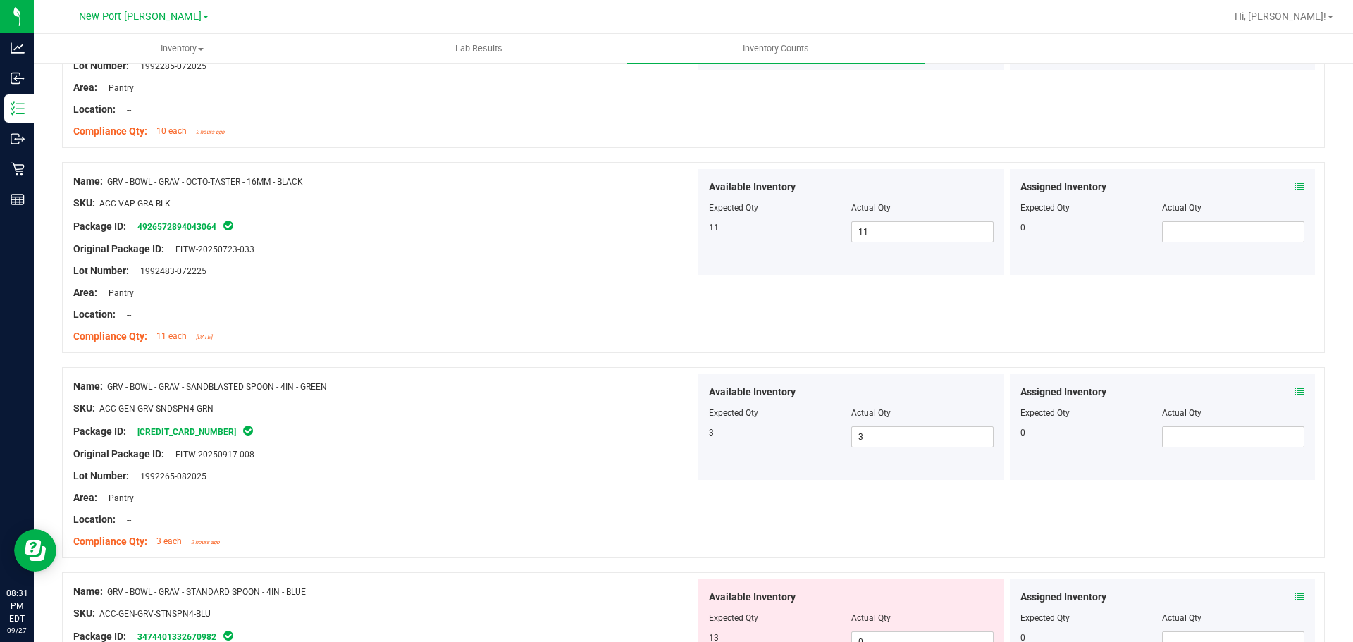
scroll to position [4172, 0]
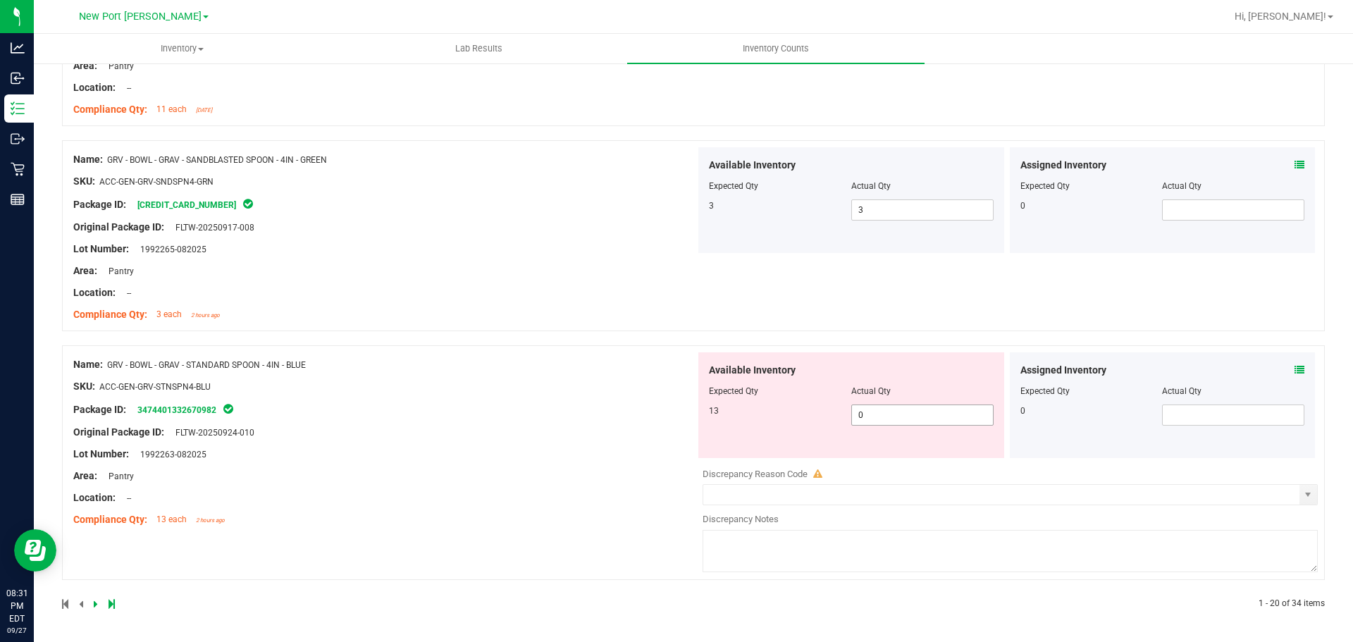
click at [898, 416] on span "0 0" at bounding box center [922, 414] width 142 height 21
type input "13"
click at [447, 447] on div "Name: GRV - BOWL - GRAV - STANDARD SPOON - 4IN - BLUE SKU: ACC-GEN-GRV-STNSPN4-…" at bounding box center [384, 442] width 622 height 180
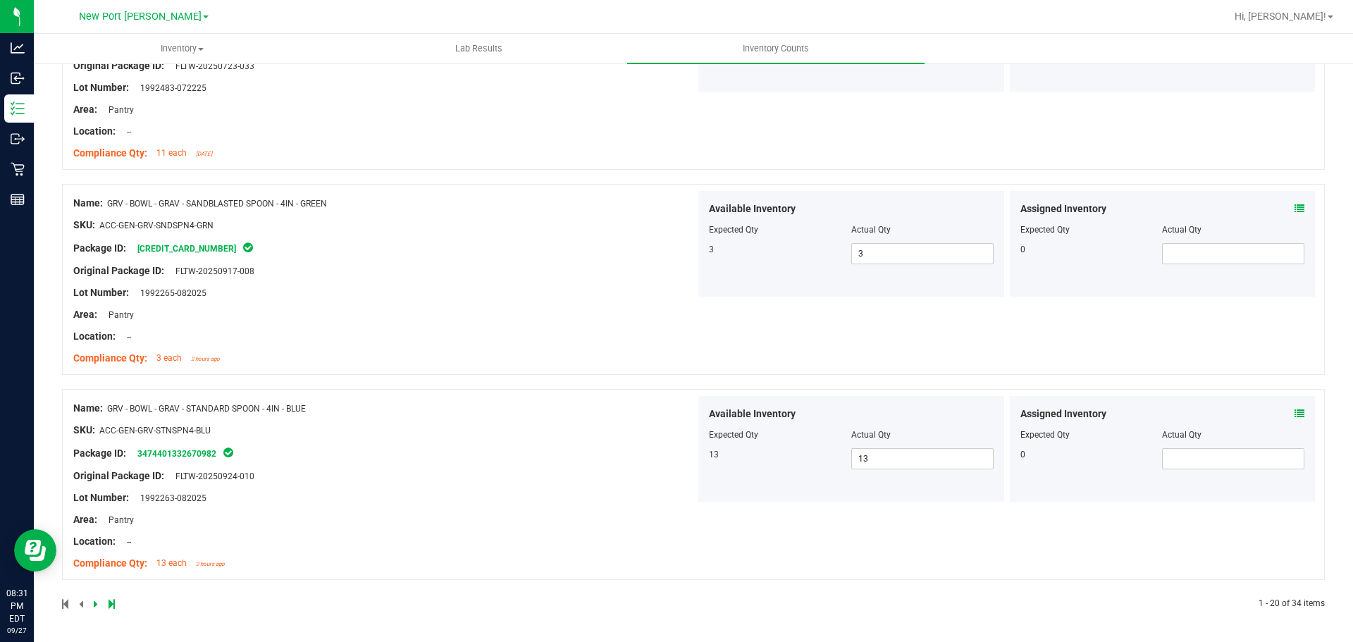
click at [92, 599] on div at bounding box center [377, 603] width 631 height 13
click at [94, 607] on icon at bounding box center [96, 603] width 4 height 8
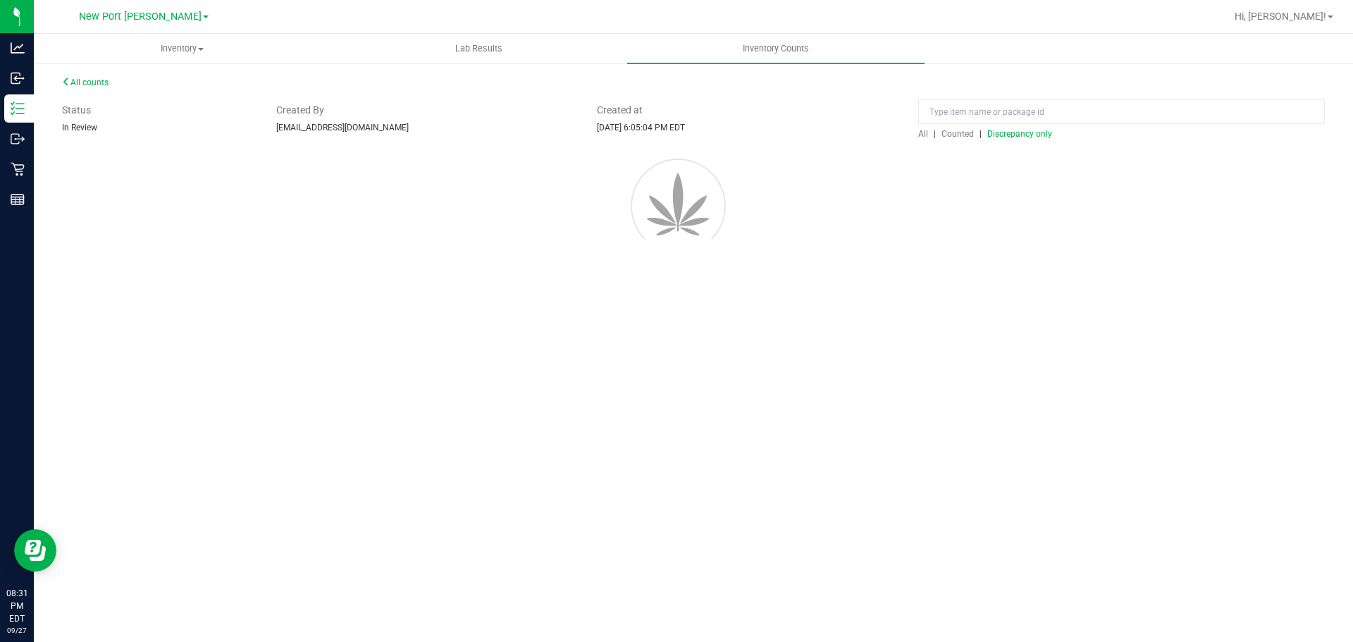
scroll to position [0, 0]
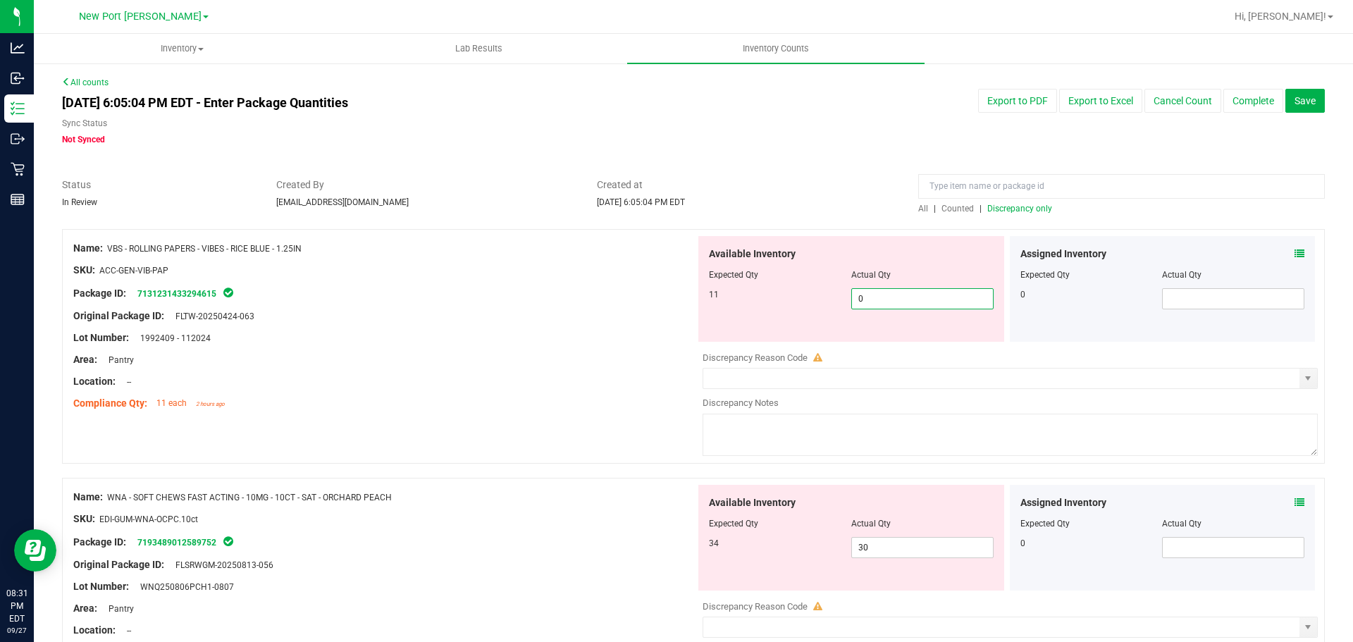
click at [879, 297] on span "0 0" at bounding box center [922, 298] width 142 height 21
type input "11"
click at [1291, 502] on div "Assigned Inventory Expected Qty Actual Qty 0" at bounding box center [1162, 538] width 306 height 106
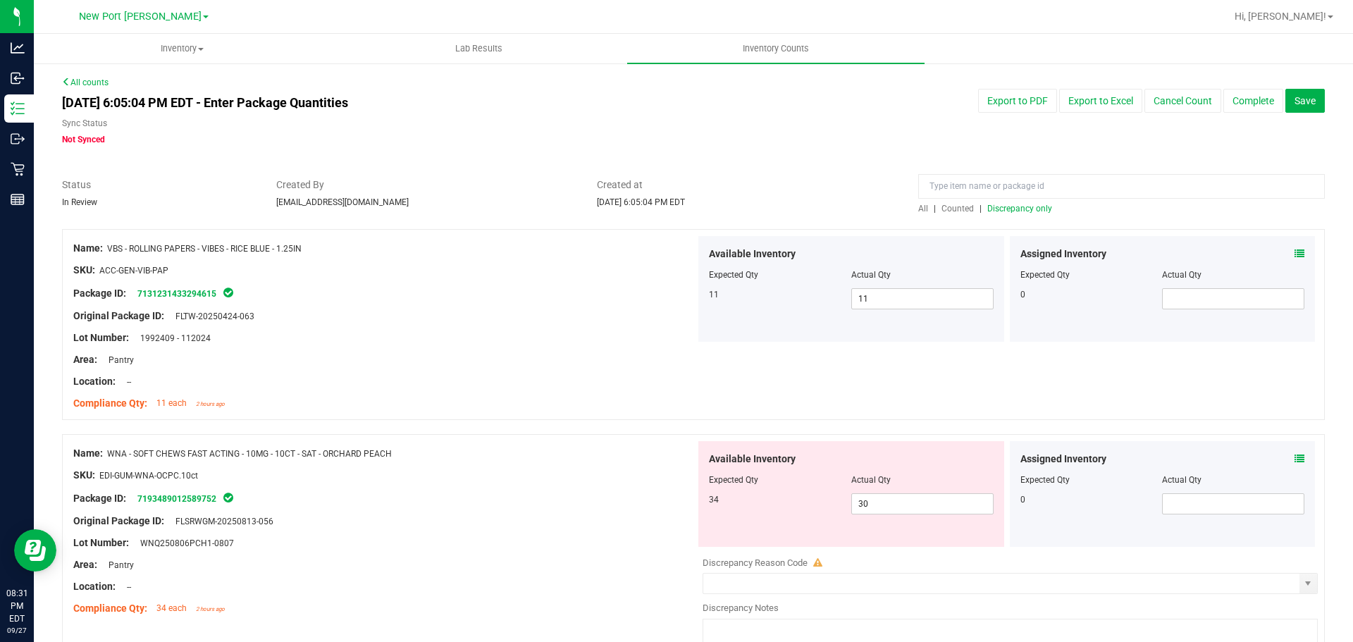
click at [1294, 458] on icon at bounding box center [1299, 459] width 10 height 10
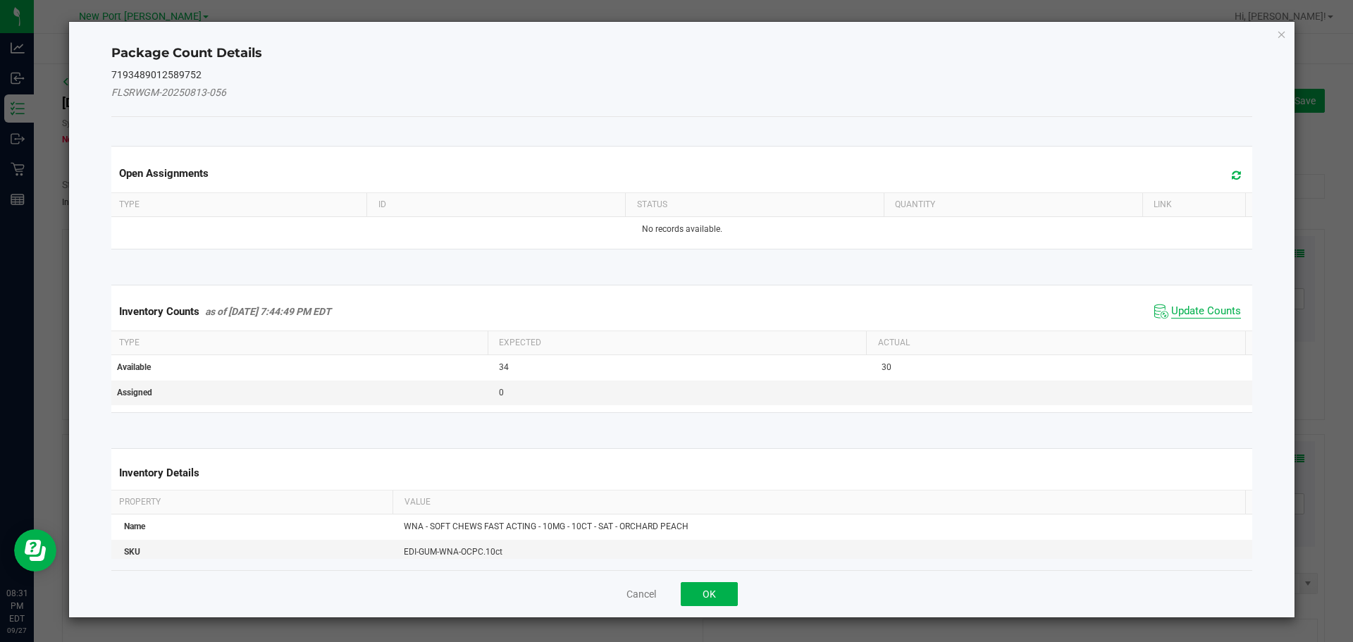
click at [1171, 313] on span "Update Counts" at bounding box center [1206, 311] width 70 height 14
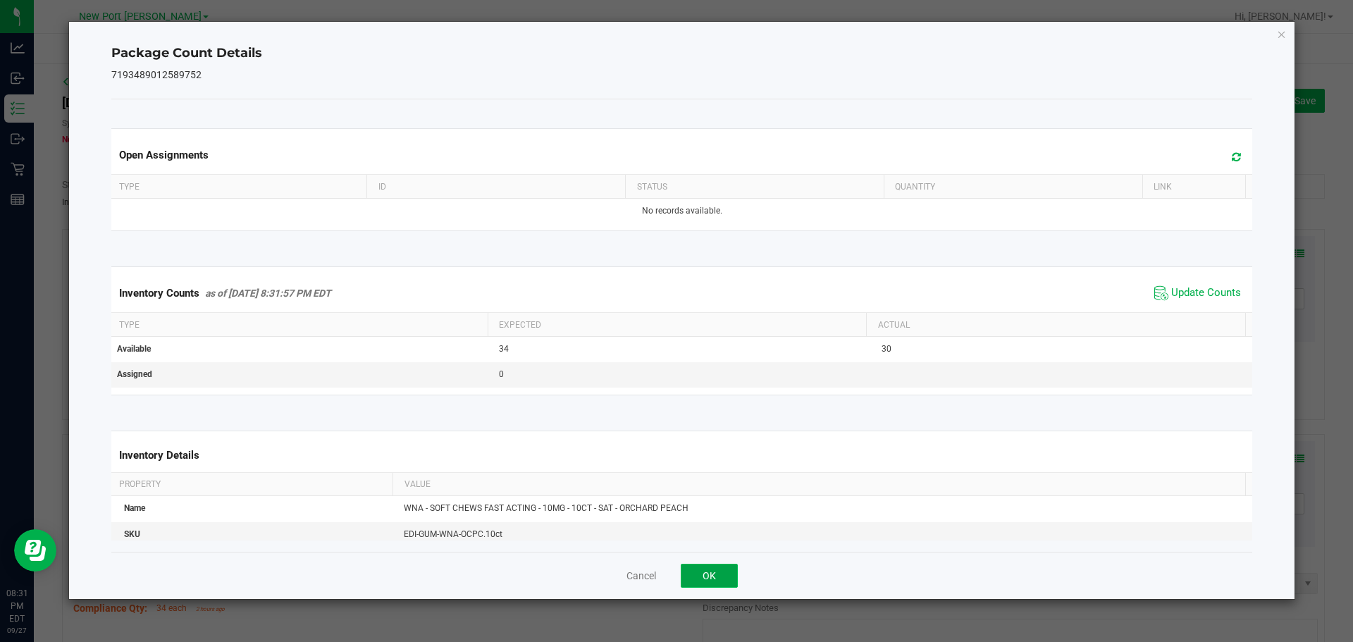
click at [715, 572] on button "OK" at bounding box center [708, 576] width 57 height 24
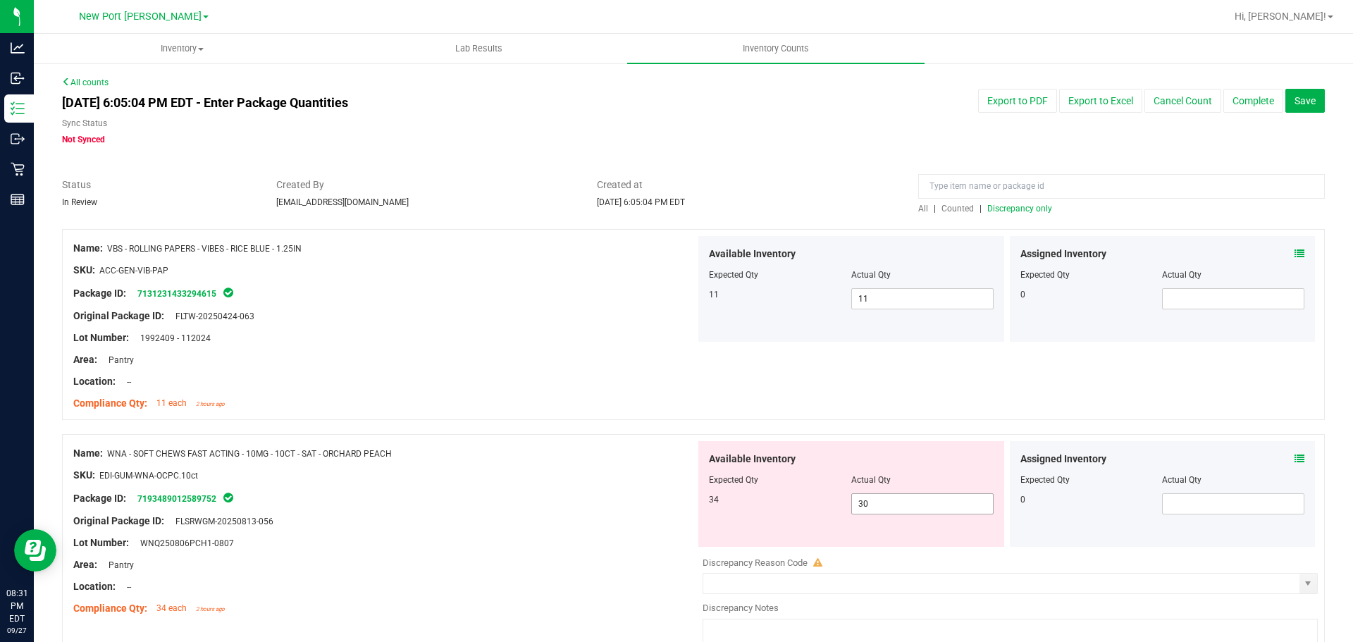
click at [888, 501] on span "30 30" at bounding box center [922, 503] width 142 height 21
type input "34"
click at [413, 521] on div "Original Package ID: FLSRWGM-20250813-056" at bounding box center [384, 521] width 622 height 15
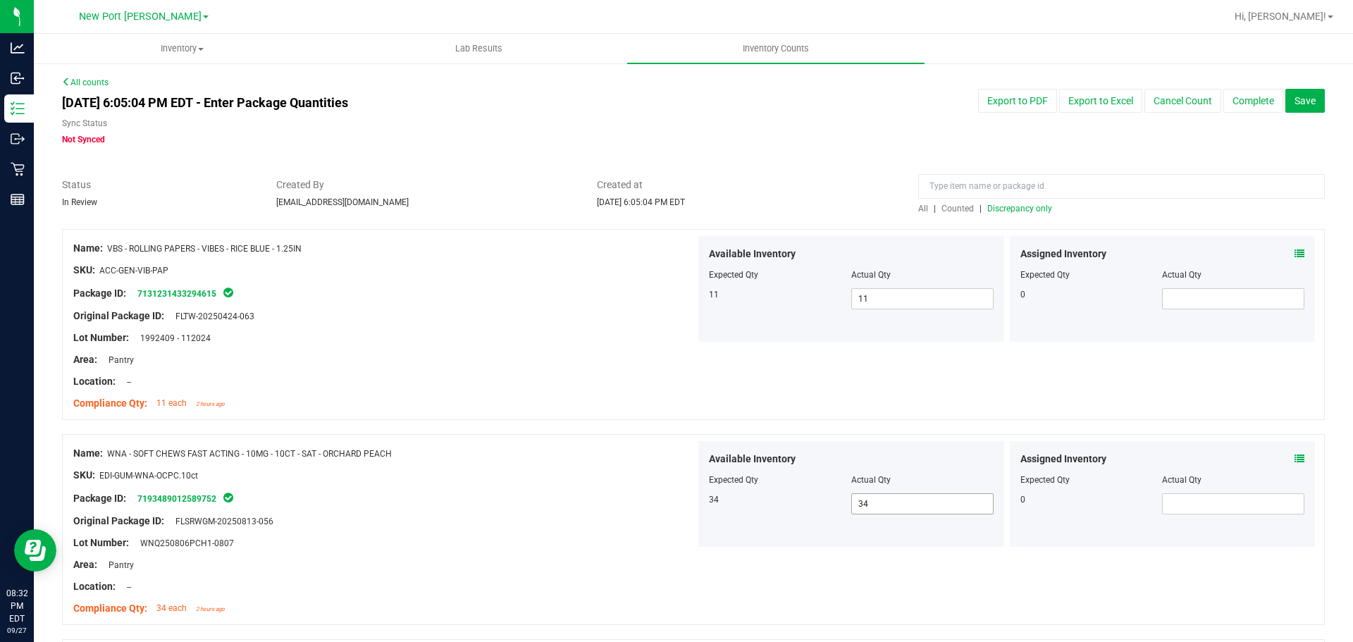
click at [885, 502] on span "34 34" at bounding box center [922, 503] width 142 height 21
type input "33"
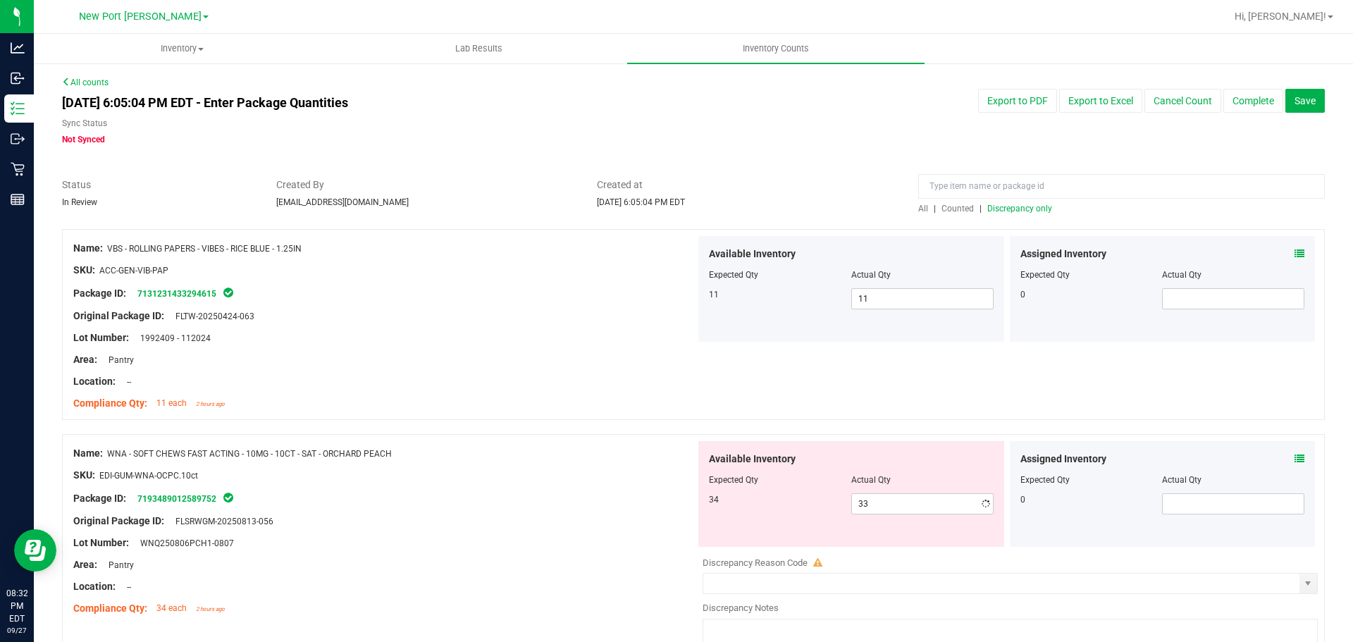
click at [631, 516] on div "Original Package ID: FLSRWGM-20250813-056" at bounding box center [384, 521] width 622 height 15
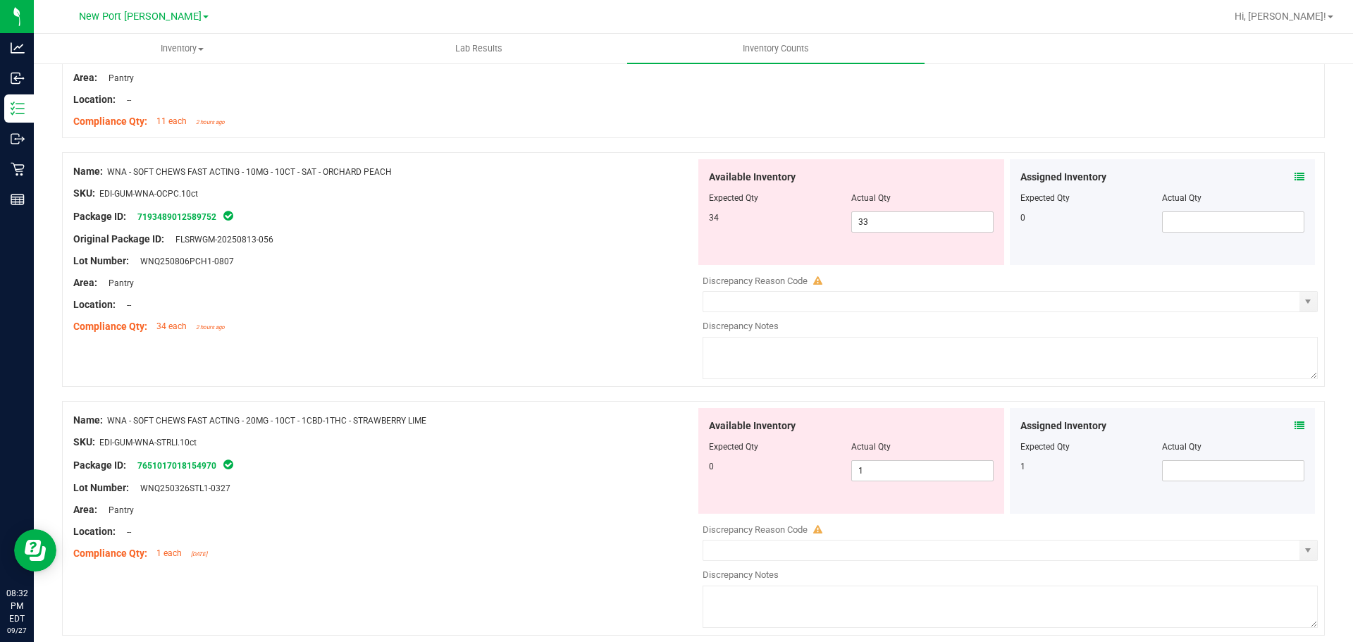
click at [1294, 421] on icon at bounding box center [1299, 426] width 10 height 10
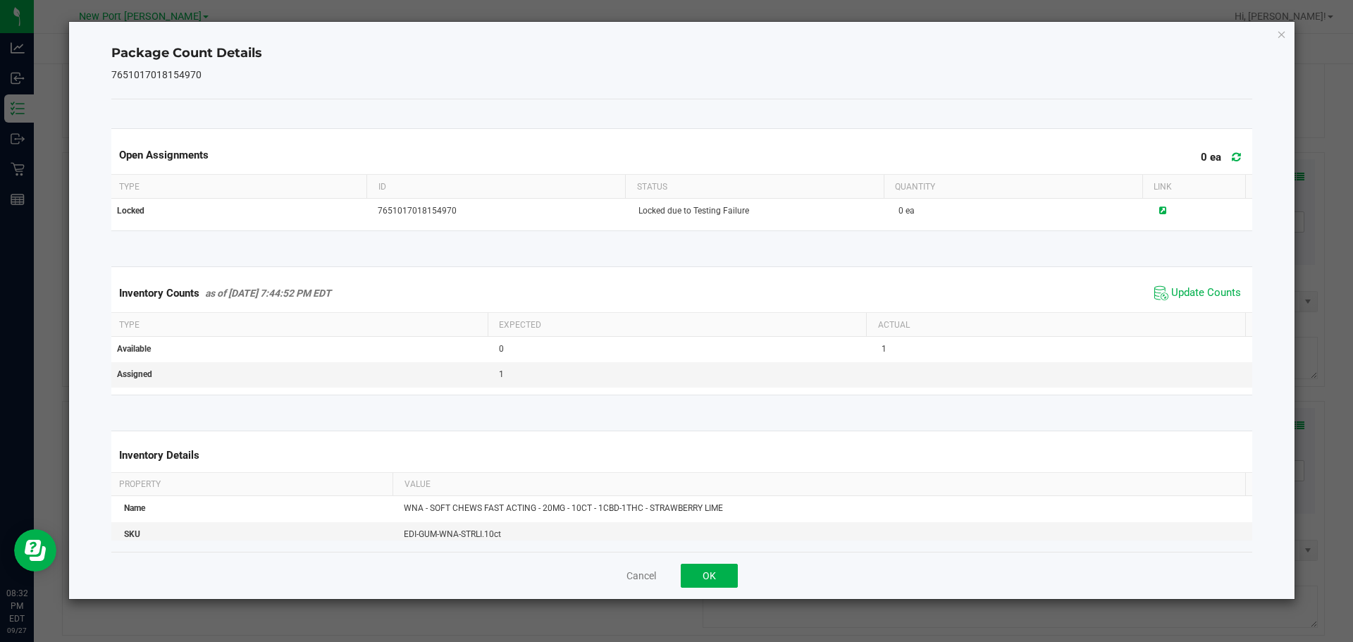
drag, startPoint x: 1183, startPoint y: 290, endPoint x: 1024, endPoint y: 409, distance: 199.2
click at [1181, 290] on span "Update Counts" at bounding box center [1206, 293] width 70 height 14
drag, startPoint x: 698, startPoint y: 576, endPoint x: 1023, endPoint y: 549, distance: 325.9
click at [699, 576] on button "OK" at bounding box center [708, 576] width 57 height 24
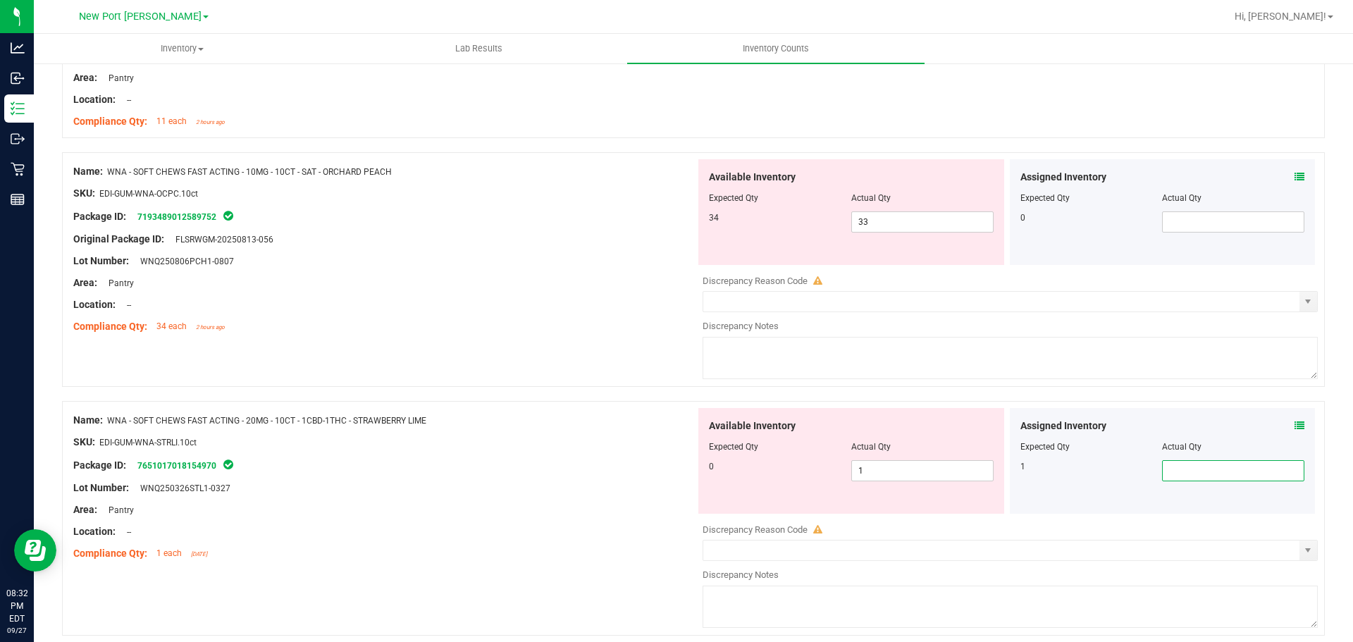
click at [1189, 471] on span at bounding box center [1233, 470] width 142 height 21
type input "1"
click at [926, 468] on span "1 1" at bounding box center [922, 470] width 142 height 21
type input "0"
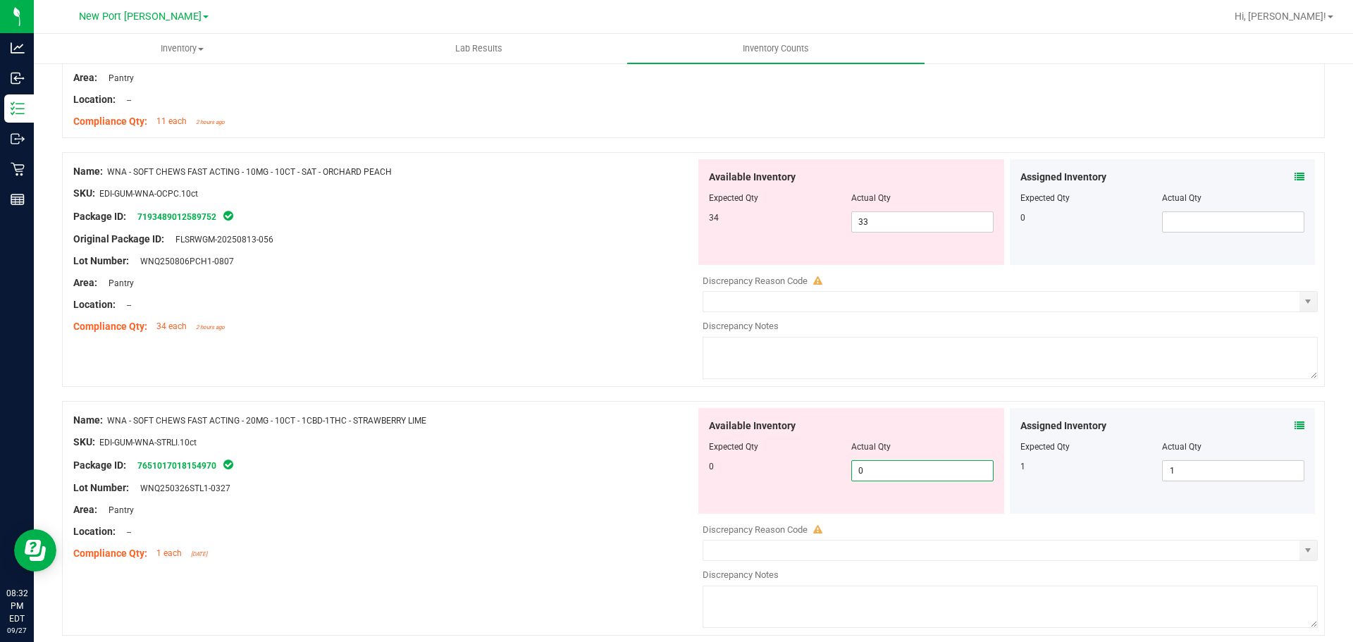
type input "0"
click at [566, 487] on div "Name: WNA - SOFT CHEWS FAST ACTING - 20MG - 10CT - 1CBD-1THC - STRAWBERRY LIME …" at bounding box center [384, 487] width 622 height 158
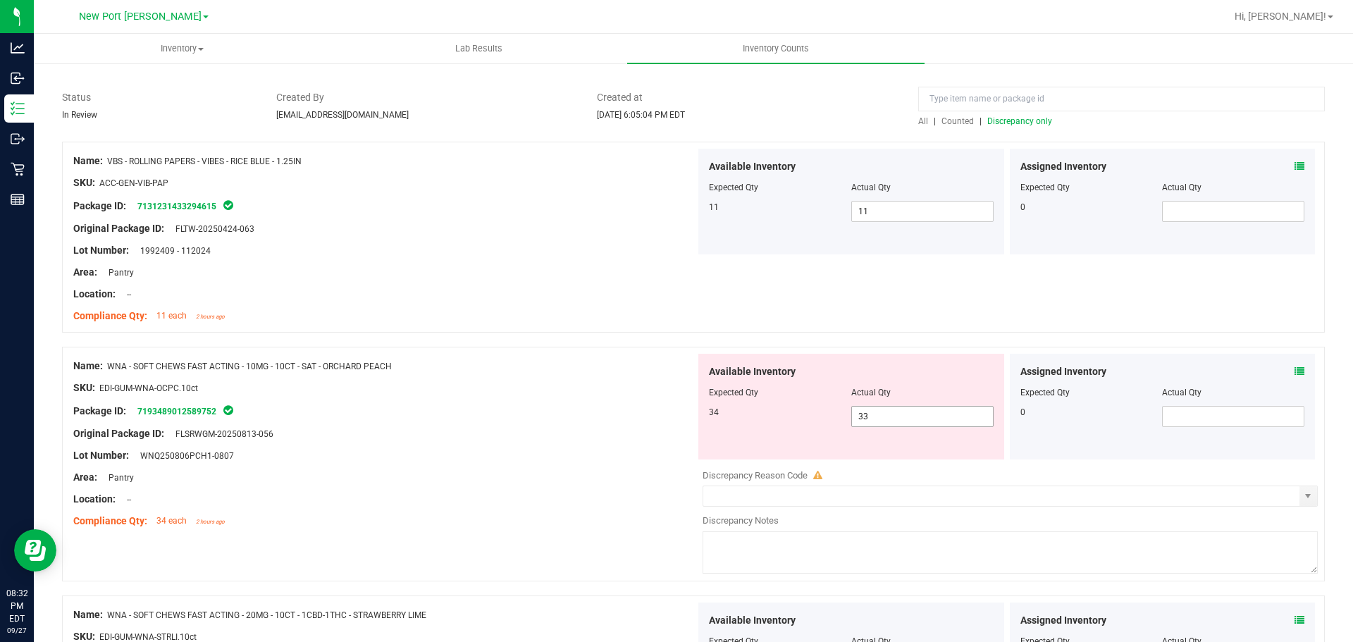
scroll to position [0, 0]
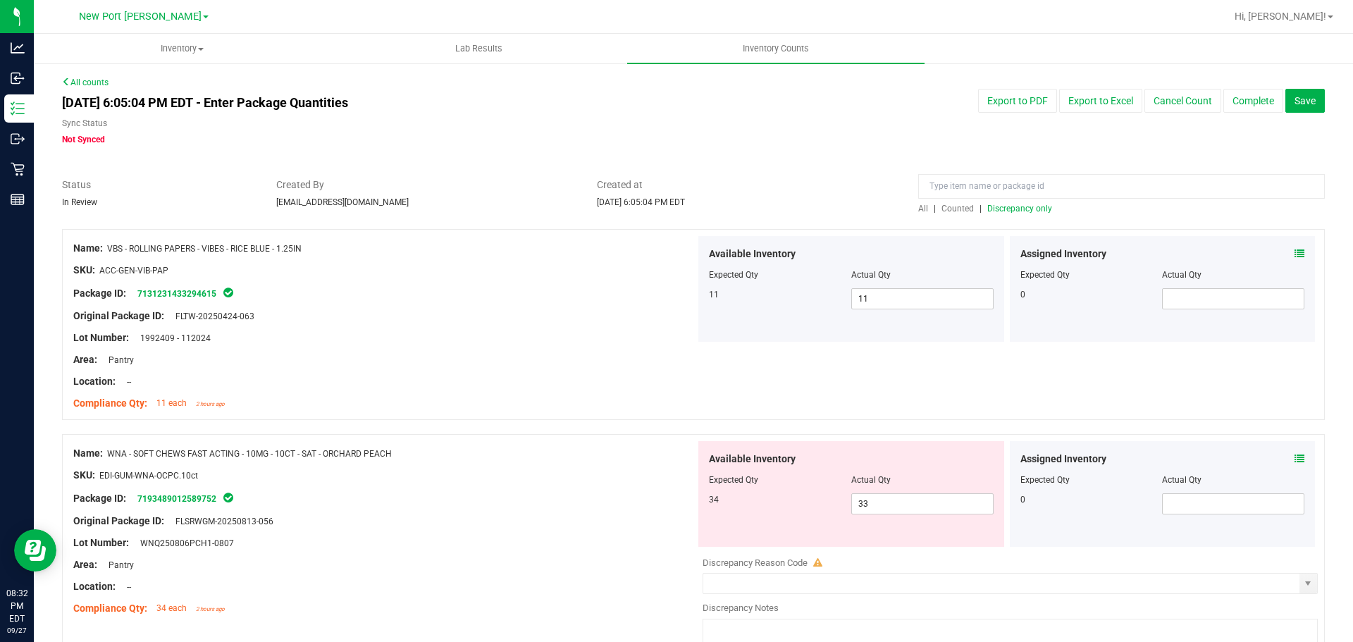
click at [1003, 209] on span "Discrepancy only" at bounding box center [1019, 209] width 65 height 10
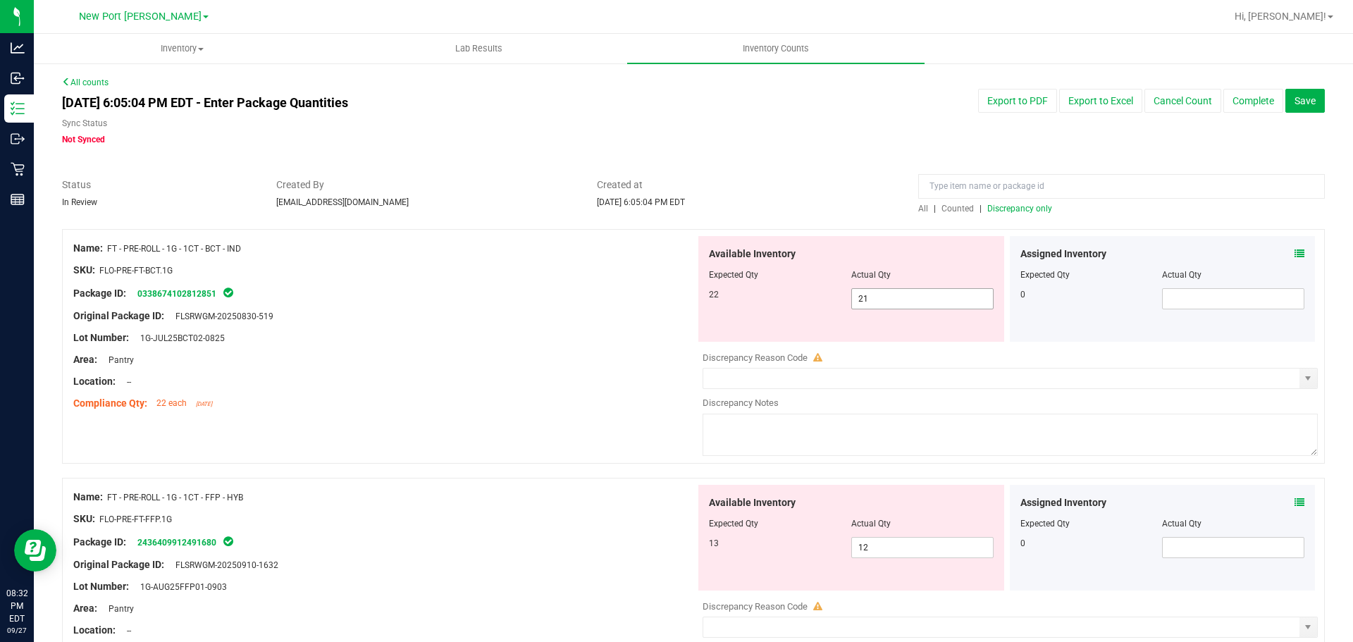
click at [896, 294] on input "21" at bounding box center [922, 299] width 141 height 20
type input "22"
click at [895, 548] on div "Available Inventory Expected Qty Actual Qty 13 12 12" at bounding box center [1006, 596] width 622 height 223
type input "22"
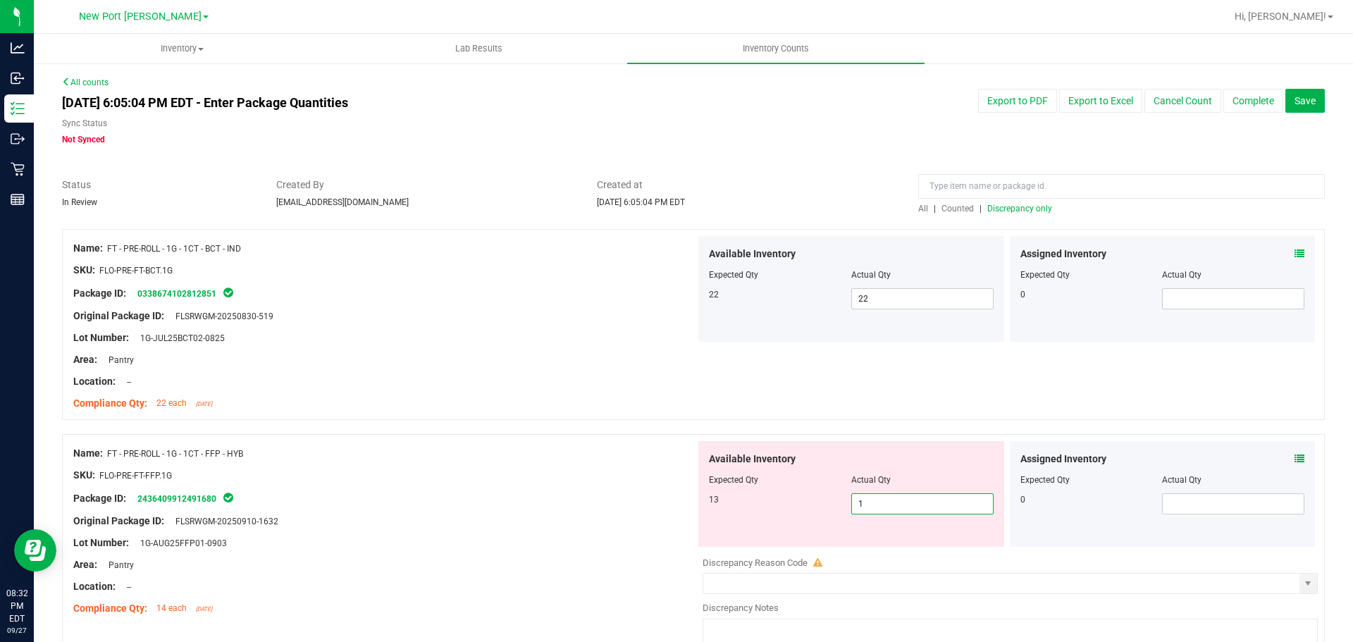
type input "13"
click at [1030, 210] on span "Discrepancy only" at bounding box center [1019, 209] width 65 height 10
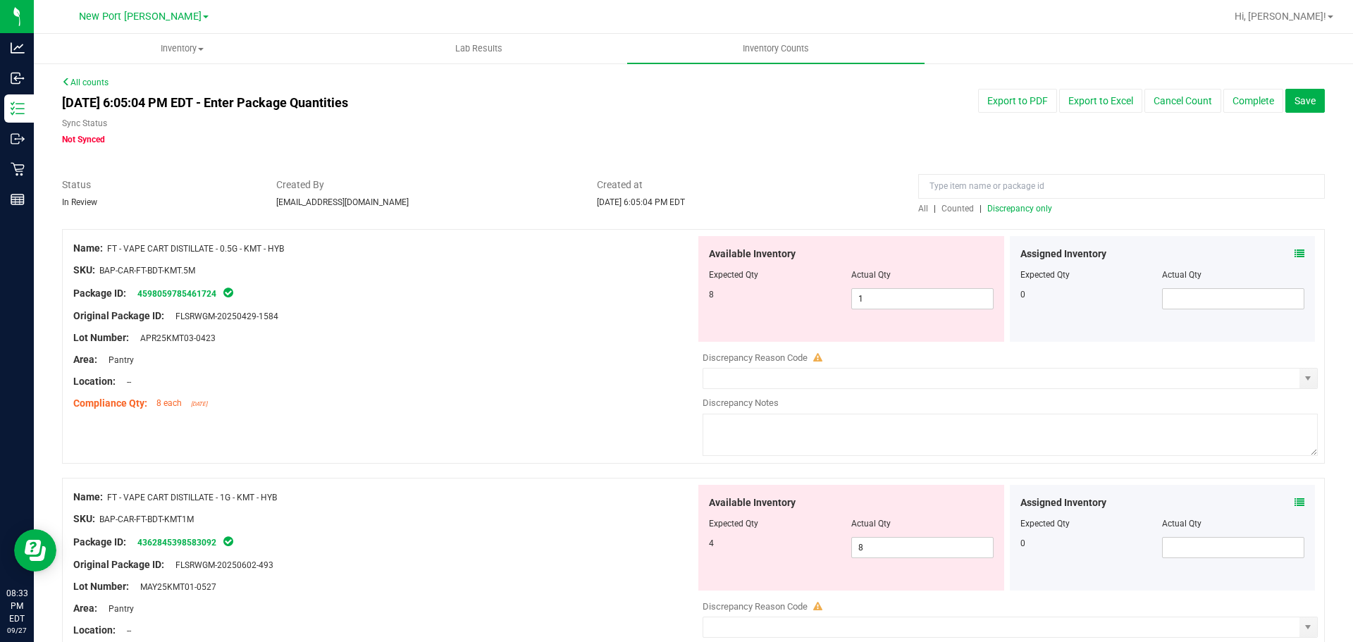
click at [1007, 206] on span "Discrepancy only" at bounding box center [1019, 209] width 65 height 10
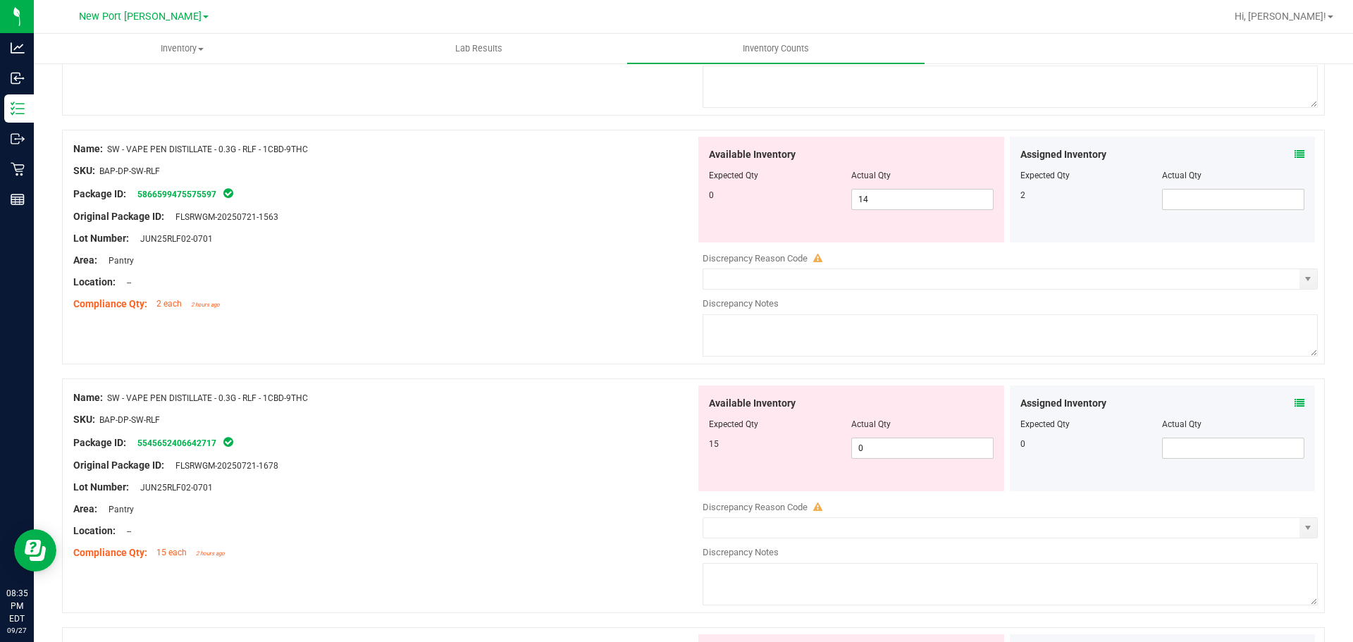
scroll to position [4360, 0]
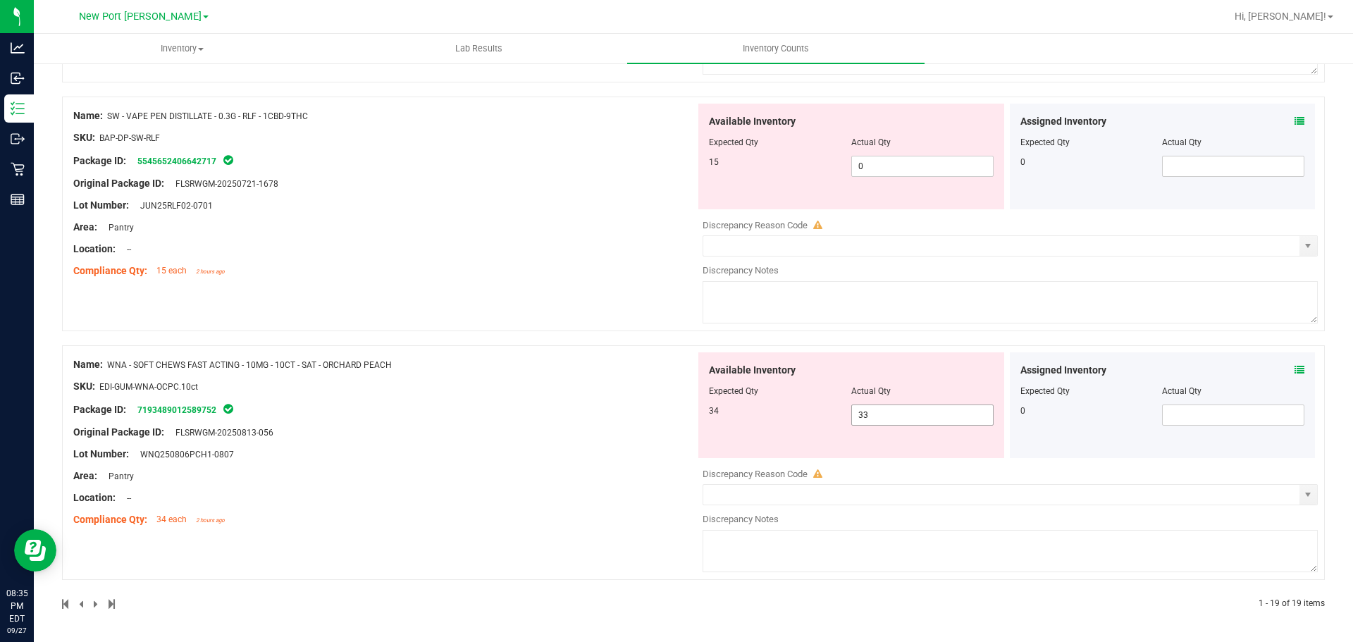
click at [890, 418] on span "33 33" at bounding box center [922, 414] width 142 height 21
type input "34"
click at [622, 299] on div "Name: SW - VAPE PEN DISTILLATE - 0.3G - RLF - 1CBD-9THC SKU: BAP-DP-SW-RLF Pack…" at bounding box center [693, 214] width 1262 height 235
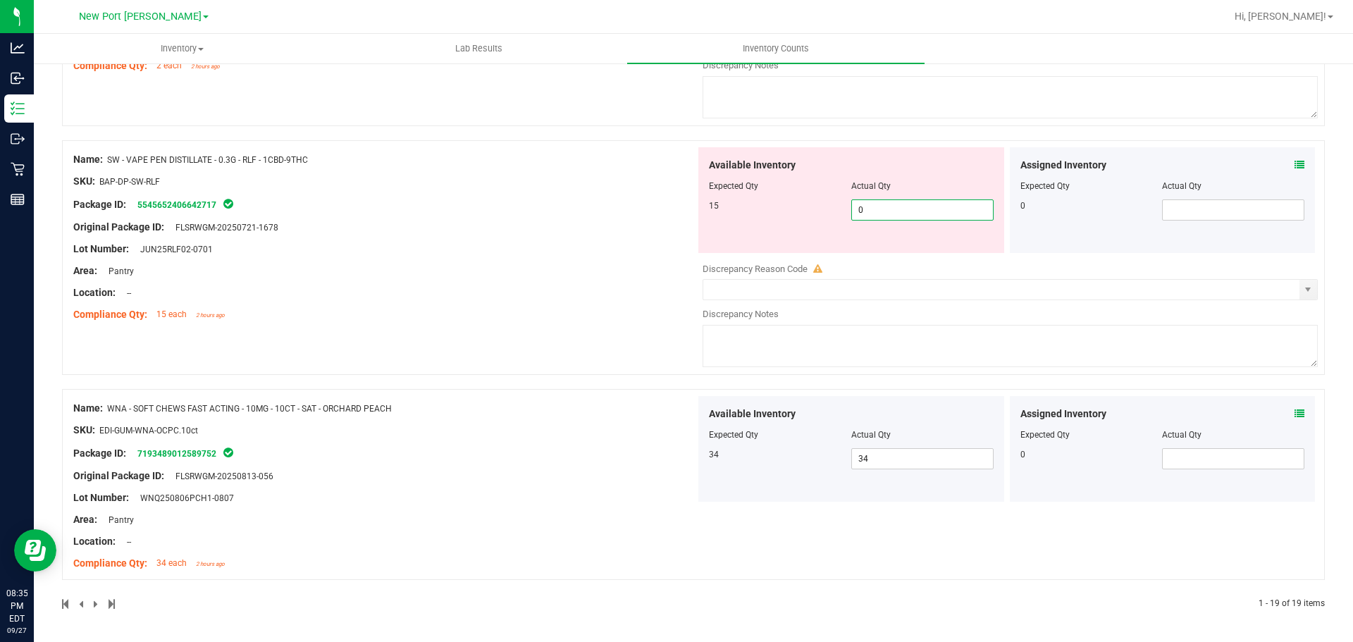
drag, startPoint x: 883, startPoint y: 205, endPoint x: 838, endPoint y: 208, distance: 45.2
click at [838, 208] on div "15 0 0" at bounding box center [851, 209] width 285 height 21
type input "15"
click at [645, 256] on div "Name: SW - VAPE PEN DISTILLATE - 0.3G - RLF - 1CBD-9THC SKU: BAP-DP-SW-RLF Pack…" at bounding box center [384, 237] width 622 height 180
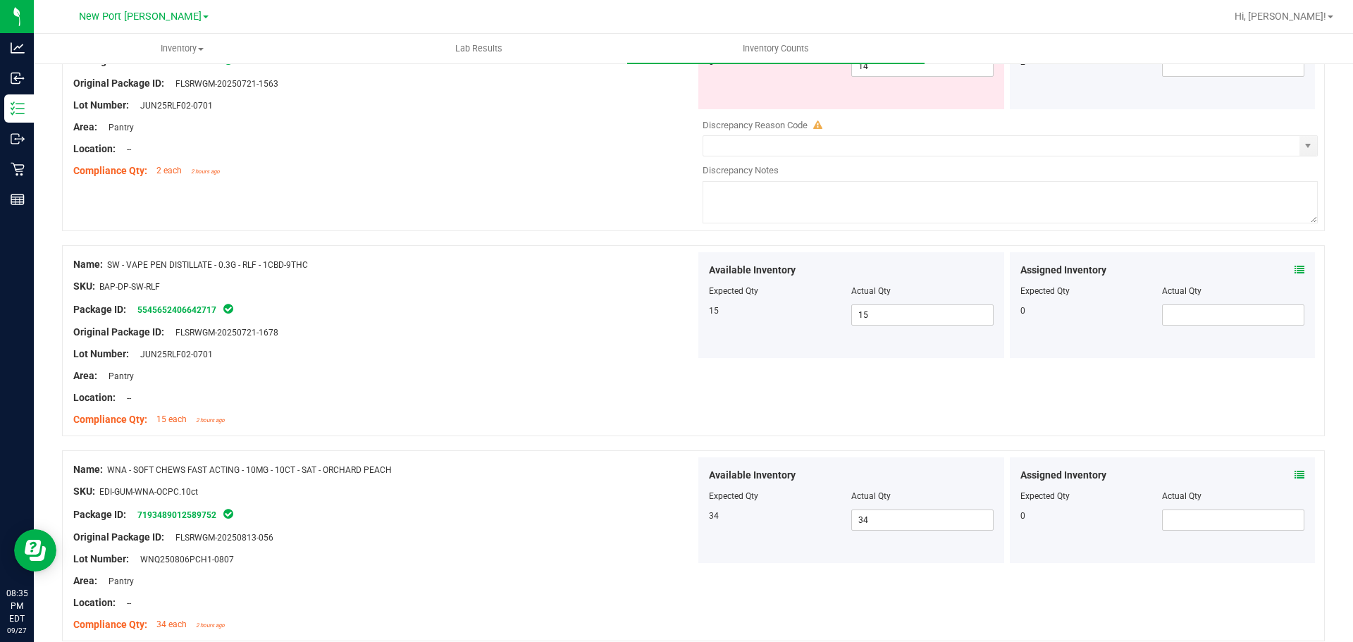
scroll to position [4132, 0]
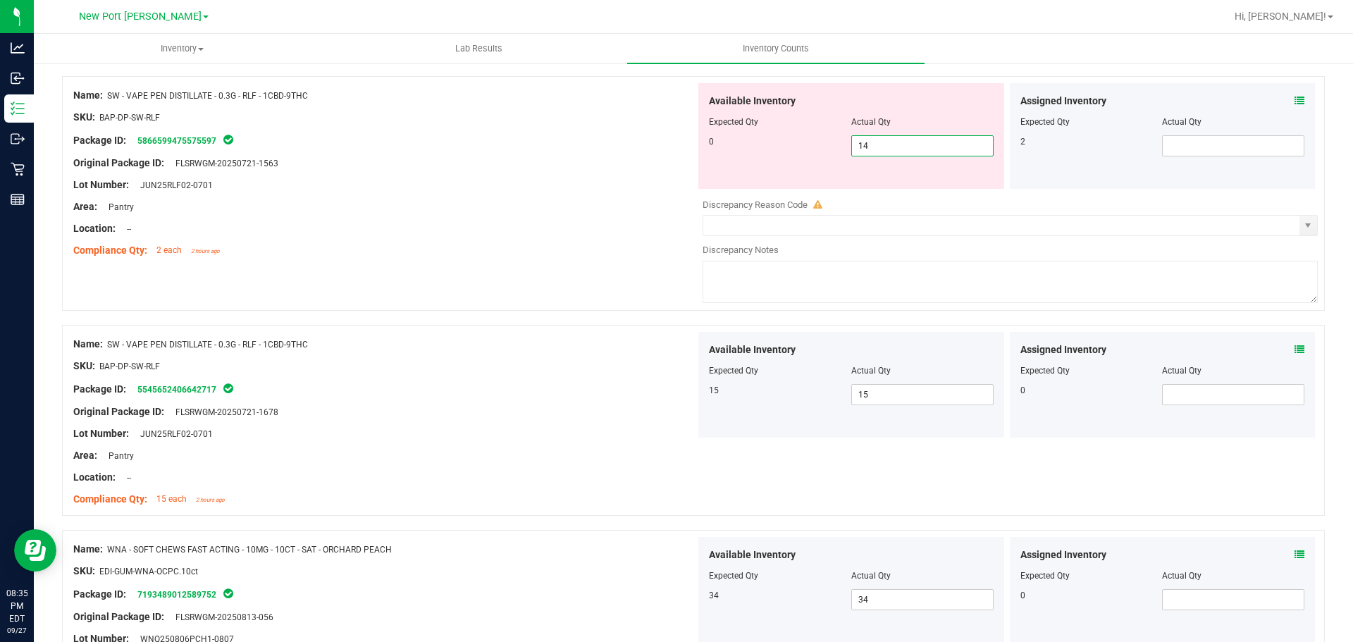
drag, startPoint x: 894, startPoint y: 144, endPoint x: 789, endPoint y: 115, distance: 108.9
click at [788, 119] on div "Available Inventory Expected Qty Actual Qty 0 14 14" at bounding box center [851, 136] width 306 height 106
type input "0"
click at [619, 196] on div at bounding box center [384, 195] width 622 height 7
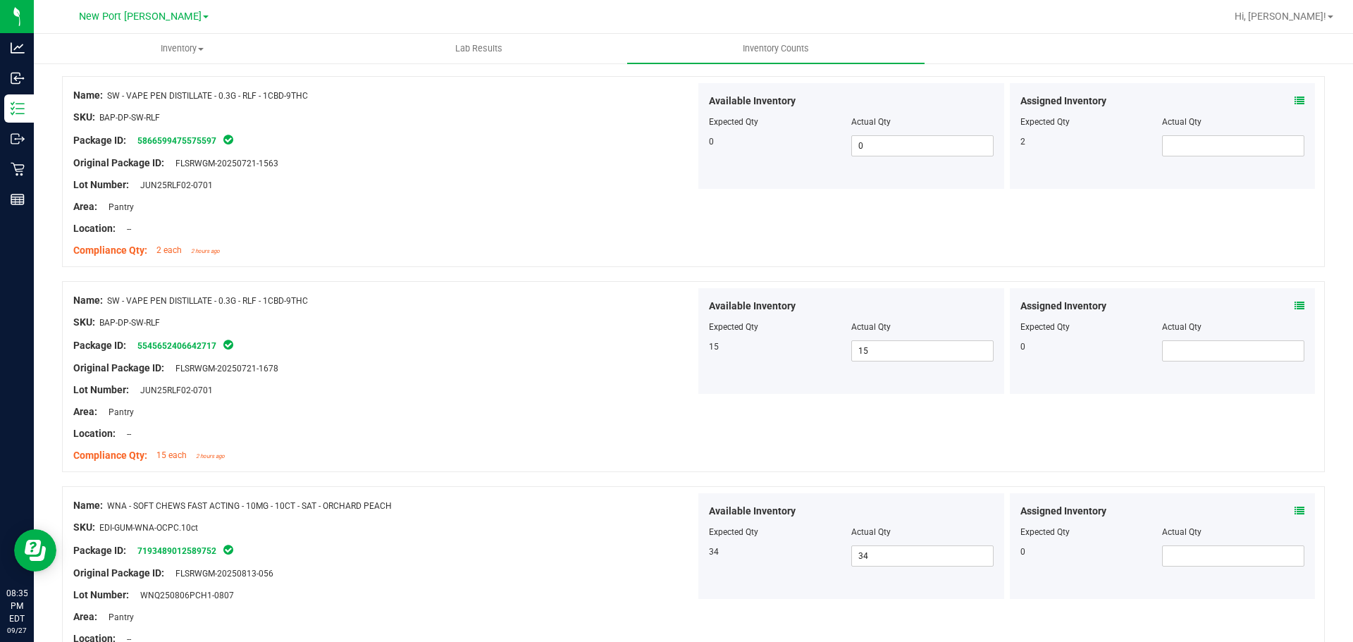
click at [1294, 305] on icon at bounding box center [1299, 306] width 10 height 10
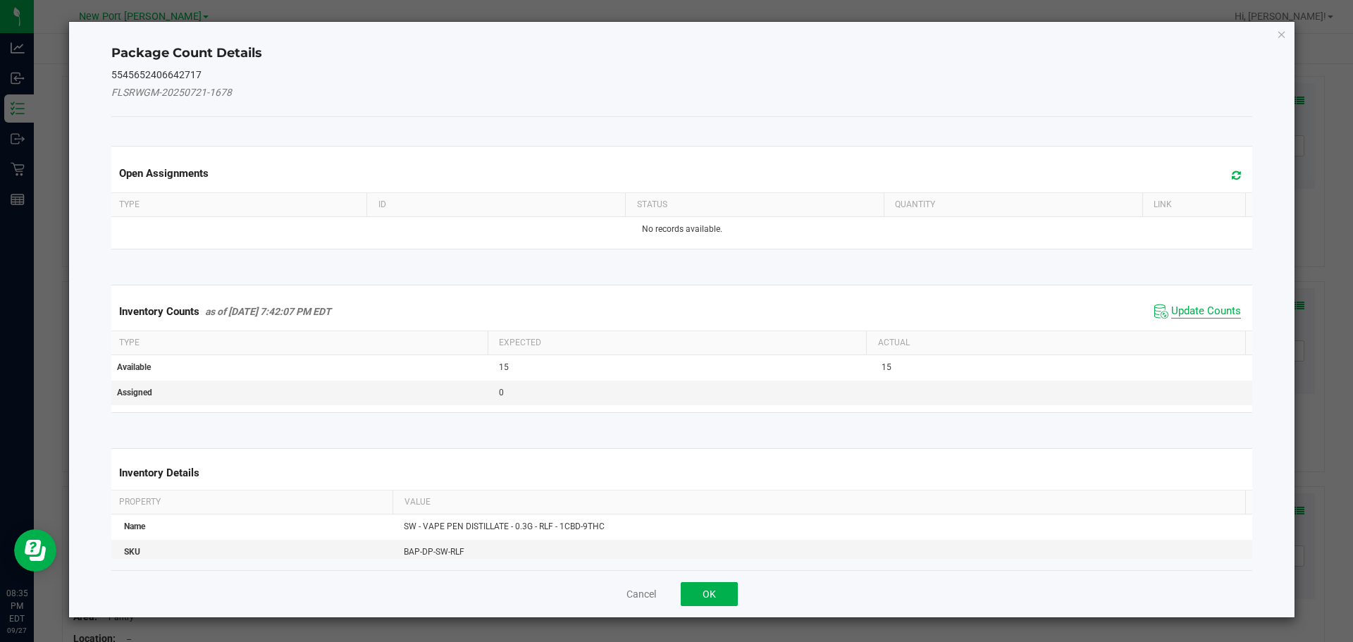
click at [1175, 304] on span "Update Counts" at bounding box center [1206, 311] width 70 height 14
click at [1170, 304] on div "Inventory Counts as of Sep 27, 2025 7:42:07 PM EDT Update Counts" at bounding box center [681, 310] width 1147 height 37
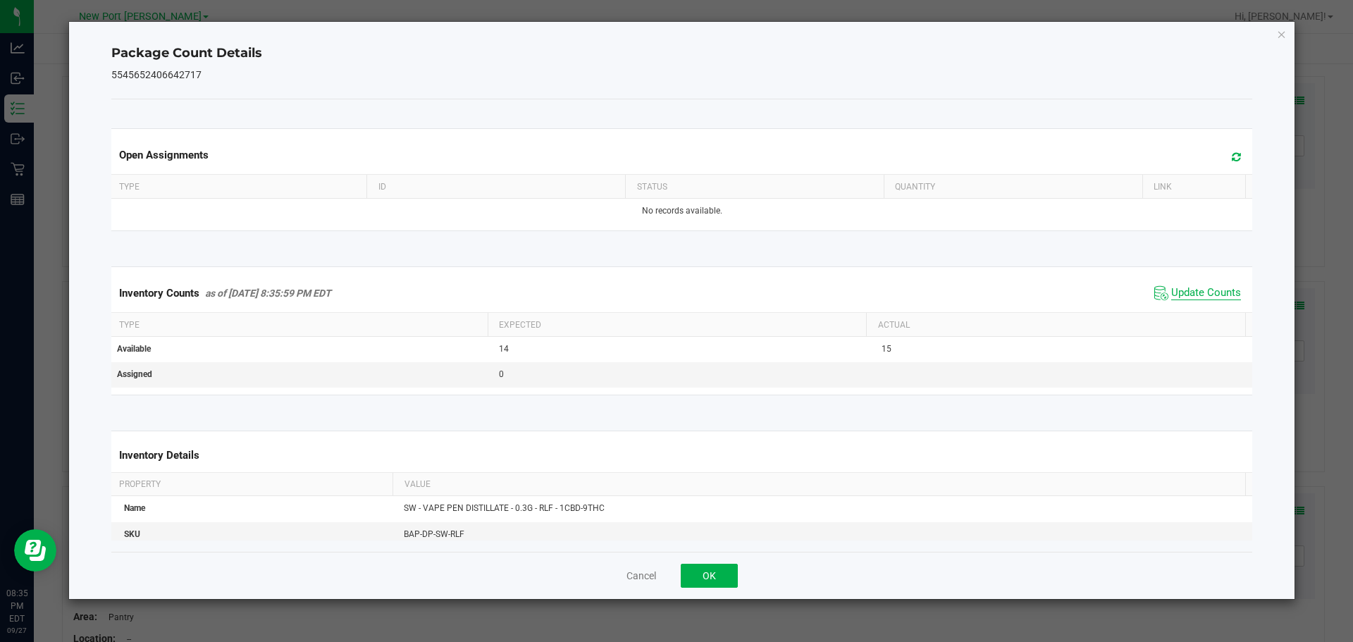
click at [1171, 292] on span "Update Counts" at bounding box center [1206, 293] width 70 height 14
click at [727, 578] on button "OK" at bounding box center [708, 576] width 57 height 24
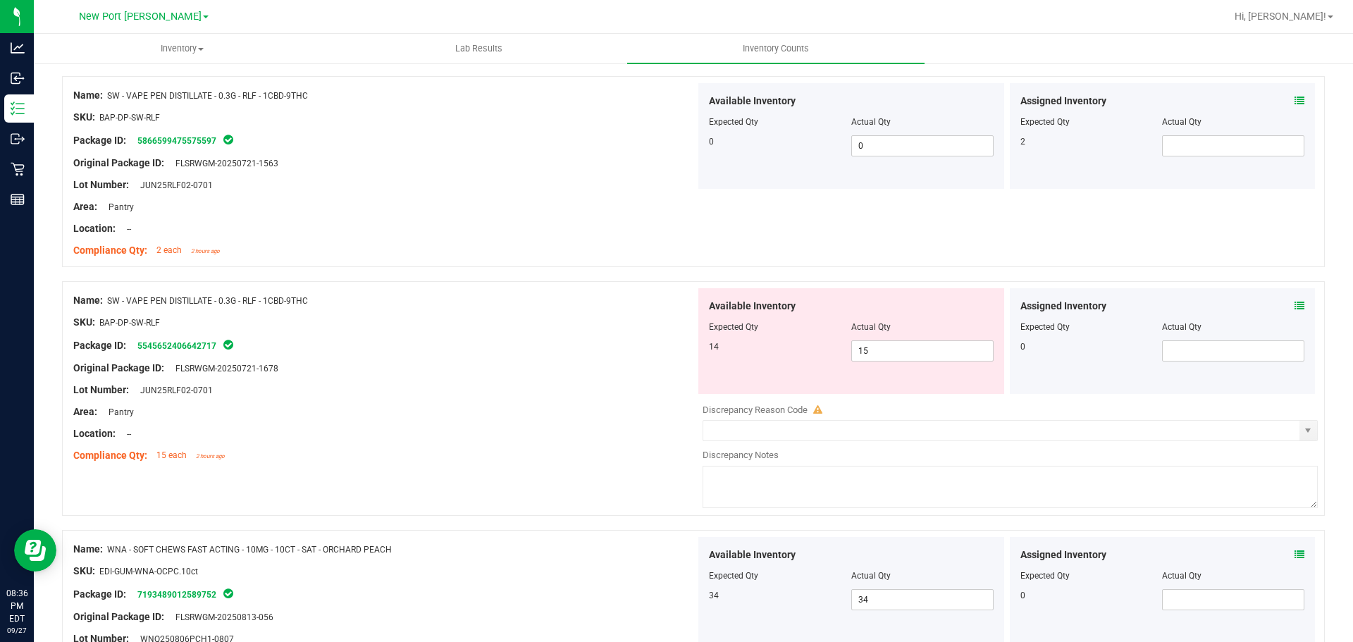
click at [1294, 99] on icon at bounding box center [1299, 101] width 10 height 10
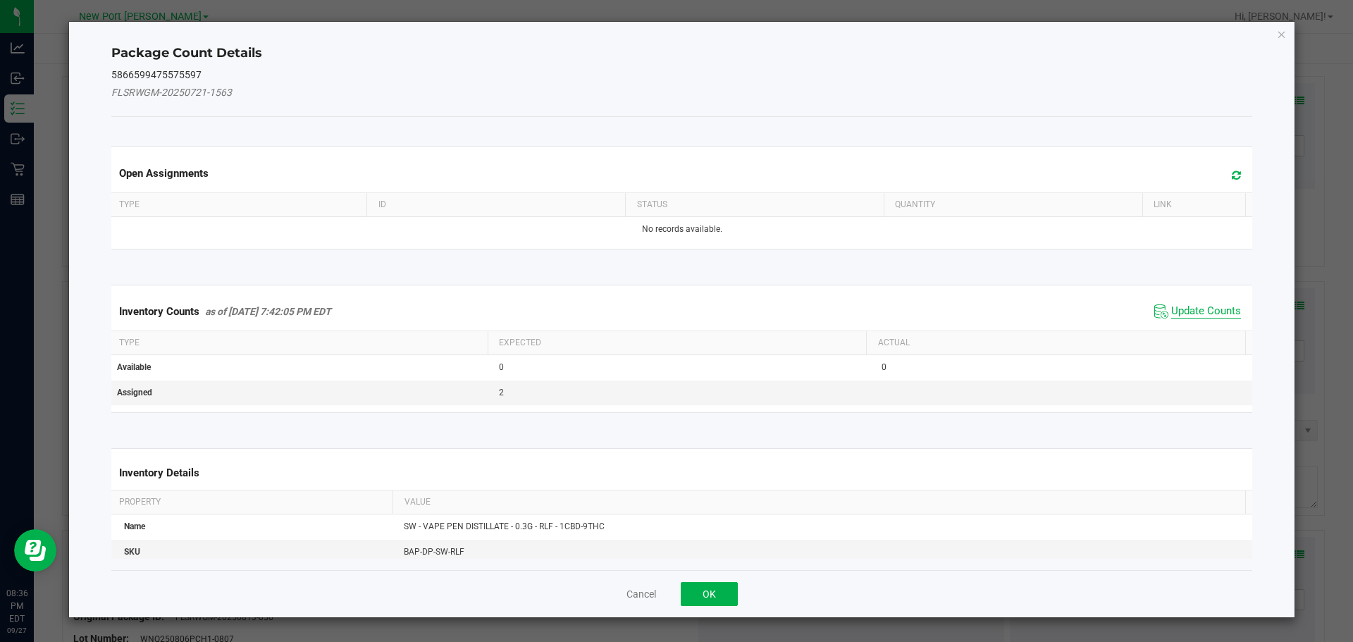
click at [1195, 309] on span "Update Counts" at bounding box center [1206, 311] width 70 height 14
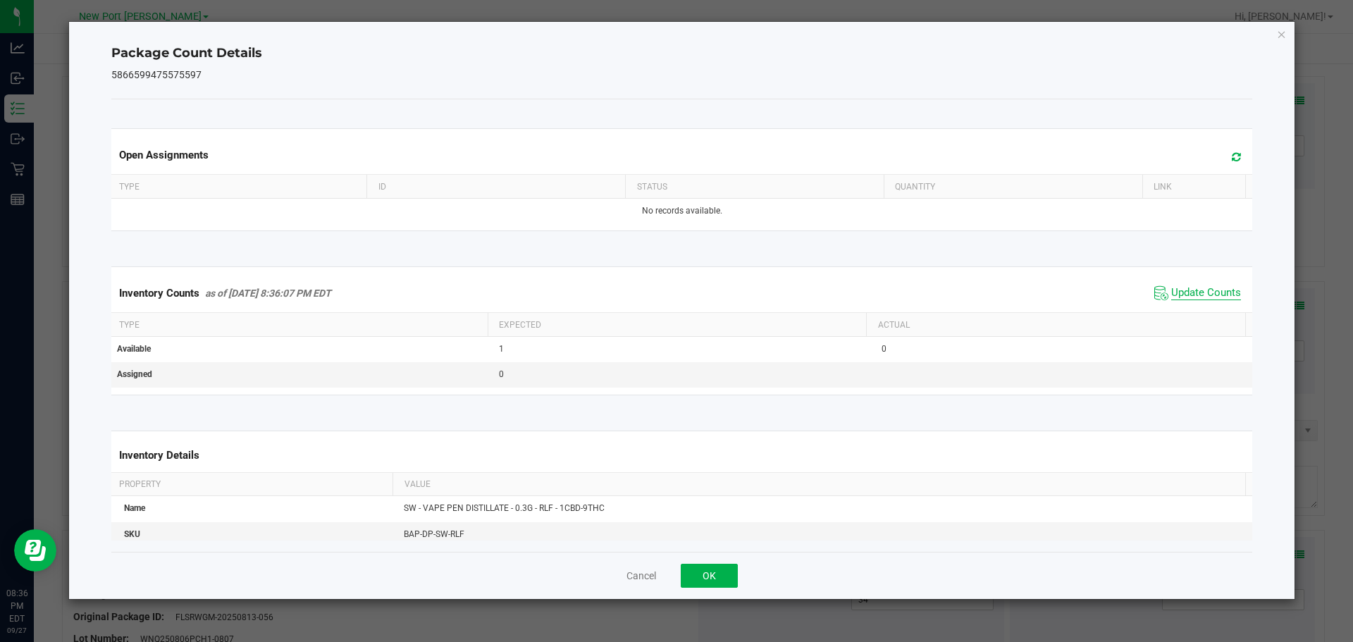
click at [1191, 292] on span "Update Counts" at bounding box center [1206, 293] width 70 height 14
click at [728, 580] on button "OK" at bounding box center [708, 576] width 57 height 24
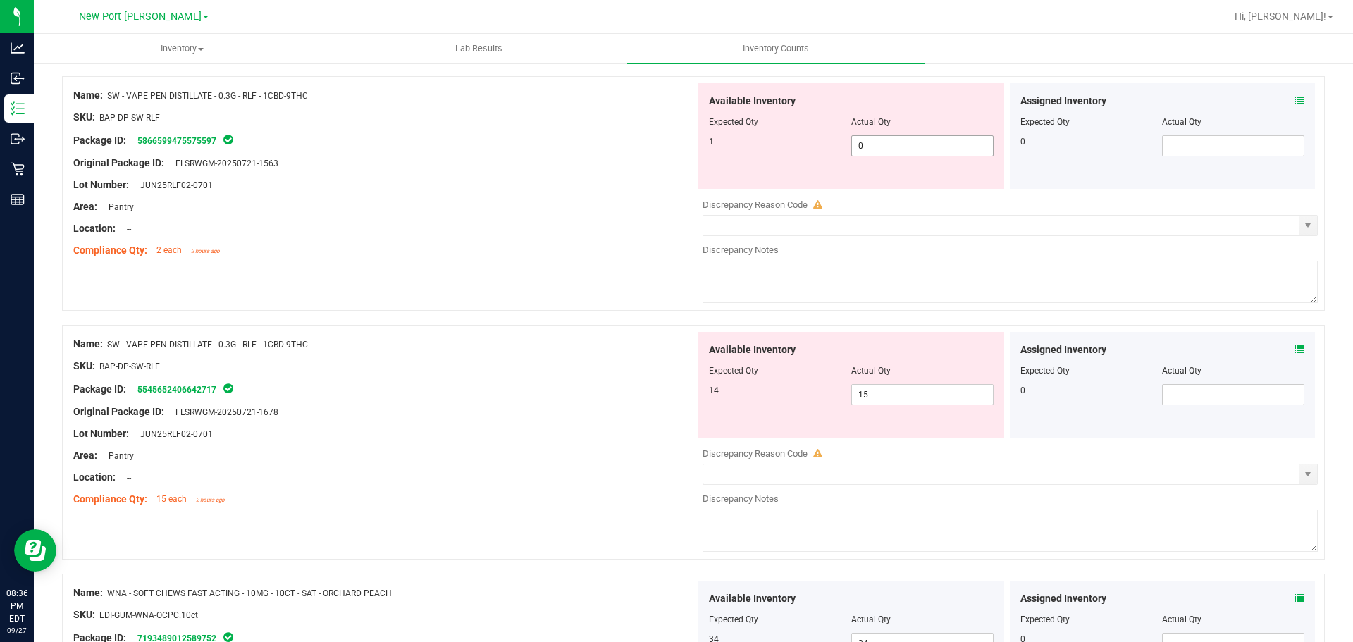
click at [880, 144] on span "0 0" at bounding box center [922, 145] width 142 height 21
type input "1"
click at [860, 397] on div "Available Inventory Expected Qty Actual Qty 14 15 15" at bounding box center [1006, 443] width 622 height 223
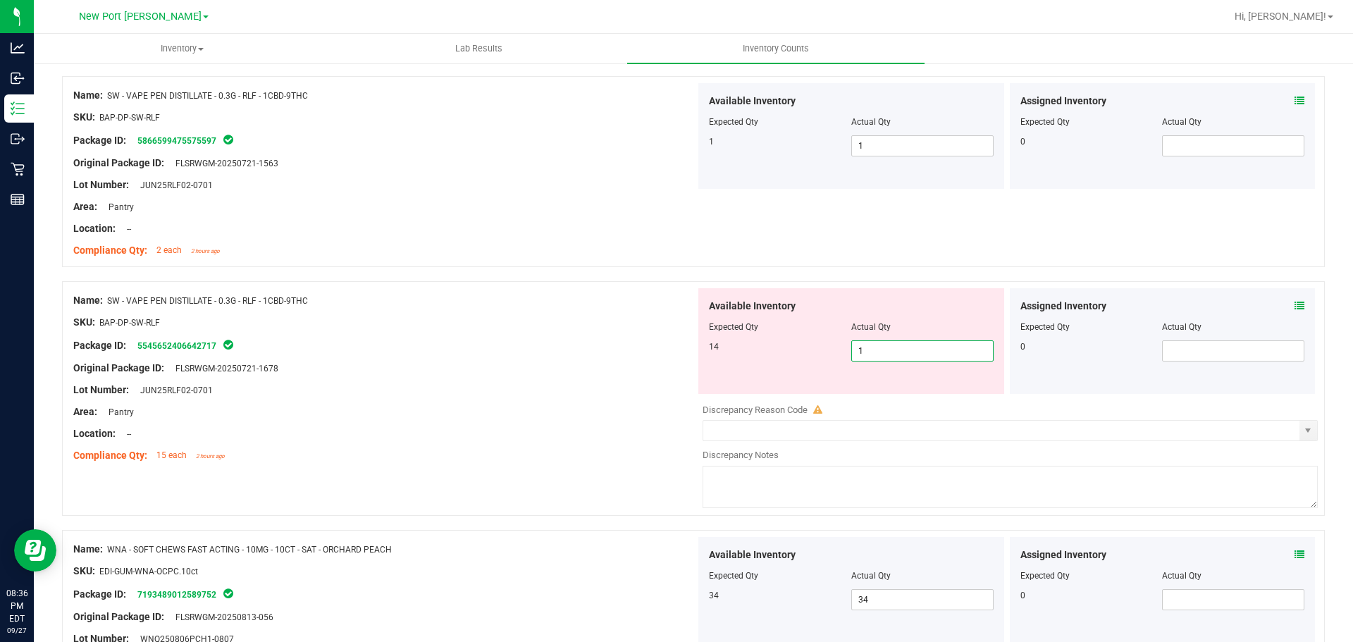
type input "14"
click at [652, 411] on div "Area: Pantry" at bounding box center [384, 411] width 622 height 15
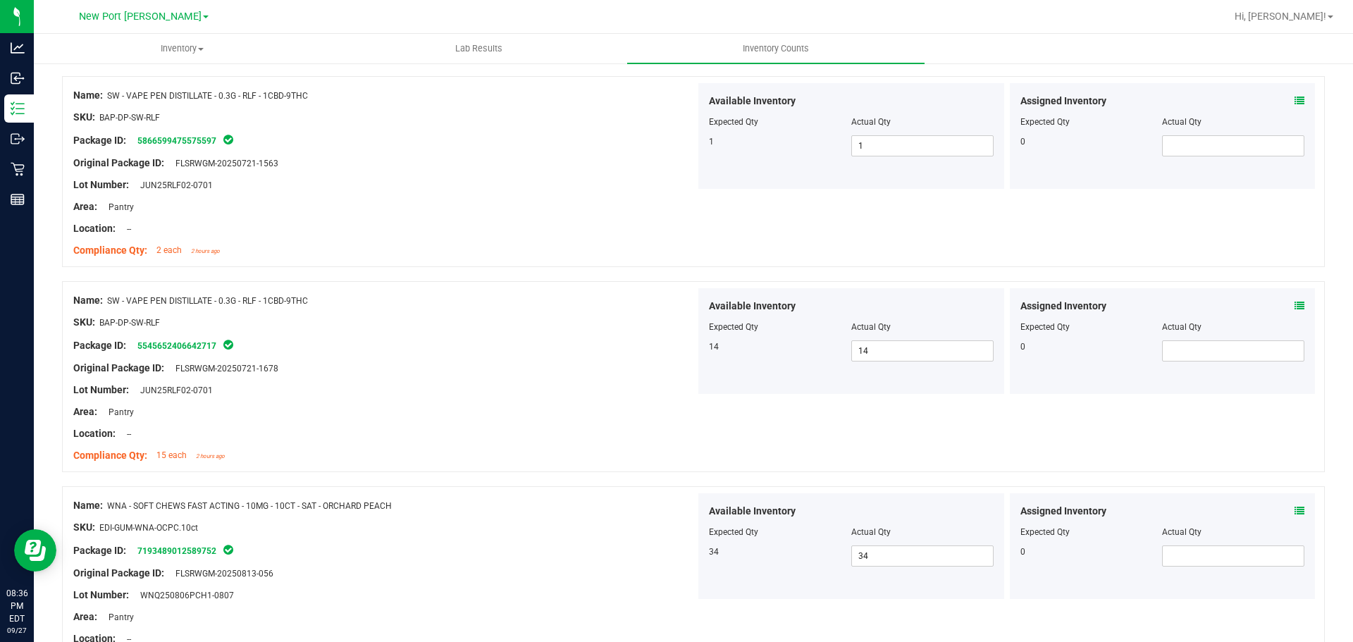
click at [1294, 508] on icon at bounding box center [1299, 511] width 10 height 10
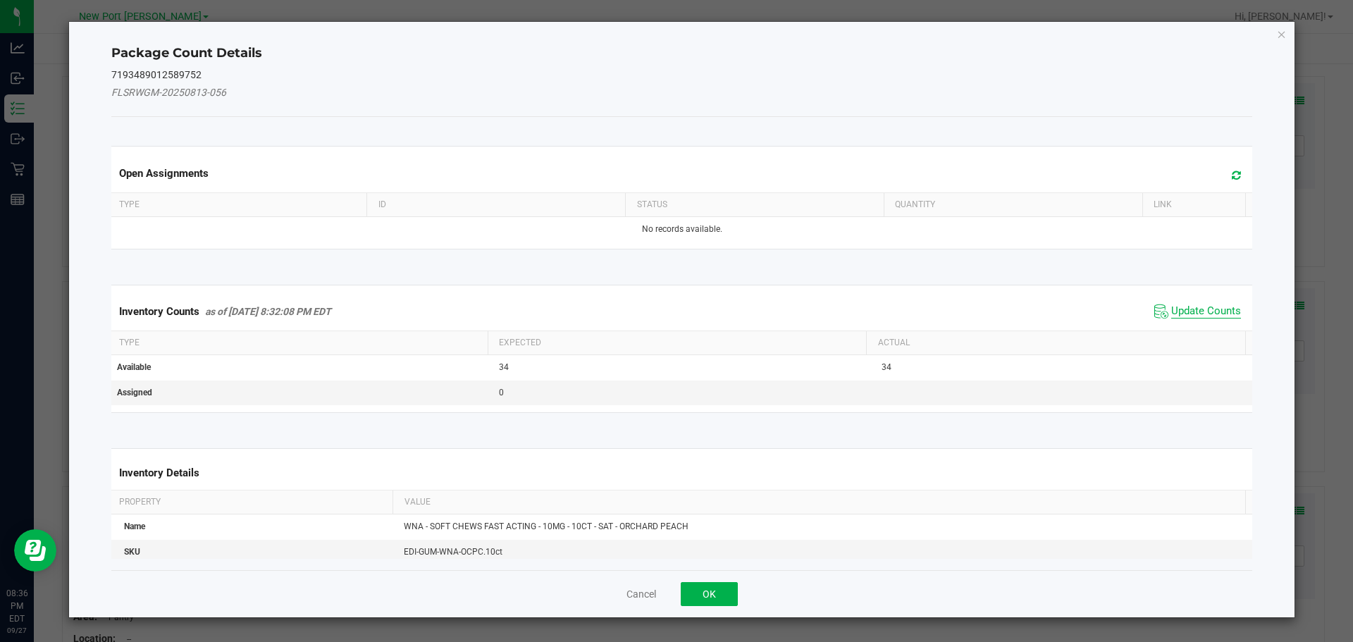
click at [1176, 306] on span "Update Counts" at bounding box center [1206, 311] width 70 height 14
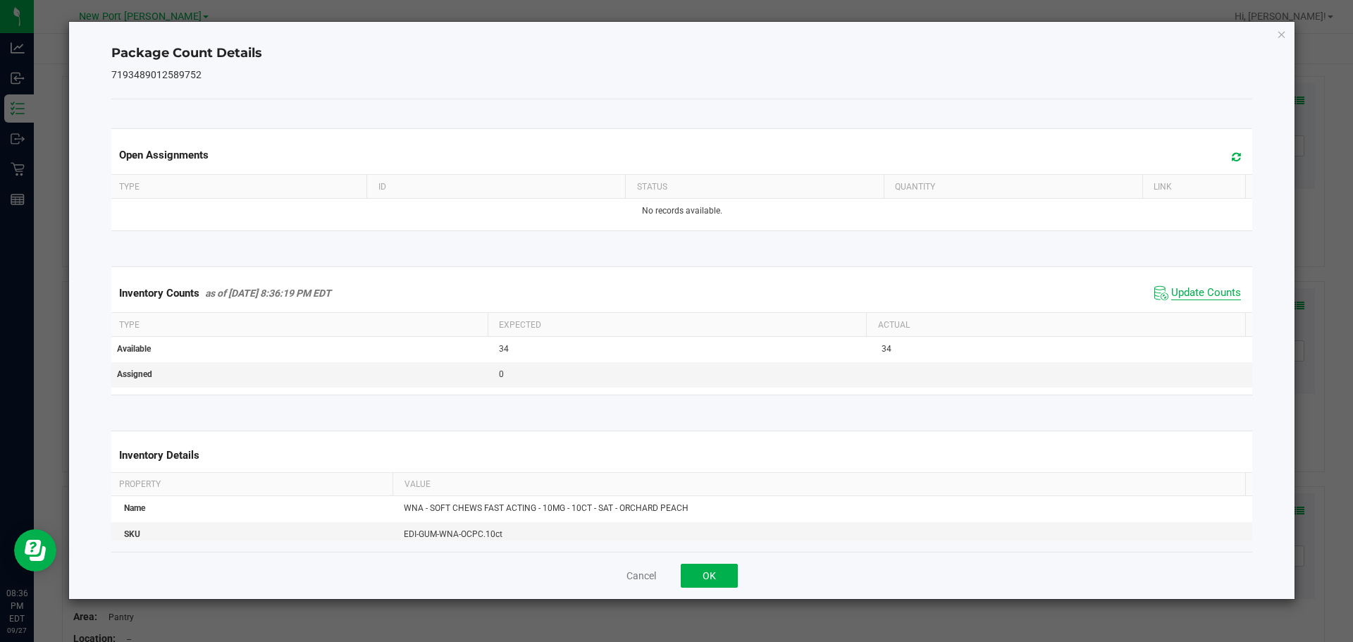
click at [1181, 299] on span "Update Counts" at bounding box center [1206, 293] width 70 height 14
click at [731, 578] on button "OK" at bounding box center [708, 576] width 57 height 24
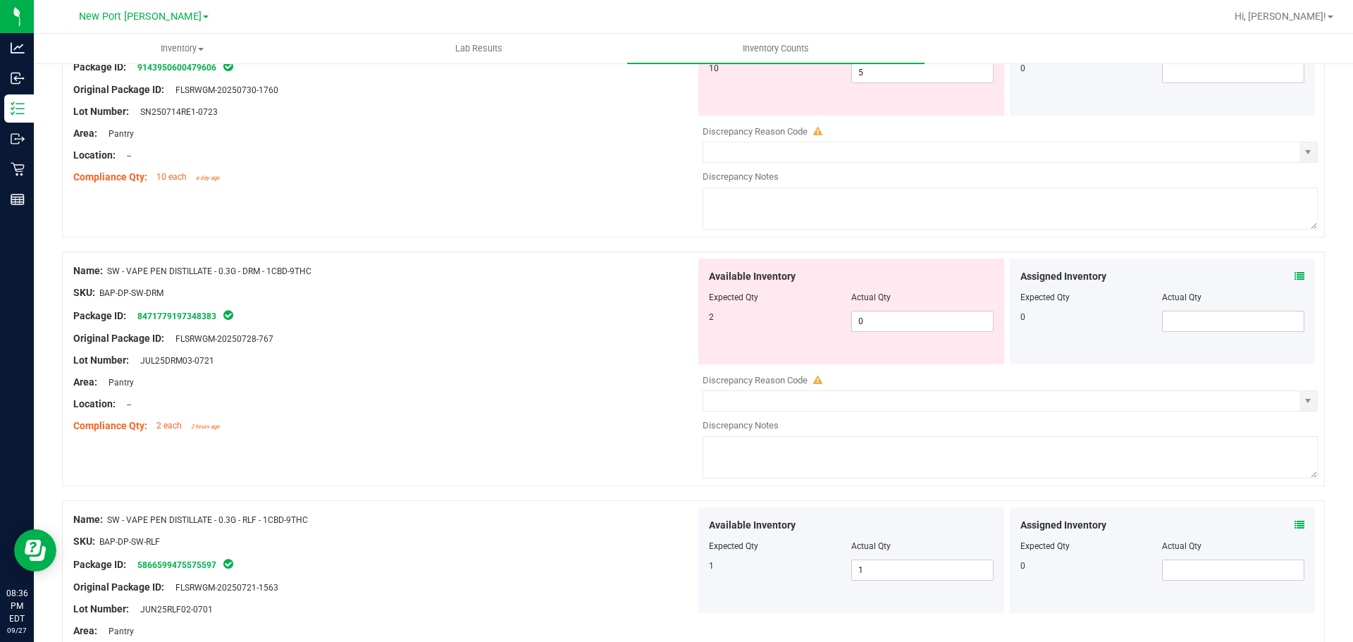
scroll to position [3709, 0]
click at [1294, 273] on icon at bounding box center [1299, 275] width 10 height 10
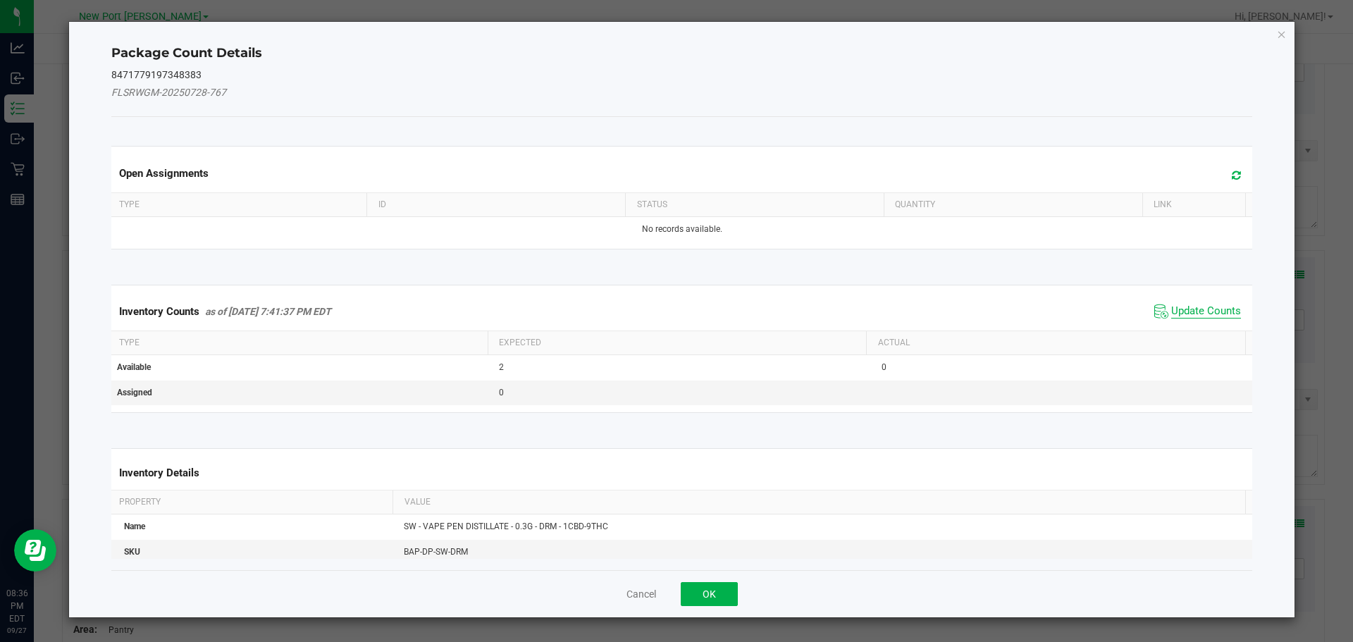
click at [1171, 315] on span "Update Counts" at bounding box center [1206, 311] width 70 height 14
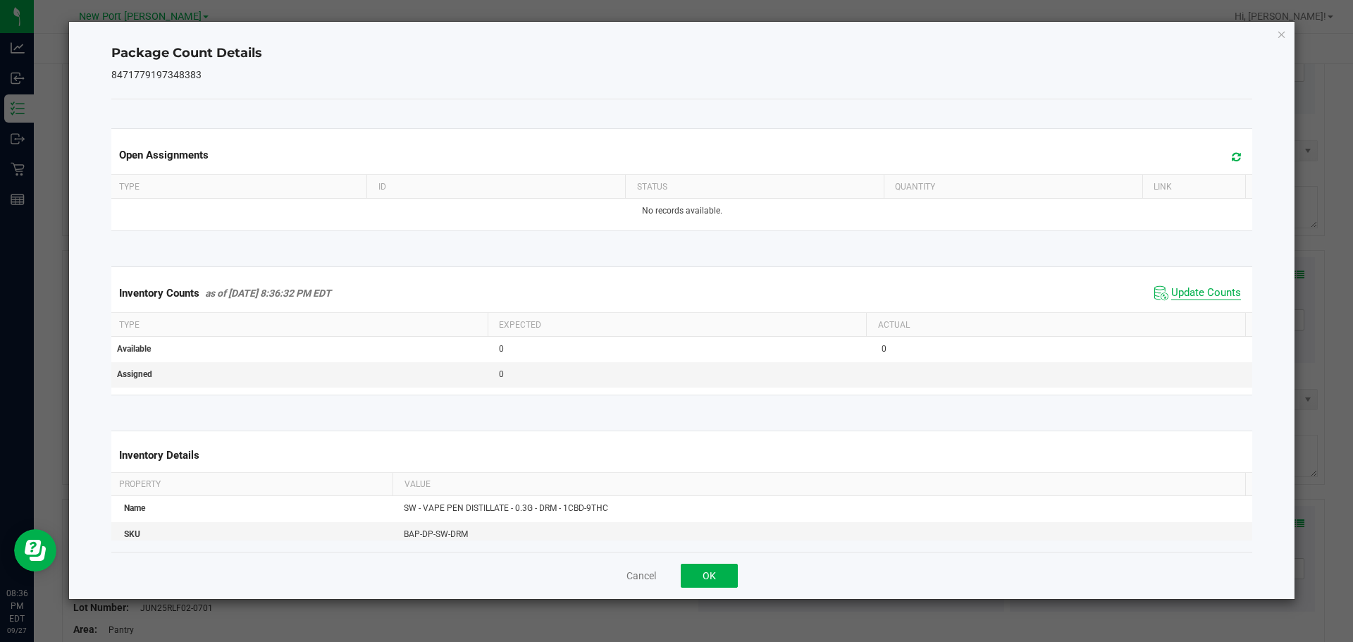
click at [1177, 297] on span "Update Counts" at bounding box center [1206, 293] width 70 height 14
click at [711, 562] on div "Cancel OK" at bounding box center [681, 575] width 1141 height 47
click at [710, 569] on button "OK" at bounding box center [708, 576] width 57 height 24
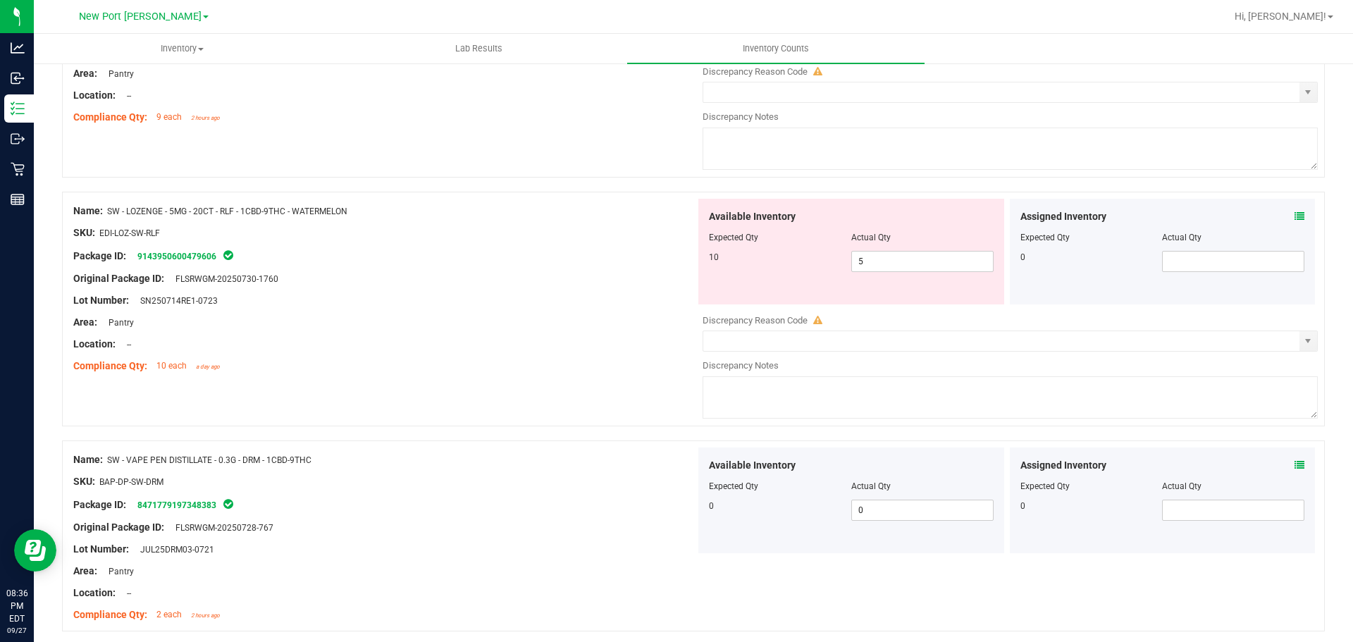
scroll to position [3498, 0]
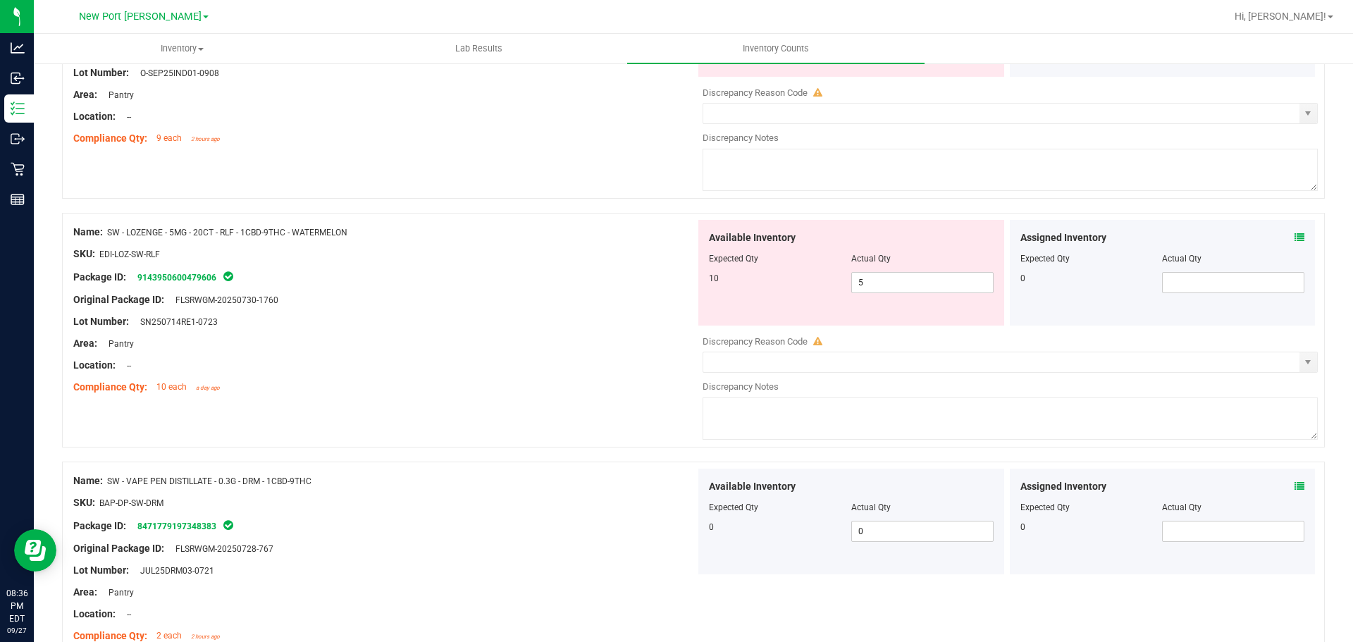
click at [1294, 232] on icon at bounding box center [1299, 237] width 10 height 10
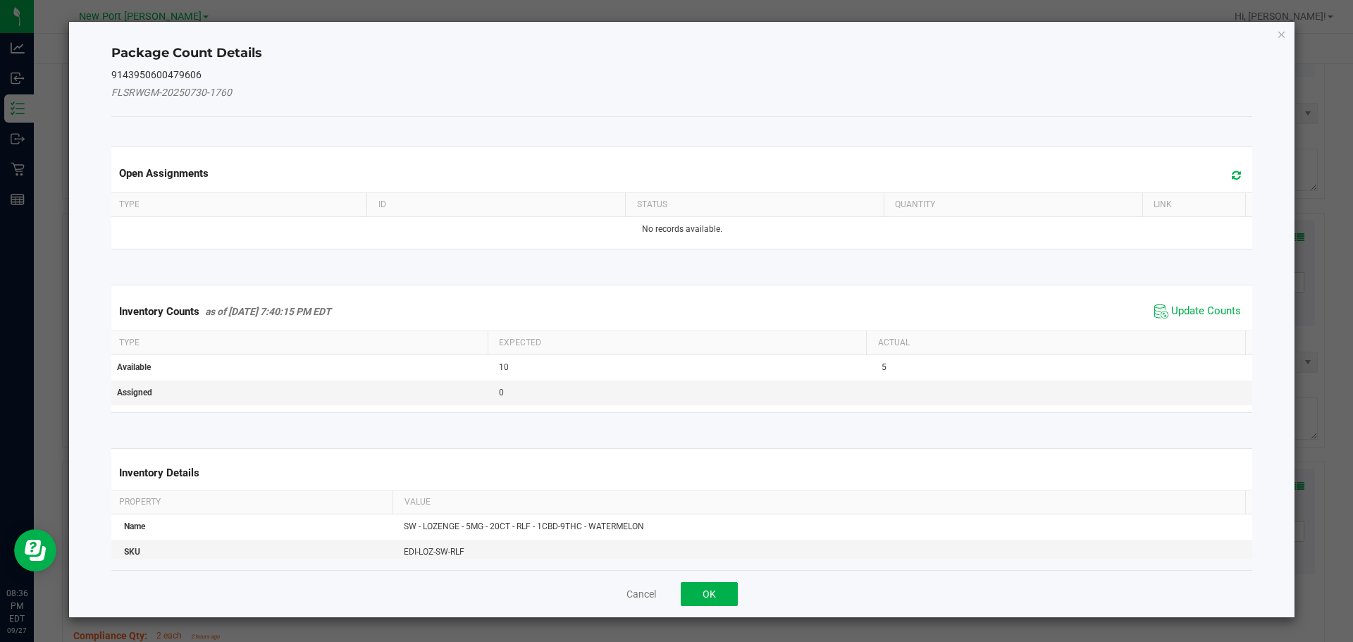
click at [1185, 302] on span "Update Counts" at bounding box center [1197, 311] width 94 height 21
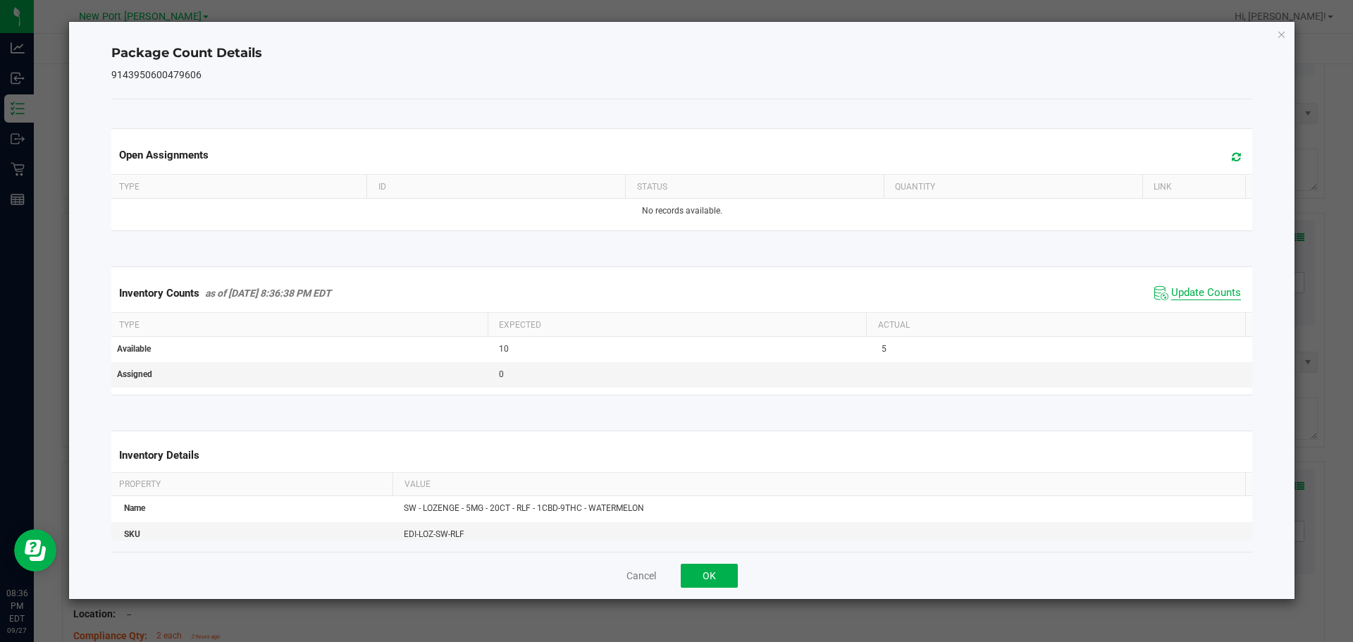
click at [1183, 292] on span "Update Counts" at bounding box center [1206, 293] width 70 height 14
click at [707, 578] on button "OK" at bounding box center [708, 576] width 57 height 24
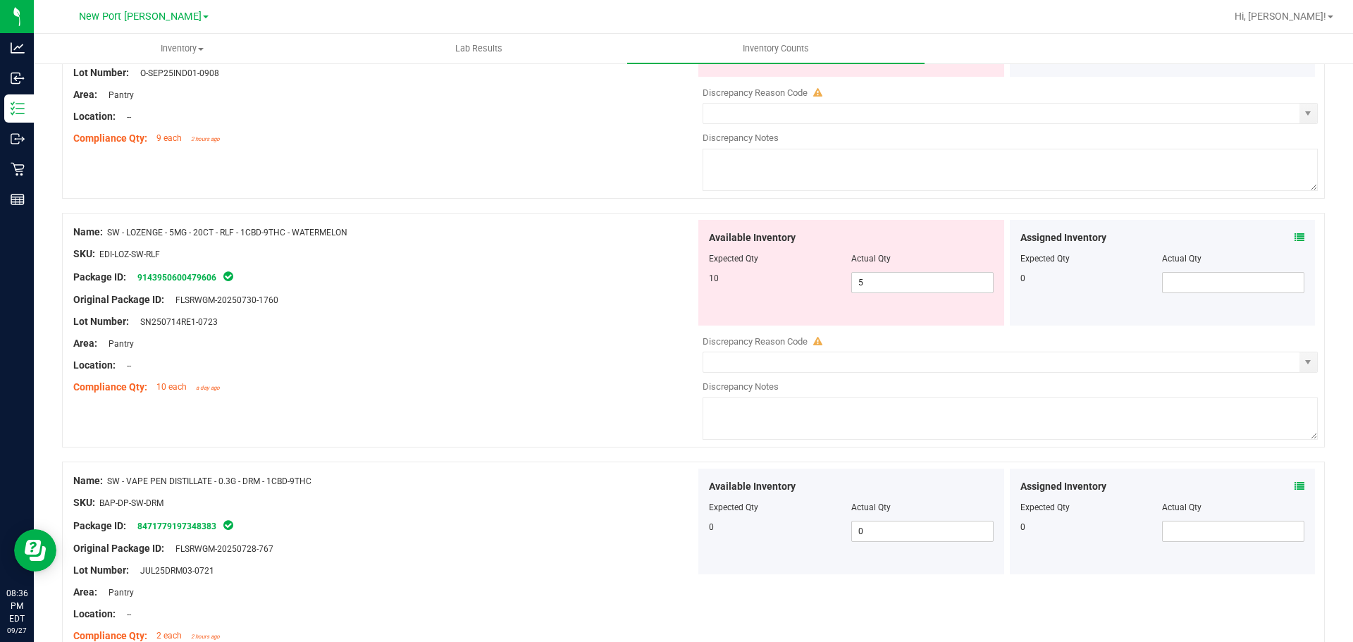
click at [1294, 486] on icon at bounding box center [1299, 486] width 10 height 10
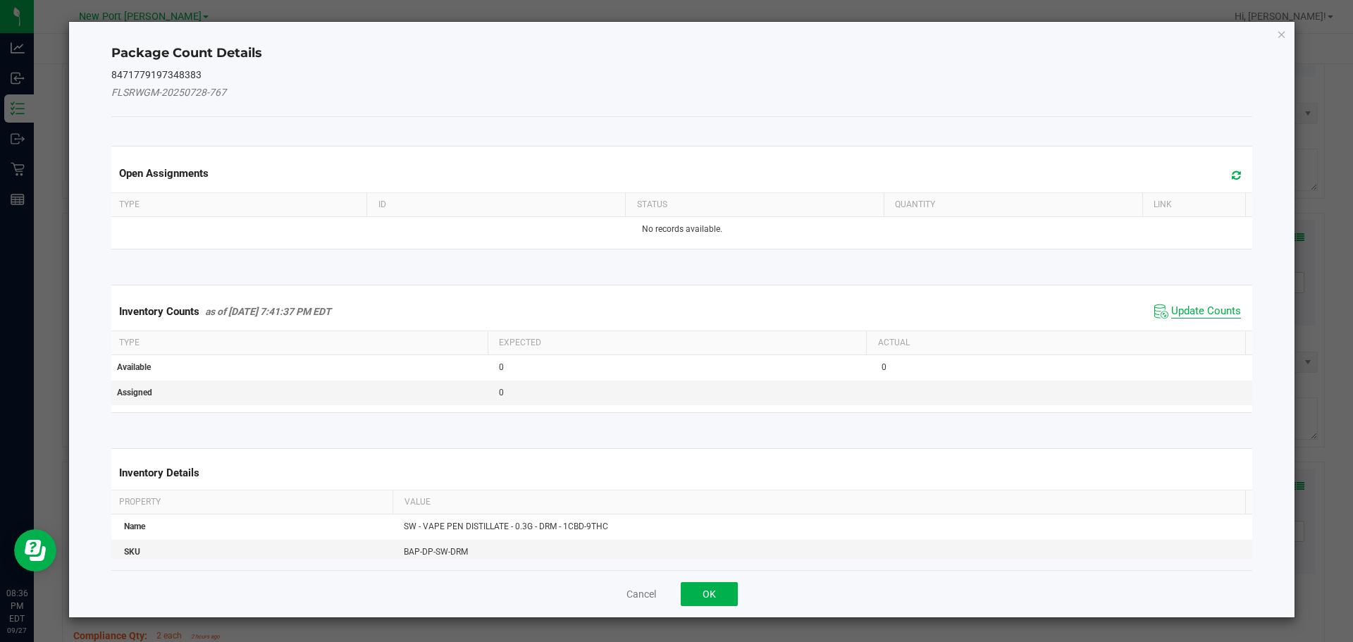
click at [1191, 314] on span "Update Counts" at bounding box center [1206, 311] width 70 height 14
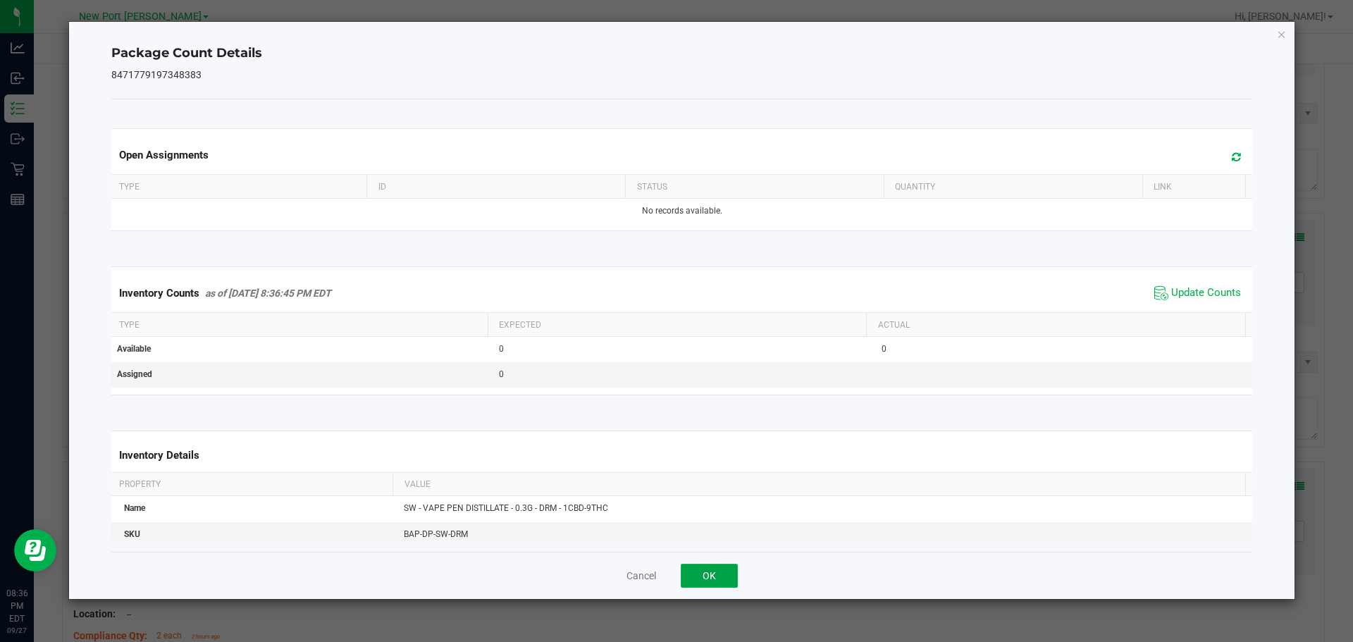
click at [721, 573] on button "OK" at bounding box center [708, 576] width 57 height 24
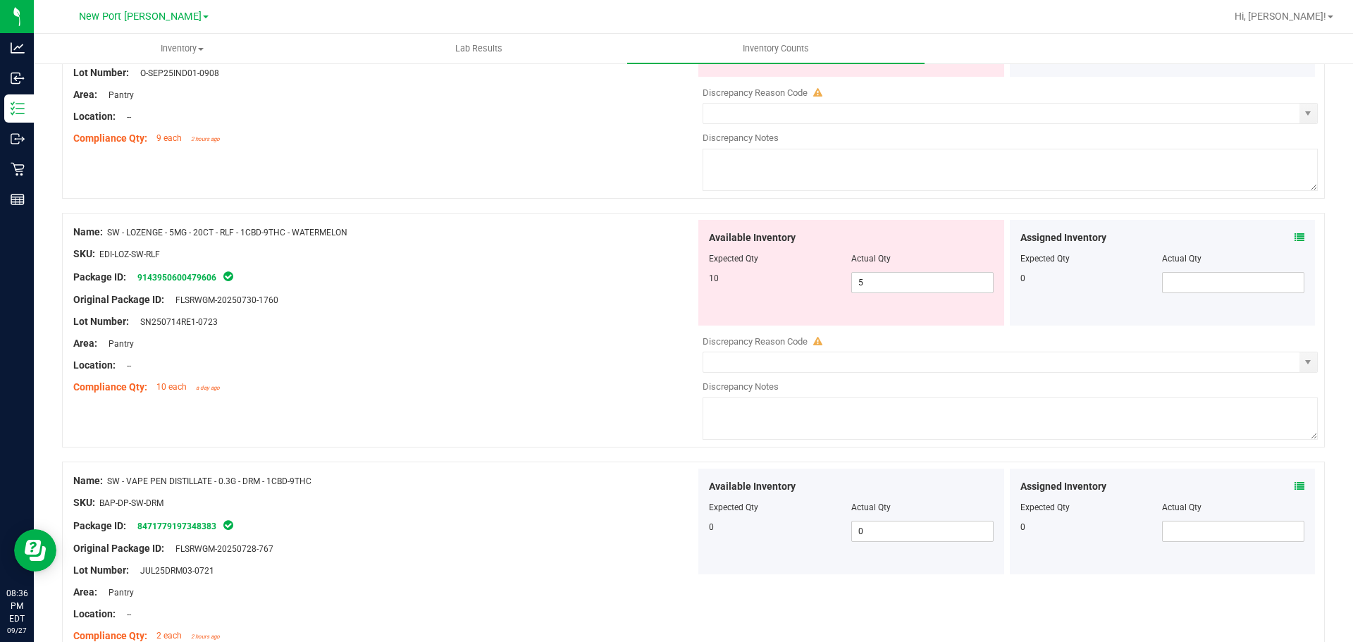
drag, startPoint x: 338, startPoint y: 485, endPoint x: 109, endPoint y: 480, distance: 229.0
click at [109, 480] on div "Name: SW - VAPE PEN DISTILLATE - 0.3G - DRM - 1CBD-9THC" at bounding box center [384, 480] width 622 height 15
copy span "SW - VAPE PEN DISTILLATE - 0.3G - DRM - 1CBD-9THC"
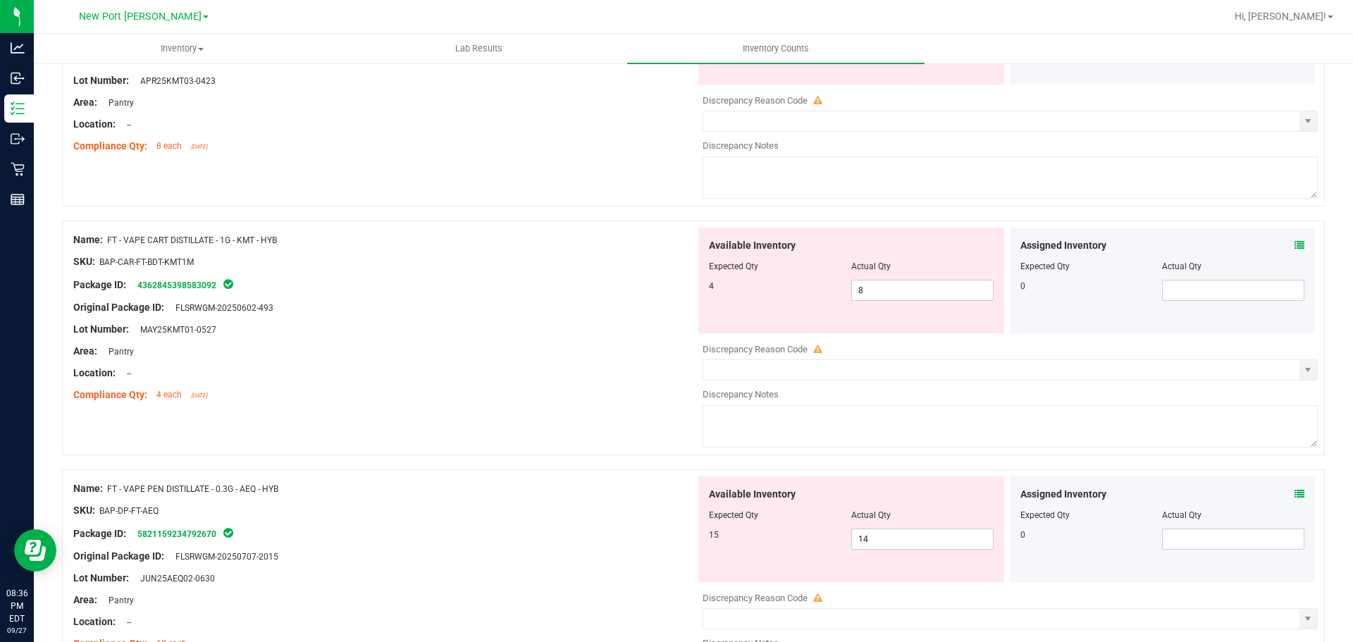
scroll to position [0, 0]
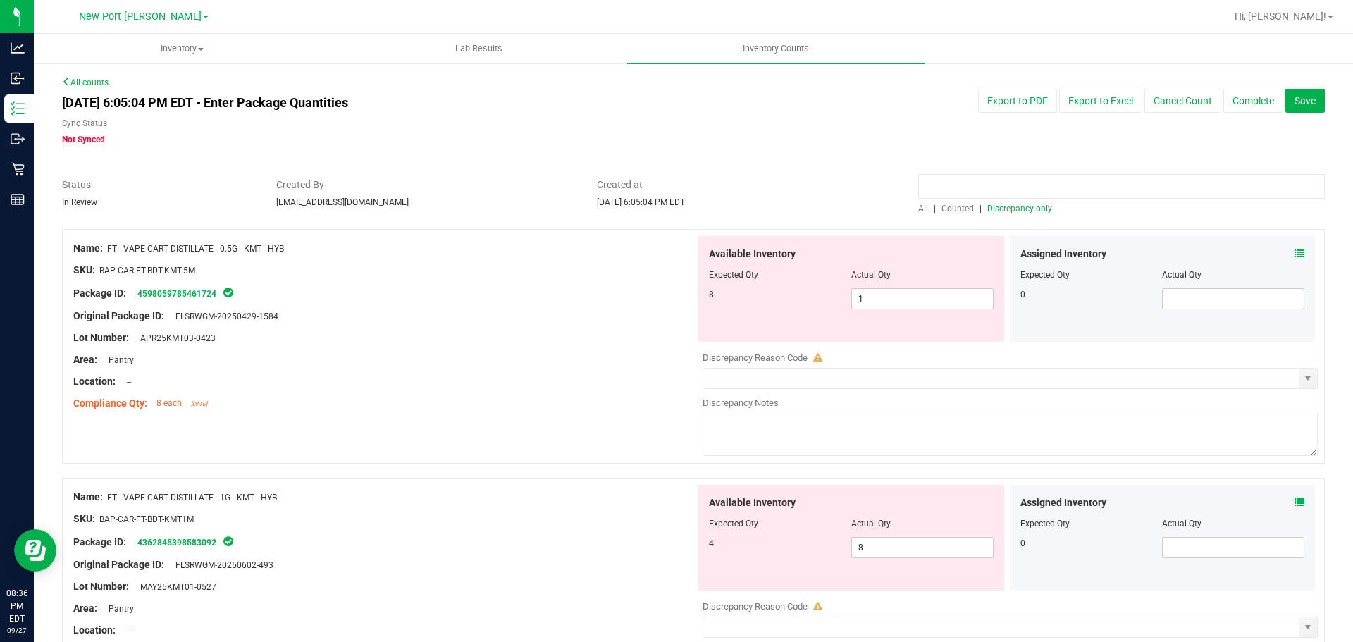
paste input "SW - VAPE PEN DISTILLATE - 0.3G - DRM - 1CBD-9THC"
type input "SW - VAPE PEN DISTILLATE - 0.3G - DRM - 1CBD-9THC"
click at [918, 209] on span "All" at bounding box center [923, 209] width 10 height 10
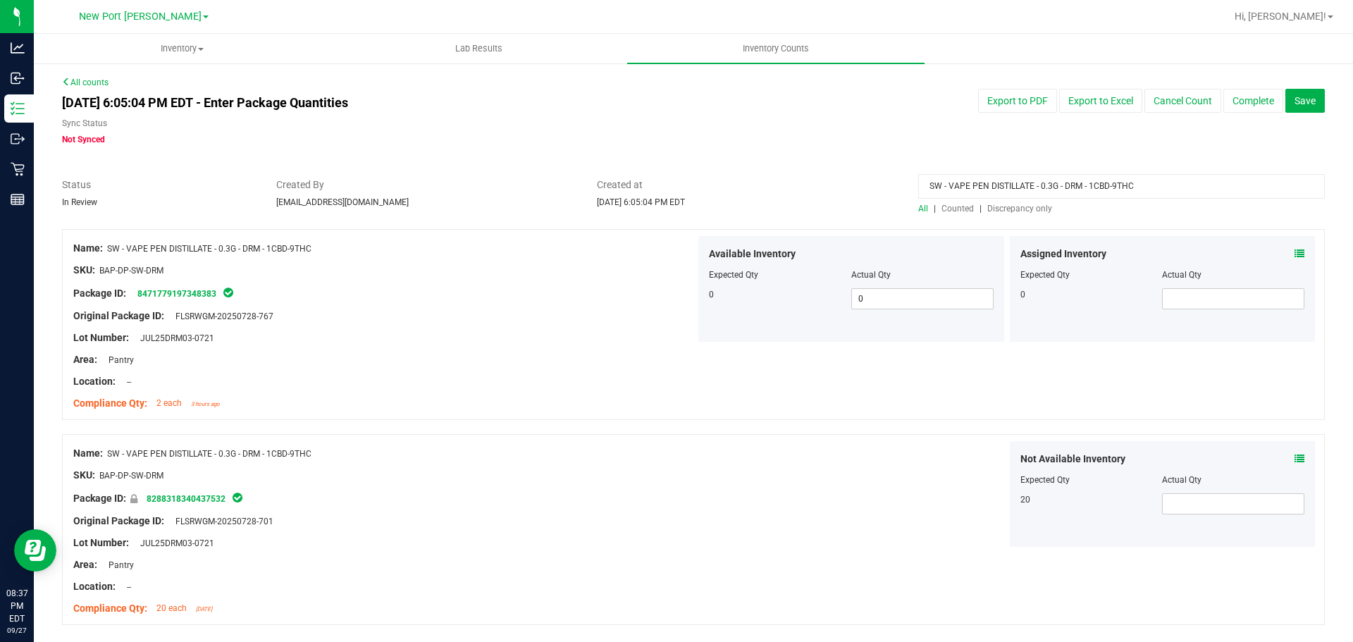
click at [1294, 251] on icon at bounding box center [1299, 254] width 10 height 10
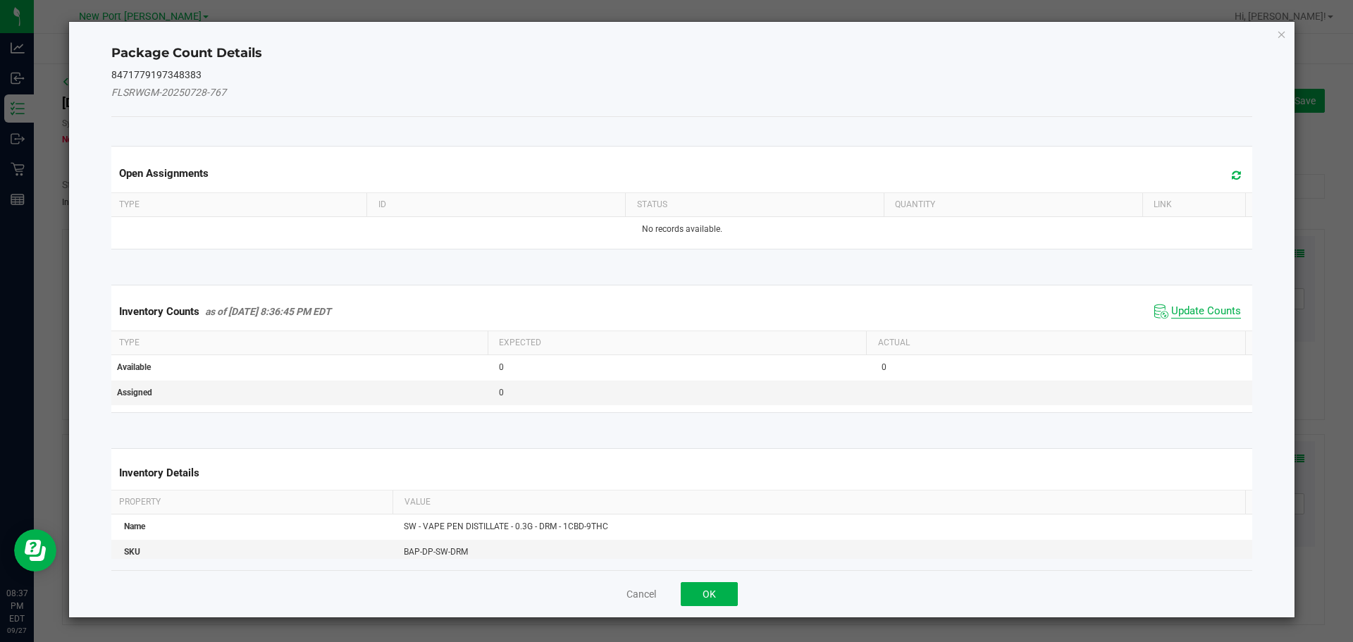
click at [1193, 314] on span "Update Counts" at bounding box center [1206, 311] width 70 height 14
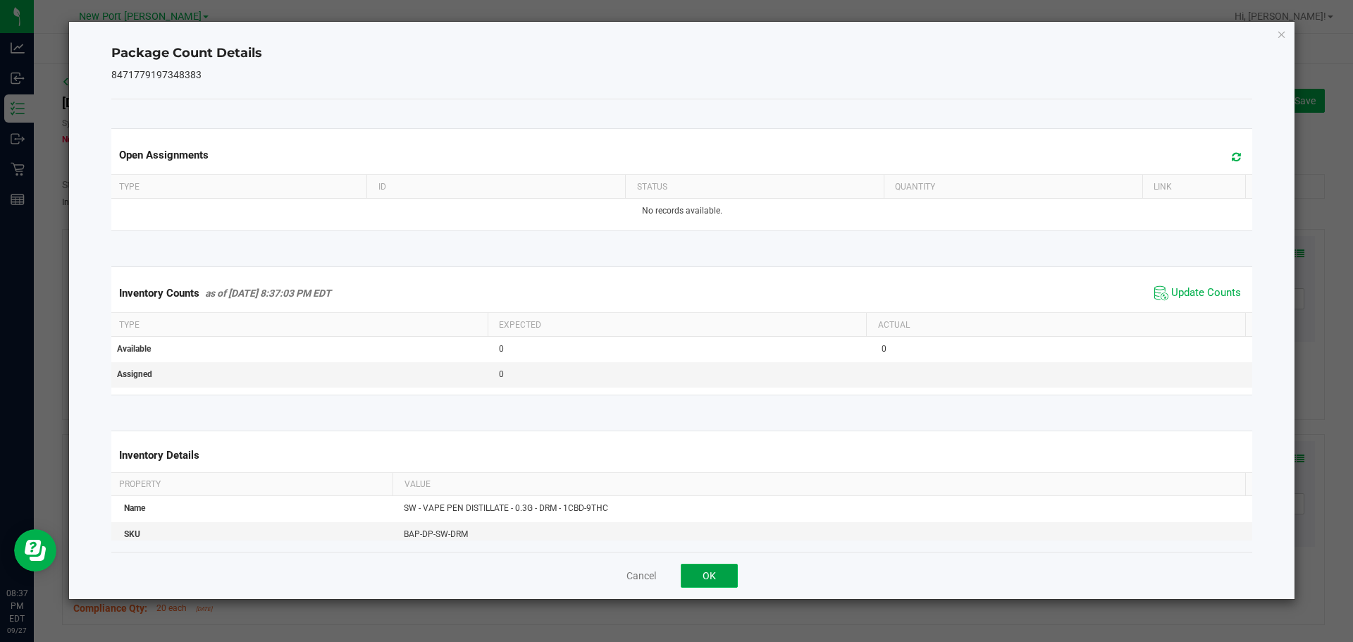
click at [723, 566] on button "OK" at bounding box center [708, 576] width 57 height 24
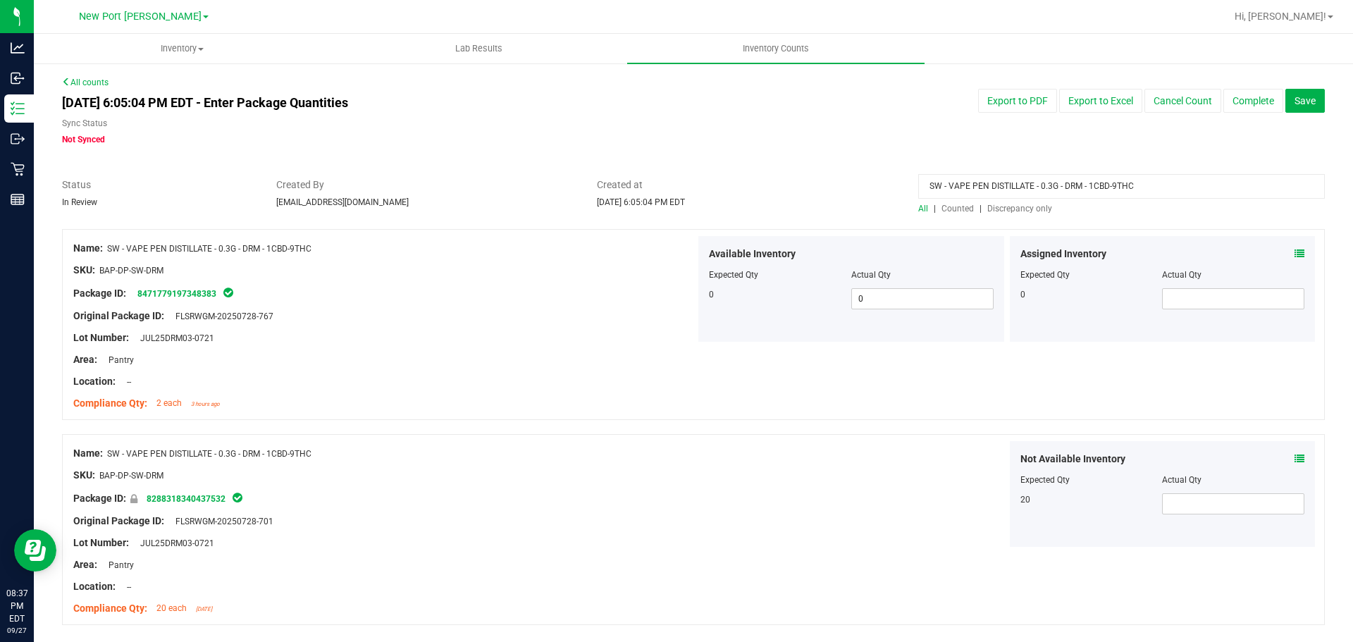
click at [1294, 454] on icon at bounding box center [1299, 459] width 10 height 10
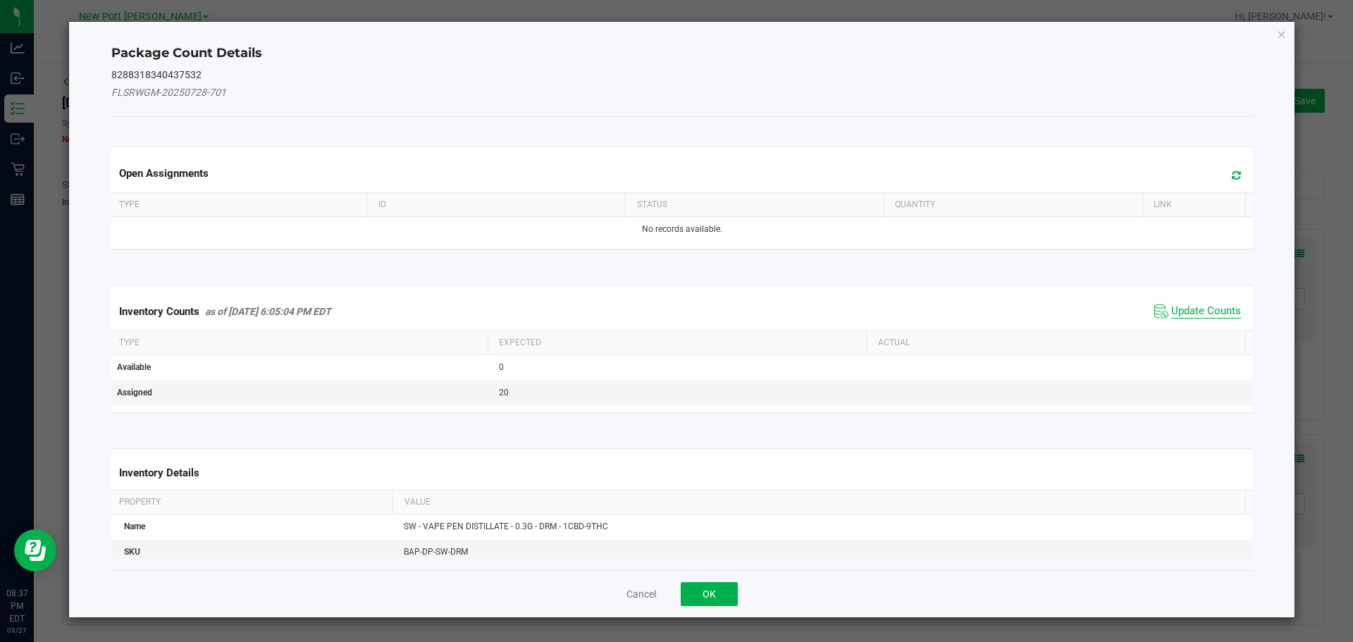
click at [1195, 313] on span "Update Counts" at bounding box center [1206, 311] width 70 height 14
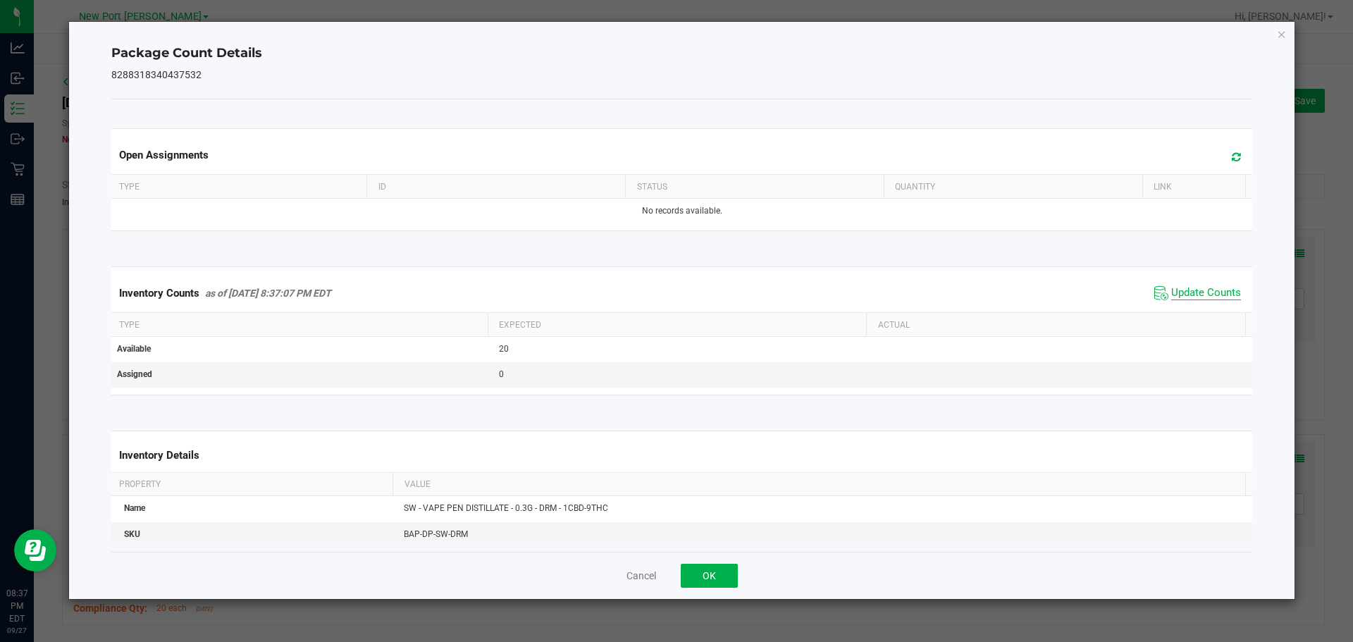
click at [1183, 291] on span "Update Counts" at bounding box center [1206, 293] width 70 height 14
click at [1231, 151] on icon at bounding box center [1235, 156] width 9 height 11
click at [1179, 292] on span "Update Counts" at bounding box center [1206, 293] width 70 height 14
click at [701, 582] on button "OK" at bounding box center [708, 576] width 57 height 24
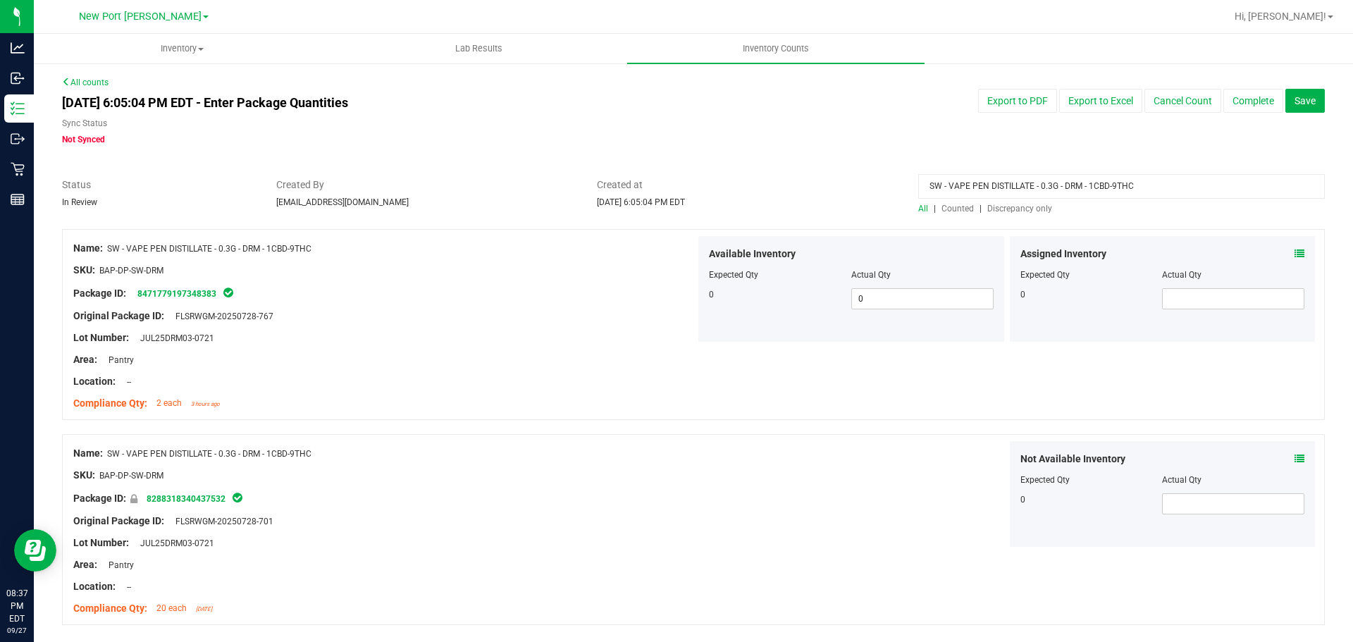
drag, startPoint x: 1152, startPoint y: 183, endPoint x: 845, endPoint y: 138, distance: 310.4
click at [847, 138] on div "All counts Sep 27, 2025 6:05:04 PM EDT - Enter Package Quantities Sync Status N…" at bounding box center [693, 374] width 1262 height 597
click at [1023, 209] on span "Discrepancy only" at bounding box center [1019, 209] width 65 height 10
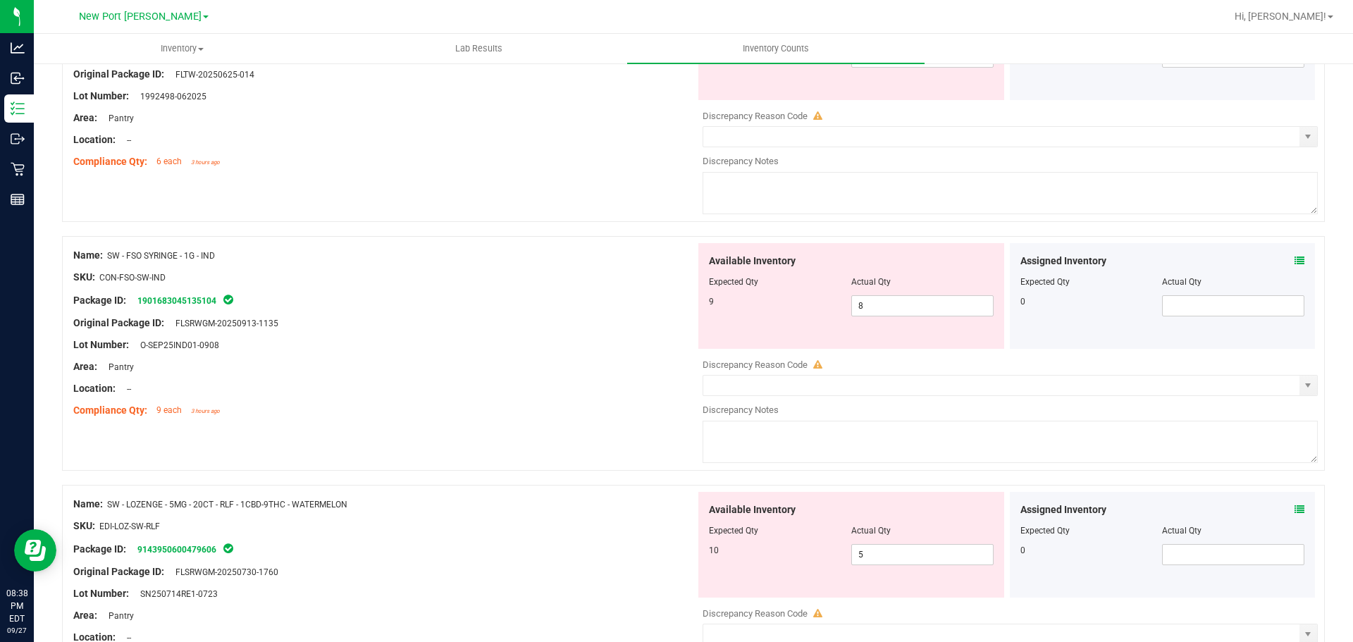
scroll to position [3224, 0]
click at [1294, 259] on icon at bounding box center [1299, 262] width 10 height 10
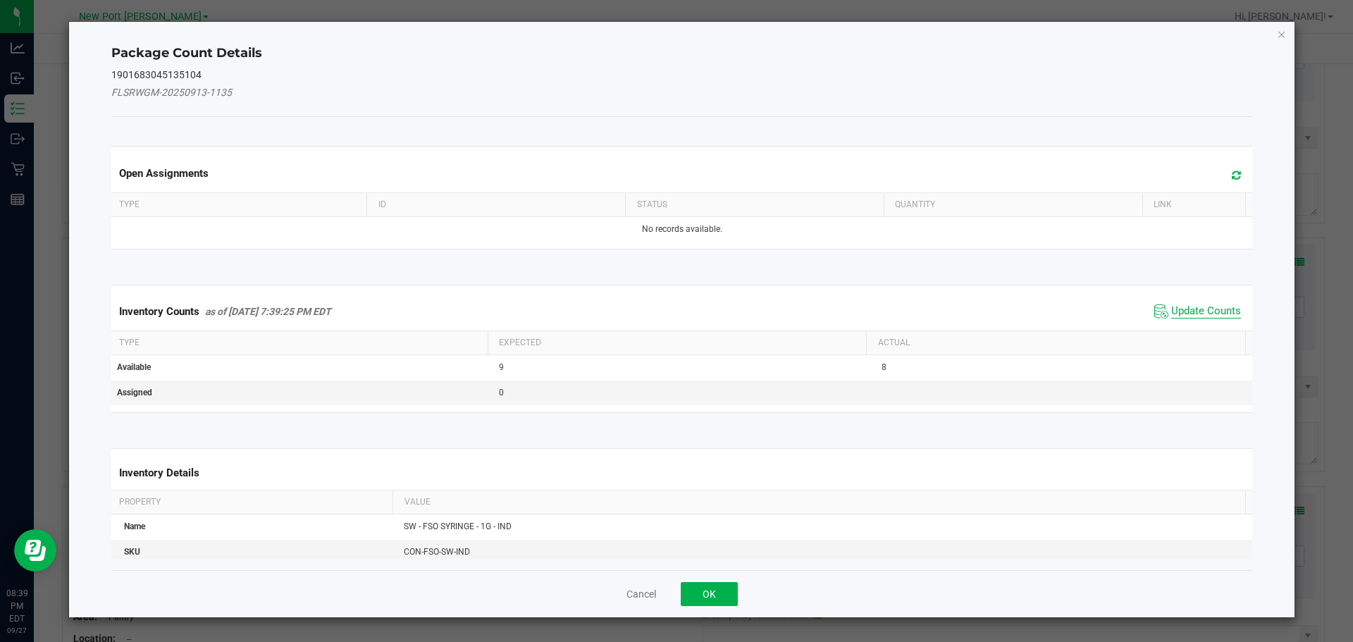
click at [1191, 313] on span "Update Counts" at bounding box center [1206, 311] width 70 height 14
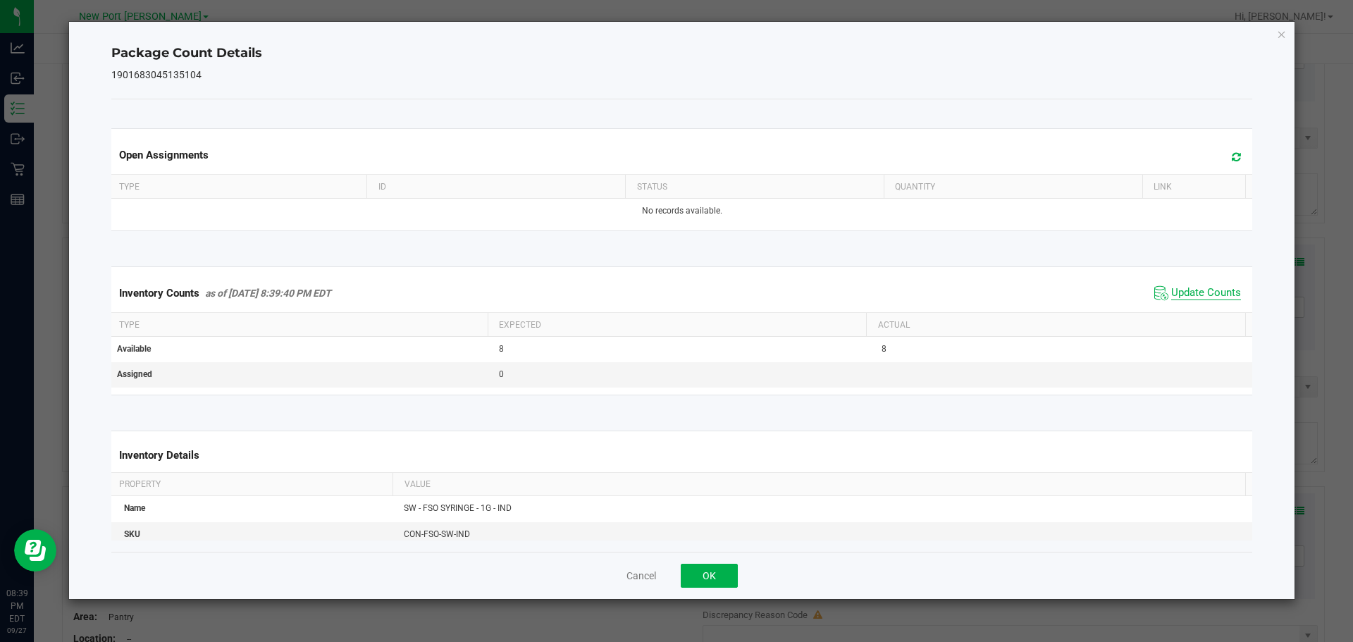
click at [1180, 293] on span "Update Counts" at bounding box center [1206, 293] width 70 height 14
click at [733, 579] on button "OK" at bounding box center [708, 576] width 57 height 24
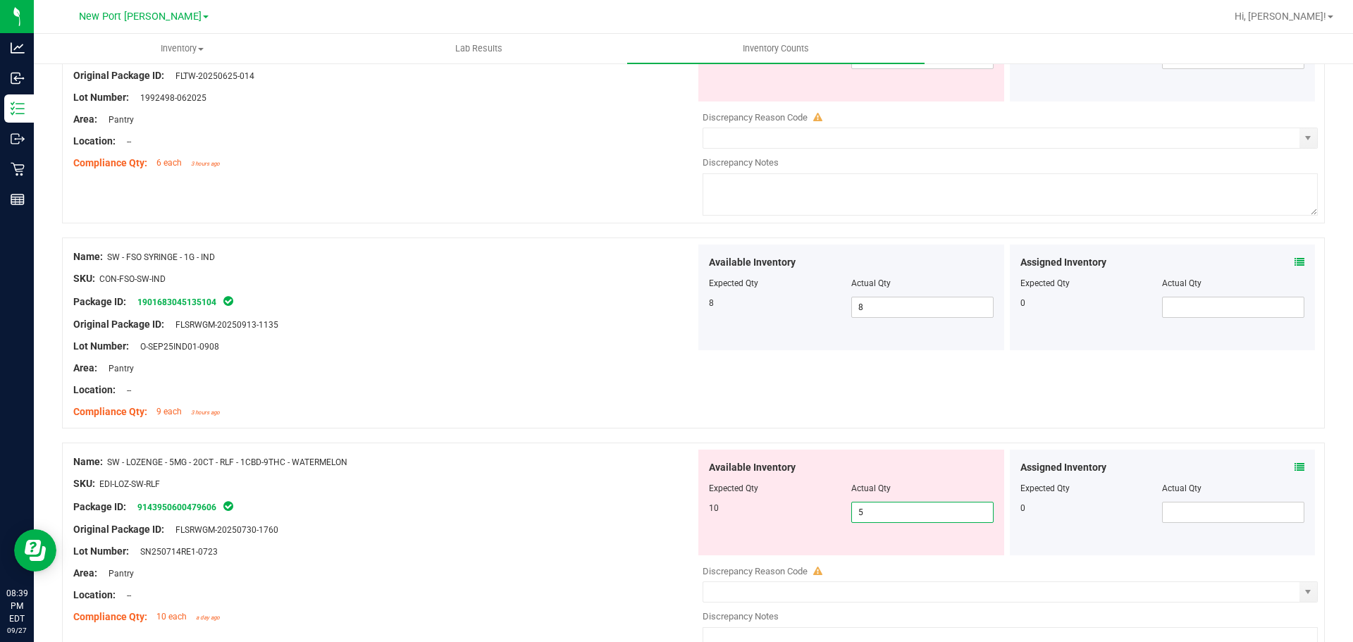
drag, startPoint x: 907, startPoint y: 510, endPoint x: 711, endPoint y: 509, distance: 196.5
click at [711, 513] on div "10 5 5" at bounding box center [851, 512] width 285 height 21
type input "10"
click at [1294, 464] on icon at bounding box center [1299, 467] width 10 height 10
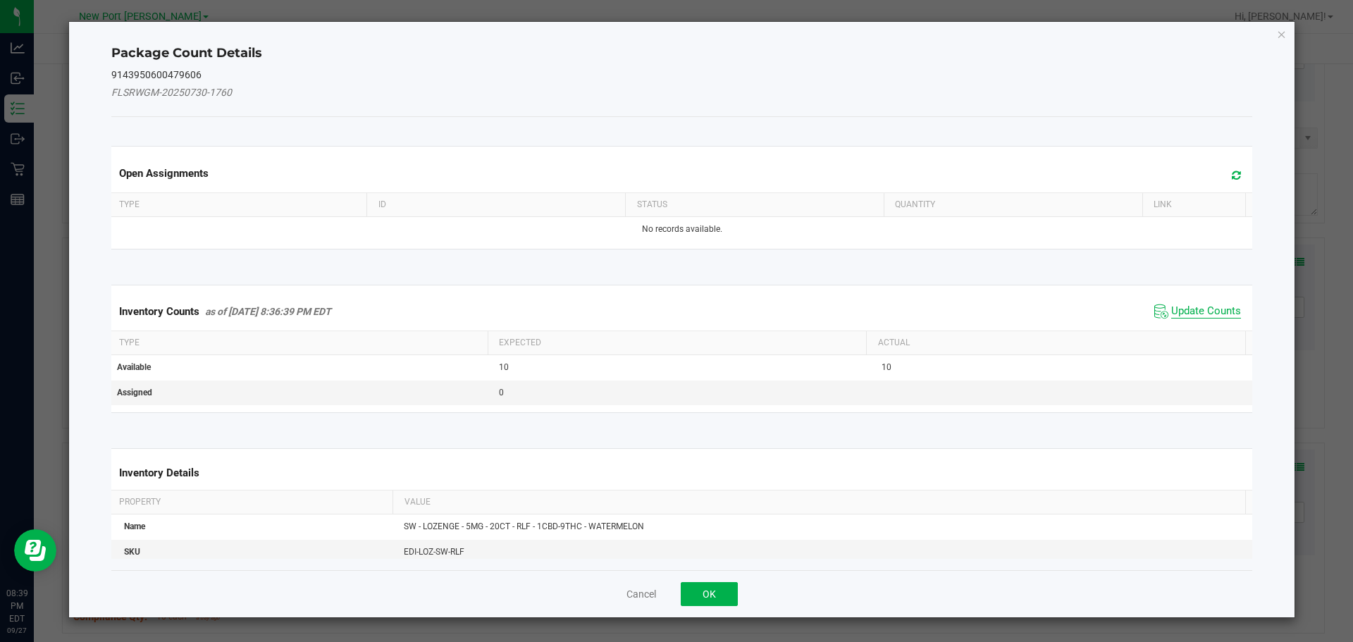
click at [1206, 311] on span "Update Counts" at bounding box center [1206, 311] width 70 height 14
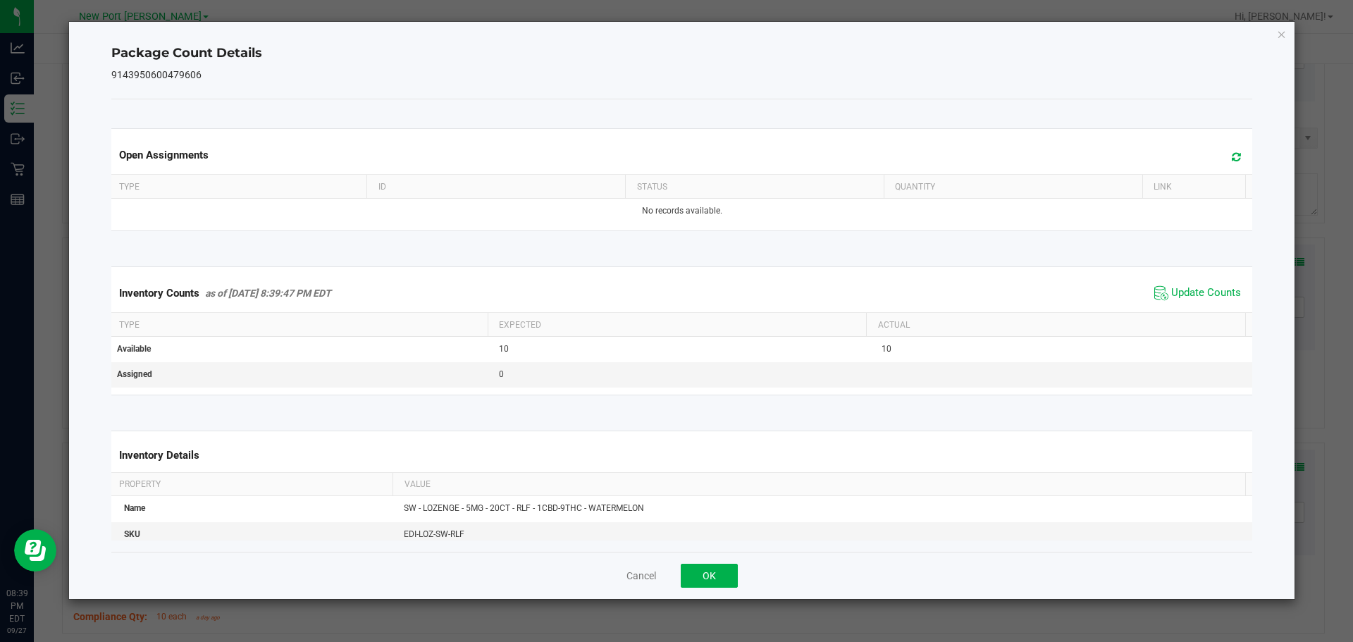
click at [1204, 302] on span "Update Counts" at bounding box center [1197, 292] width 94 height 21
click at [1201, 294] on span "Update Counts" at bounding box center [1206, 293] width 70 height 14
click at [723, 574] on button "OK" at bounding box center [708, 576] width 57 height 24
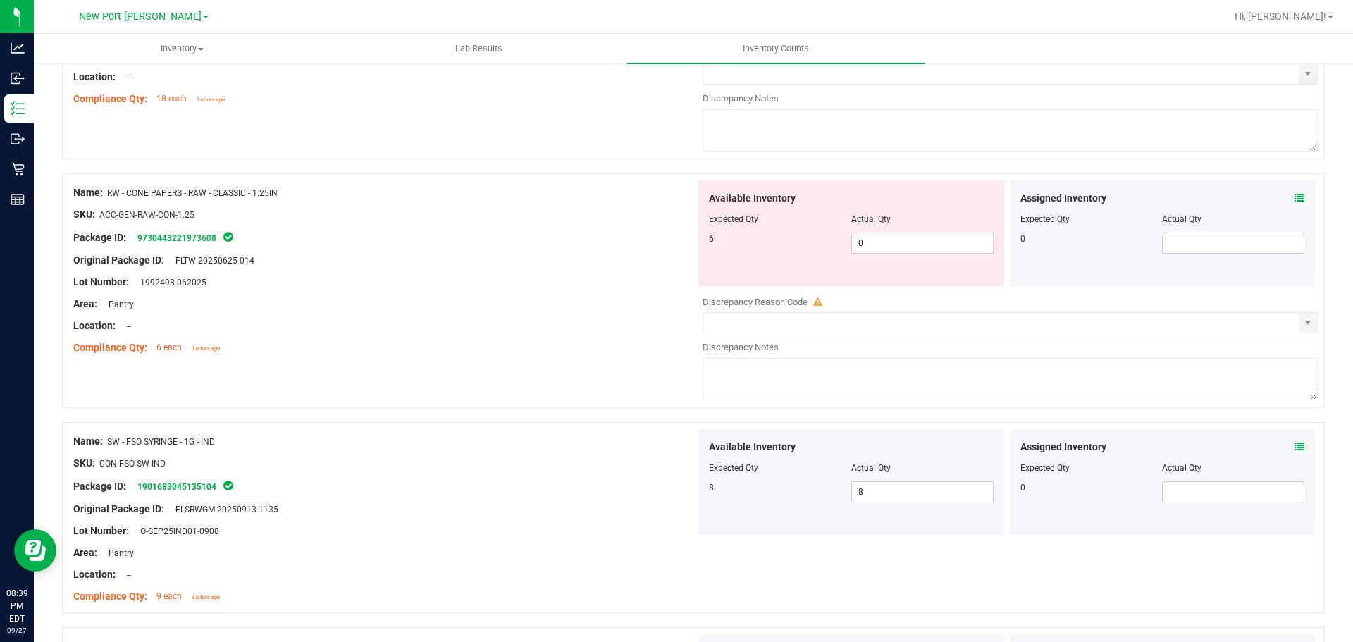
scroll to position [2942, 0]
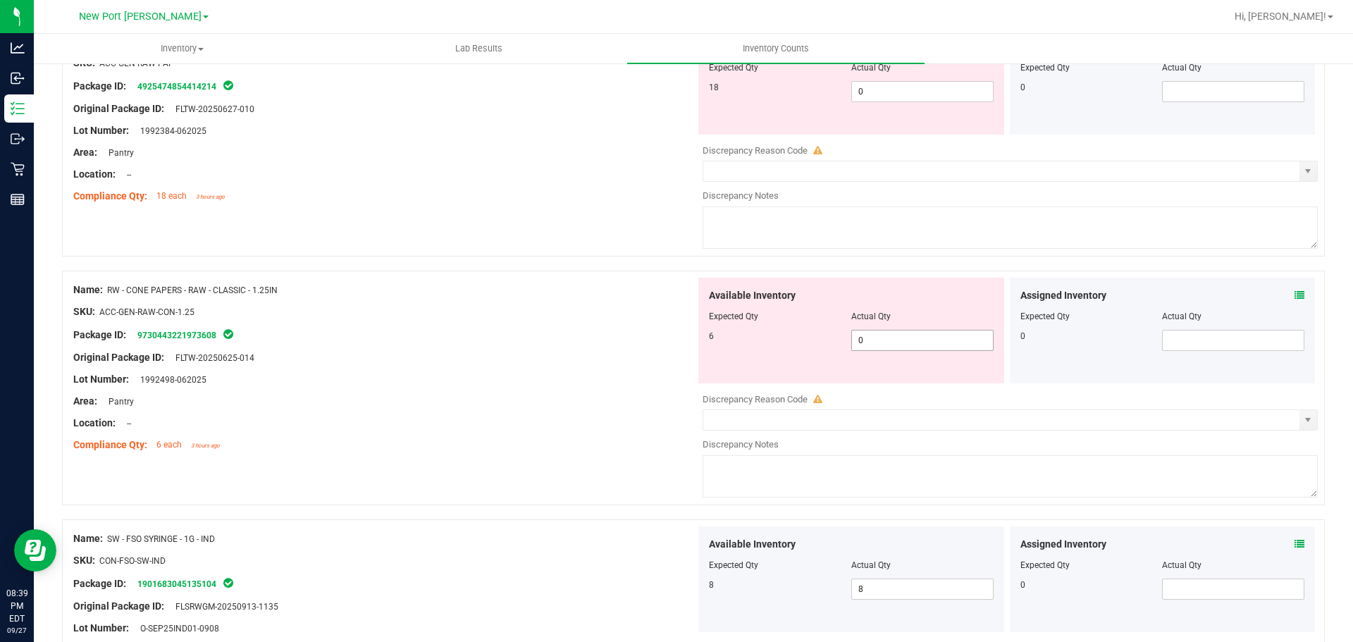
drag, startPoint x: 876, startPoint y: 337, endPoint x: 768, endPoint y: 342, distance: 108.6
click at [768, 342] on div "6 0 0" at bounding box center [851, 340] width 285 height 21
type input "6"
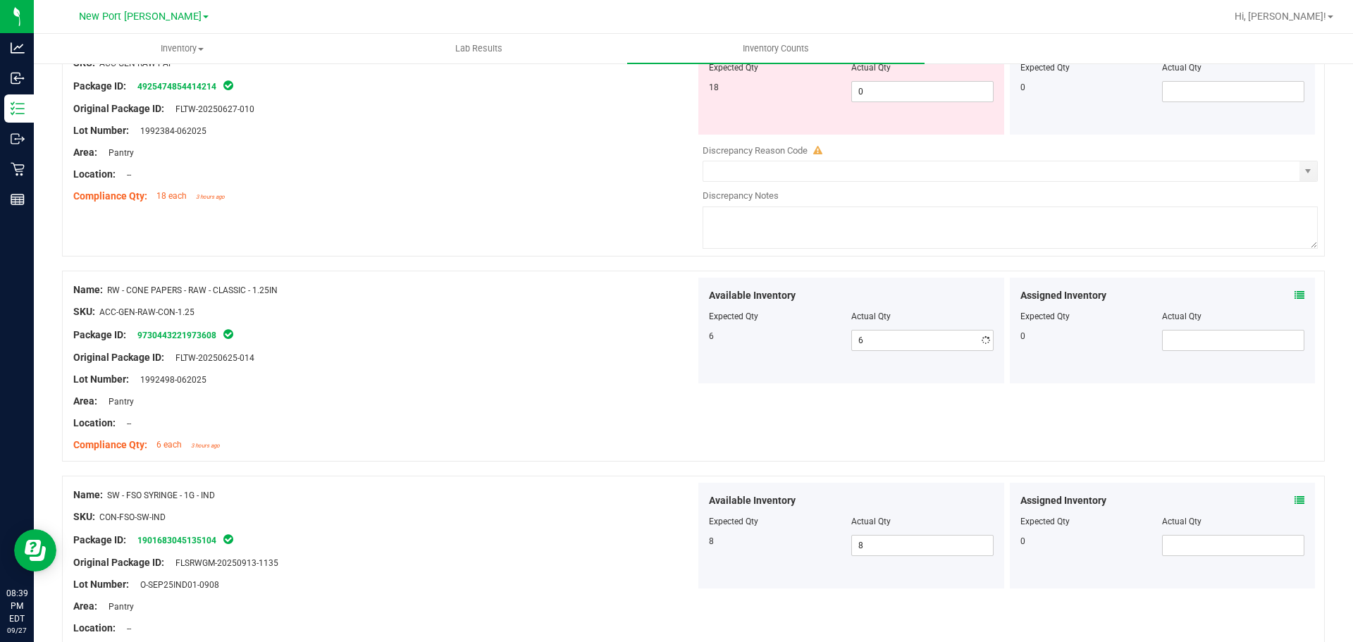
click at [634, 350] on div "Original Package ID: FLTW-20250625-014" at bounding box center [384, 357] width 622 height 15
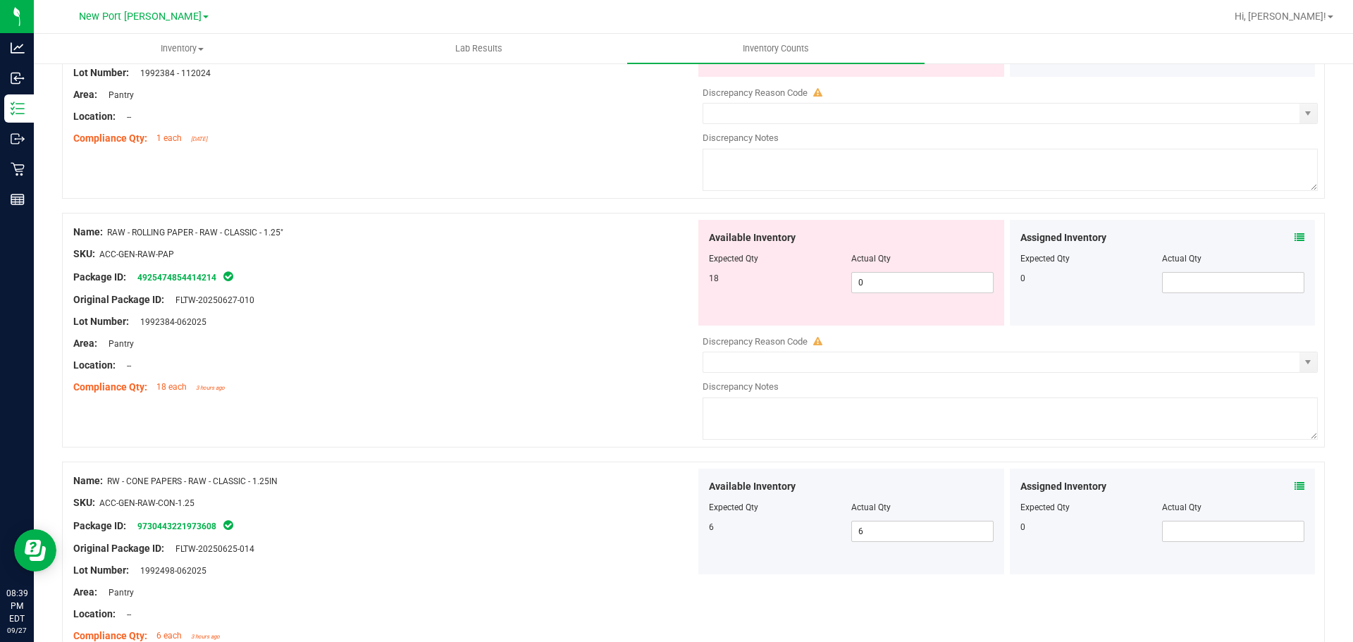
scroll to position [2731, 0]
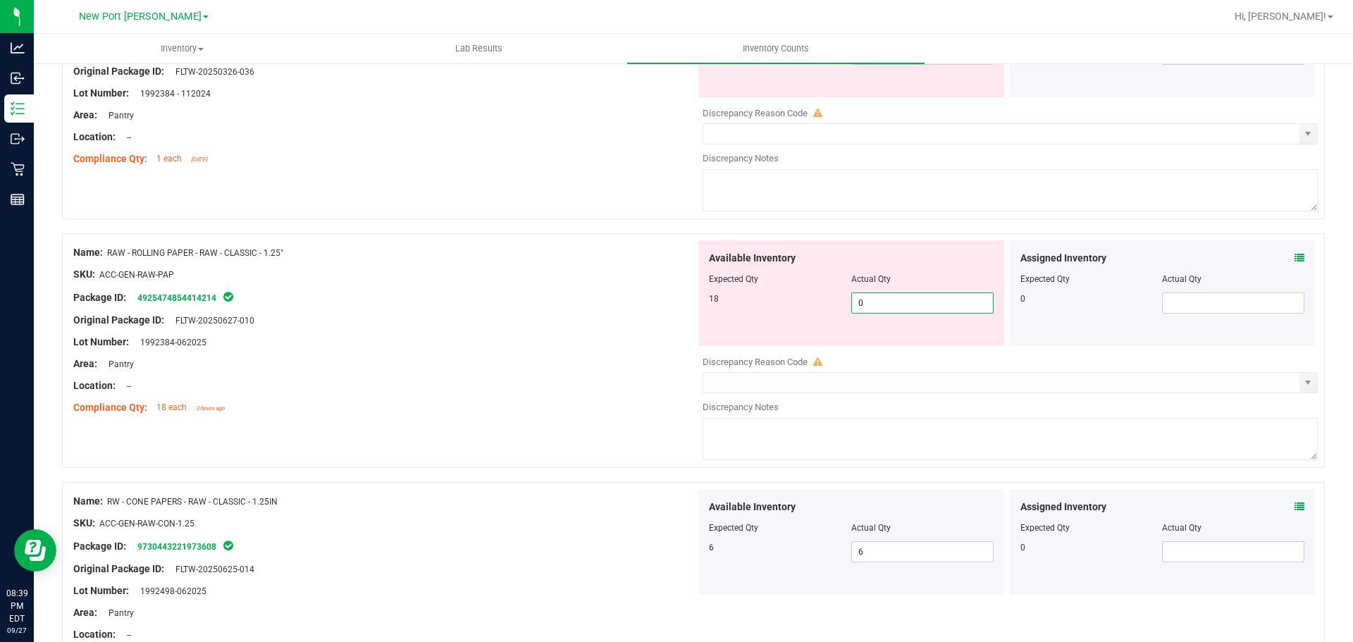
drag, startPoint x: 871, startPoint y: 306, endPoint x: 790, endPoint y: 311, distance: 81.8
click at [790, 311] on div "18 0 0" at bounding box center [851, 302] width 285 height 21
type input "18"
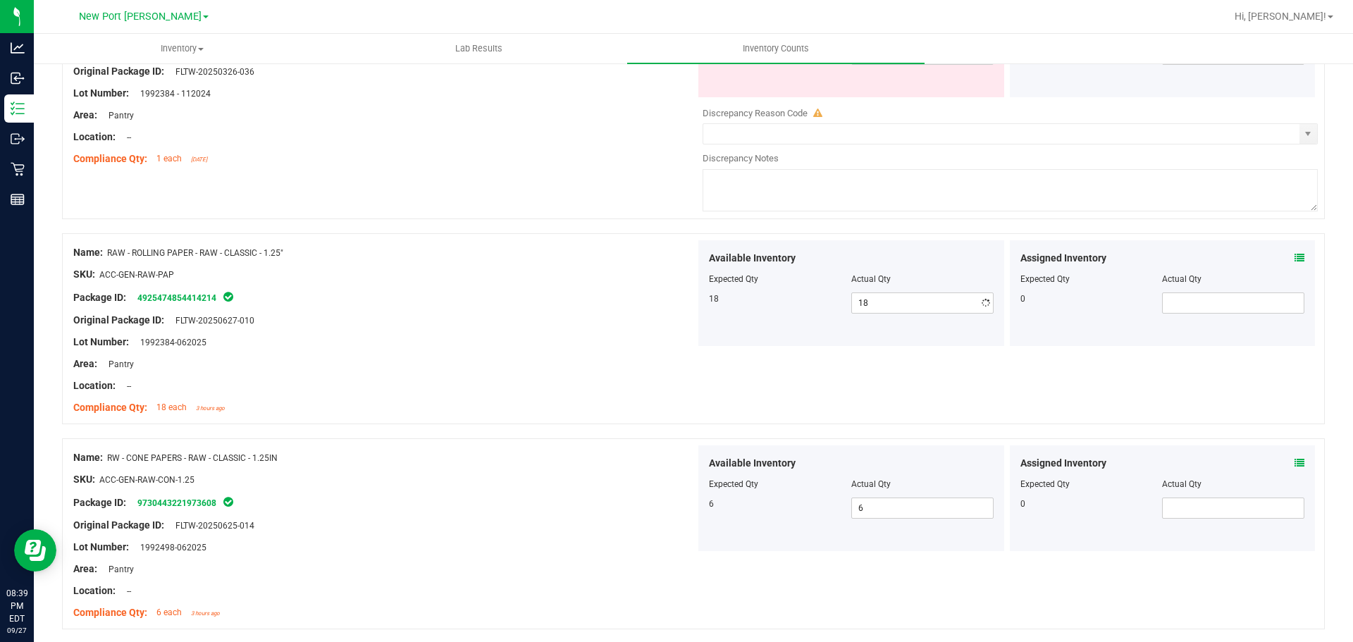
click at [607, 313] on div "Original Package ID: FLTW-20250627-010" at bounding box center [384, 320] width 622 height 15
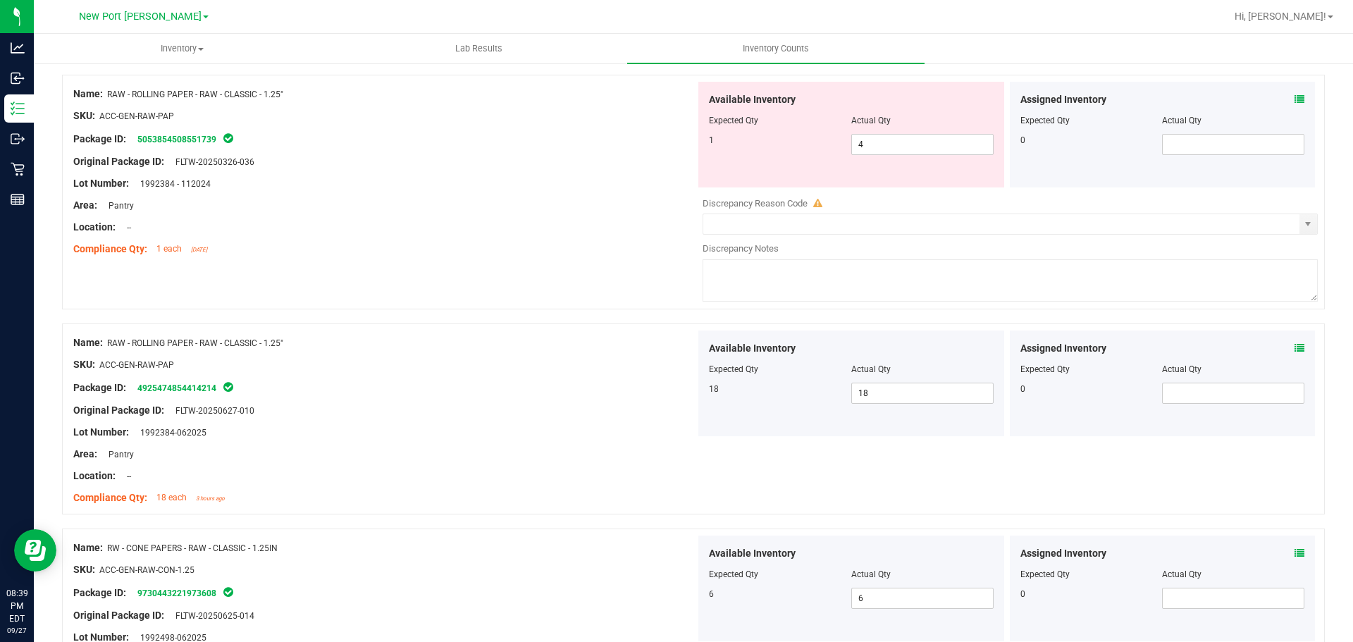
scroll to position [2449, 0]
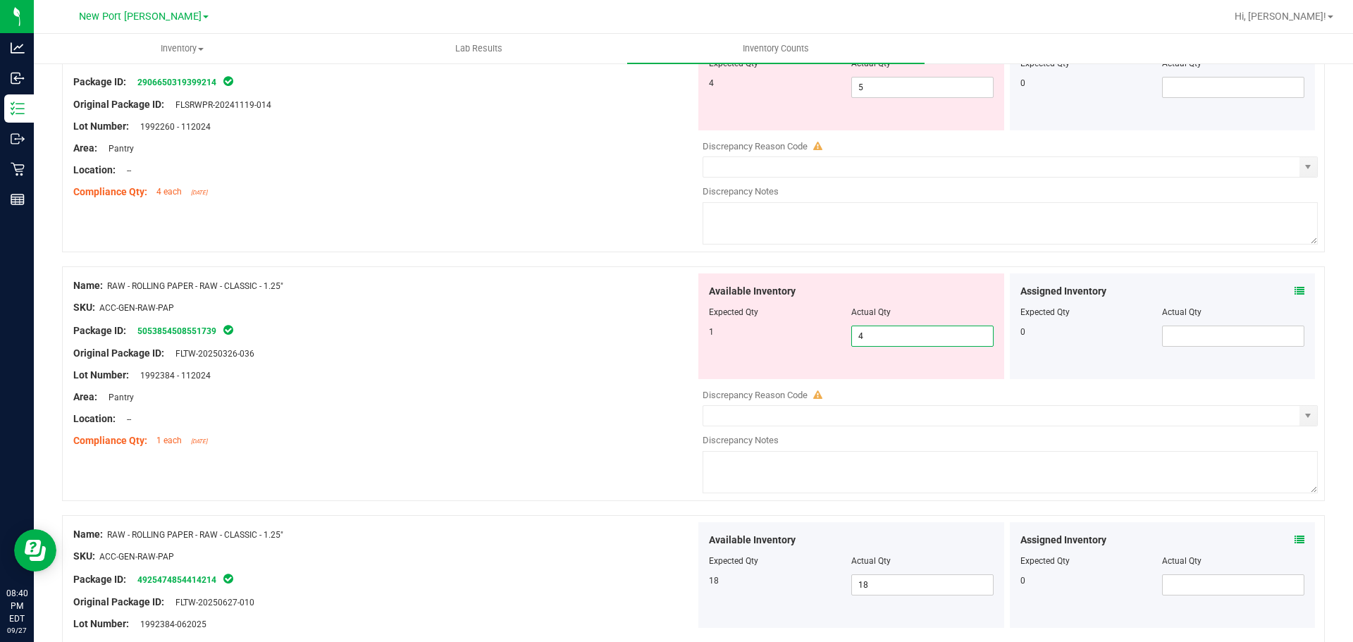
drag, startPoint x: 897, startPoint y: 333, endPoint x: 737, endPoint y: 361, distance: 163.1
click at [737, 361] on div "Available Inventory Expected Qty Actual Qty 1 4 4" at bounding box center [851, 326] width 306 height 106
type input "1"
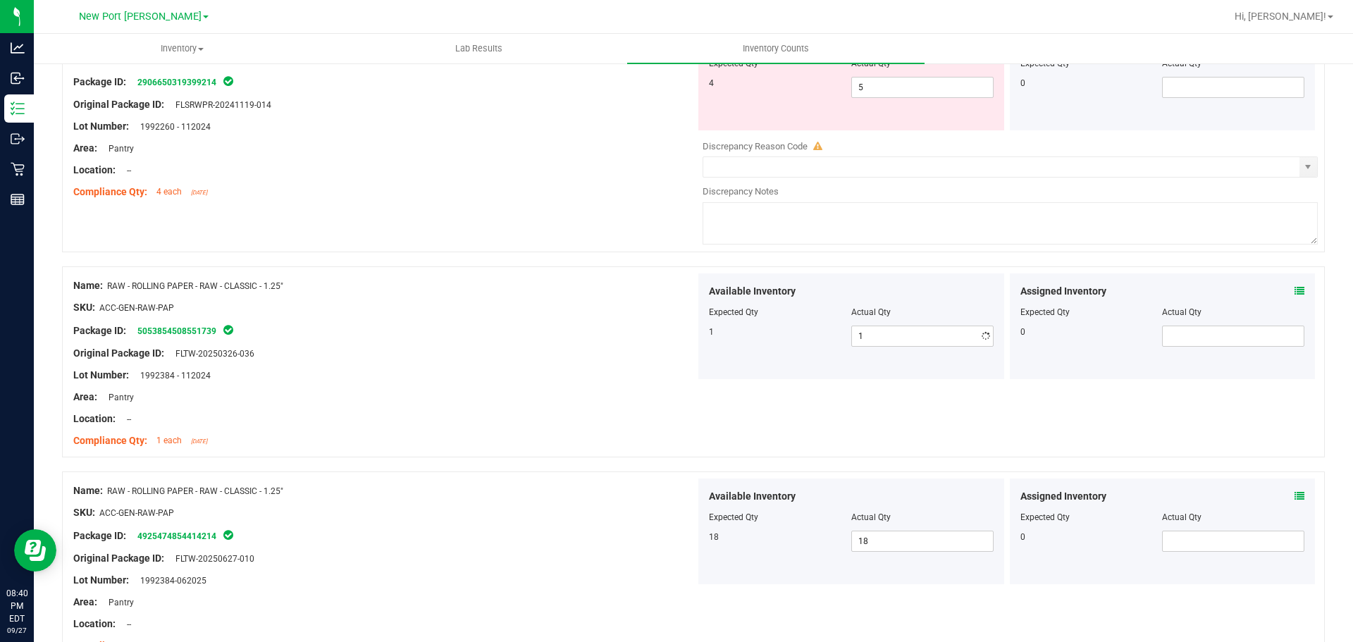
click at [648, 379] on div "Lot Number: 1992384 - 112024" at bounding box center [384, 375] width 622 height 15
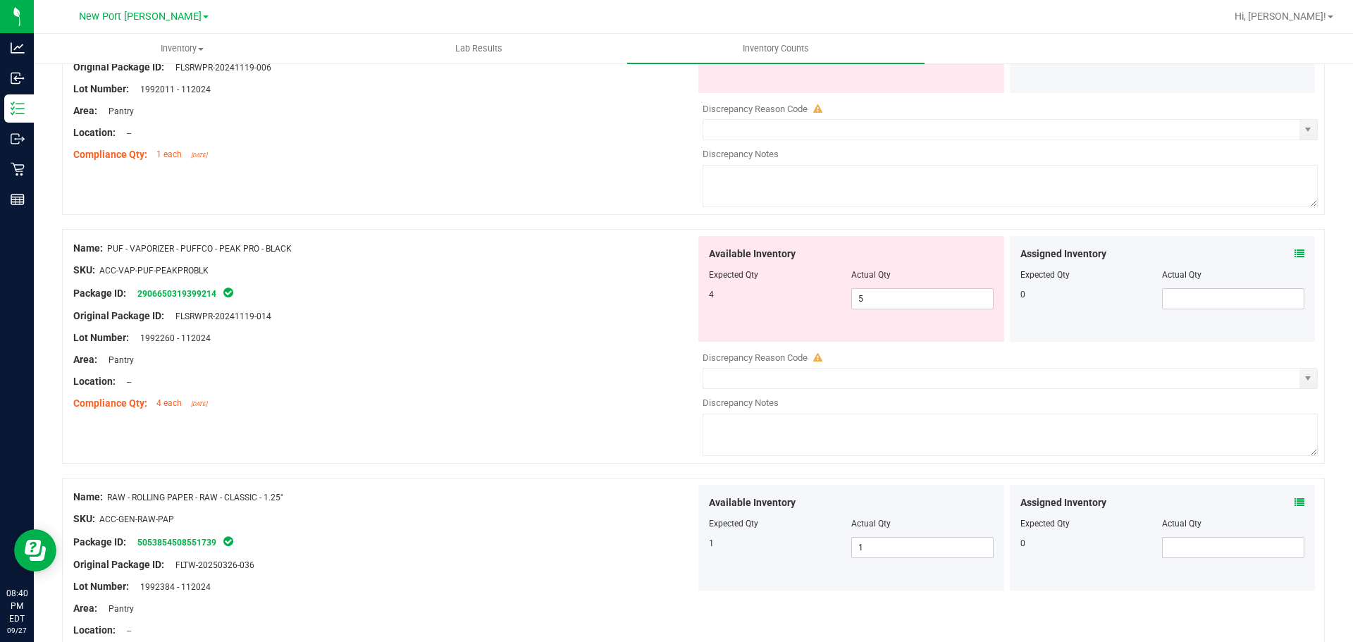
scroll to position [2168, 0]
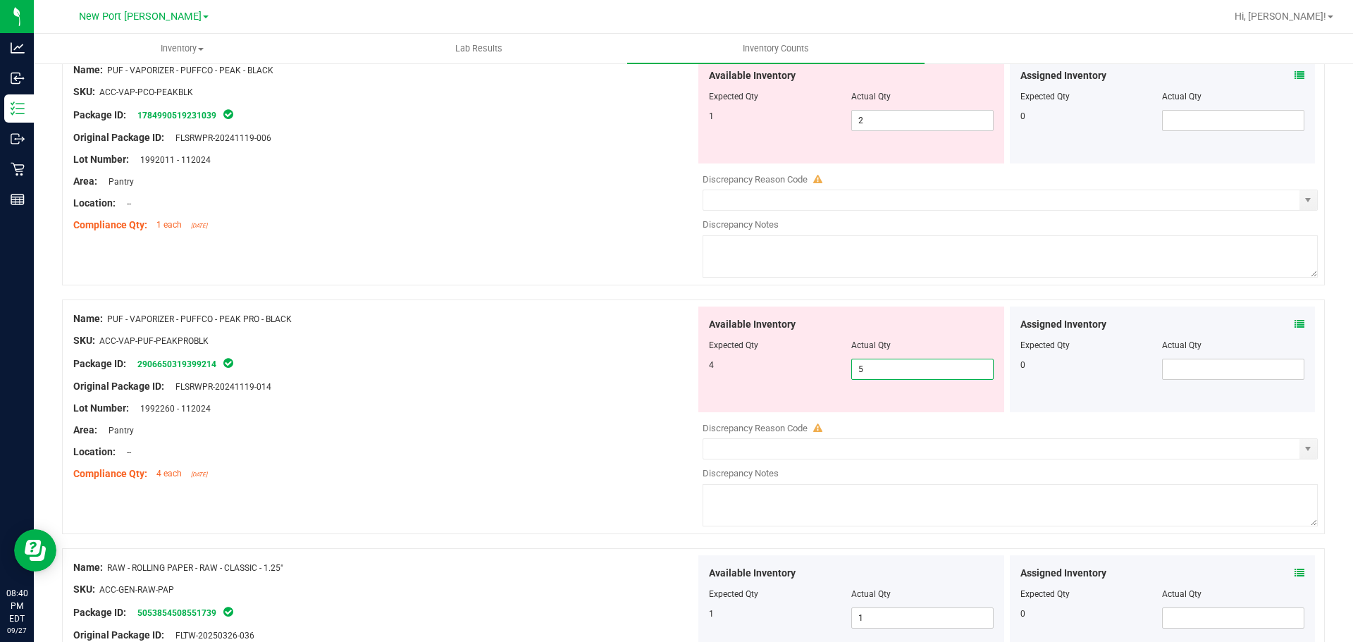
drag, startPoint x: 853, startPoint y: 370, endPoint x: 775, endPoint y: 373, distance: 78.2
click at [768, 379] on div "4 5 5" at bounding box center [851, 369] width 285 height 21
type input "4"
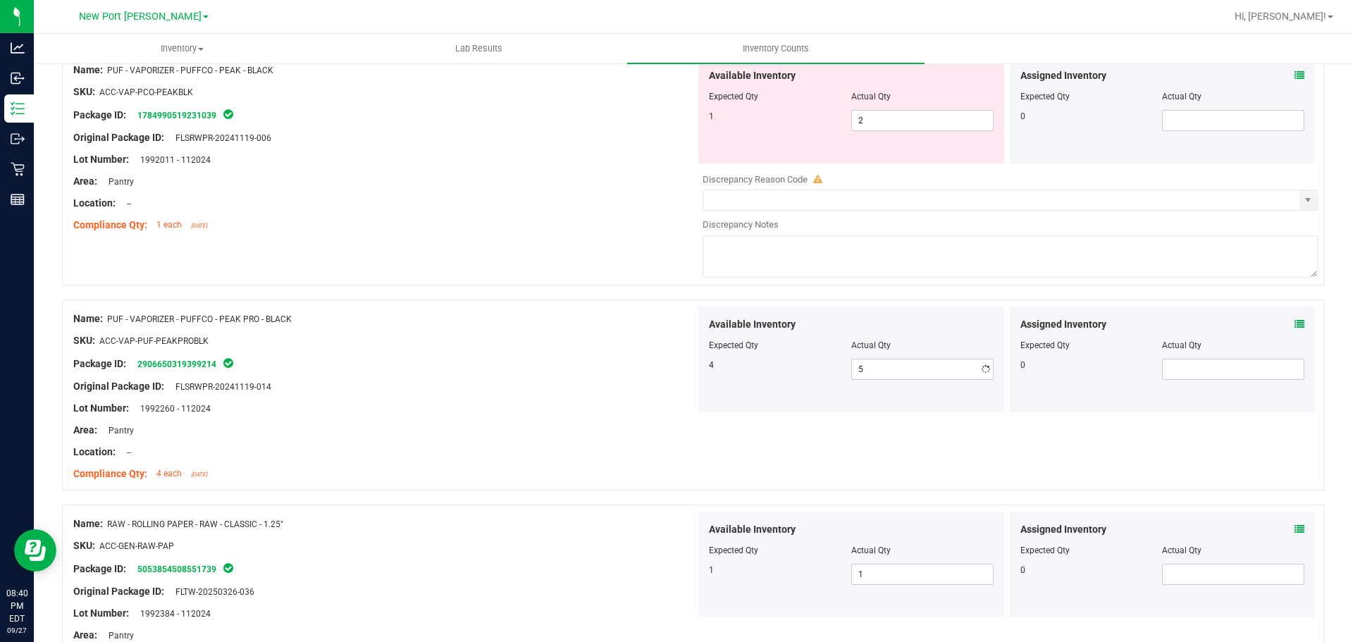
type input "4"
click at [584, 330] on div at bounding box center [384, 329] width 622 height 7
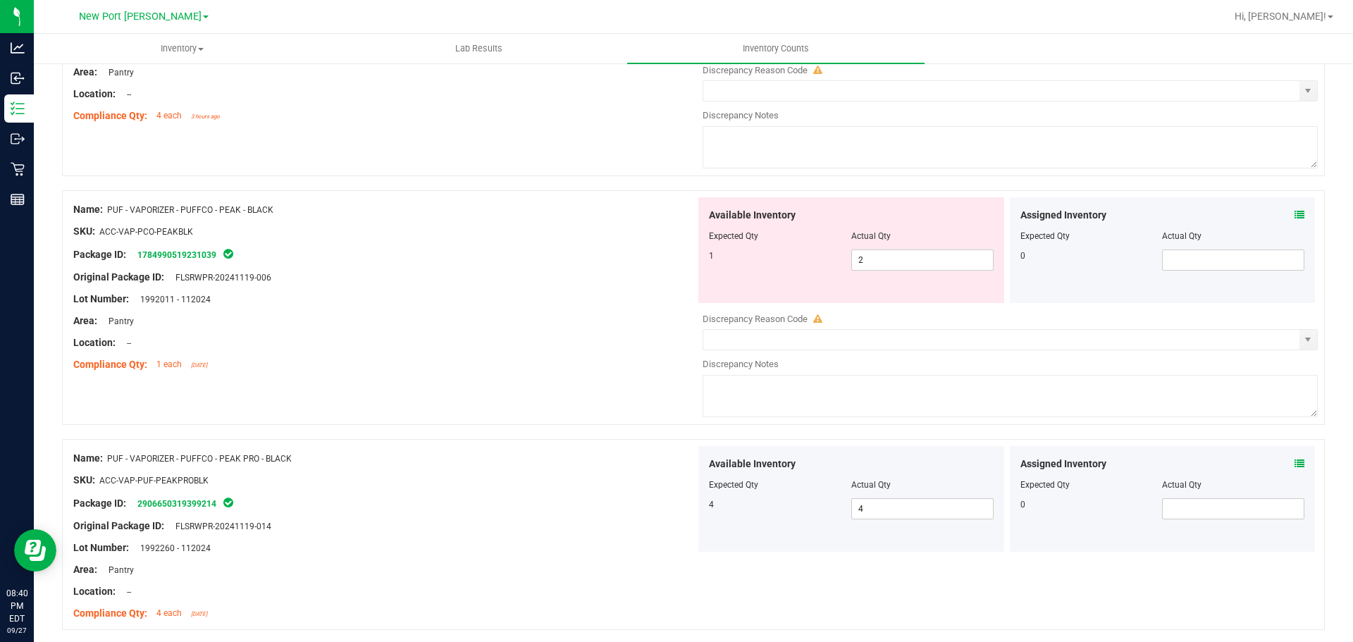
scroll to position [2027, 0]
drag, startPoint x: 866, startPoint y: 264, endPoint x: 712, endPoint y: 252, distance: 154.0
click at [712, 252] on div "1 2 2" at bounding box center [851, 261] width 285 height 21
type input "1"
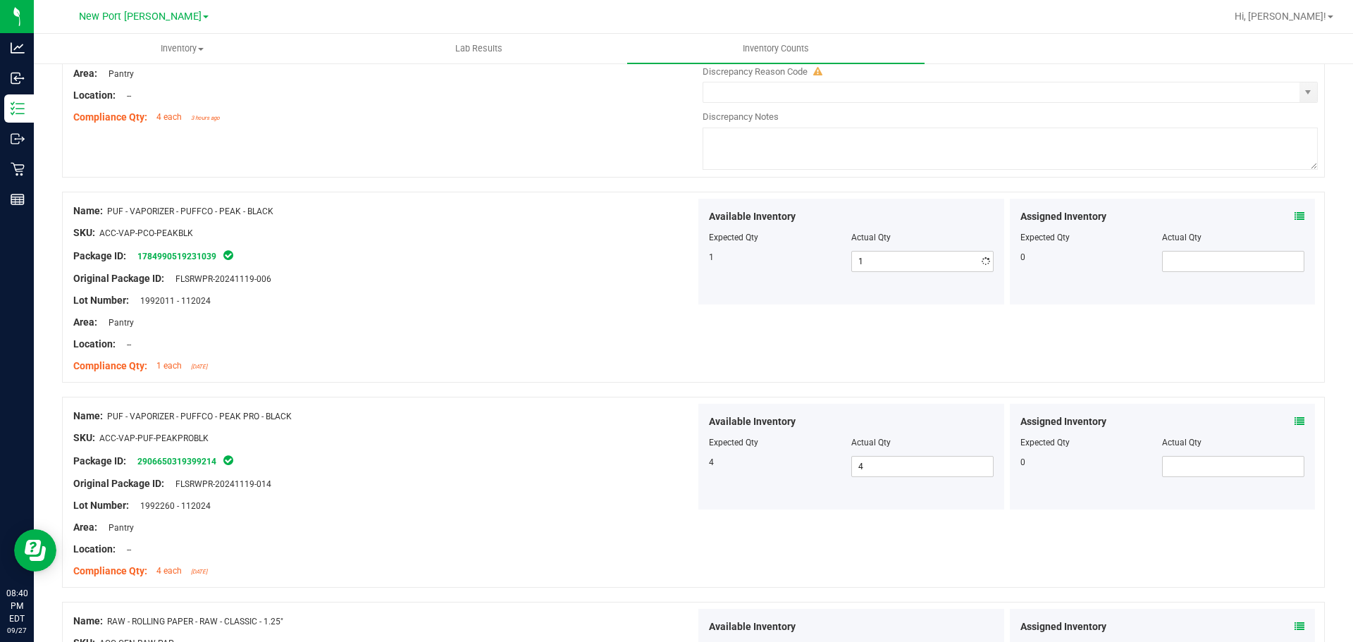
click at [628, 270] on div at bounding box center [384, 267] width 622 height 7
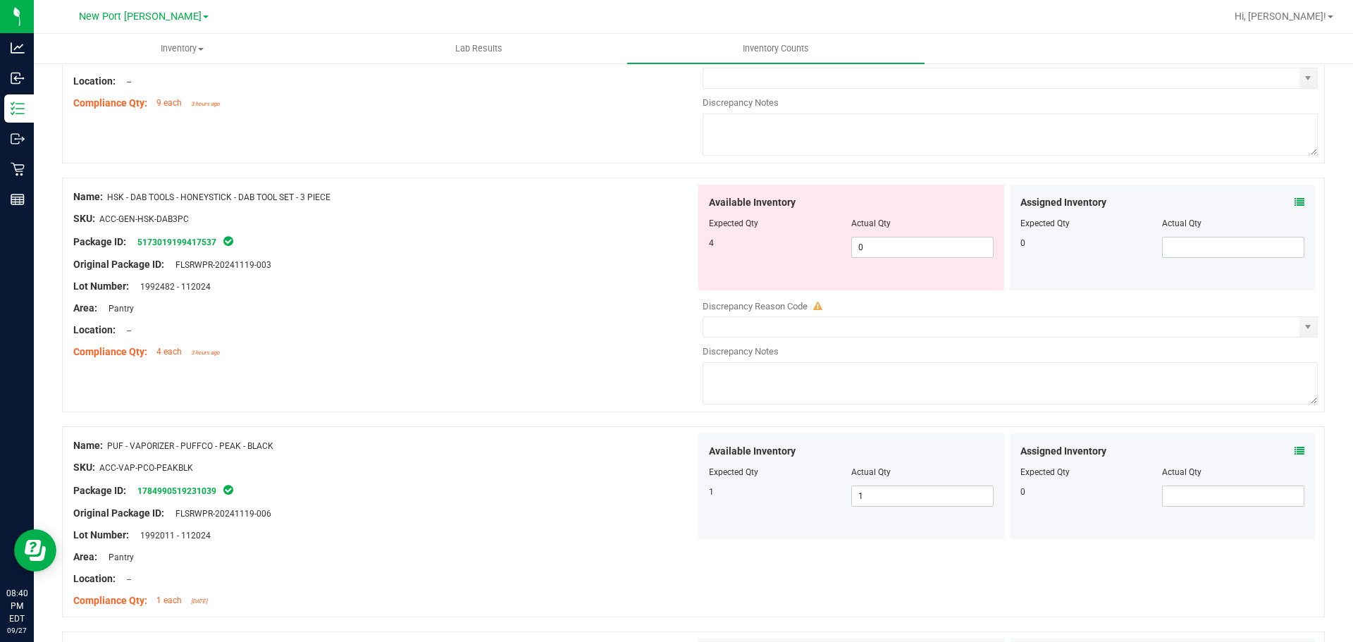
scroll to position [1745, 0]
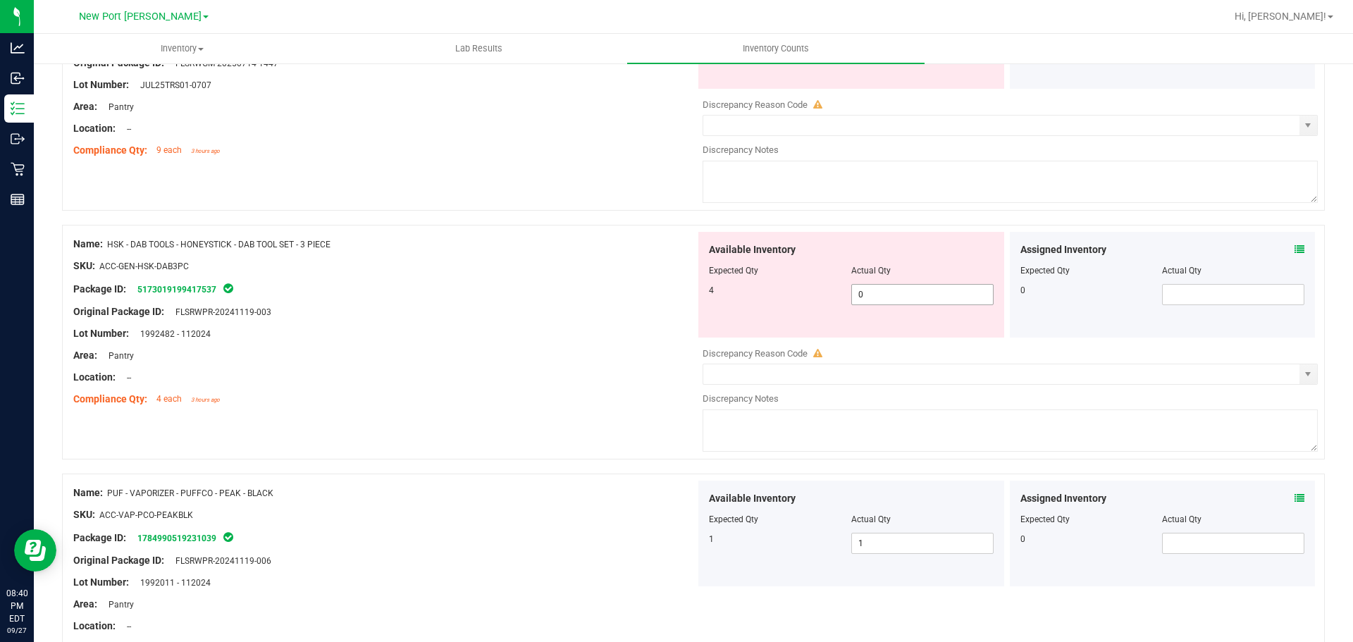
drag, startPoint x: 877, startPoint y: 291, endPoint x: 723, endPoint y: 280, distance: 153.9
click at [723, 287] on div "4 0 0" at bounding box center [851, 294] width 285 height 21
type input "4"
click at [651, 299] on div at bounding box center [384, 300] width 622 height 7
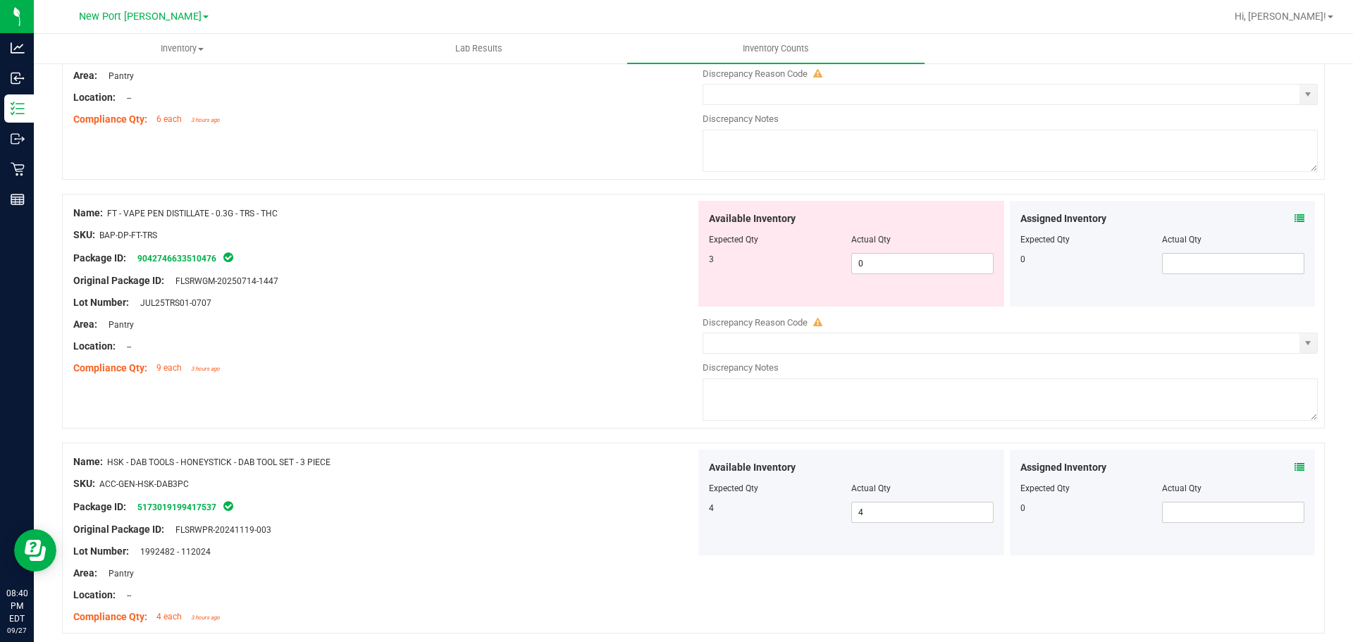
scroll to position [1674, 0]
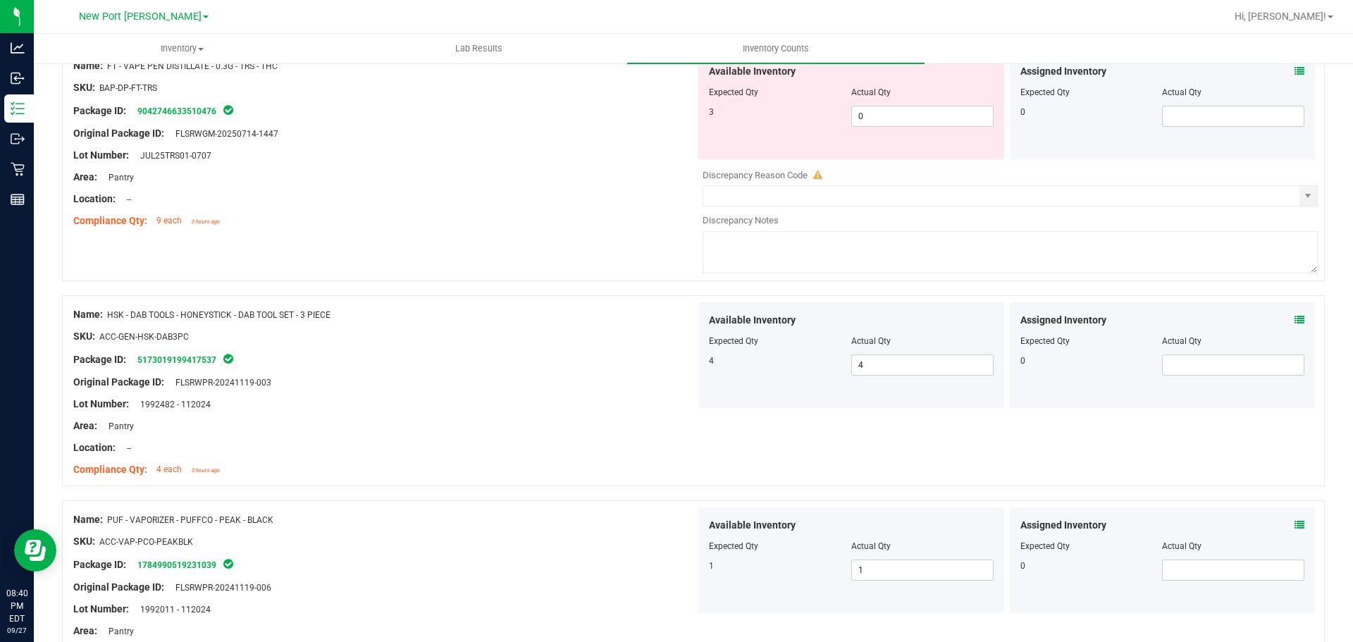
click at [1294, 318] on icon at bounding box center [1299, 320] width 10 height 10
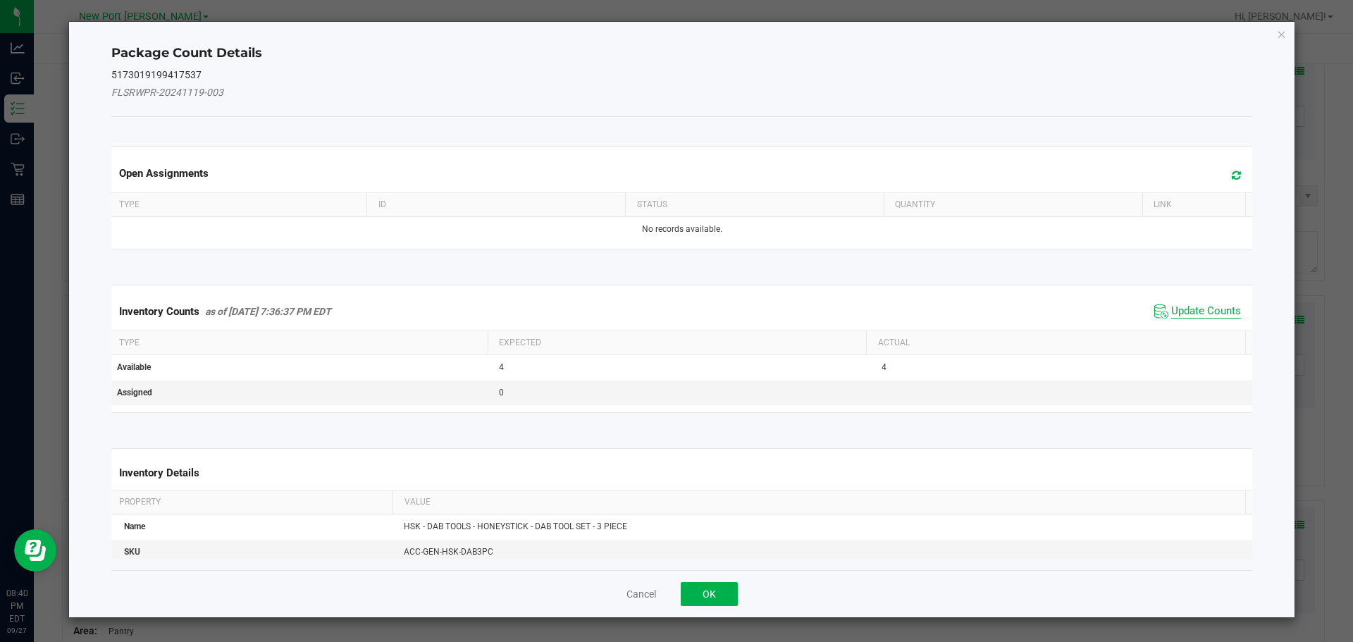
click at [1203, 306] on span "Update Counts" at bounding box center [1206, 311] width 70 height 14
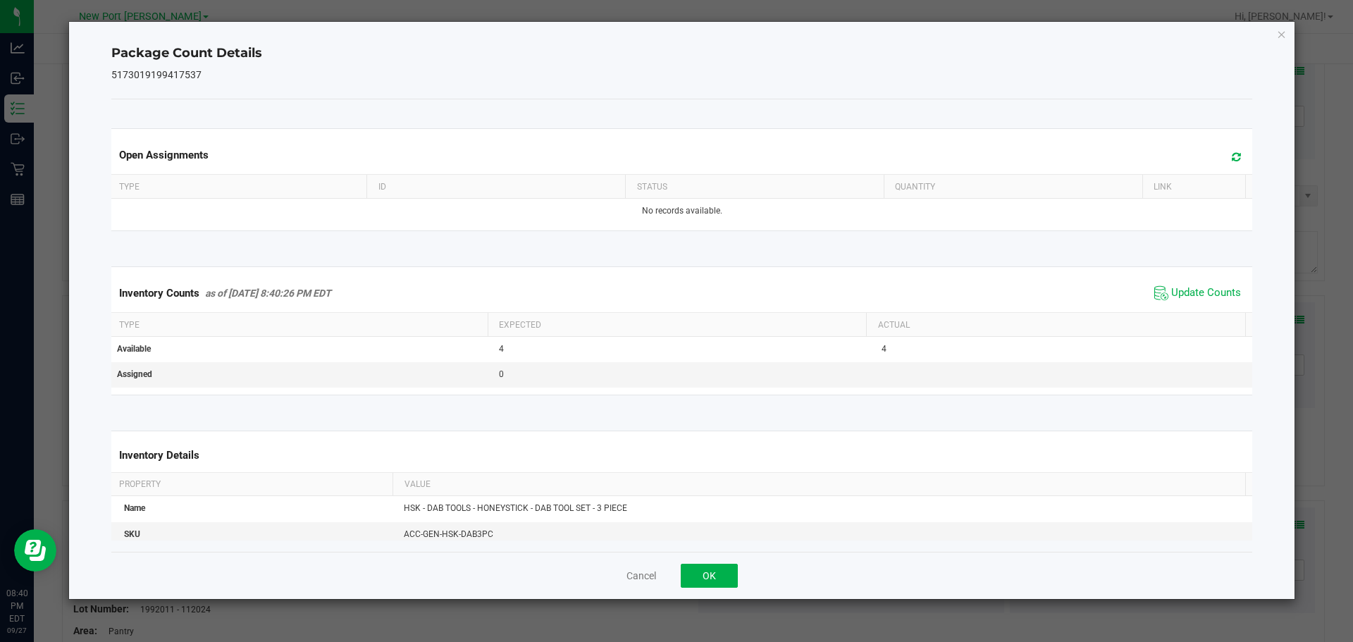
click at [1191, 302] on span "Update Counts" at bounding box center [1197, 292] width 94 height 21
click at [713, 577] on button "OK" at bounding box center [708, 576] width 57 height 24
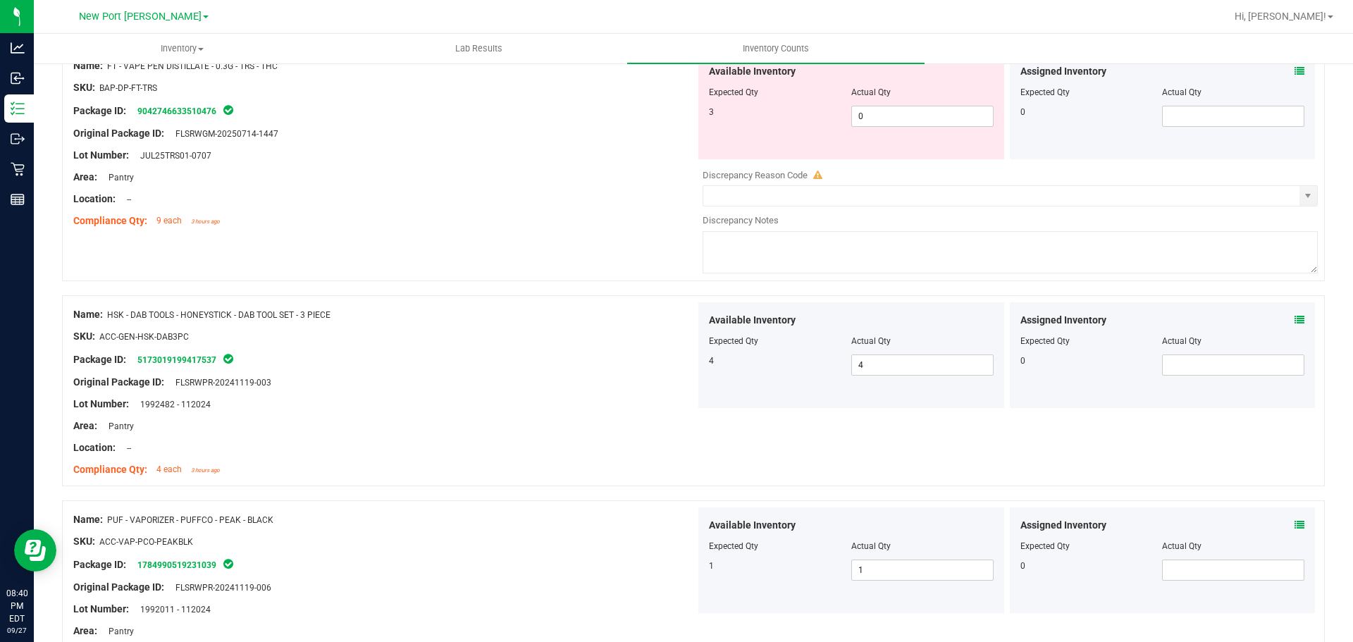
click at [1294, 522] on icon at bounding box center [1299, 525] width 10 height 10
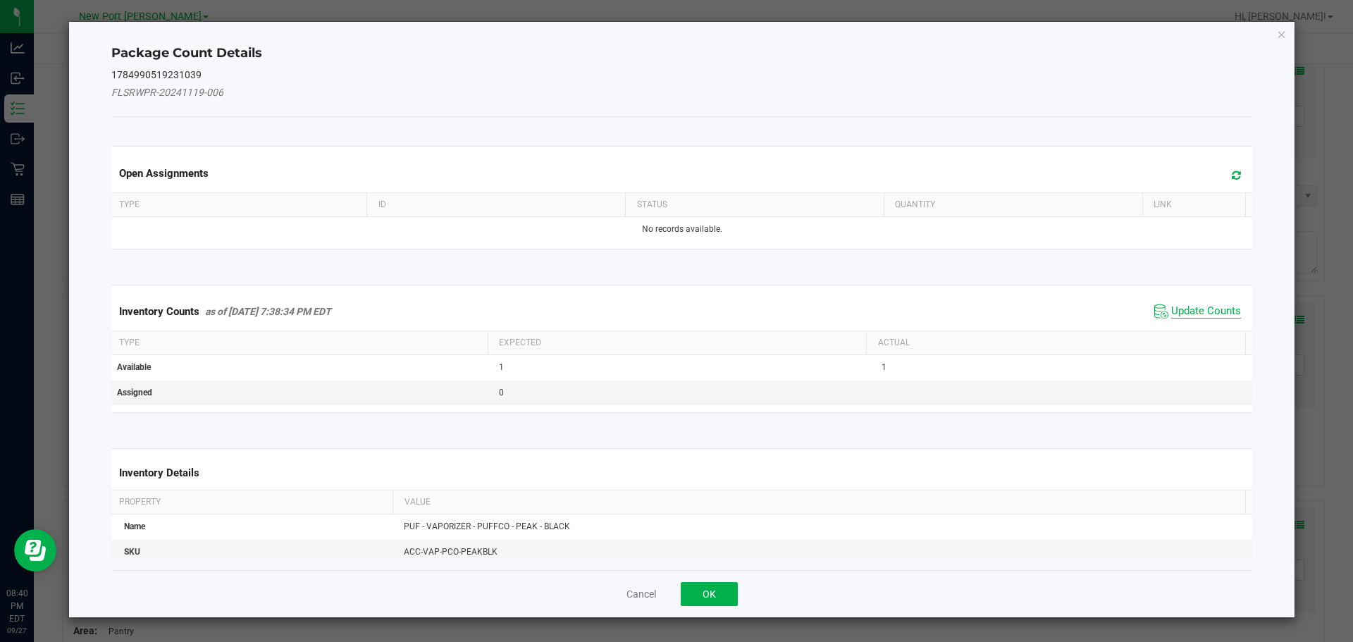
click at [1171, 307] on span "Update Counts" at bounding box center [1206, 311] width 70 height 14
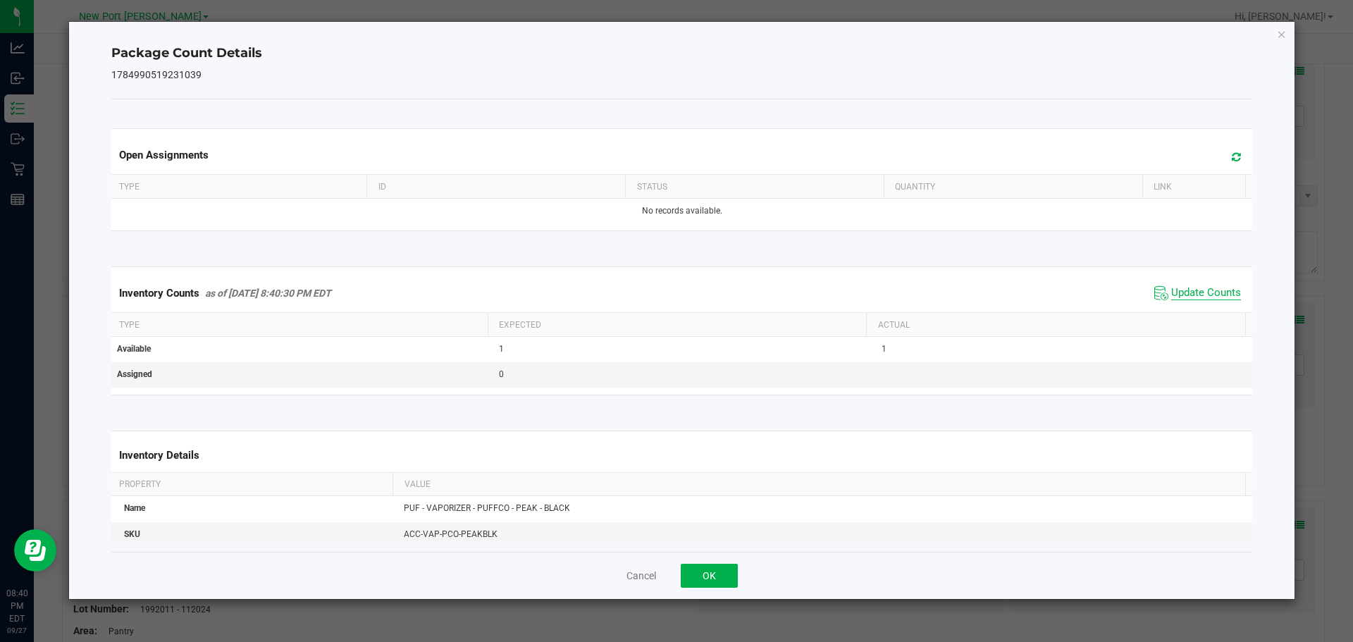
click at [1172, 292] on span "Update Counts" at bounding box center [1206, 293] width 70 height 14
click at [725, 571] on button "OK" at bounding box center [708, 576] width 57 height 24
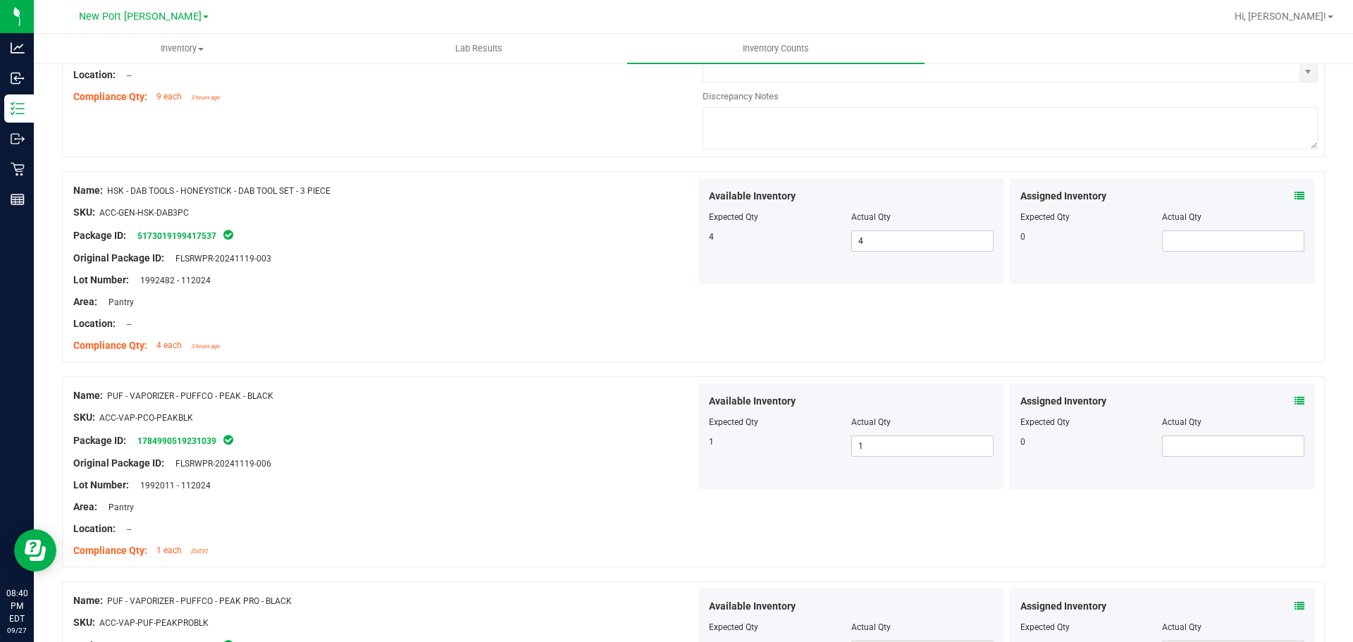
scroll to position [1886, 0]
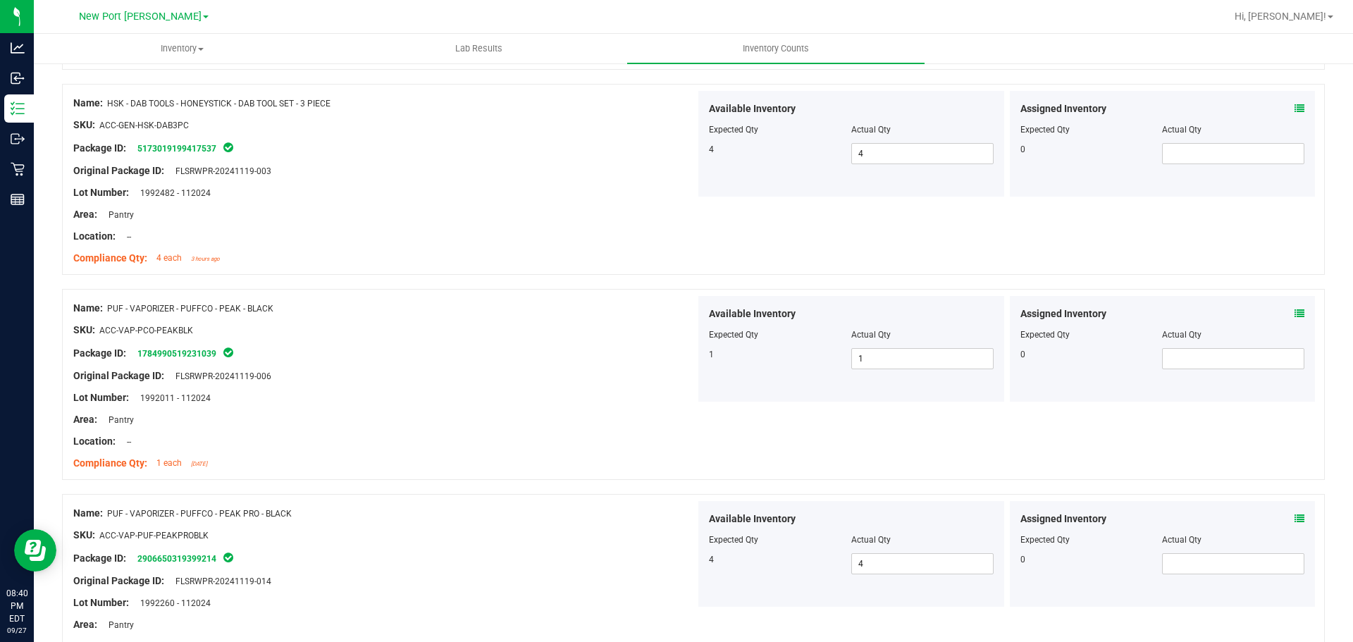
click at [1288, 305] on div "Assigned Inventory Expected Qty Actual Qty 0" at bounding box center [1162, 349] width 306 height 106
click at [1294, 309] on icon at bounding box center [1299, 314] width 10 height 10
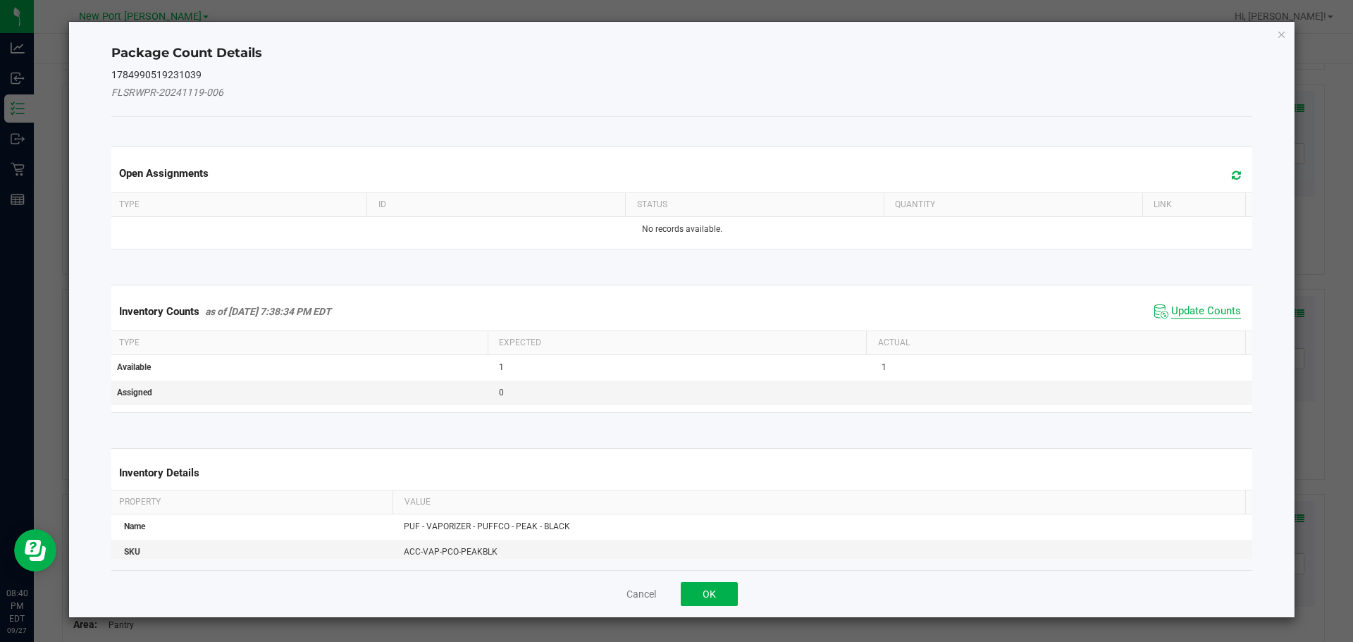
click at [1203, 311] on span "Update Counts" at bounding box center [1206, 311] width 70 height 14
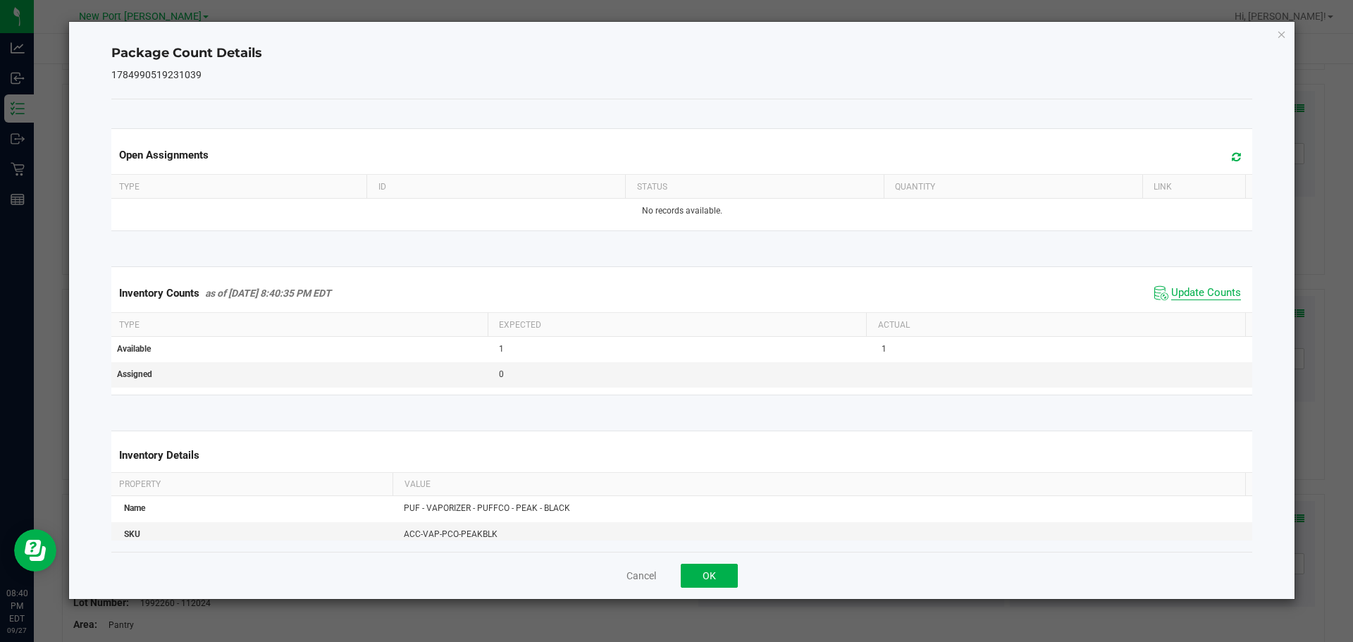
click at [1193, 299] on span "Update Counts" at bounding box center [1206, 293] width 70 height 14
click at [727, 575] on button "OK" at bounding box center [708, 576] width 57 height 24
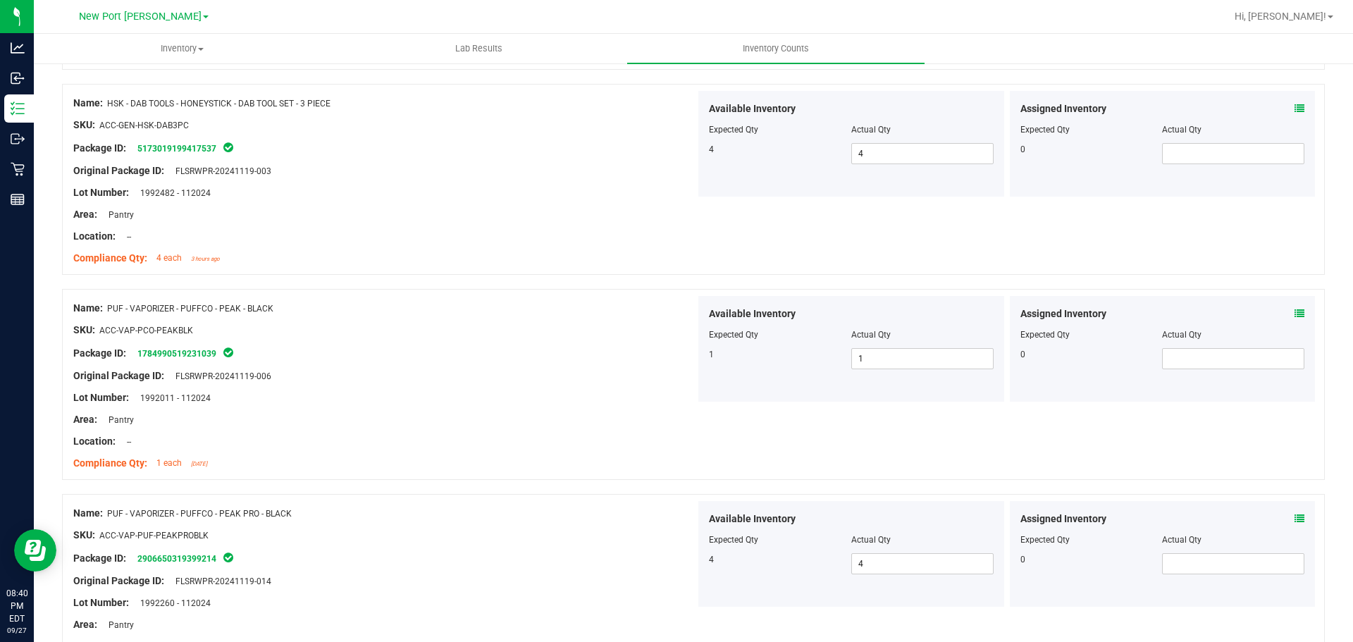
click at [1294, 519] on icon at bounding box center [1299, 519] width 10 height 10
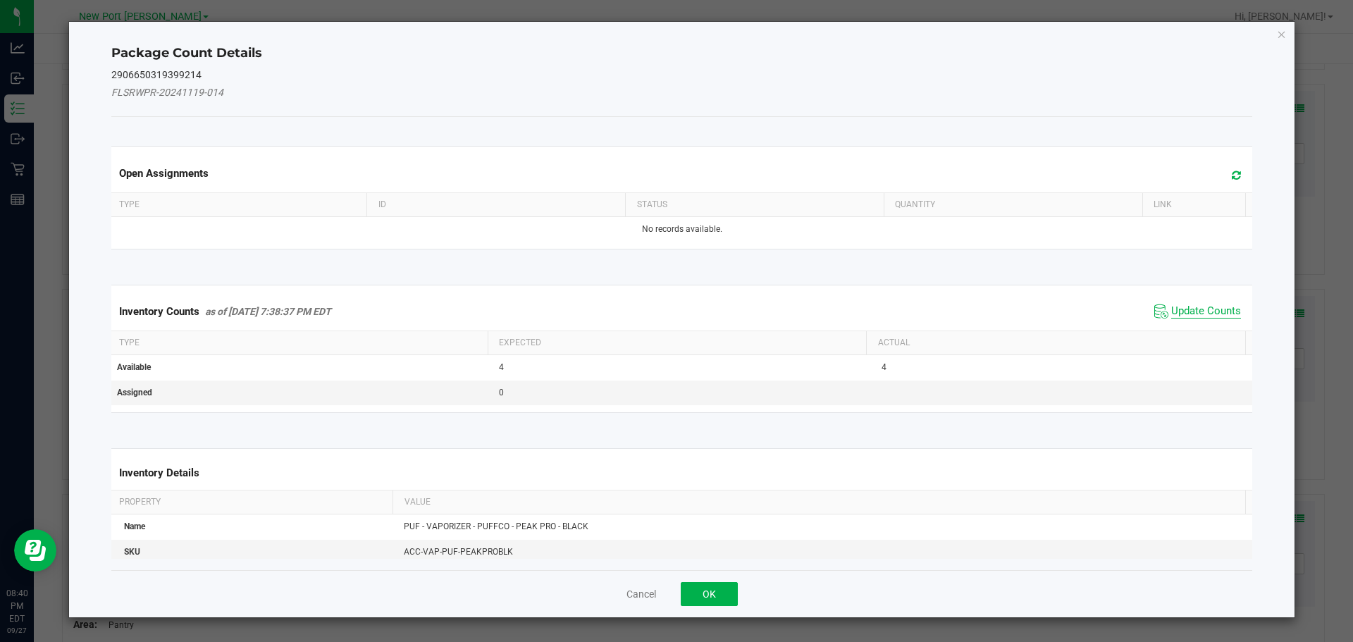
click at [1179, 311] on span "Update Counts" at bounding box center [1206, 311] width 70 height 14
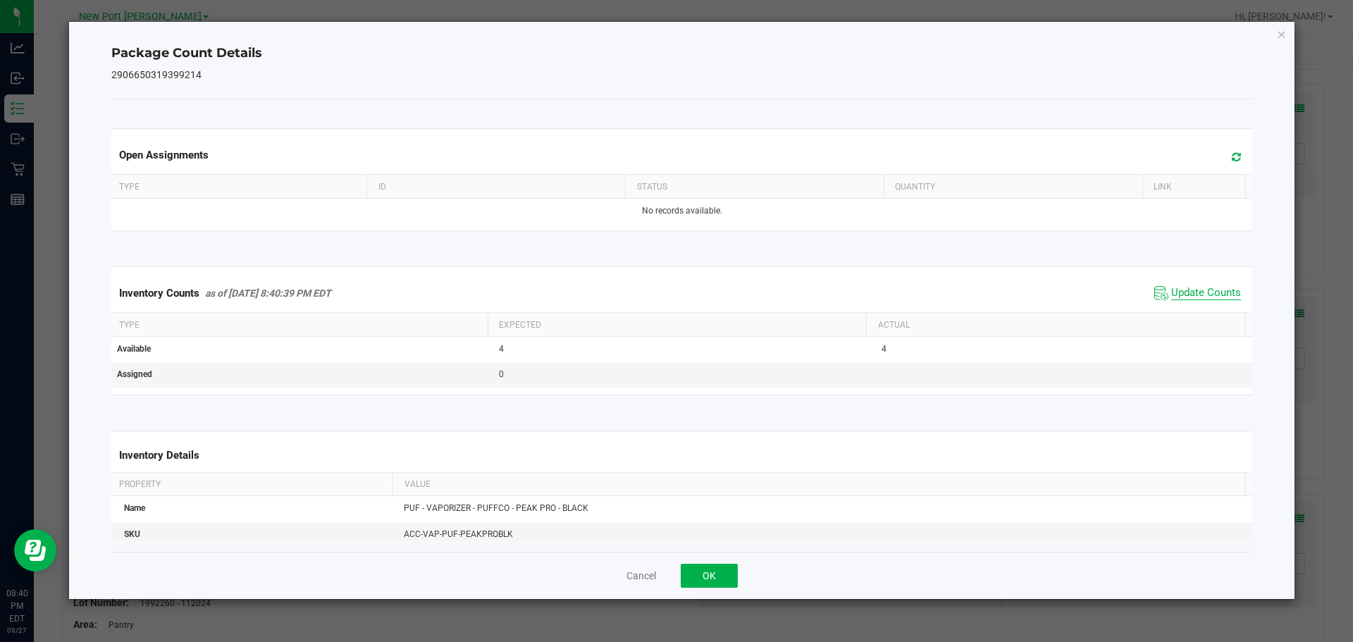
click at [1177, 298] on span "Update Counts" at bounding box center [1206, 293] width 70 height 14
click at [706, 568] on button "OK" at bounding box center [708, 576] width 57 height 24
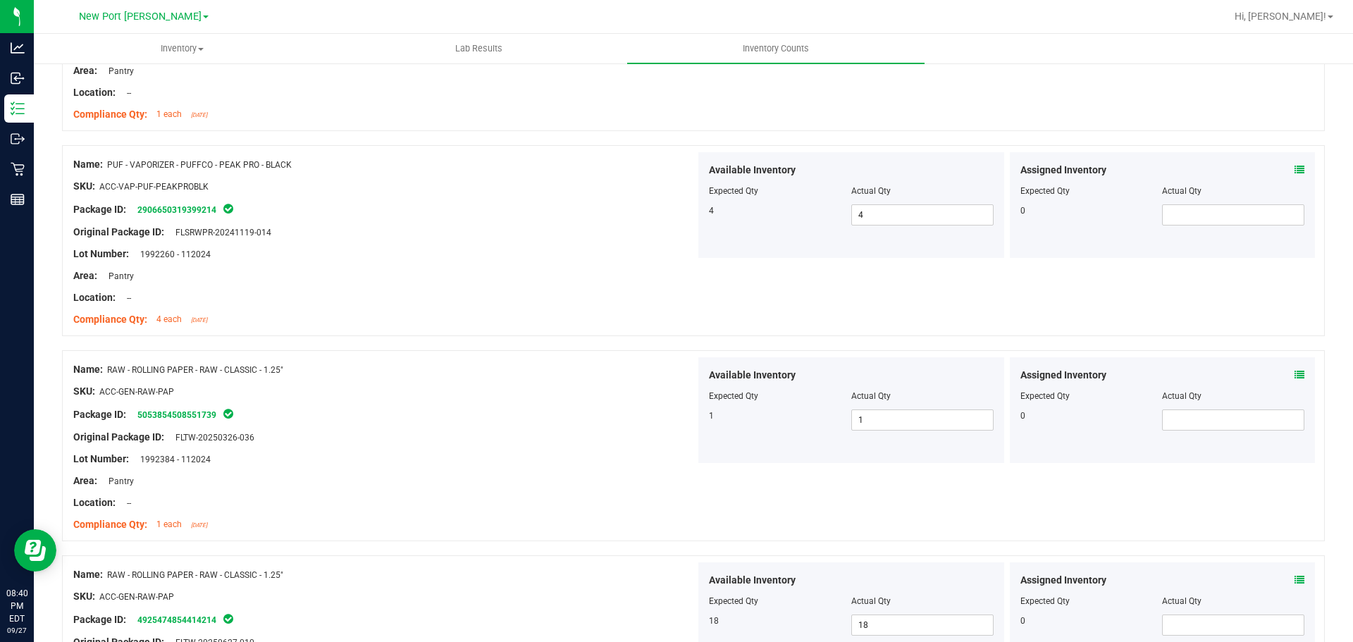
scroll to position [2238, 0]
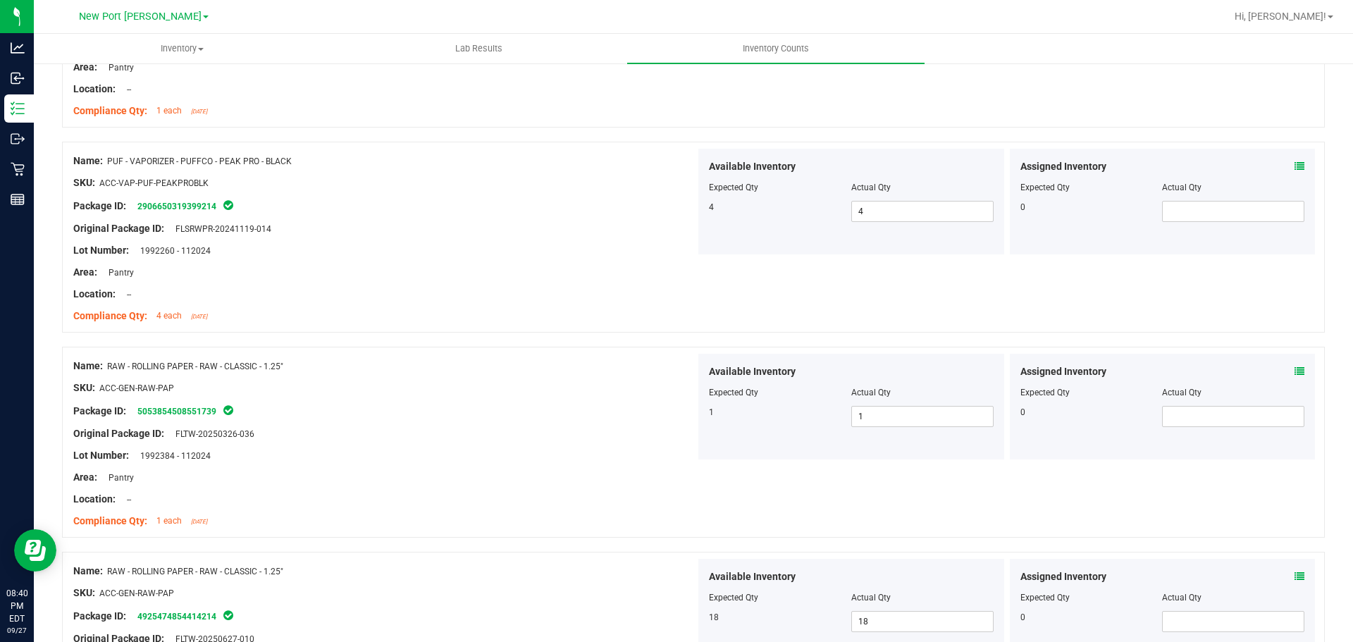
click at [1294, 371] on icon at bounding box center [1299, 371] width 10 height 10
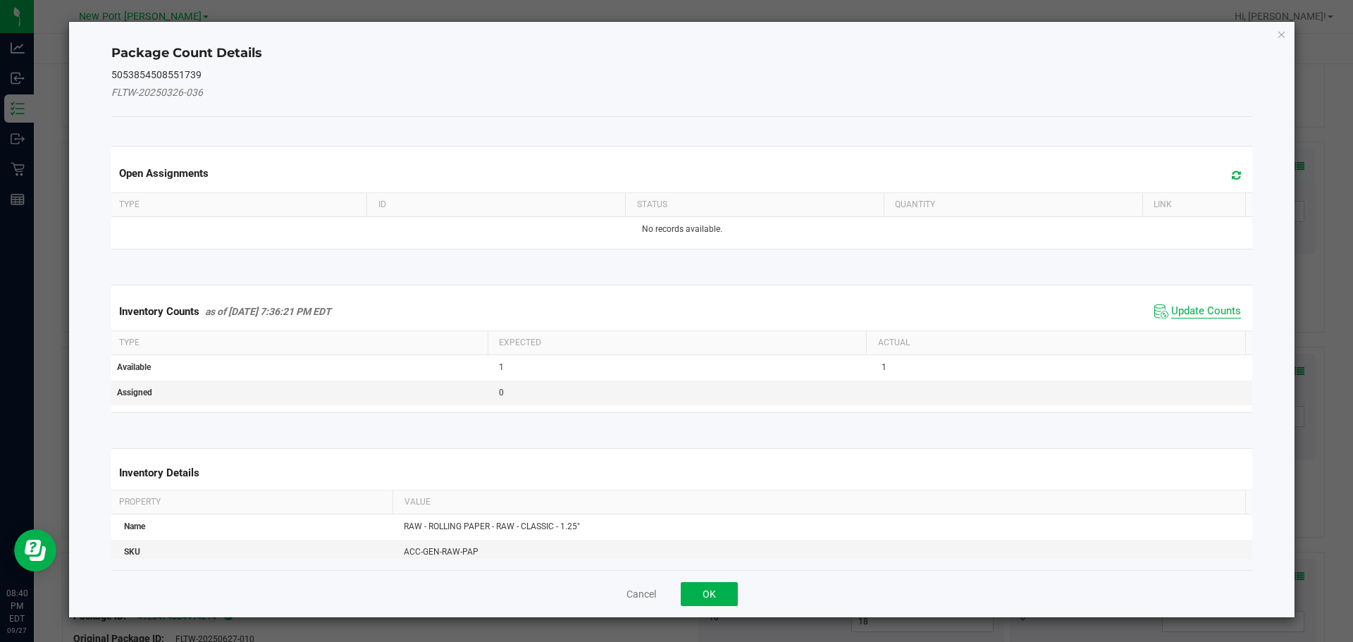
click at [1174, 316] on span "Update Counts" at bounding box center [1206, 311] width 70 height 14
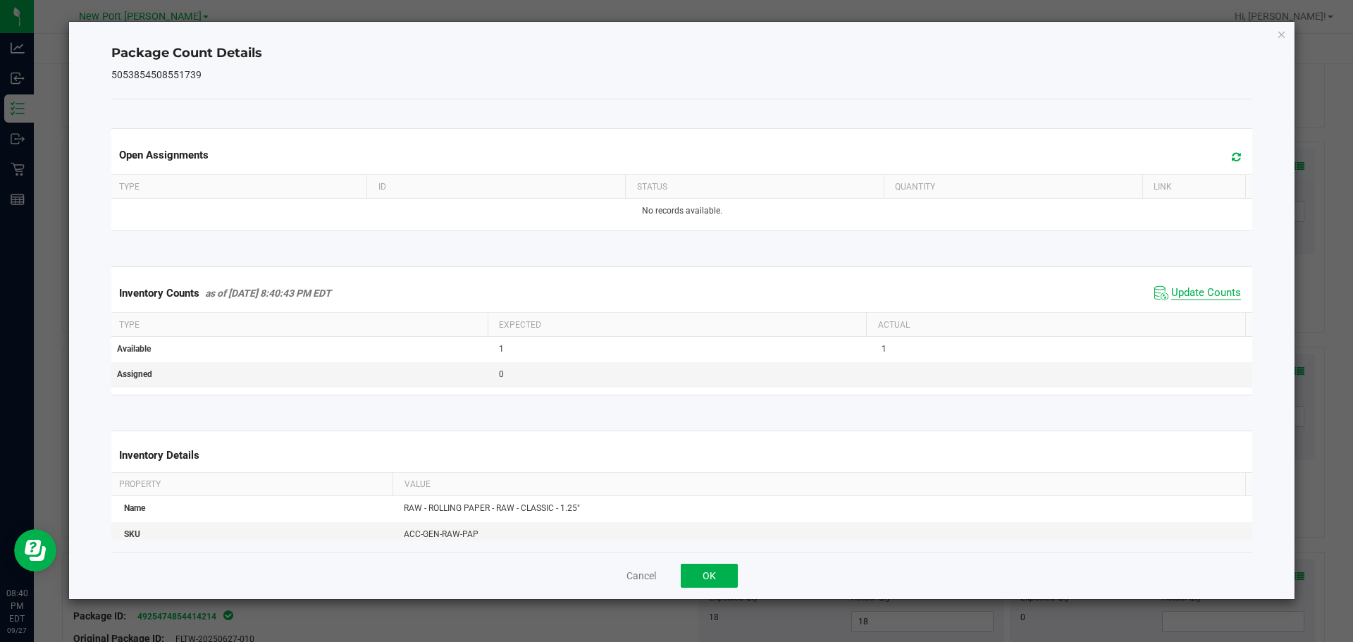
click at [1172, 294] on span "Update Counts" at bounding box center [1206, 293] width 70 height 14
click at [701, 568] on button "OK" at bounding box center [708, 576] width 57 height 24
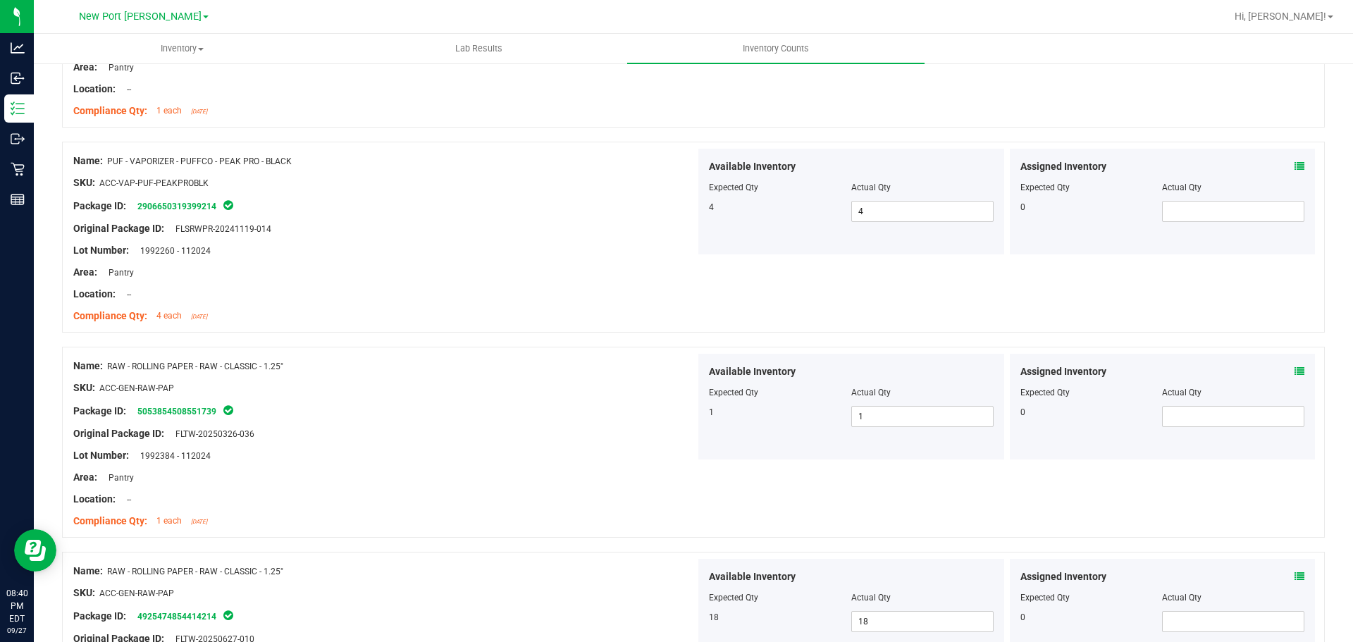
click at [1294, 570] on span at bounding box center [1299, 576] width 10 height 15
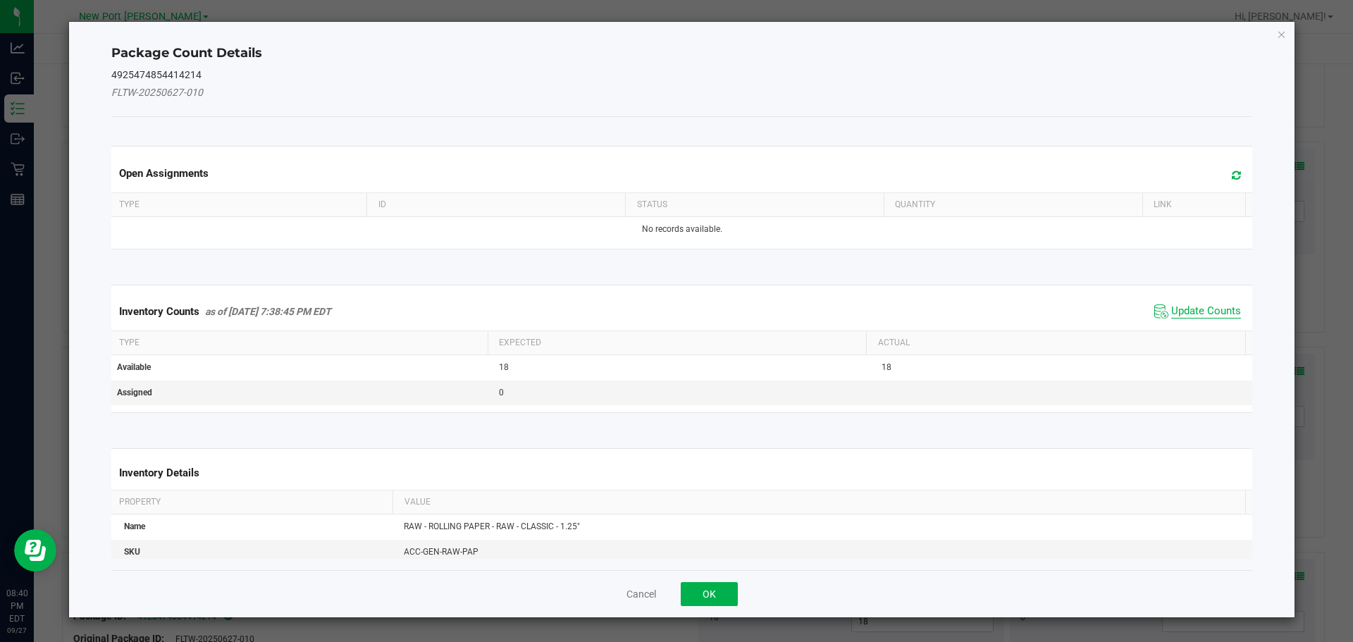
click at [1171, 311] on span "Update Counts" at bounding box center [1206, 311] width 70 height 14
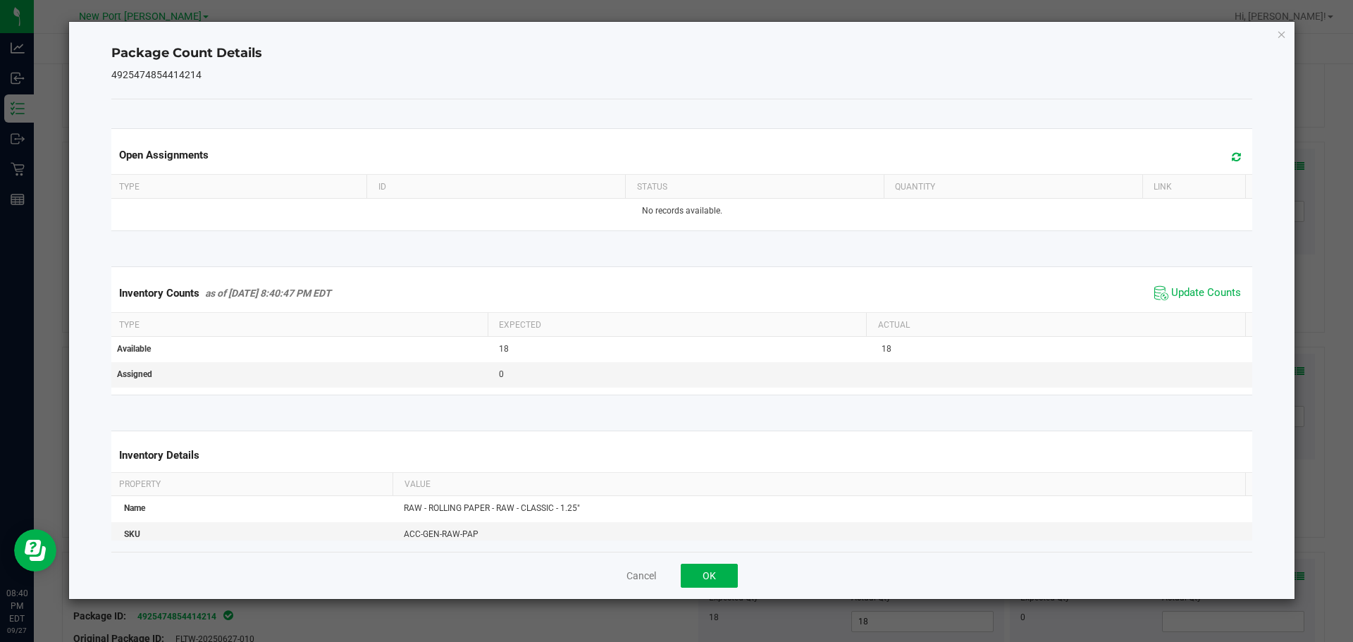
click at [1162, 301] on span "Update Counts" at bounding box center [1197, 292] width 94 height 21
click at [721, 564] on button "OK" at bounding box center [708, 576] width 57 height 24
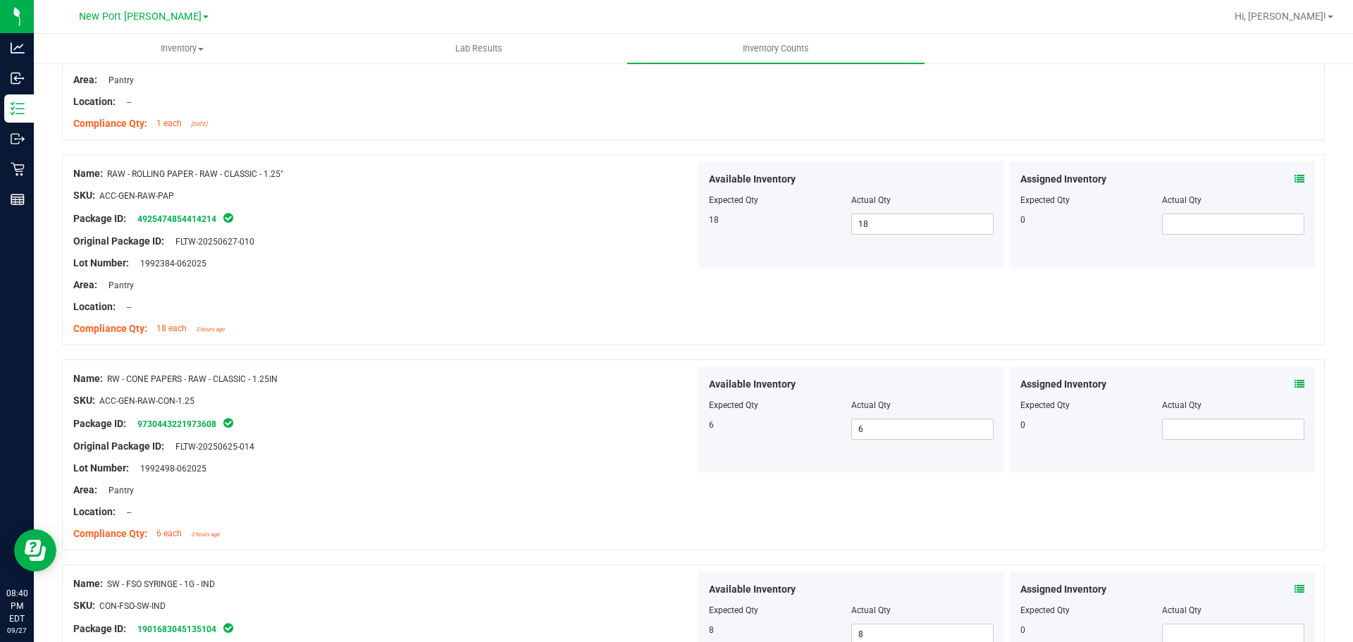
scroll to position [2661, 0]
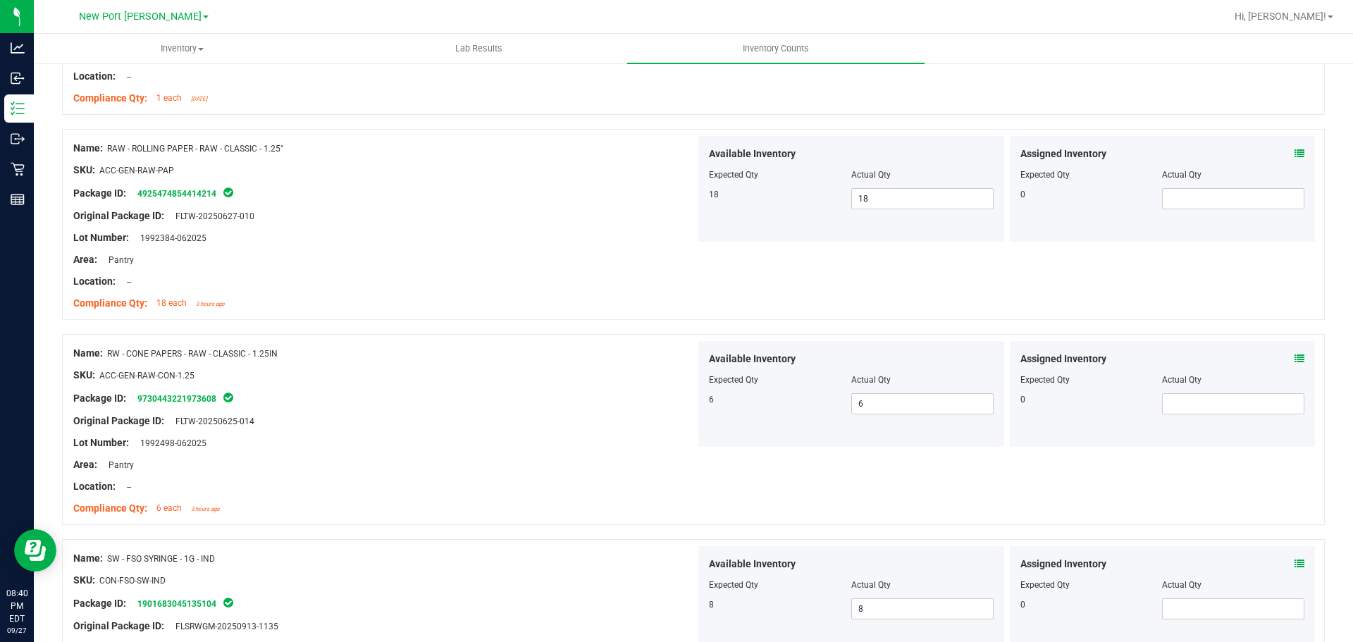
click at [1294, 355] on icon at bounding box center [1299, 359] width 10 height 10
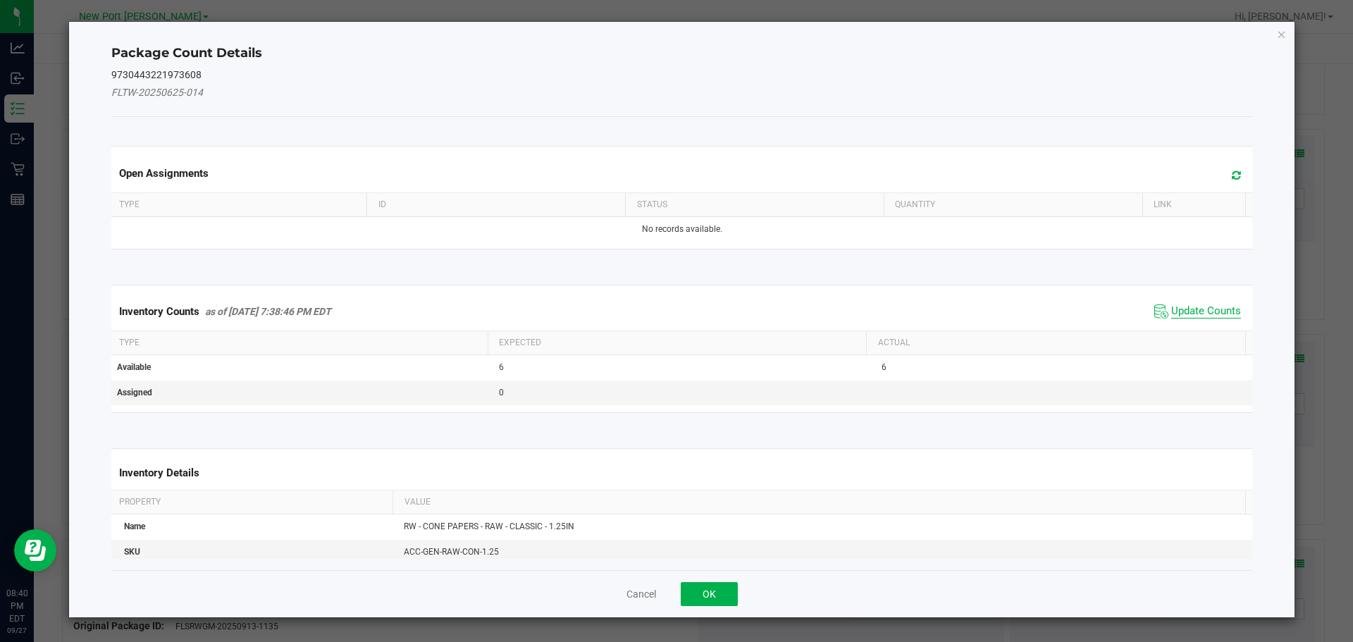
click at [1202, 306] on span "Update Counts" at bounding box center [1206, 311] width 70 height 14
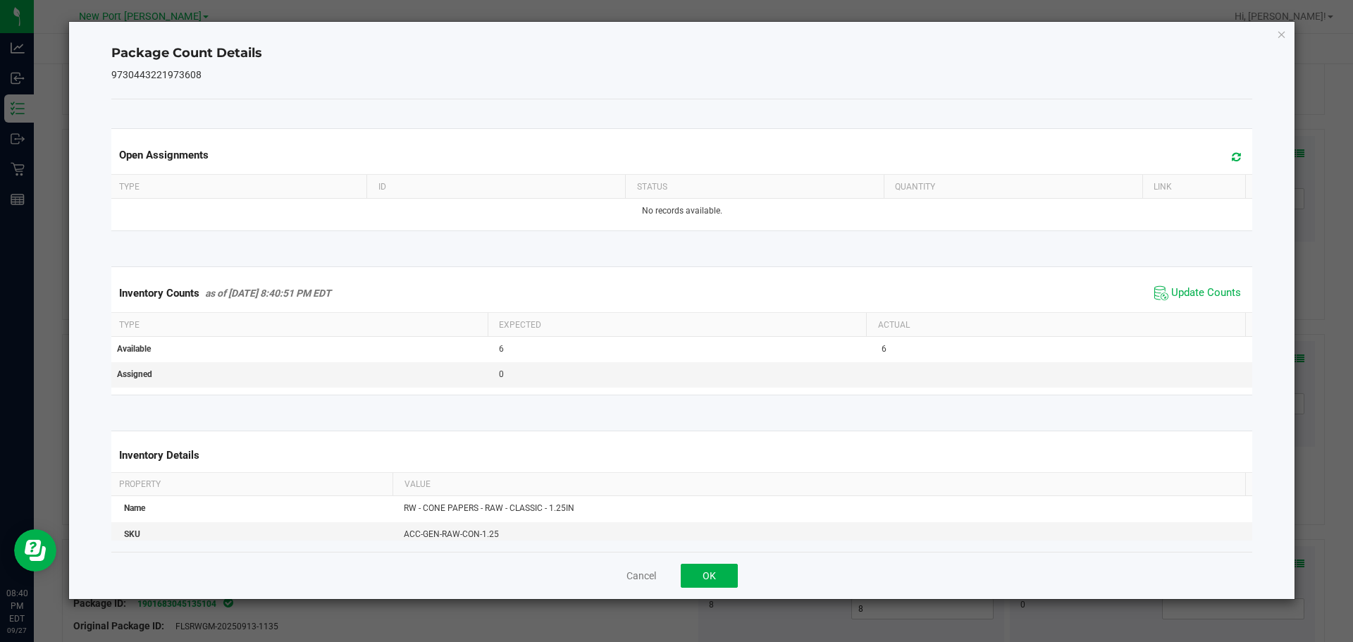
click at [1189, 284] on span "Update Counts" at bounding box center [1197, 292] width 94 height 21
click at [717, 568] on button "OK" at bounding box center [708, 576] width 57 height 24
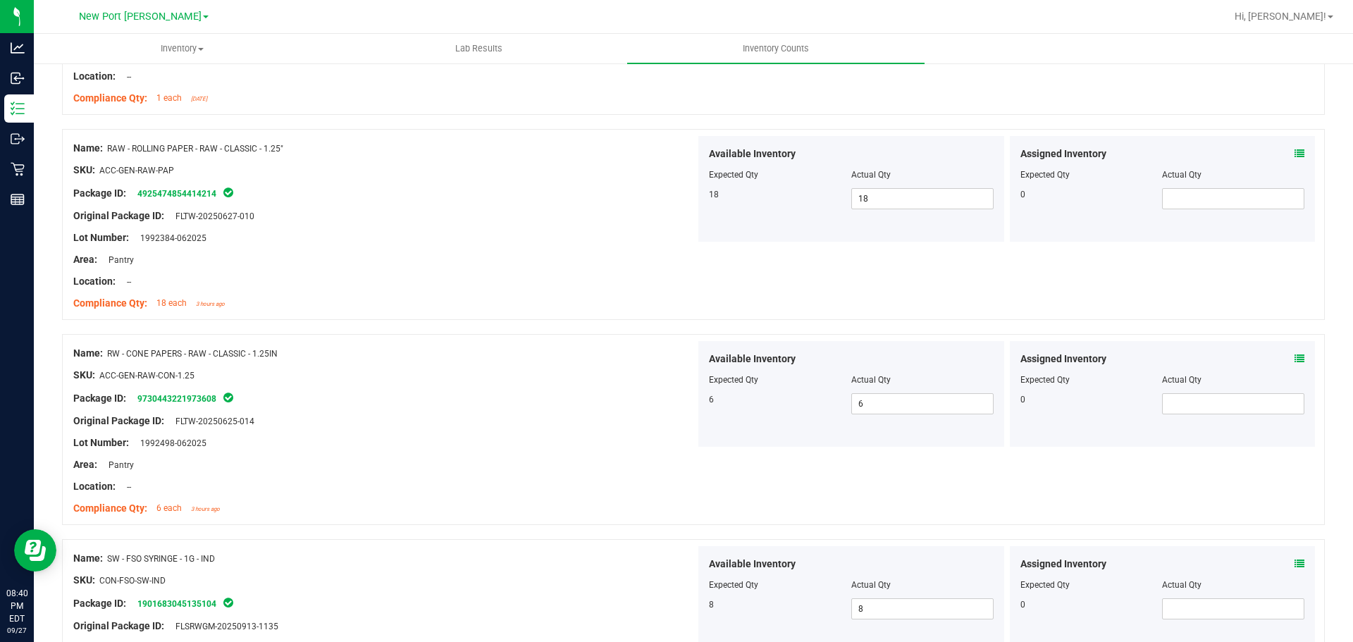
click at [1294, 564] on icon at bounding box center [1299, 564] width 10 height 10
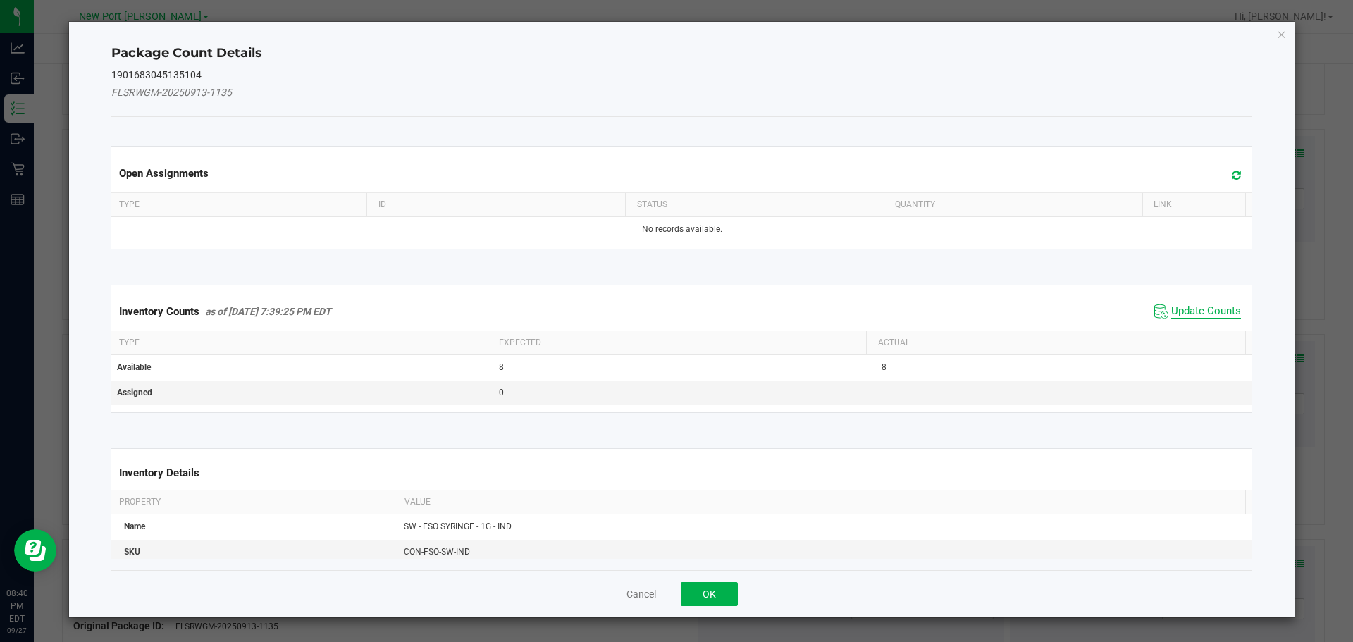
click at [1171, 316] on span "Update Counts" at bounding box center [1206, 311] width 70 height 14
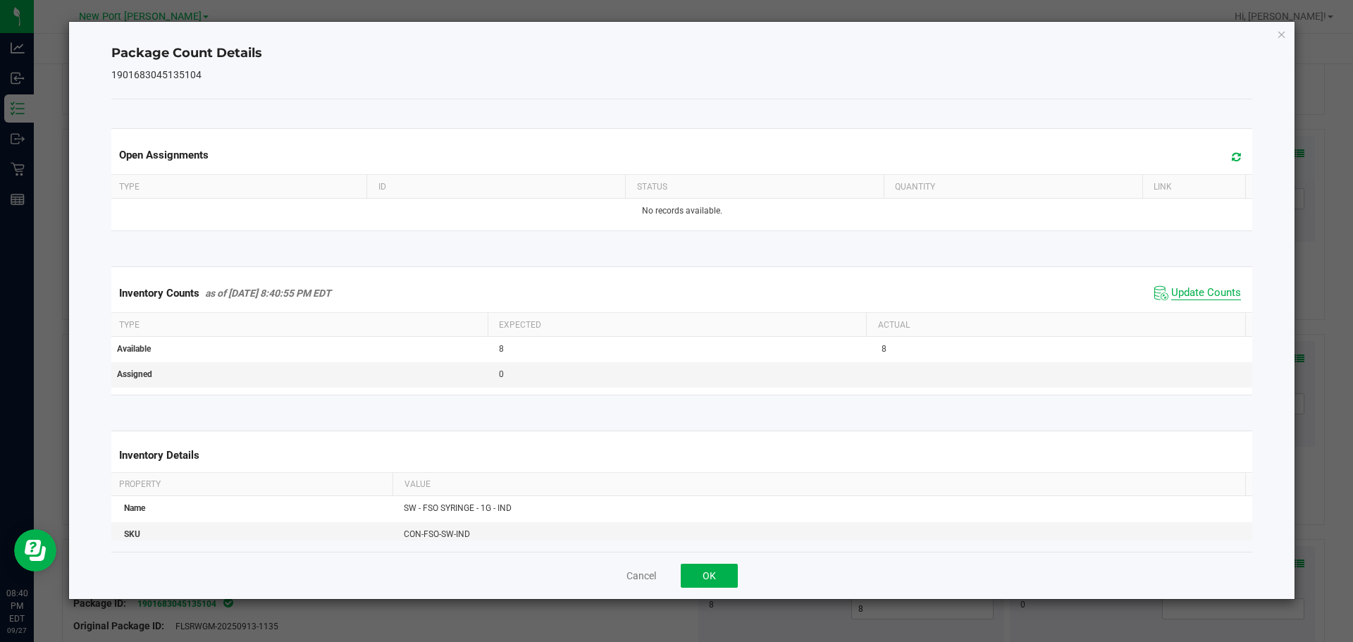
click at [1171, 300] on span "Update Counts" at bounding box center [1206, 293] width 70 height 14
click at [697, 575] on button "OK" at bounding box center [708, 576] width 57 height 24
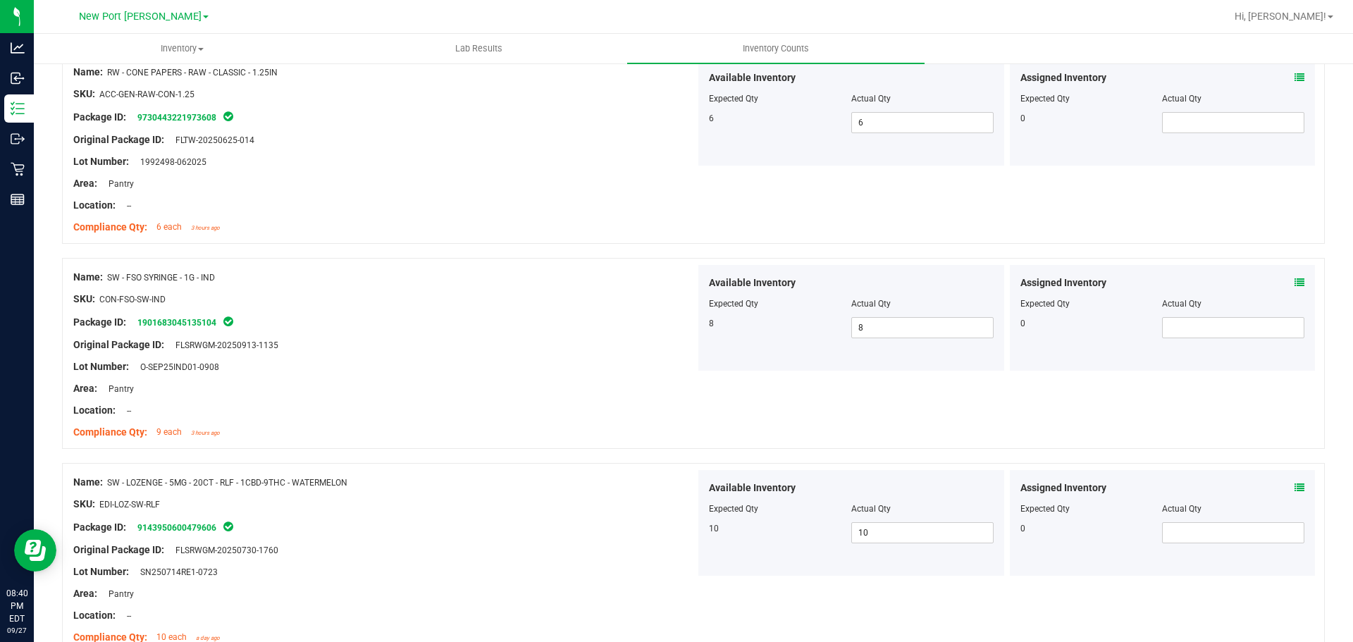
scroll to position [2942, 0]
click at [1294, 485] on icon at bounding box center [1299, 487] width 10 height 10
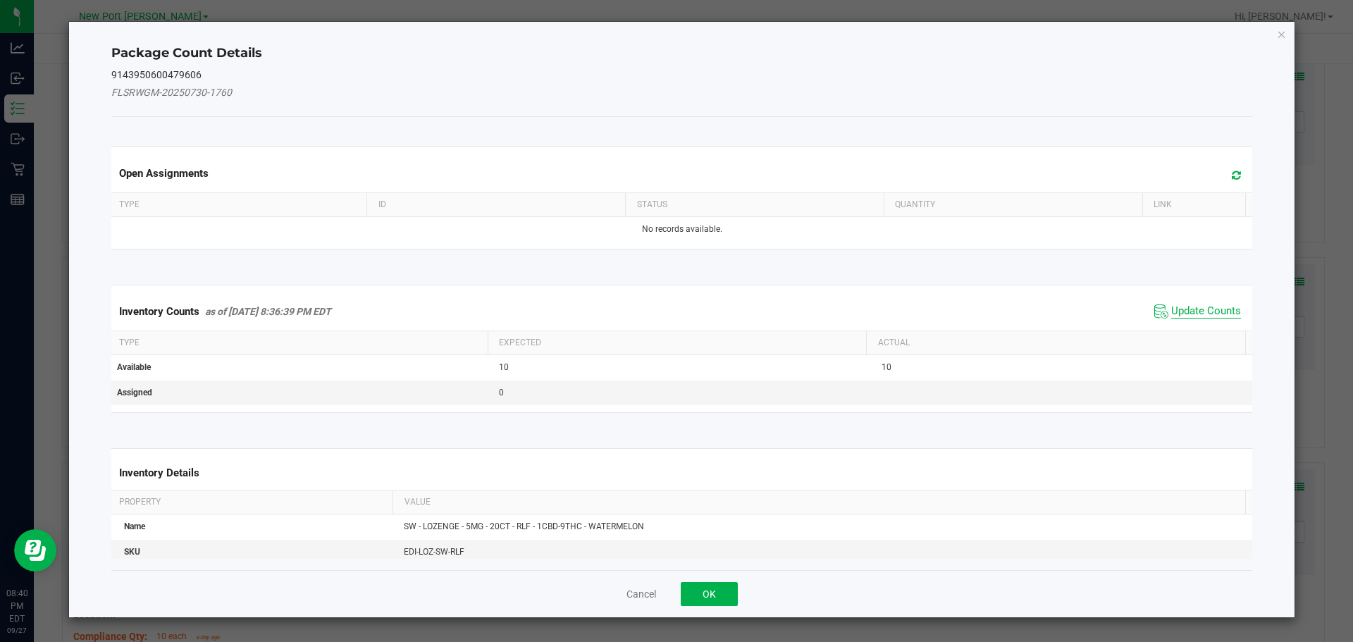
click at [1176, 318] on span "Update Counts" at bounding box center [1206, 311] width 70 height 14
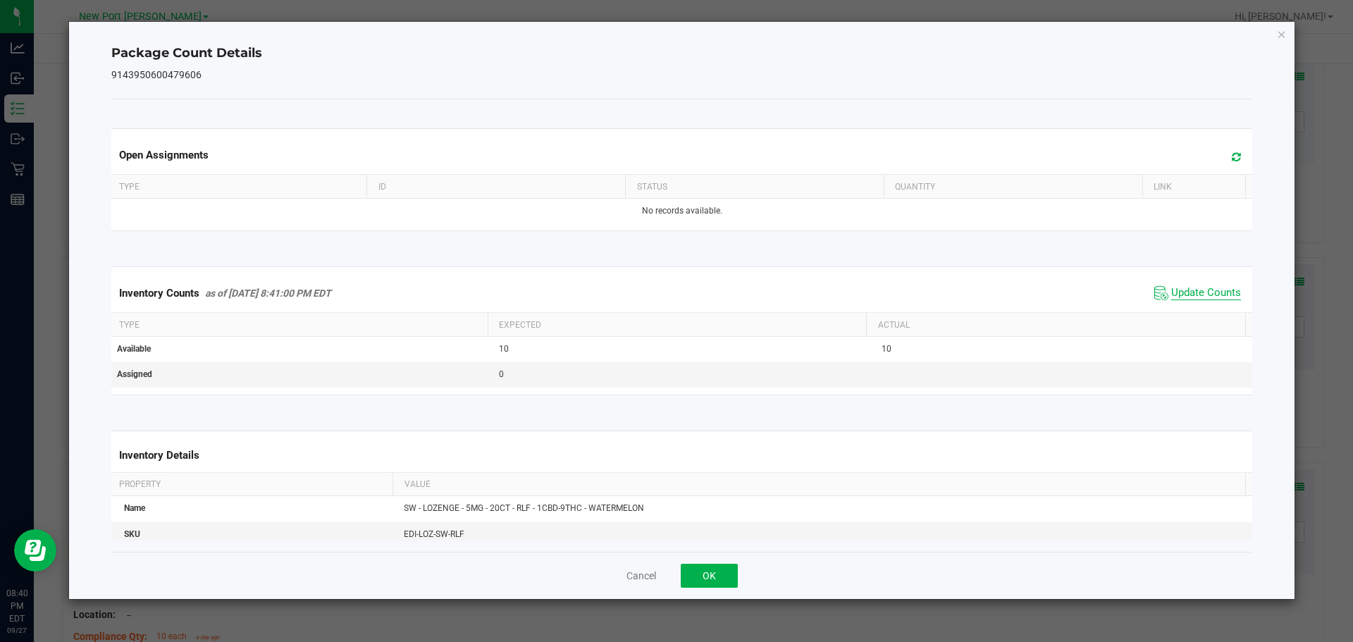
click at [1171, 296] on span "Update Counts" at bounding box center [1206, 293] width 70 height 14
click at [726, 568] on button "OK" at bounding box center [708, 576] width 57 height 24
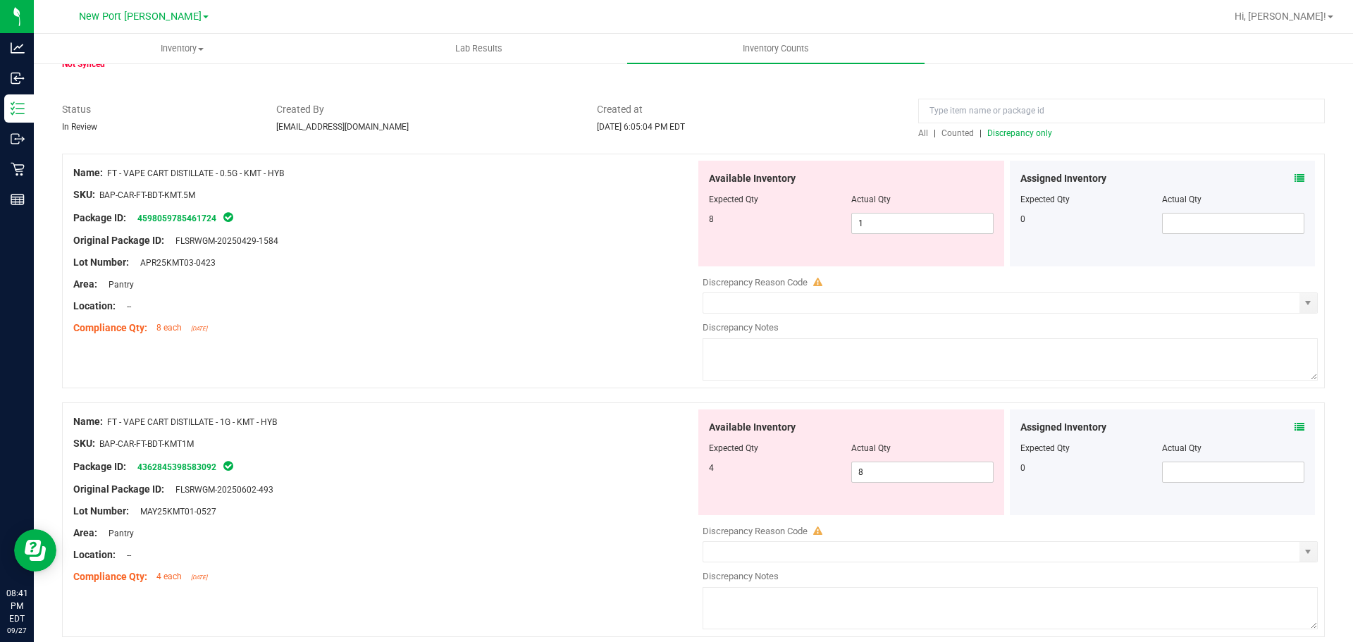
scroll to position [0, 0]
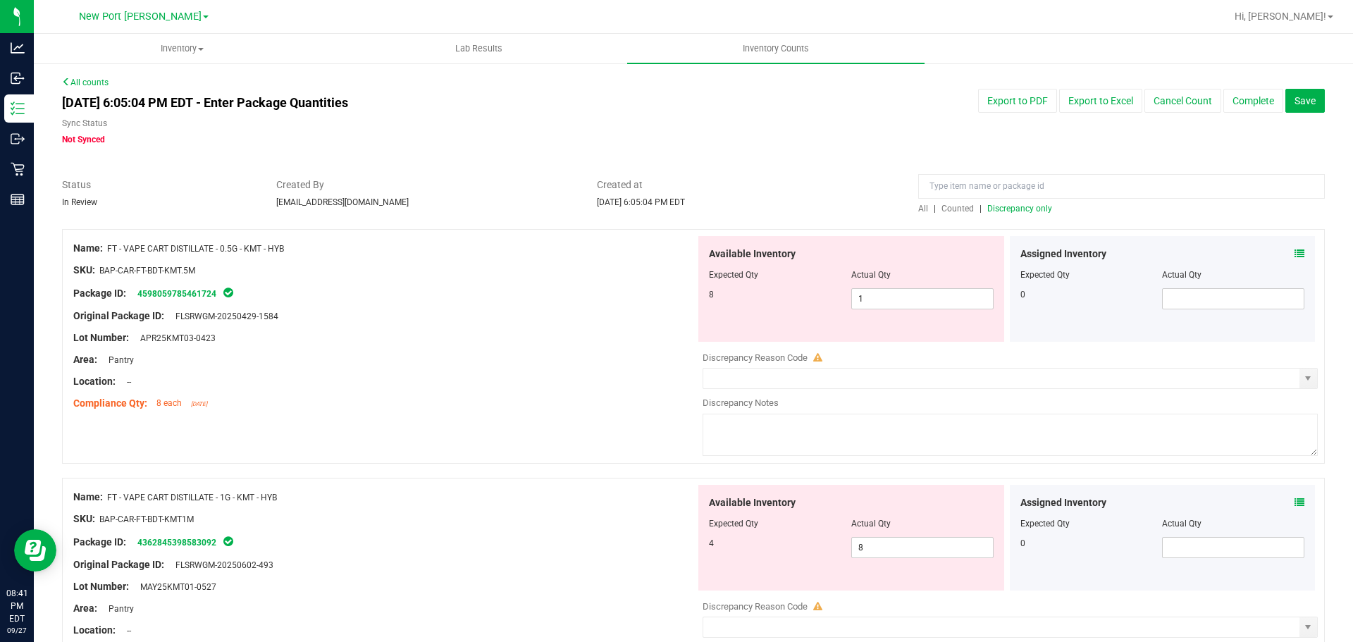
click at [993, 207] on span "Discrepancy only" at bounding box center [1019, 209] width 65 height 10
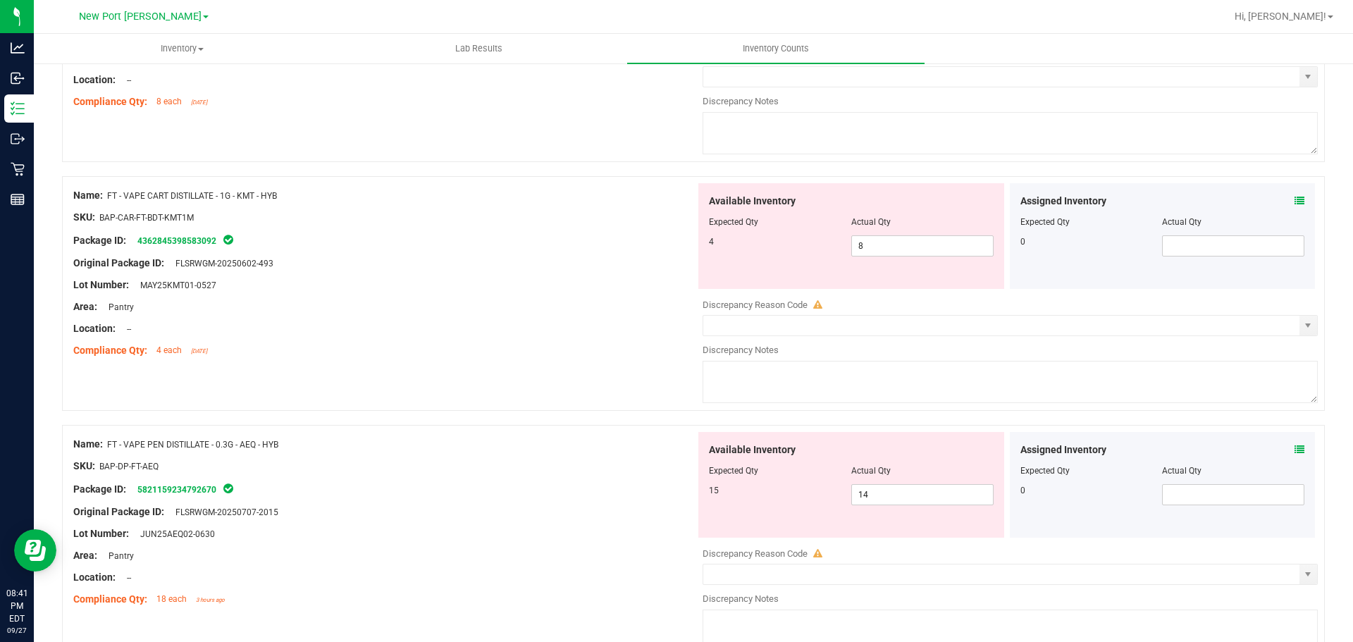
scroll to position [178, 0]
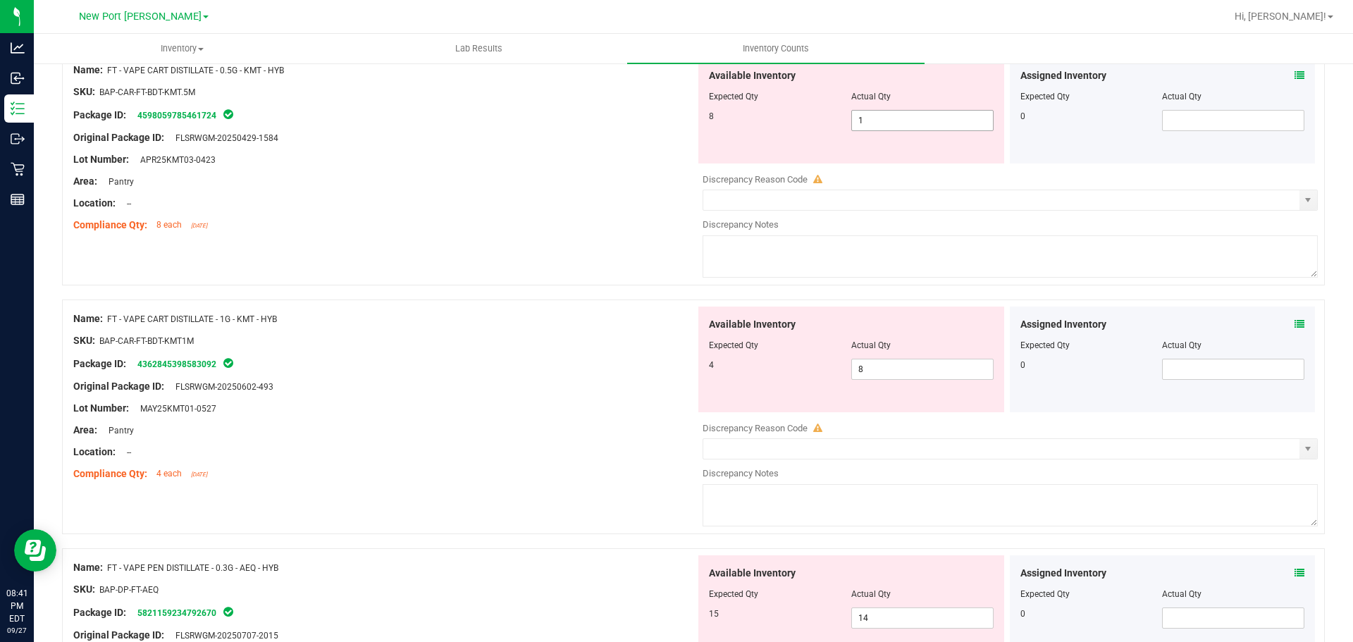
drag, startPoint x: 916, startPoint y: 122, endPoint x: 804, endPoint y: 119, distance: 112.7
click at [804, 119] on div "8 1 1" at bounding box center [851, 120] width 285 height 21
type input "8"
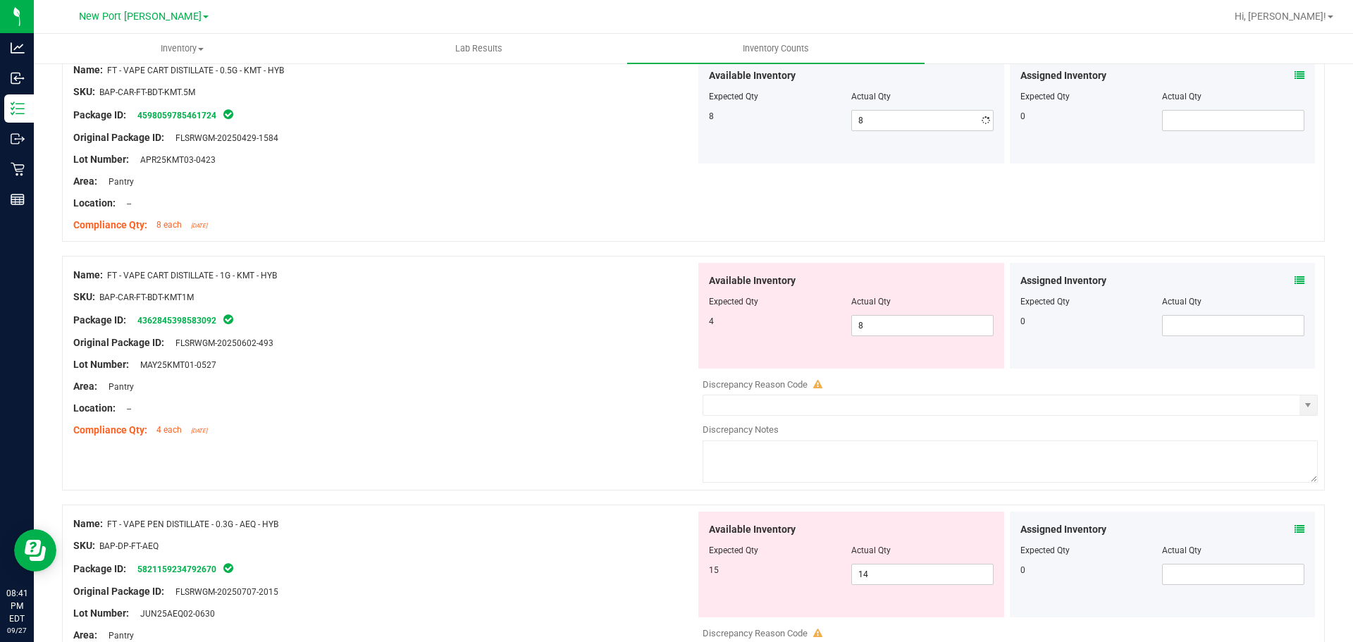
drag, startPoint x: 636, startPoint y: 165, endPoint x: 821, endPoint y: 112, distance: 192.7
click at [639, 164] on div "Name: FT - VAPE CART DISTILLATE - 0.5G - KMT - HYB SKU: BAP-CAR-FT-BDT-KMT.5M P…" at bounding box center [384, 148] width 622 height 180
click at [1294, 71] on icon at bounding box center [1299, 75] width 10 height 10
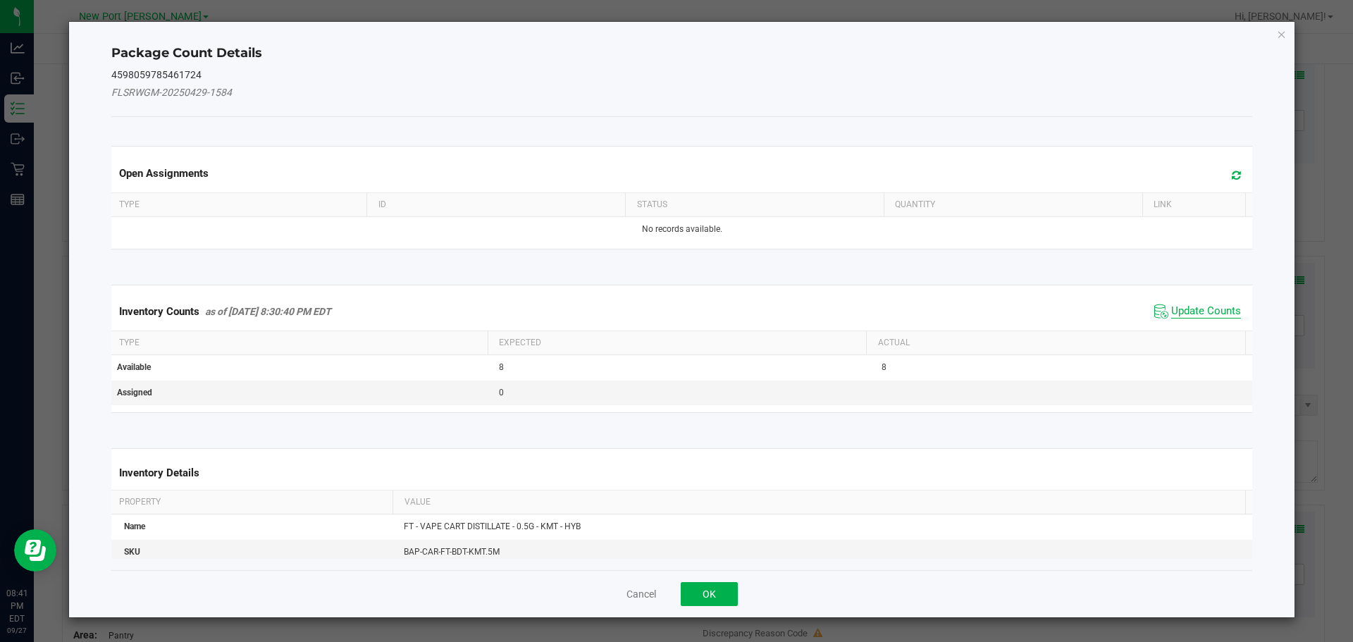
click at [1178, 311] on span "Update Counts" at bounding box center [1206, 311] width 70 height 14
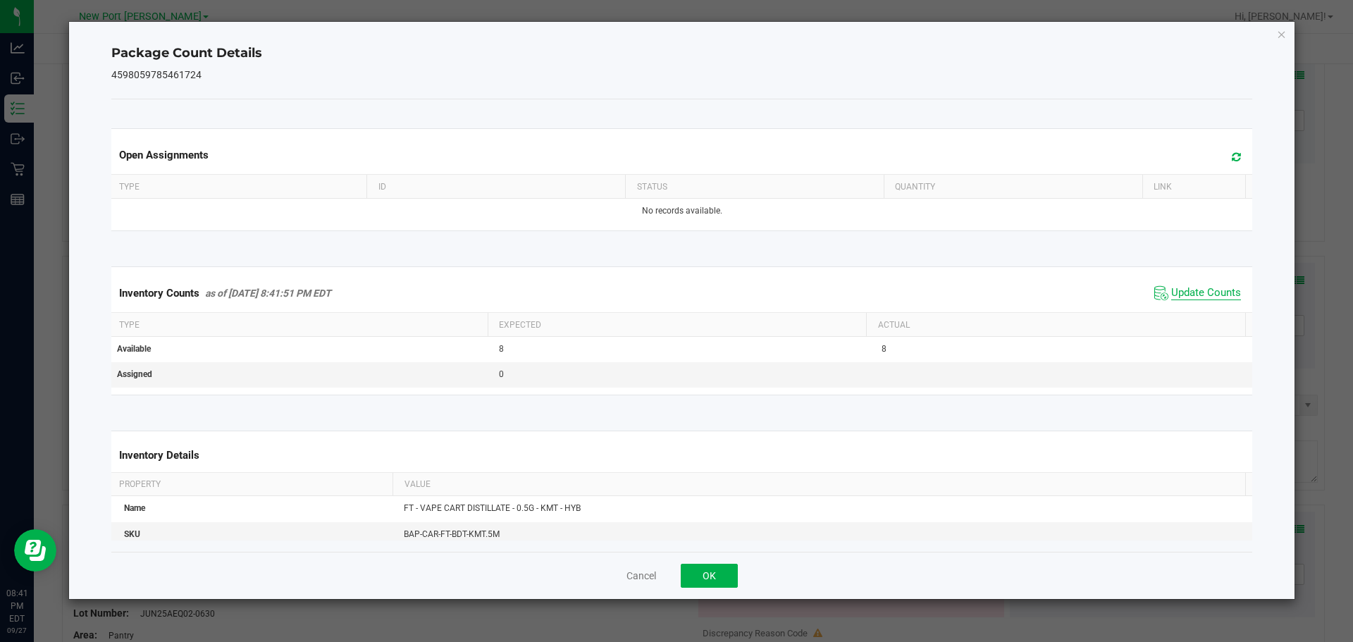
click at [1177, 291] on span "Update Counts" at bounding box center [1206, 293] width 70 height 14
click at [1178, 290] on span "Update Counts" at bounding box center [1206, 293] width 70 height 14
click at [1200, 289] on span "Update Counts" at bounding box center [1206, 293] width 70 height 14
click at [1179, 292] on span "Update Counts" at bounding box center [1206, 293] width 70 height 14
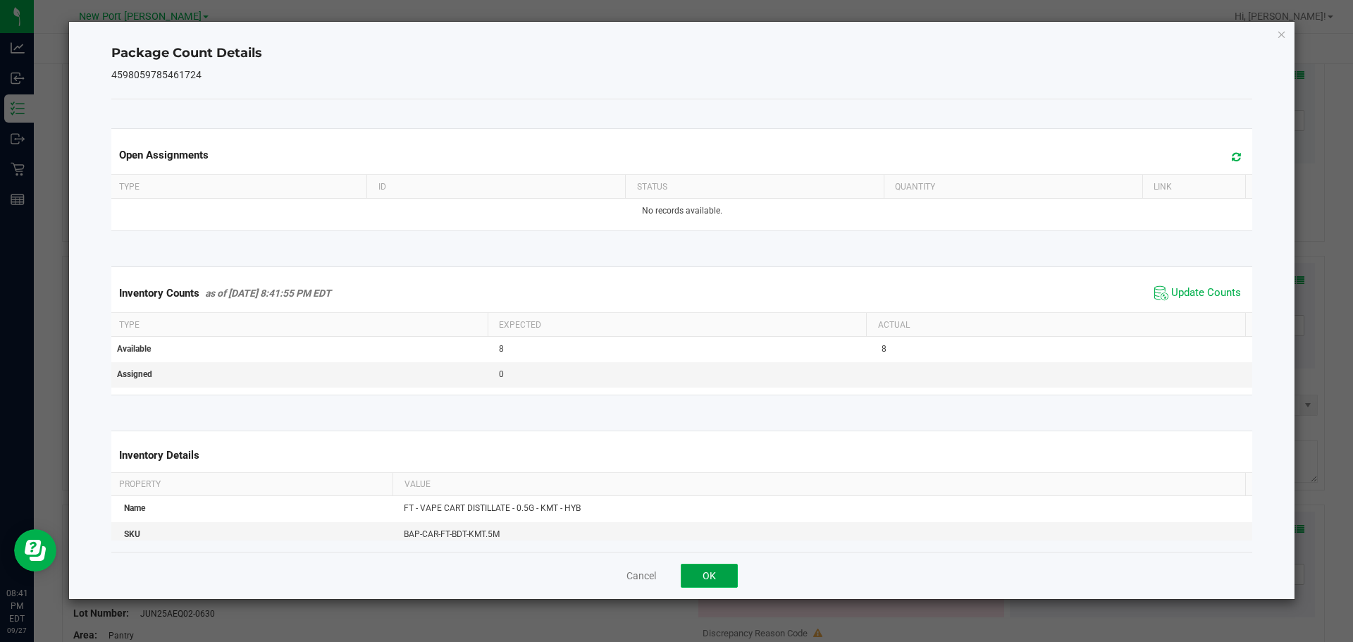
click at [710, 568] on button "OK" at bounding box center [708, 576] width 57 height 24
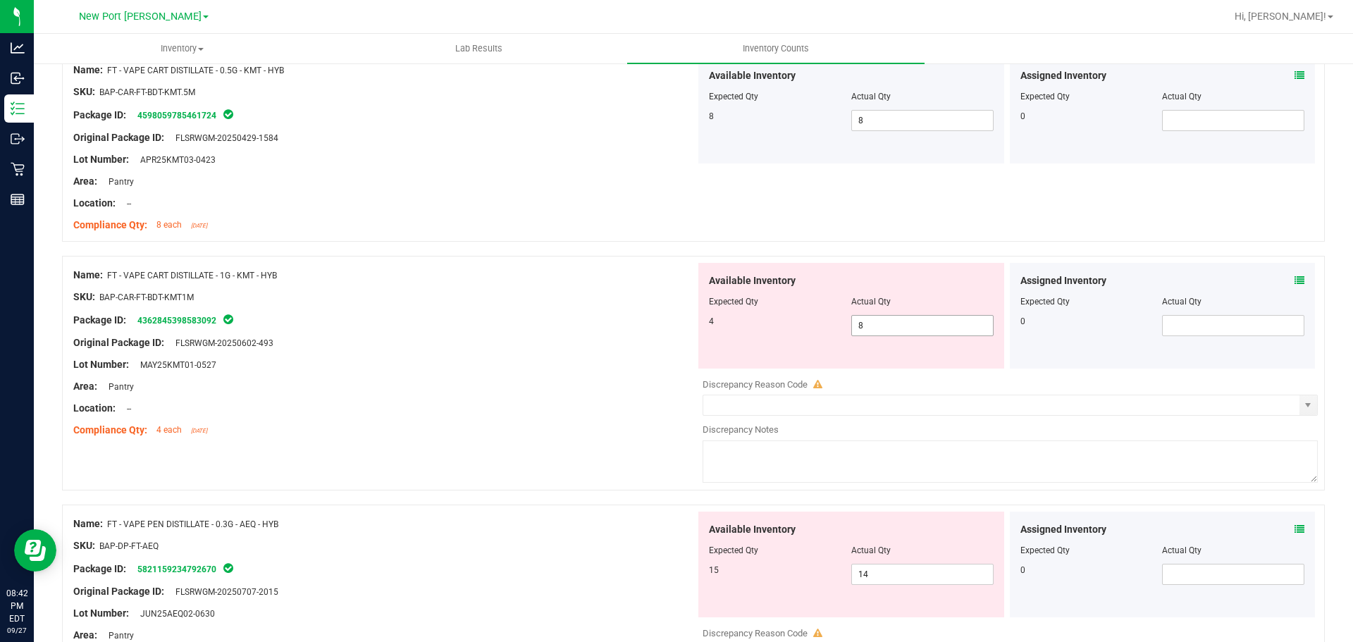
drag, startPoint x: 888, startPoint y: 318, endPoint x: 767, endPoint y: 319, distance: 121.2
click at [767, 319] on div "4 8 8" at bounding box center [851, 325] width 285 height 21
type input "4"
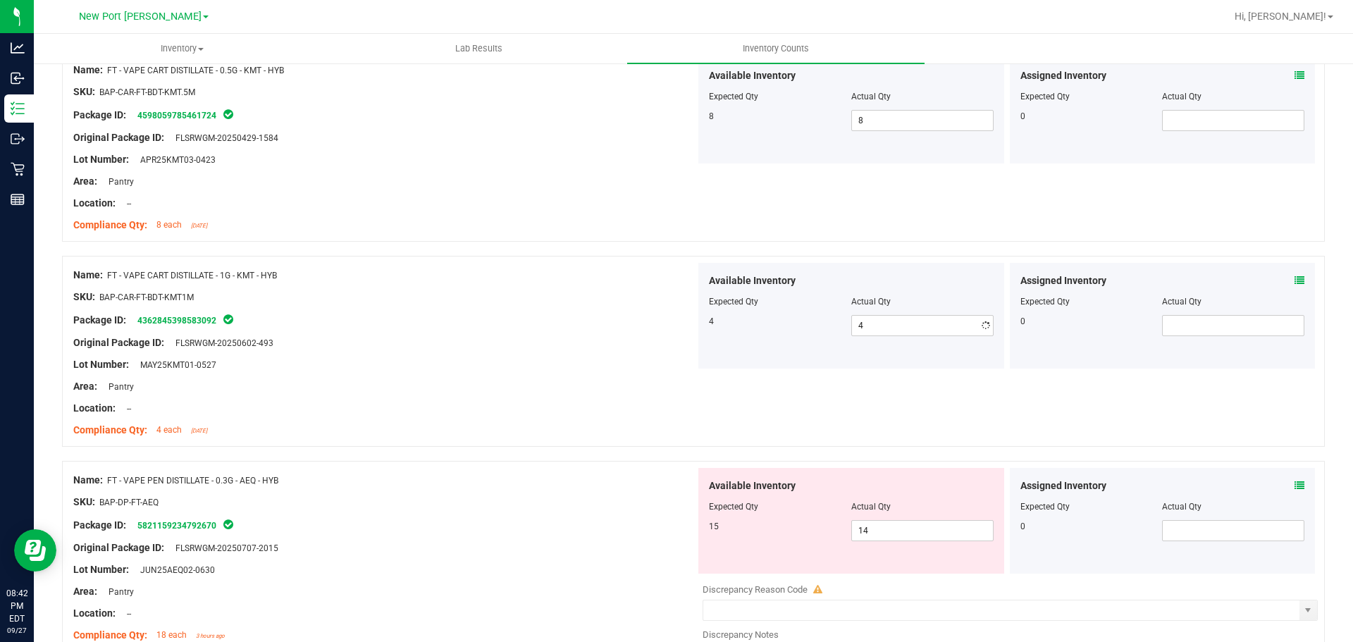
click at [1294, 280] on icon at bounding box center [1299, 280] width 10 height 10
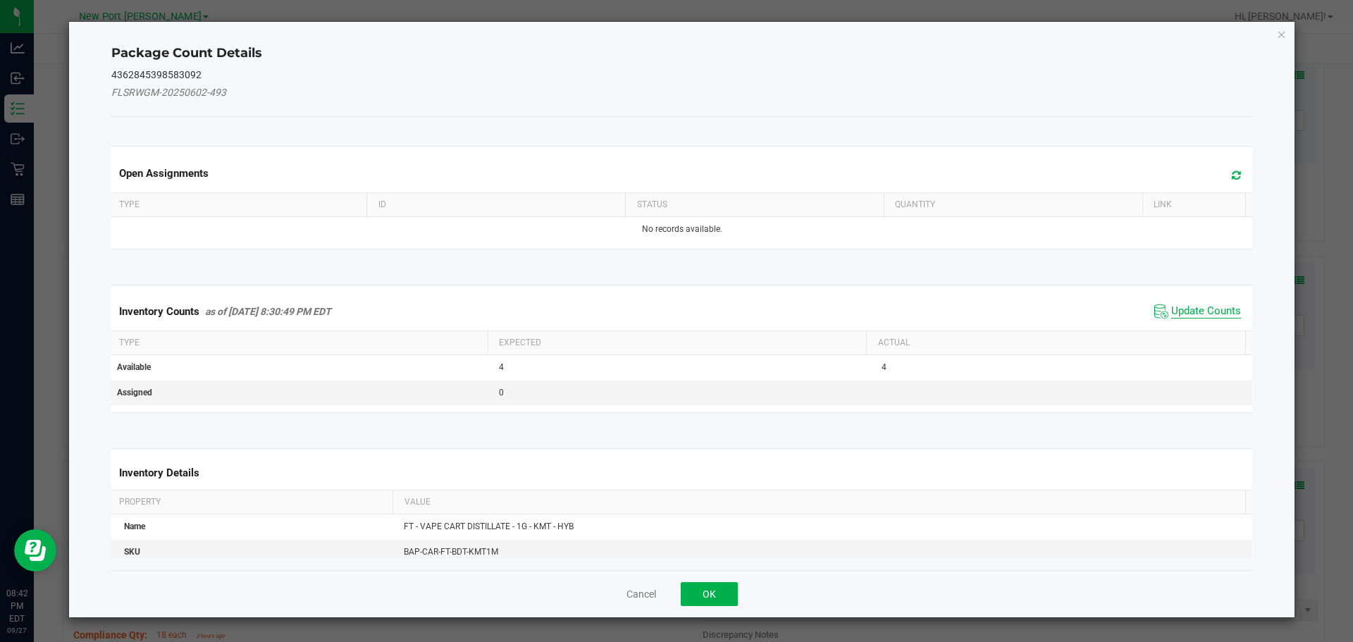
click at [1174, 305] on span "Update Counts" at bounding box center [1206, 311] width 70 height 14
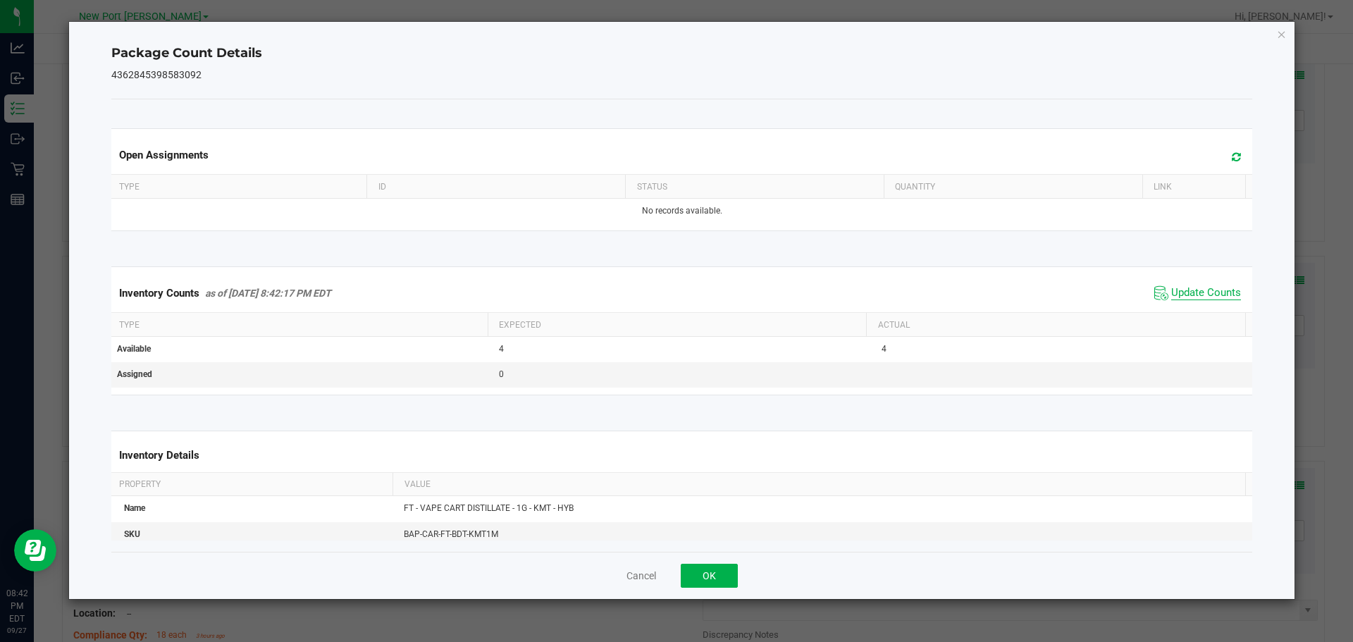
click at [1186, 294] on span "Update Counts" at bounding box center [1206, 293] width 70 height 14
click at [1185, 285] on span "Update Counts" at bounding box center [1197, 292] width 94 height 21
click at [723, 577] on button "OK" at bounding box center [708, 576] width 57 height 24
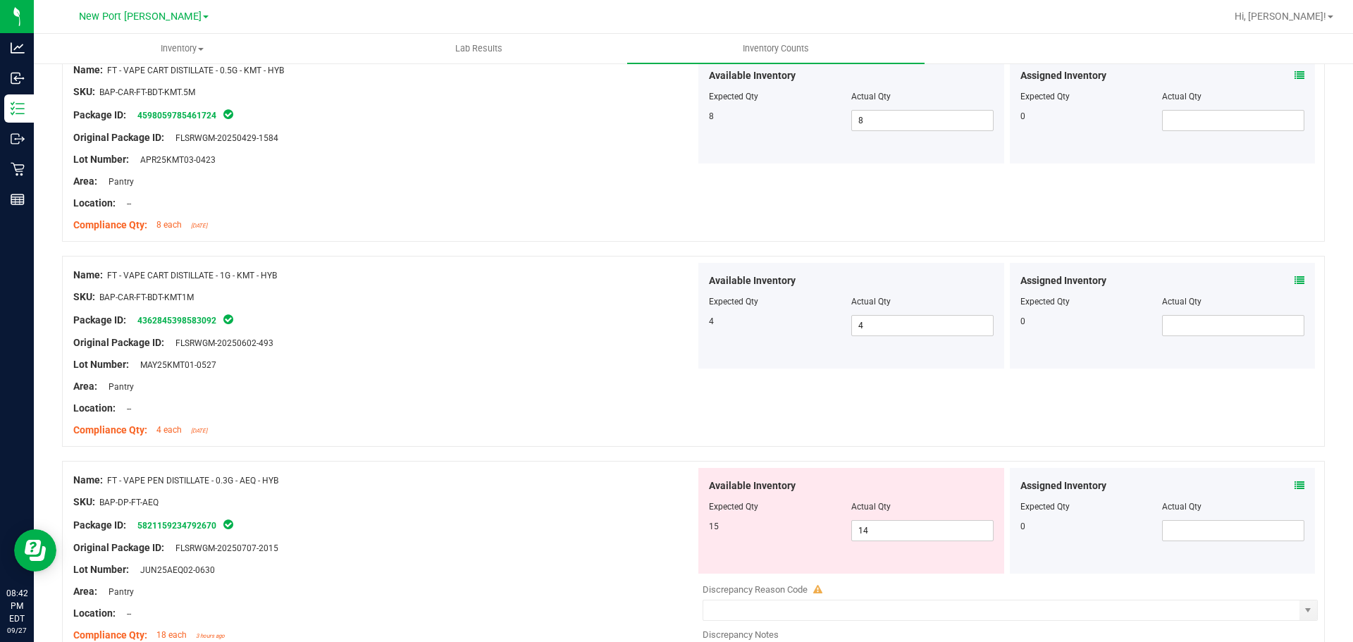
click at [1294, 74] on icon at bounding box center [1299, 75] width 10 height 10
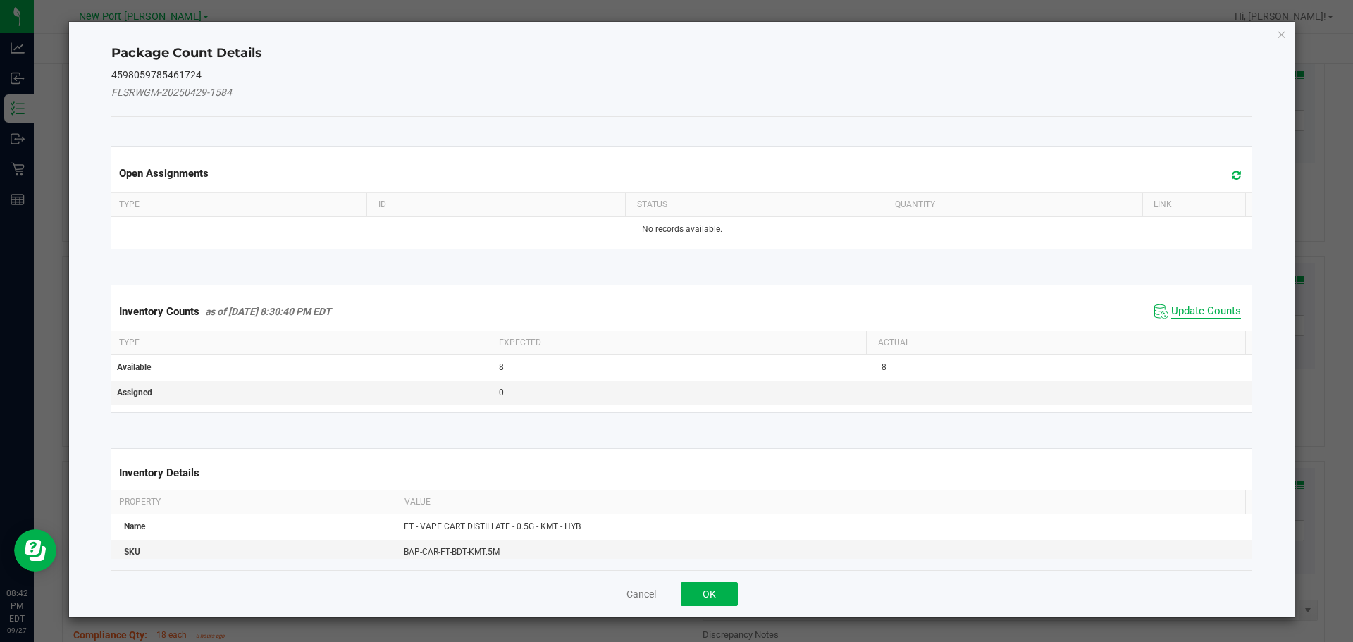
click at [1210, 316] on span "Update Counts" at bounding box center [1206, 311] width 70 height 14
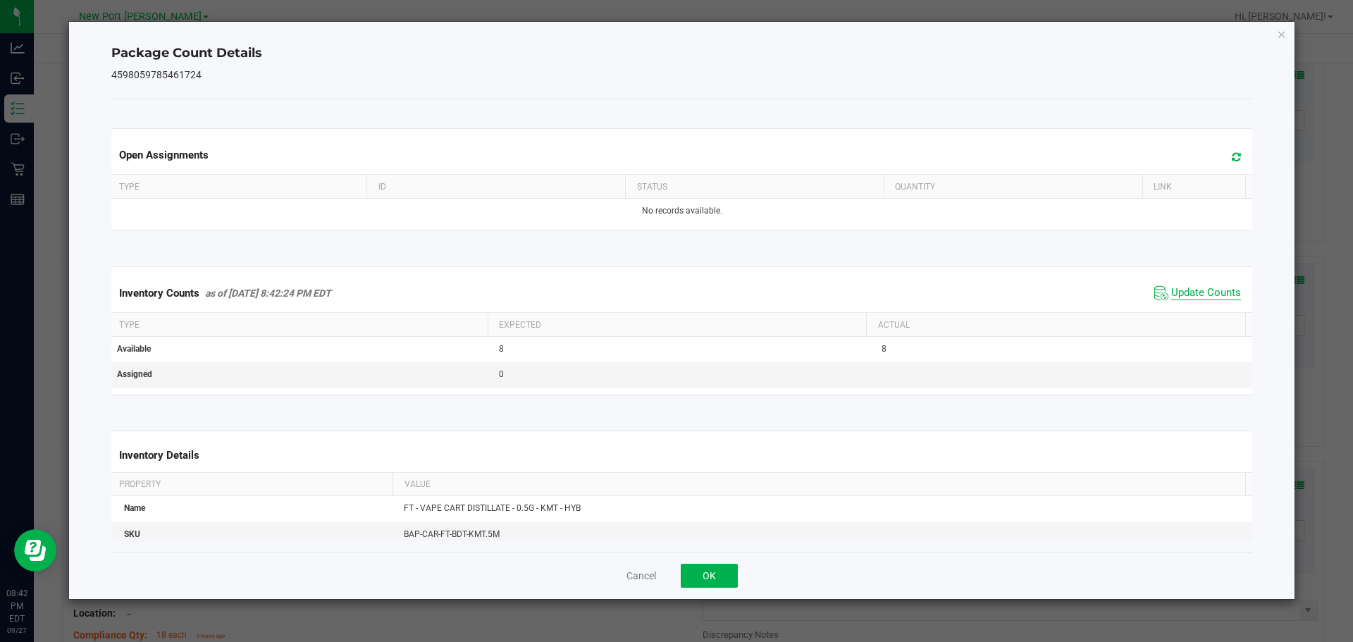
click at [1199, 296] on span "Update Counts" at bounding box center [1206, 293] width 70 height 14
click at [726, 571] on button "OK" at bounding box center [708, 576] width 57 height 24
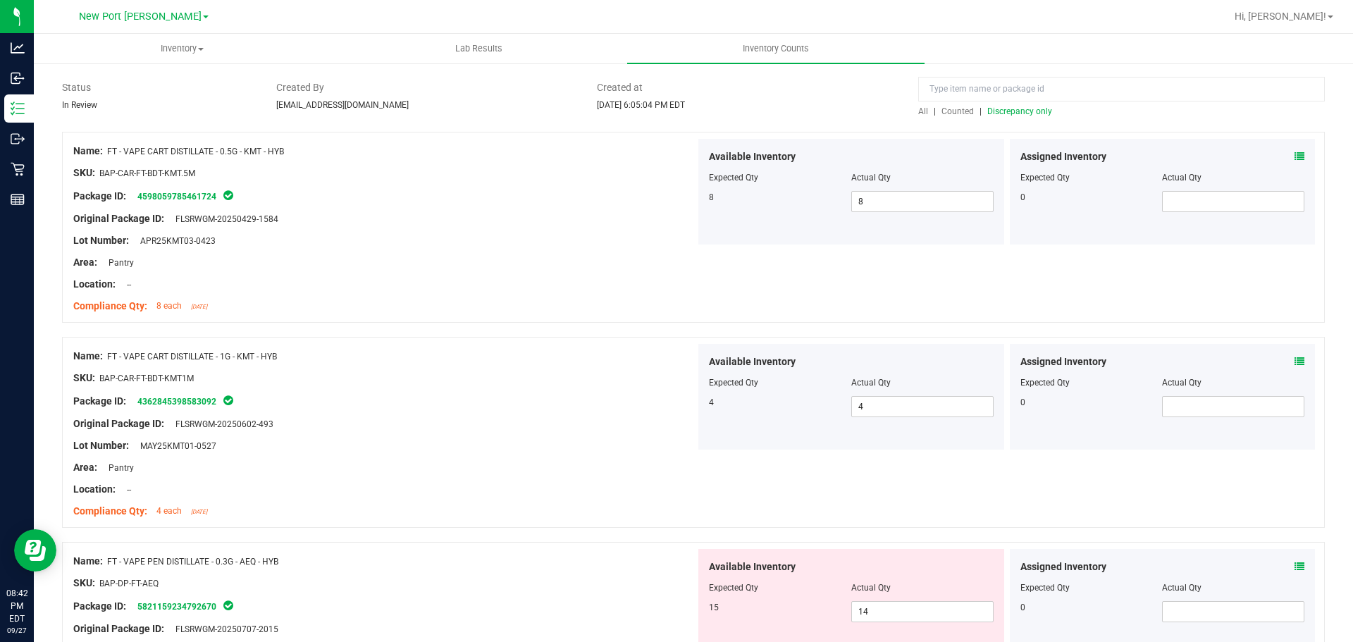
scroll to position [0, 0]
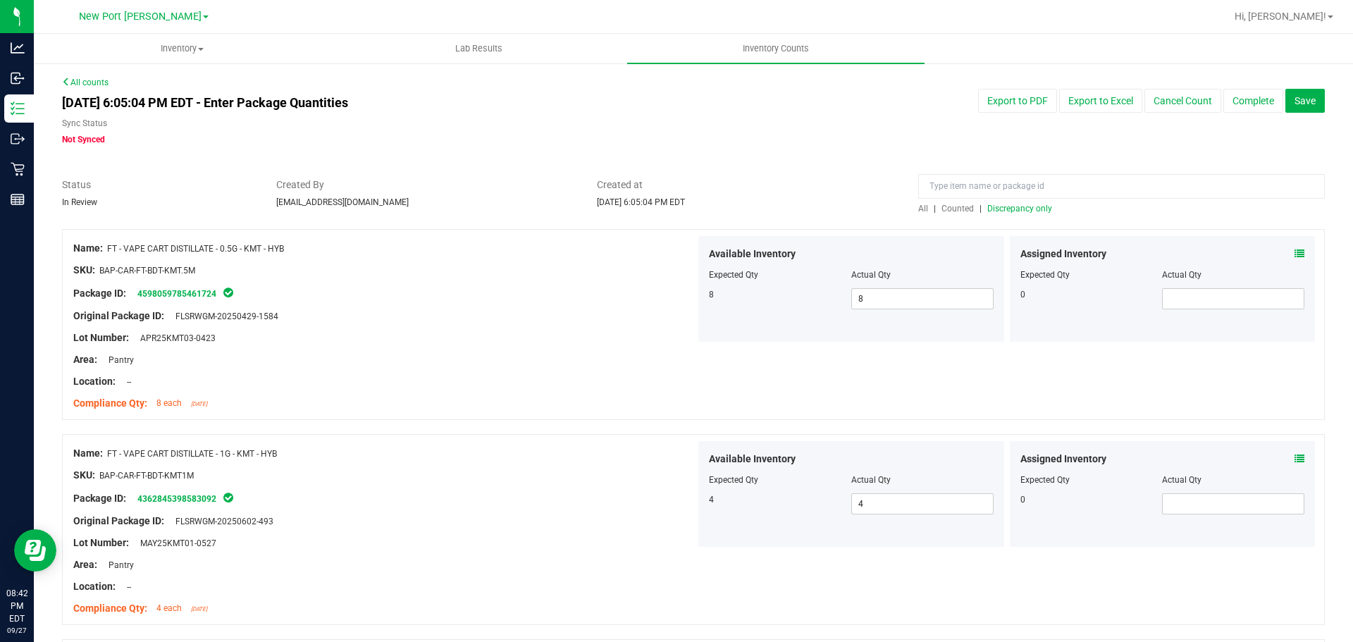
click at [1013, 213] on span "Discrepancy only" at bounding box center [1019, 209] width 65 height 10
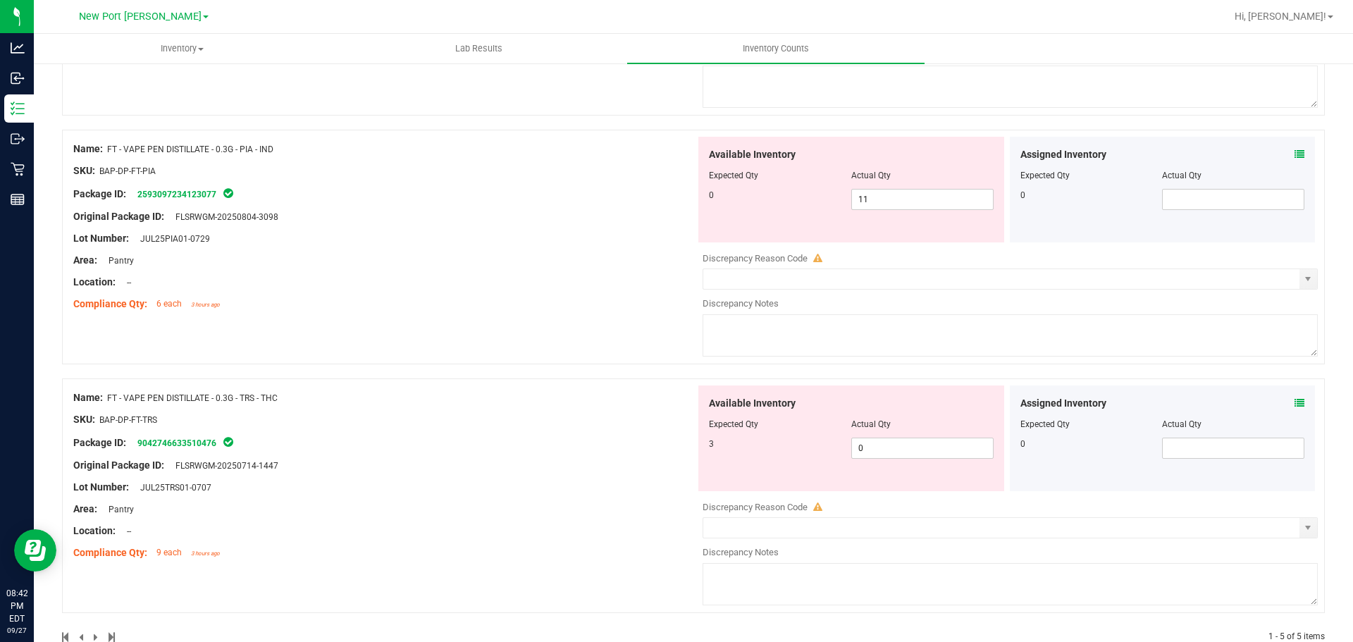
scroll to position [878, 0]
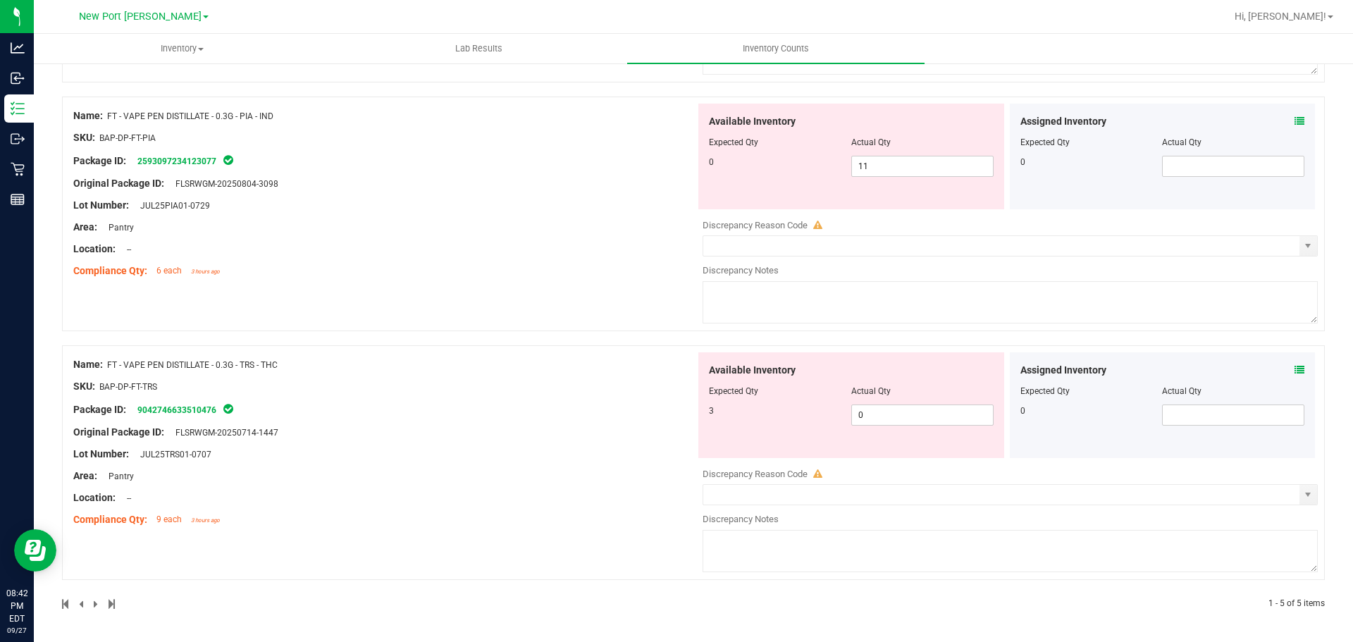
drag, startPoint x: 286, startPoint y: 357, endPoint x: 110, endPoint y: 371, distance: 176.7
click at [110, 371] on div "Name: FT - VAPE PEN DISTILLATE - 0.3G - TRS - THC" at bounding box center [384, 364] width 622 height 15
copy span "FT - VAPE PEN DISTILLATE - 0.3G - TRS - THC"
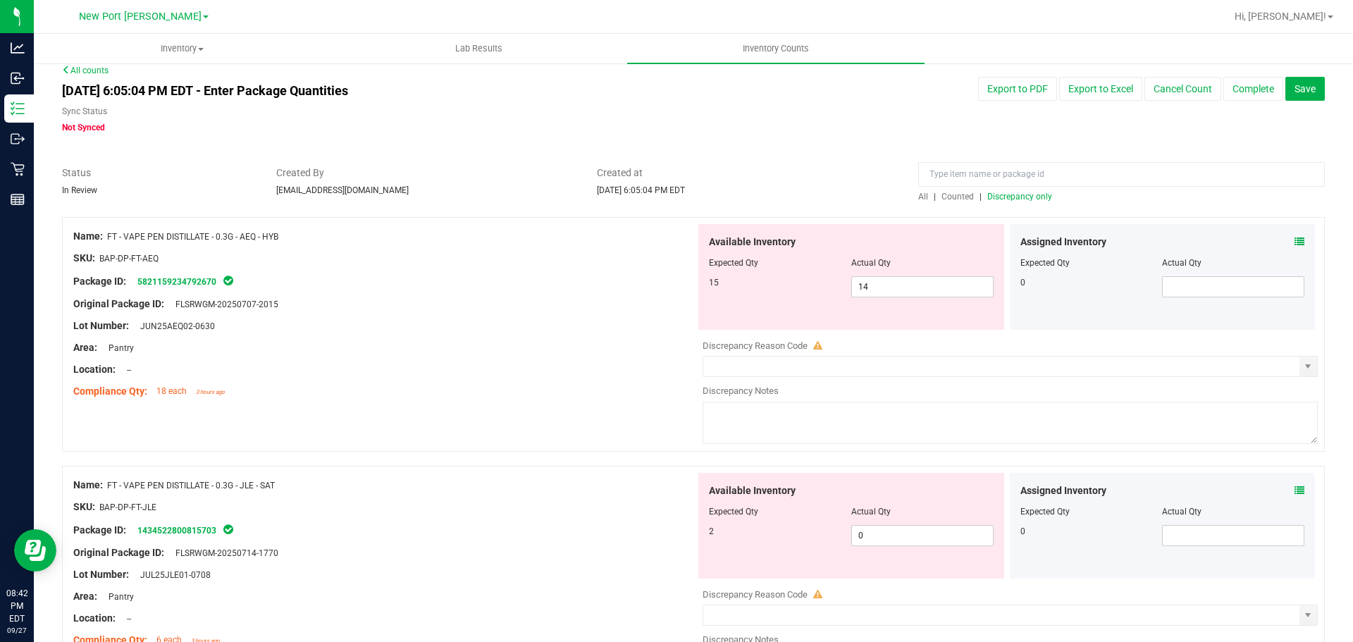
scroll to position [0, 0]
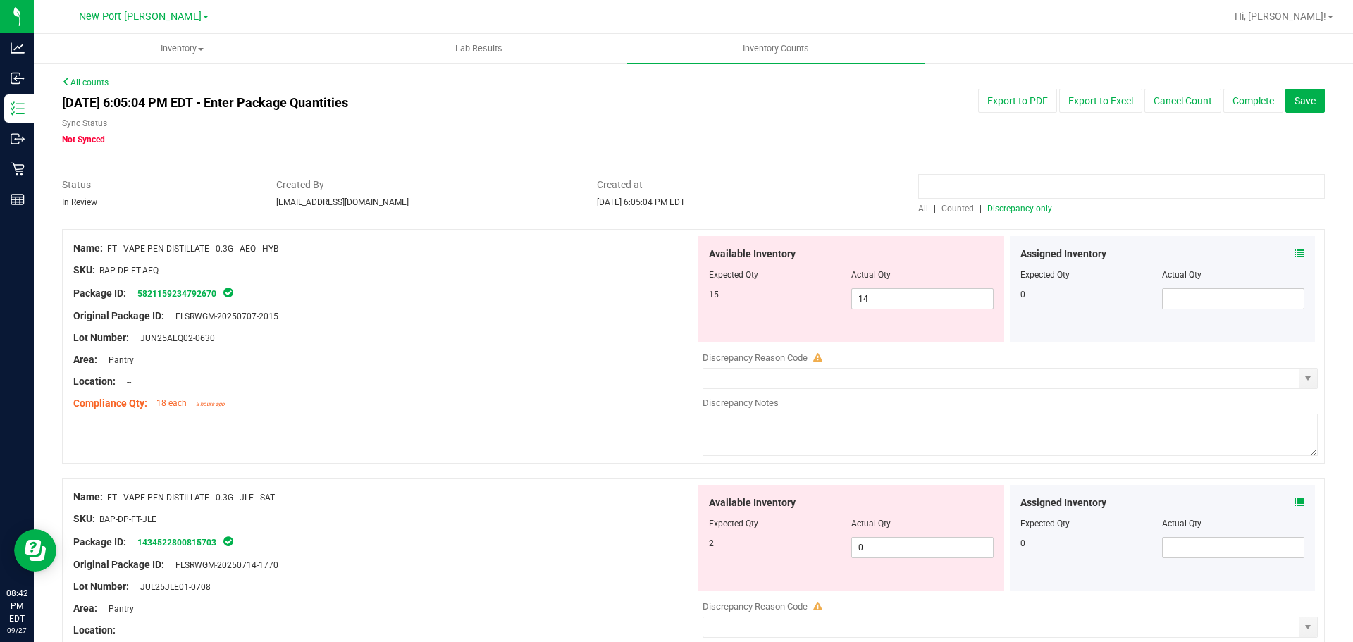
paste input "FT - VAPE PEN DISTILLATE - 0.3G - TRS - THC"
type input "FT - VAPE PEN DISTILLATE - 0.3G - TRS - THC"
click at [1017, 211] on span "Discrepancy only" at bounding box center [1019, 209] width 65 height 10
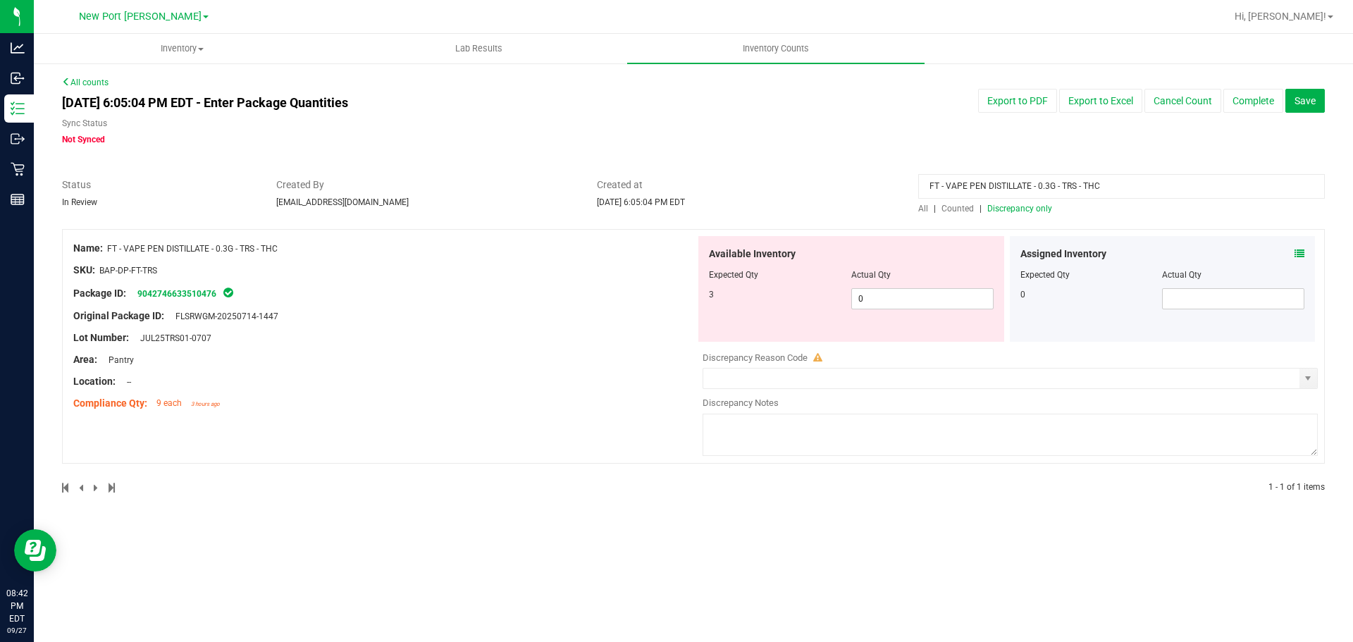
click at [916, 211] on div "FT - VAPE PEN DISTILLATE - 0.3G - TRS - THC All | Counted | Discrepancy only" at bounding box center [1121, 196] width 428 height 37
click at [922, 209] on span "All" at bounding box center [923, 209] width 10 height 10
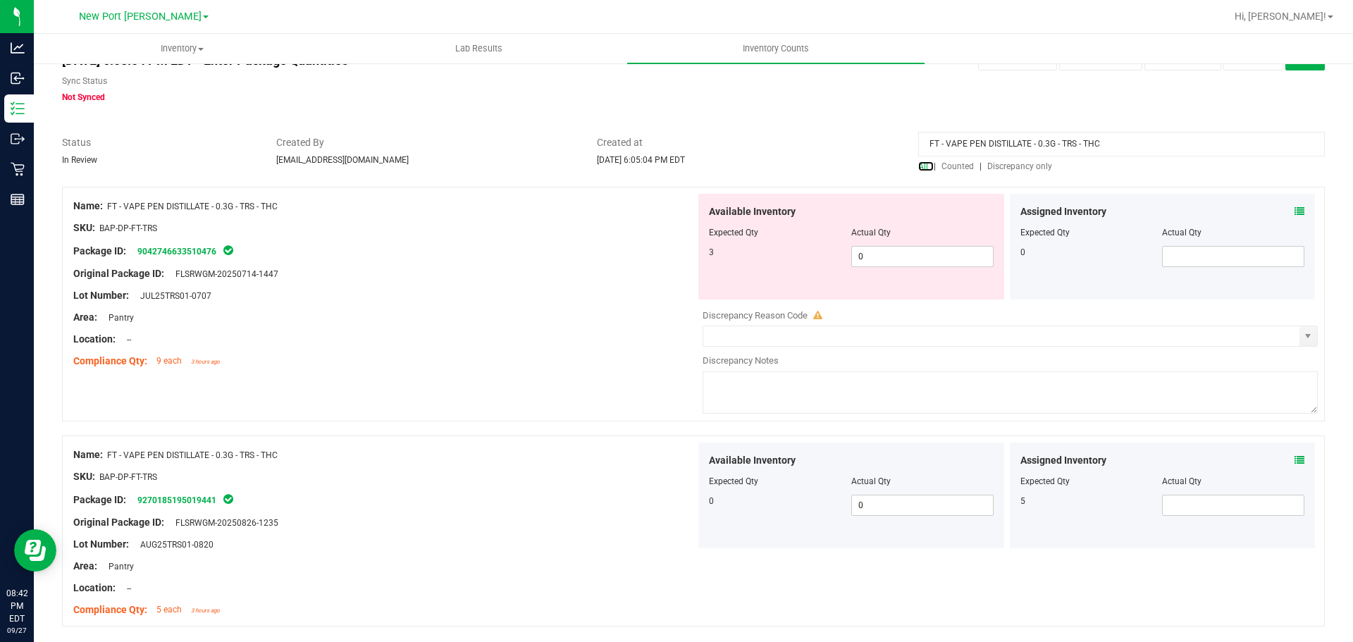
scroll to position [89, 0]
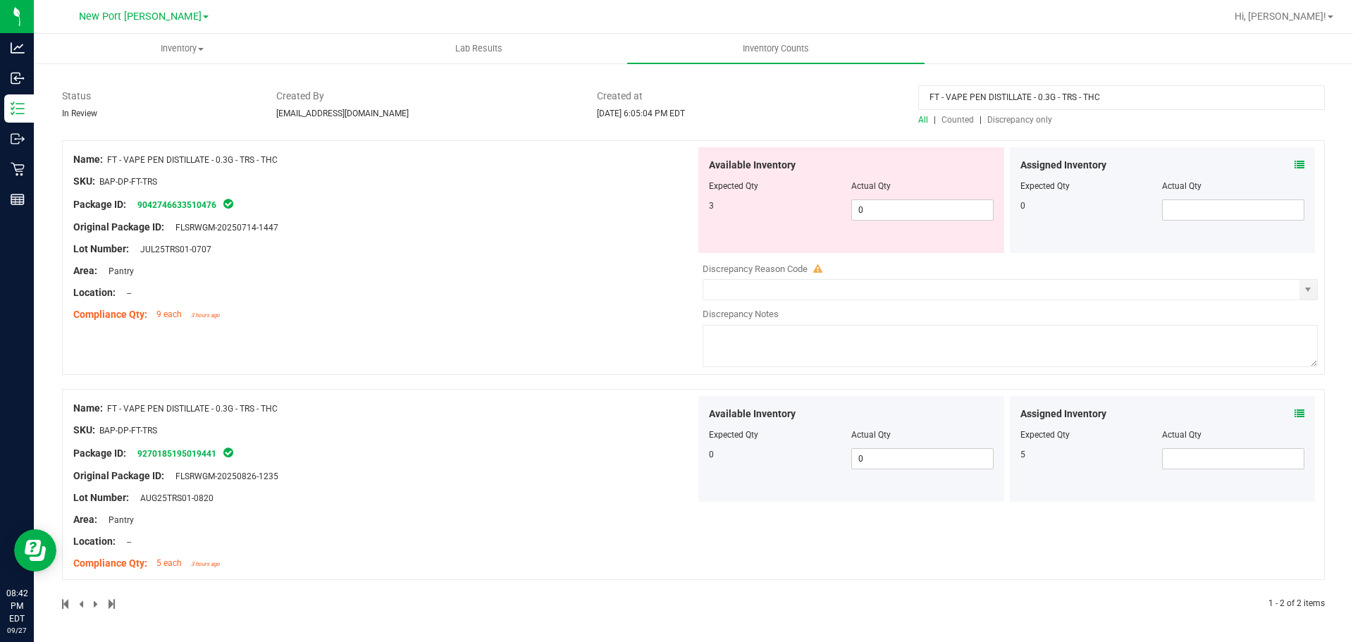
click at [1294, 414] on icon at bounding box center [1299, 414] width 10 height 10
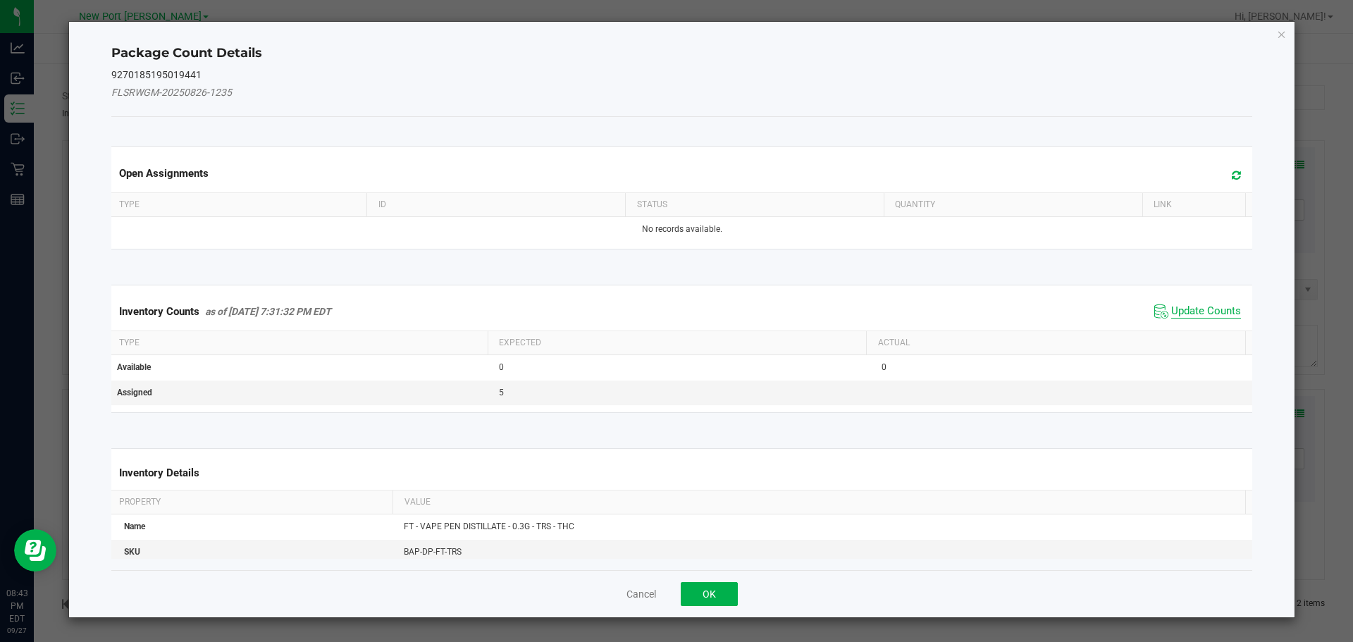
click at [1205, 316] on span "Update Counts" at bounding box center [1206, 311] width 70 height 14
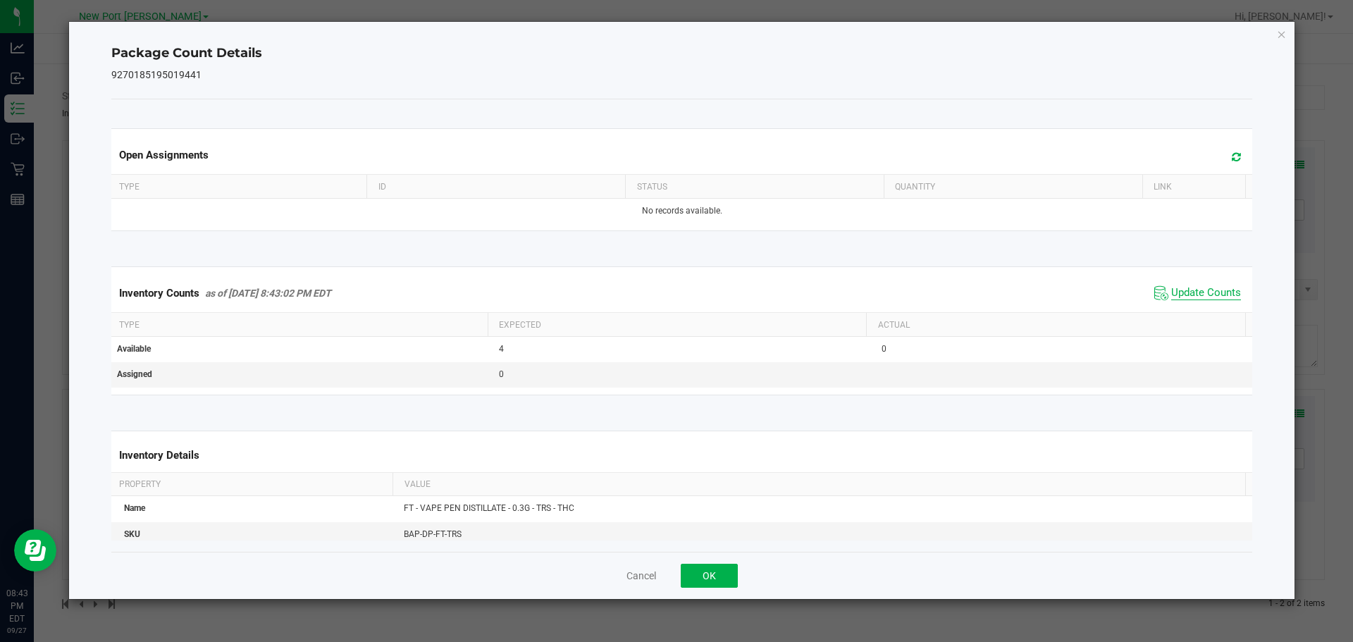
click at [1188, 299] on span "Update Counts" at bounding box center [1206, 293] width 70 height 14
click at [712, 578] on button "OK" at bounding box center [708, 576] width 57 height 24
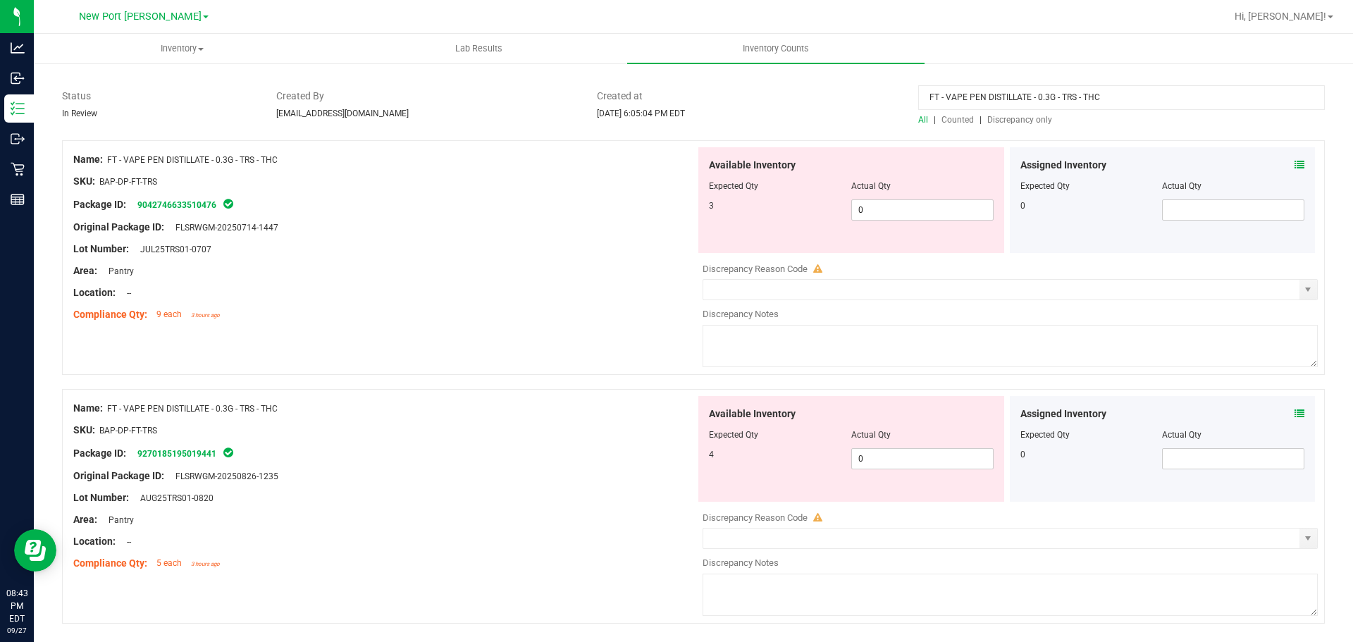
click at [1283, 162] on div "Assigned Inventory" at bounding box center [1162, 165] width 285 height 15
click at [1294, 164] on icon at bounding box center [1299, 165] width 10 height 10
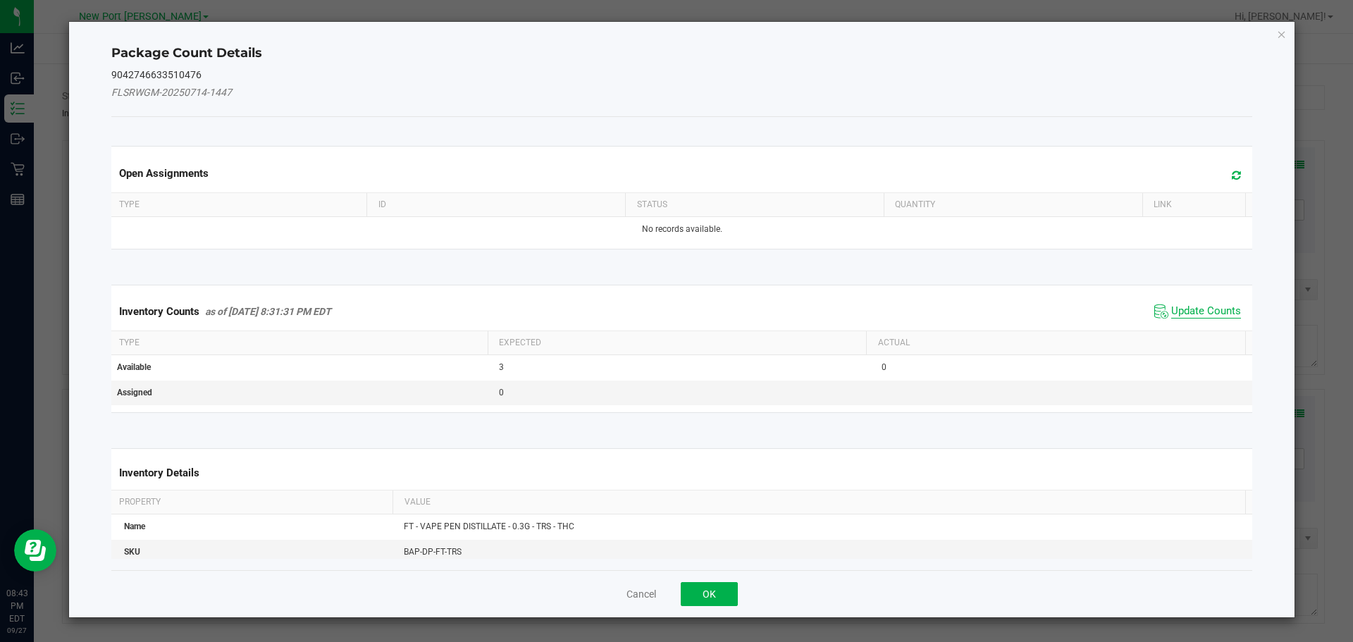
click at [1203, 305] on span "Update Counts" at bounding box center [1206, 311] width 70 height 14
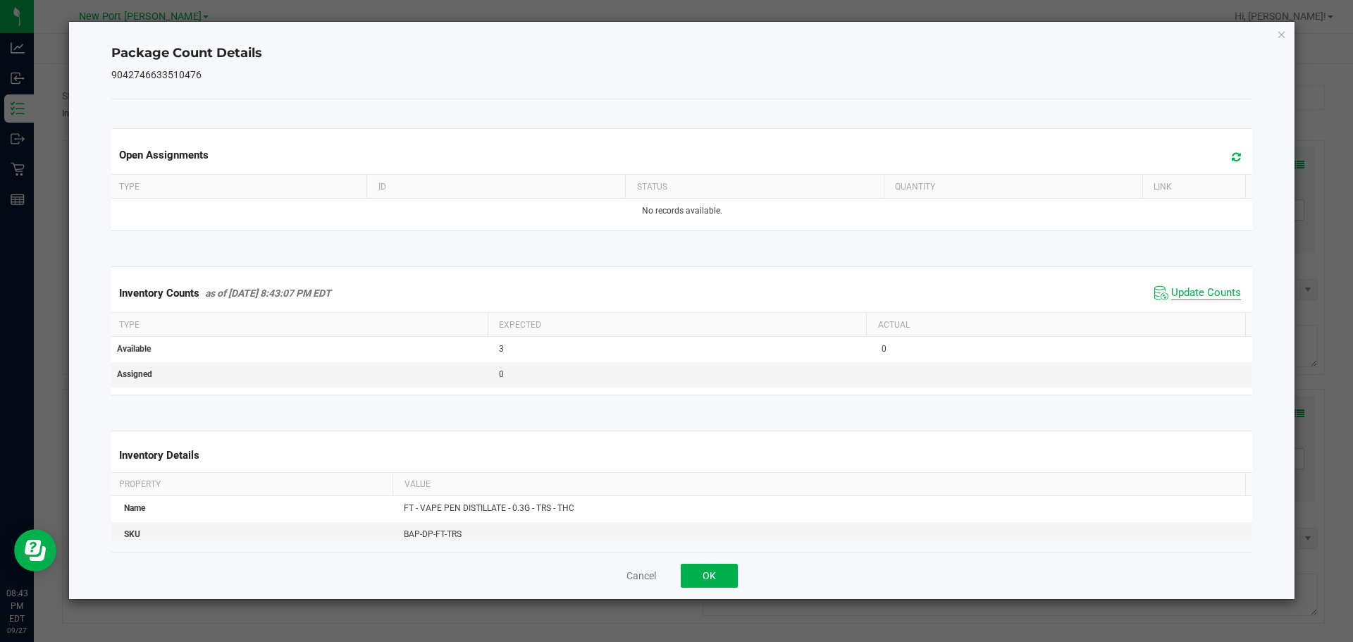
click at [1202, 295] on span "Update Counts" at bounding box center [1206, 293] width 70 height 14
click at [1195, 290] on span "Update Counts" at bounding box center [1206, 293] width 70 height 14
click at [721, 570] on button "OK" at bounding box center [708, 576] width 57 height 24
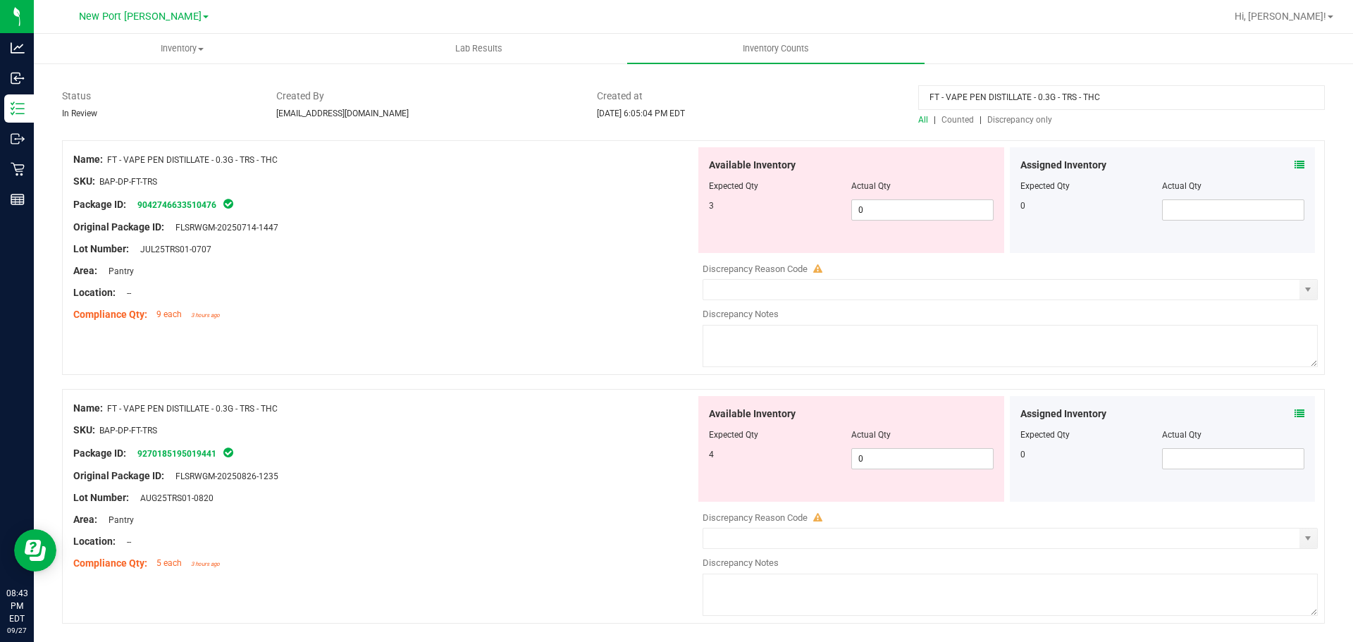
click at [1294, 409] on icon at bounding box center [1299, 414] width 10 height 10
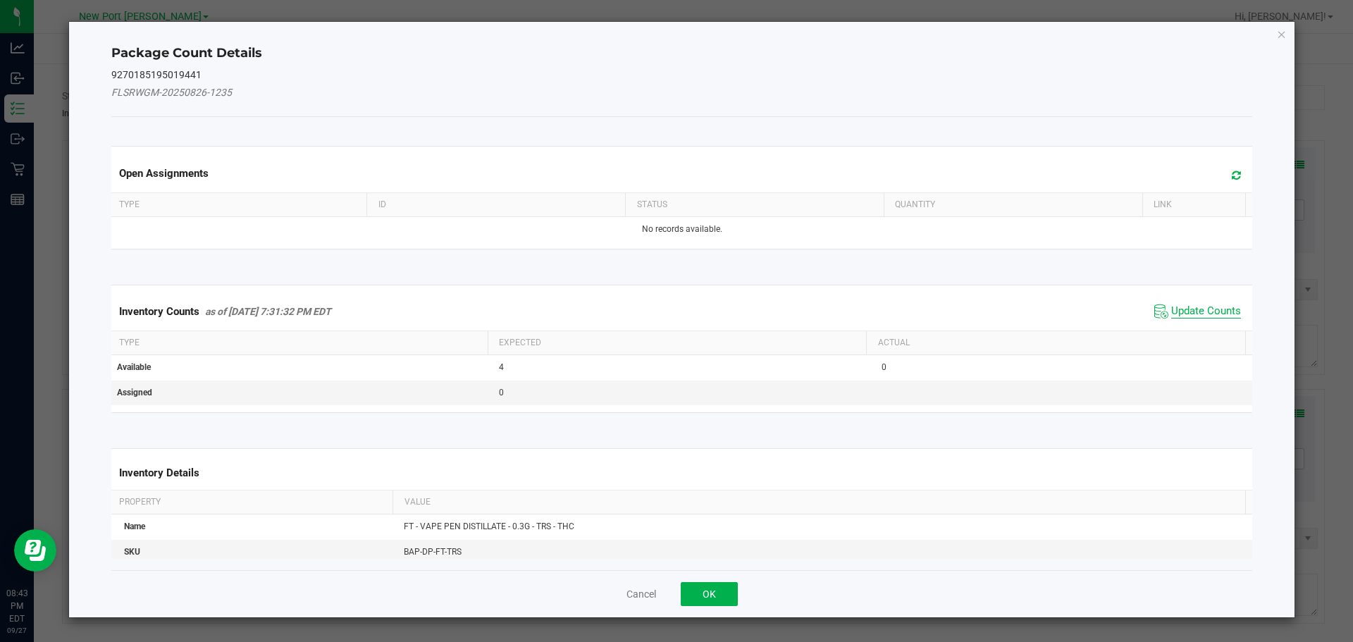
click at [1186, 305] on span "Update Counts" at bounding box center [1206, 311] width 70 height 14
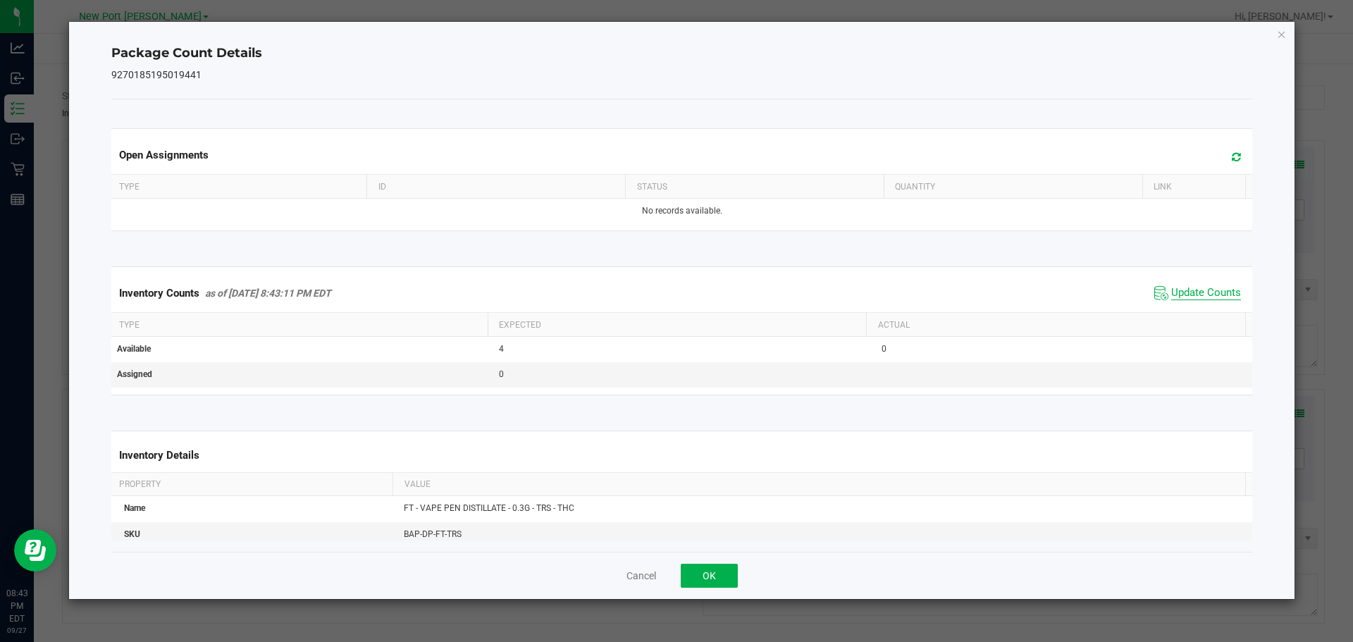
click at [1186, 294] on span "Update Counts" at bounding box center [1206, 293] width 70 height 14
click at [721, 579] on button "OK" at bounding box center [708, 576] width 57 height 24
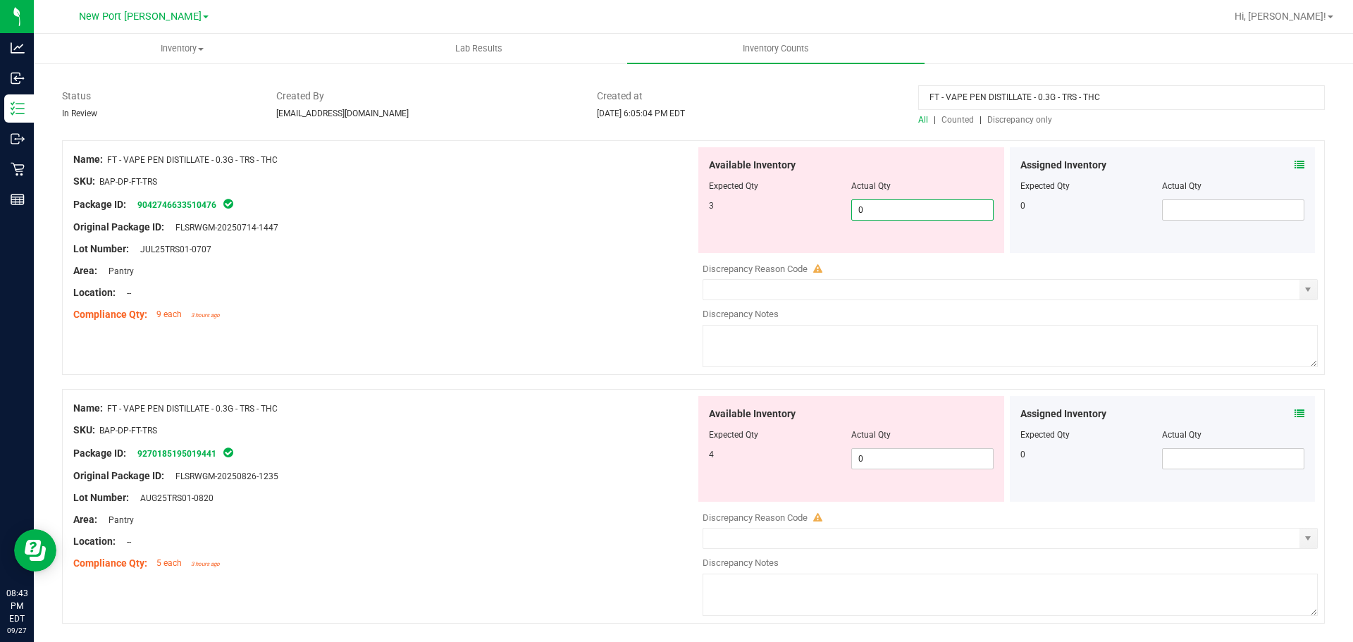
click at [861, 208] on span "0 0" at bounding box center [922, 209] width 142 height 21
type input "3"
click at [896, 454] on div "Available Inventory Expected Qty Actual Qty 4 0 0" at bounding box center [851, 449] width 306 height 106
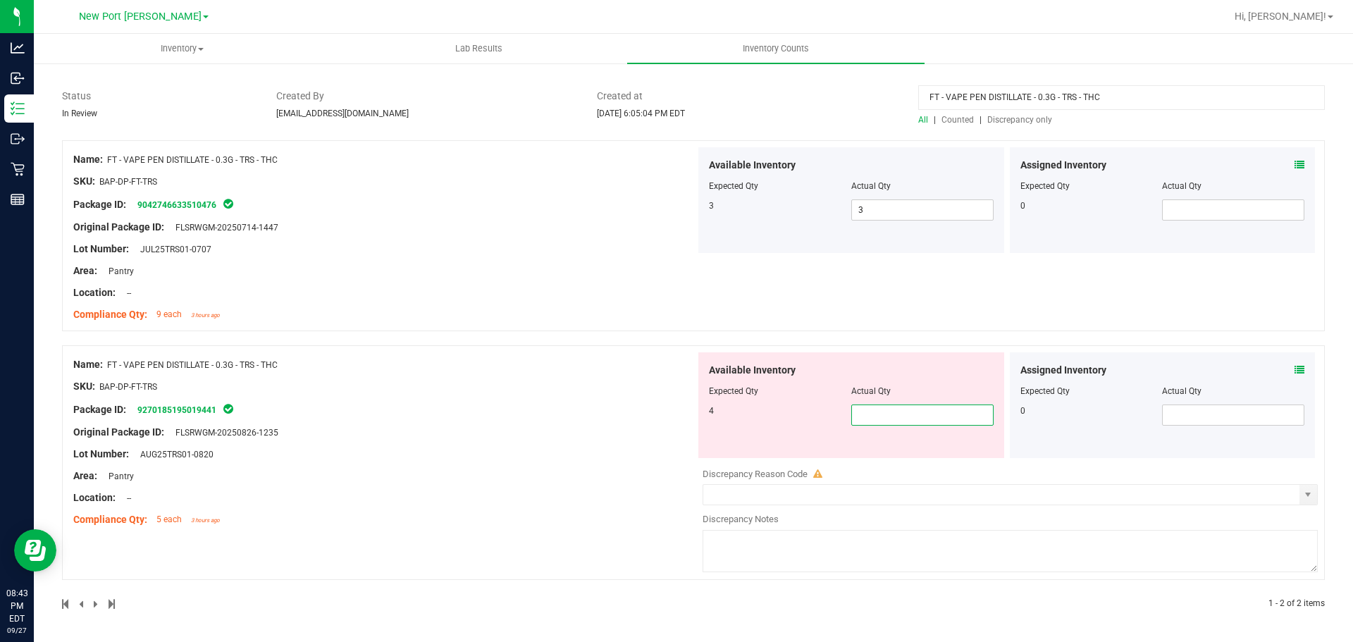
type input "4"
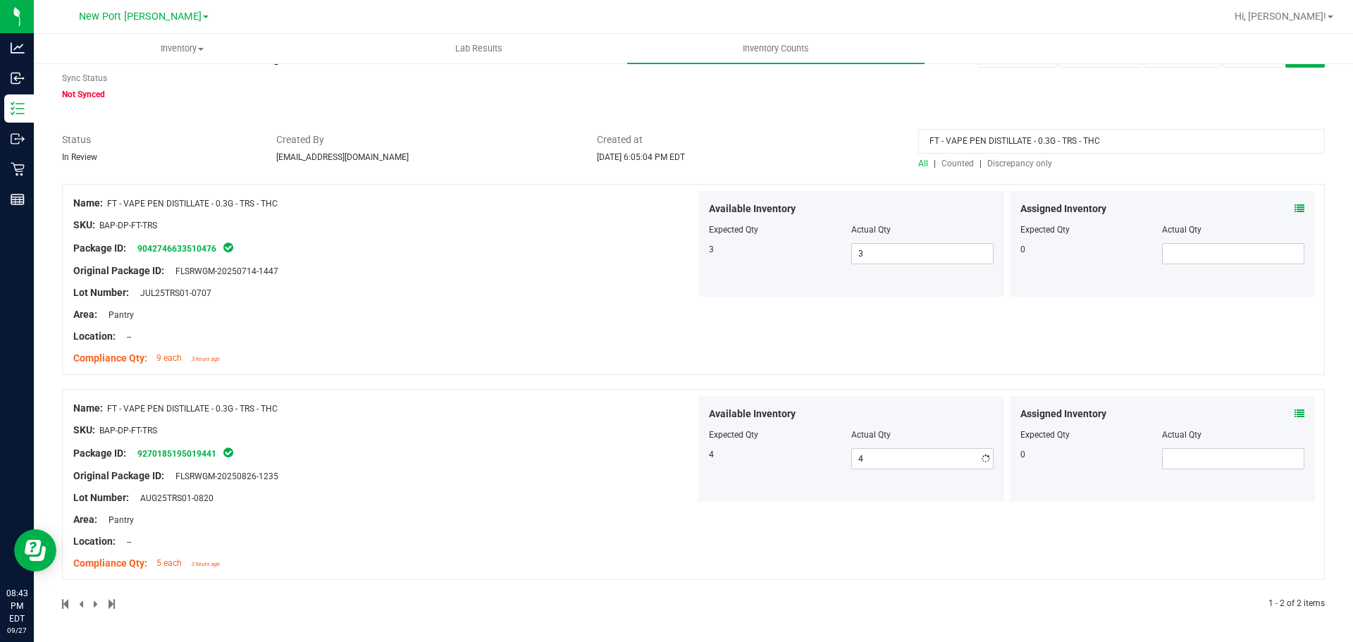
click at [545, 414] on div "Name: FT - VAPE PEN DISTILLATE - 0.3G - TRS - THC SKU: BAP-DP-FT-TRS Package ID…" at bounding box center [384, 486] width 622 height 180
click at [1294, 211] on icon at bounding box center [1299, 209] width 10 height 10
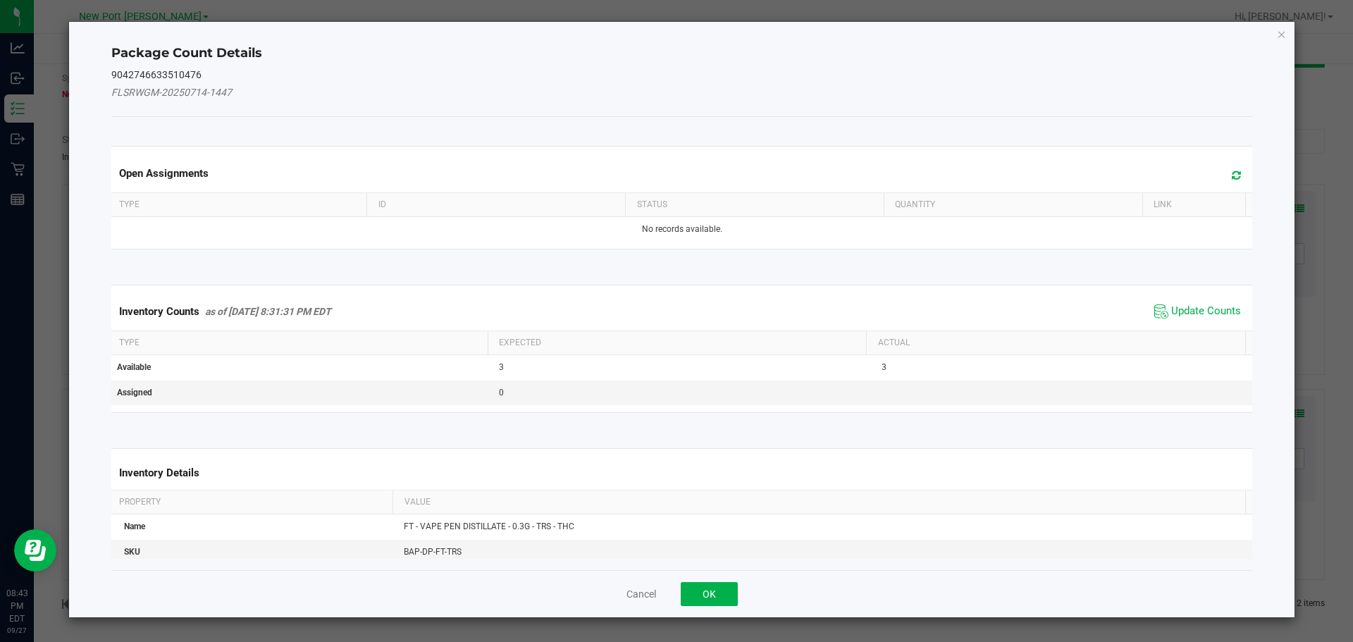
click at [1179, 296] on div "Inventory Counts as of Sep 27, 2025 8:31:31 PM EDT Update Counts" at bounding box center [681, 311] width 1147 height 38
click at [1177, 303] on span "Update Counts" at bounding box center [1197, 311] width 94 height 21
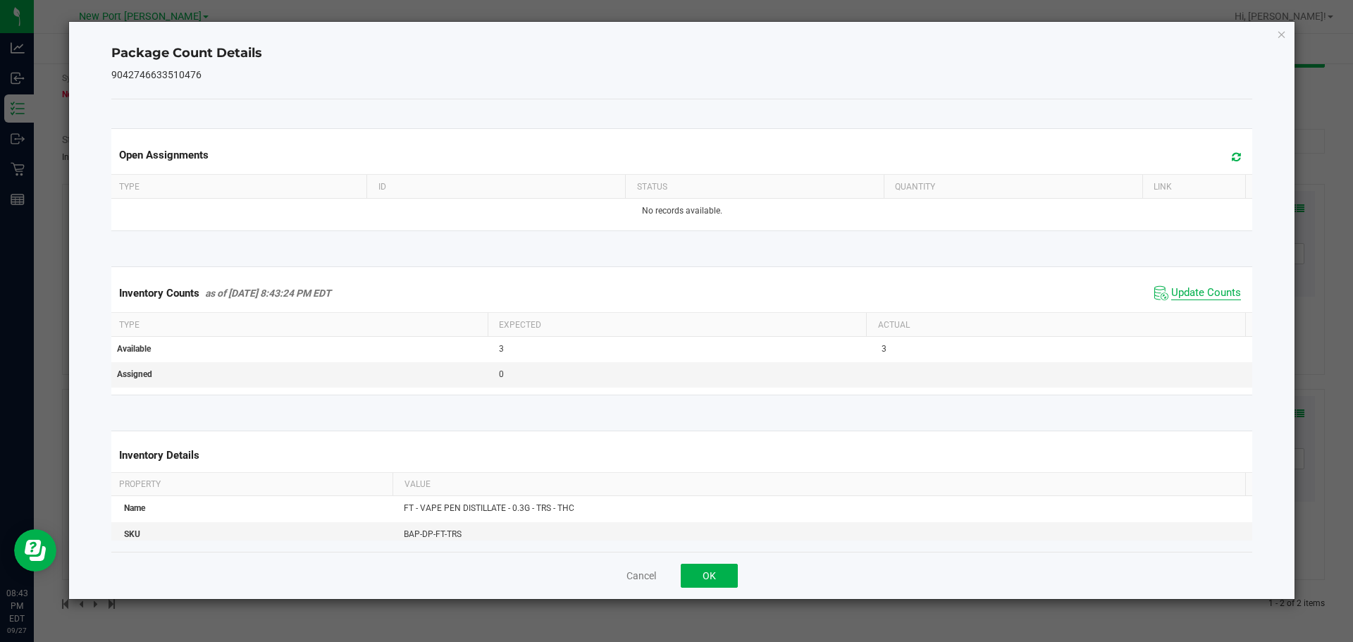
click at [1174, 292] on span "Update Counts" at bounding box center [1206, 293] width 70 height 14
click at [731, 570] on button "OK" at bounding box center [708, 576] width 57 height 24
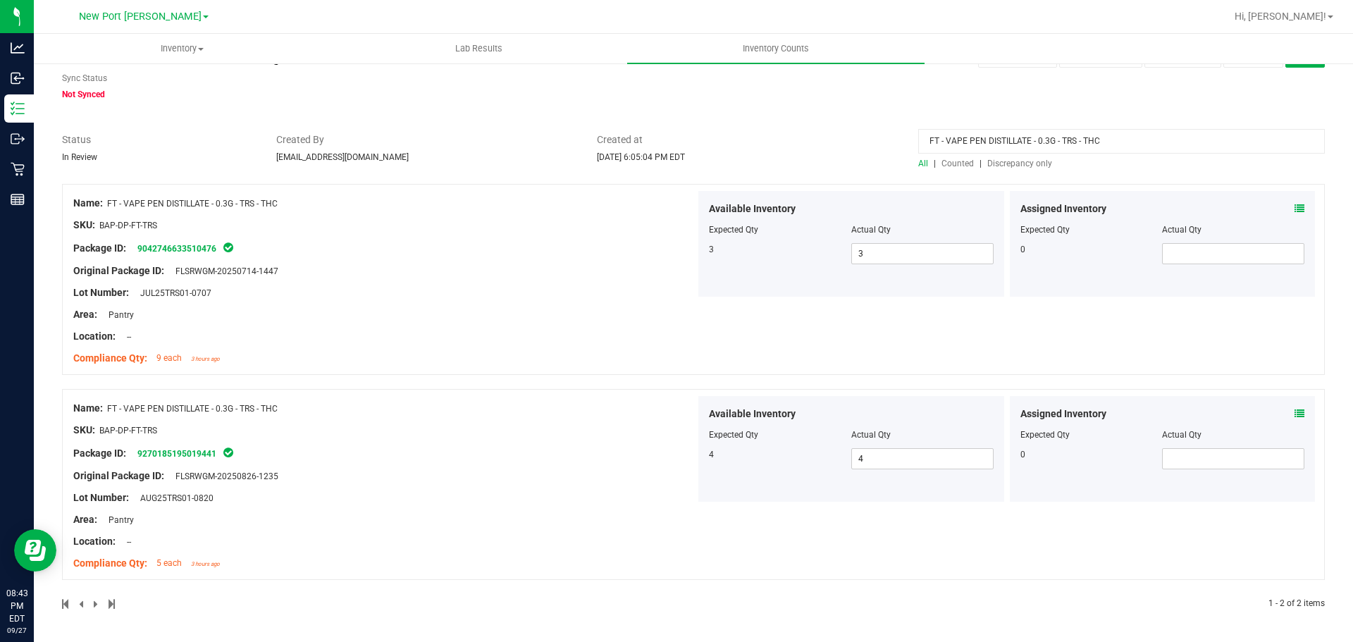
click at [1294, 416] on icon at bounding box center [1299, 414] width 10 height 10
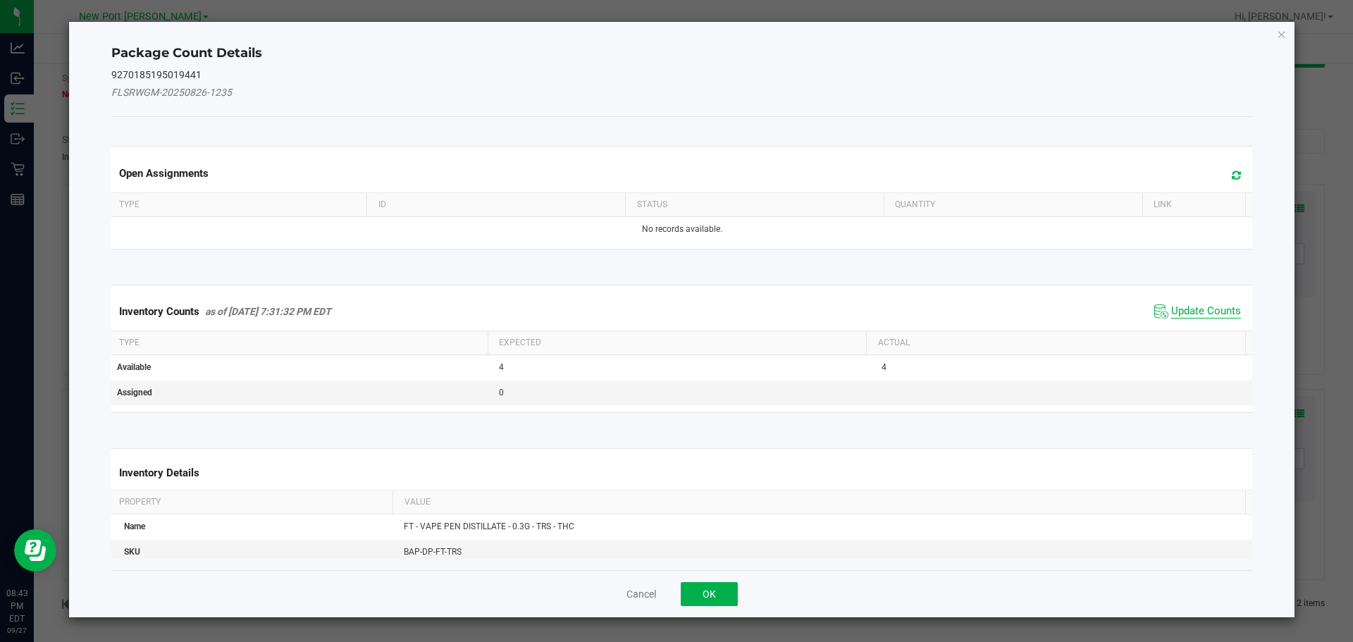
click at [1207, 309] on span "Update Counts" at bounding box center [1206, 311] width 70 height 14
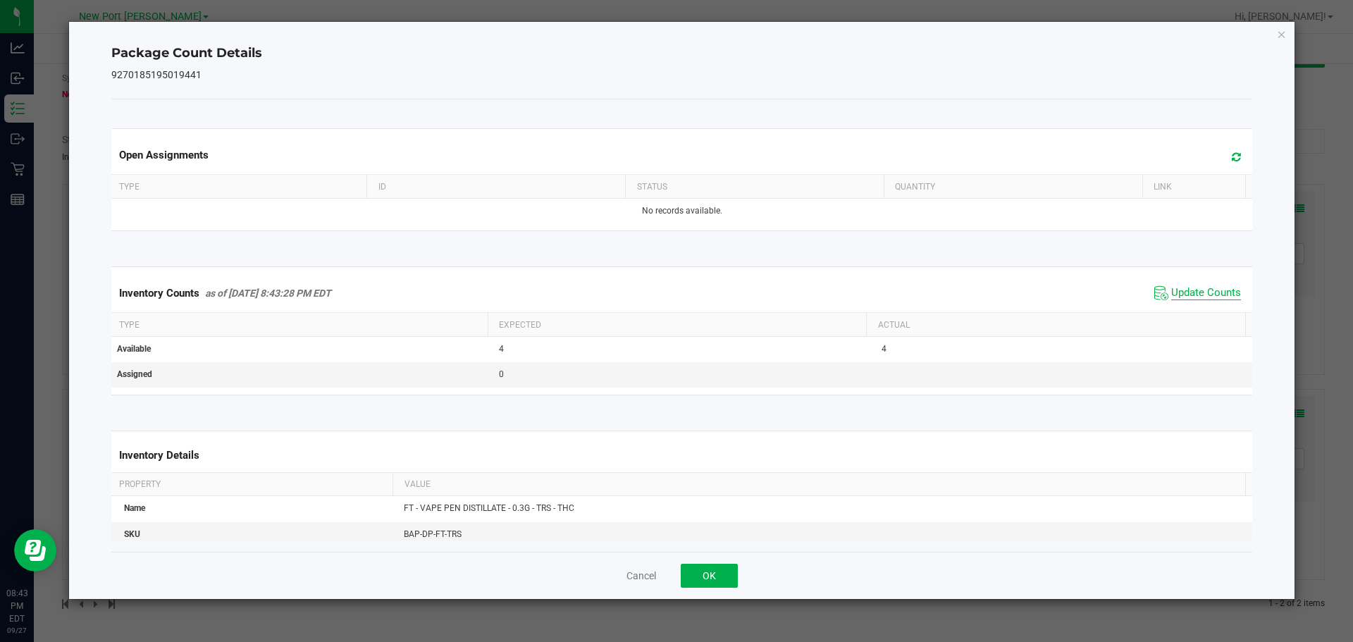
click at [1172, 290] on span "Update Counts" at bounding box center [1206, 293] width 70 height 14
click at [694, 573] on button "OK" at bounding box center [708, 576] width 57 height 24
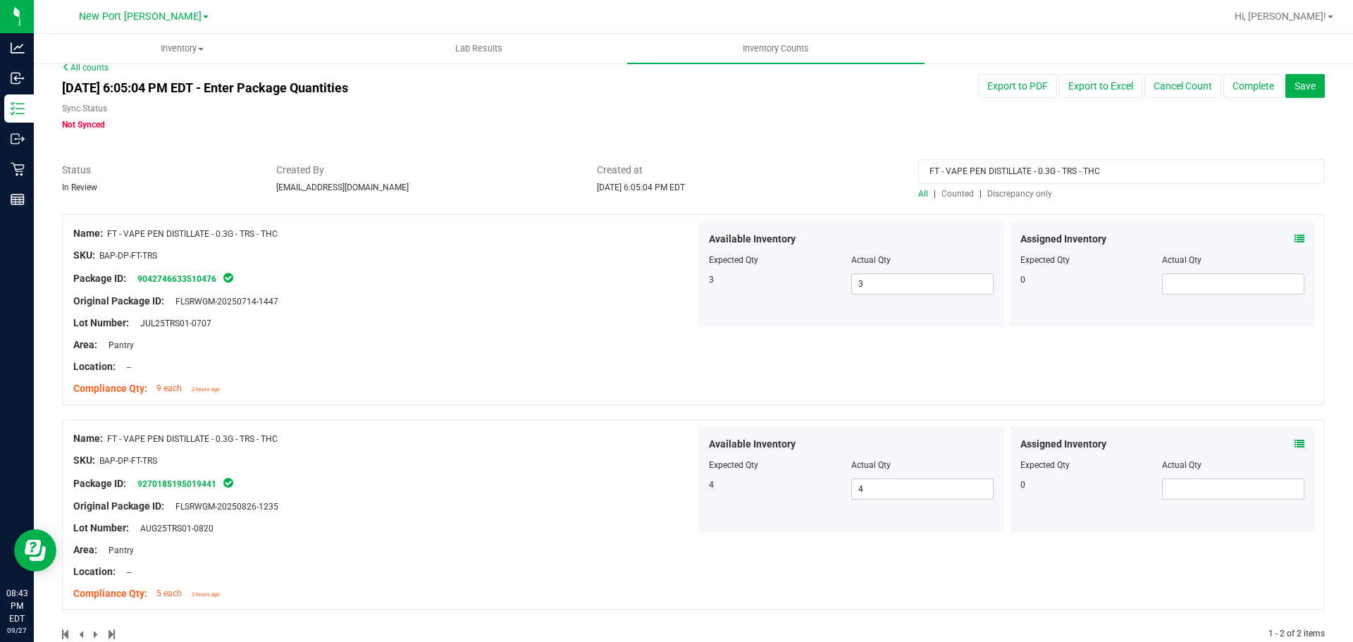
scroll to position [0, 0]
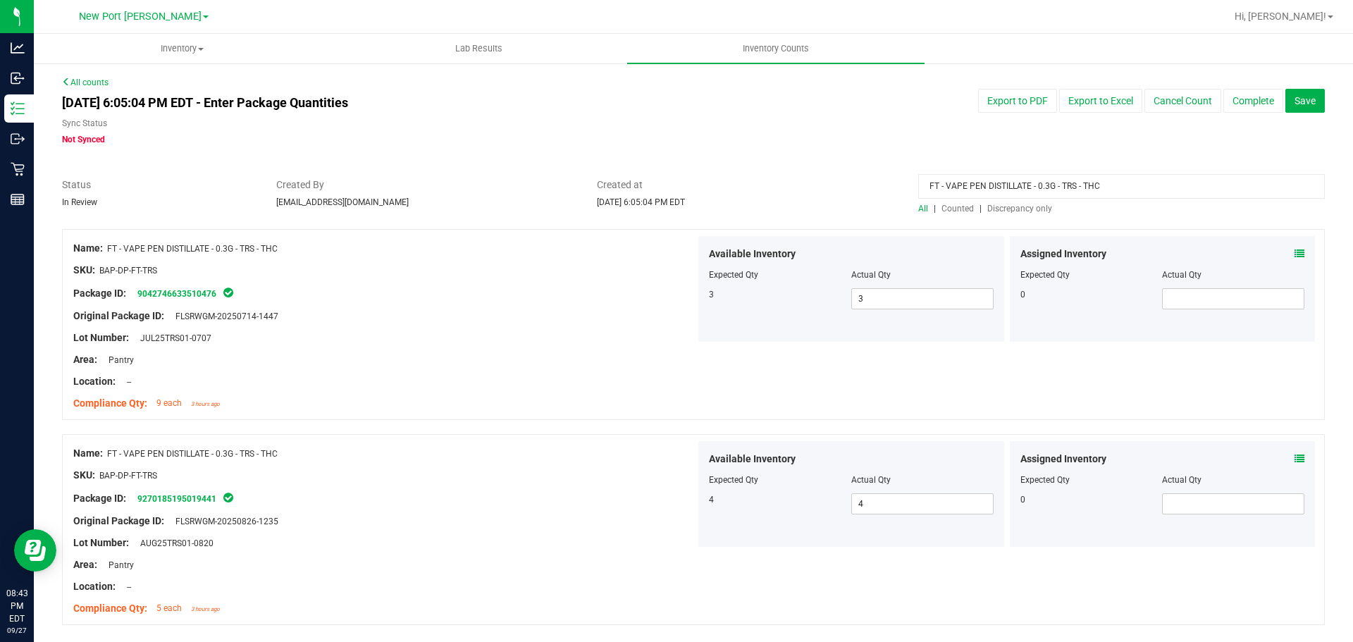
drag, startPoint x: 1128, startPoint y: 187, endPoint x: 819, endPoint y: 158, distance: 310.0
click at [807, 158] on div "All counts Sep 27, 2025 6:05:04 PM EDT - Enter Package Quantities Sync Status N…" at bounding box center [693, 374] width 1262 height 597
click at [1009, 206] on span "Discrepancy only" at bounding box center [1019, 209] width 65 height 10
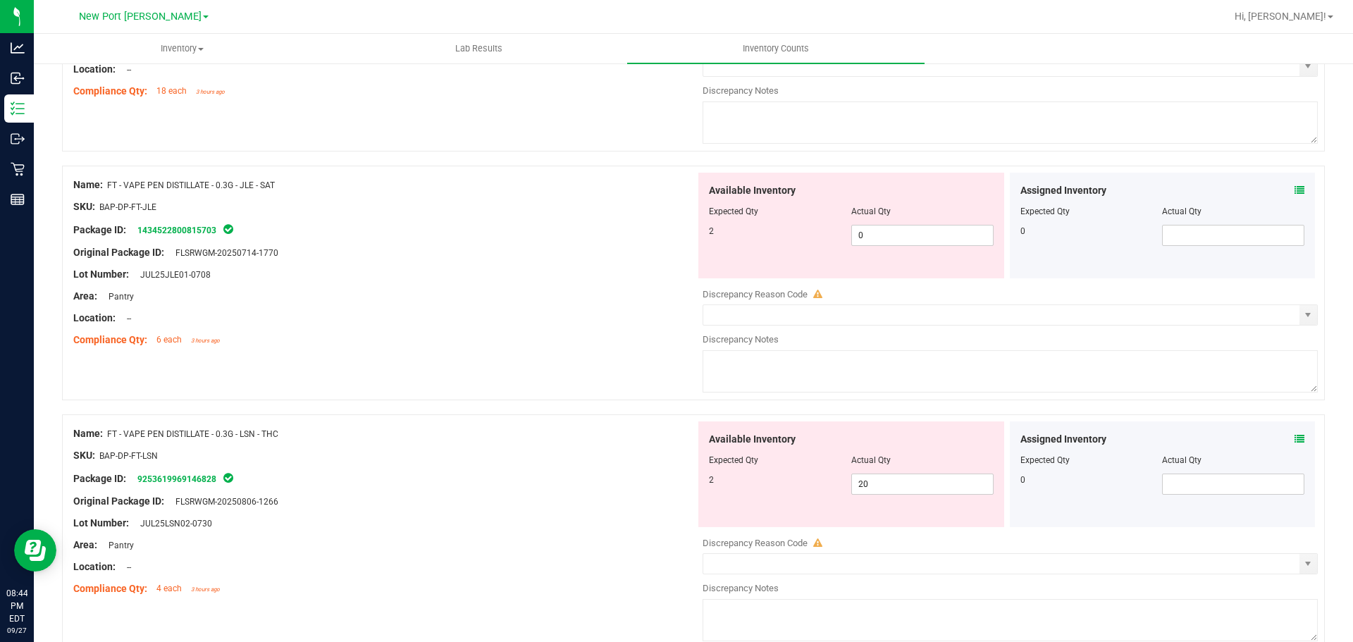
scroll to position [630, 0]
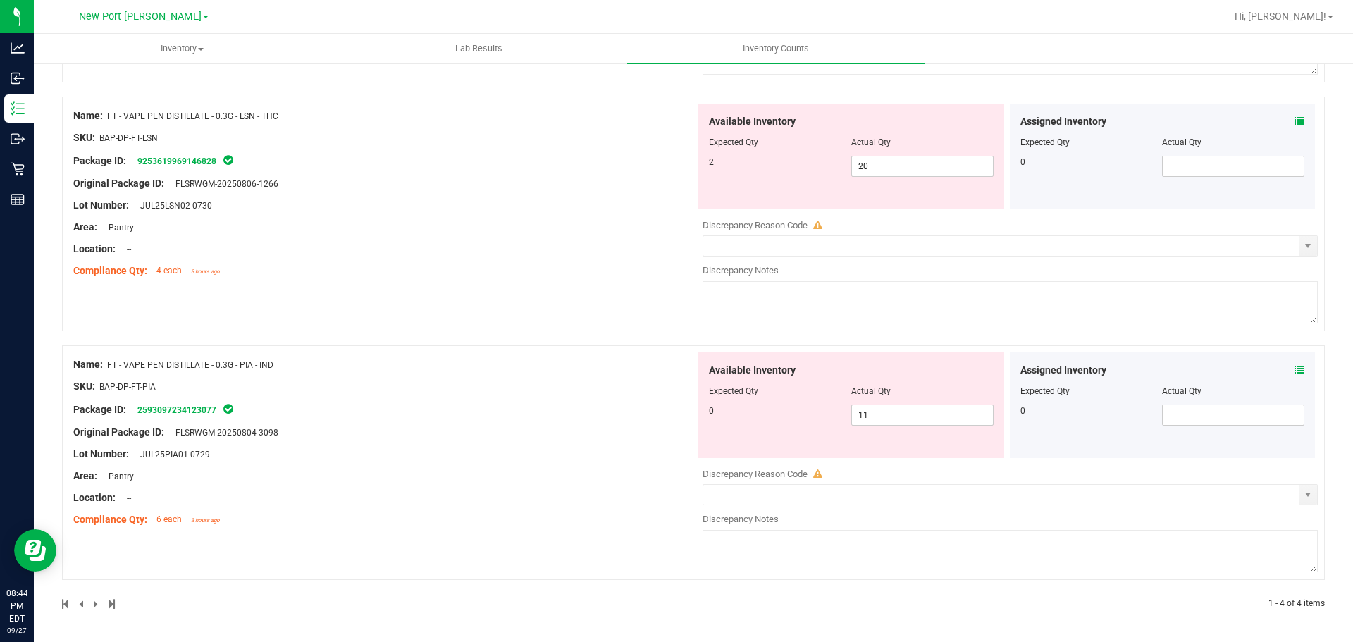
click at [1294, 366] on icon at bounding box center [1299, 370] width 10 height 10
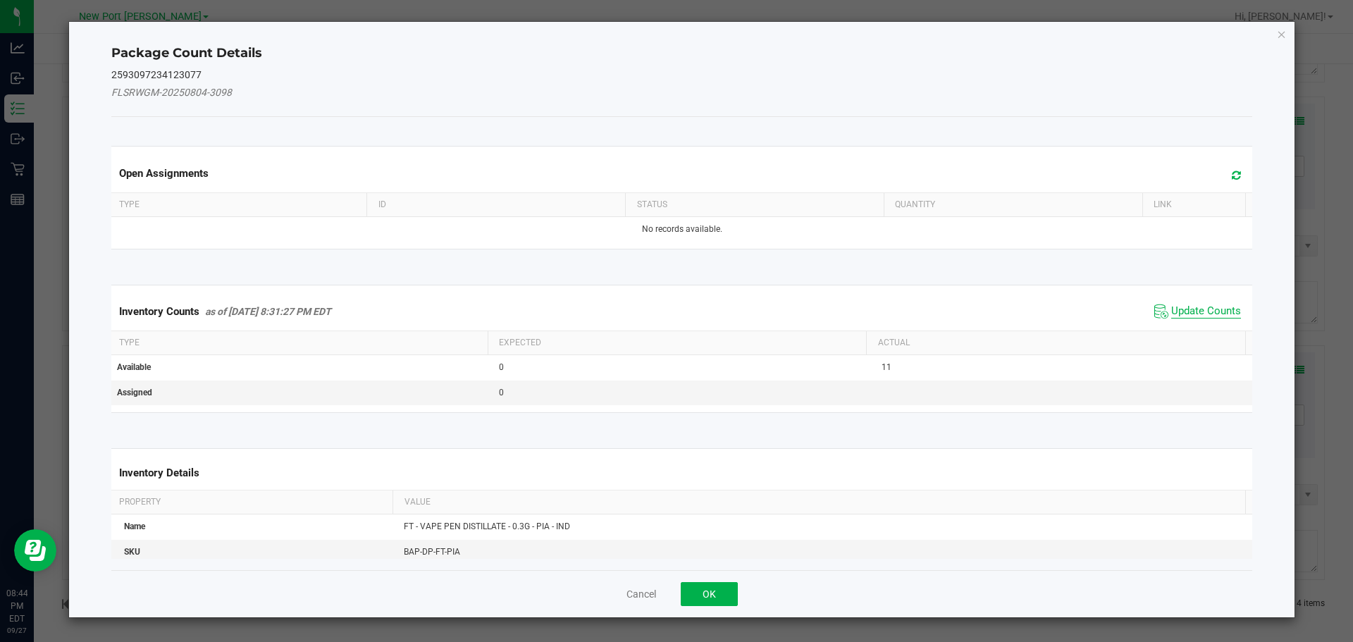
click at [1212, 304] on span "Update Counts" at bounding box center [1206, 311] width 70 height 14
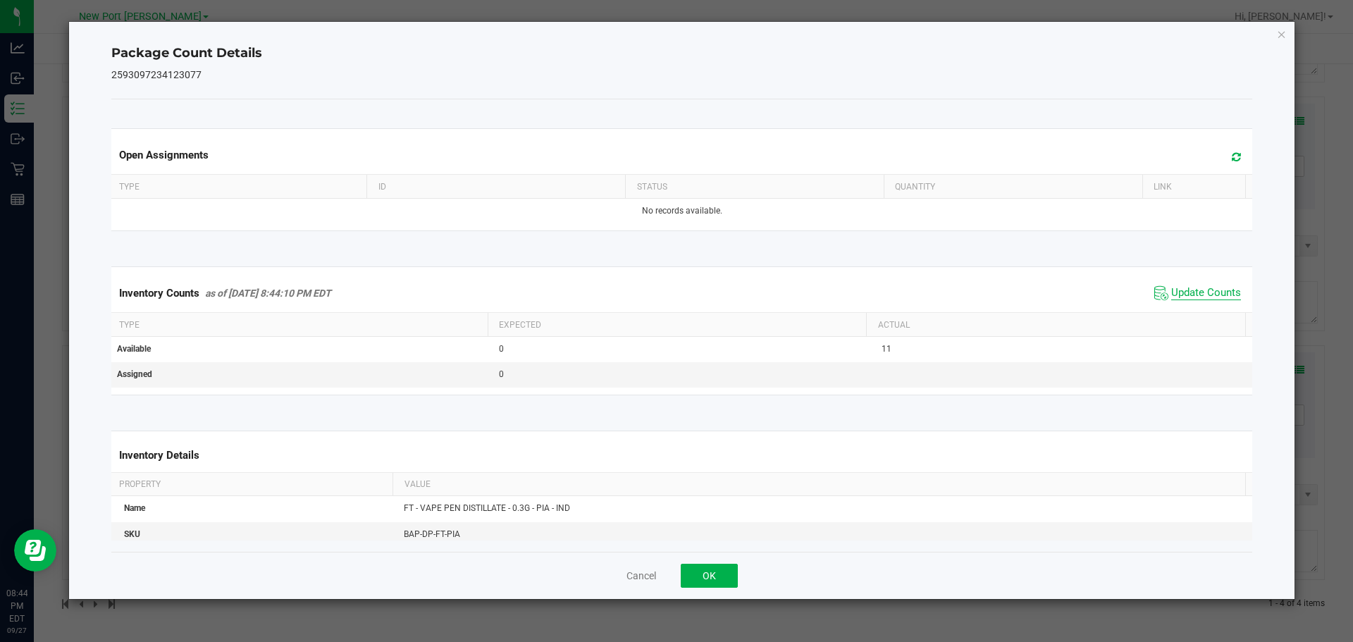
click at [1189, 292] on span "Update Counts" at bounding box center [1206, 293] width 70 height 14
click at [1183, 290] on span "Update Counts" at bounding box center [1206, 293] width 70 height 14
click at [708, 573] on button "OK" at bounding box center [708, 576] width 57 height 24
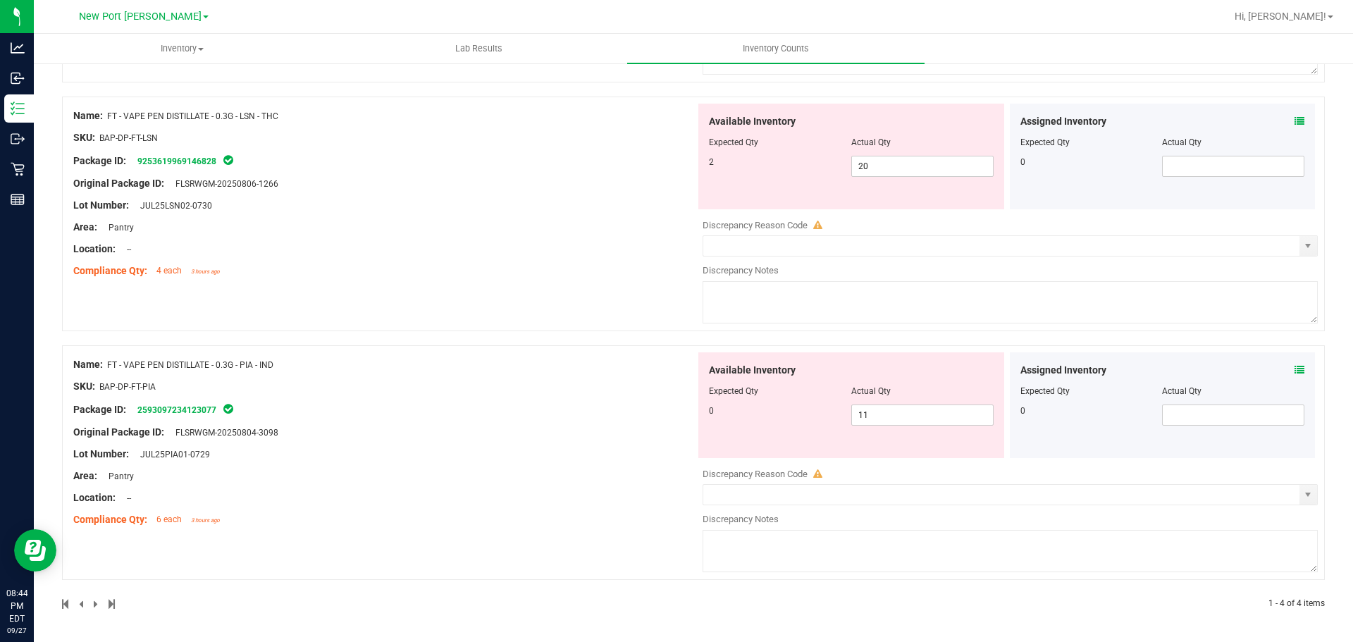
click at [1294, 116] on icon at bounding box center [1299, 121] width 10 height 10
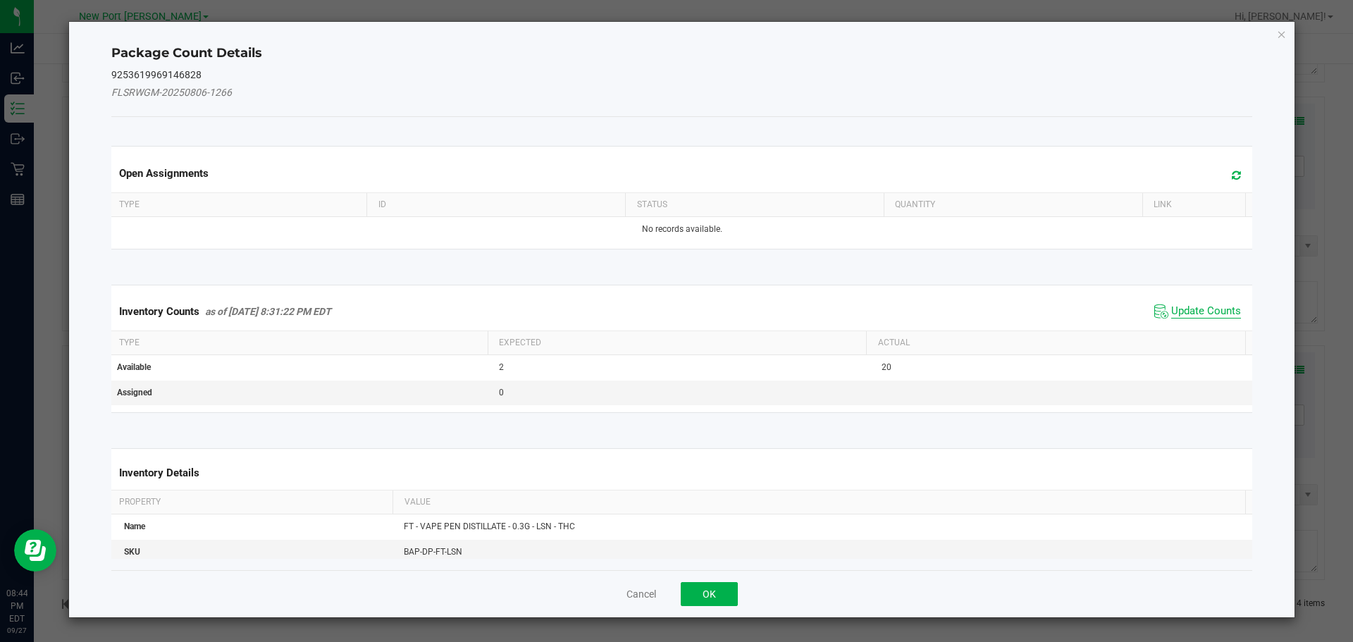
click at [1198, 309] on span "Update Counts" at bounding box center [1206, 311] width 70 height 14
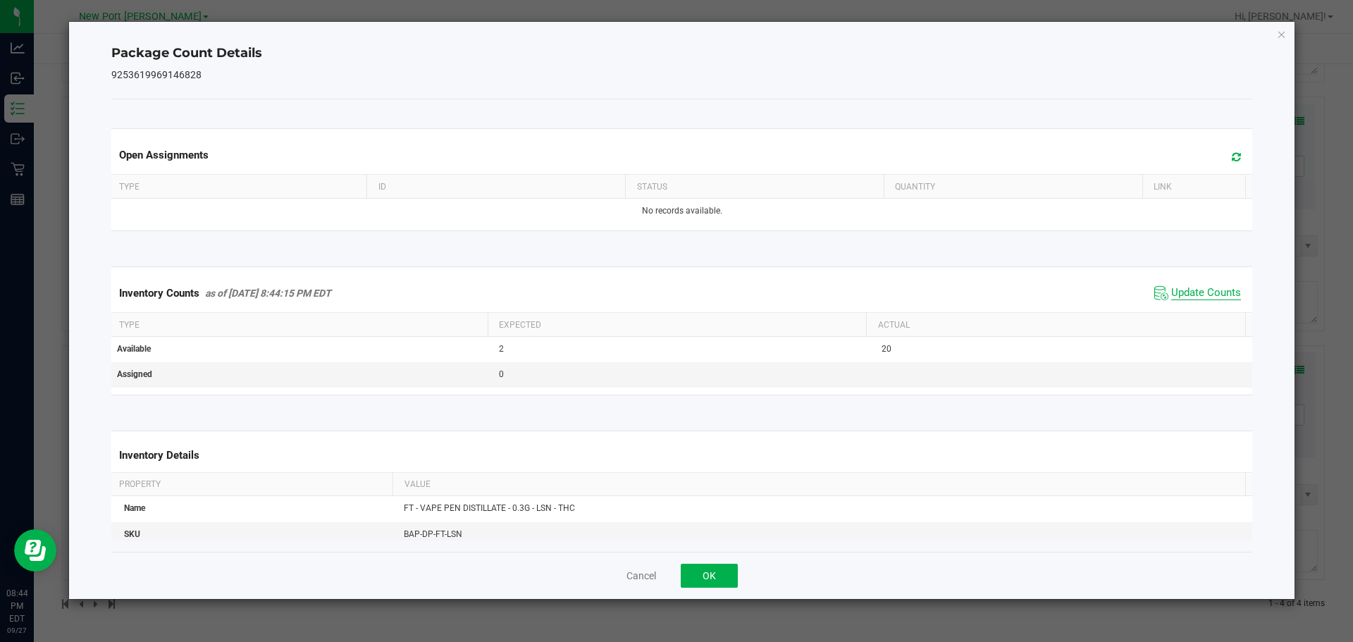
click at [1188, 299] on span "Update Counts" at bounding box center [1206, 293] width 70 height 14
click at [723, 576] on button "OK" at bounding box center [708, 576] width 57 height 24
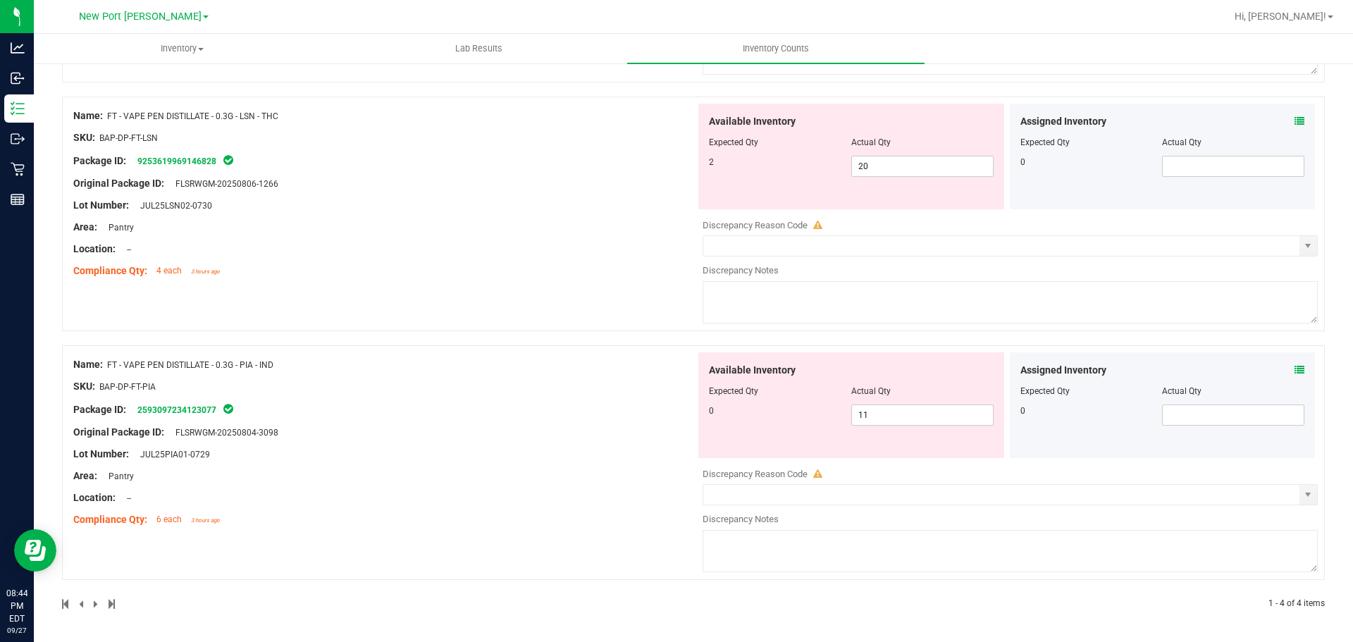
drag, startPoint x: 292, startPoint y: 362, endPoint x: 109, endPoint y: 367, distance: 183.2
click at [109, 367] on div "Name: FT - VAPE PEN DISTILLATE - 0.3G - PIA - IND" at bounding box center [384, 364] width 622 height 15
copy span "FT - VAPE PEN DISTILLATE - 0.3G - PIA - IND"
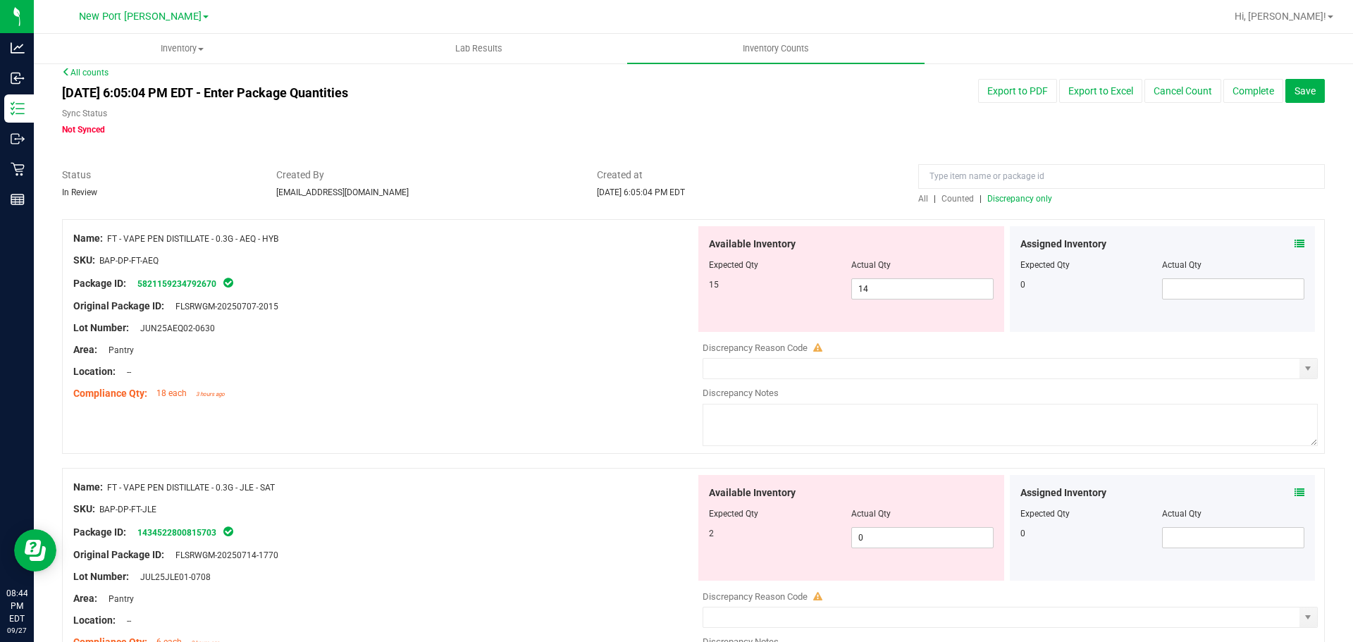
scroll to position [0, 0]
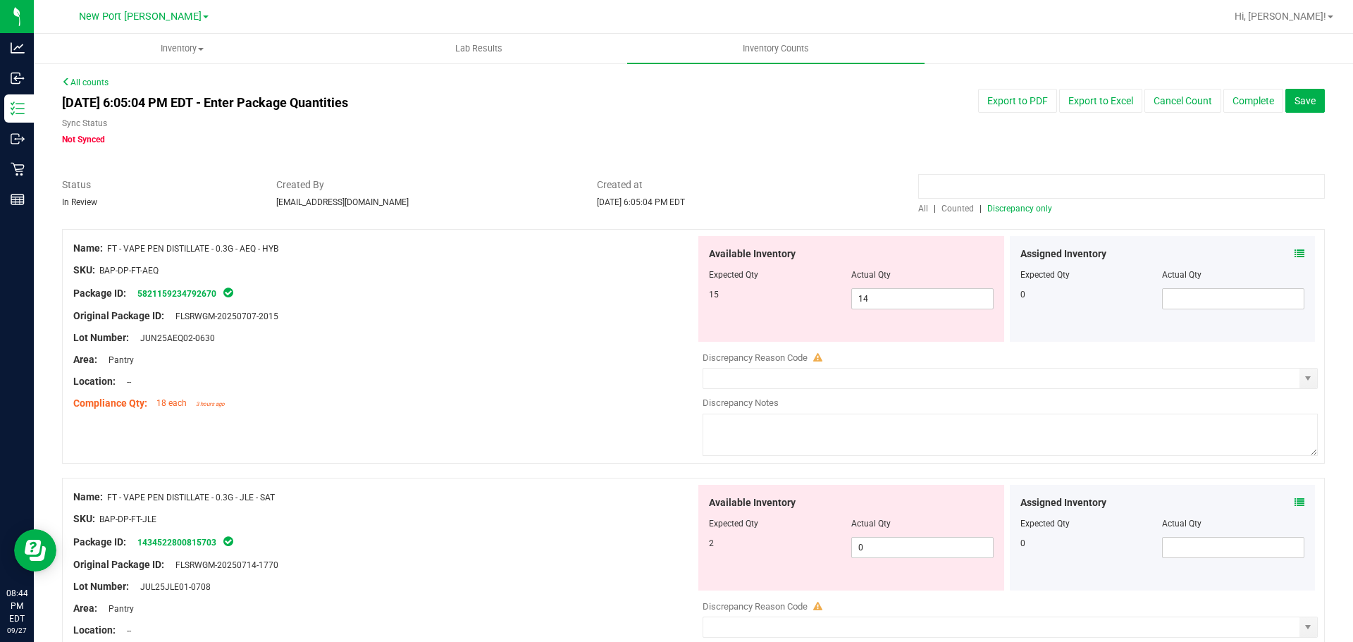
paste input "FT - VAPE PEN DISTILLATE - 0.3G - PIA - IND"
type input "FT - VAPE PEN DISTILLATE - 0.3G - PIA - IND"
click at [918, 202] on div "All | Counted | Discrepancy only" at bounding box center [1121, 208] width 406 height 13
click at [918, 206] on span "All" at bounding box center [923, 209] width 10 height 10
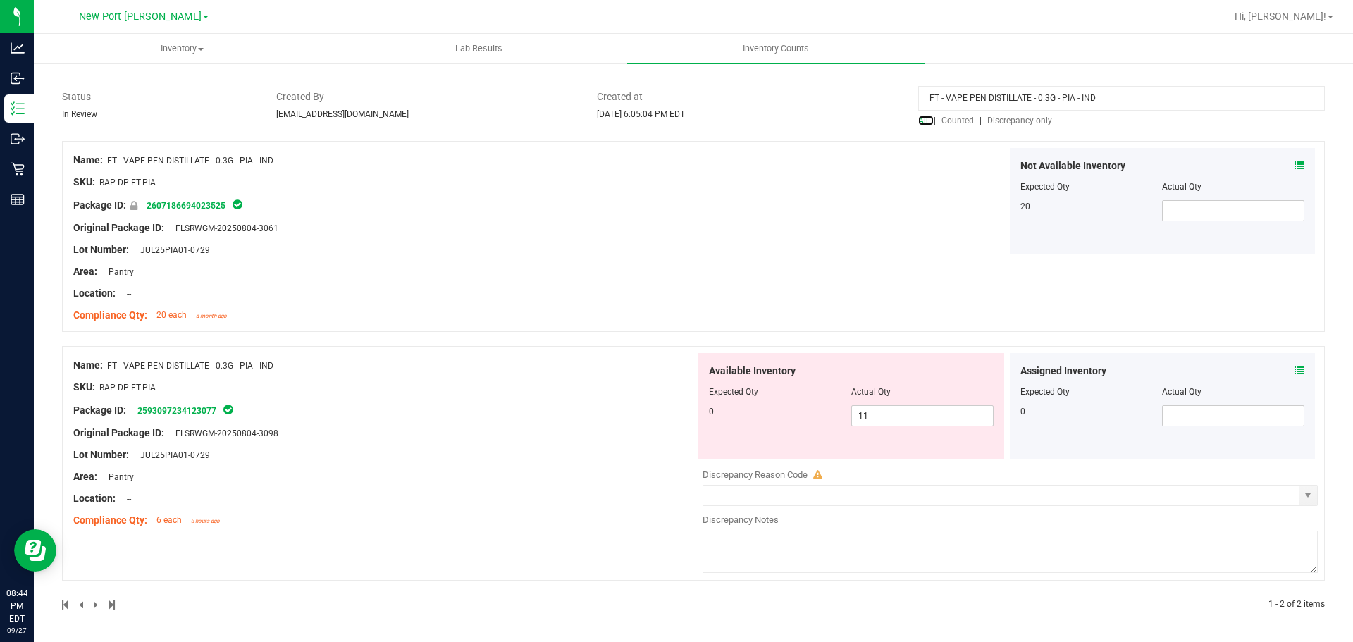
scroll to position [89, 0]
click at [1294, 367] on icon at bounding box center [1299, 370] width 10 height 10
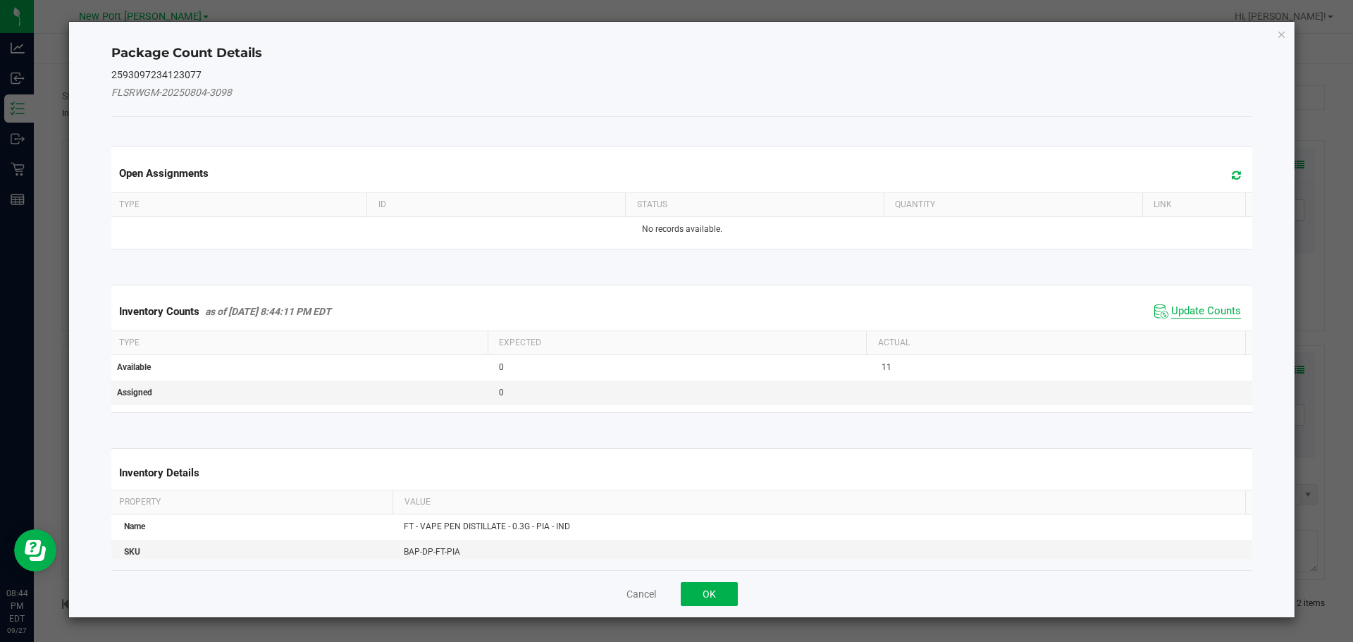
click at [1207, 313] on span "Update Counts" at bounding box center [1206, 311] width 70 height 14
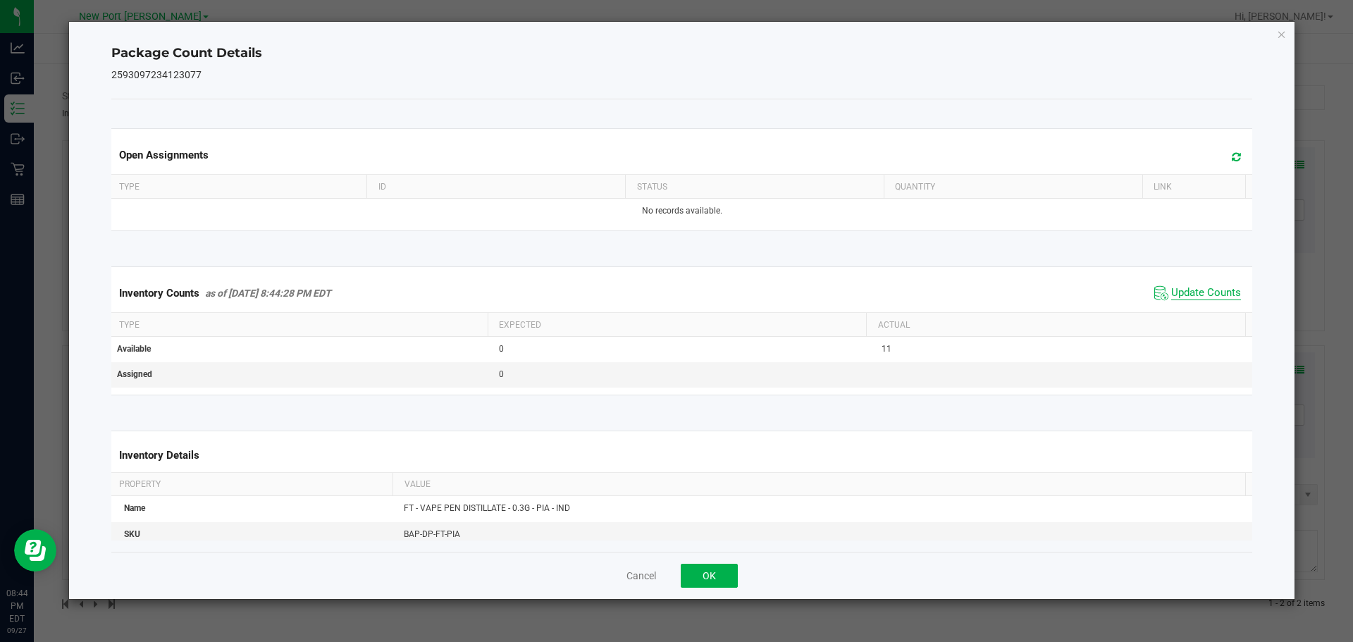
click at [1193, 294] on span "Update Counts" at bounding box center [1206, 293] width 70 height 14
click at [697, 568] on button "OK" at bounding box center [708, 576] width 57 height 24
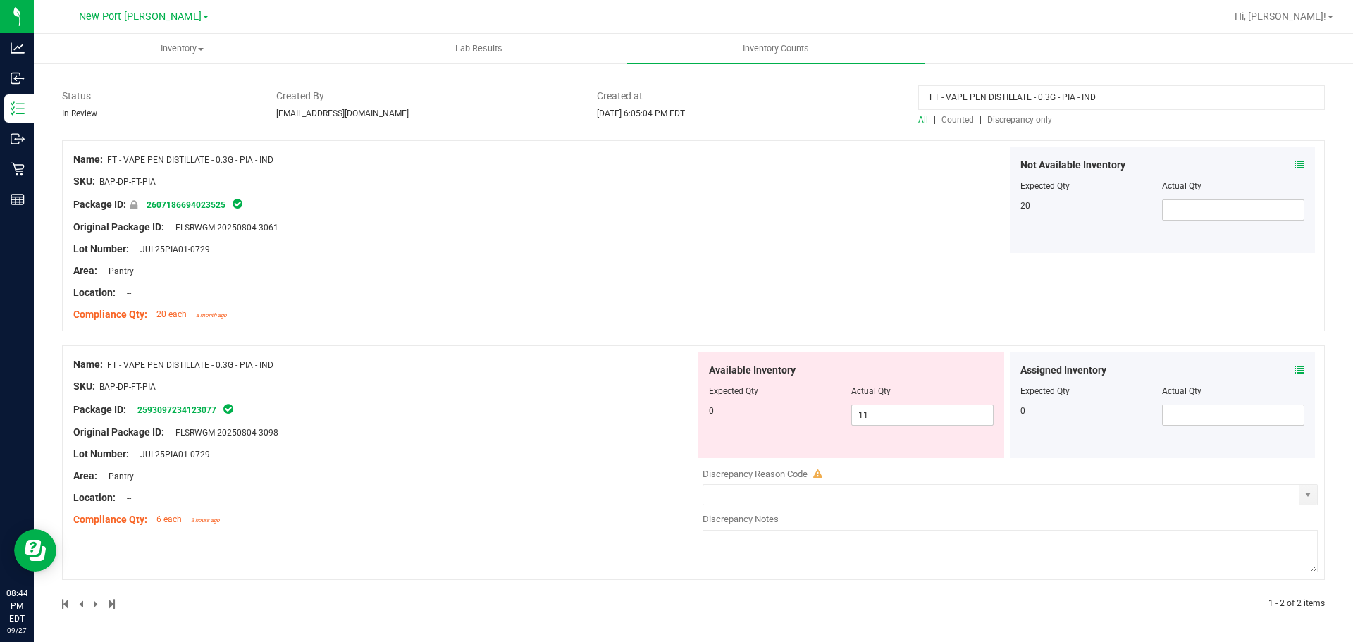
click at [1294, 161] on icon at bounding box center [1299, 165] width 10 height 10
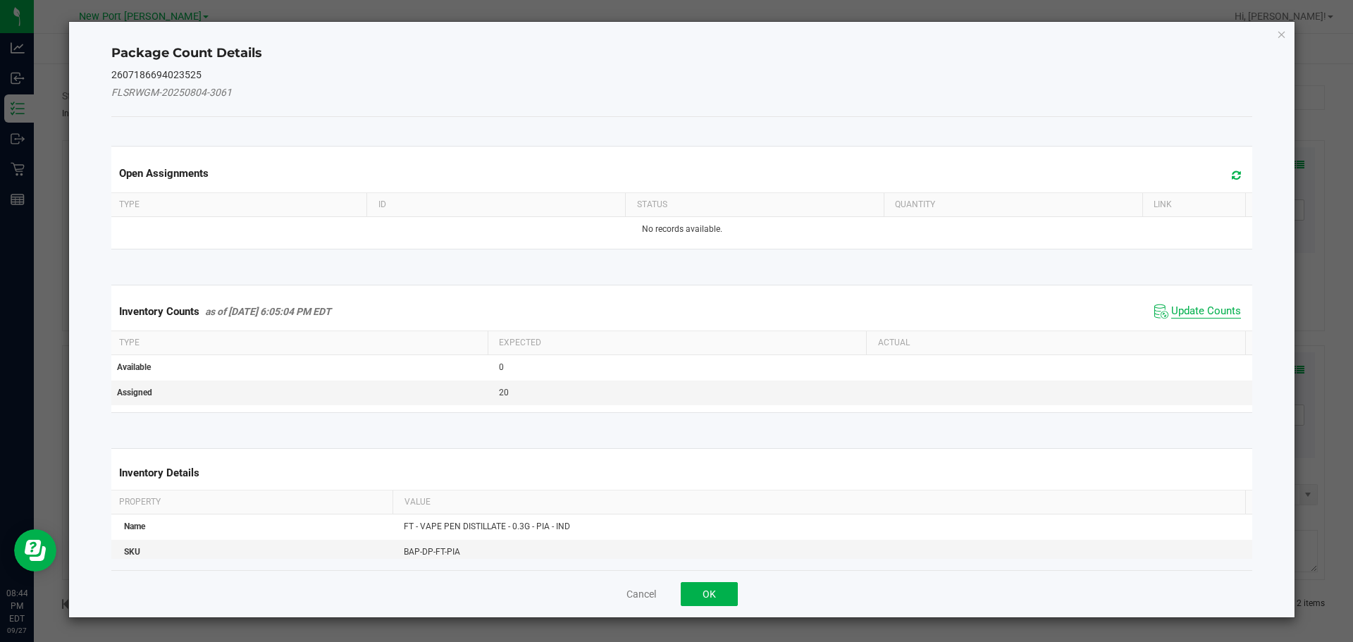
click at [1171, 306] on span "Update Counts" at bounding box center [1206, 311] width 70 height 14
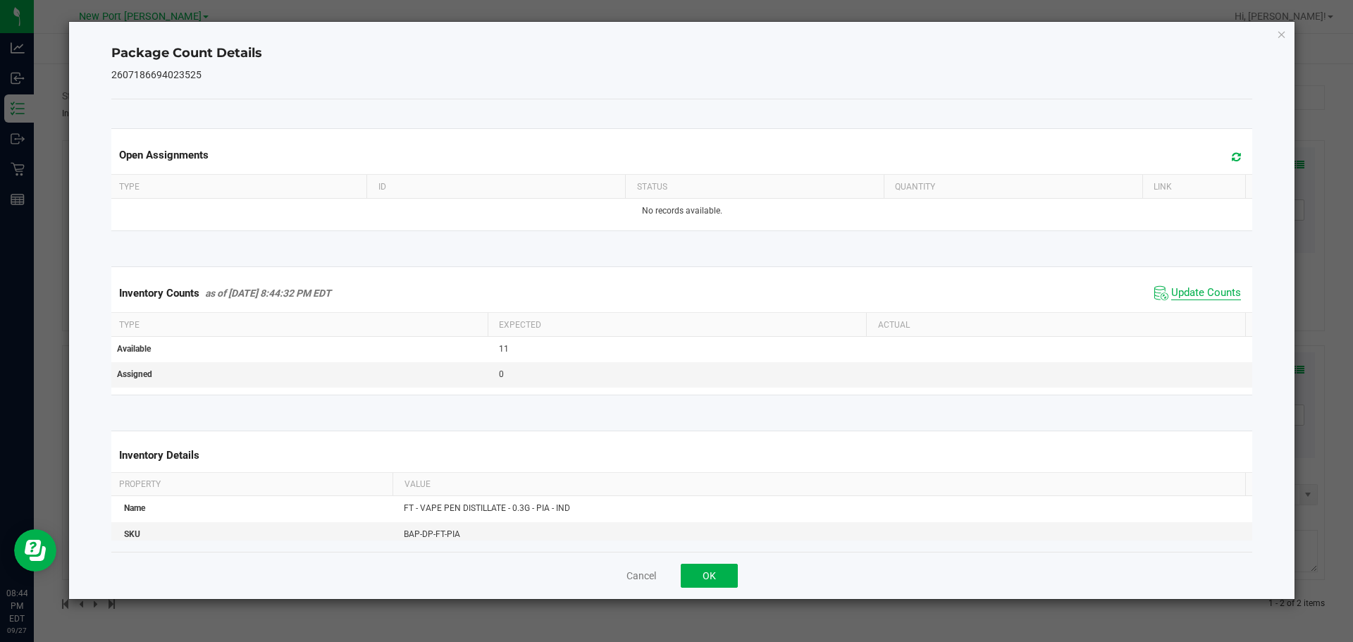
click at [1171, 286] on span "Update Counts" at bounding box center [1206, 293] width 70 height 14
click at [715, 578] on button "OK" at bounding box center [708, 576] width 57 height 24
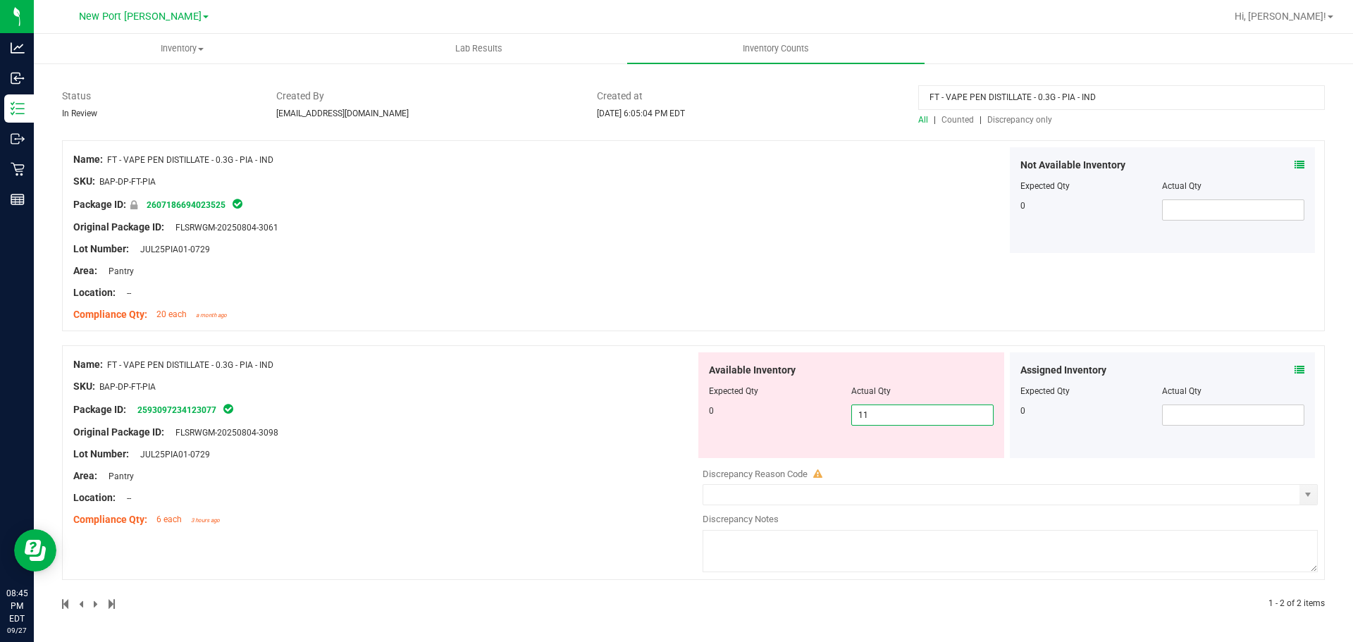
drag, startPoint x: 902, startPoint y: 411, endPoint x: 702, endPoint y: 417, distance: 200.1
click at [698, 427] on div "Available Inventory Expected Qty Actual Qty 0 11 11" at bounding box center [851, 405] width 306 height 106
type input "0"
click at [621, 180] on div "All counts Sep 27, 2025 6:05:04 PM EDT - Enter Package Quantities Sync Status N…" at bounding box center [693, 307] width 1262 height 640
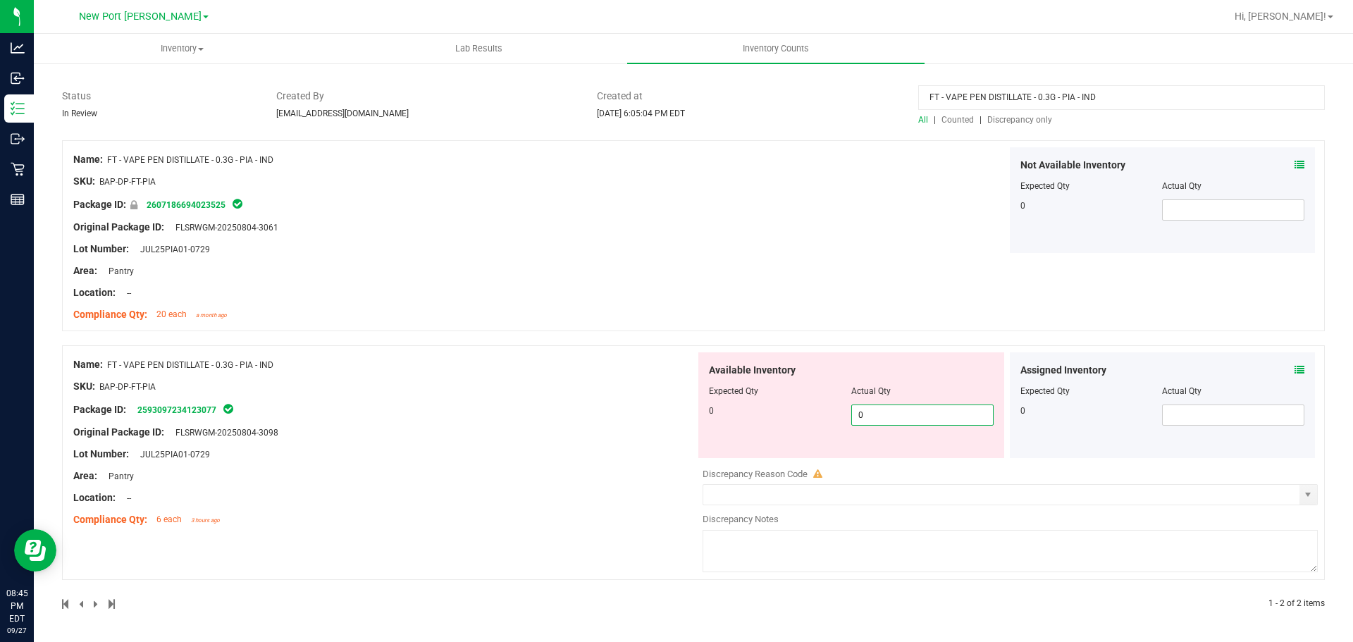
scroll to position [45, 0]
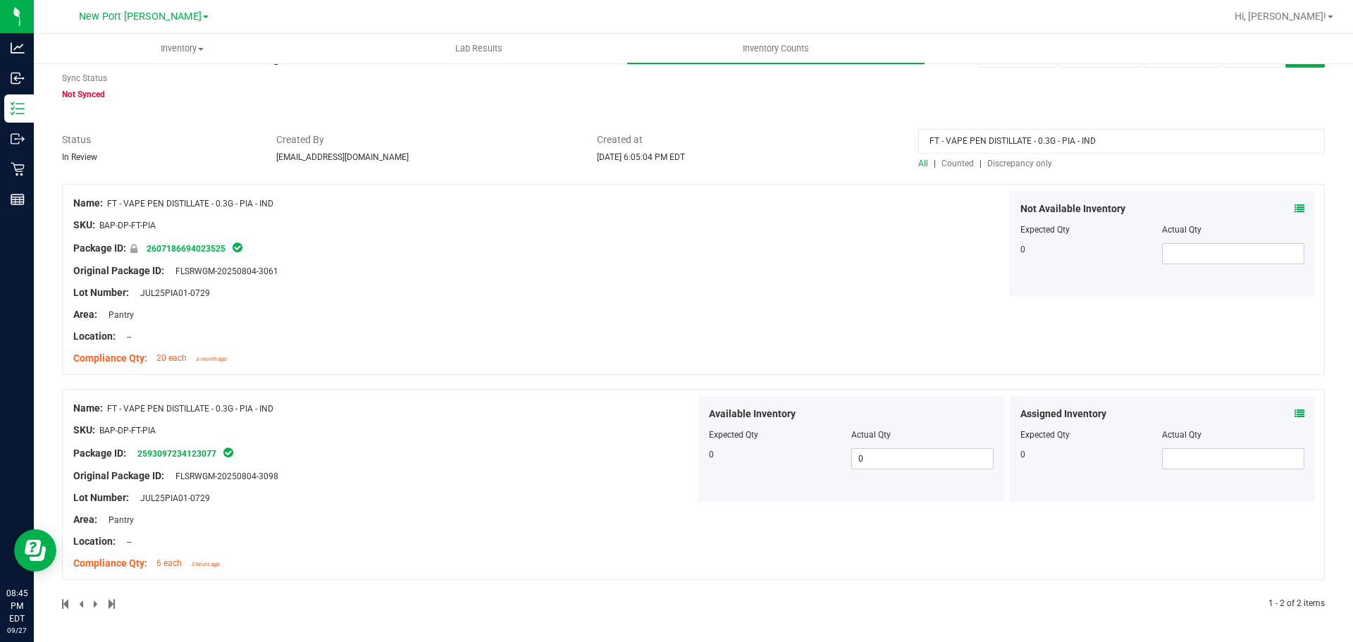
drag, startPoint x: 1126, startPoint y: 137, endPoint x: 947, endPoint y: 85, distance: 187.2
click at [942, 94] on div "All counts Sep 27, 2025 6:05:04 PM EDT - Enter Package Quantities Sync Status N…" at bounding box center [693, 329] width 1262 height 597
type input "F"
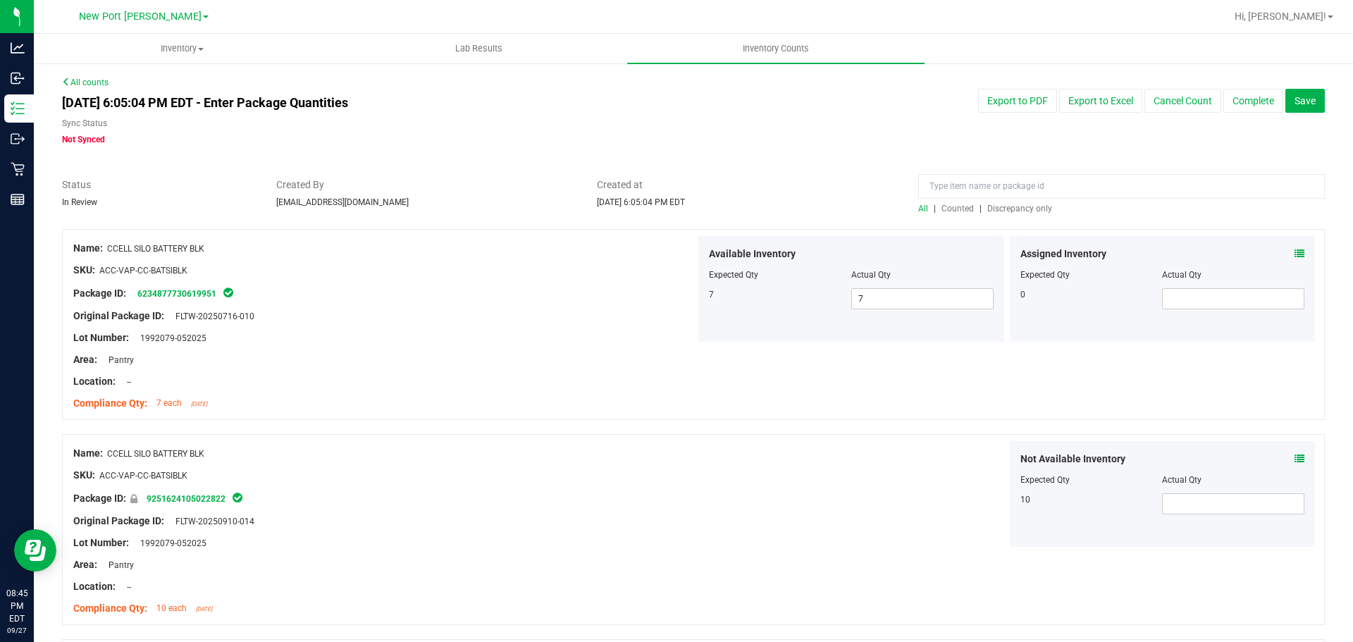
click at [1005, 209] on span "Discrepancy only" at bounding box center [1019, 209] width 65 height 10
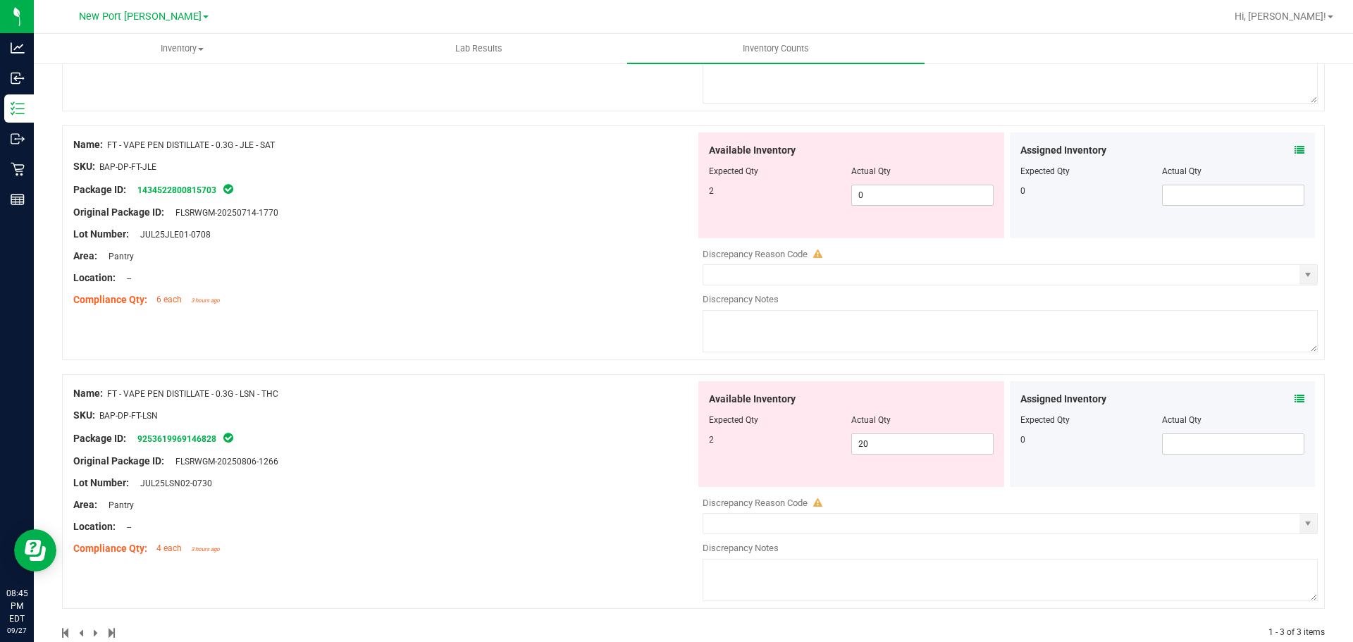
scroll to position [381, 0]
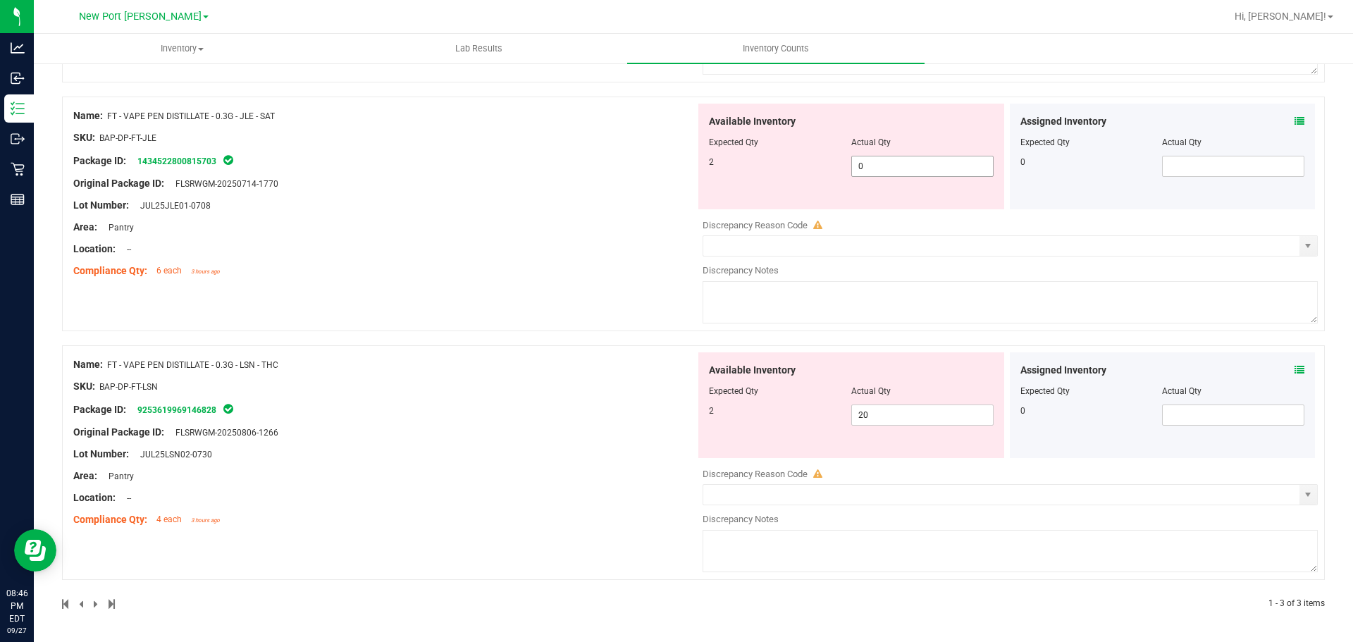
drag, startPoint x: 914, startPoint y: 168, endPoint x: 710, endPoint y: 128, distance: 207.5
click at [709, 131] on div "Available Inventory Expected Qty Actual Qty 2 0 0" at bounding box center [851, 157] width 306 height 106
type input "2"
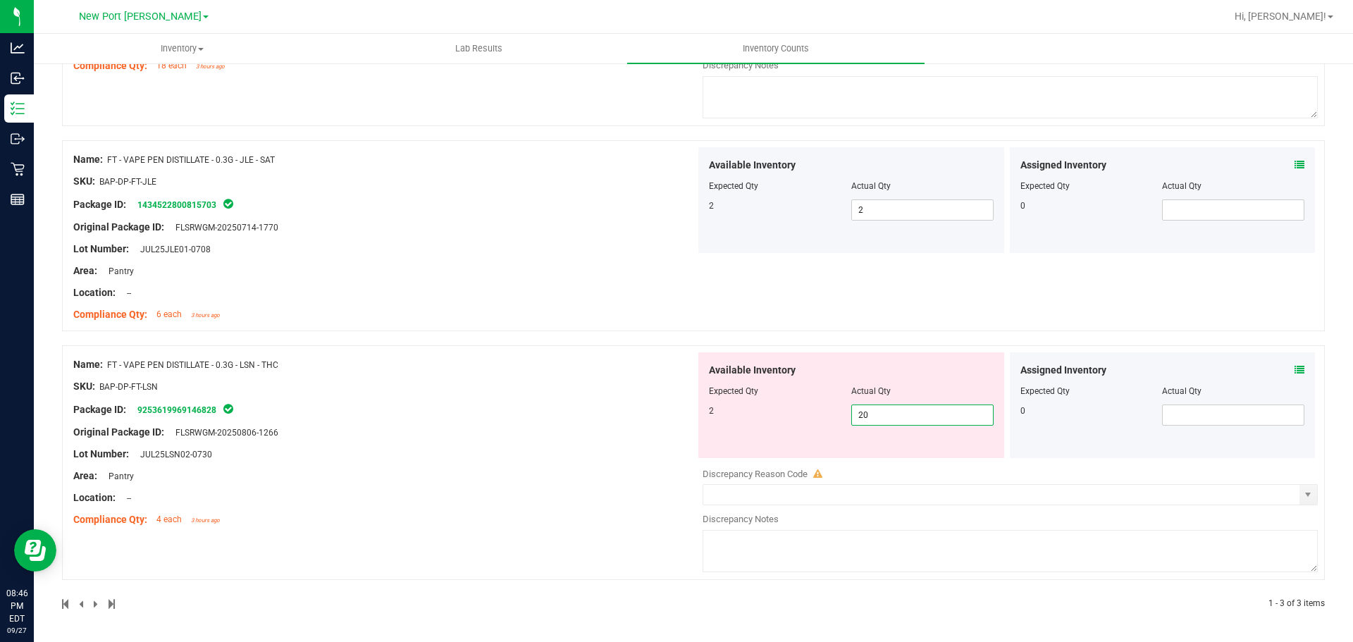
drag, startPoint x: 870, startPoint y: 414, endPoint x: 823, endPoint y: 417, distance: 47.3
click at [818, 425] on div "Available Inventory Expected Qty Actual Qty 2 20 20" at bounding box center [851, 405] width 306 height 106
click at [739, 318] on div "Name: FT - VAPE PEN DISTILLATE - 0.3G - JLE - SAT SKU: BAP-DP-FT-JLE Package ID…" at bounding box center [693, 235] width 1262 height 191
drag, startPoint x: 888, startPoint y: 213, endPoint x: 752, endPoint y: 204, distance: 135.6
click at [752, 204] on div "2 2 2" at bounding box center [851, 209] width 285 height 21
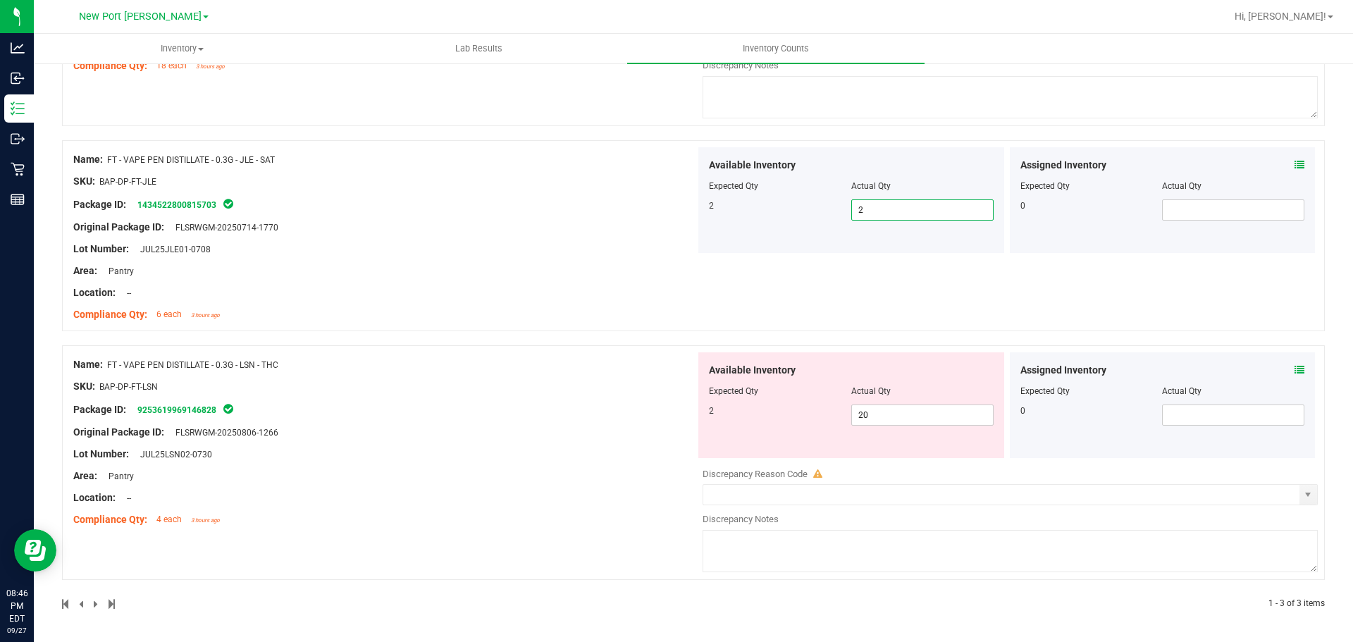
type input "0"
click at [572, 213] on div at bounding box center [384, 216] width 622 height 7
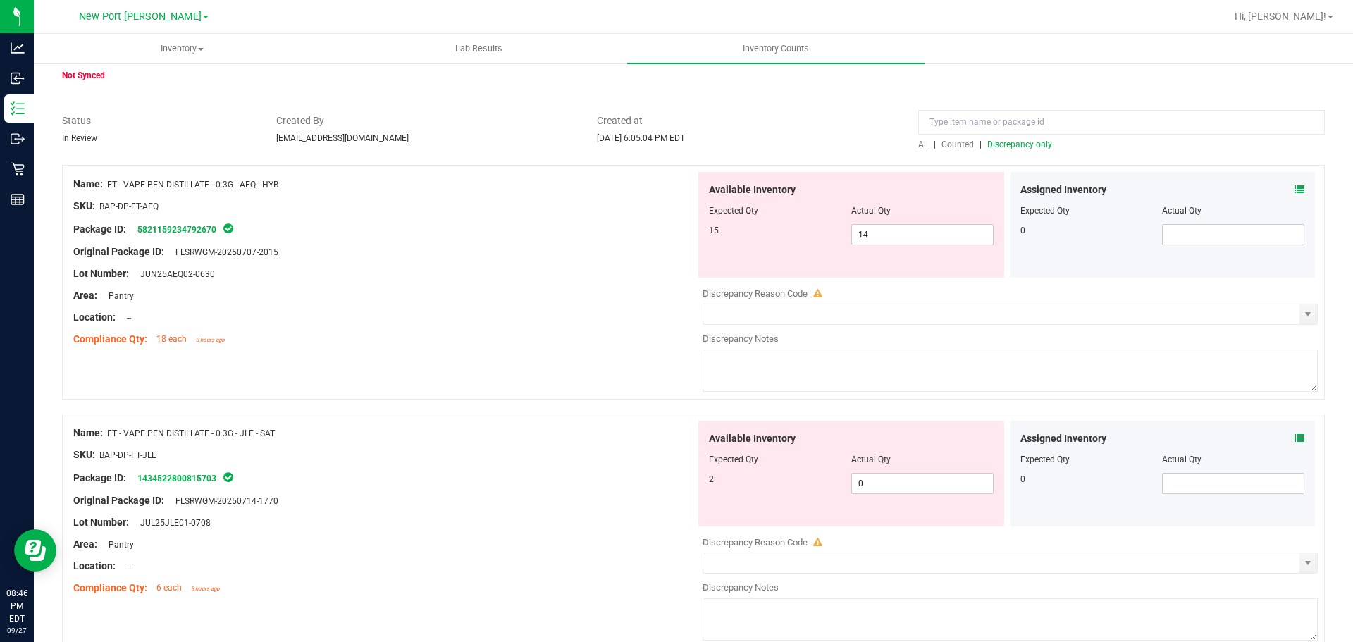
scroll to position [381, 0]
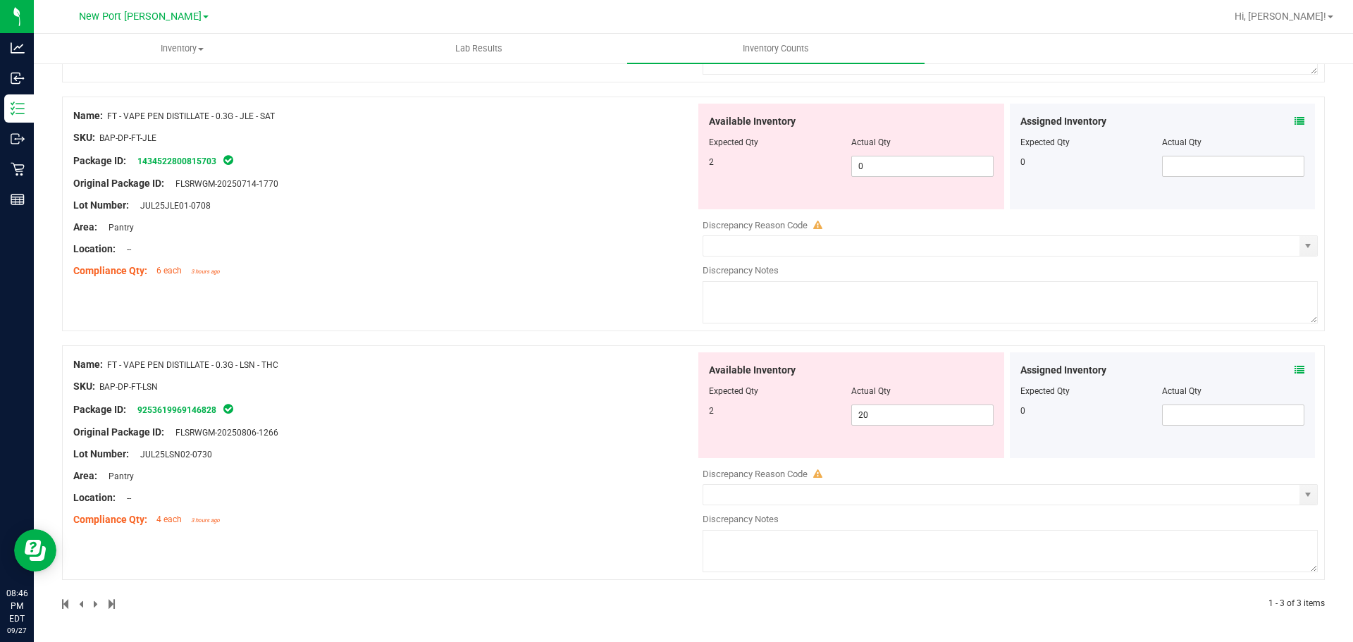
drag, startPoint x: 306, startPoint y: 366, endPoint x: 111, endPoint y: 356, distance: 195.4
click at [111, 356] on div "Name: FT - VAPE PEN DISTILLATE - 0.3G - LSN - THC SKU: BAP-DP-FT-LSN Package ID…" at bounding box center [384, 442] width 622 height 180
copy span "FT - VAPE PEN DISTILLATE - 0.3G - LSN - THC"
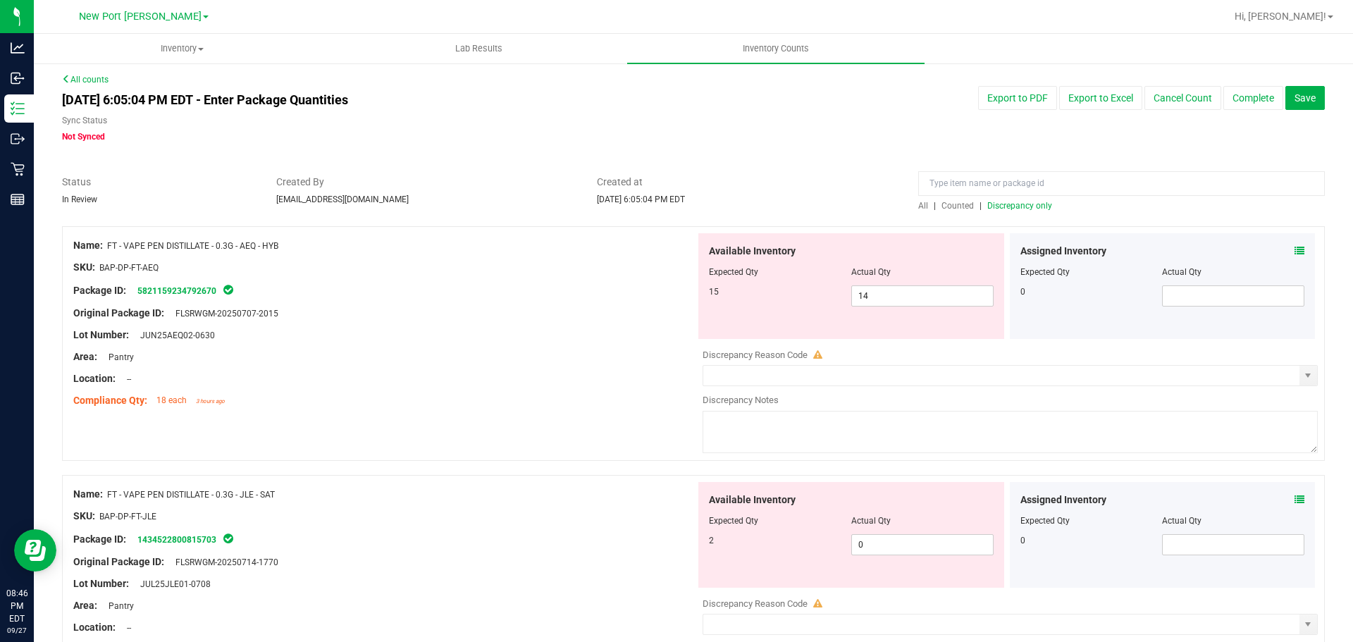
scroll to position [0, 0]
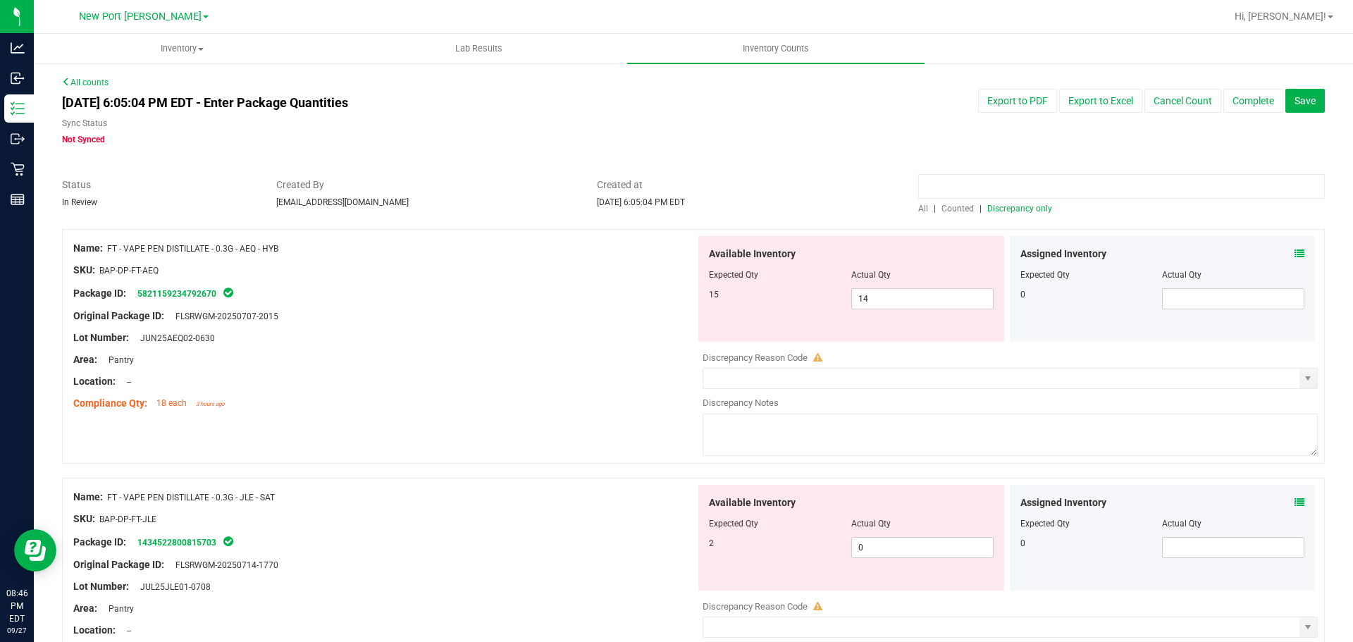
paste input "FT - VAPE PEN DISTILLATE - 0.3G - LSN - THC"
type input "FT - VAPE PEN DISTILLATE - 0.3G - LSN - THC"
click at [918, 208] on span "All" at bounding box center [923, 209] width 10 height 10
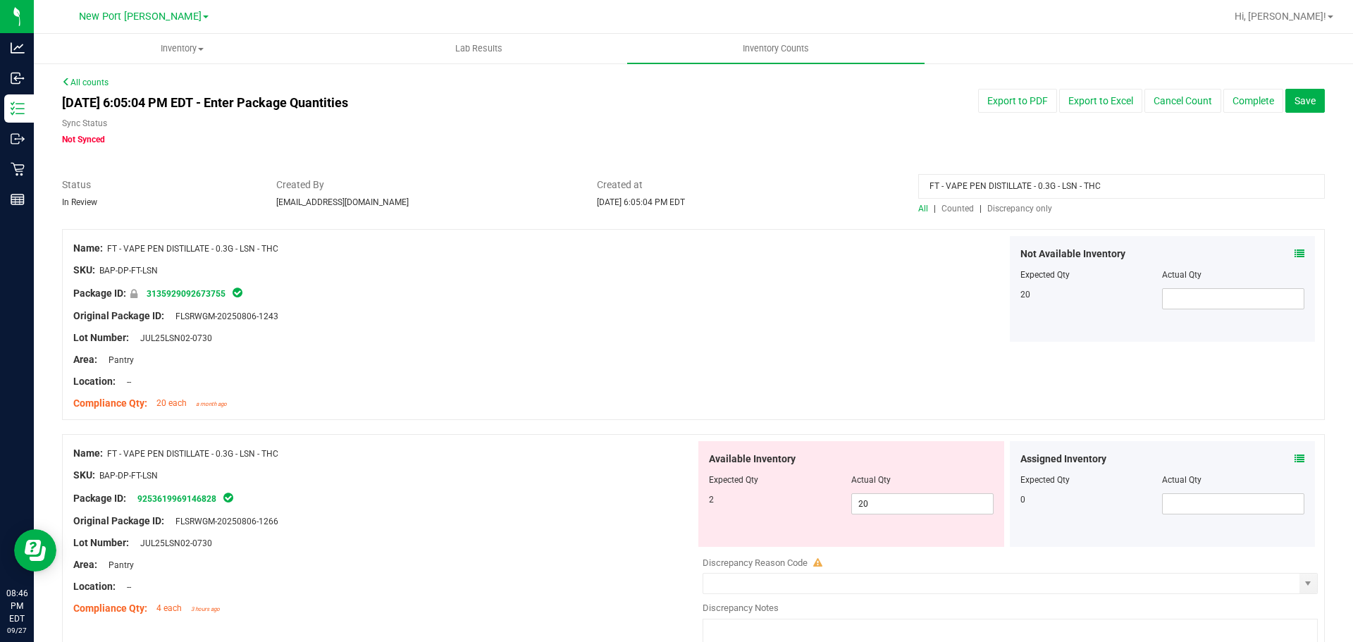
click at [1294, 249] on icon at bounding box center [1299, 254] width 10 height 10
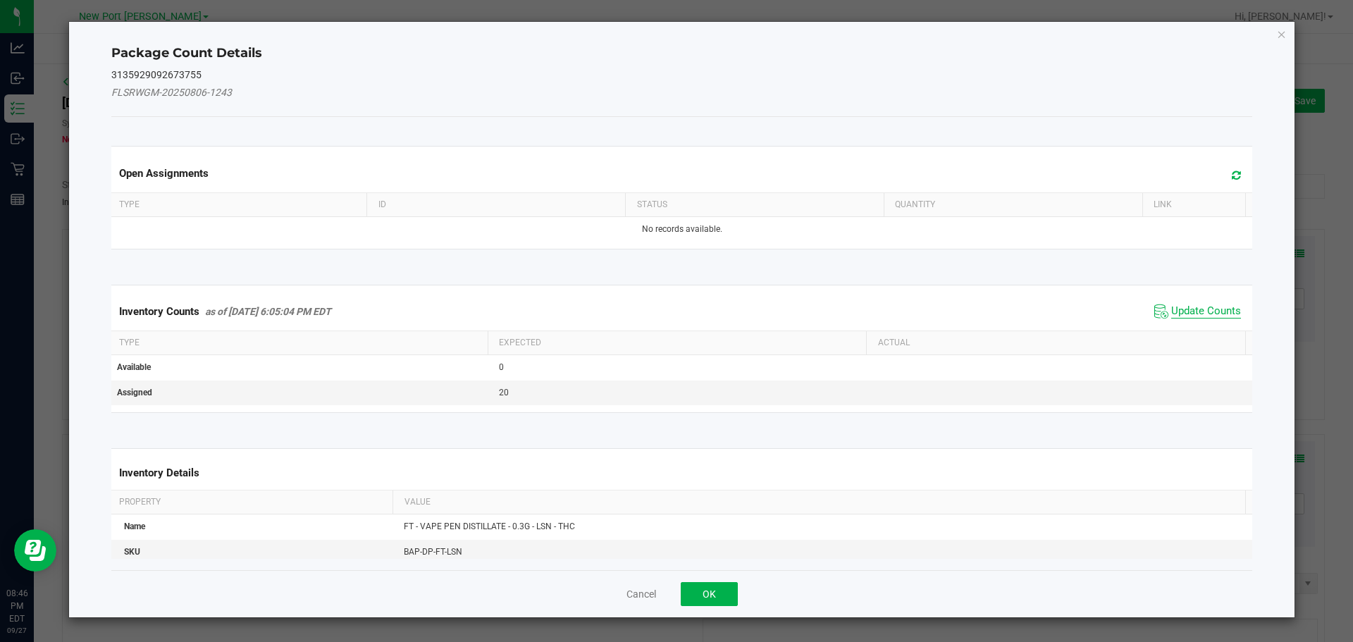
click at [1190, 304] on span "Update Counts" at bounding box center [1206, 311] width 70 height 14
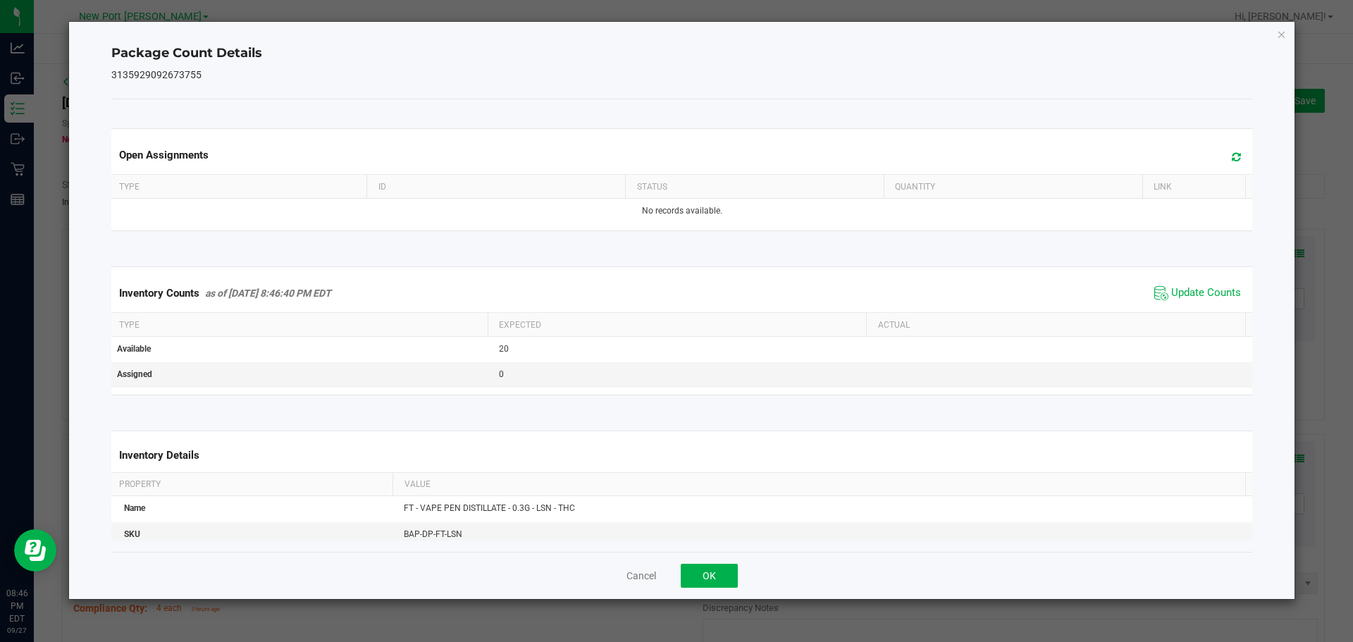
click at [1223, 164] on span at bounding box center [1232, 157] width 23 height 20
click at [1198, 289] on span "Update Counts" at bounding box center [1206, 293] width 70 height 14
click at [726, 564] on button "OK" at bounding box center [708, 576] width 57 height 24
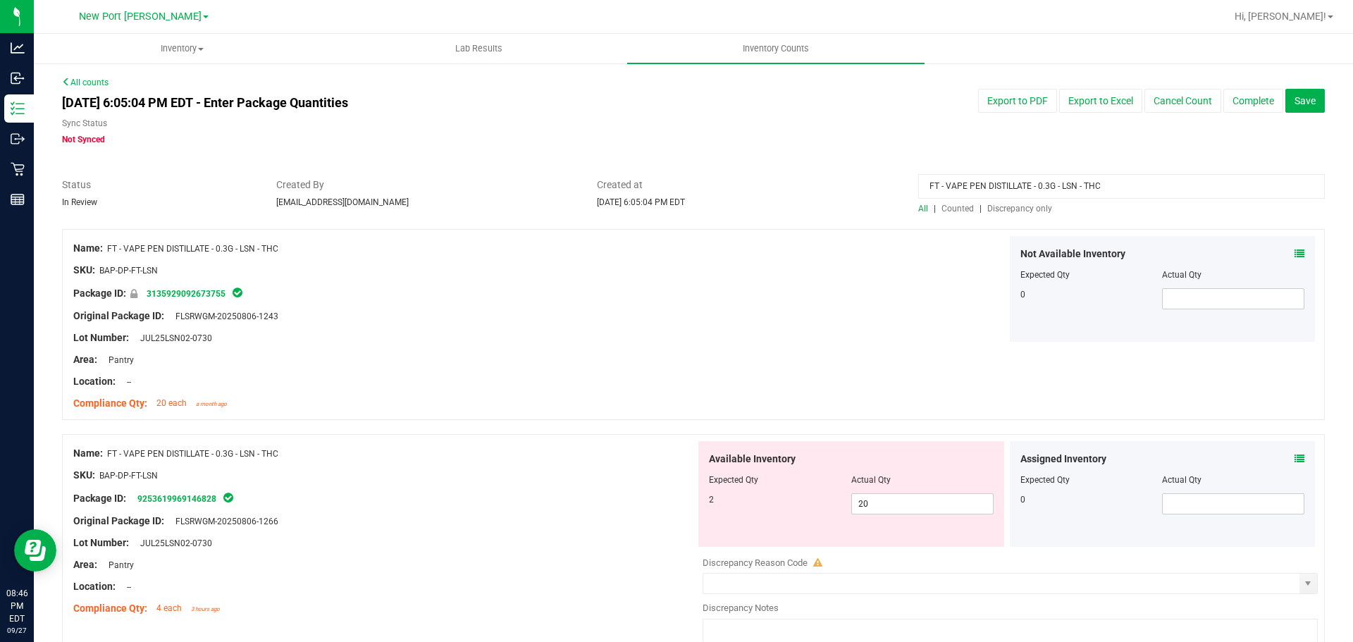
click at [1294, 463] on icon at bounding box center [1299, 459] width 10 height 10
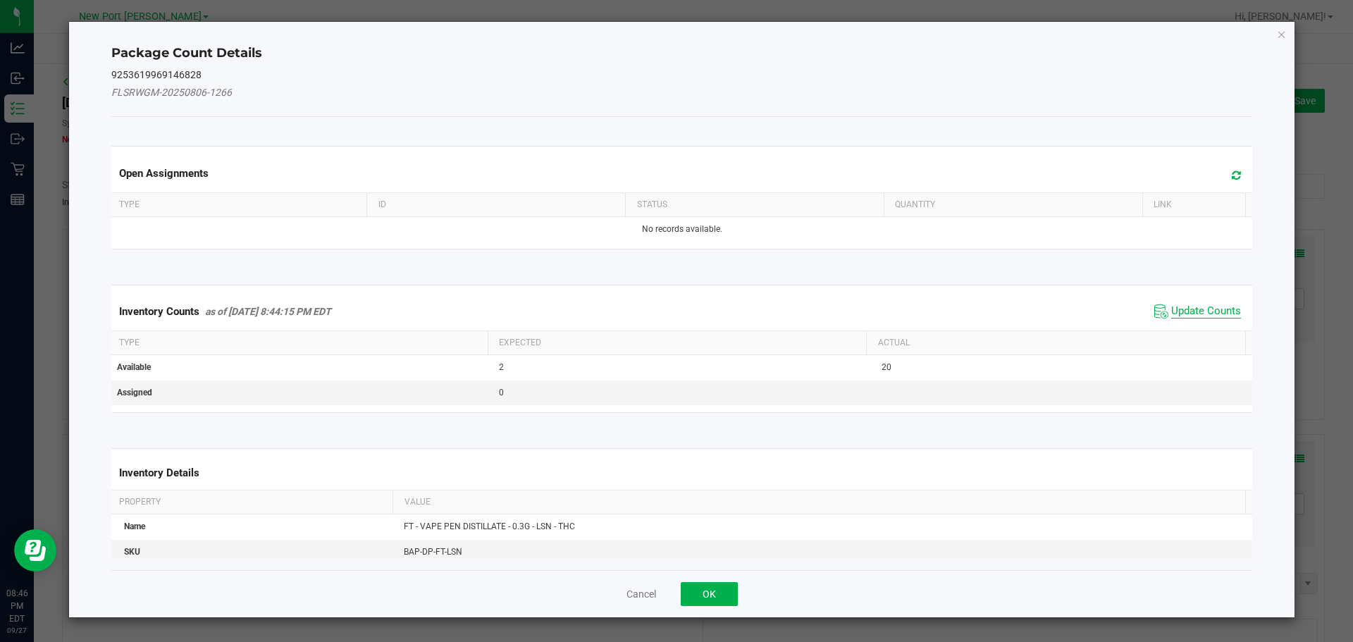
click at [1186, 313] on span "Update Counts" at bounding box center [1206, 311] width 70 height 14
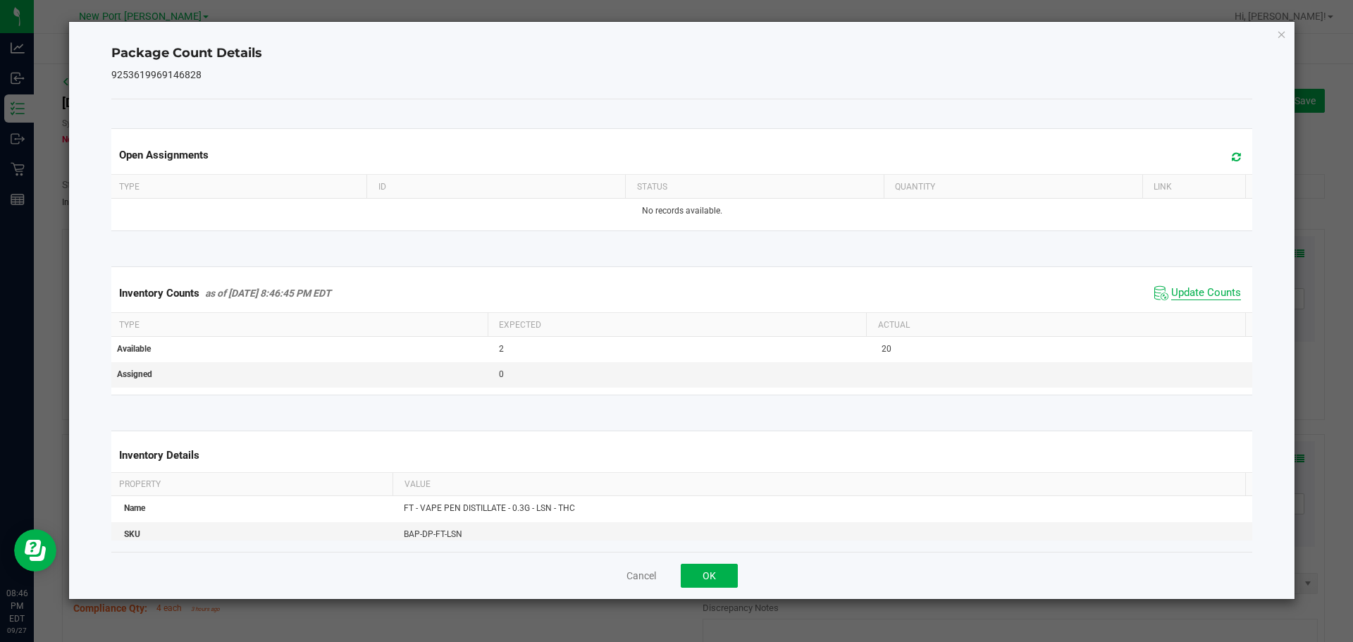
click at [1184, 297] on span "Update Counts" at bounding box center [1206, 293] width 70 height 14
click at [1231, 153] on icon at bounding box center [1235, 156] width 9 height 11
click at [1198, 287] on span "Update Counts" at bounding box center [1206, 293] width 70 height 14
click at [721, 571] on button "OK" at bounding box center [708, 576] width 57 height 24
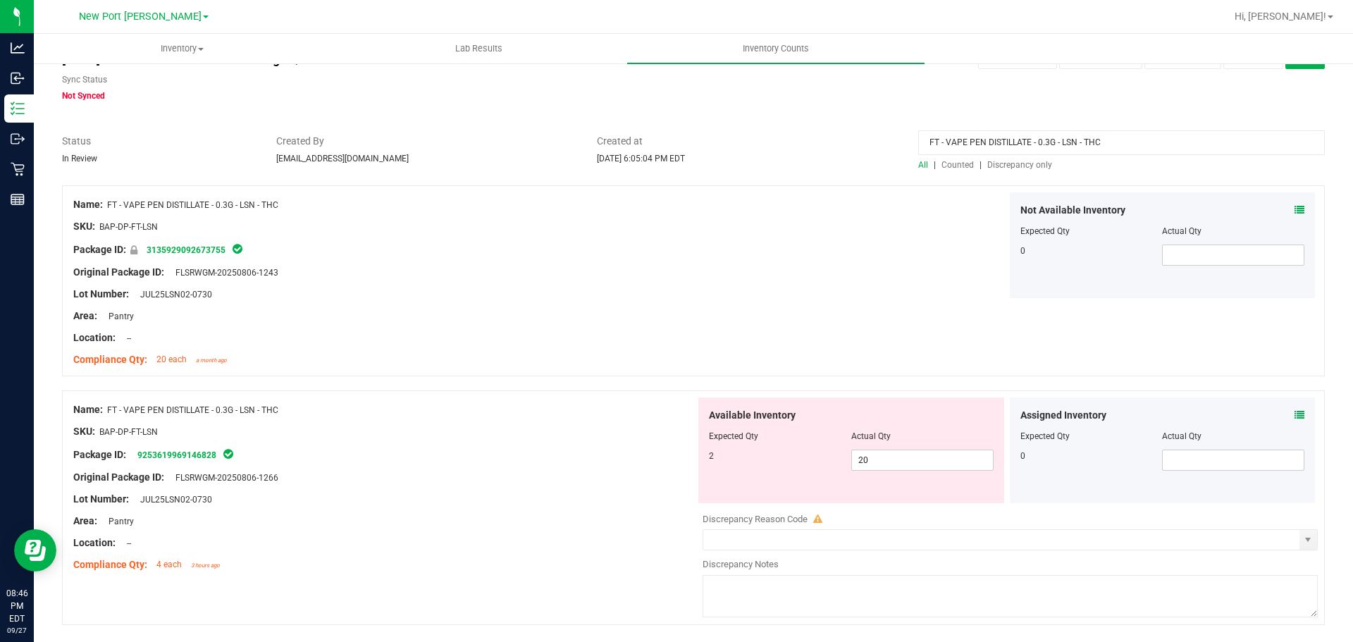
scroll to position [89, 0]
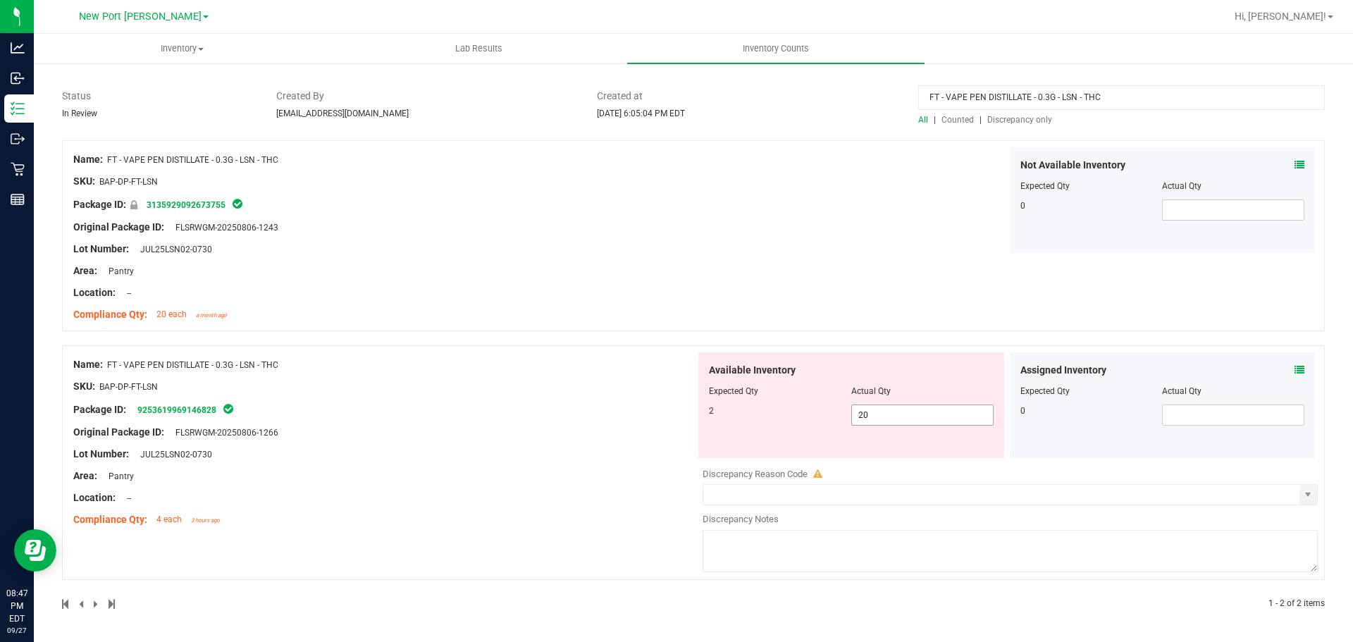
click at [879, 418] on span "20 20" at bounding box center [922, 414] width 142 height 21
type input "2"
click at [826, 277] on div "Name: FT - VAPE PEN DISTILLATE - 0.3G - LSN - THC SKU: BAP-DP-FT-LSN Package ID…" at bounding box center [693, 235] width 1262 height 191
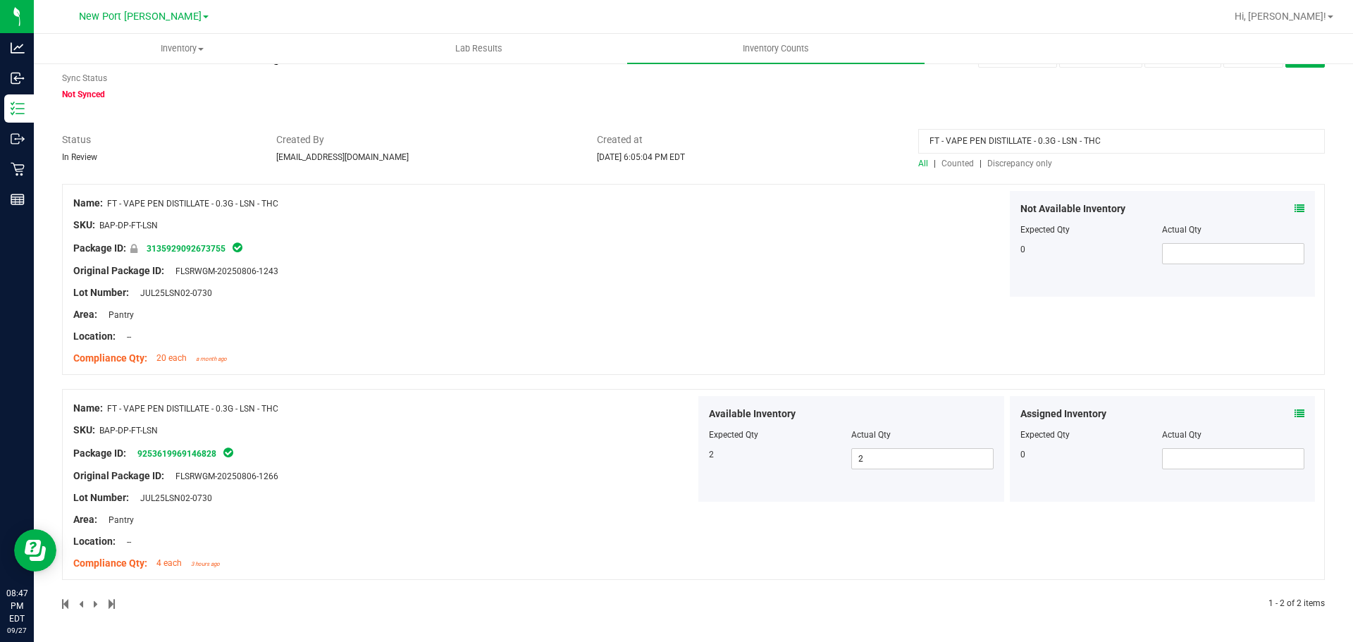
click at [1294, 411] on icon at bounding box center [1299, 414] width 10 height 10
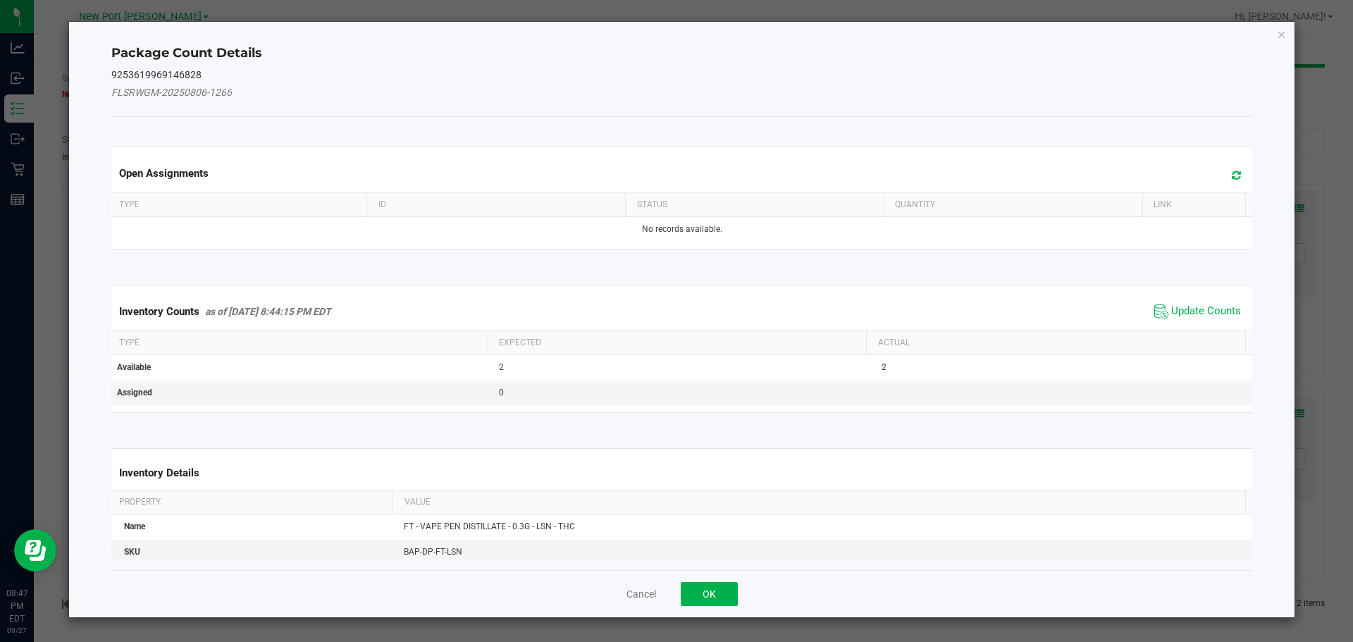
click at [1179, 298] on div "Inventory Counts as of Sep 27, 2025 8:44:15 PM EDT Update Counts" at bounding box center [681, 311] width 1147 height 38
click at [1176, 307] on span "Update Counts" at bounding box center [1206, 311] width 70 height 14
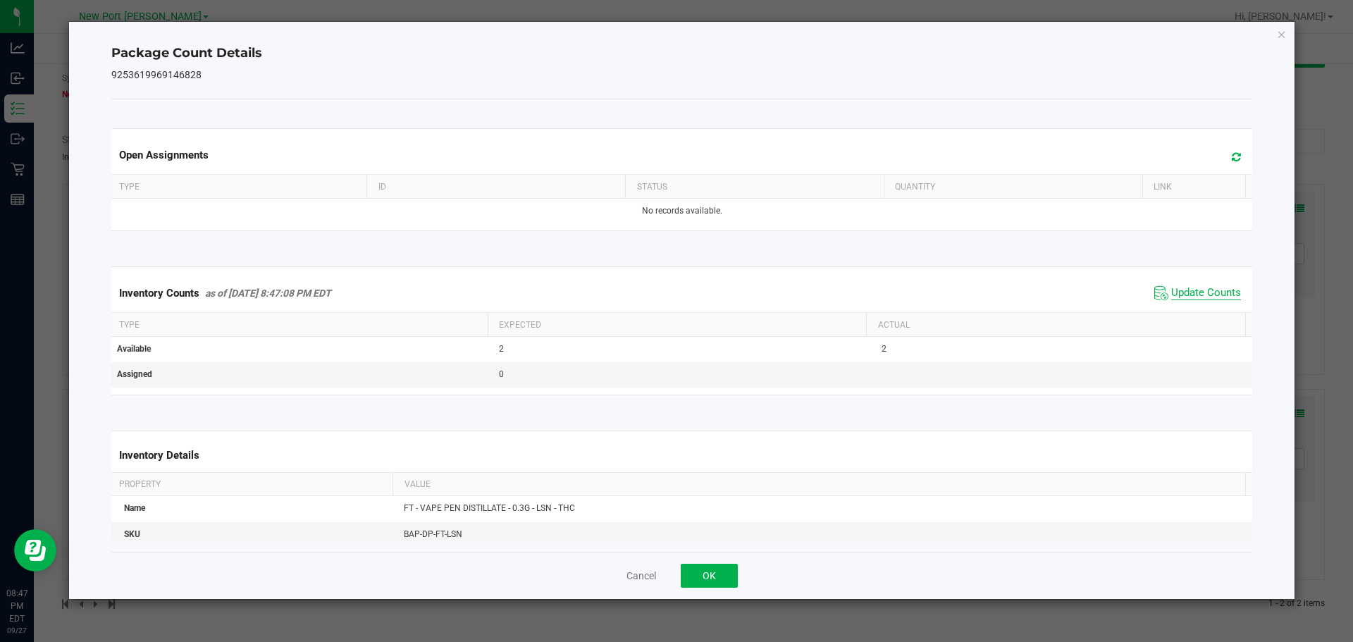
click at [1179, 295] on span "Update Counts" at bounding box center [1206, 293] width 70 height 14
click at [718, 568] on button "OK" at bounding box center [708, 576] width 57 height 24
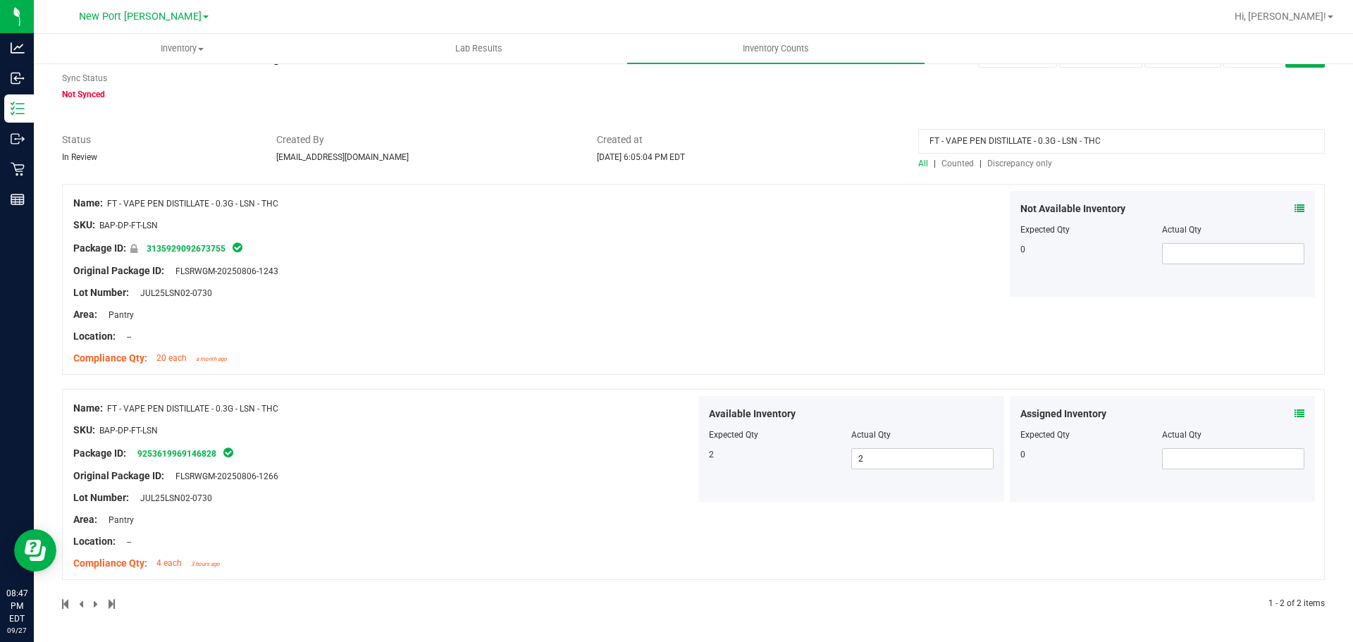
click at [1026, 160] on span "Discrepancy only" at bounding box center [1019, 164] width 65 height 10
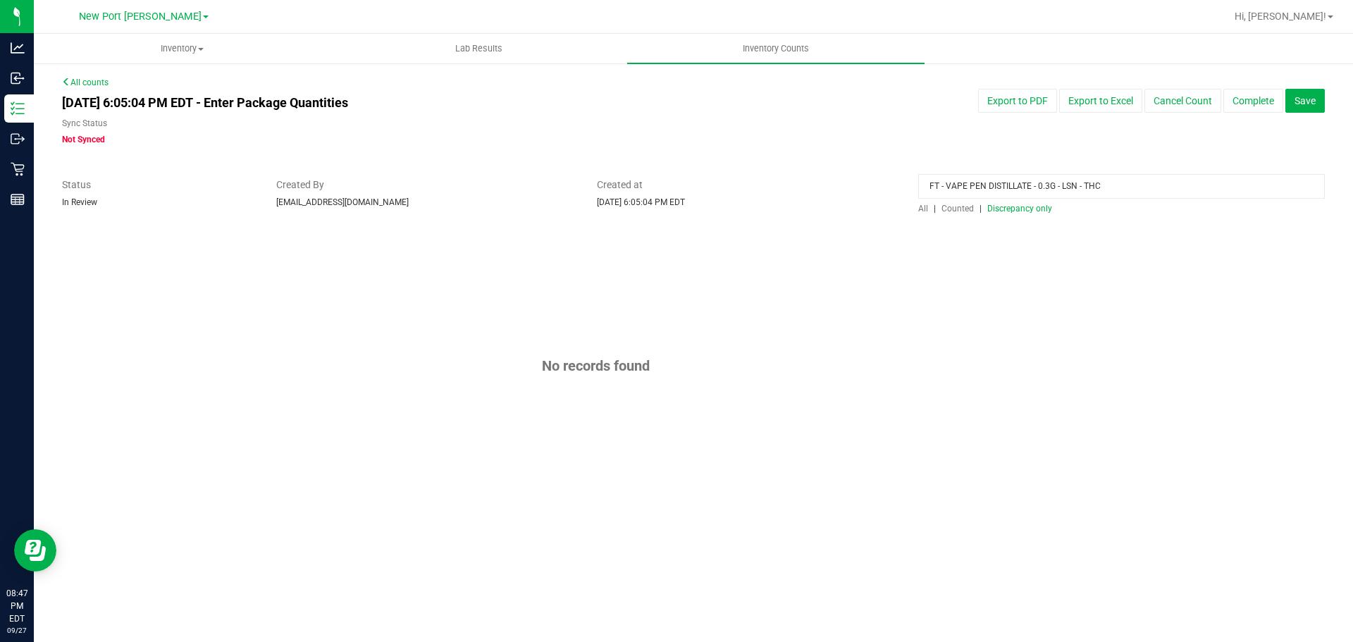
drag, startPoint x: 1126, startPoint y: 185, endPoint x: 694, endPoint y: 120, distance: 437.3
click at [700, 125] on div "All counts Sep 27, 2025 6:05:04 PM EDT - Enter Package Quantities Sync Status N…" at bounding box center [693, 296] width 1262 height 440
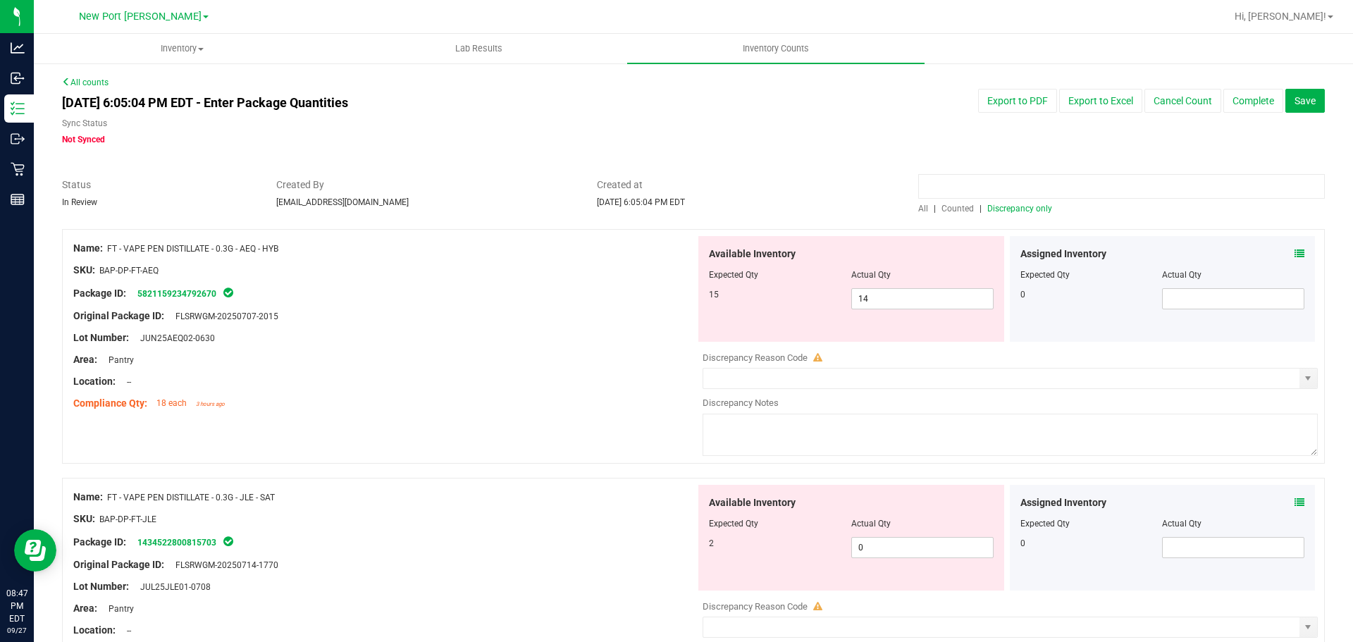
scroll to position [132, 0]
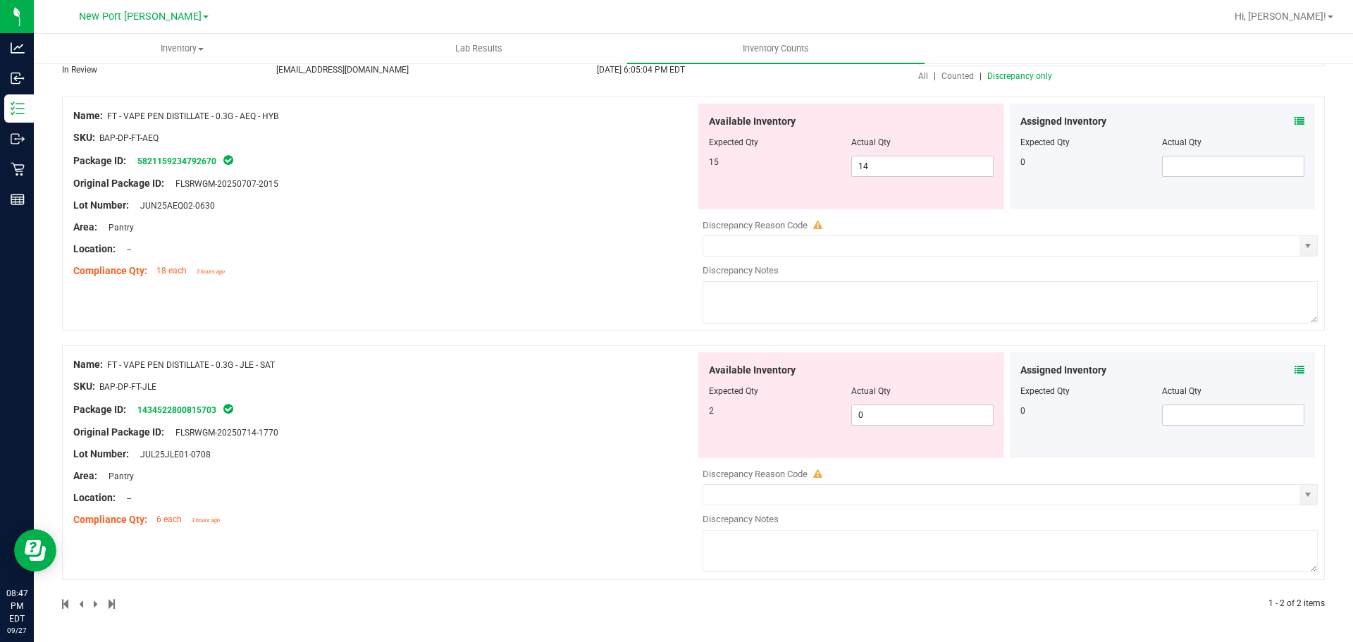
drag, startPoint x: 225, startPoint y: 363, endPoint x: 110, endPoint y: 366, distance: 115.6
click at [110, 366] on div "Name: FT - VAPE PEN DISTILLATE - 0.3G - JLE - SAT" at bounding box center [384, 364] width 622 height 15
copy span "FT - VAPE PEN DISTILLATE - 0.3G - JLE - SAT"
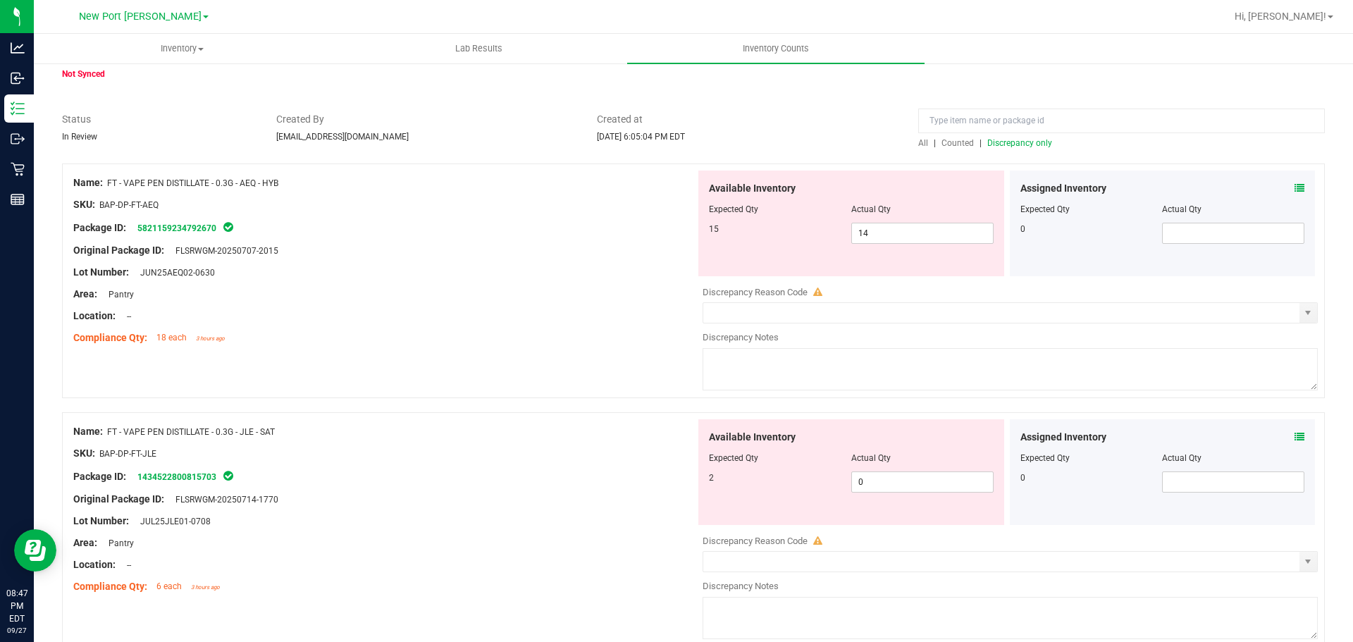
scroll to position [0, 0]
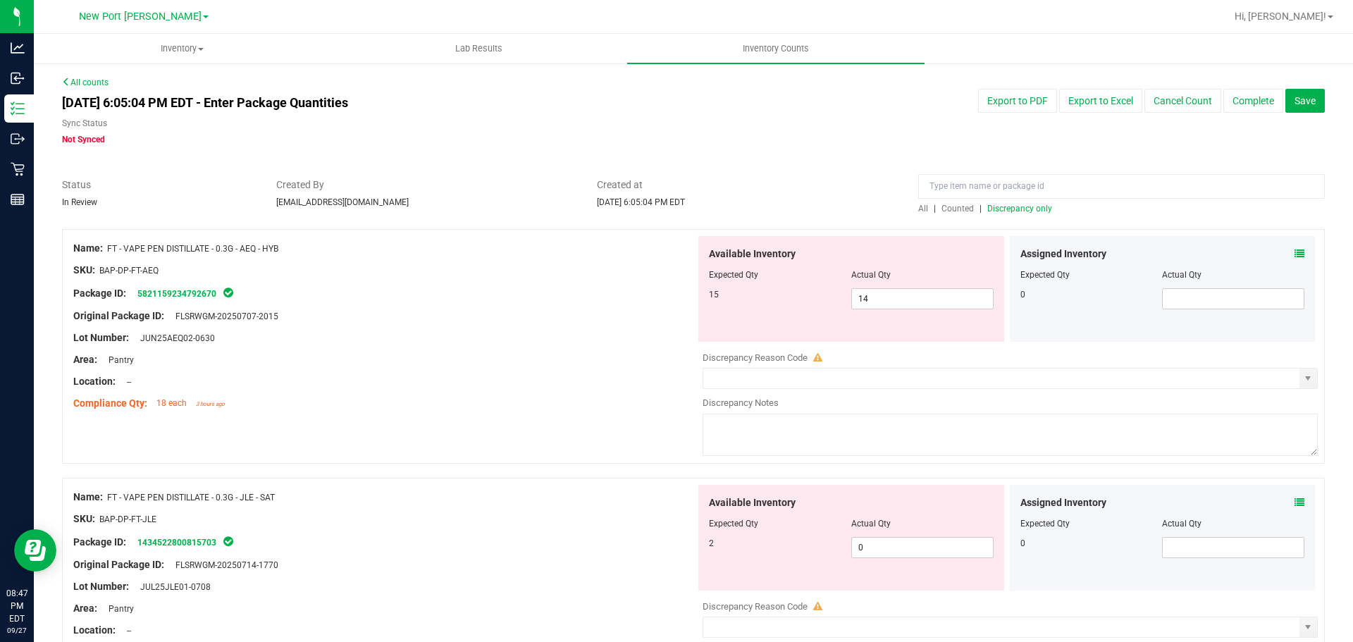
click at [918, 204] on span "All" at bounding box center [923, 209] width 10 height 10
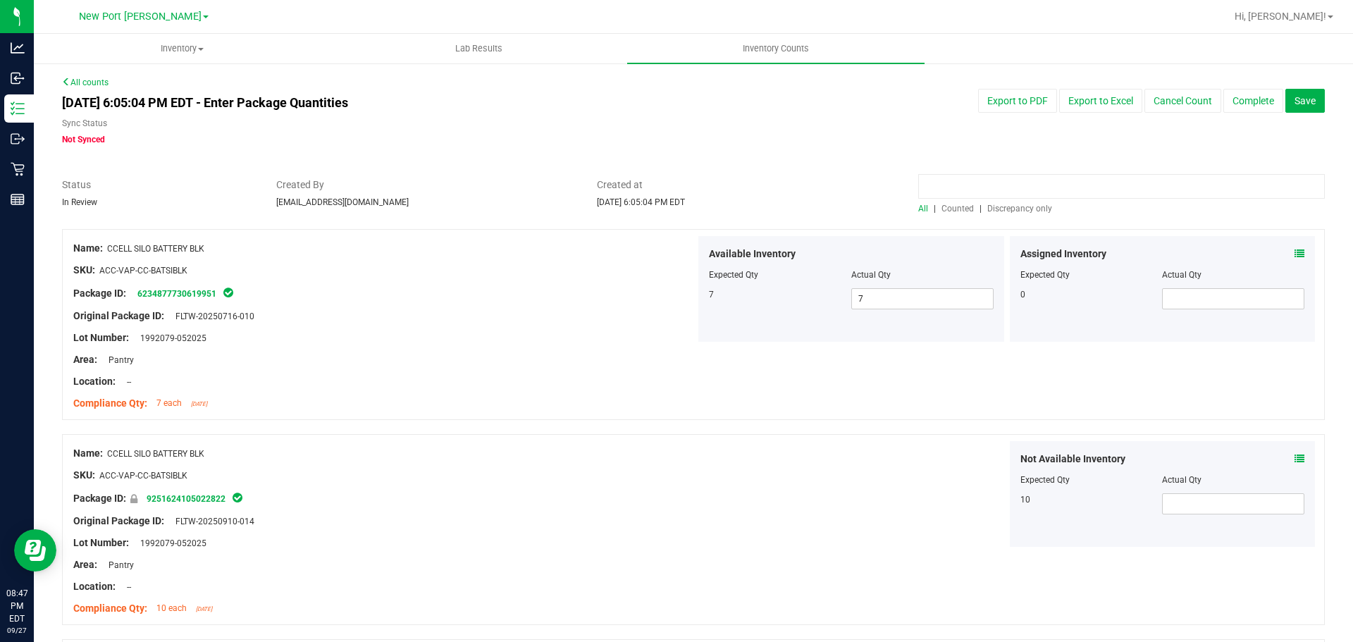
paste input "FT - VAPE PEN DISTILLATE - 0.3G - JLE - SAT"
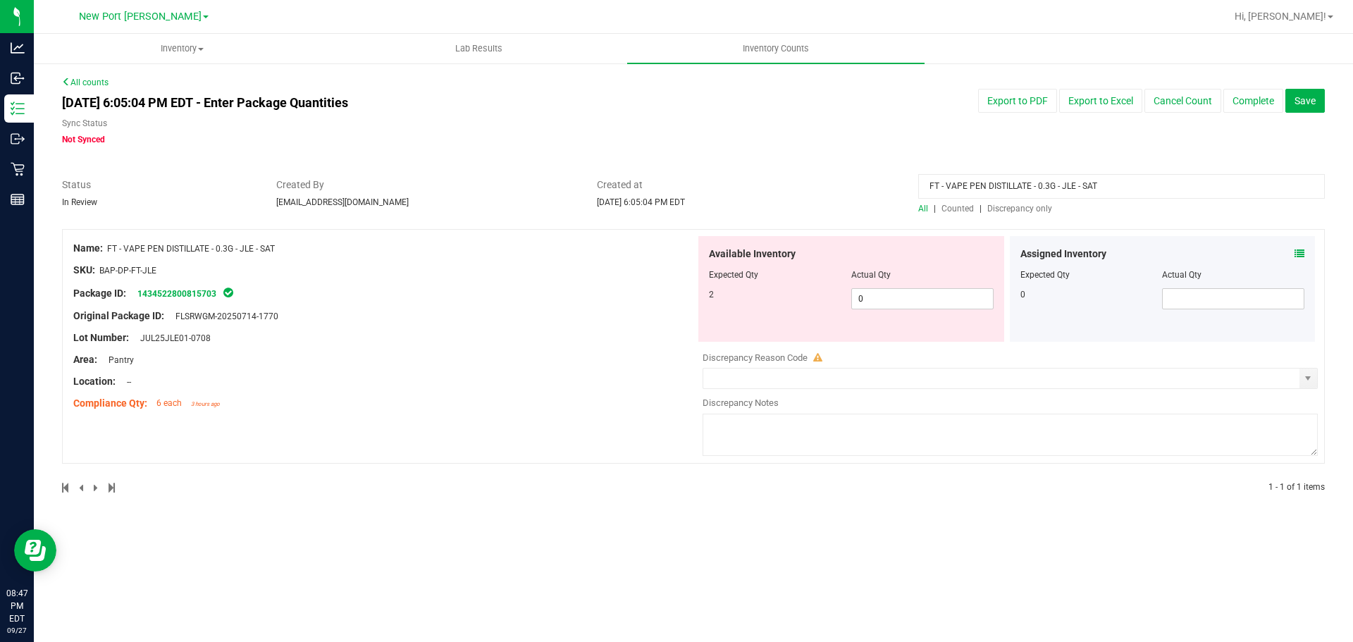
type input "FT - VAPE PEN DISTILLATE - 0.3G - JLE - SAT"
click at [1298, 249] on icon at bounding box center [1299, 254] width 10 height 10
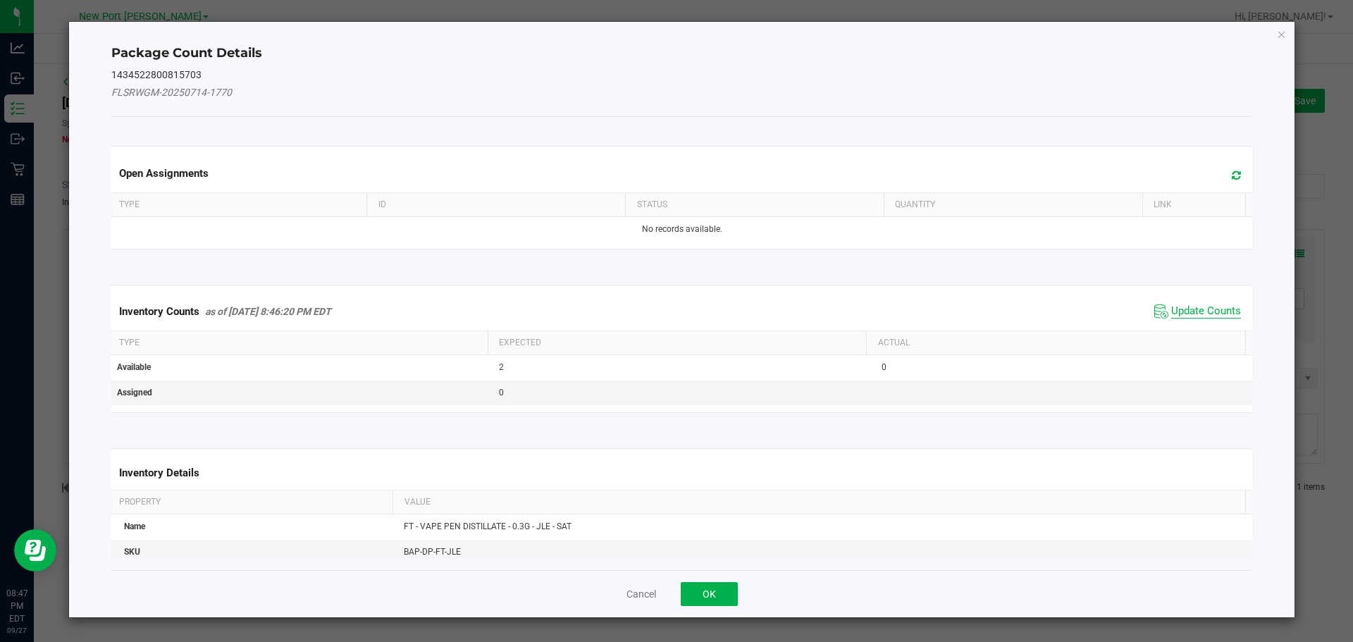
click at [1214, 311] on span "Update Counts" at bounding box center [1206, 311] width 70 height 14
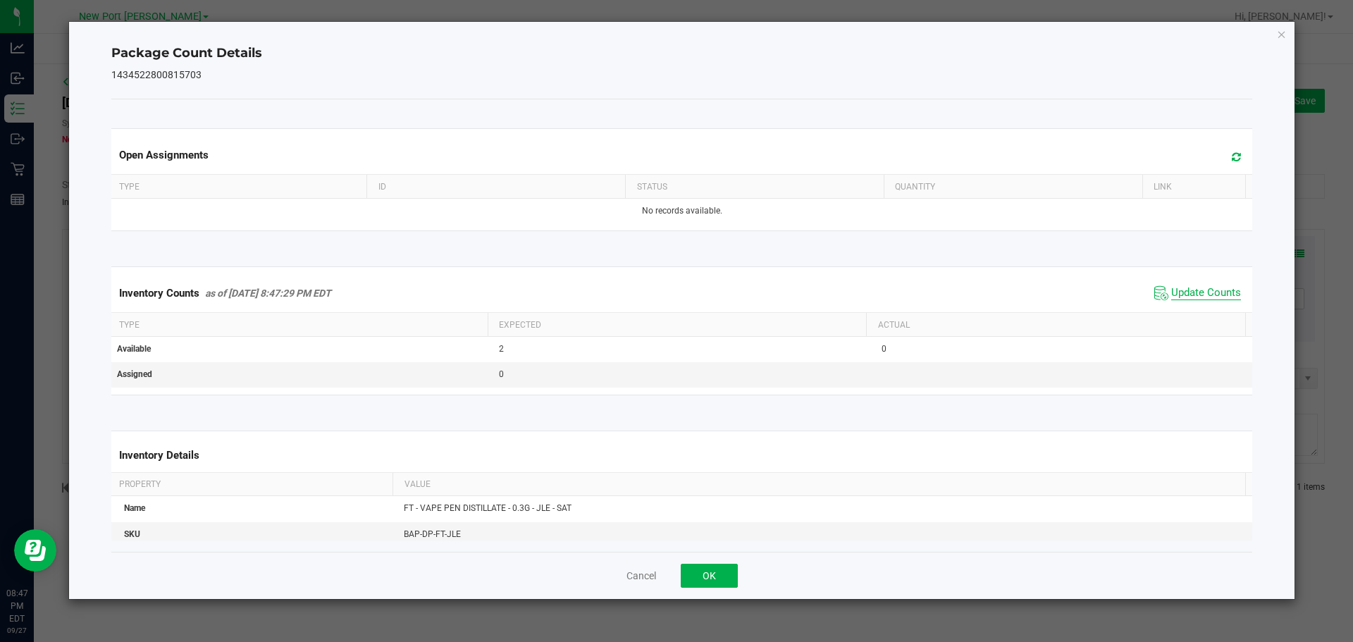
click at [1186, 292] on span "Update Counts" at bounding box center [1206, 293] width 70 height 14
click at [702, 571] on button "OK" at bounding box center [708, 576] width 57 height 24
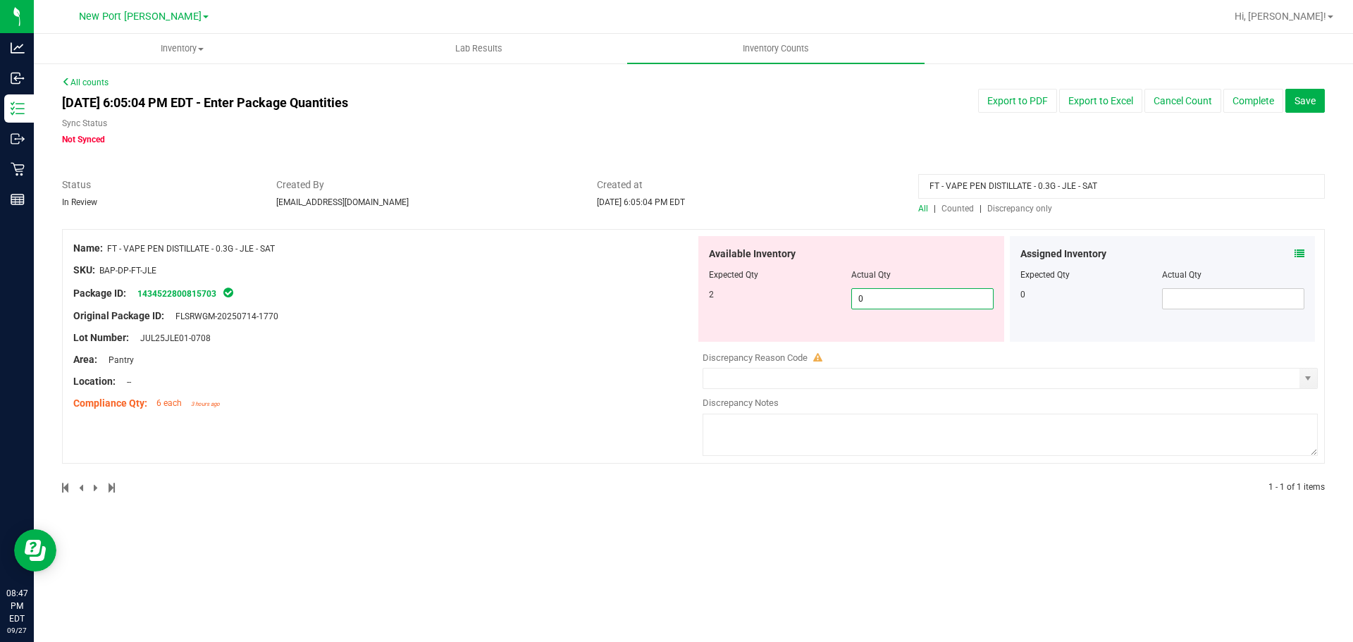
drag, startPoint x: 905, startPoint y: 291, endPoint x: 809, endPoint y: 295, distance: 95.9
click at [809, 295] on div "2 0 0" at bounding box center [851, 298] width 285 height 21
type input "2"
click at [633, 321] on div "Original Package ID: FLSRWGM-20250714-1770" at bounding box center [384, 316] width 622 height 15
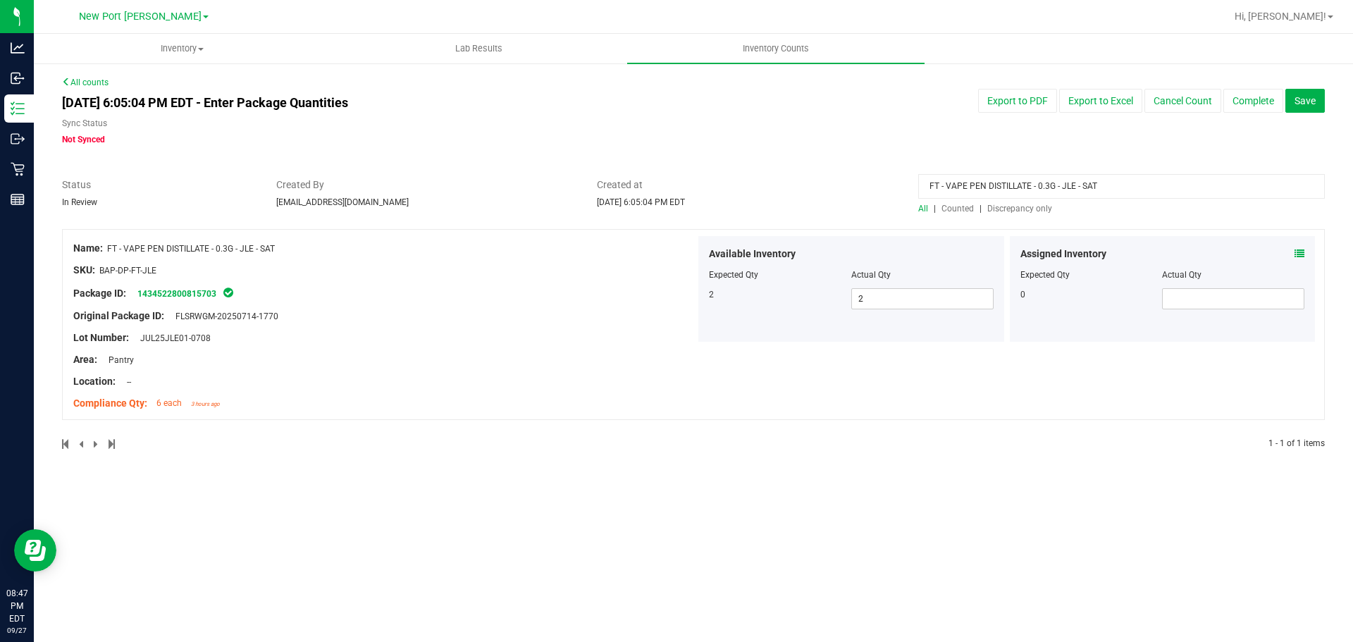
drag, startPoint x: 1062, startPoint y: 189, endPoint x: 669, endPoint y: 195, distance: 392.4
click at [669, 195] on div "Status In Review Created By lhunter@liveparallel.com Created at Sep 27, 2025 6:…" at bounding box center [693, 196] width 1284 height 37
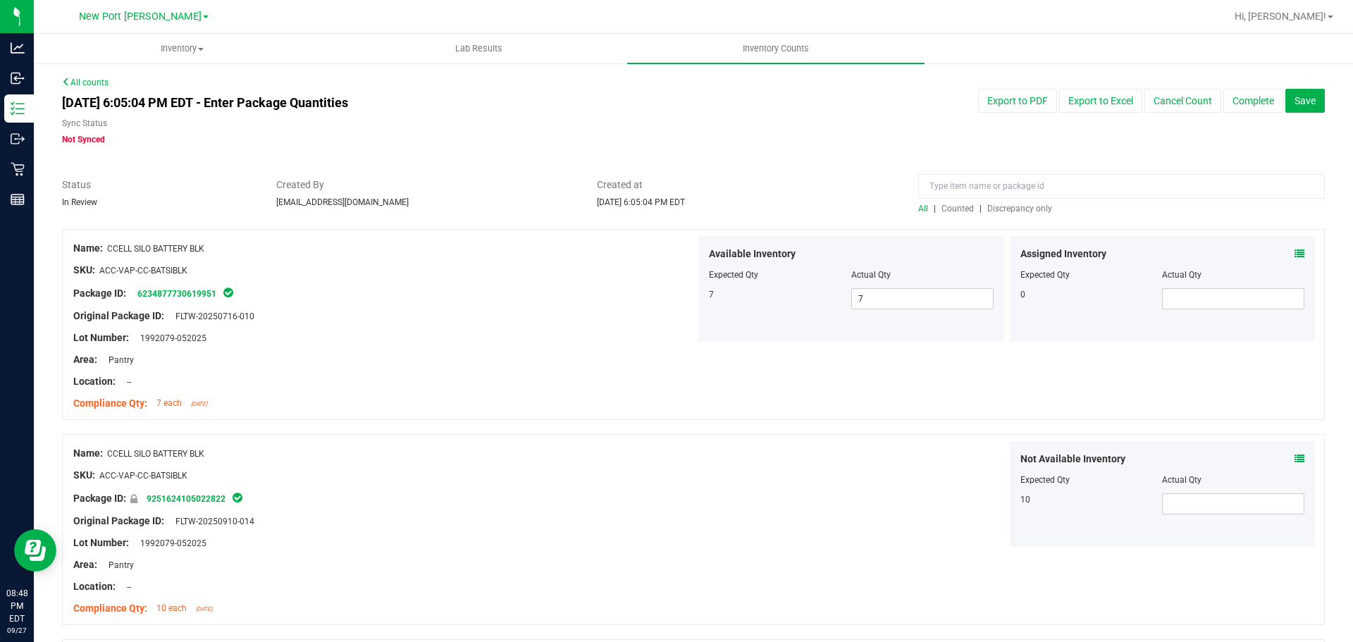
click at [991, 210] on span "Discrepancy only" at bounding box center [1019, 209] width 65 height 10
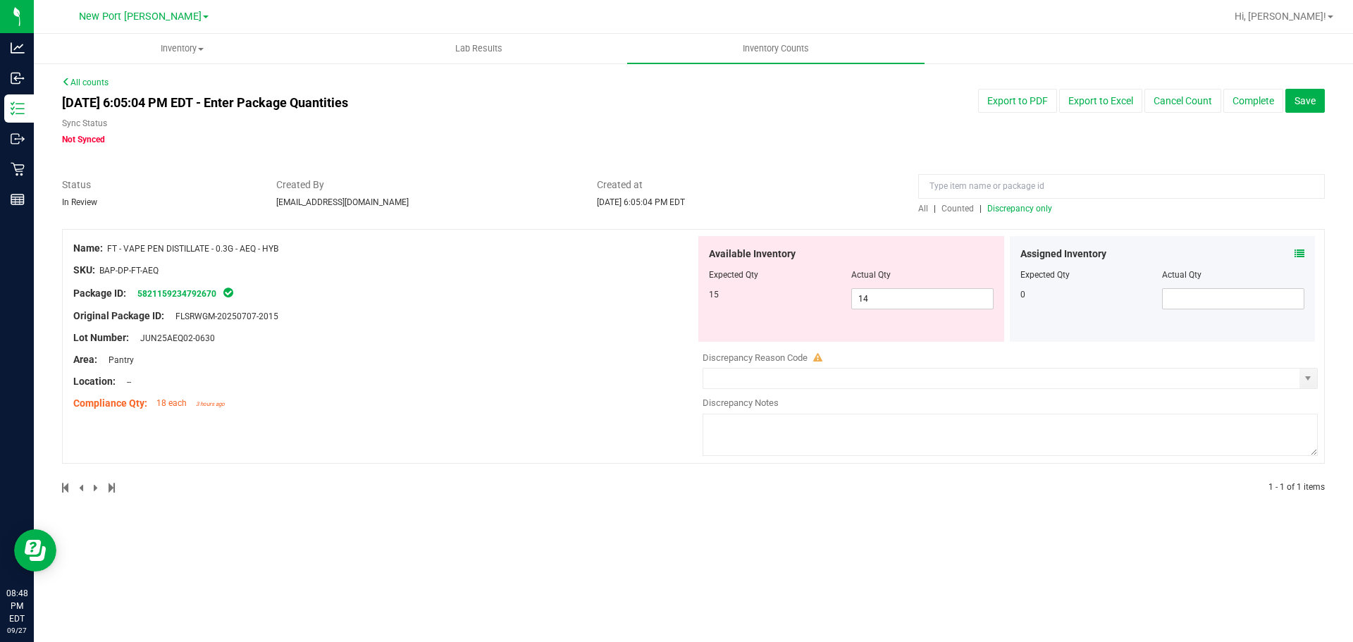
drag, startPoint x: 206, startPoint y: 254, endPoint x: 109, endPoint y: 249, distance: 96.6
click at [109, 249] on div "Name: FT - VAPE PEN DISTILLATE - 0.3G - AEQ - HYB" at bounding box center [384, 248] width 622 height 15
copy span "FT - VAPE PEN DISTILLATE - 0.3G - AEQ - HYB"
paste input "FT - VAPE PEN DISTILLATE - 0.3G - AEQ - HYB"
type input "FT - VAPE PEN DISTILLATE - 0.3G - AEQ - HYB"
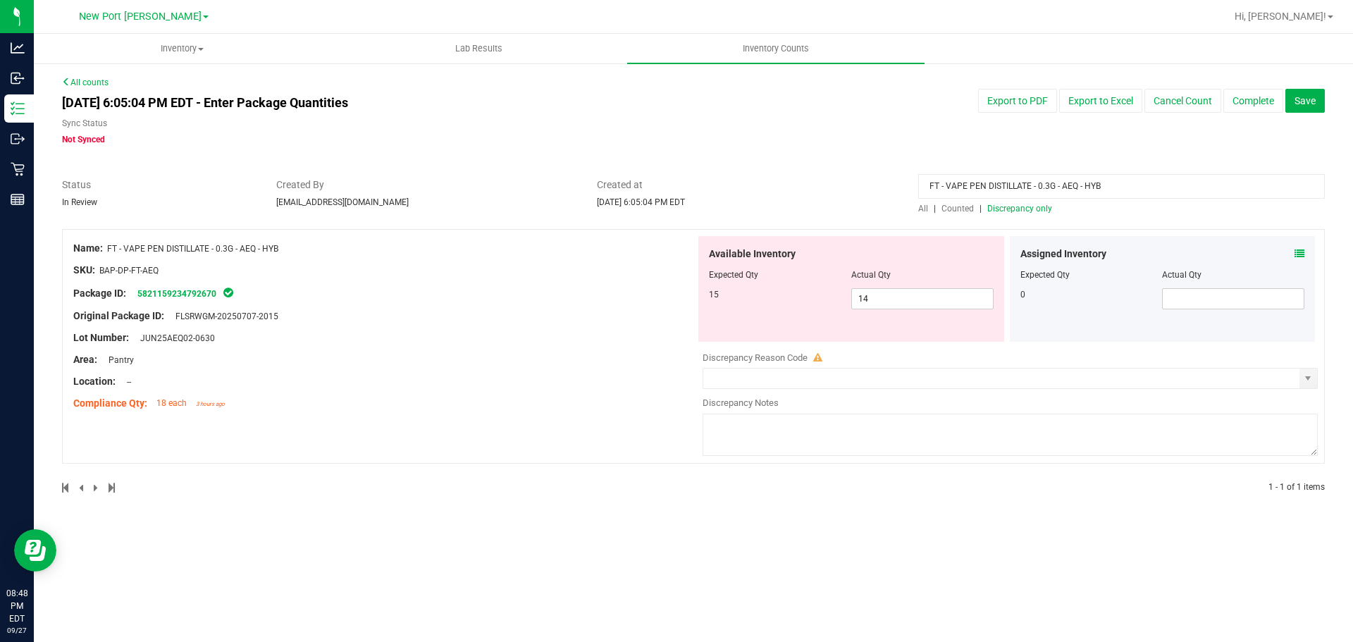
click at [921, 204] on span "All" at bounding box center [923, 209] width 10 height 10
click at [922, 206] on span "All" at bounding box center [923, 209] width 10 height 10
click at [886, 299] on span "14 14" at bounding box center [922, 298] width 142 height 21
type input "15"
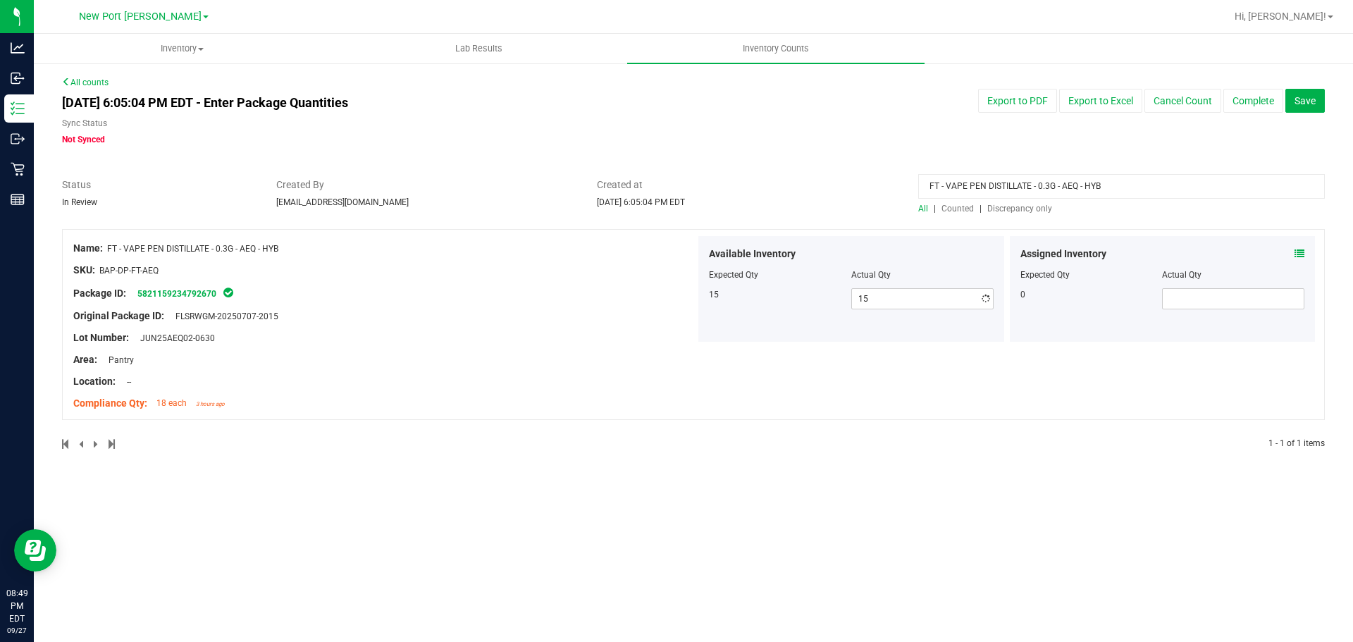
click at [543, 315] on div "Original Package ID: FLSRWGM-20250707-2015" at bounding box center [384, 316] width 622 height 15
drag, startPoint x: 1116, startPoint y: 180, endPoint x: 832, endPoint y: 191, distance: 284.1
click at [832, 190] on div "Status In Review Created By lhunter@liveparallel.com Created at Sep 27, 2025 6:…" at bounding box center [693, 196] width 1284 height 37
click at [532, 317] on div "Original Package ID: FLSRWGM-20250707-2015" at bounding box center [384, 316] width 622 height 15
click at [1020, 209] on span "Discrepancy only" at bounding box center [1019, 209] width 65 height 10
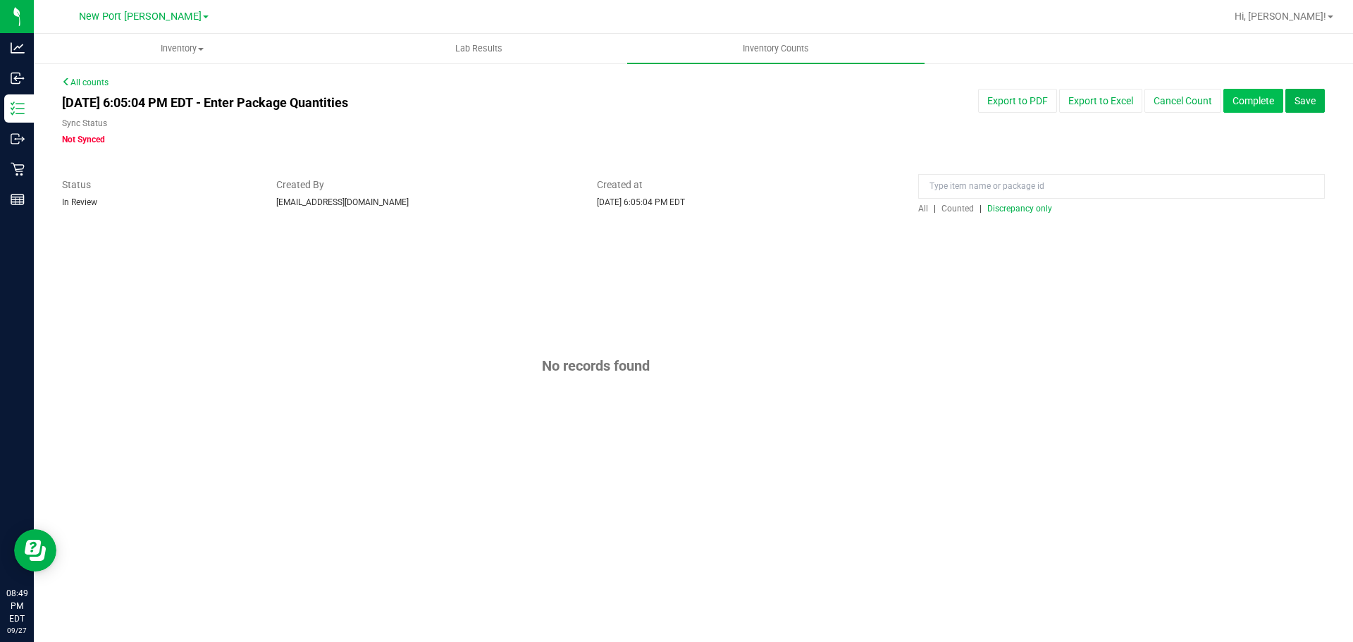
click at [1259, 95] on button "Complete" at bounding box center [1253, 101] width 60 height 24
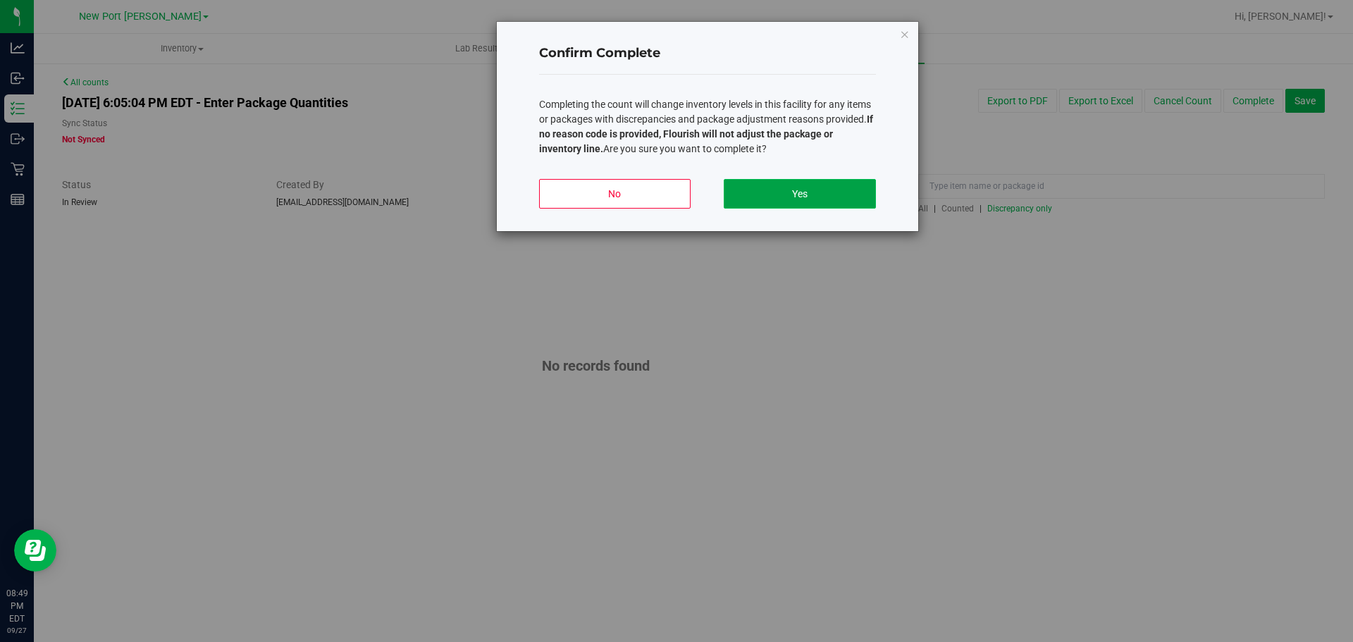
click at [814, 197] on button "Yes" at bounding box center [798, 194] width 151 height 30
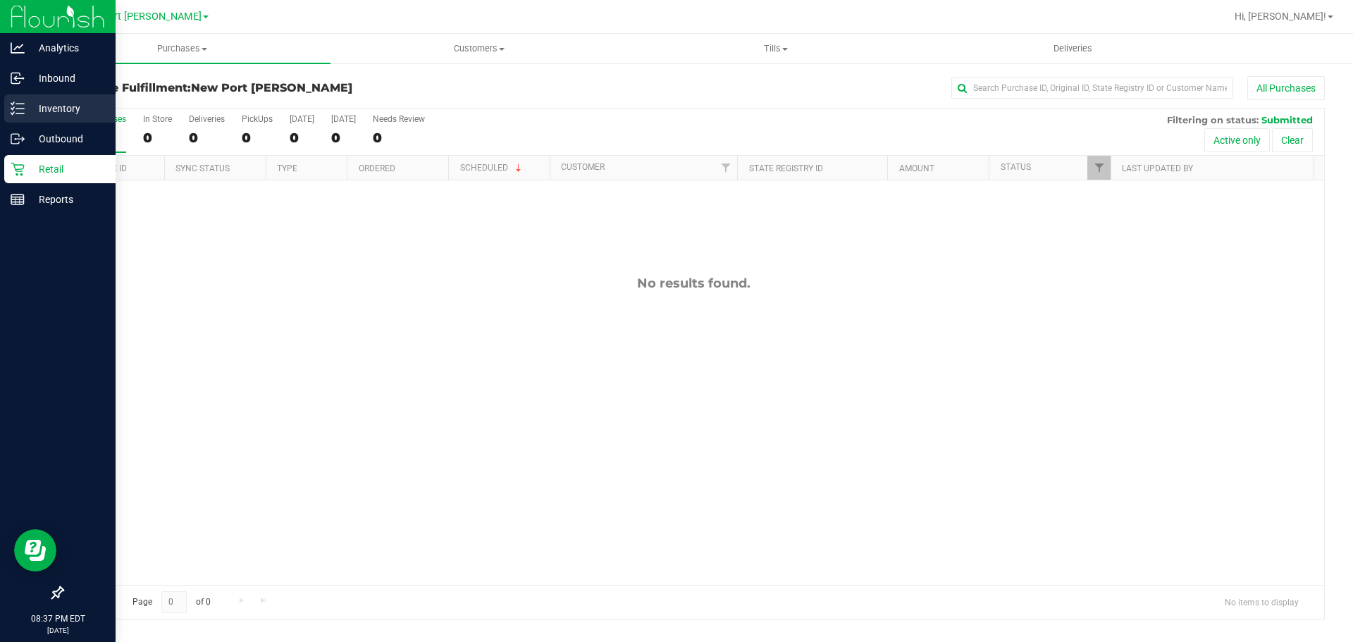
click at [33, 104] on p "Inventory" at bounding box center [67, 108] width 85 height 17
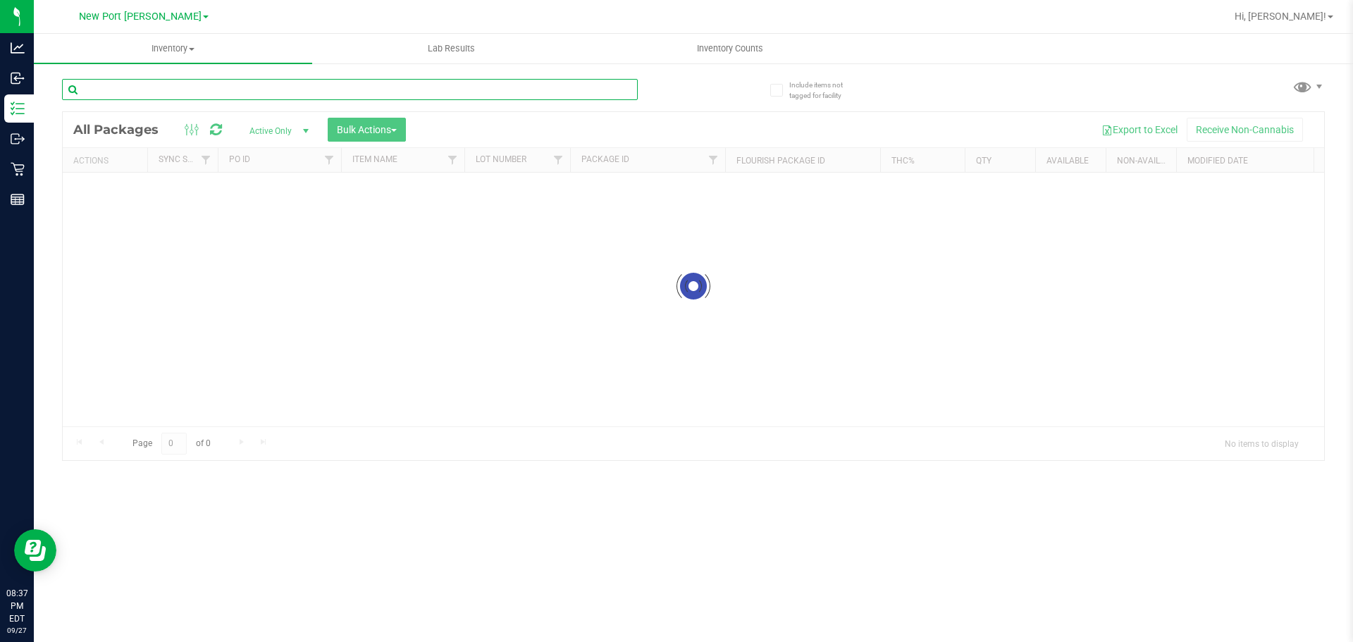
click at [144, 94] on input "text" at bounding box center [350, 89] width 576 height 21
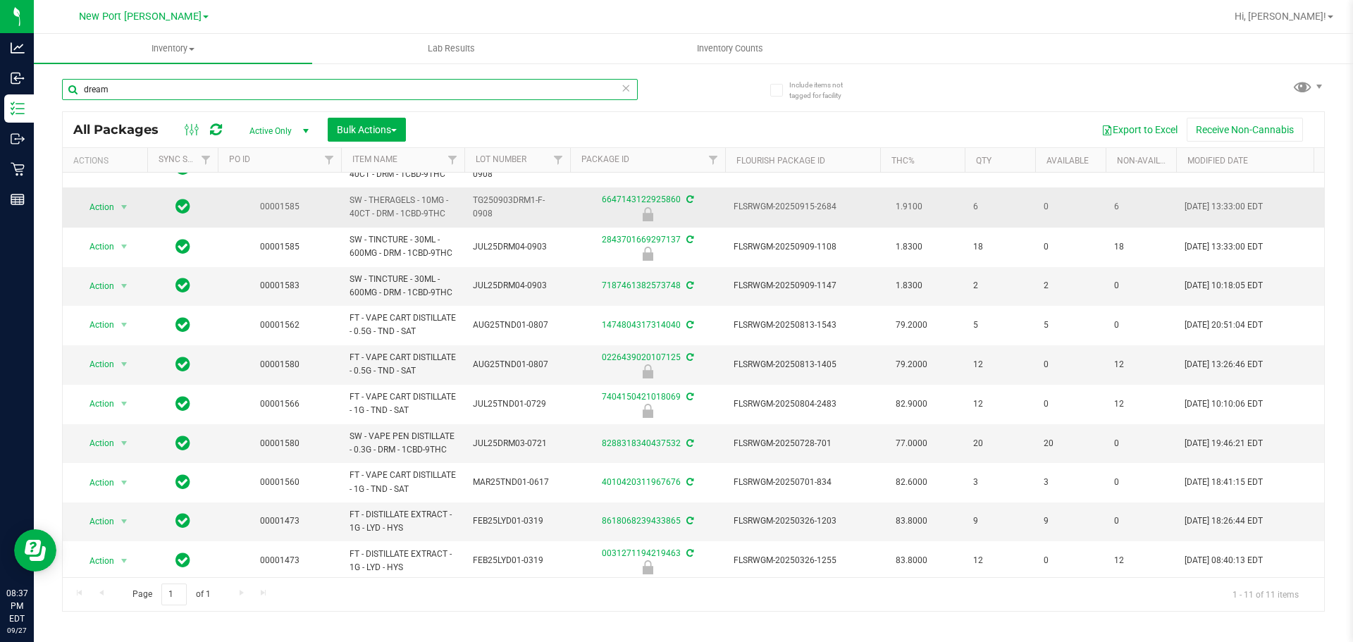
scroll to position [37, 0]
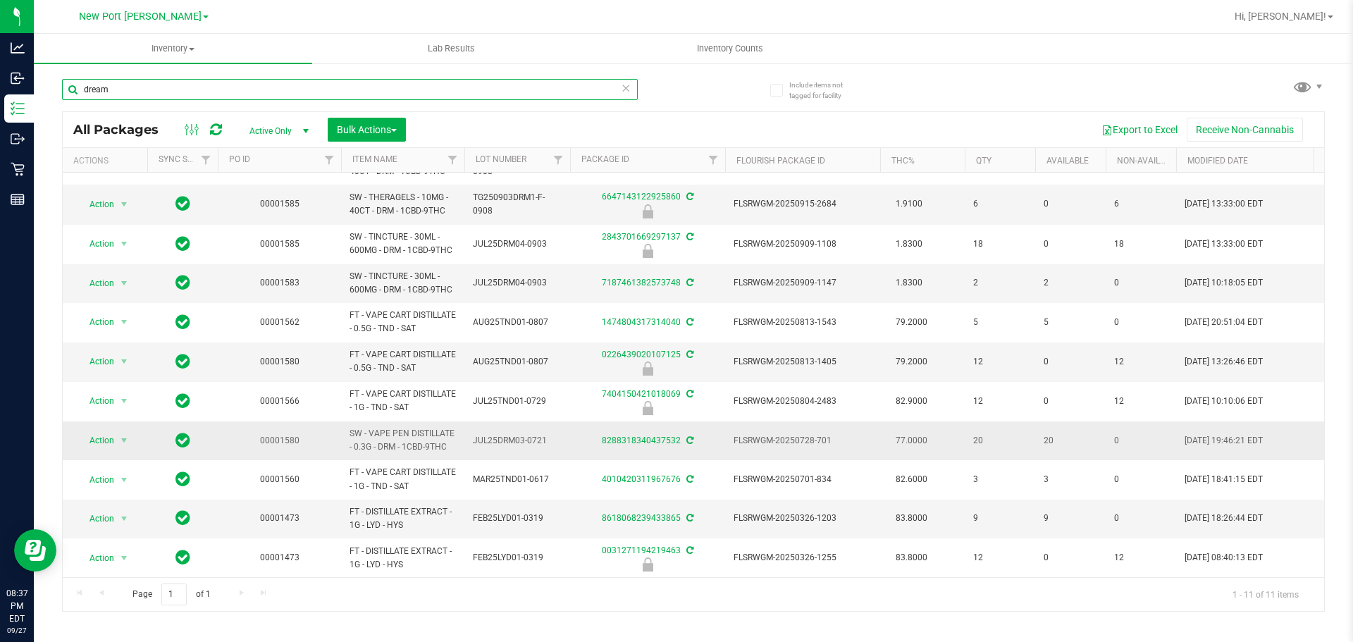
type input "dream"
click at [259, 427] on td "00001580" at bounding box center [279, 440] width 123 height 39
click at [621, 435] on link "8288318340437532" at bounding box center [641, 440] width 79 height 10
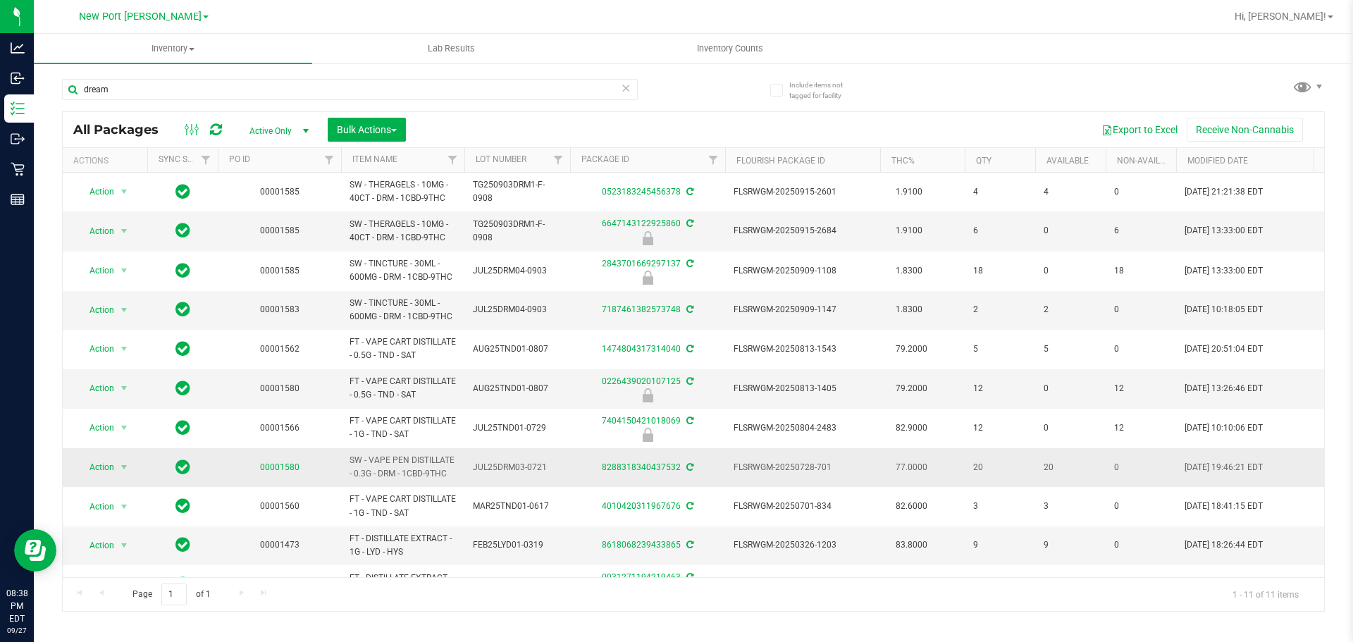
click at [282, 468] on link "00001580" at bounding box center [279, 467] width 39 height 10
drag, startPoint x: 237, startPoint y: 98, endPoint x: 139, endPoint y: 119, distance: 100.2
click at [61, 99] on div "Include items not tagged for facility dream All Packages Active Only Active Onl…" at bounding box center [693, 277] width 1319 height 430
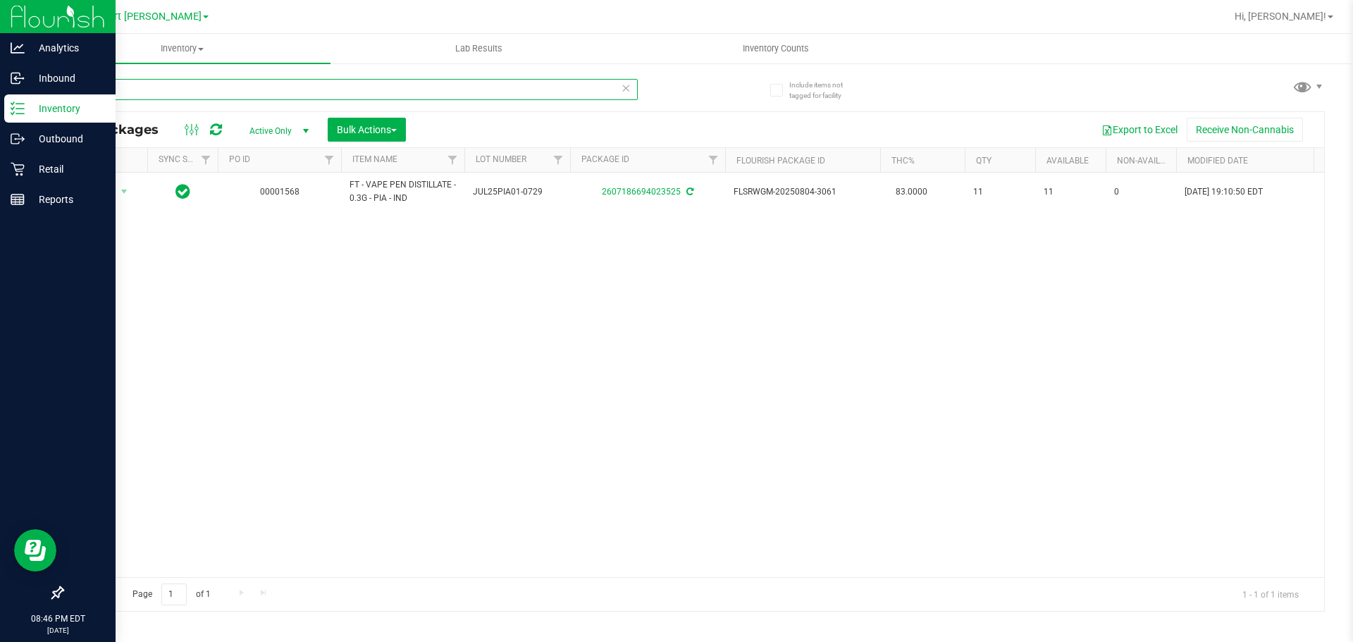
drag, startPoint x: 437, startPoint y: 83, endPoint x: 27, endPoint y: 2, distance: 417.2
click at [0, 32] on div "Analytics Inbound Inventory Outbound Retail Reports 08:46 PM EDT [DATE] 09/27 […" at bounding box center [676, 321] width 1353 height 642
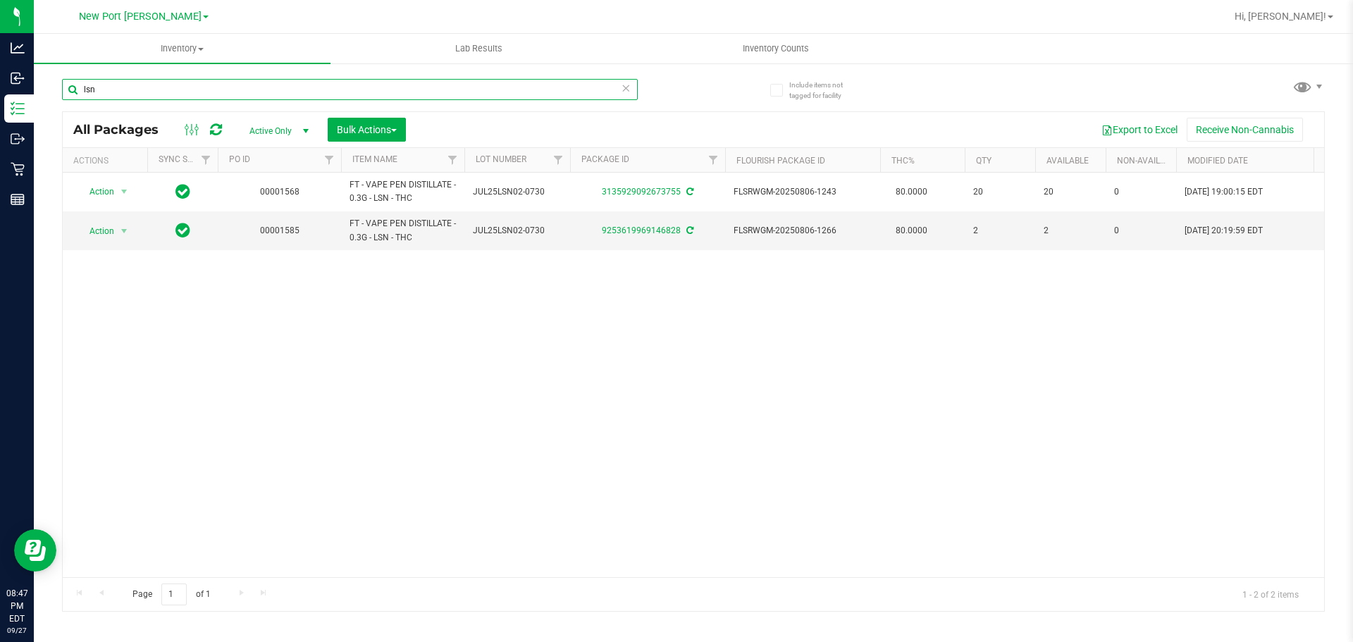
type input "lsn"
